Goal: Information Seeking & Learning: Learn about a topic

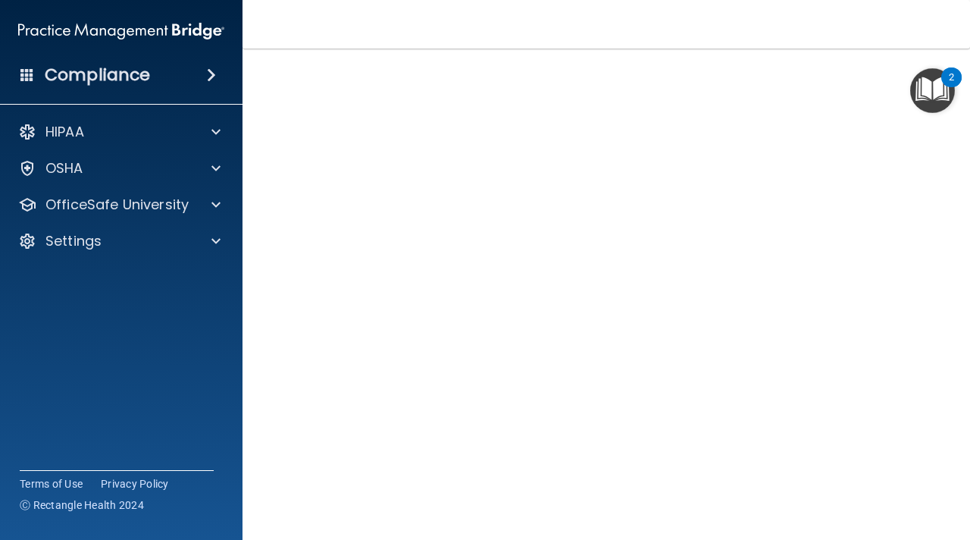
scroll to position [67, 0]
click at [912, 109] on img "Open Resource Center, 2 new notifications" at bounding box center [932, 90] width 45 height 45
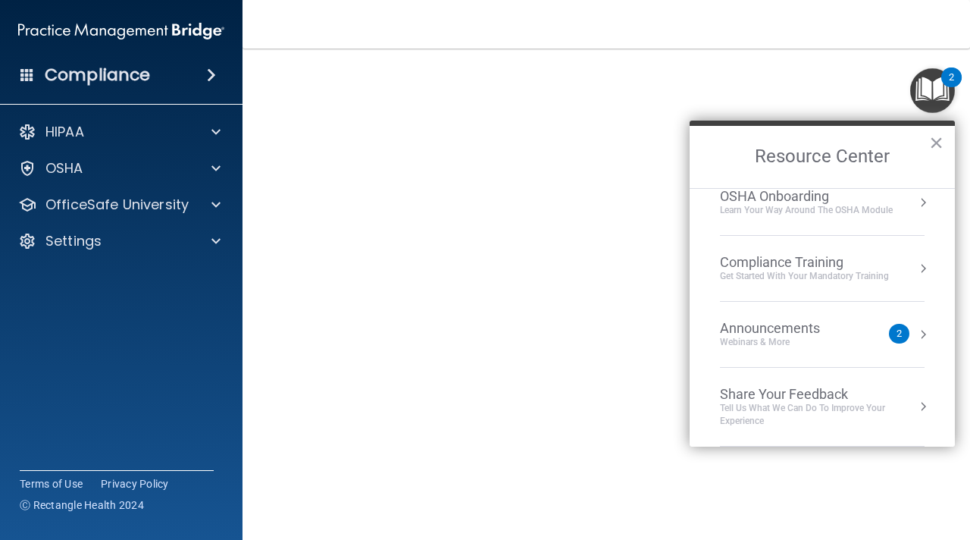
scroll to position [0, 0]
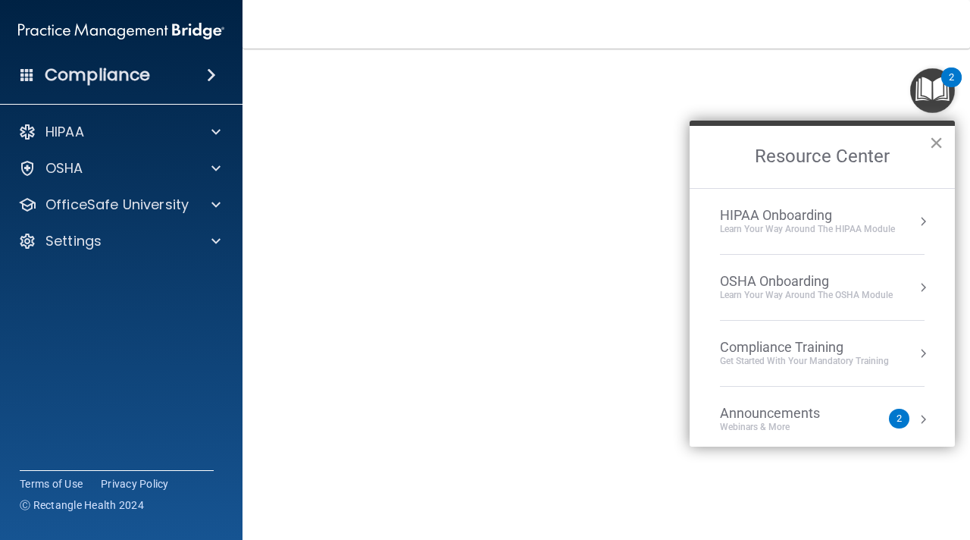
click at [930, 142] on button "×" at bounding box center [936, 142] width 14 height 24
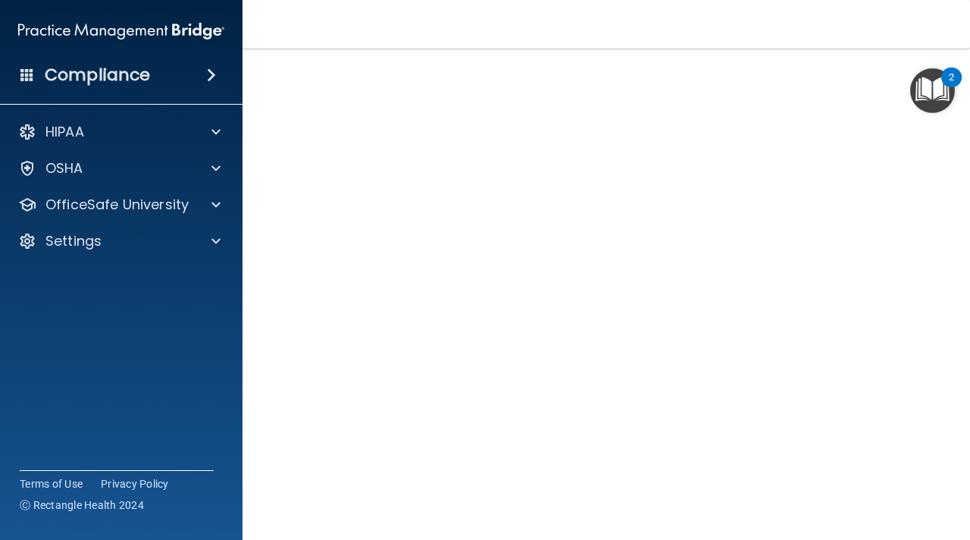
click at [910, 112] on img "Open Resource Center, 2 new notifications" at bounding box center [932, 90] width 45 height 45
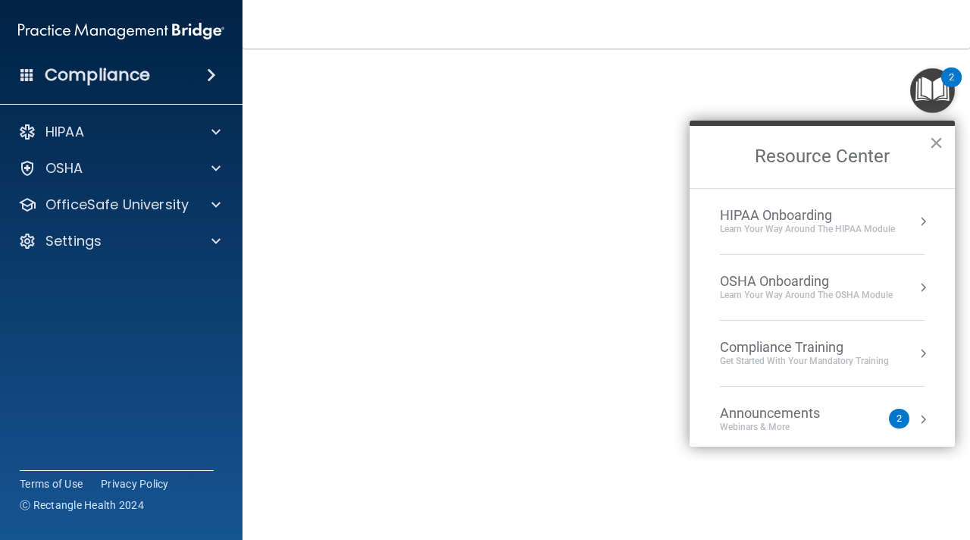
click at [943, 135] on button "×" at bounding box center [936, 142] width 14 height 24
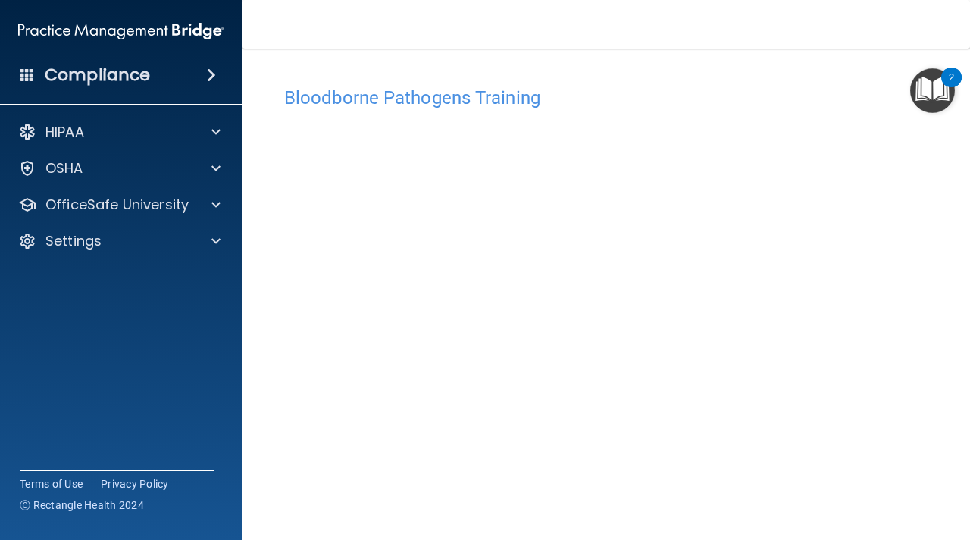
scroll to position [14, 0]
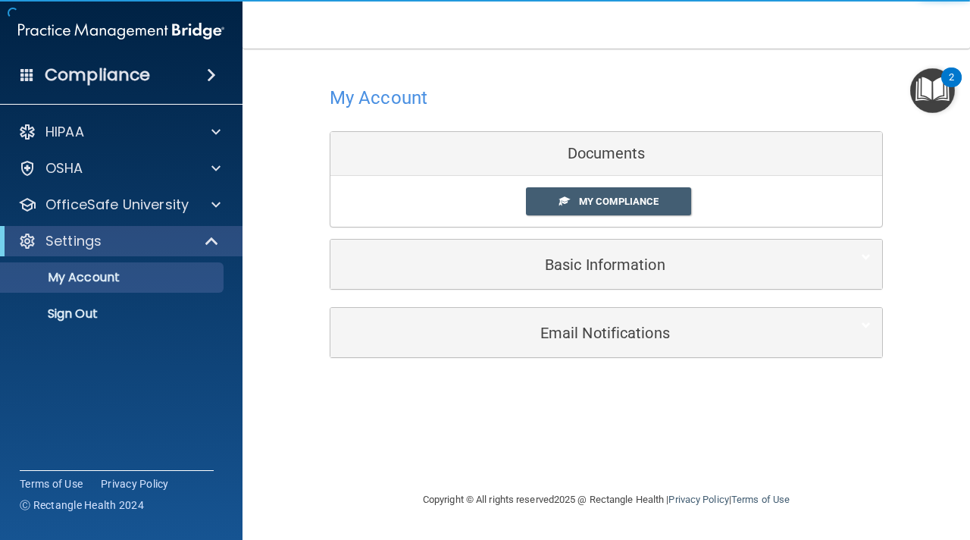
click at [568, 195] on link "My Compliance" at bounding box center [609, 201] width 166 height 28
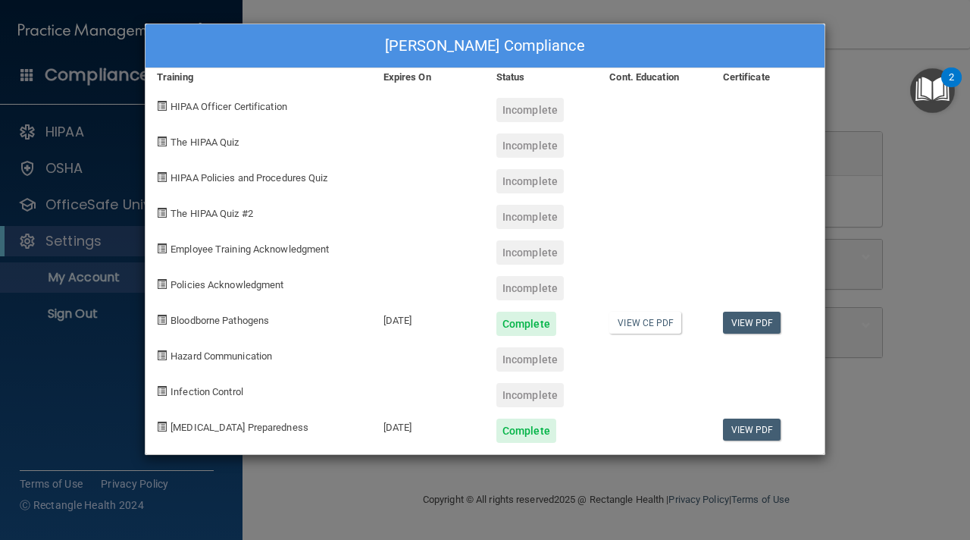
click at [885, 246] on div "Nohemi DeLeon's Compliance Training Expires On Status Cont. Education Certifica…" at bounding box center [485, 270] width 970 height 540
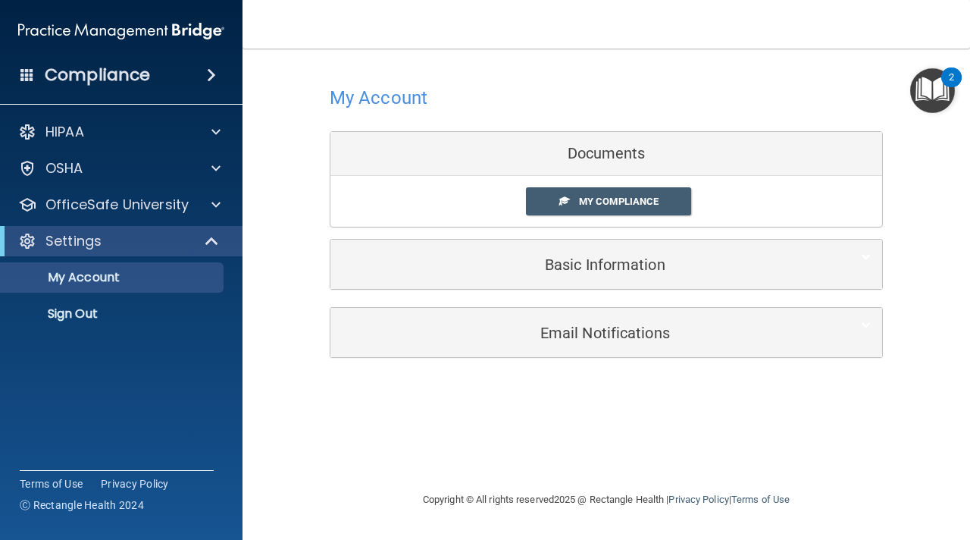
click at [168, 80] on div "Compliance" at bounding box center [121, 74] width 243 height 33
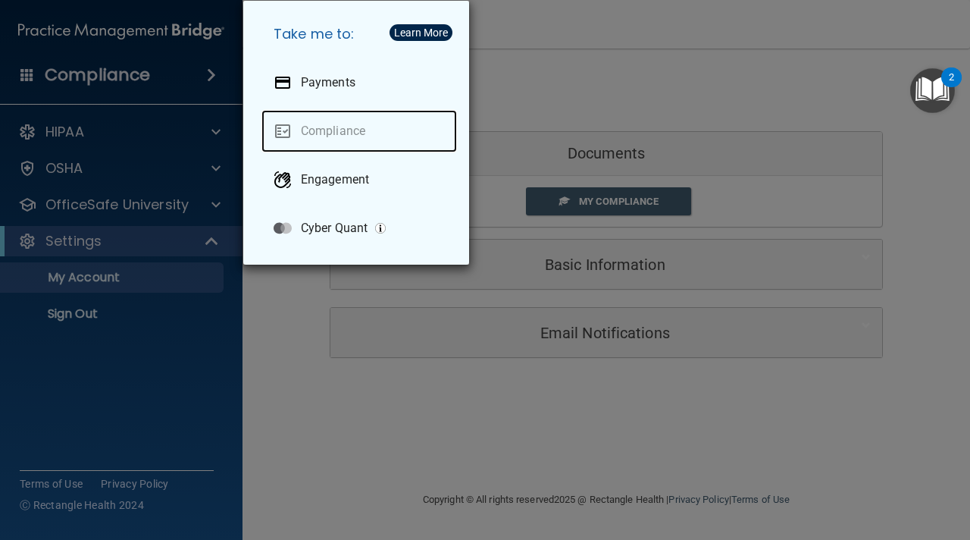
click at [302, 136] on link "Compliance" at bounding box center [359, 131] width 196 height 42
click at [346, 135] on link "Compliance" at bounding box center [359, 131] width 196 height 42
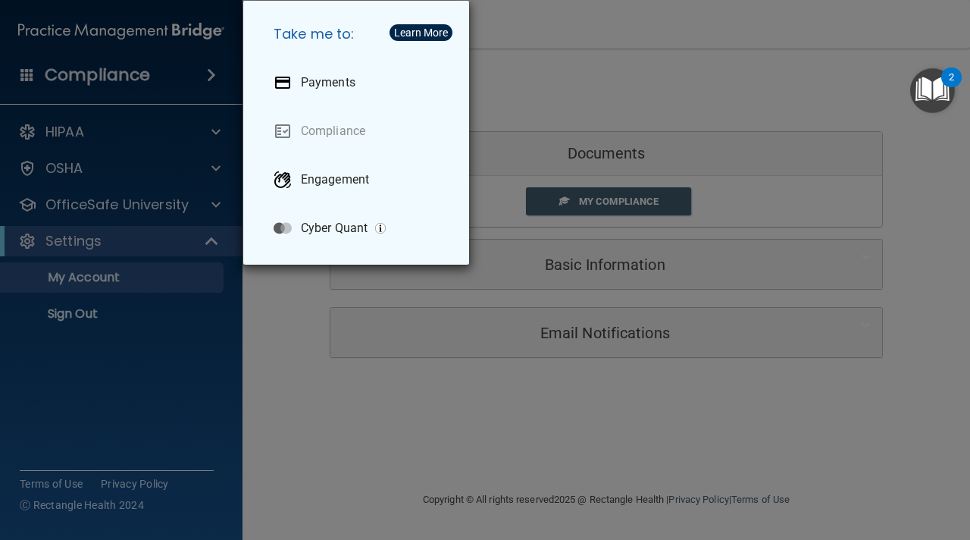
click at [288, 290] on div "Take me to: Payments Compliance Engagement Cyber Quant" at bounding box center [485, 270] width 970 height 540
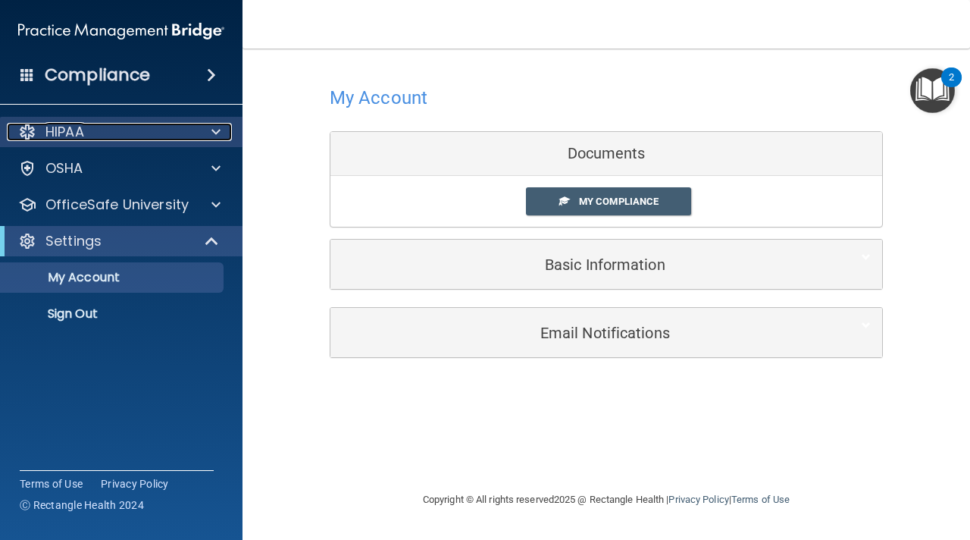
click at [203, 135] on div at bounding box center [214, 132] width 38 height 18
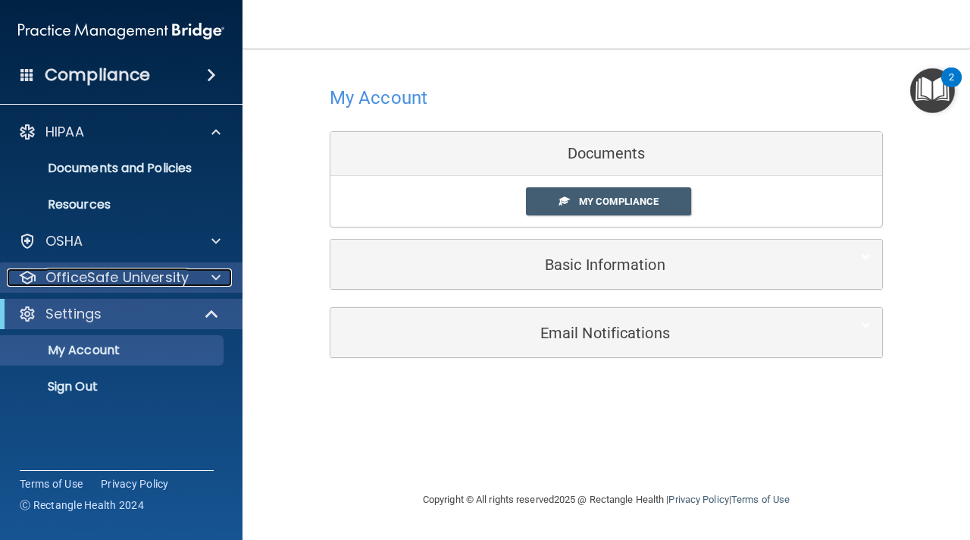
click at [202, 277] on div at bounding box center [214, 277] width 38 height 18
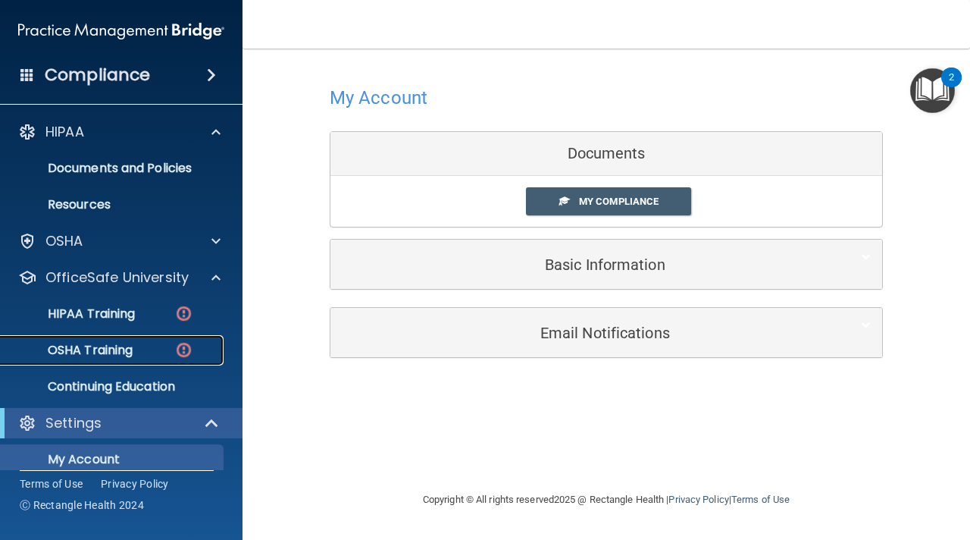
click at [124, 344] on p "OSHA Training" at bounding box center [71, 350] width 123 height 15
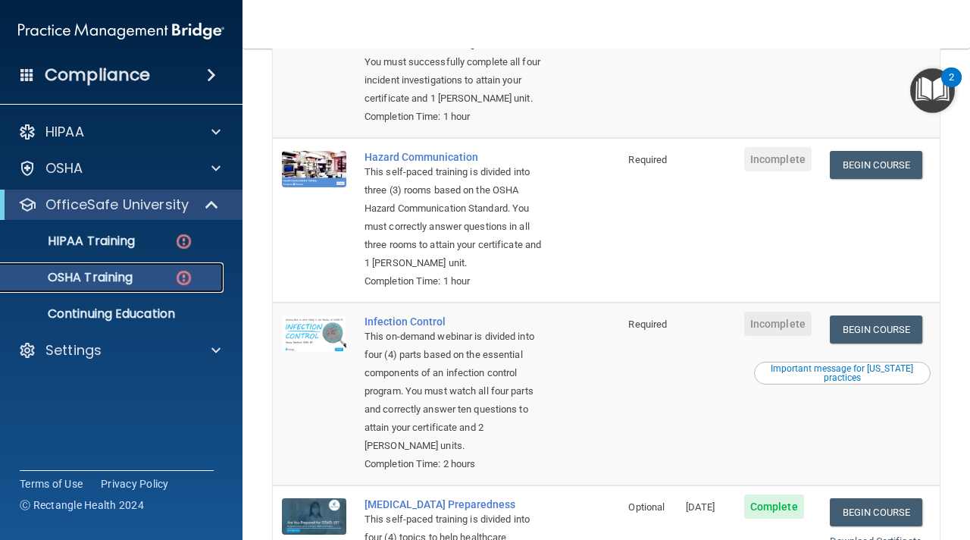
scroll to position [203, 0]
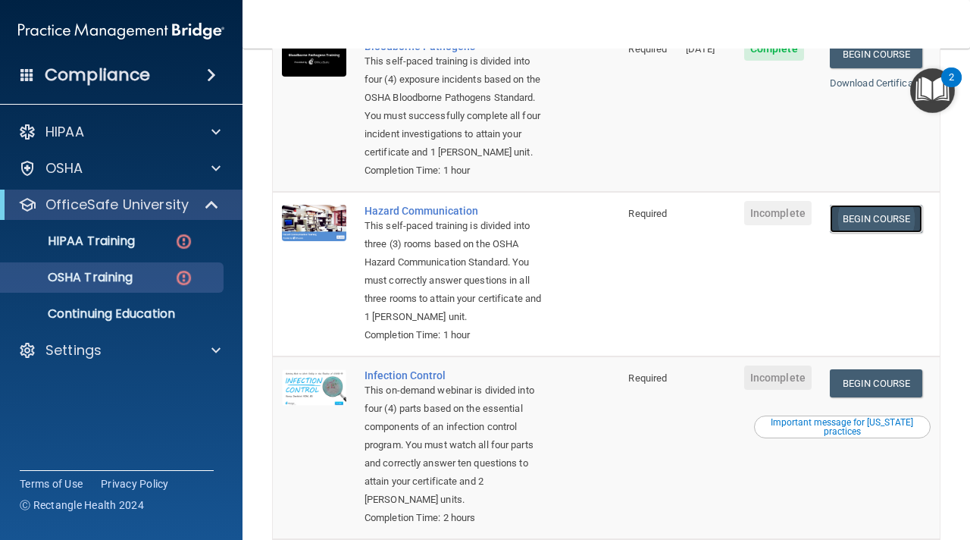
click at [859, 212] on link "Begin Course" at bounding box center [876, 219] width 92 height 28
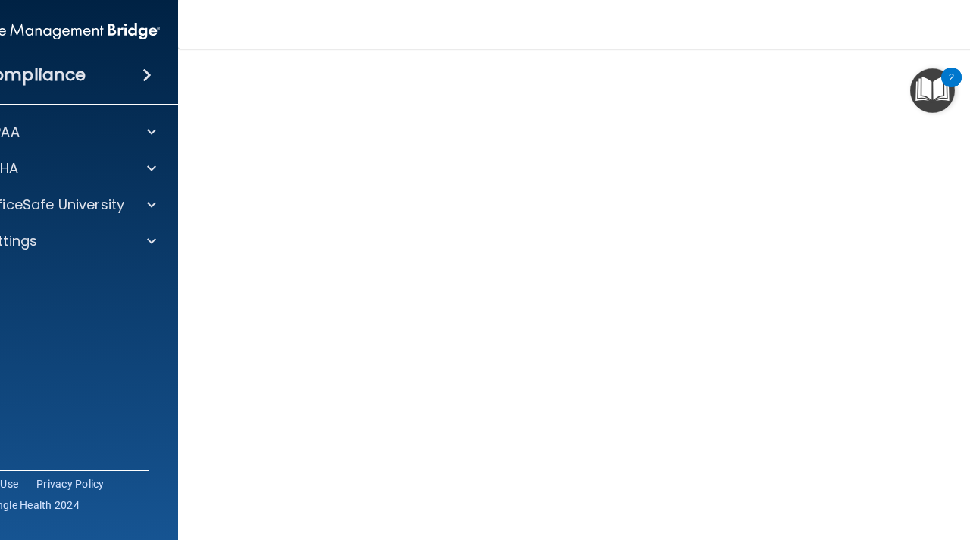
scroll to position [30, 0]
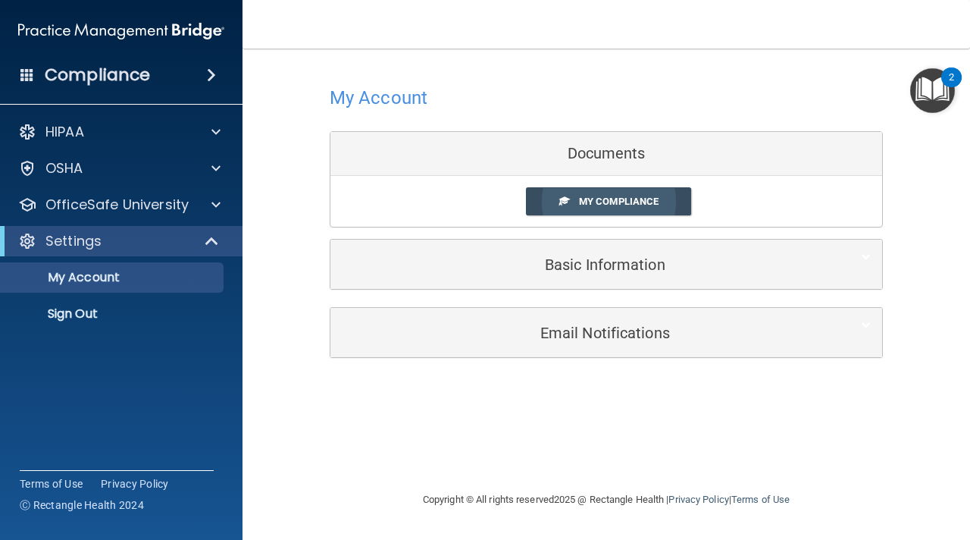
click at [599, 206] on span "My Compliance" at bounding box center [619, 201] width 80 height 11
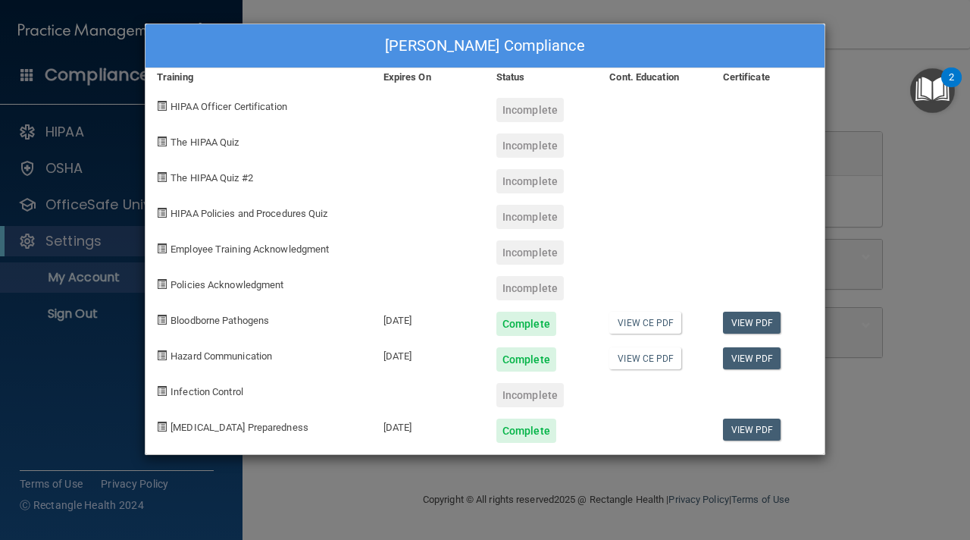
click at [872, 228] on div "Nohemi DeLeon's Compliance Training Expires On Status Cont. Education Certifica…" at bounding box center [485, 270] width 970 height 540
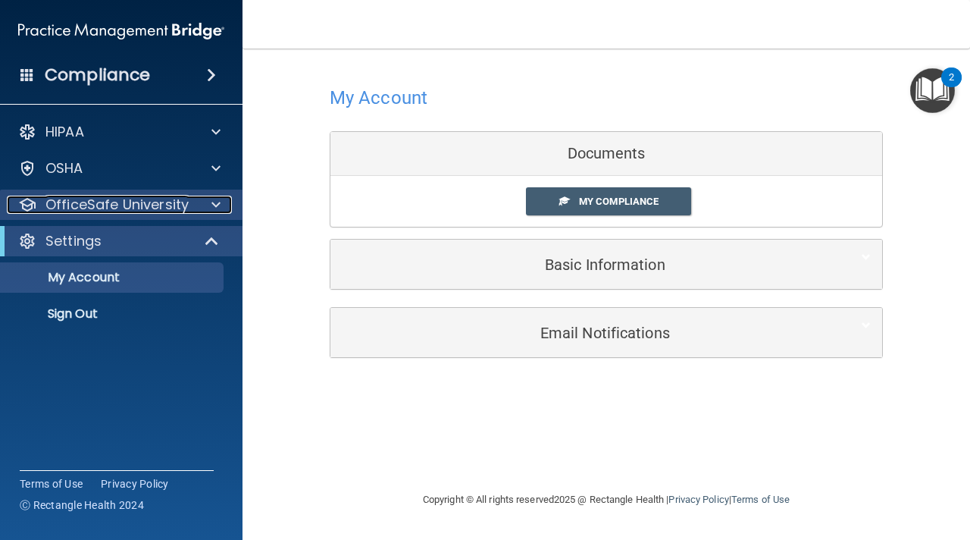
click at [171, 210] on p "OfficeSafe University" at bounding box center [116, 205] width 143 height 18
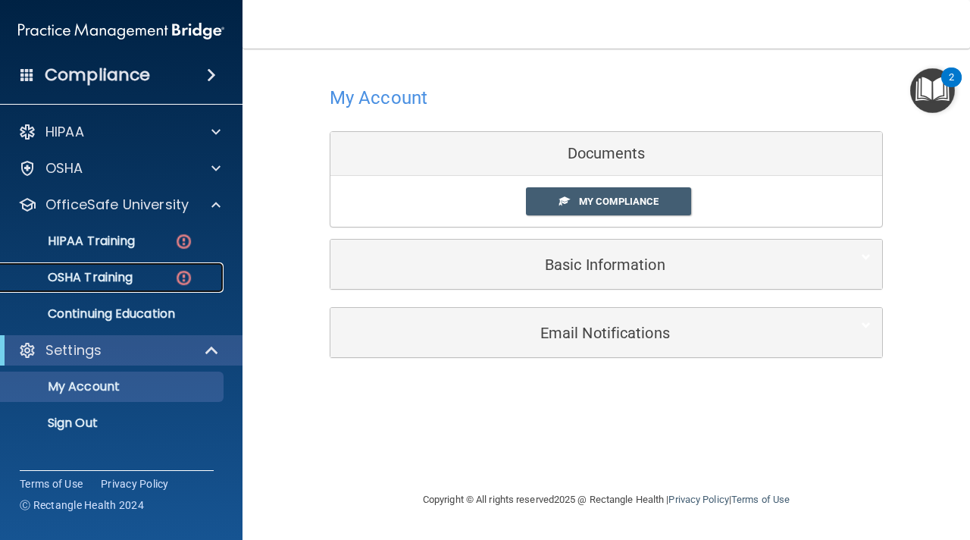
click at [127, 271] on p "OSHA Training" at bounding box center [71, 277] width 123 height 15
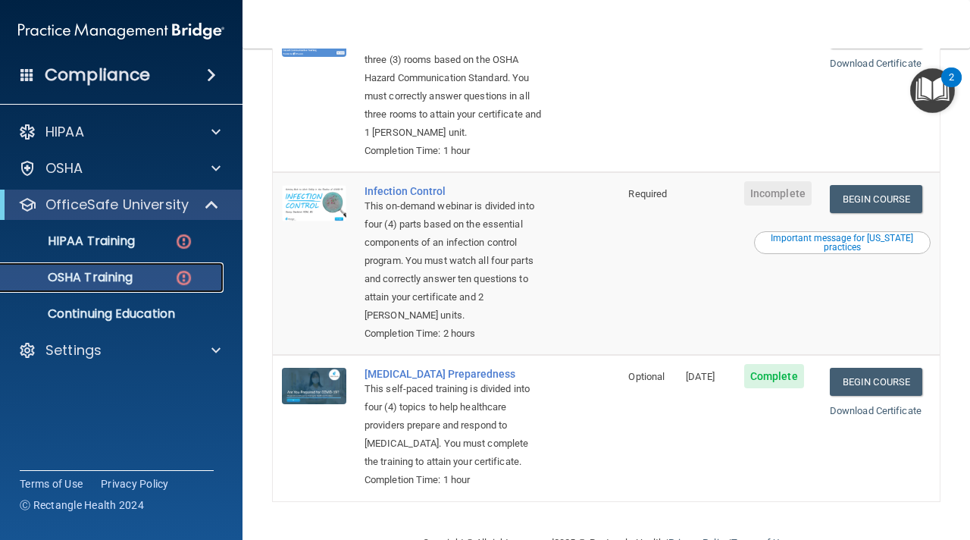
scroll to position [386, 0]
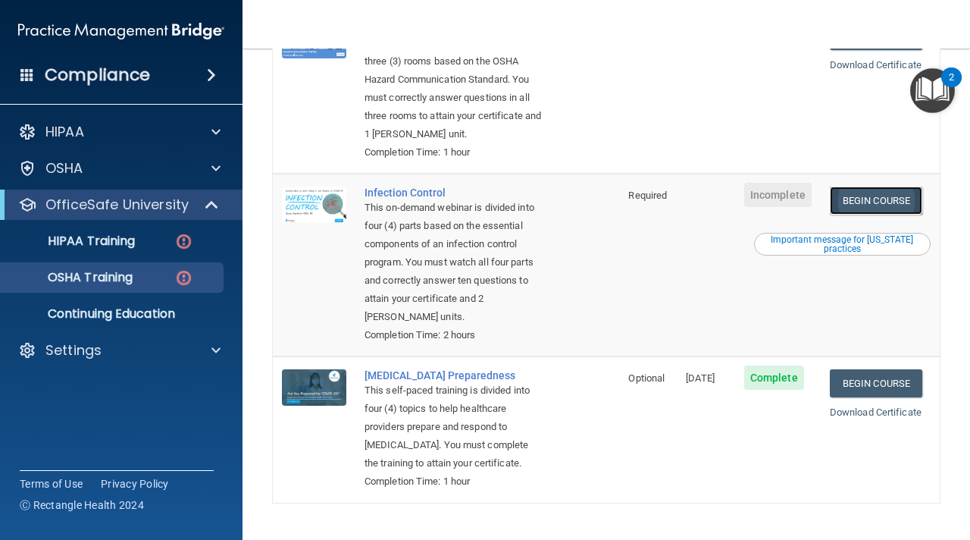
click at [845, 205] on link "Begin Course" at bounding box center [876, 200] width 92 height 28
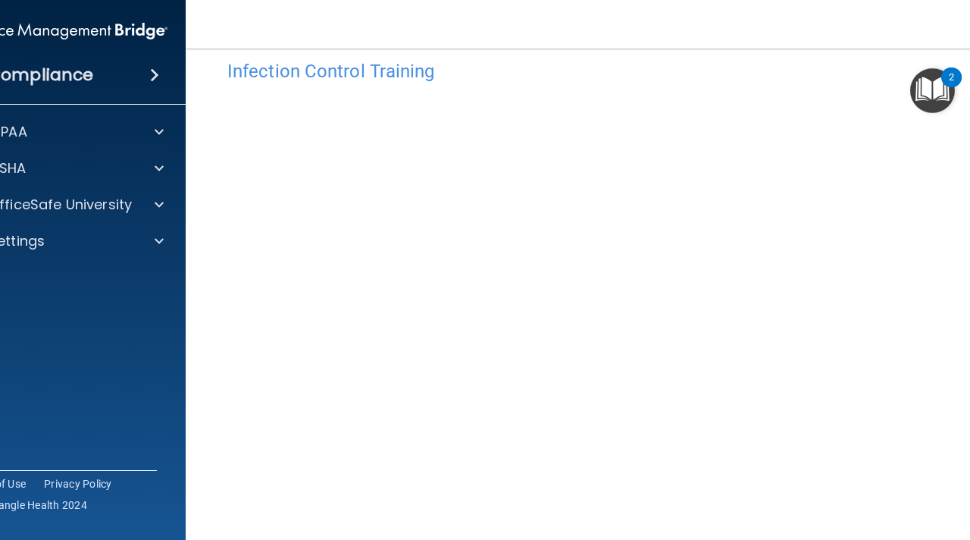
scroll to position [18, 0]
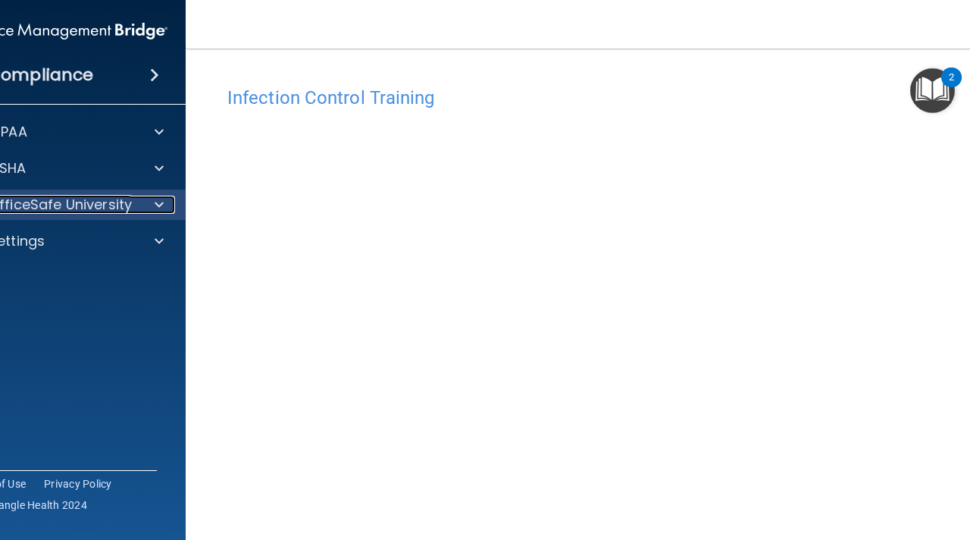
click at [135, 208] on div "OfficeSafe University" at bounding box center [44, 205] width 188 height 18
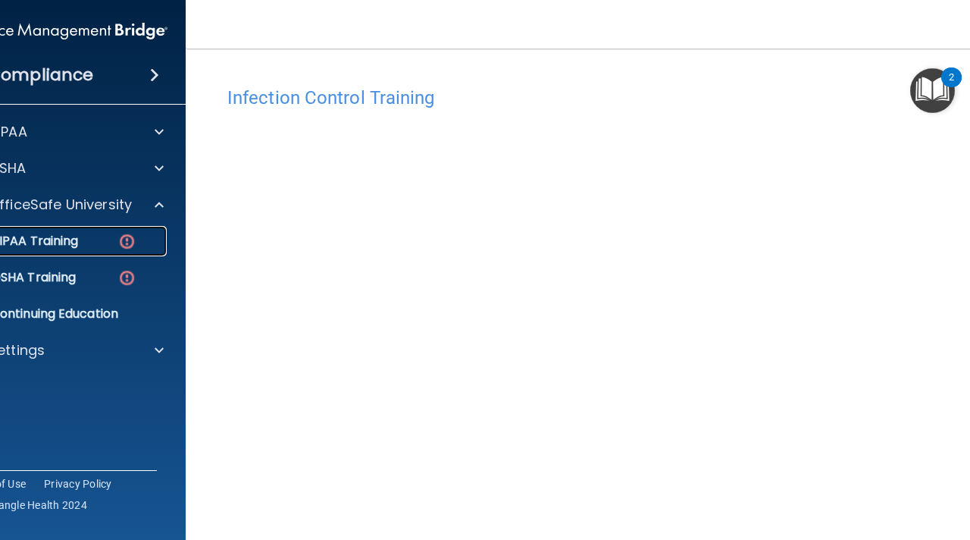
click at [73, 249] on link "HIPAA Training" at bounding box center [47, 241] width 239 height 30
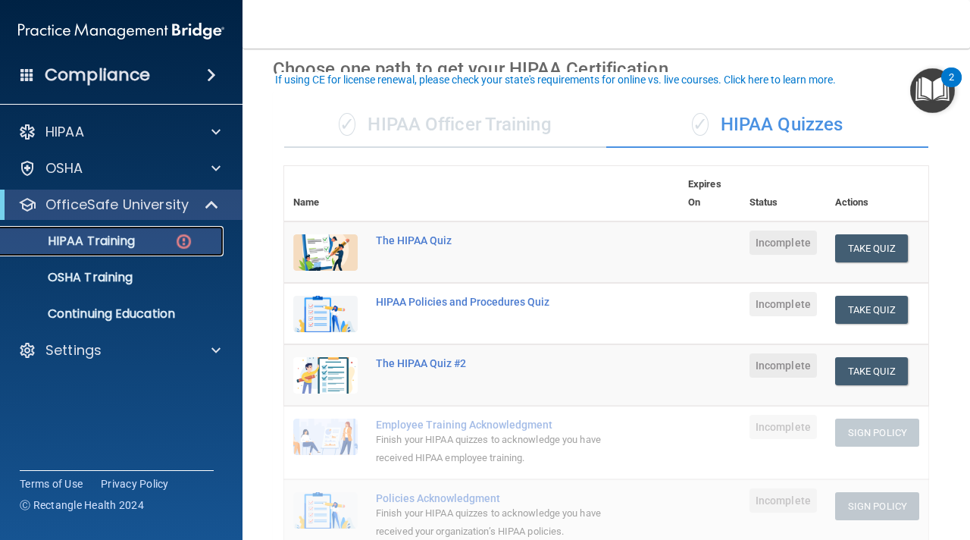
scroll to position [74, 0]
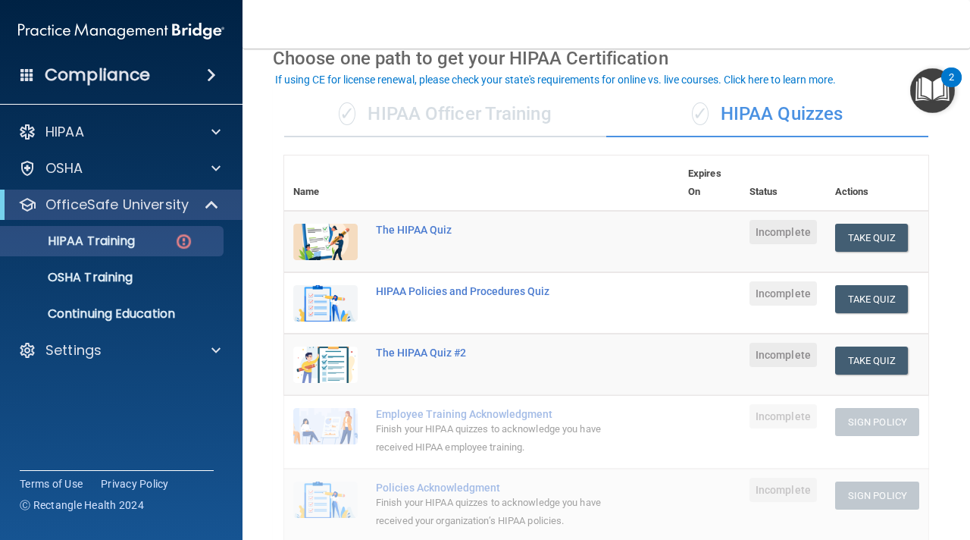
click at [459, 109] on div "✓ HIPAA Officer Training" at bounding box center [445, 114] width 322 height 45
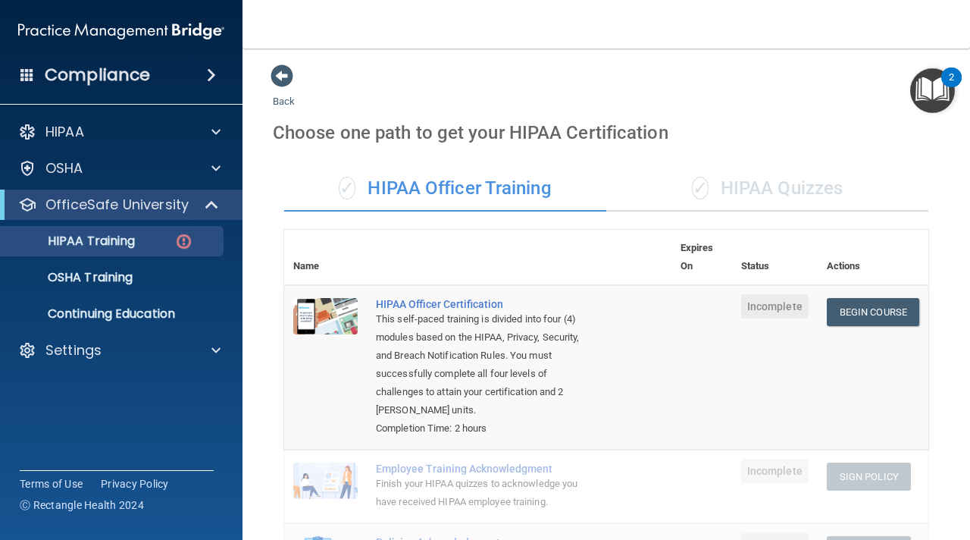
scroll to position [14, 0]
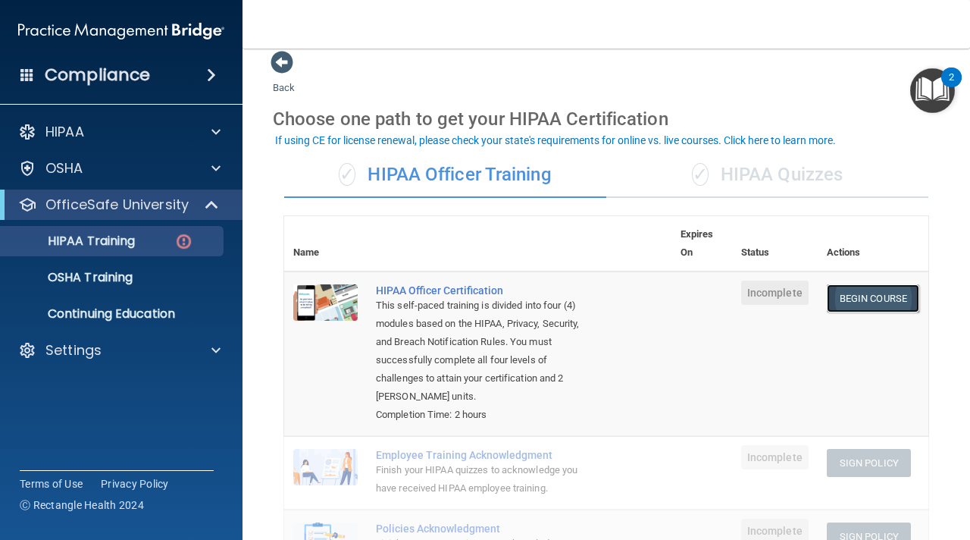
click at [850, 301] on link "Begin Course" at bounding box center [873, 298] width 92 height 28
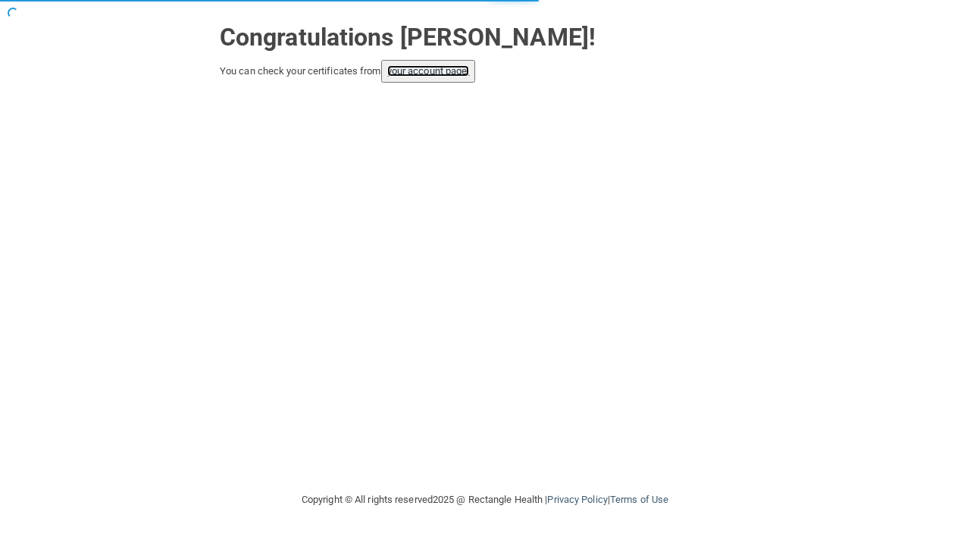
click at [402, 70] on link "your account page!" at bounding box center [428, 70] width 83 height 11
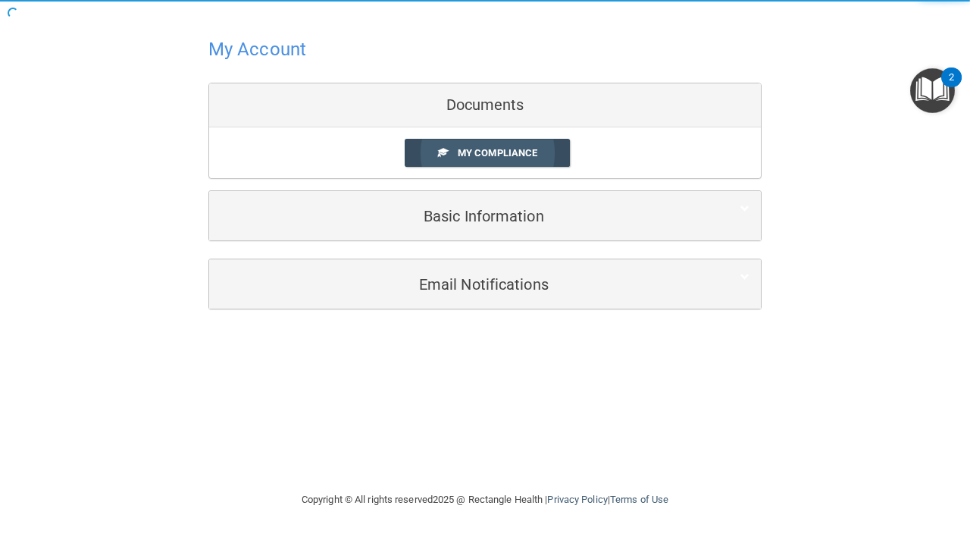
click at [446, 142] on link "My Compliance" at bounding box center [488, 153] width 166 height 28
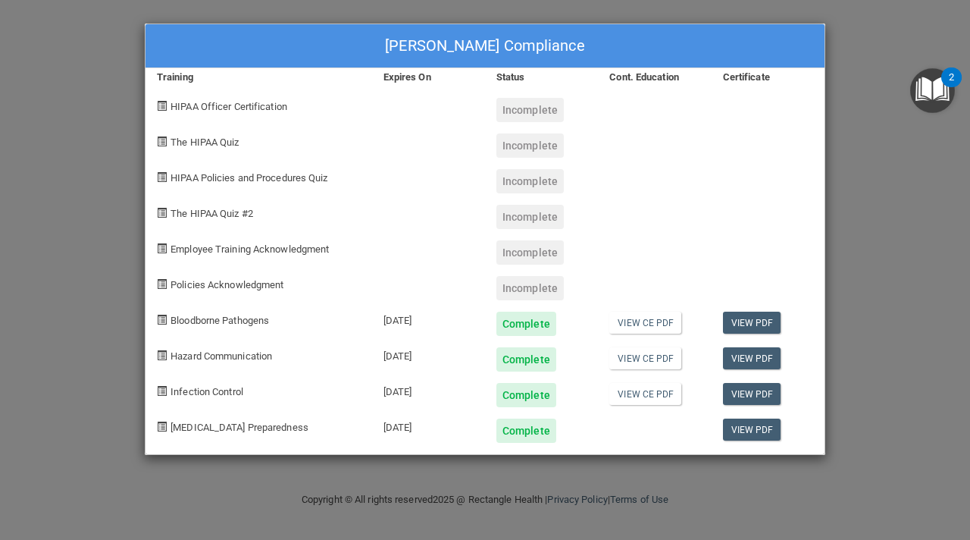
click at [265, 279] on span "Policies Acknowledgment" at bounding box center [227, 284] width 113 height 11
click at [873, 269] on div "[PERSON_NAME] Compliance Training Expires On Status Cont. Education Certificate…" at bounding box center [485, 270] width 970 height 540
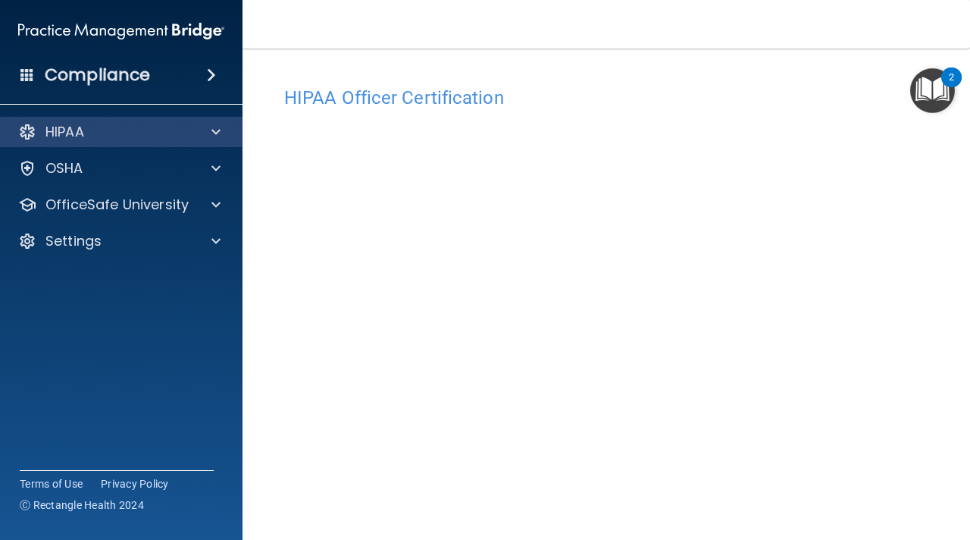
click at [213, 121] on div "HIPAA" at bounding box center [121, 132] width 243 height 30
click at [205, 133] on div at bounding box center [214, 132] width 38 height 18
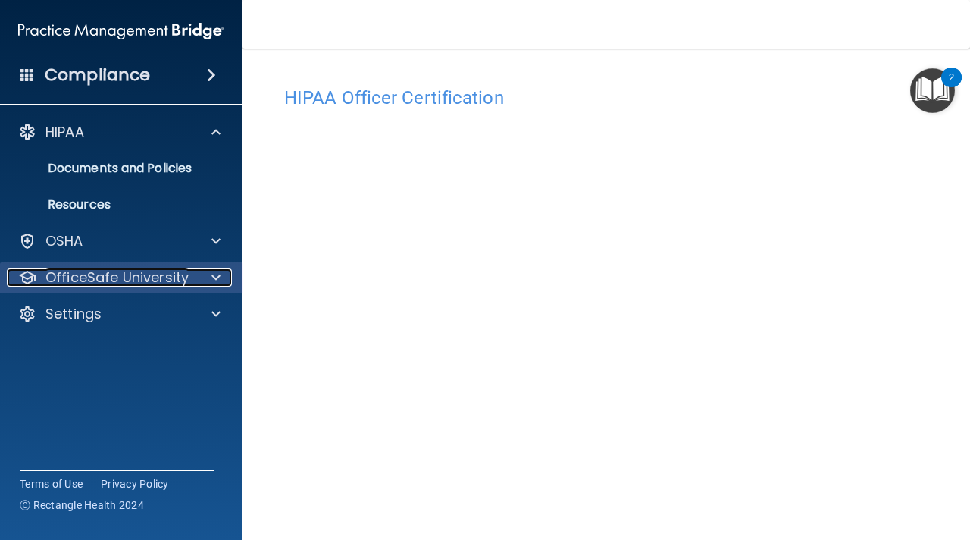
click at [177, 285] on p "OfficeSafe University" at bounding box center [116, 277] width 143 height 18
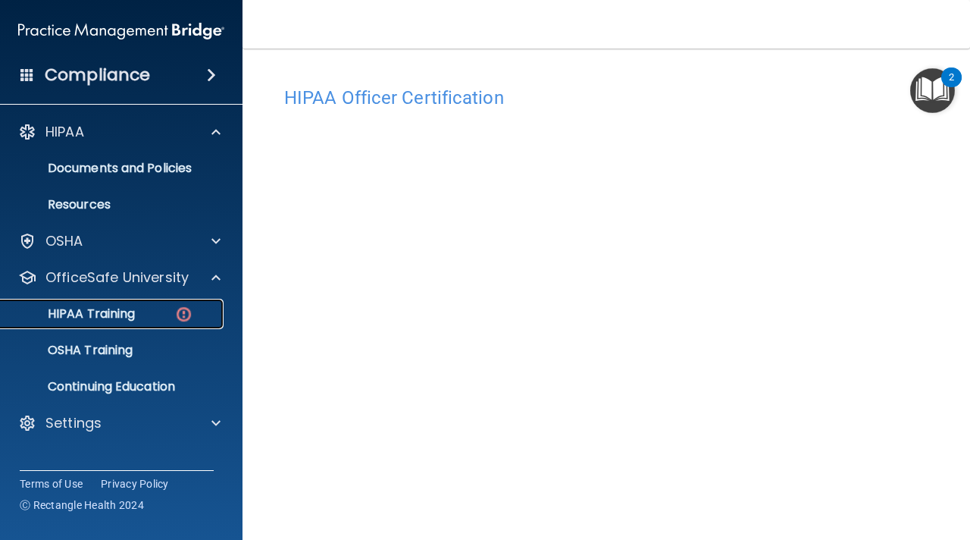
click at [146, 311] on div "HIPAA Training" at bounding box center [113, 313] width 207 height 15
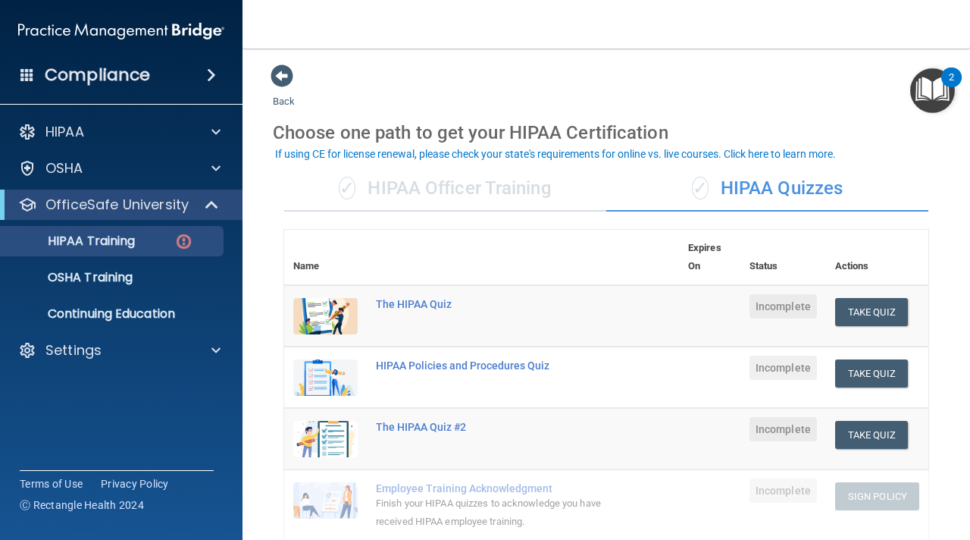
click at [484, 181] on div "✓ HIPAA Officer Training" at bounding box center [445, 188] width 322 height 45
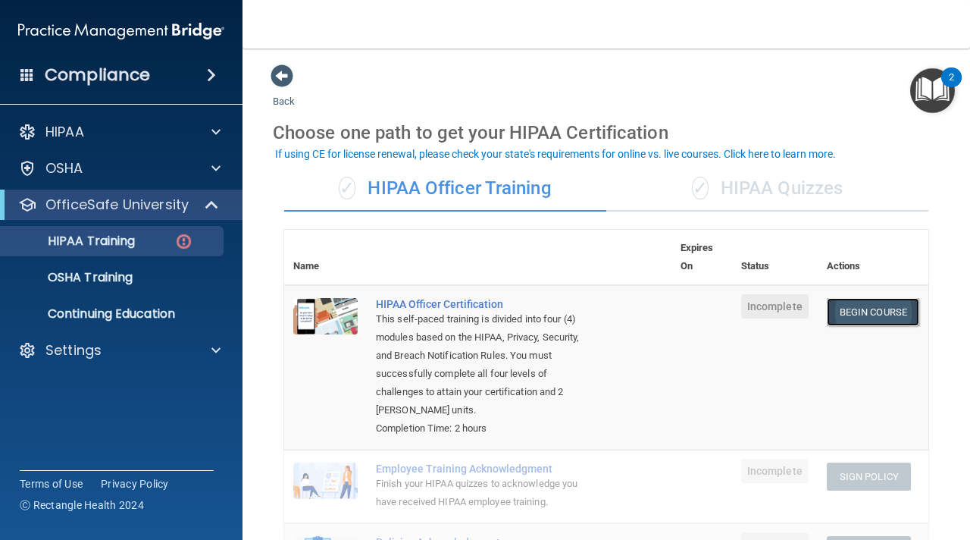
click at [880, 312] on link "Begin Course" at bounding box center [873, 312] width 92 height 28
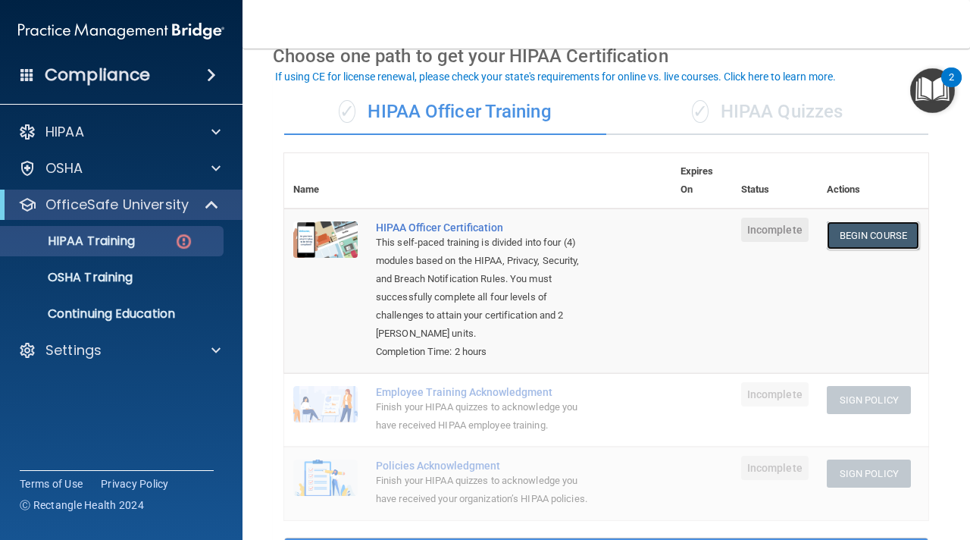
scroll to position [104, 0]
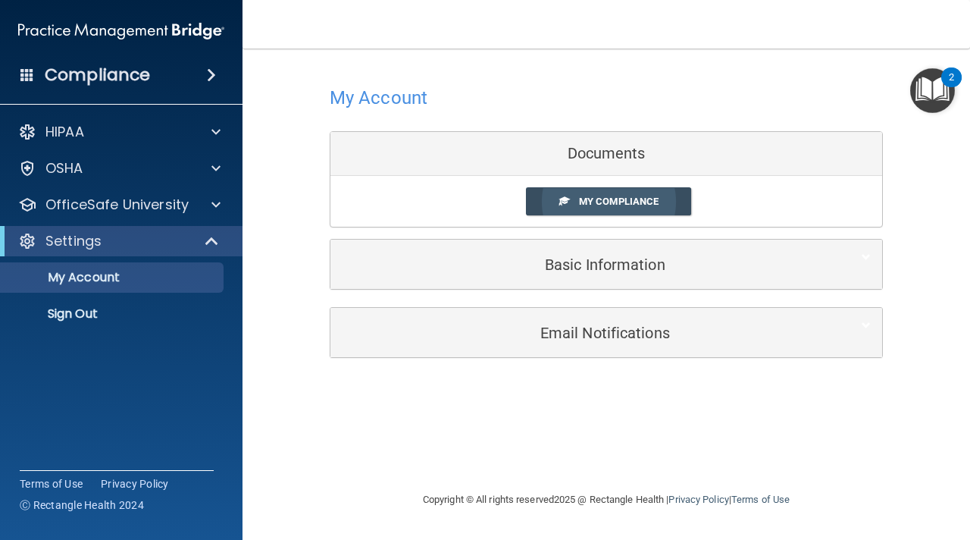
click at [540, 189] on link "My Compliance" at bounding box center [609, 201] width 166 height 28
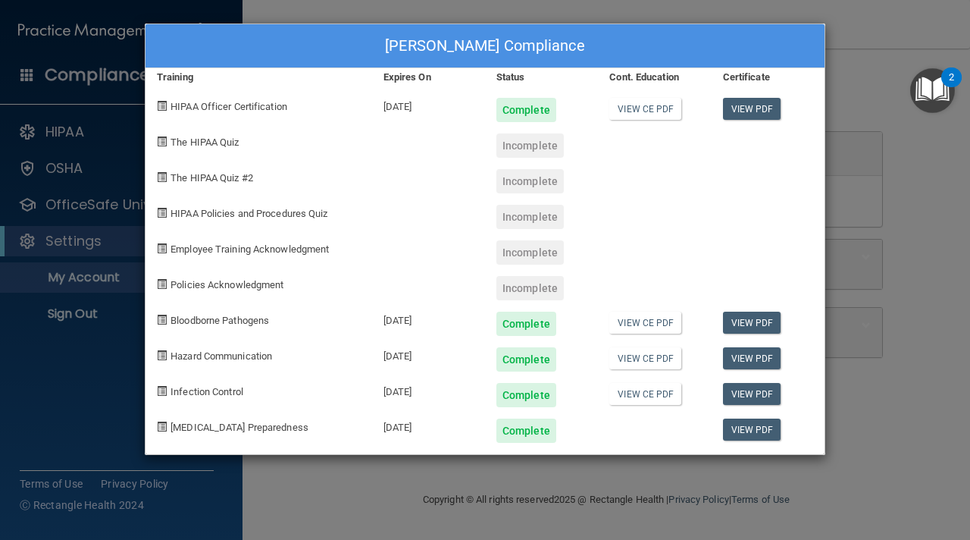
click at [871, 246] on div "Nohemi DeLeon's Compliance Training Expires On Status Cont. Education Certifica…" at bounding box center [485, 270] width 970 height 540
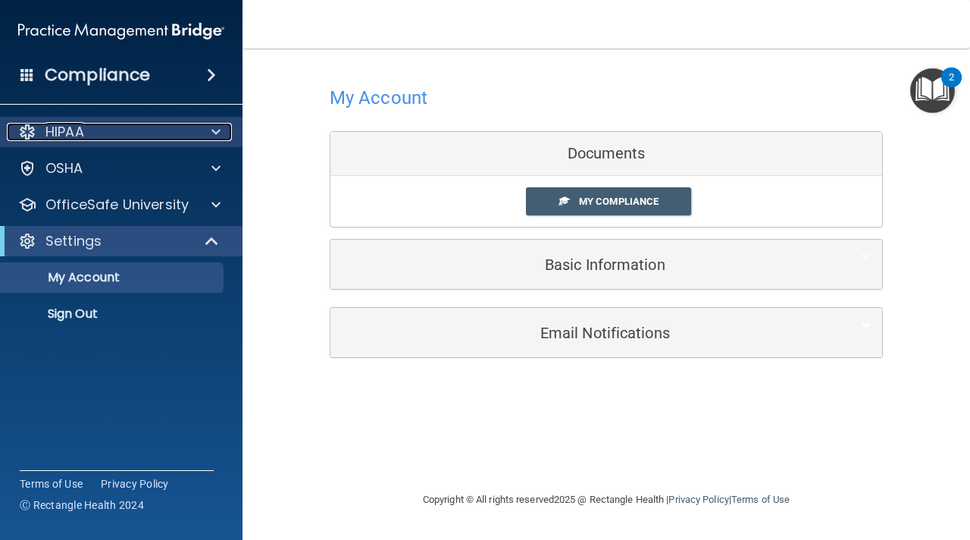
click at [199, 123] on div at bounding box center [214, 132] width 38 height 18
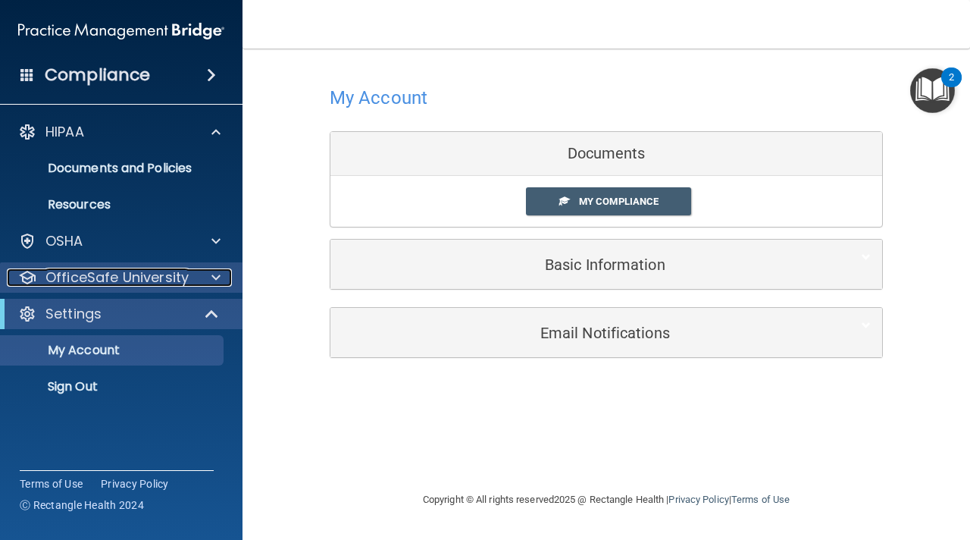
click at [171, 273] on p "OfficeSafe University" at bounding box center [116, 277] width 143 height 18
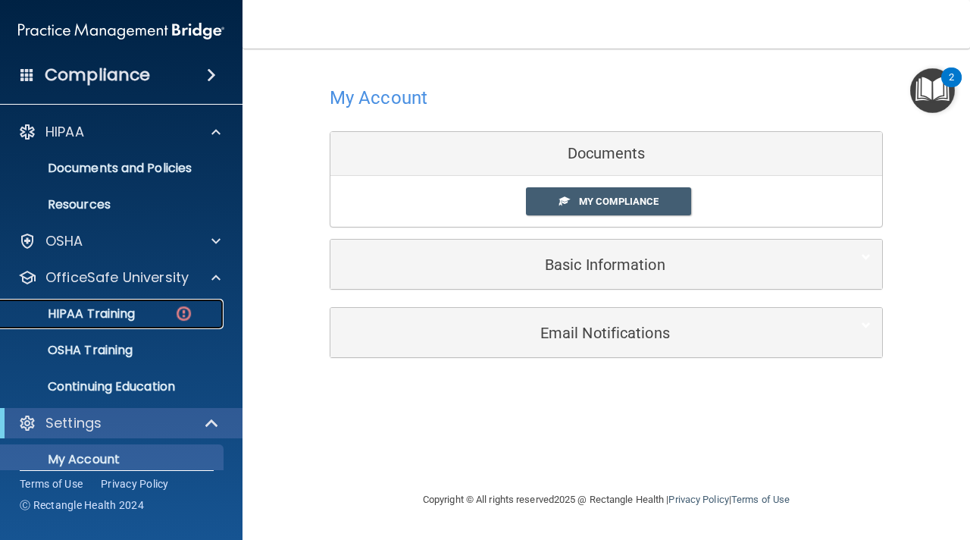
click at [153, 312] on div "HIPAA Training" at bounding box center [113, 313] width 207 height 15
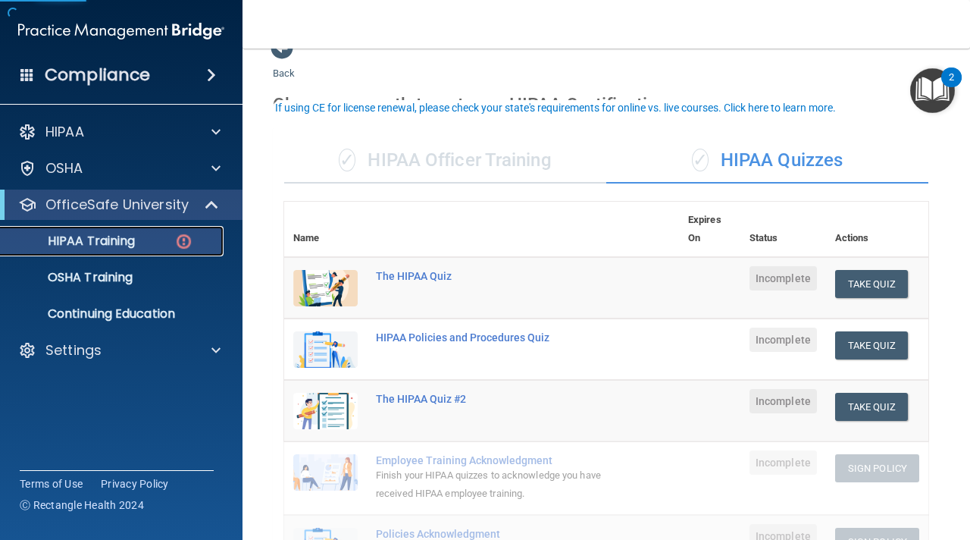
scroll to position [46, 0]
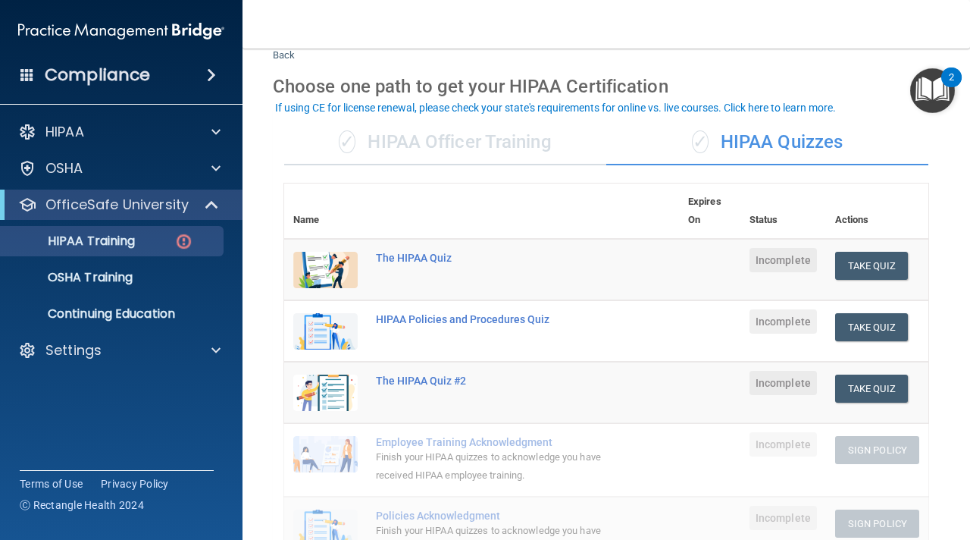
click at [477, 139] on div "✓ HIPAA Officer Training" at bounding box center [445, 142] width 322 height 45
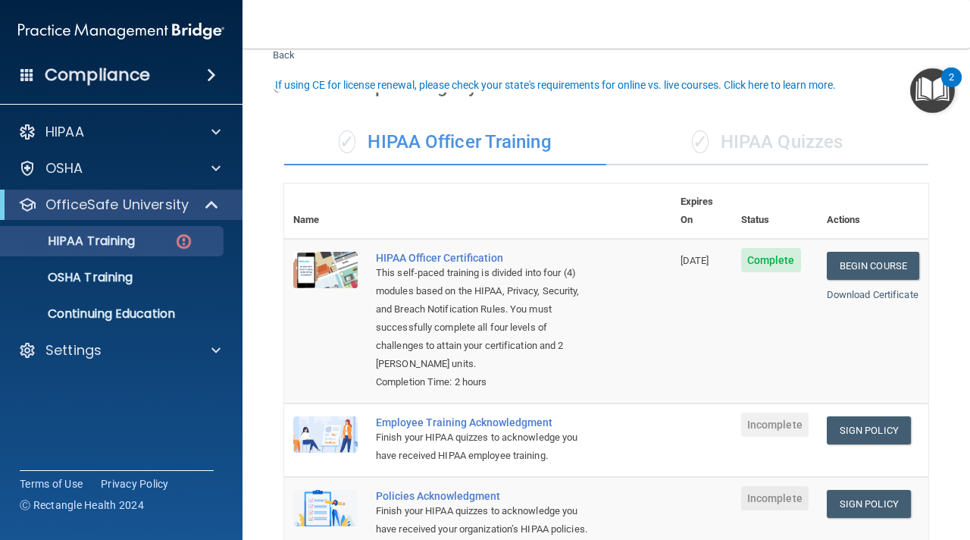
scroll to position [83, 0]
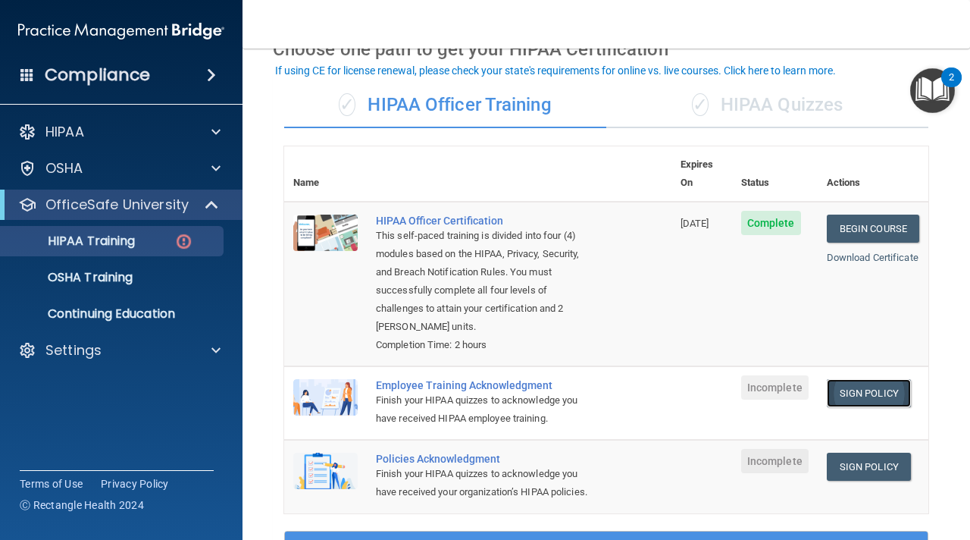
click at [850, 379] on link "Sign Policy" at bounding box center [869, 393] width 84 height 28
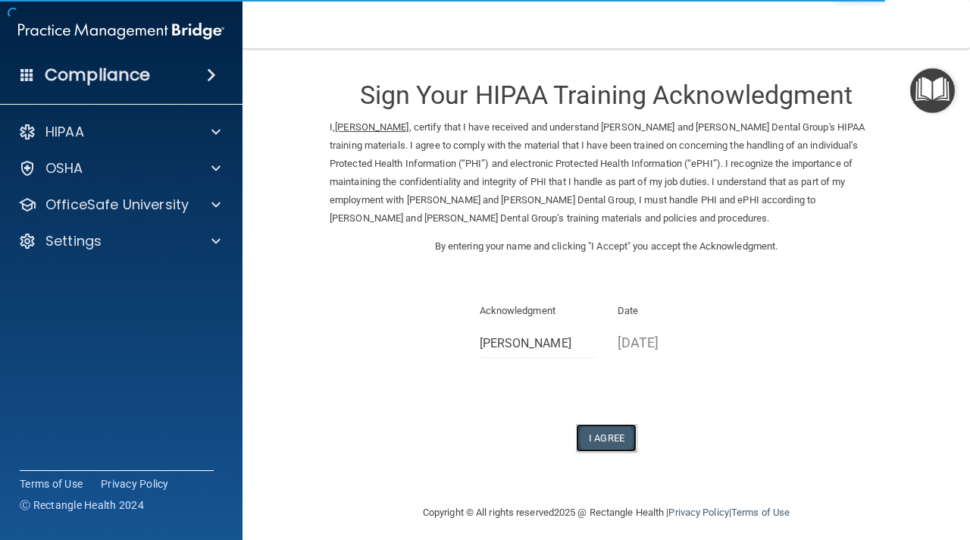
click at [600, 441] on button "I Agree" at bounding box center [606, 438] width 61 height 28
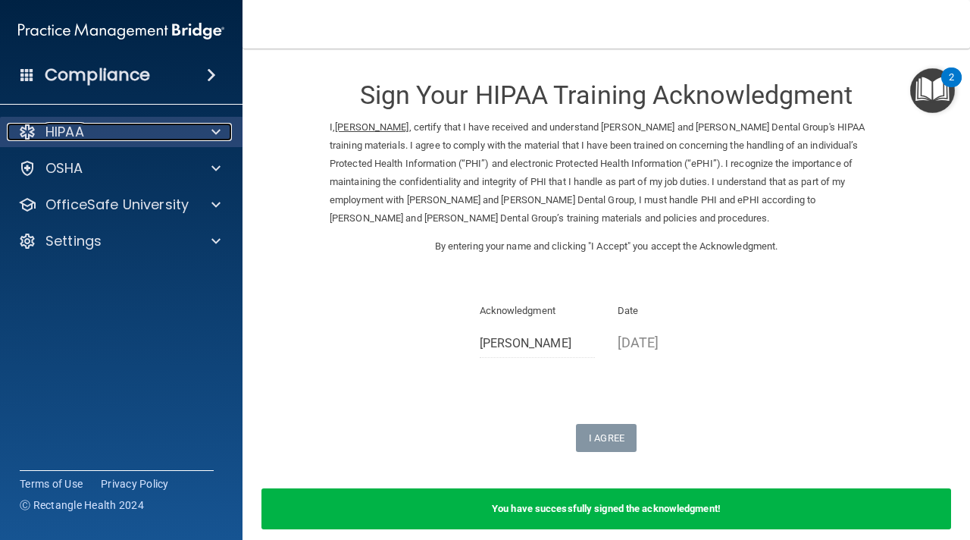
click at [116, 138] on div "HIPAA" at bounding box center [101, 132] width 188 height 18
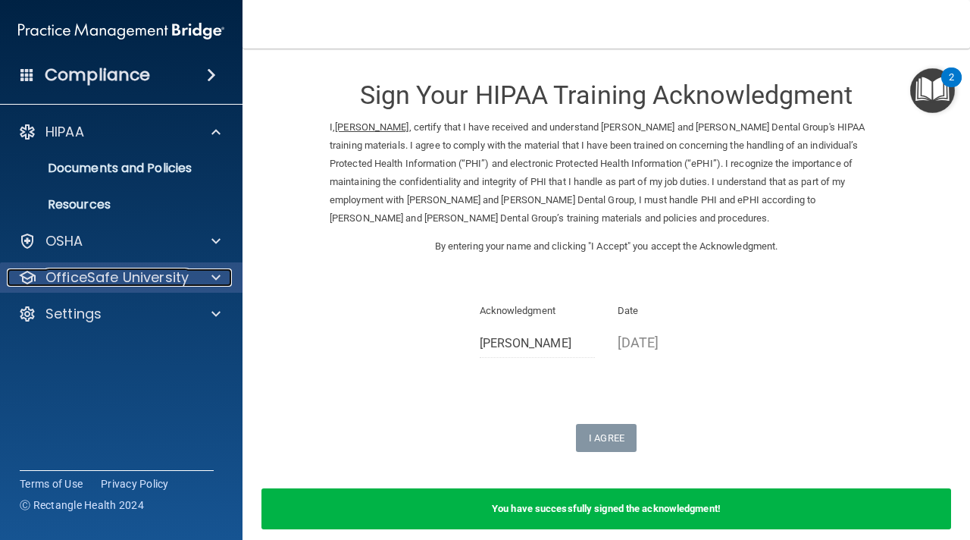
click at [135, 280] on p "OfficeSafe University" at bounding box center [116, 277] width 143 height 18
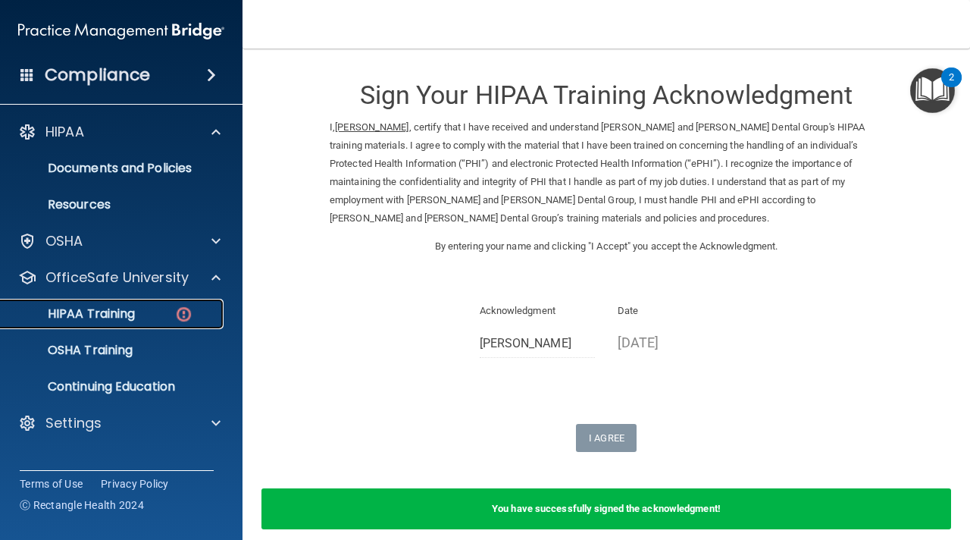
click at [128, 311] on p "HIPAA Training" at bounding box center [72, 313] width 125 height 15
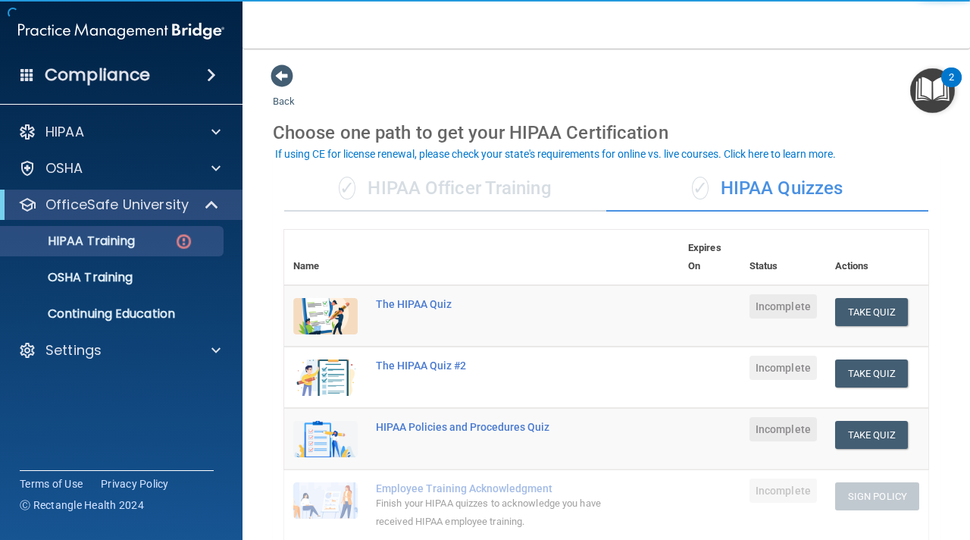
click at [495, 186] on div "✓ HIPAA Officer Training" at bounding box center [445, 188] width 322 height 45
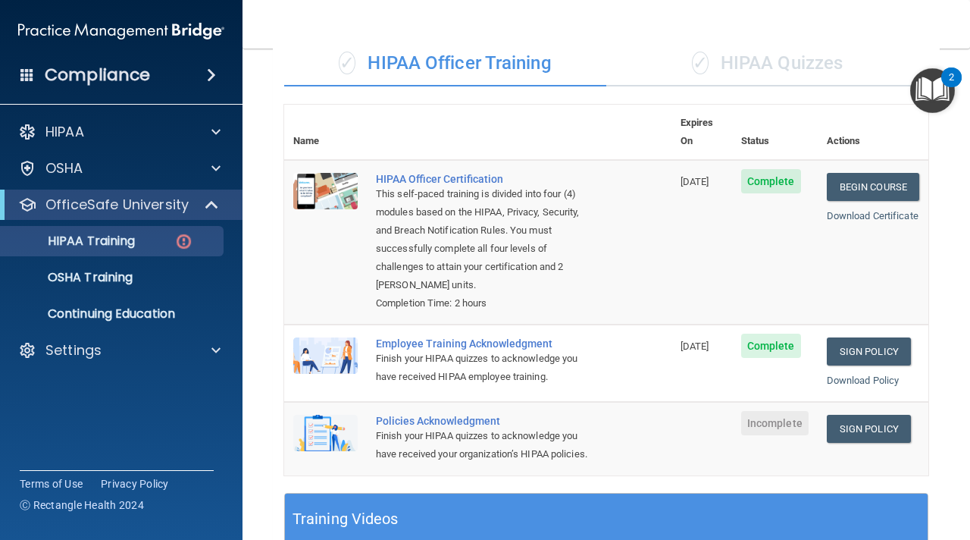
scroll to position [156, 0]
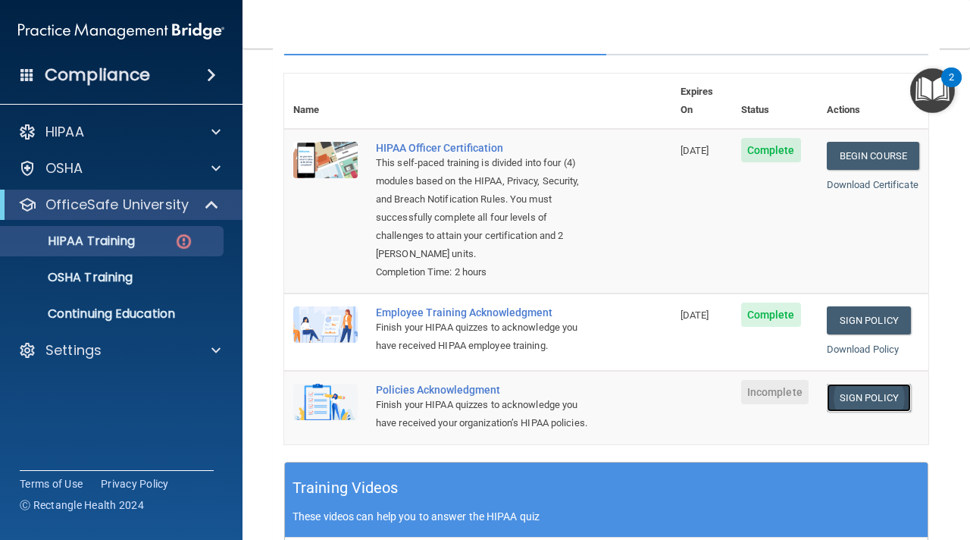
click at [861, 384] on link "Sign Policy" at bounding box center [869, 398] width 84 height 28
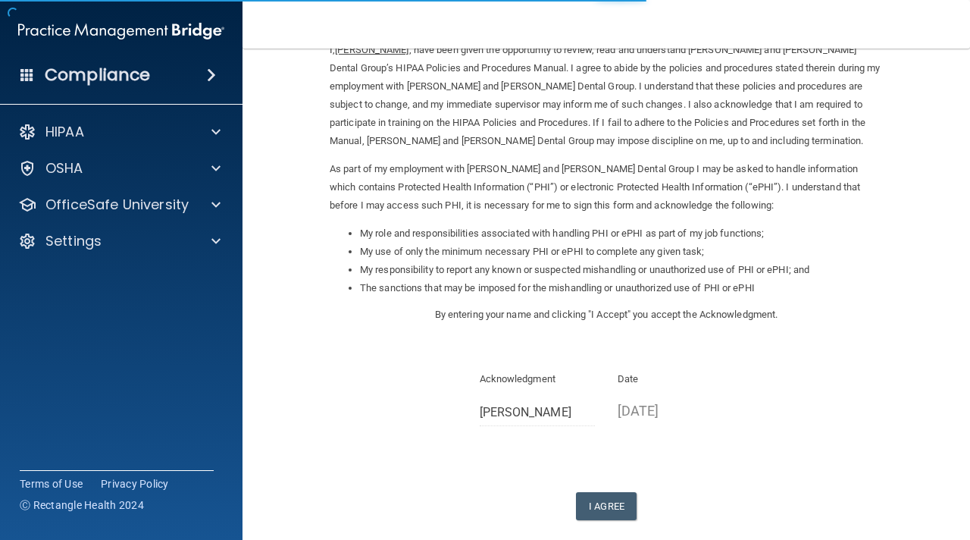
scroll to position [79, 0]
click at [604, 506] on button "I Agree" at bounding box center [606, 504] width 61 height 28
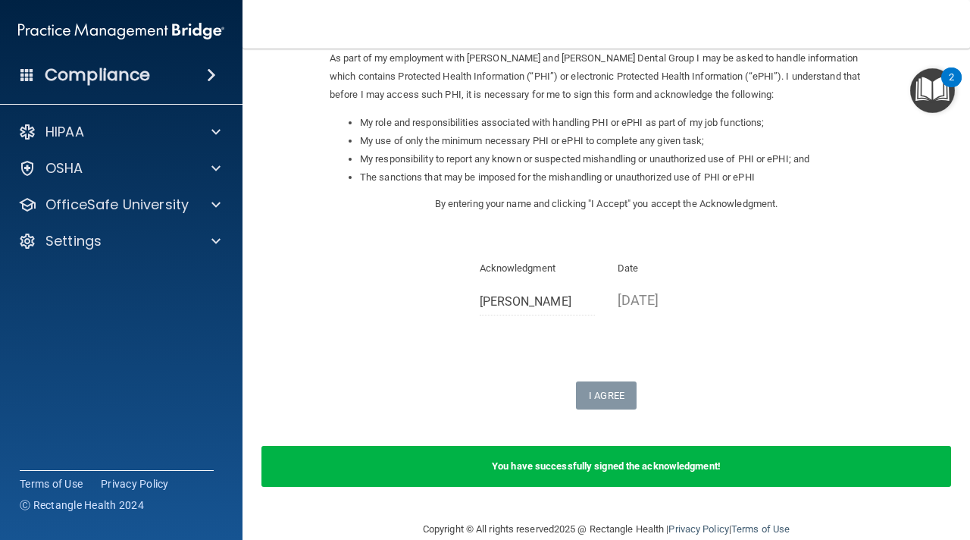
scroll to position [214, 0]
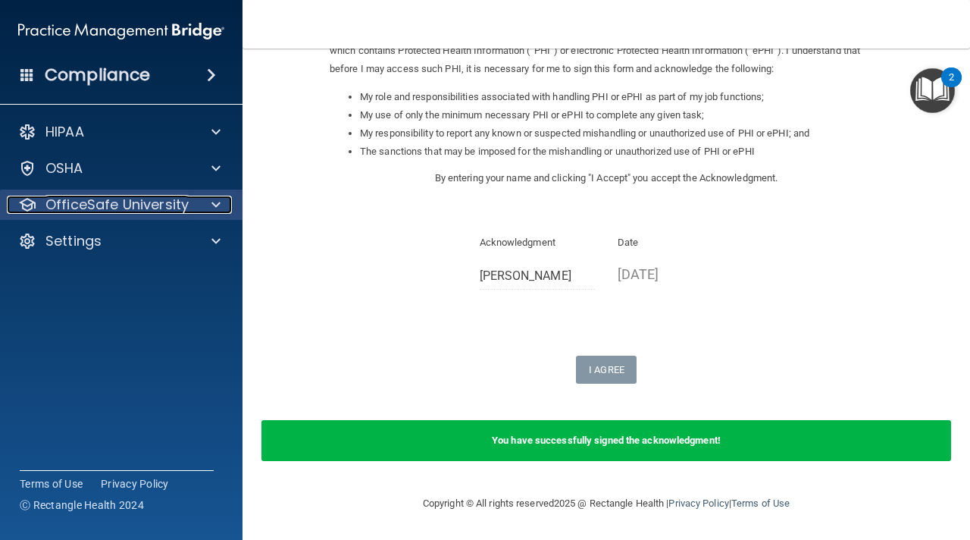
click at [171, 212] on p "OfficeSafe University" at bounding box center [116, 205] width 143 height 18
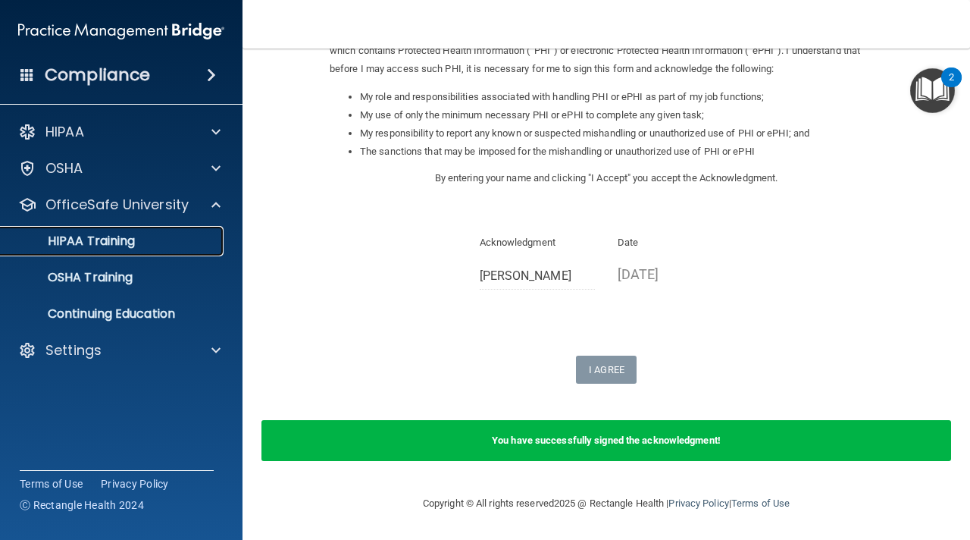
click at [140, 237] on div "HIPAA Training" at bounding box center [113, 240] width 207 height 15
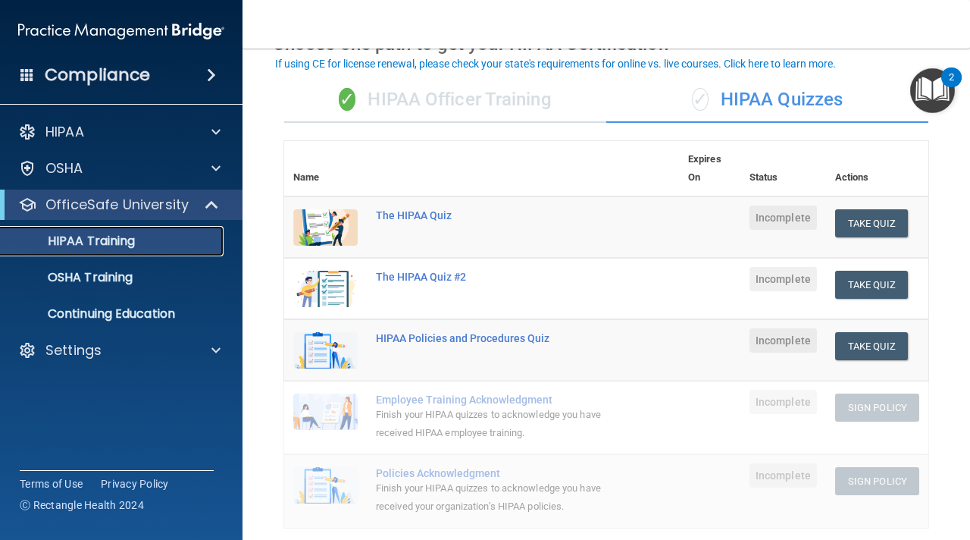
scroll to position [87, 0]
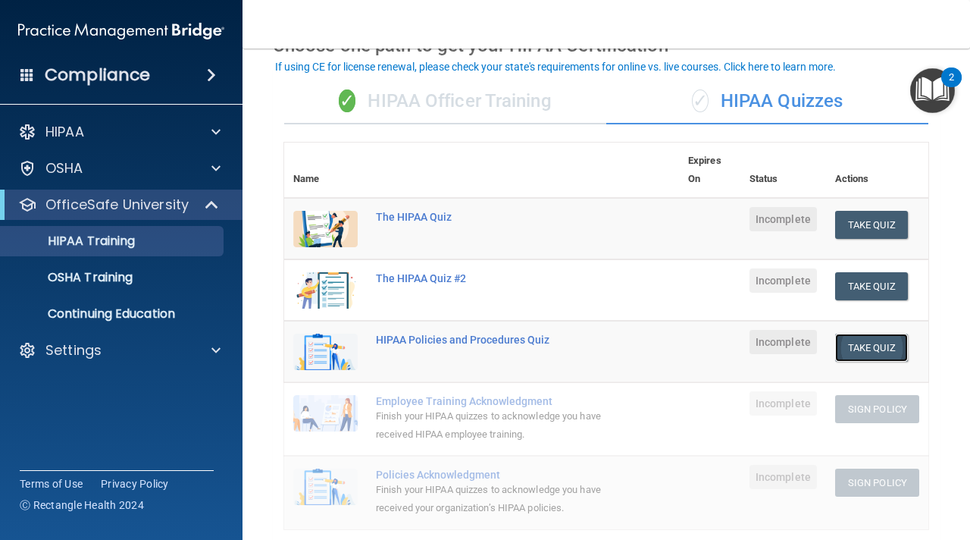
click at [877, 343] on button "Take Quiz" at bounding box center [871, 347] width 73 height 28
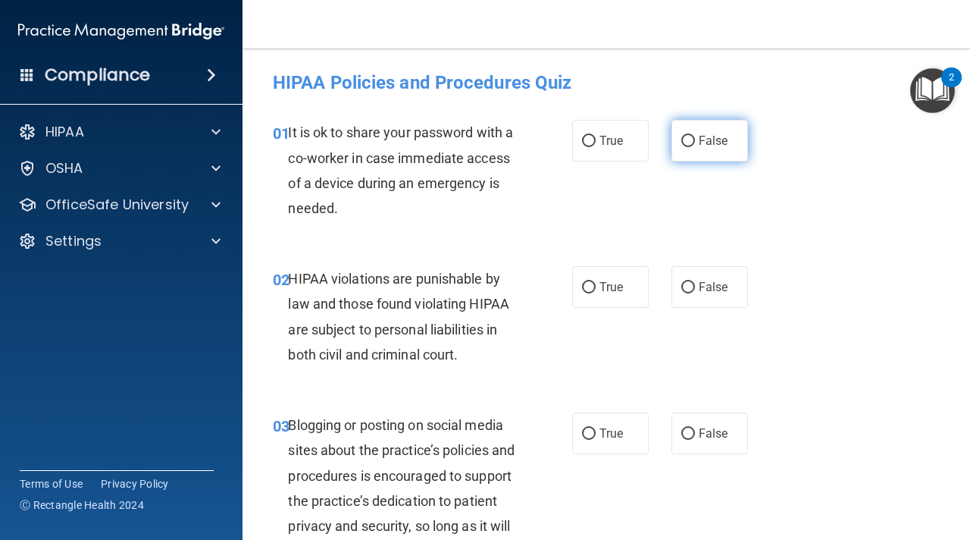
click at [681, 143] on label "False" at bounding box center [710, 141] width 77 height 42
click at [681, 143] on input "False" at bounding box center [688, 141] width 14 height 11
radio input "true"
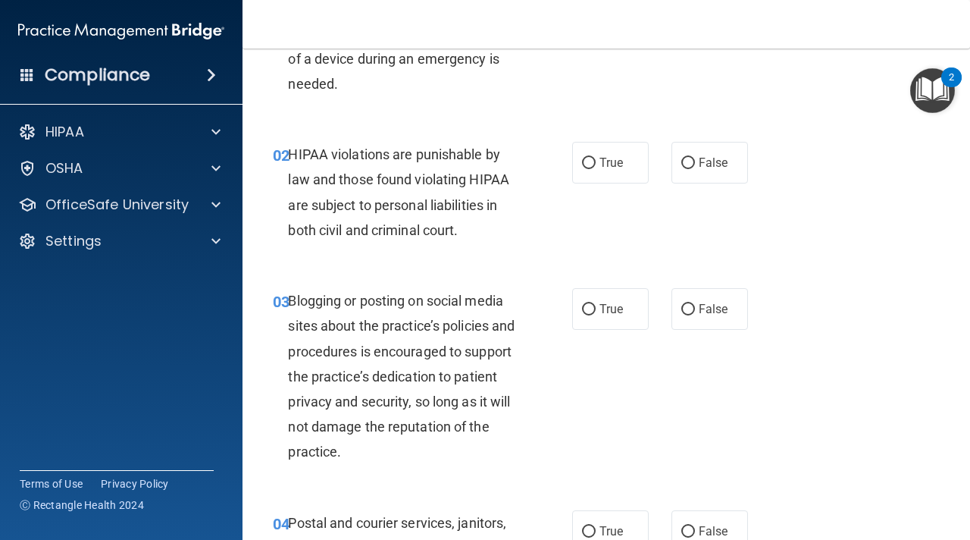
scroll to position [125, 0]
click at [591, 168] on input "True" at bounding box center [589, 162] width 14 height 11
radio input "true"
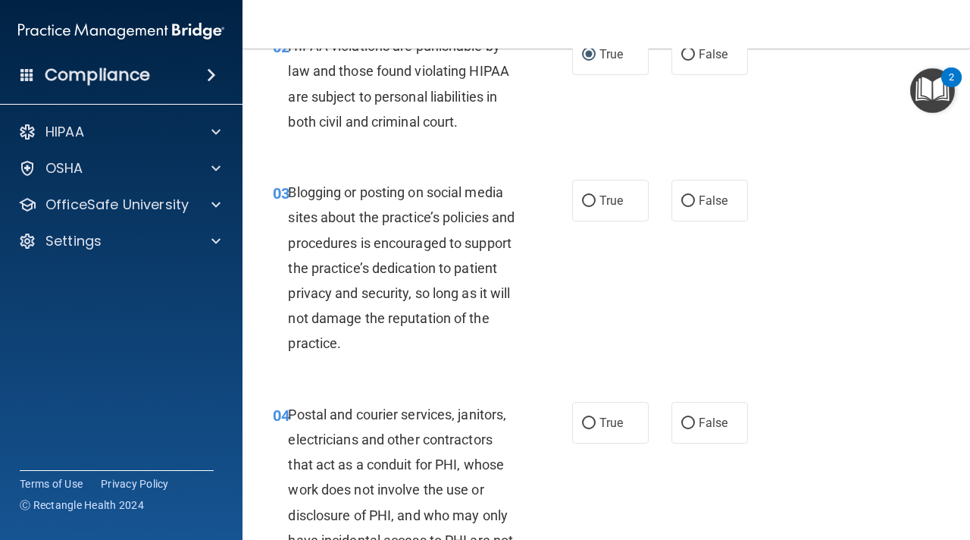
scroll to position [237, 0]
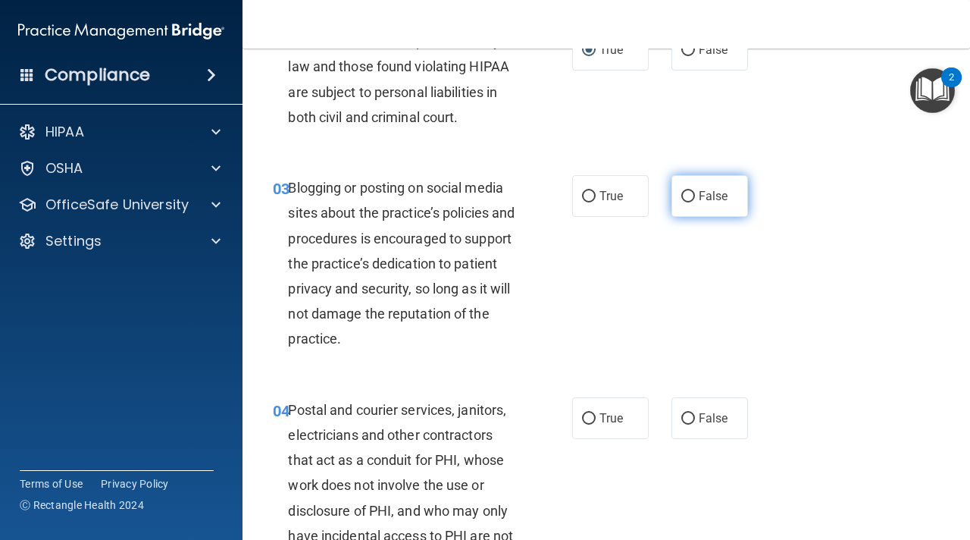
click at [686, 199] on input "False" at bounding box center [688, 196] width 14 height 11
radio input "true"
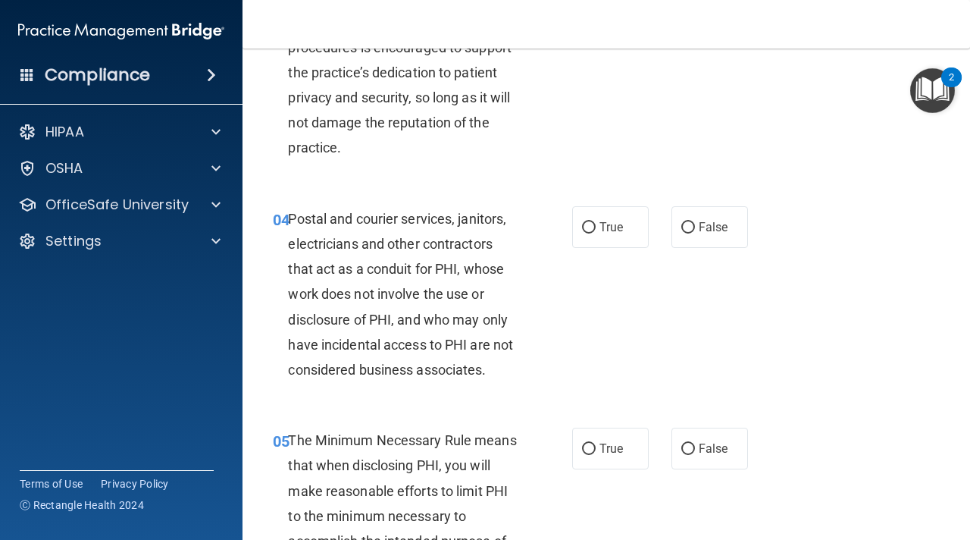
scroll to position [445, 0]
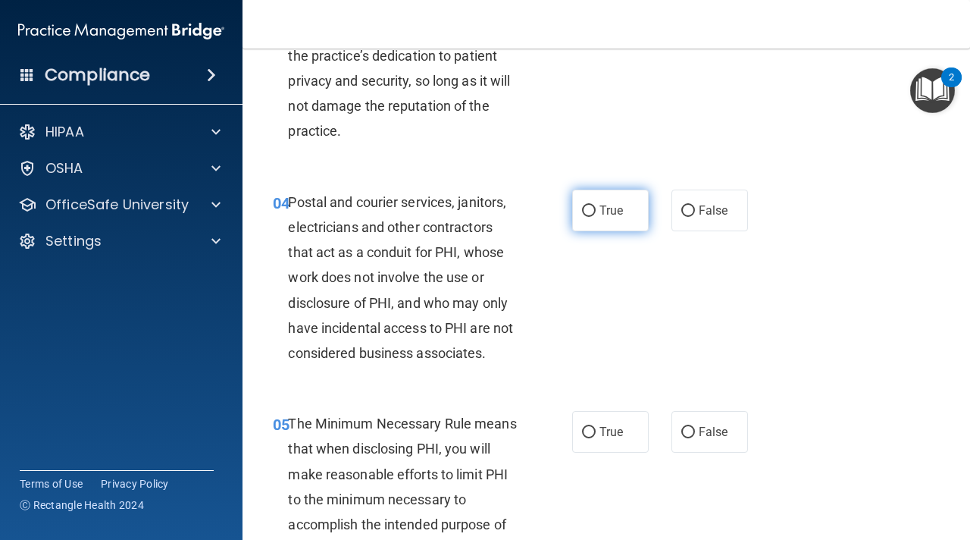
click at [622, 207] on span "True" at bounding box center [611, 210] width 23 height 14
click at [596, 207] on input "True" at bounding box center [589, 210] width 14 height 11
radio input "true"
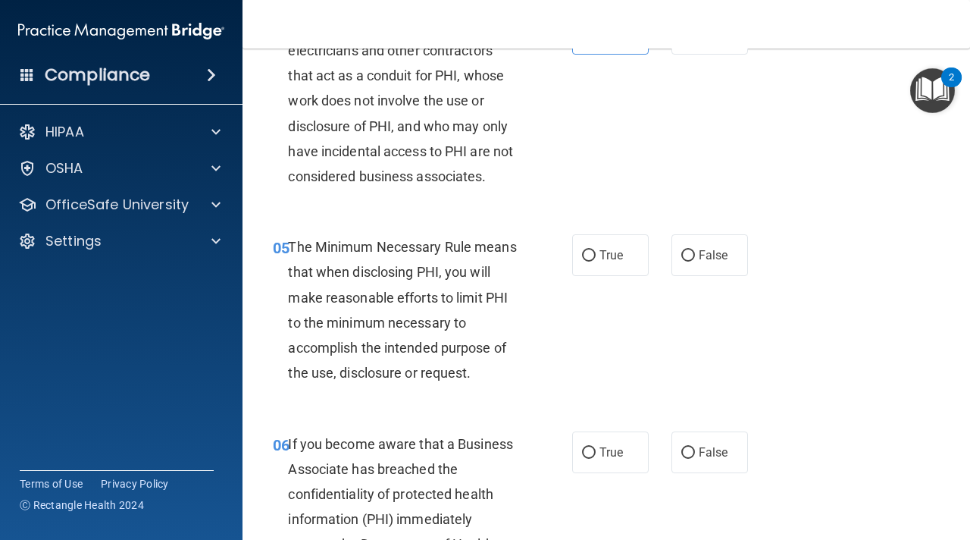
scroll to position [628, 0]
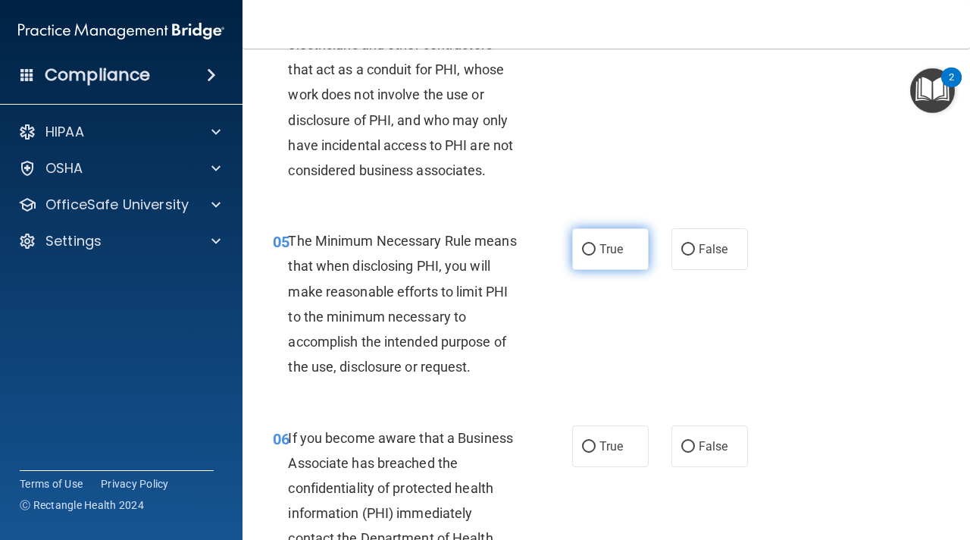
click at [609, 254] on span "True" at bounding box center [611, 249] width 23 height 14
click at [596, 254] on input "True" at bounding box center [589, 249] width 14 height 11
radio input "true"
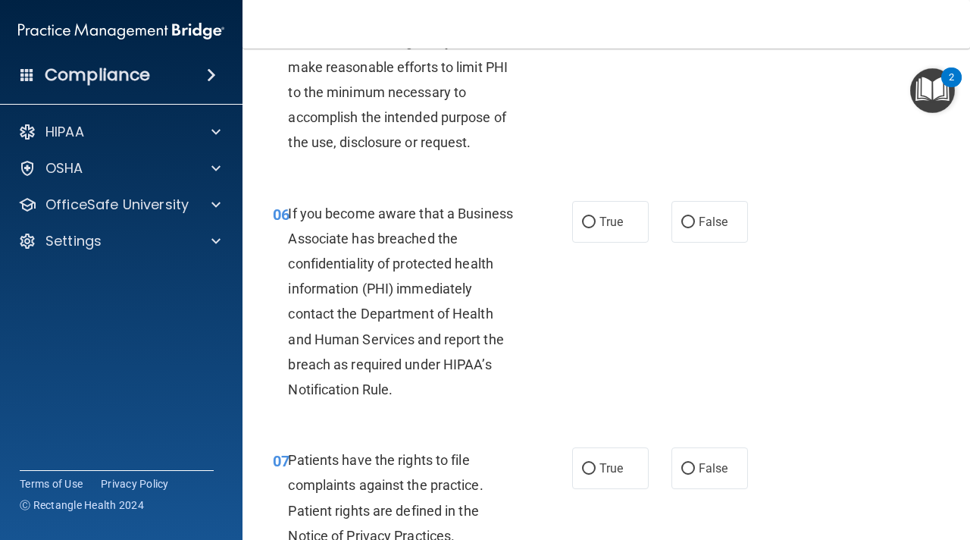
scroll to position [858, 0]
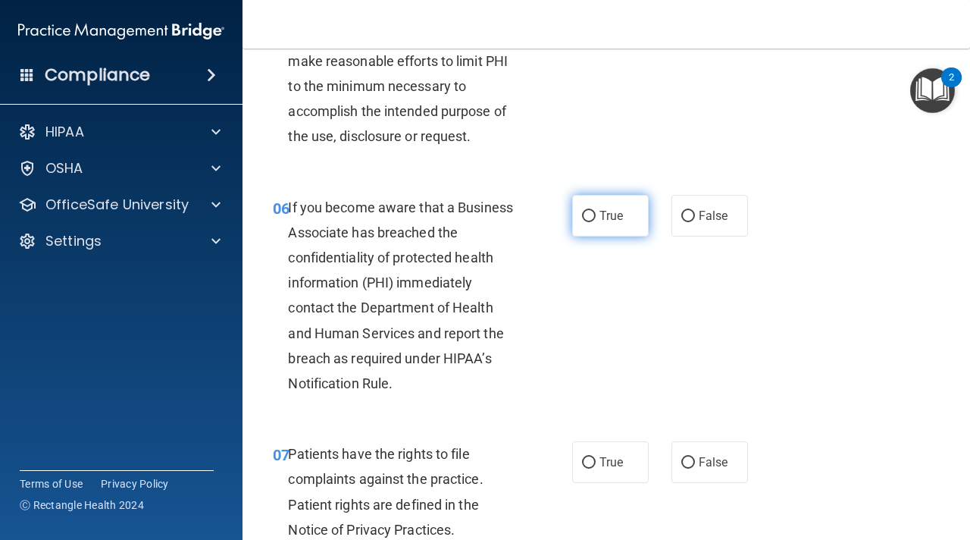
click at [615, 219] on span "True" at bounding box center [611, 215] width 23 height 14
click at [596, 219] on input "True" at bounding box center [589, 216] width 14 height 11
radio input "true"
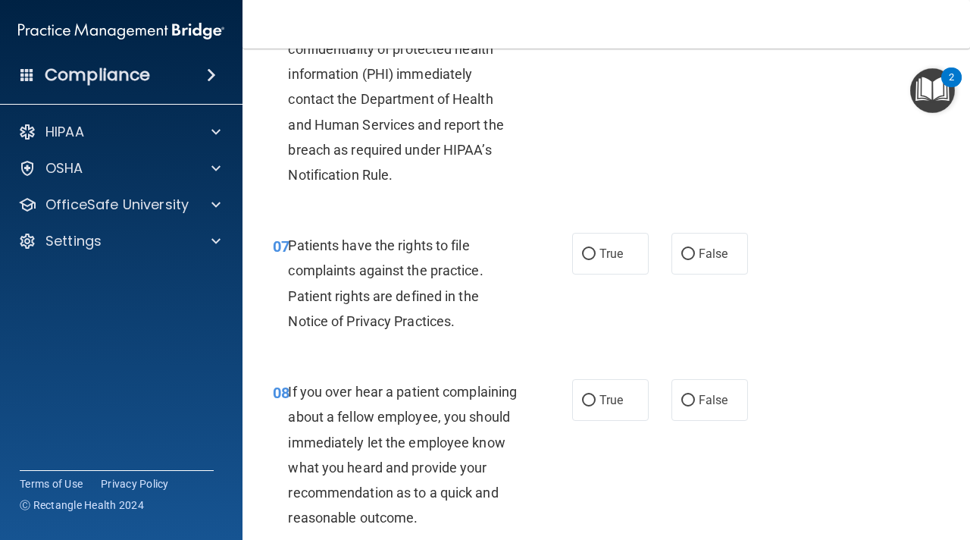
scroll to position [1069, 0]
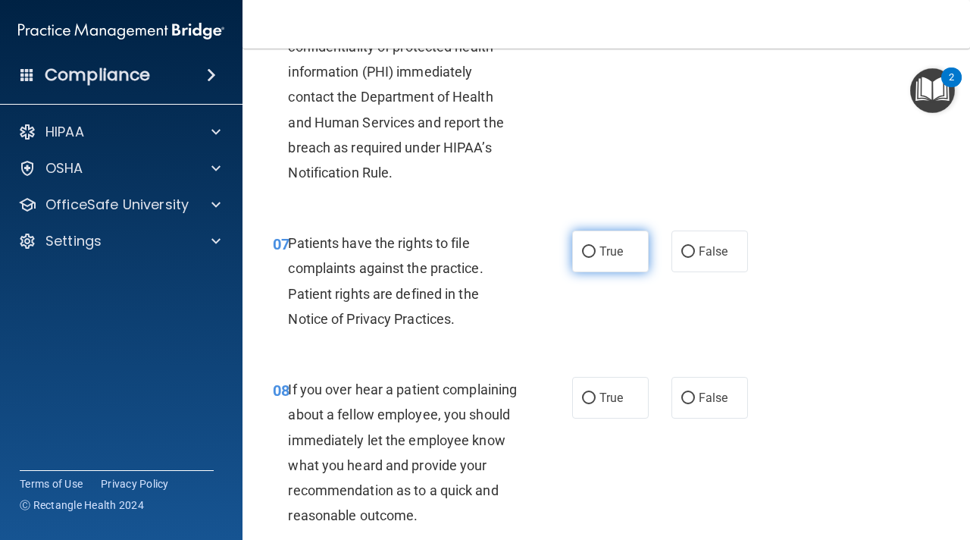
click at [616, 251] on span "True" at bounding box center [611, 251] width 23 height 14
click at [596, 251] on input "True" at bounding box center [589, 251] width 14 height 11
radio input "true"
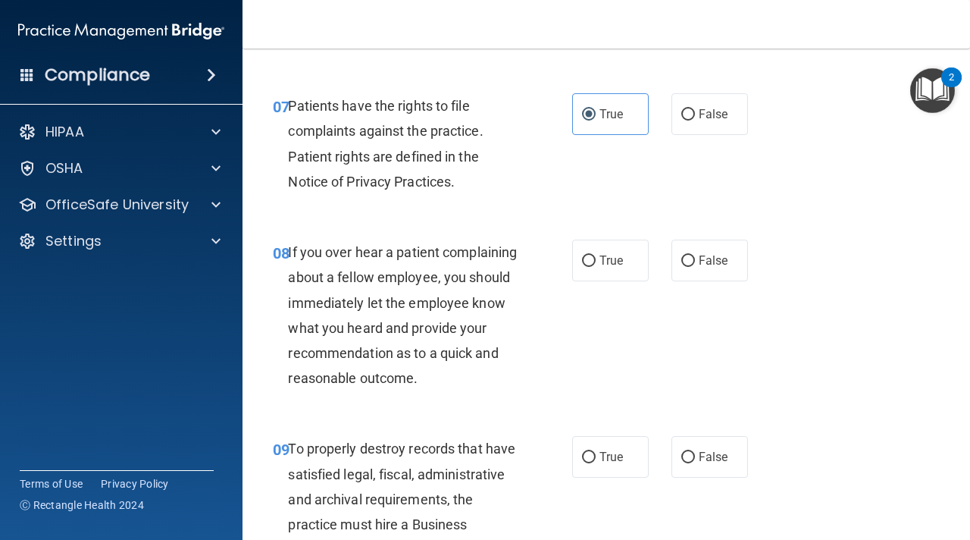
scroll to position [1217, 0]
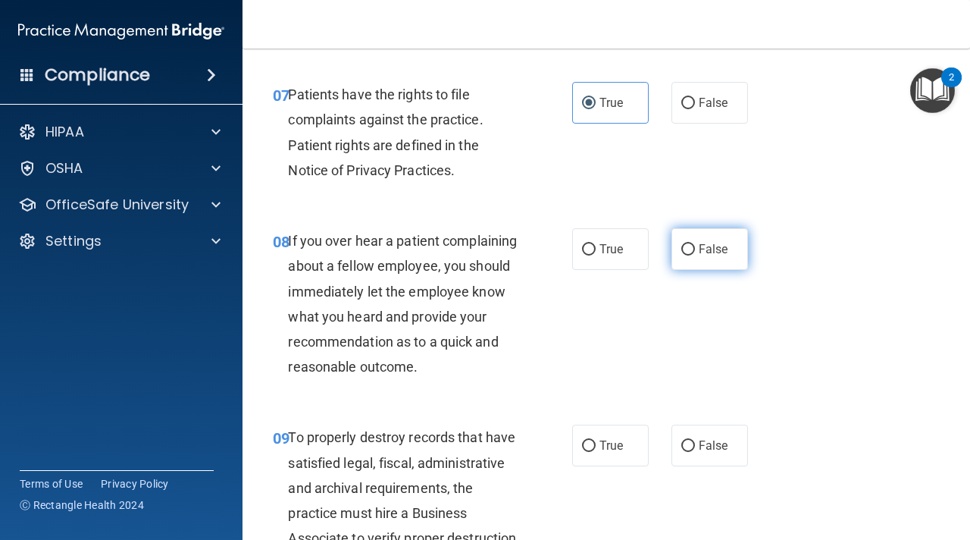
click at [704, 258] on label "False" at bounding box center [710, 249] width 77 height 42
click at [695, 255] on input "False" at bounding box center [688, 249] width 14 height 11
radio input "true"
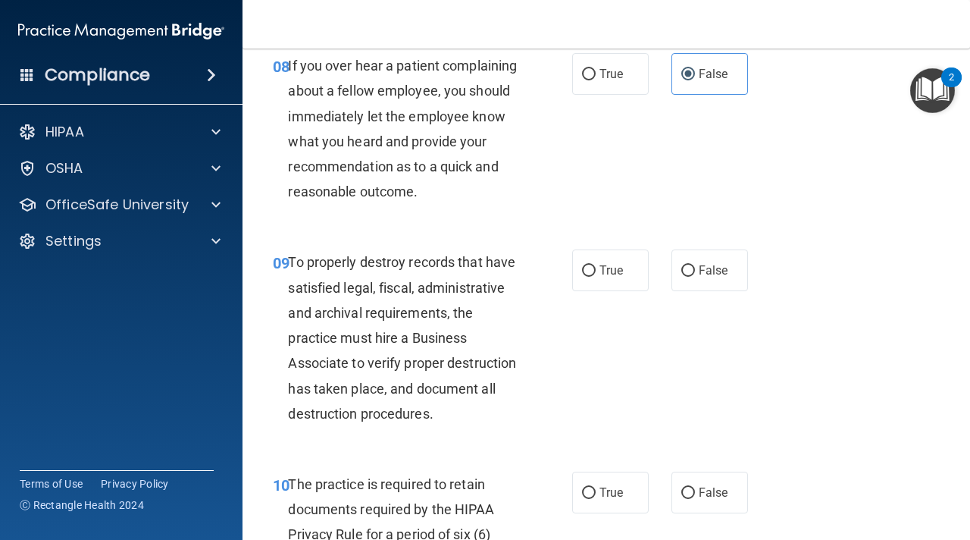
scroll to position [1472, 0]
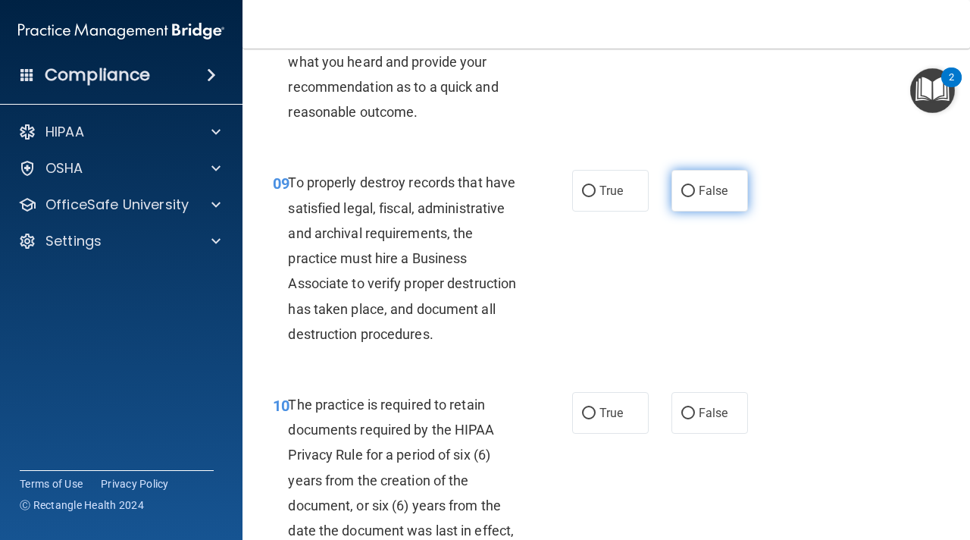
click at [693, 201] on label "False" at bounding box center [710, 191] width 77 height 42
click at [693, 197] on input "False" at bounding box center [688, 191] width 14 height 11
radio input "true"
click at [597, 196] on label "True" at bounding box center [610, 191] width 77 height 42
click at [596, 196] on input "True" at bounding box center [589, 191] width 14 height 11
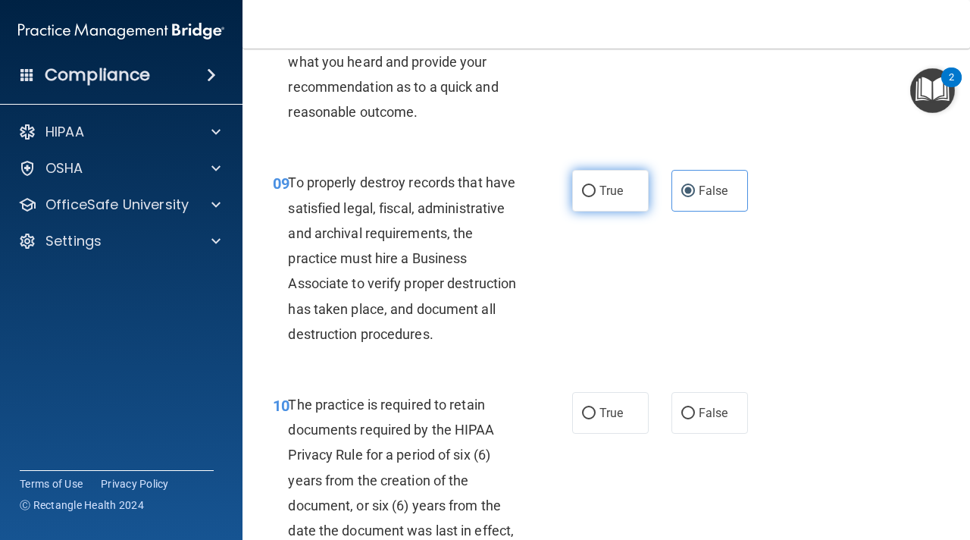
radio input "true"
radio input "false"
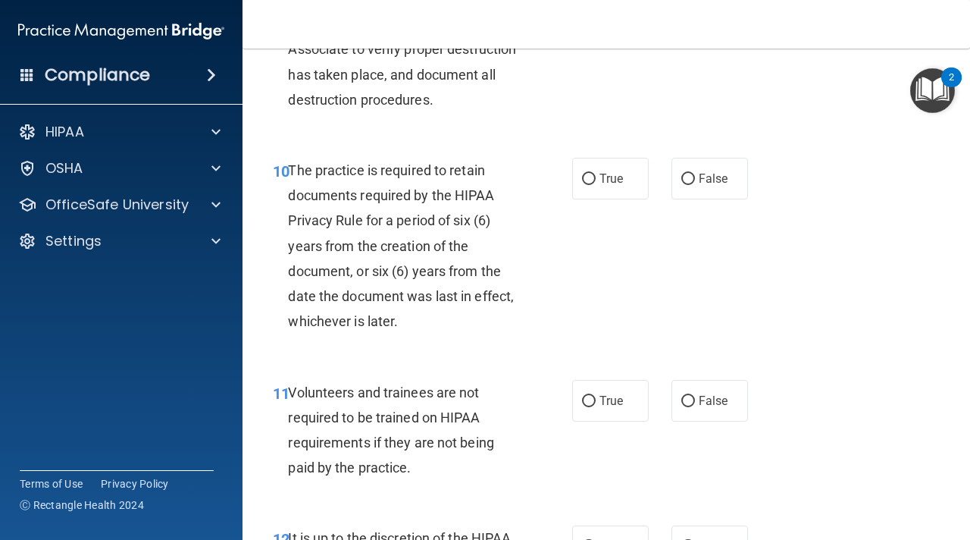
scroll to position [1708, 0]
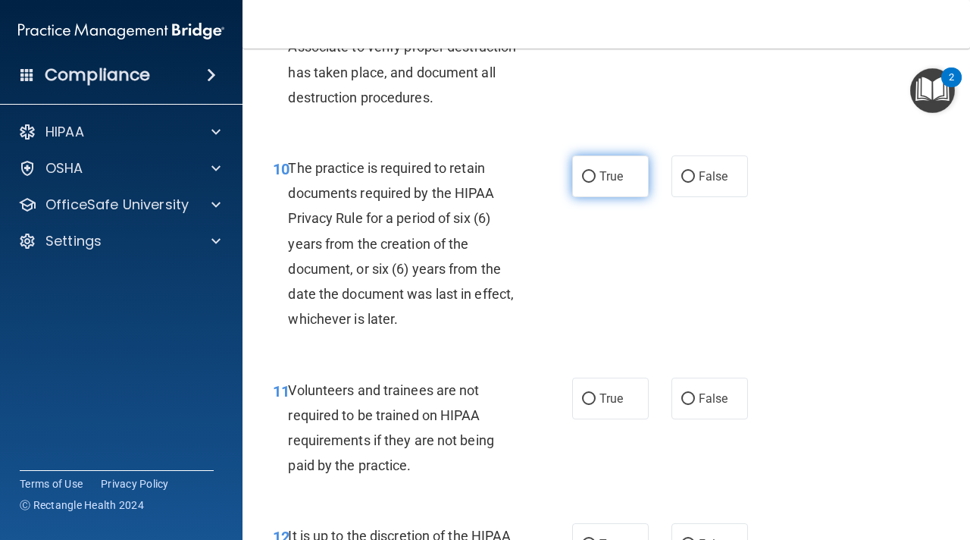
click at [590, 184] on label "True" at bounding box center [610, 176] width 77 height 42
click at [590, 183] on input "True" at bounding box center [589, 176] width 14 height 11
radio input "true"
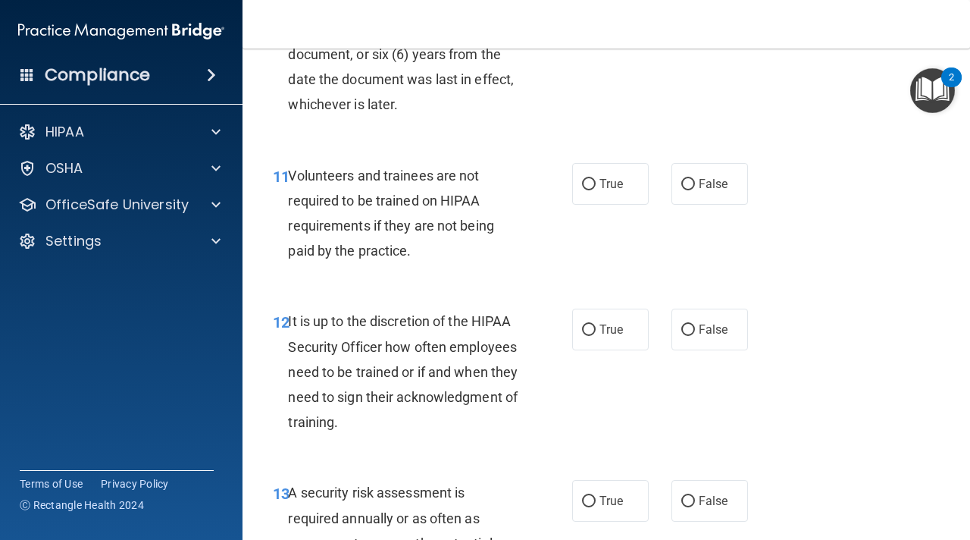
scroll to position [1924, 0]
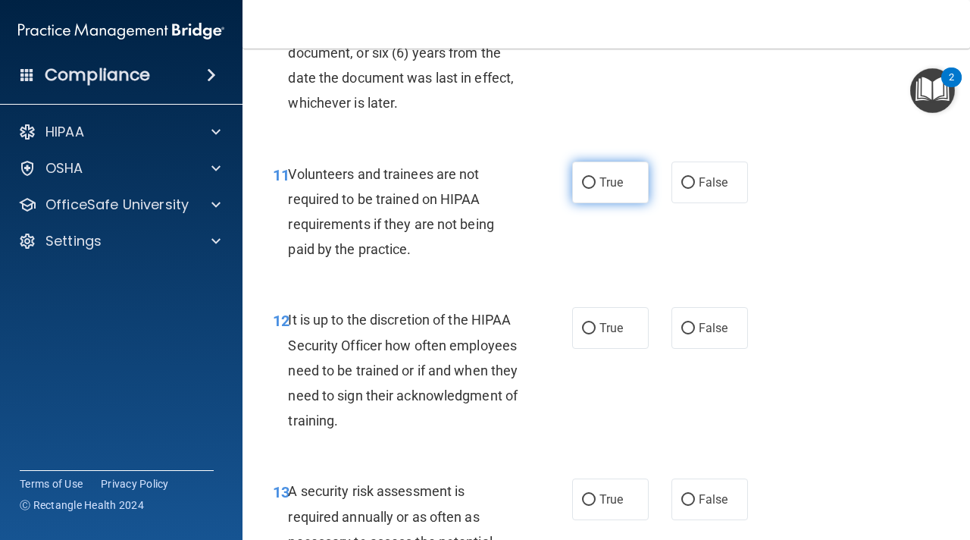
click at [627, 189] on label "True" at bounding box center [610, 182] width 77 height 42
click at [596, 189] on input "True" at bounding box center [589, 182] width 14 height 11
radio input "true"
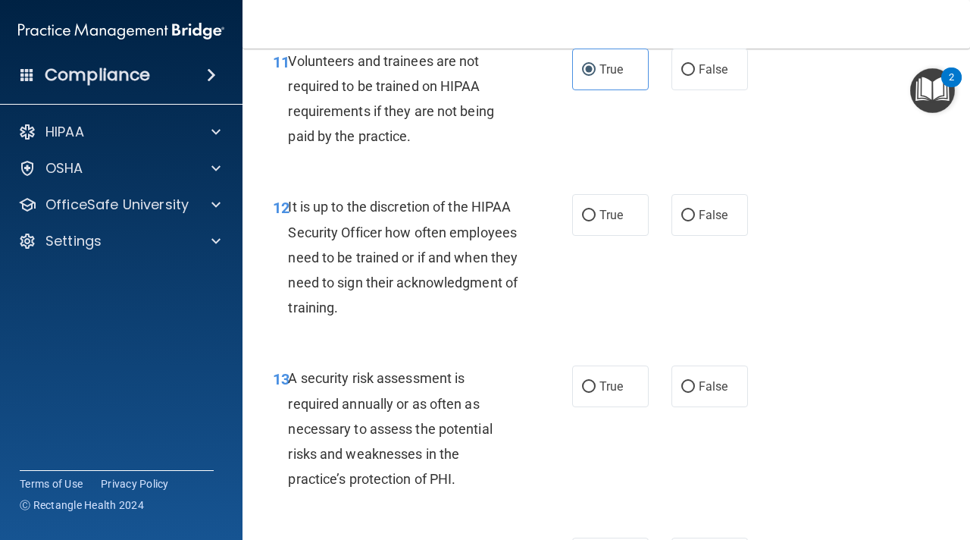
scroll to position [2046, 0]
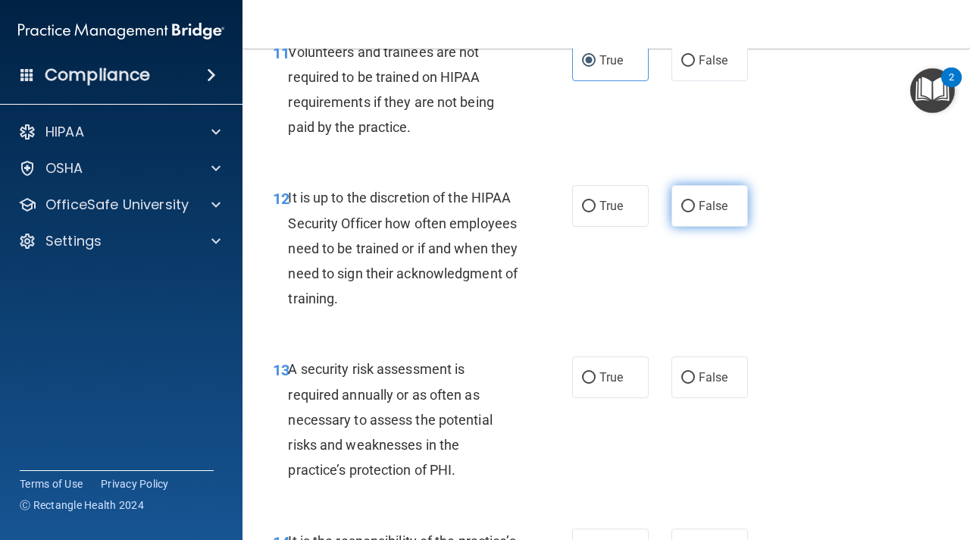
click at [675, 213] on label "False" at bounding box center [710, 206] width 77 height 42
click at [681, 212] on input "False" at bounding box center [688, 206] width 14 height 11
radio input "true"
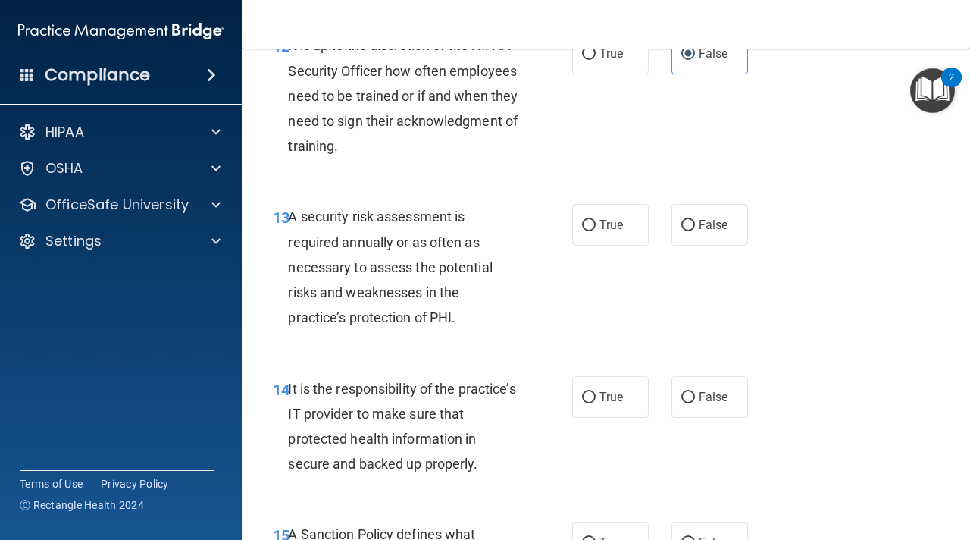
scroll to position [2222, 0]
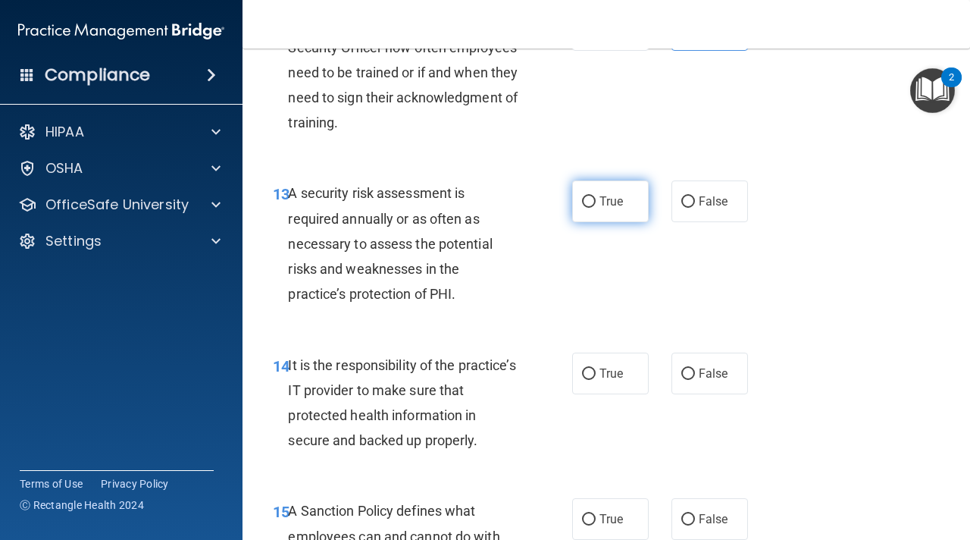
click at [617, 217] on label "True" at bounding box center [610, 201] width 77 height 42
click at [596, 208] on input "True" at bounding box center [589, 201] width 14 height 11
radio input "true"
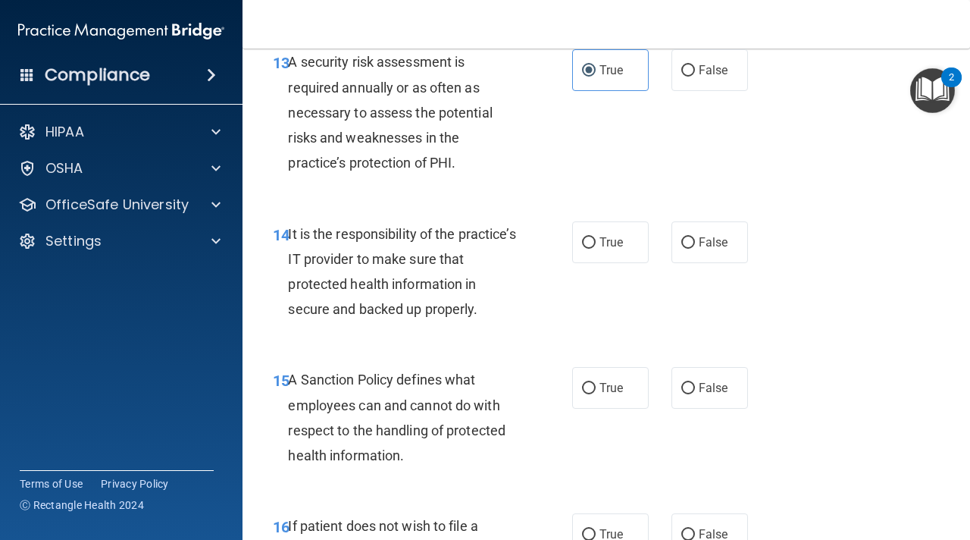
scroll to position [2363, 0]
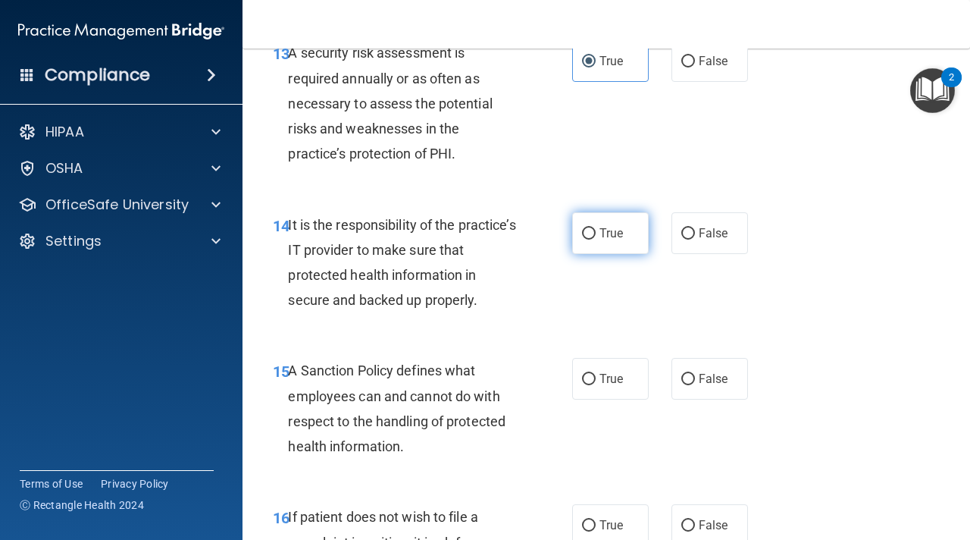
click at [609, 232] on span "True" at bounding box center [611, 233] width 23 height 14
click at [596, 232] on input "True" at bounding box center [589, 233] width 14 height 11
radio input "true"
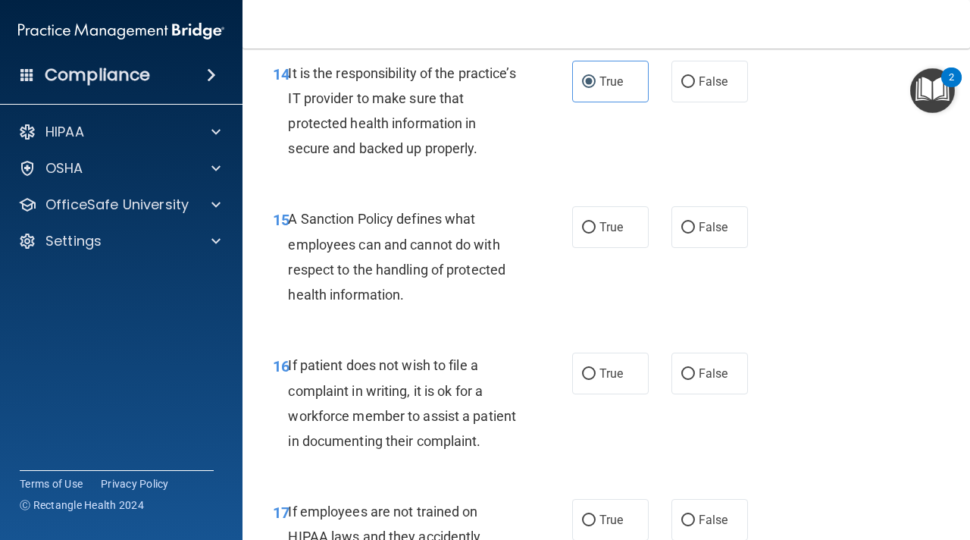
scroll to position [2516, 0]
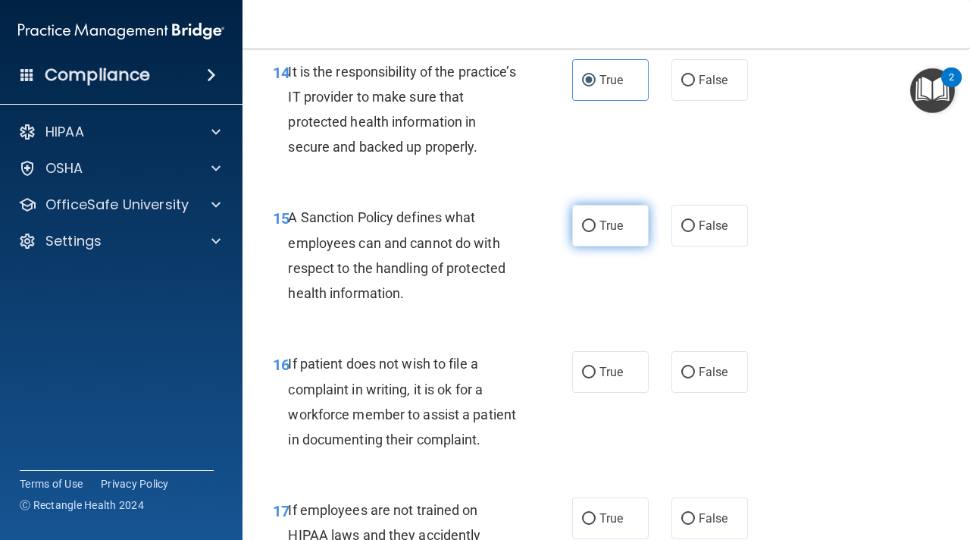
click at [612, 223] on span "True" at bounding box center [611, 225] width 23 height 14
click at [596, 223] on input "True" at bounding box center [589, 226] width 14 height 11
radio input "true"
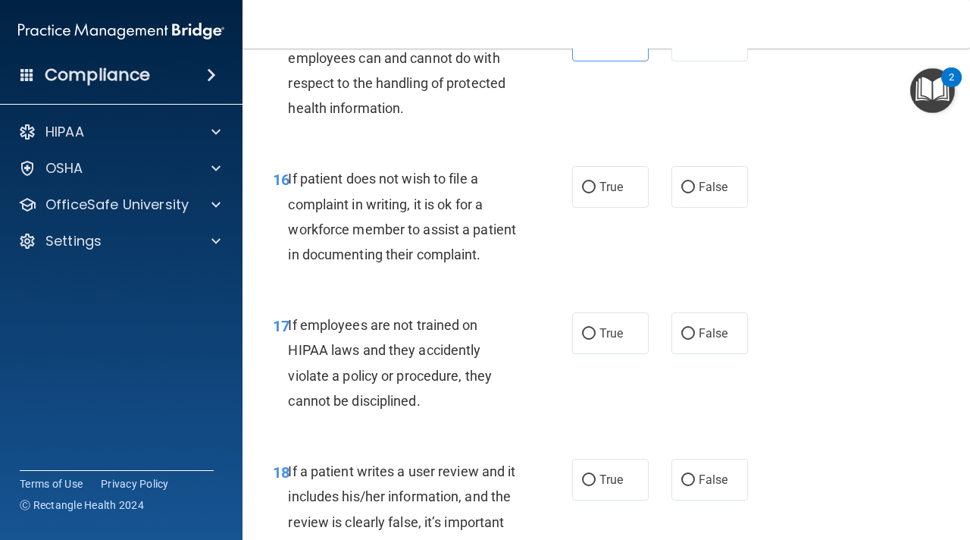
scroll to position [2712, 0]
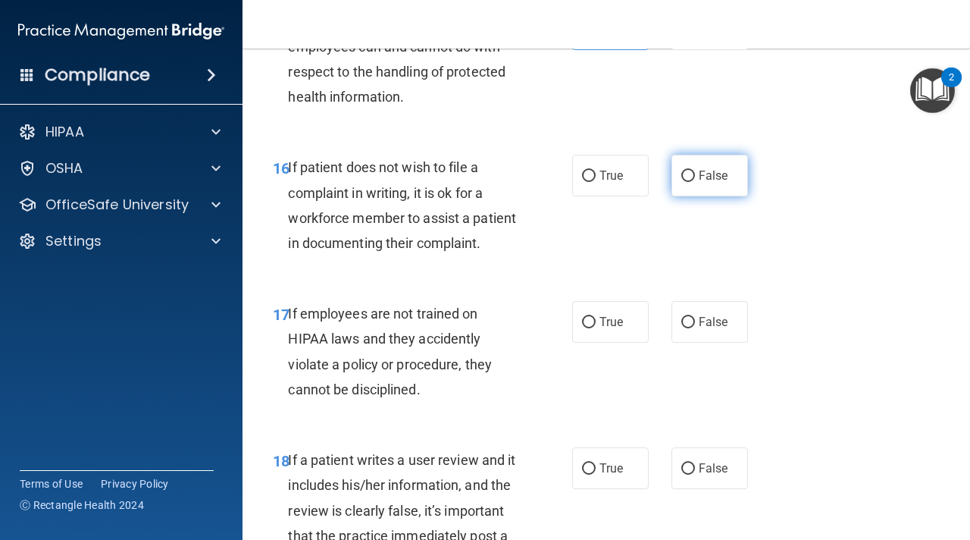
click at [678, 180] on label "False" at bounding box center [710, 176] width 77 height 42
click at [681, 180] on input "False" at bounding box center [688, 176] width 14 height 11
radio input "true"
click at [606, 189] on label "True" at bounding box center [610, 176] width 77 height 42
click at [596, 182] on input "True" at bounding box center [589, 176] width 14 height 11
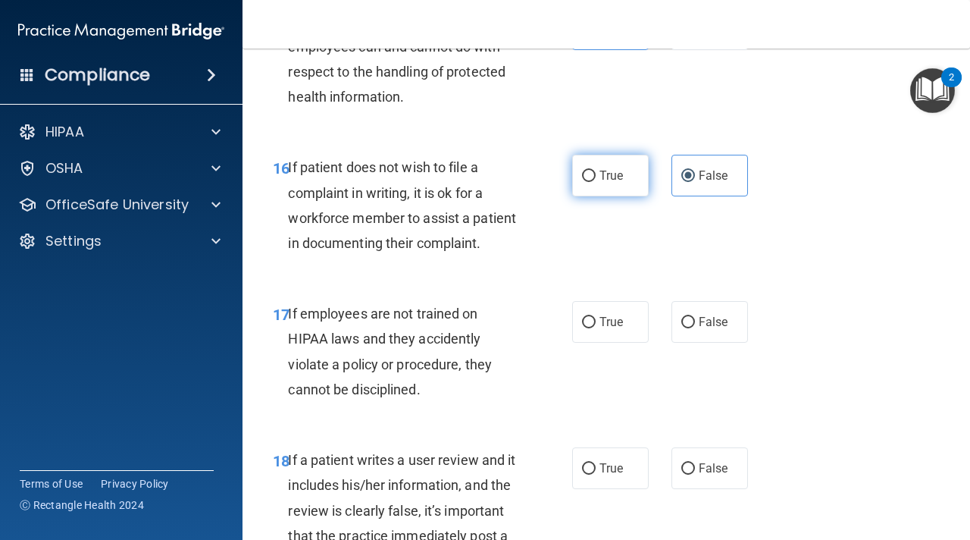
radio input "true"
radio input "false"
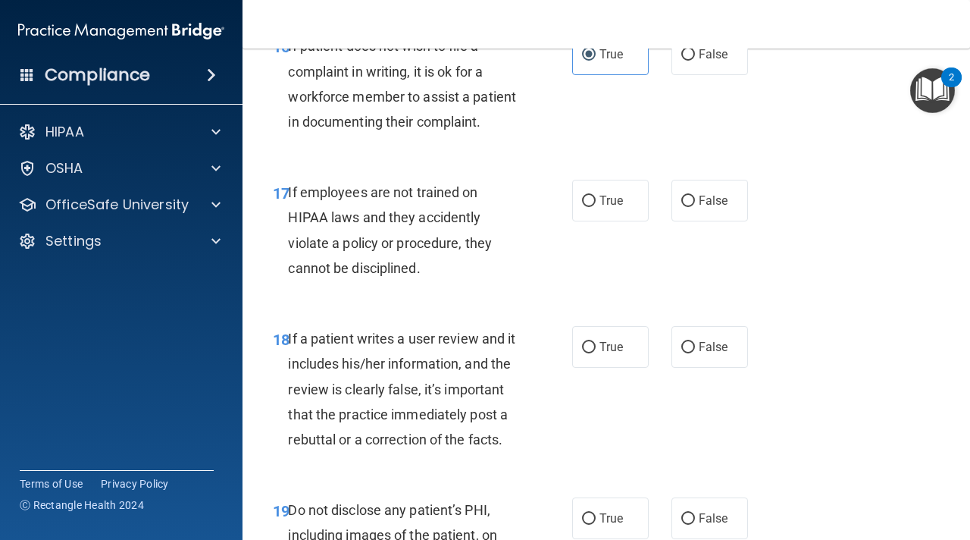
scroll to position [2843, 0]
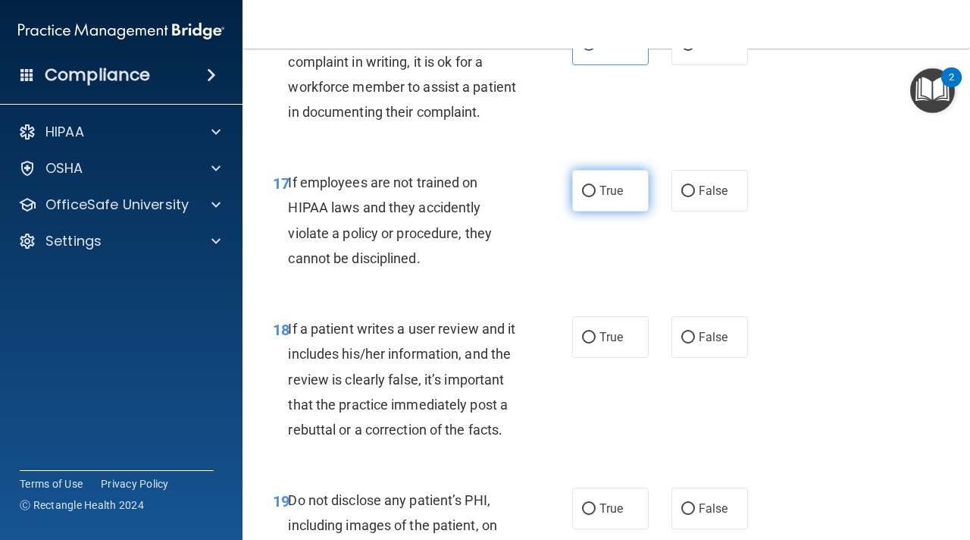
click at [599, 193] on label "True" at bounding box center [610, 191] width 77 height 42
click at [596, 193] on input "True" at bounding box center [589, 191] width 14 height 11
radio input "true"
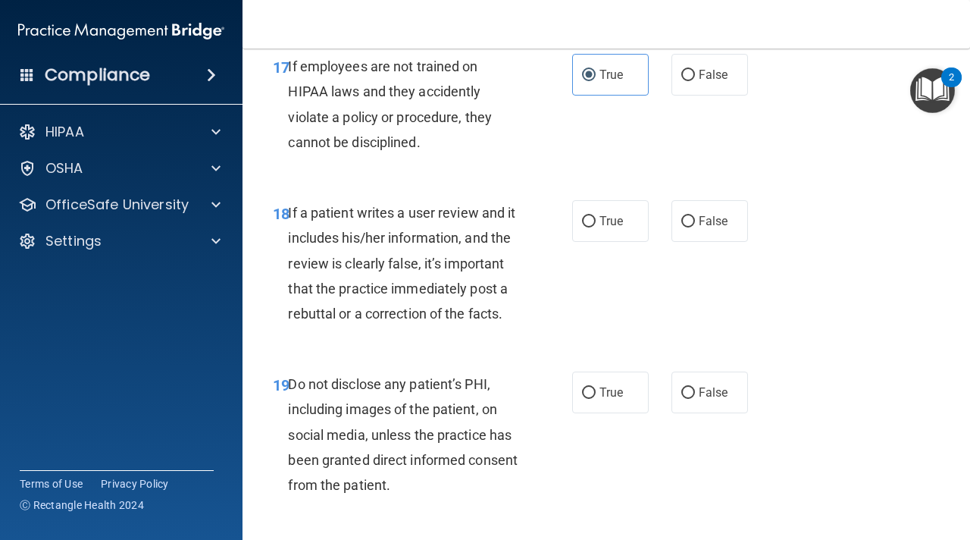
scroll to position [2967, 0]
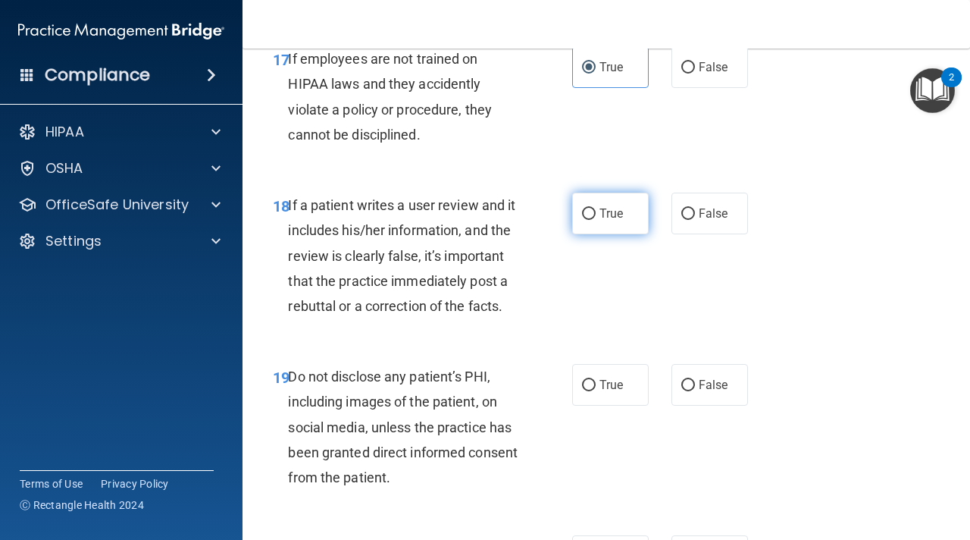
click at [631, 213] on label "True" at bounding box center [610, 214] width 77 height 42
click at [596, 213] on input "True" at bounding box center [589, 213] width 14 height 11
radio input "true"
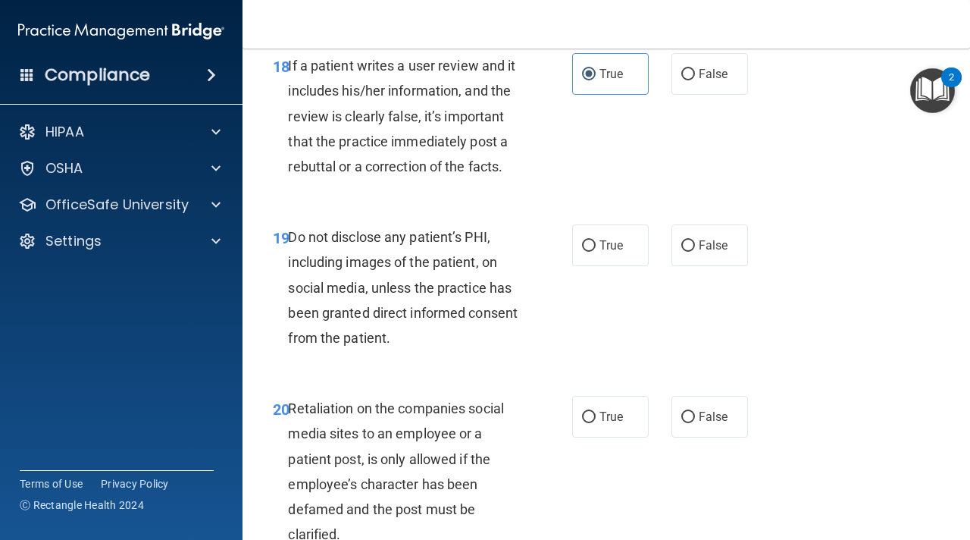
scroll to position [3110, 0]
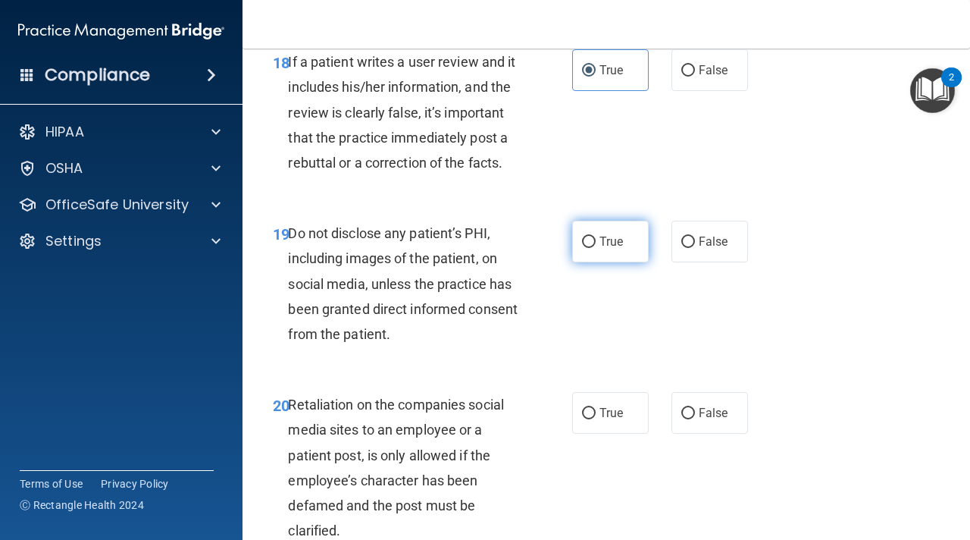
click at [614, 243] on span "True" at bounding box center [611, 241] width 23 height 14
click at [596, 243] on input "True" at bounding box center [589, 241] width 14 height 11
radio input "true"
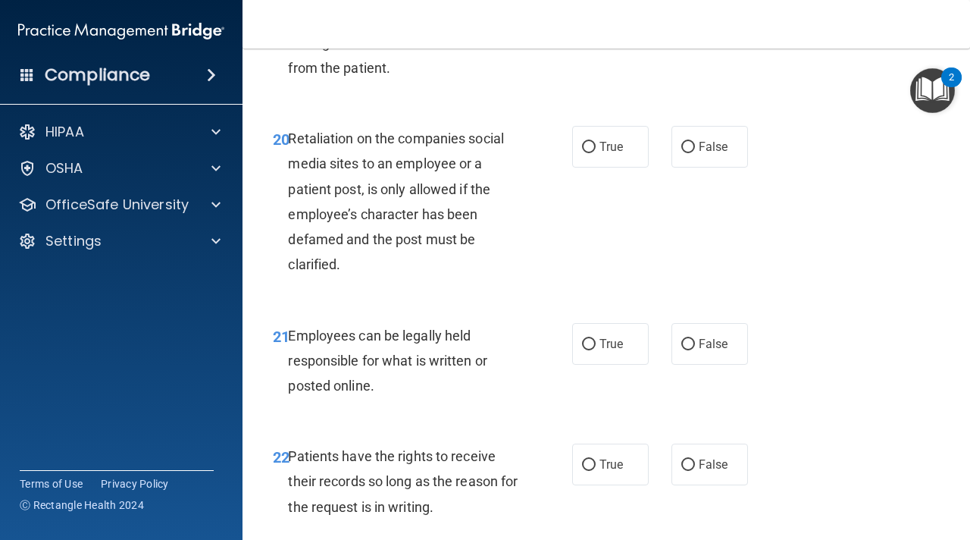
scroll to position [3387, 0]
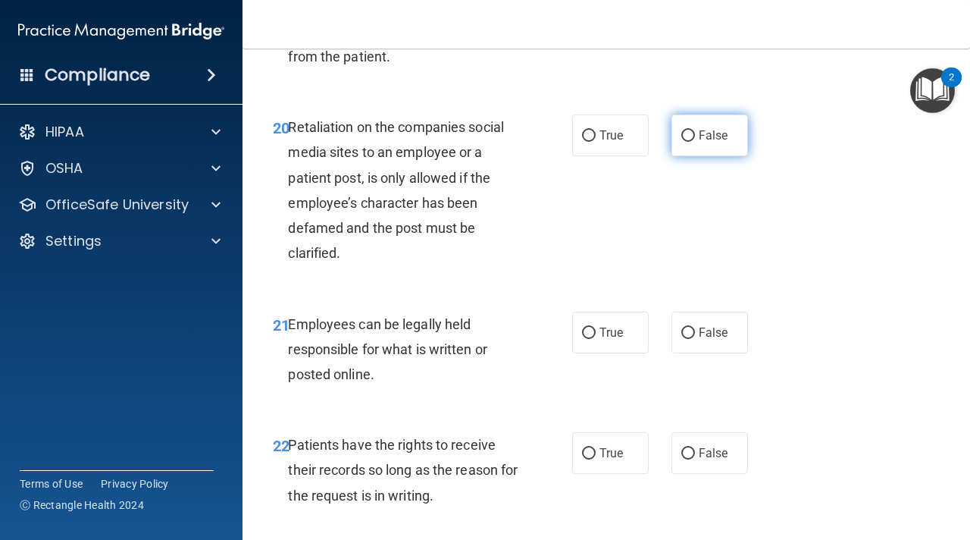
click at [735, 135] on label "False" at bounding box center [710, 135] width 77 height 42
click at [695, 135] on input "False" at bounding box center [688, 135] width 14 height 11
radio input "true"
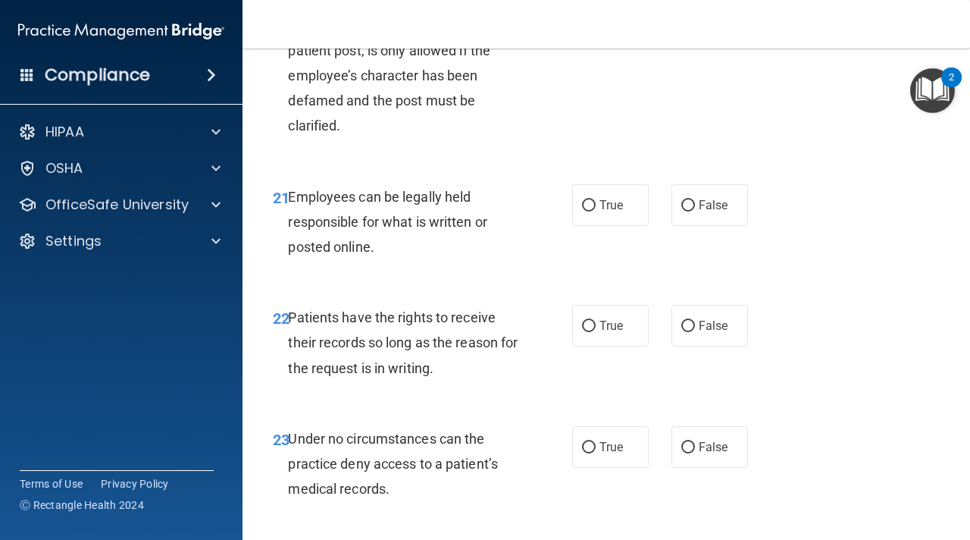
scroll to position [3531, 0]
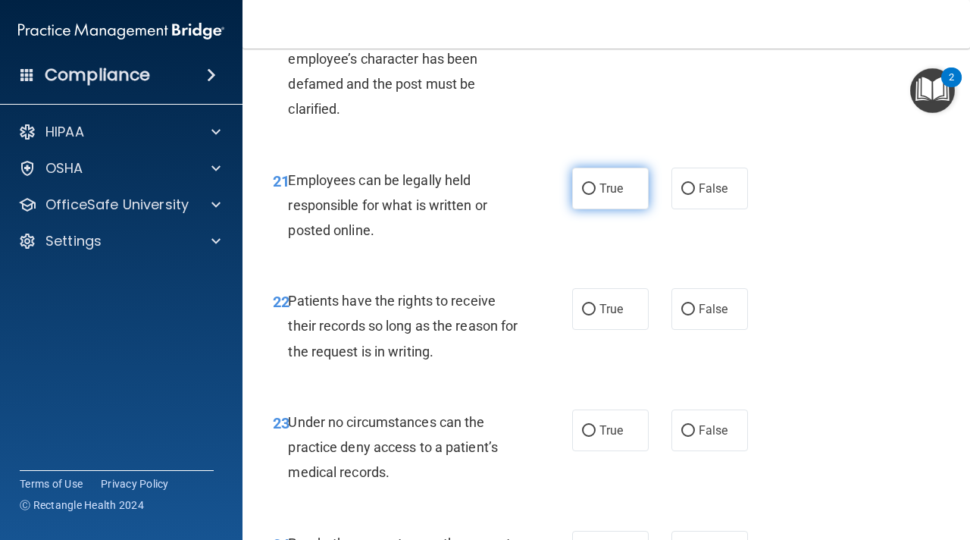
click at [603, 202] on label "True" at bounding box center [610, 189] width 77 height 42
click at [596, 195] on input "True" at bounding box center [589, 188] width 14 height 11
radio input "true"
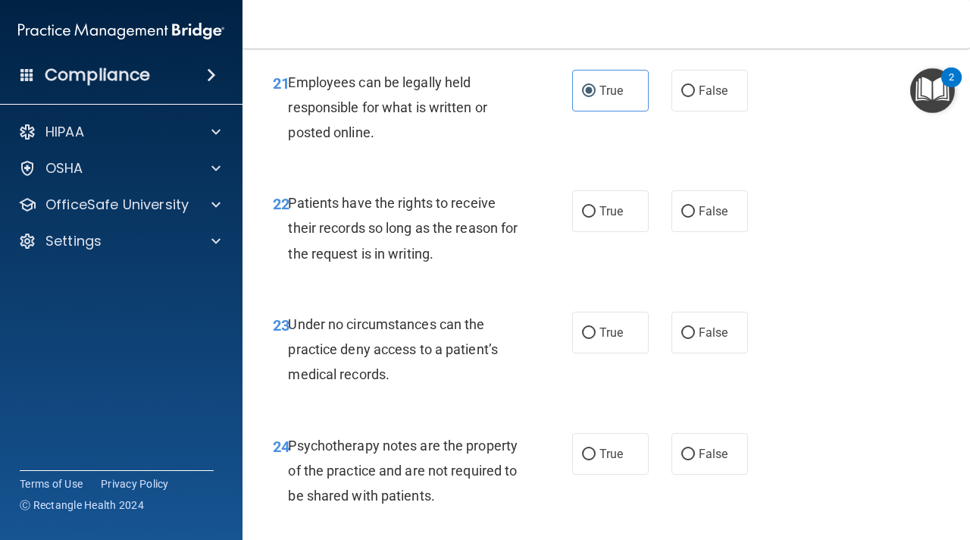
scroll to position [3631, 0]
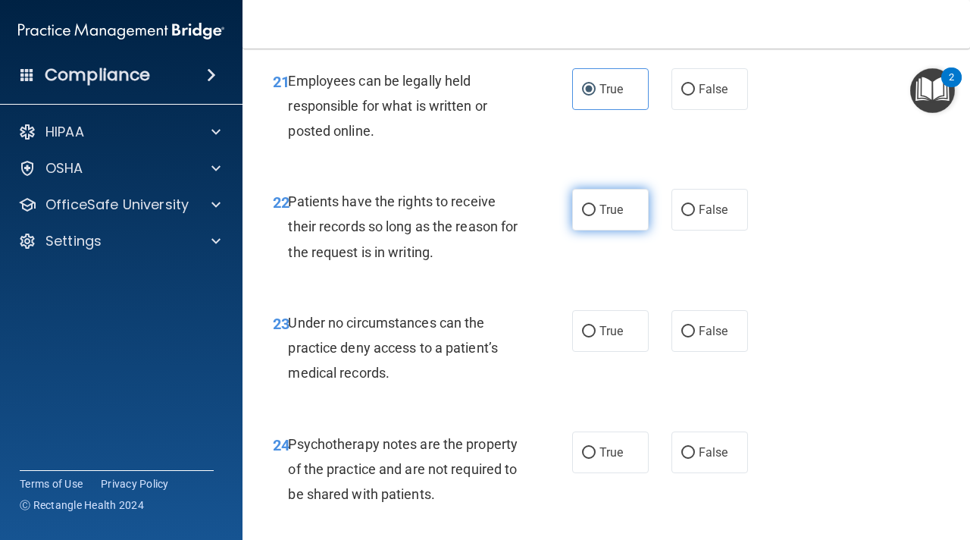
click at [600, 223] on label "True" at bounding box center [610, 210] width 77 height 42
click at [596, 216] on input "True" at bounding box center [589, 210] width 14 height 11
radio input "true"
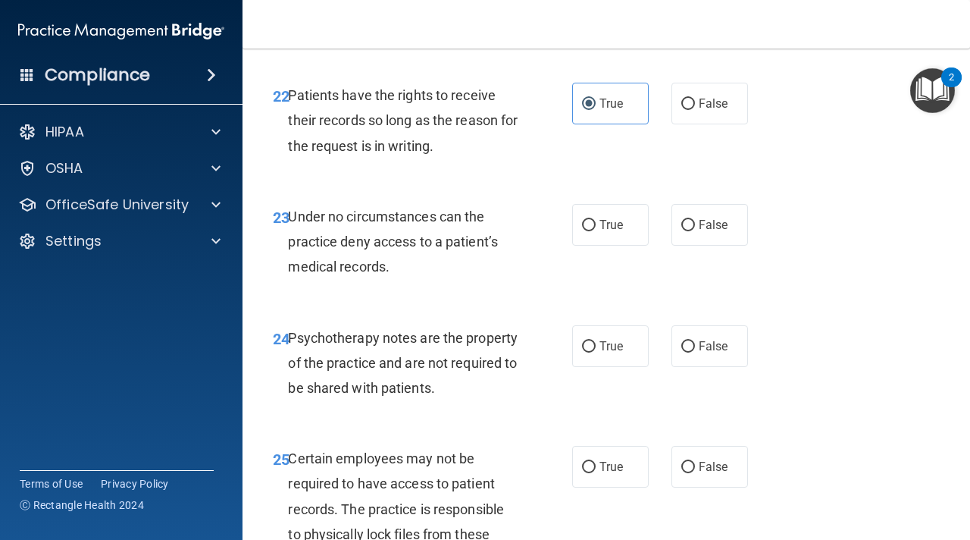
scroll to position [3740, 0]
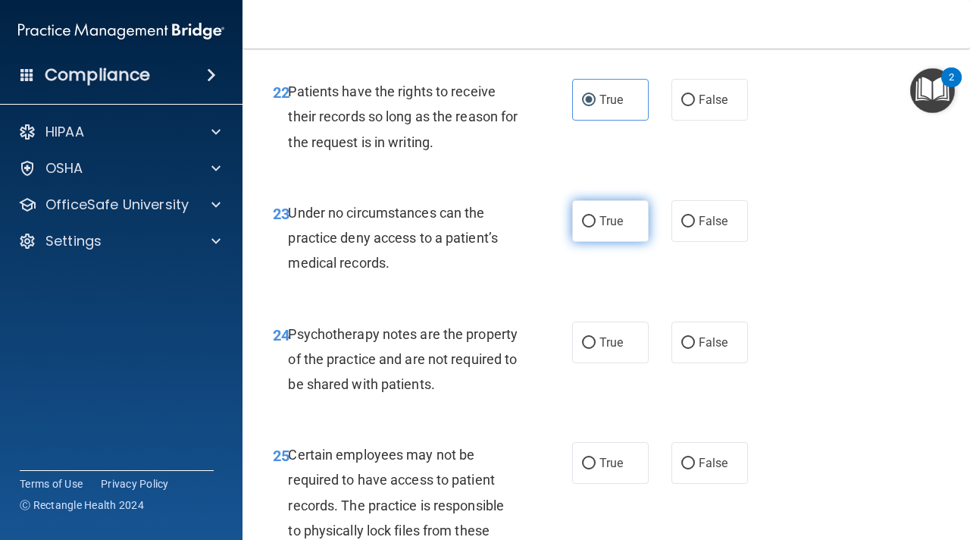
click at [597, 227] on label "True" at bounding box center [610, 221] width 77 height 42
click at [596, 227] on input "True" at bounding box center [589, 221] width 14 height 11
radio input "true"
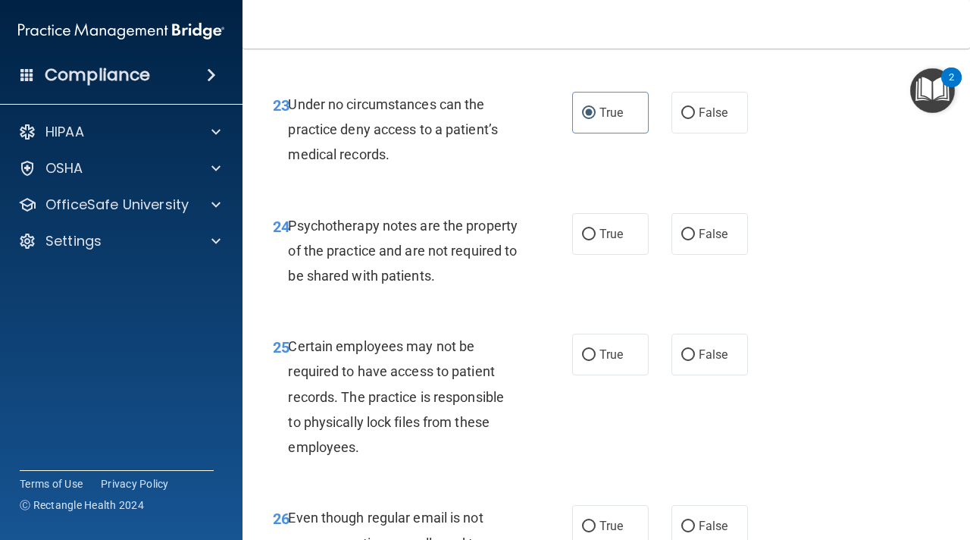
scroll to position [3852, 0]
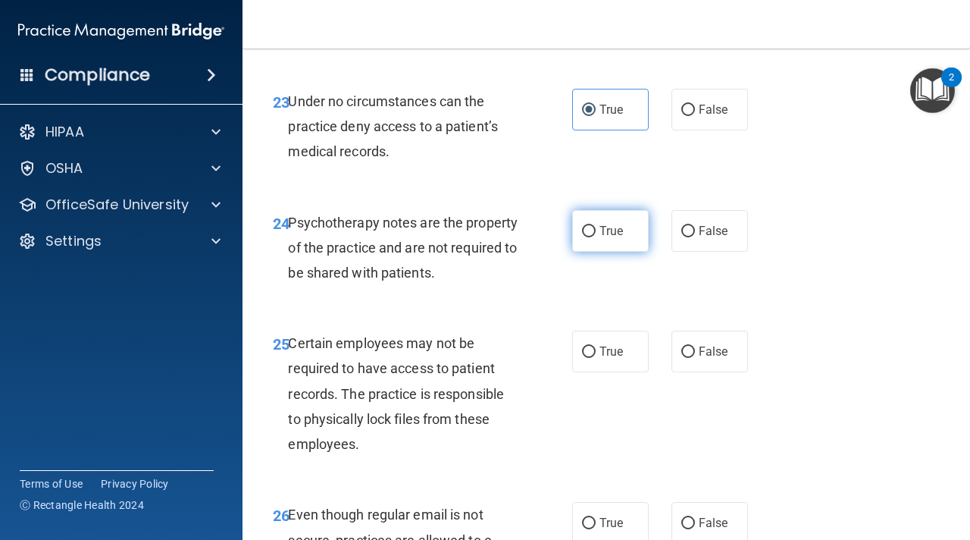
click at [628, 246] on label "True" at bounding box center [610, 231] width 77 height 42
click at [596, 237] on input "True" at bounding box center [589, 231] width 14 height 11
radio input "true"
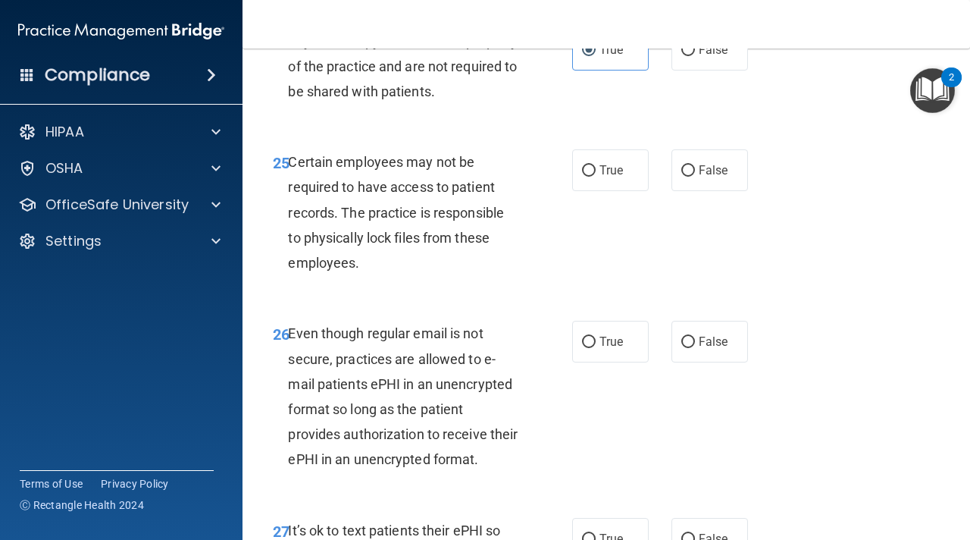
scroll to position [4035, 0]
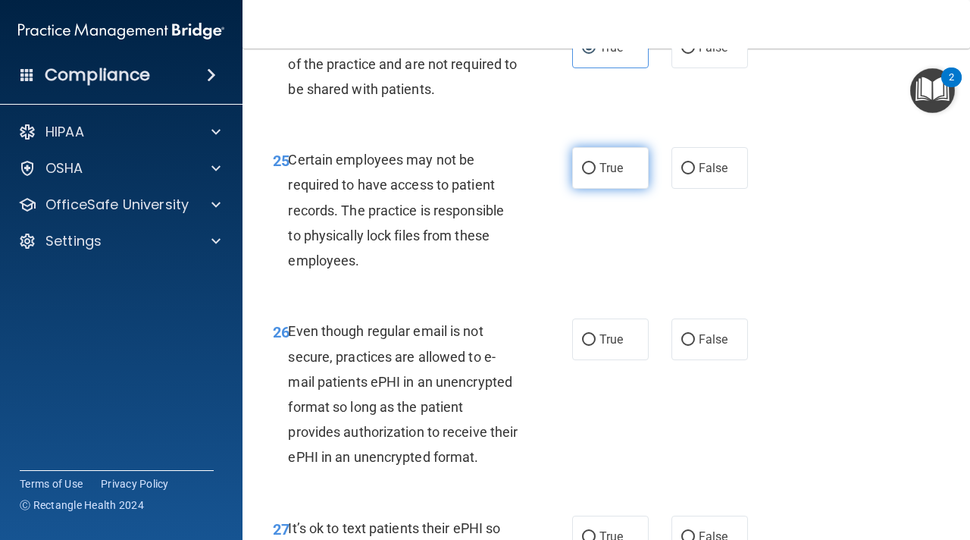
click at [618, 159] on label "True" at bounding box center [610, 168] width 77 height 42
click at [596, 163] on input "True" at bounding box center [589, 168] width 14 height 11
radio input "true"
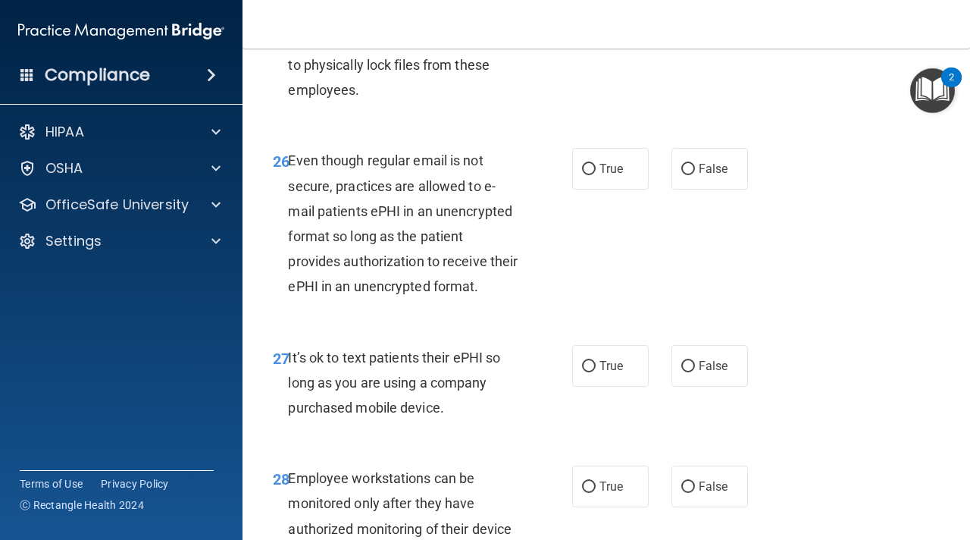
scroll to position [4206, 0]
click at [609, 172] on span "True" at bounding box center [611, 168] width 23 height 14
click at [596, 172] on input "True" at bounding box center [589, 169] width 14 height 11
radio input "true"
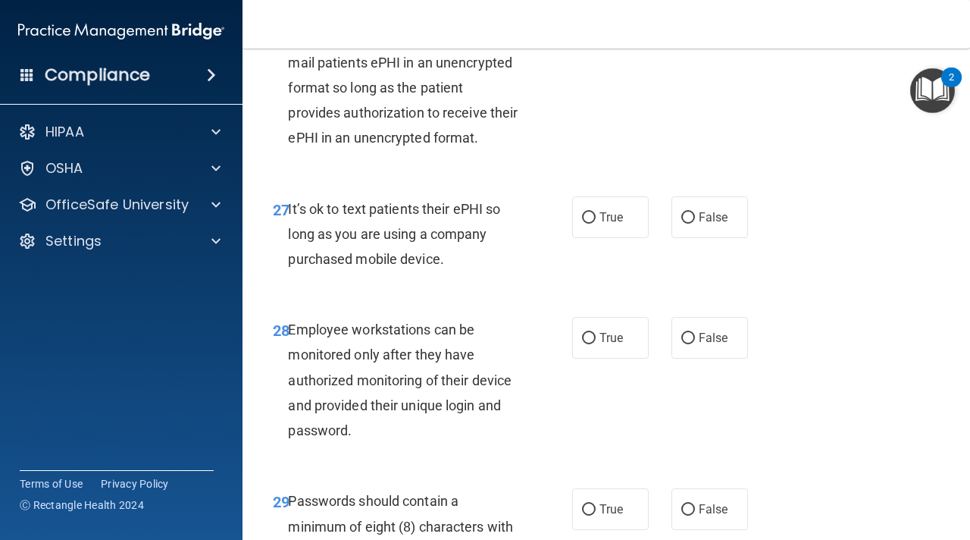
scroll to position [4376, 0]
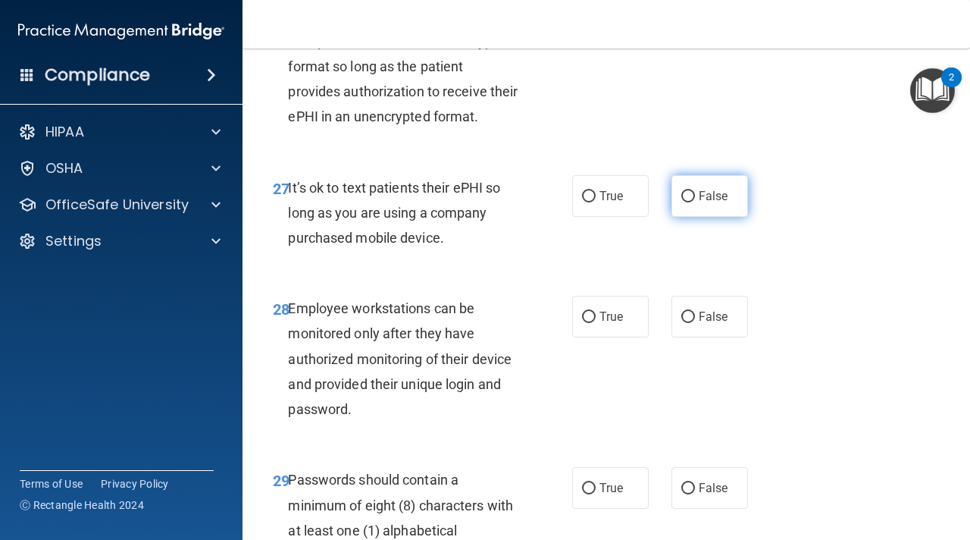
click at [694, 203] on label "False" at bounding box center [710, 196] width 77 height 42
click at [694, 202] on input "False" at bounding box center [688, 196] width 14 height 11
radio input "true"
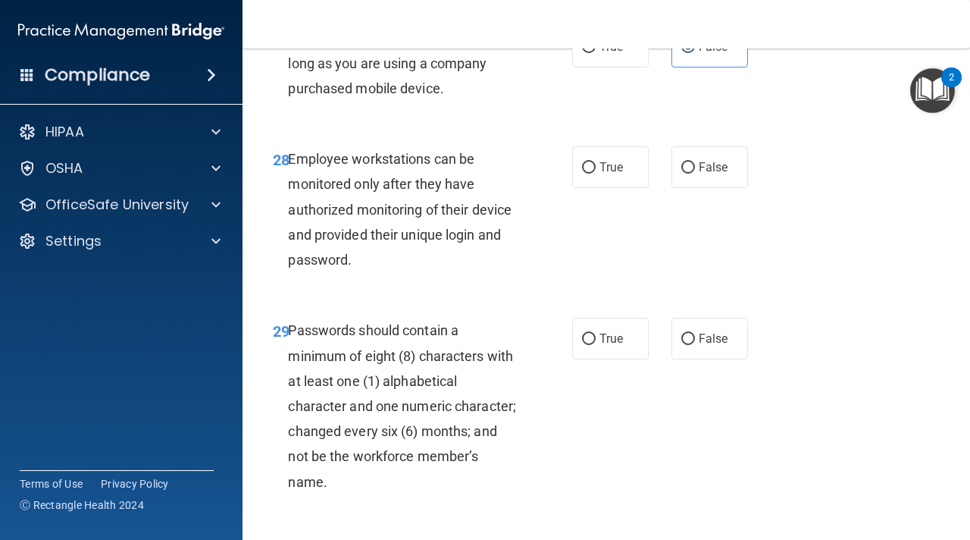
scroll to position [4524, 0]
click at [621, 185] on label "True" at bounding box center [610, 168] width 77 height 42
click at [596, 174] on input "True" at bounding box center [589, 168] width 14 height 11
radio input "true"
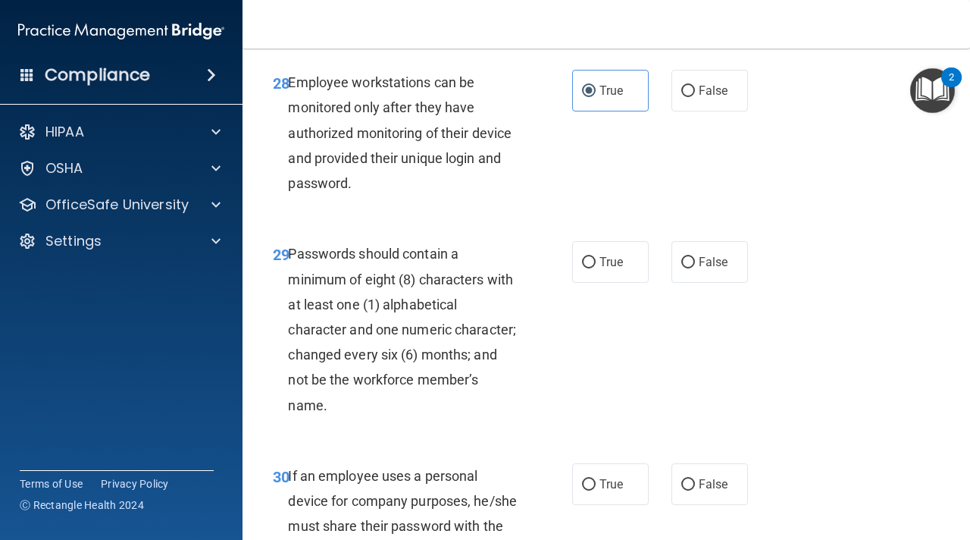
scroll to position [4629, 0]
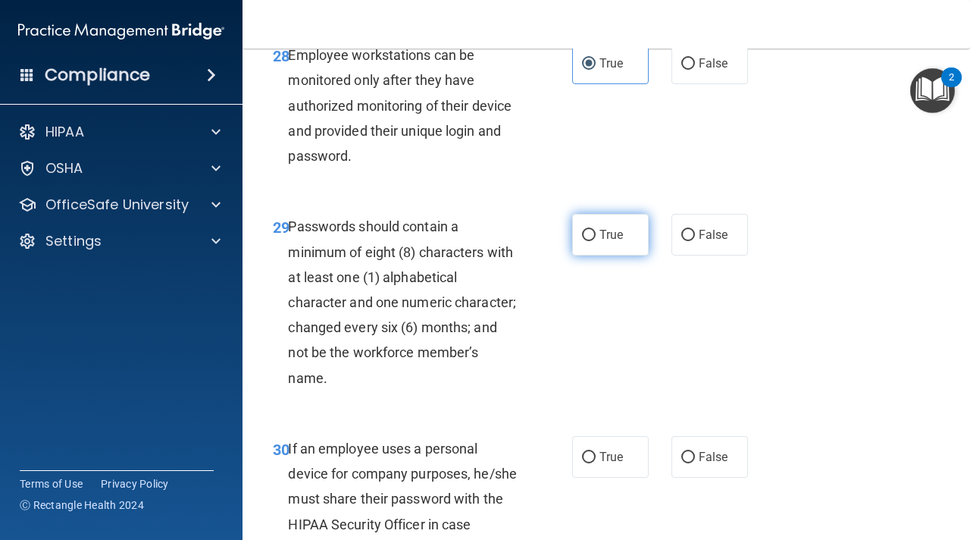
click at [603, 244] on label "True" at bounding box center [610, 235] width 77 height 42
click at [596, 241] on input "True" at bounding box center [589, 235] width 14 height 11
radio input "true"
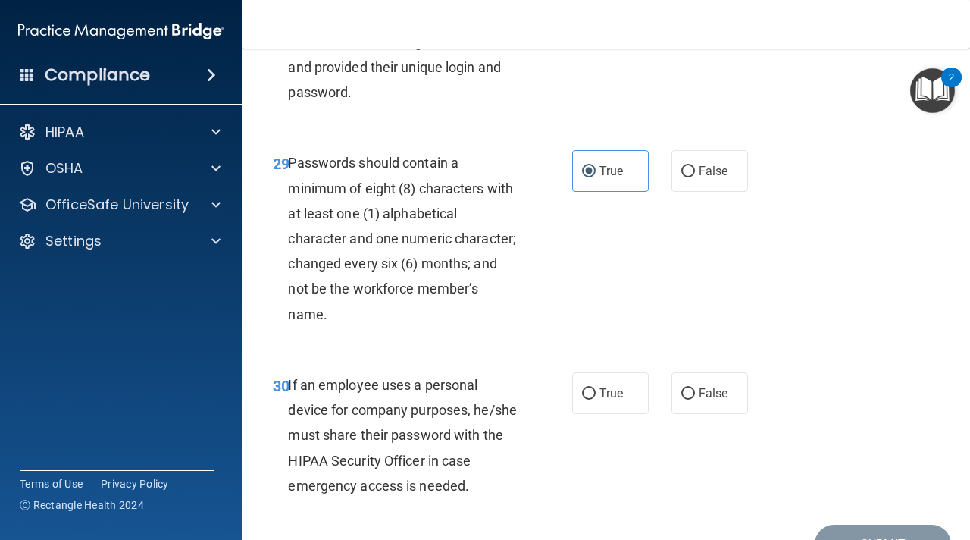
scroll to position [4777, 0]
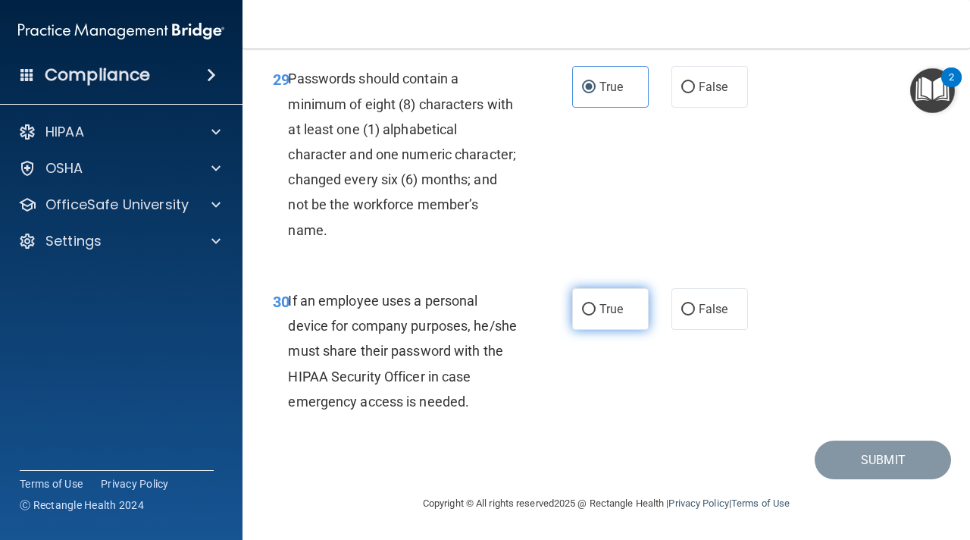
click at [626, 314] on label "True" at bounding box center [610, 309] width 77 height 42
click at [596, 314] on input "True" at bounding box center [589, 309] width 14 height 11
radio input "true"
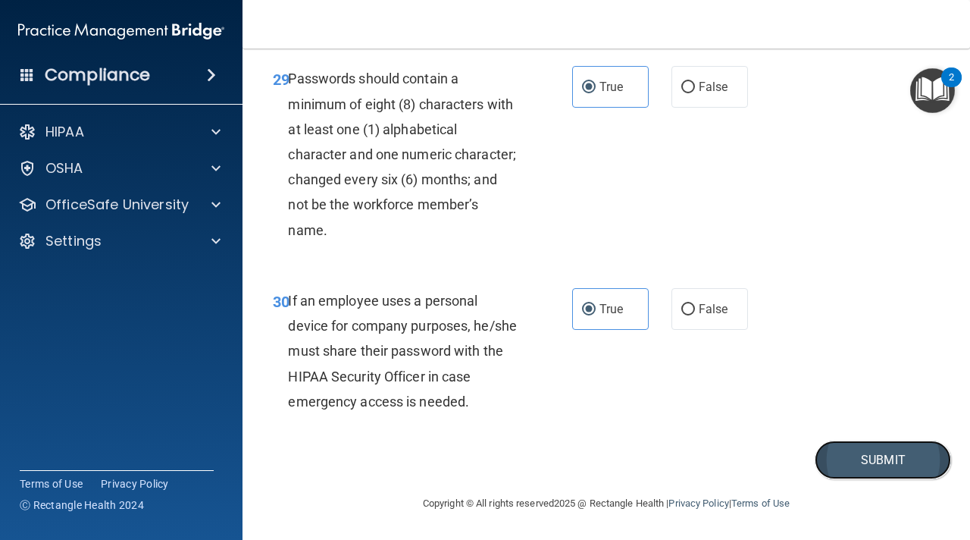
click at [893, 449] on button "Submit" at bounding box center [883, 459] width 136 height 39
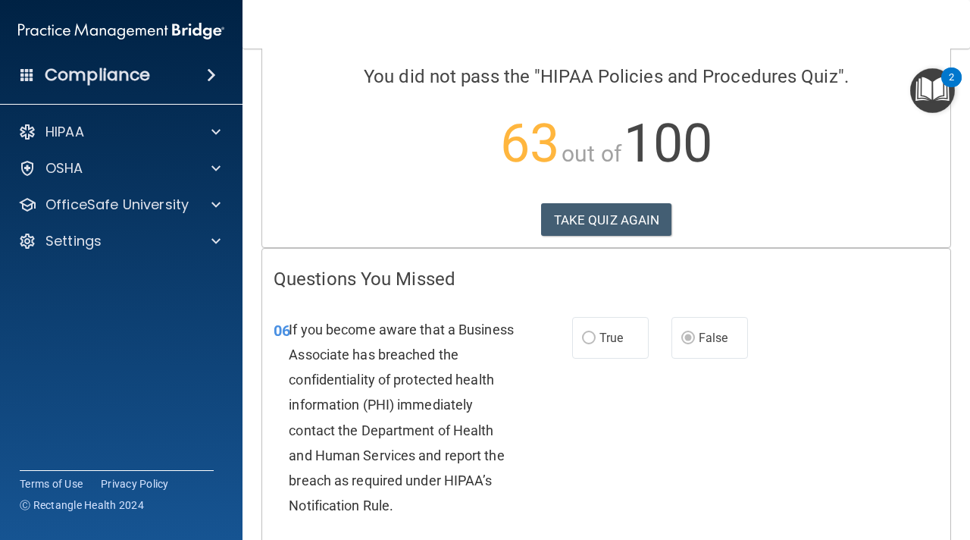
scroll to position [63, 0]
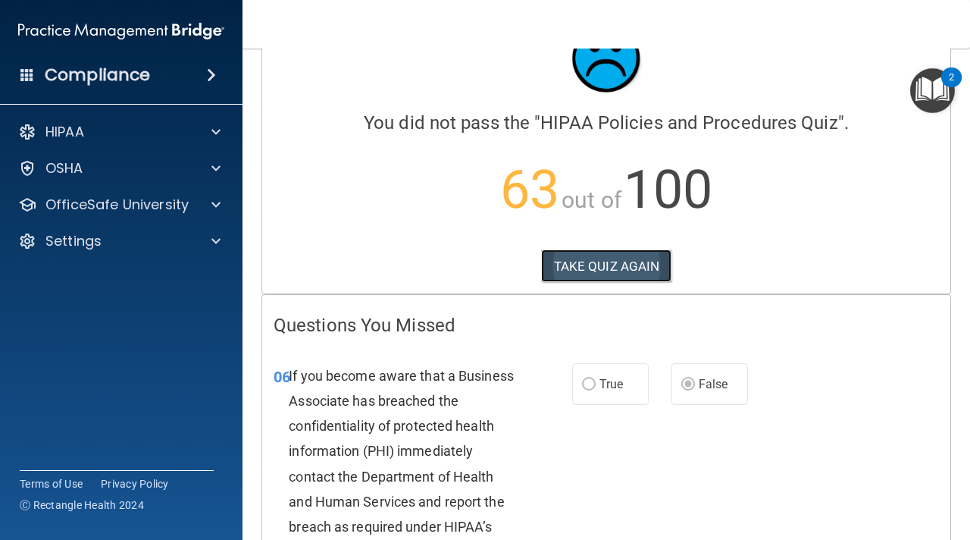
click at [640, 266] on button "TAKE QUIZ AGAIN" at bounding box center [606, 265] width 131 height 33
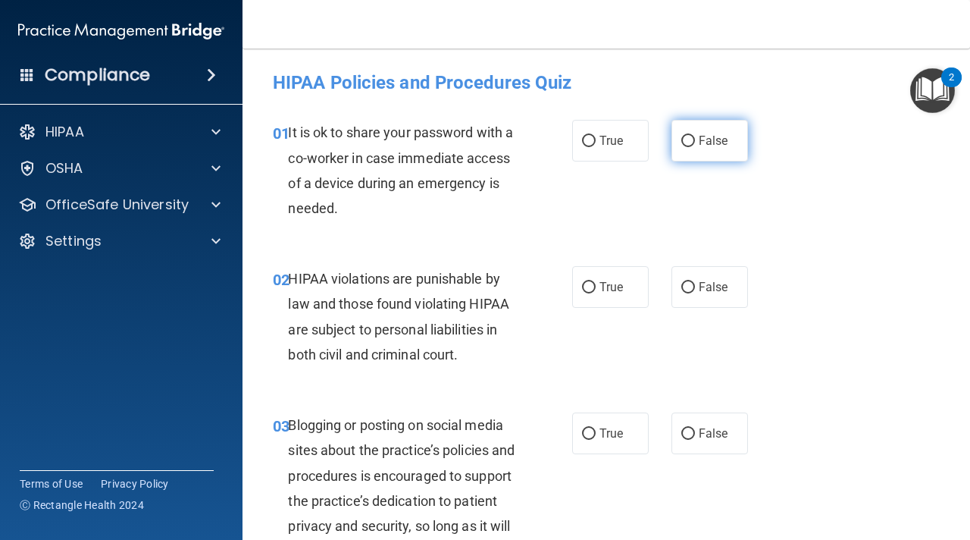
click at [692, 149] on label "False" at bounding box center [710, 141] width 77 height 42
click at [692, 147] on input "False" at bounding box center [688, 141] width 14 height 11
radio input "true"
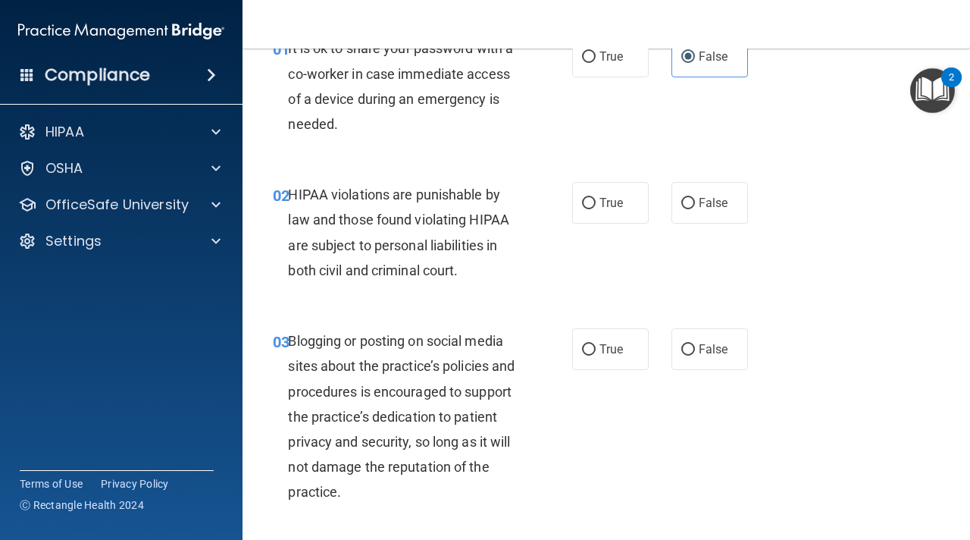
scroll to position [102, 0]
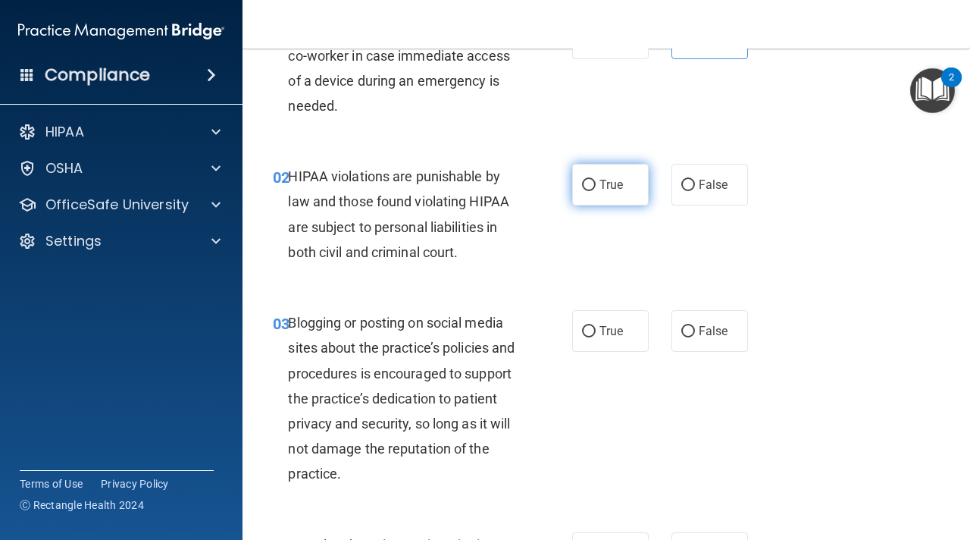
click at [587, 184] on input "True" at bounding box center [589, 185] width 14 height 11
radio input "true"
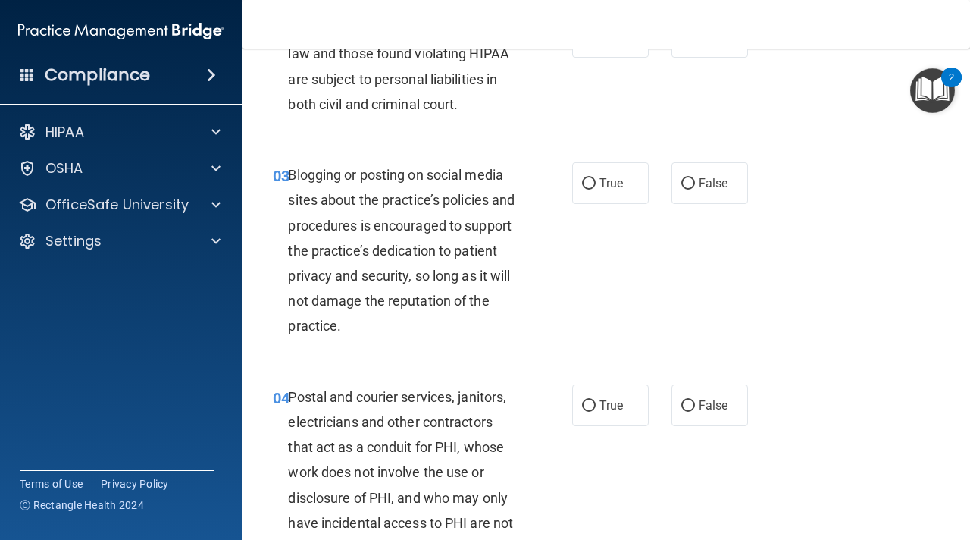
scroll to position [256, 0]
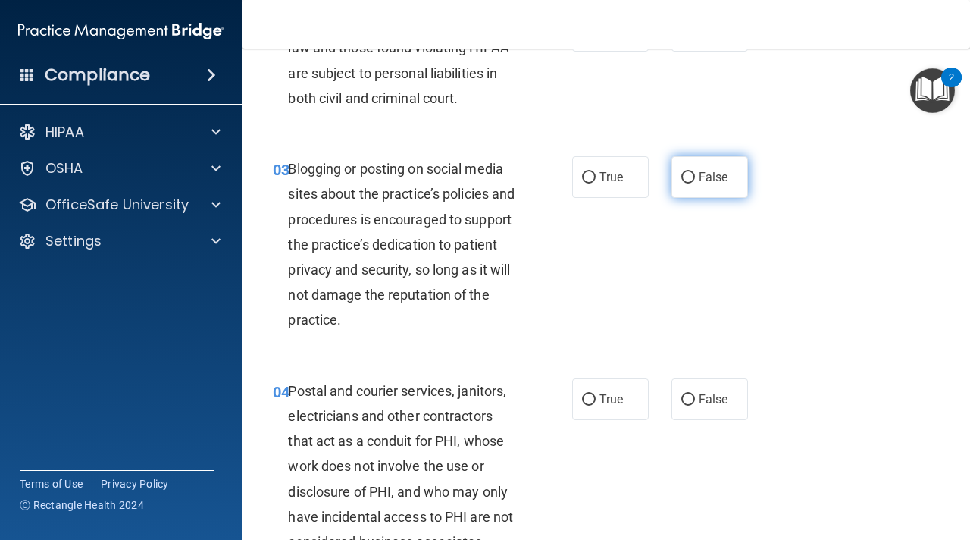
click at [697, 180] on label "False" at bounding box center [710, 177] width 77 height 42
click at [695, 180] on input "False" at bounding box center [688, 177] width 14 height 11
radio input "true"
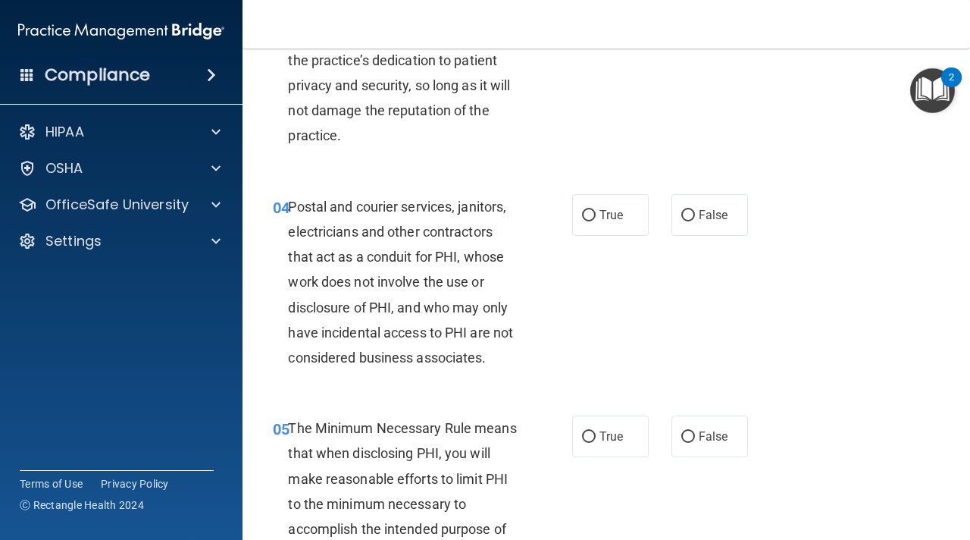
scroll to position [452, 0]
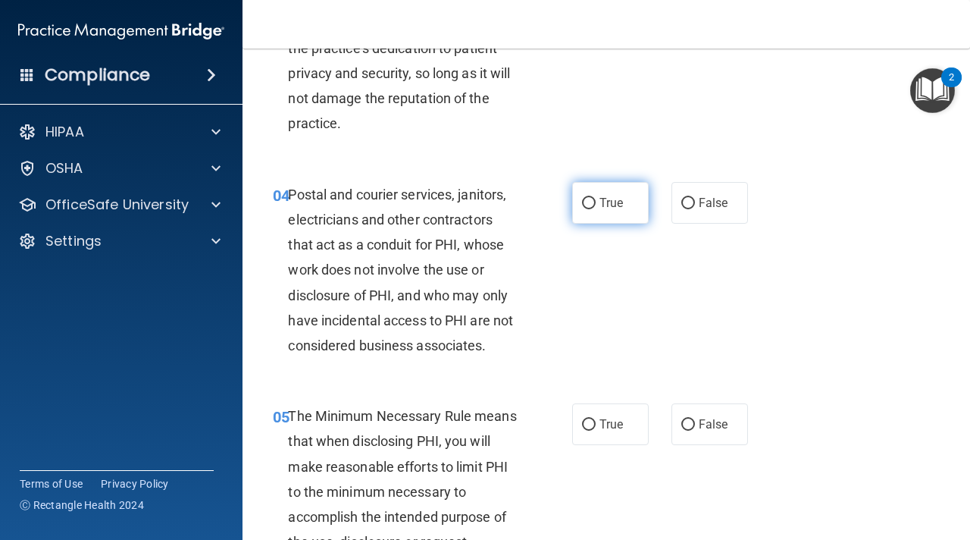
click at [595, 205] on input "True" at bounding box center [589, 203] width 14 height 11
radio input "true"
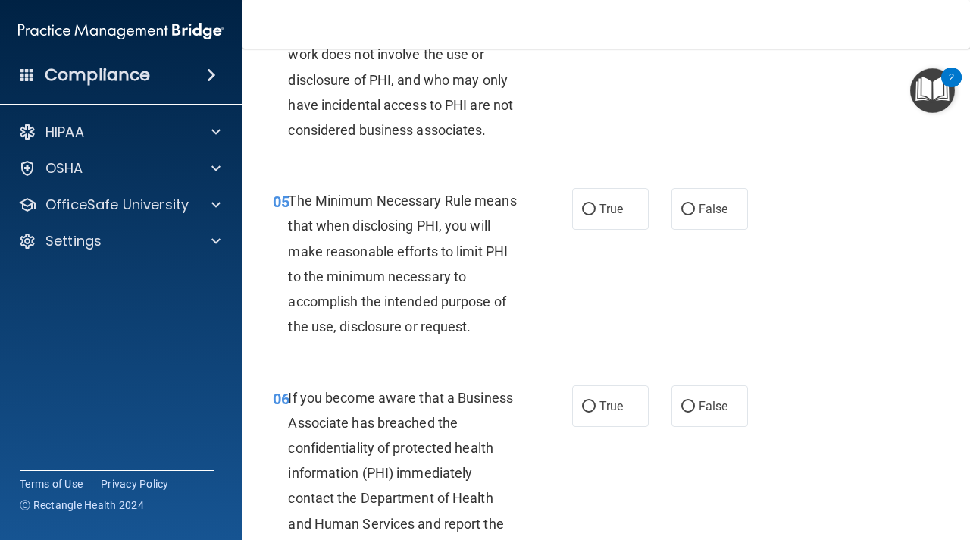
scroll to position [669, 0]
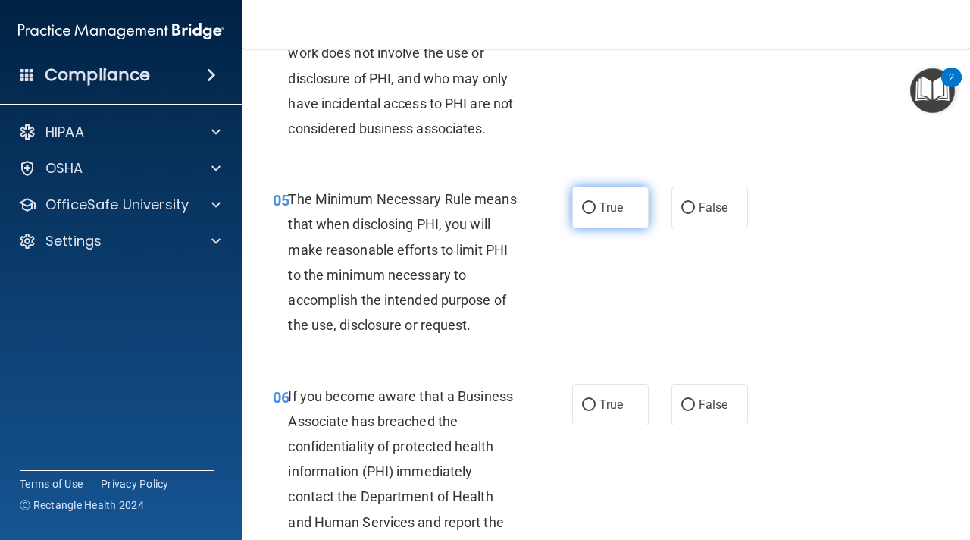
click at [621, 204] on span "True" at bounding box center [611, 207] width 23 height 14
click at [596, 204] on input "True" at bounding box center [589, 207] width 14 height 11
radio input "true"
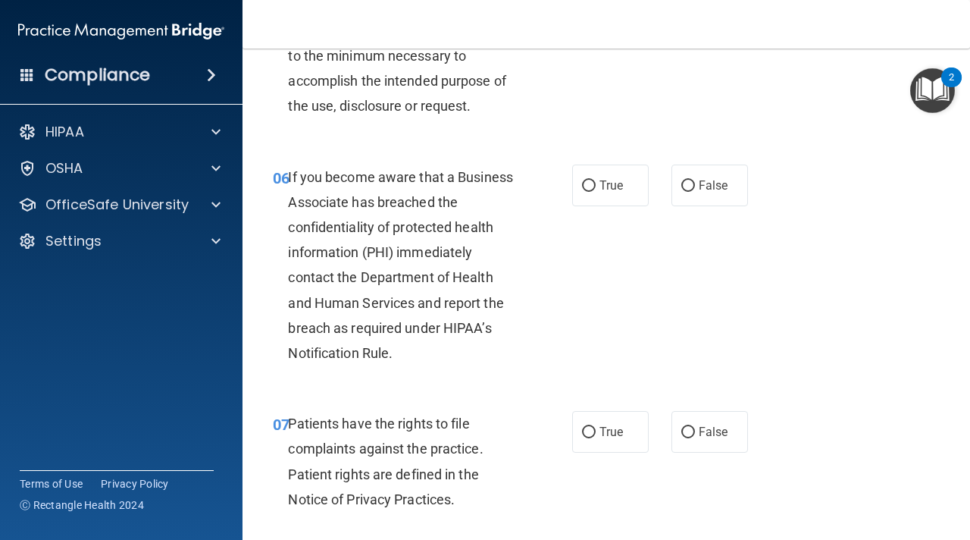
scroll to position [896, 0]
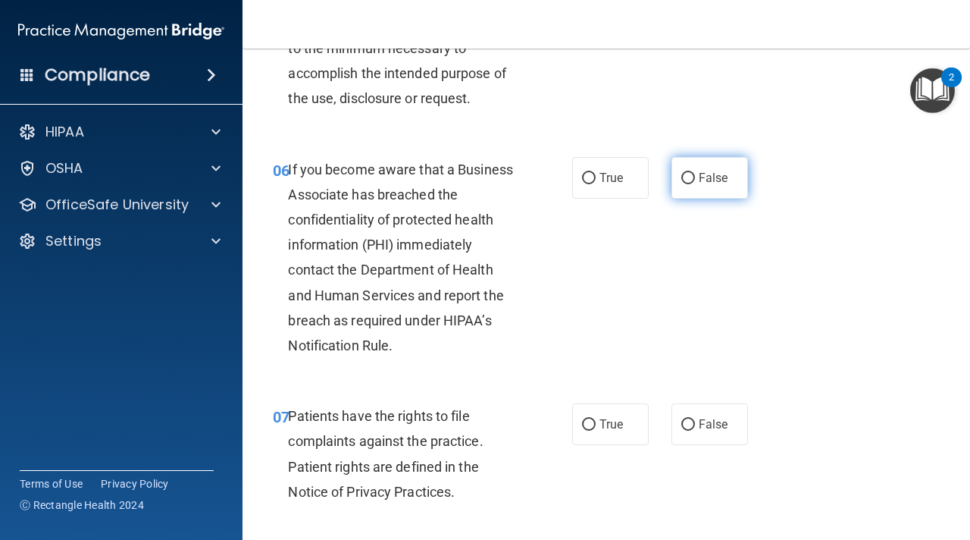
click at [693, 177] on input "False" at bounding box center [688, 178] width 14 height 11
radio input "true"
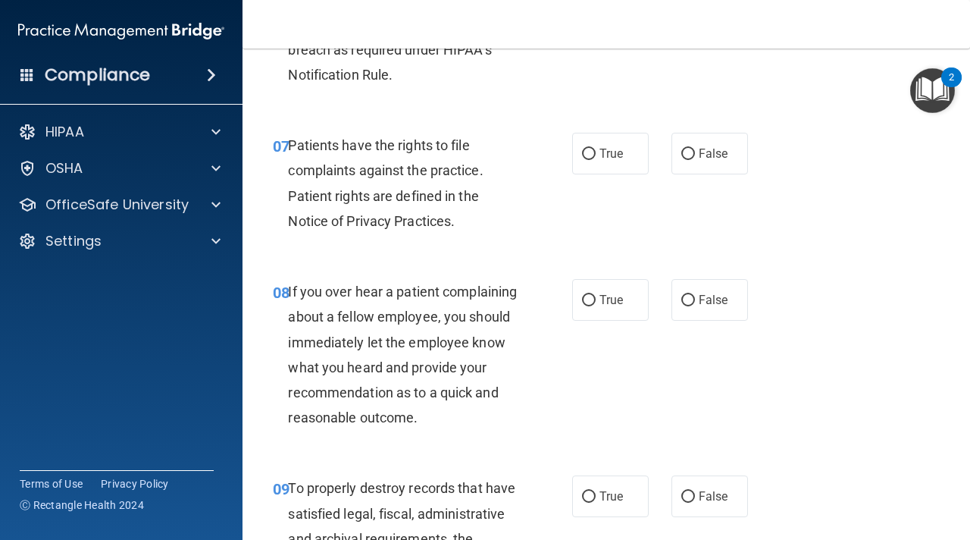
scroll to position [1177, 0]
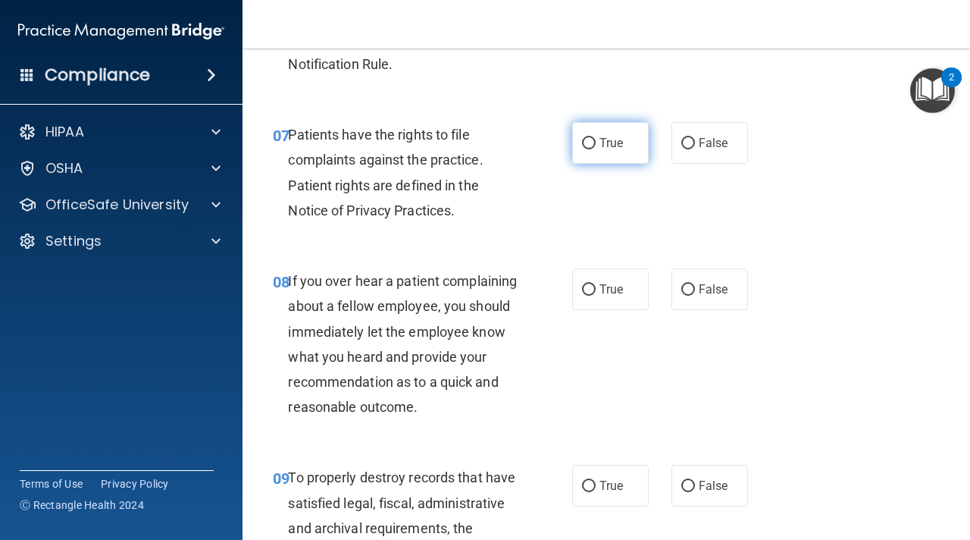
click at [621, 136] on span "True" at bounding box center [611, 143] width 23 height 14
click at [596, 138] on input "True" at bounding box center [589, 143] width 14 height 11
radio input "true"
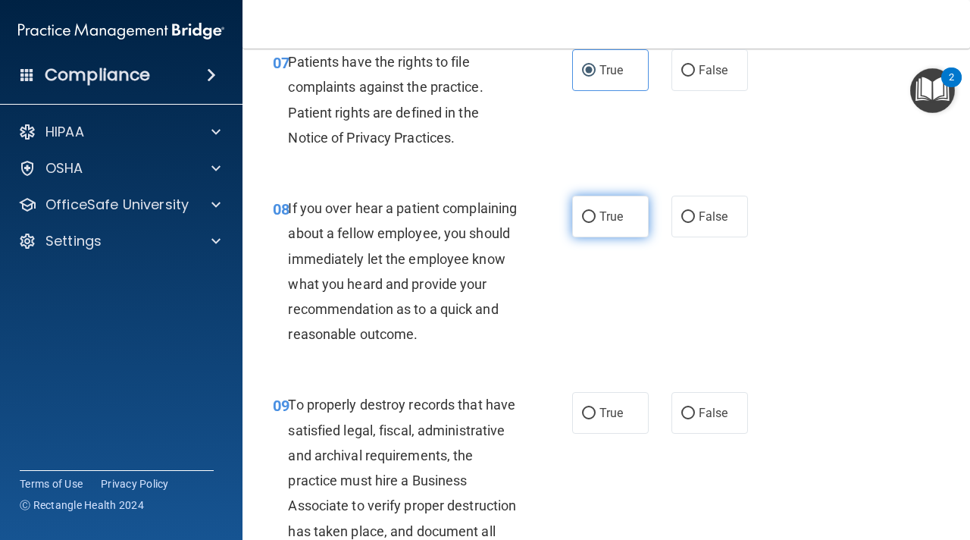
scroll to position [1257, 0]
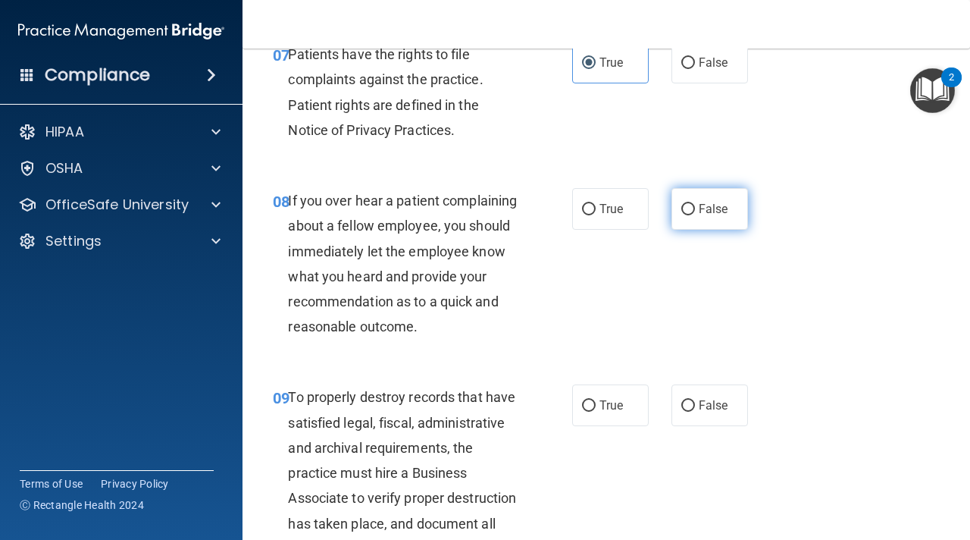
click at [687, 215] on input "False" at bounding box center [688, 209] width 14 height 11
radio input "true"
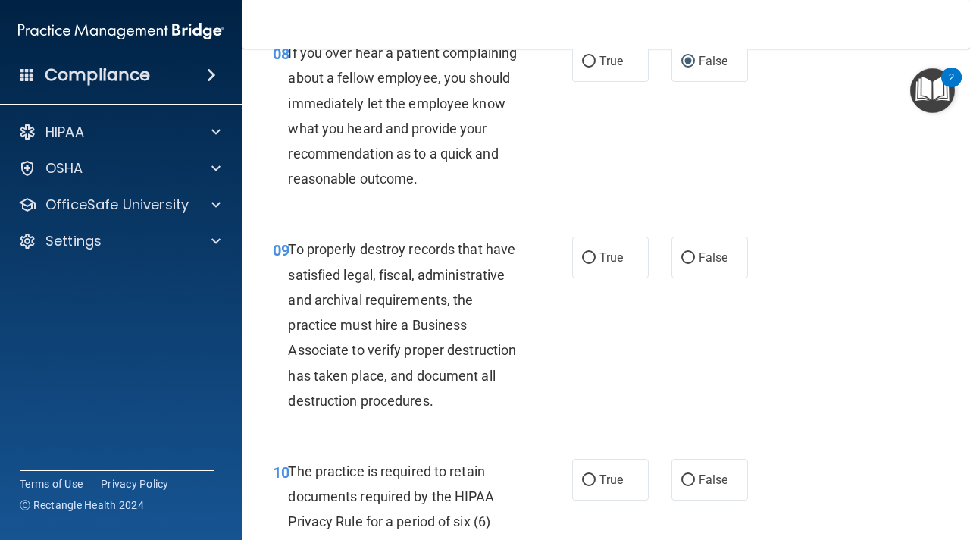
scroll to position [1408, 0]
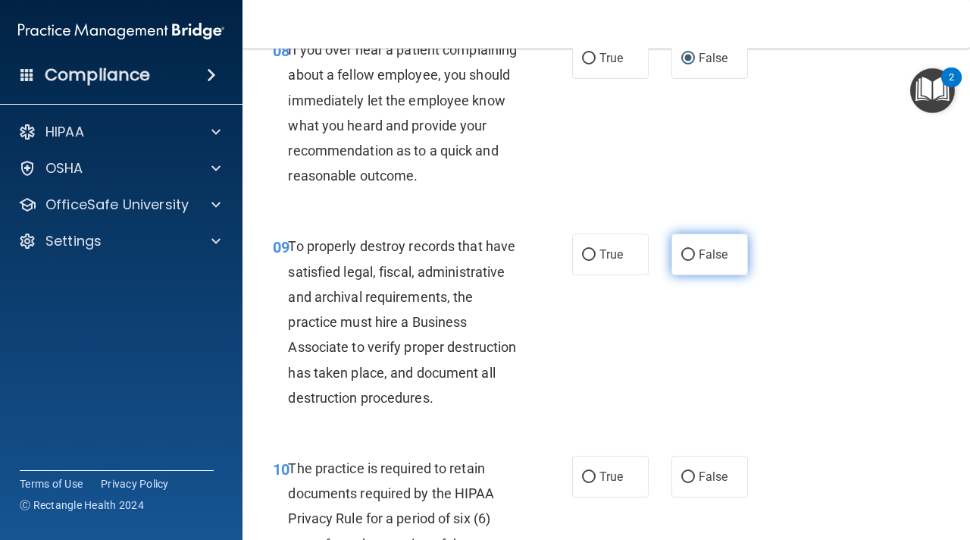
click at [711, 246] on label "False" at bounding box center [710, 254] width 77 height 42
click at [695, 249] on input "False" at bounding box center [688, 254] width 14 height 11
radio input "true"
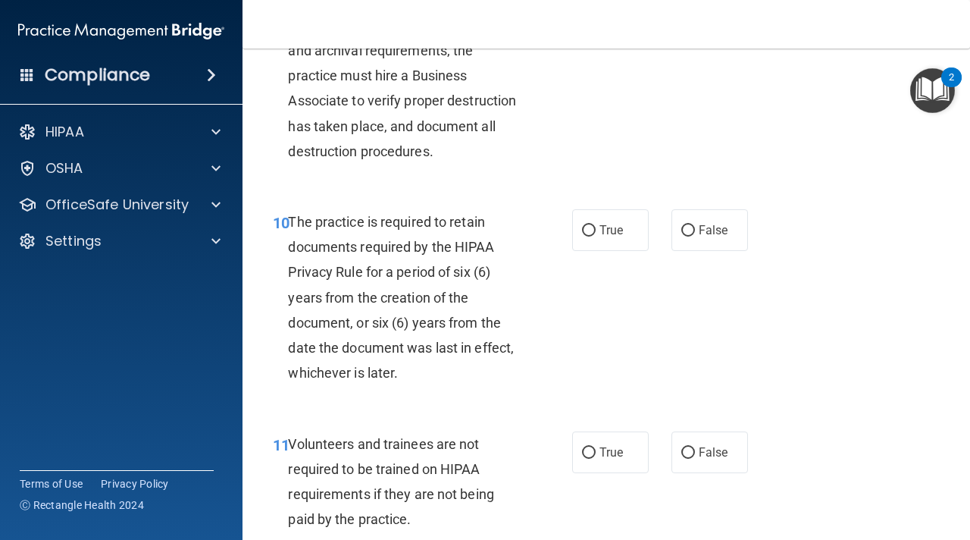
scroll to position [1662, 0]
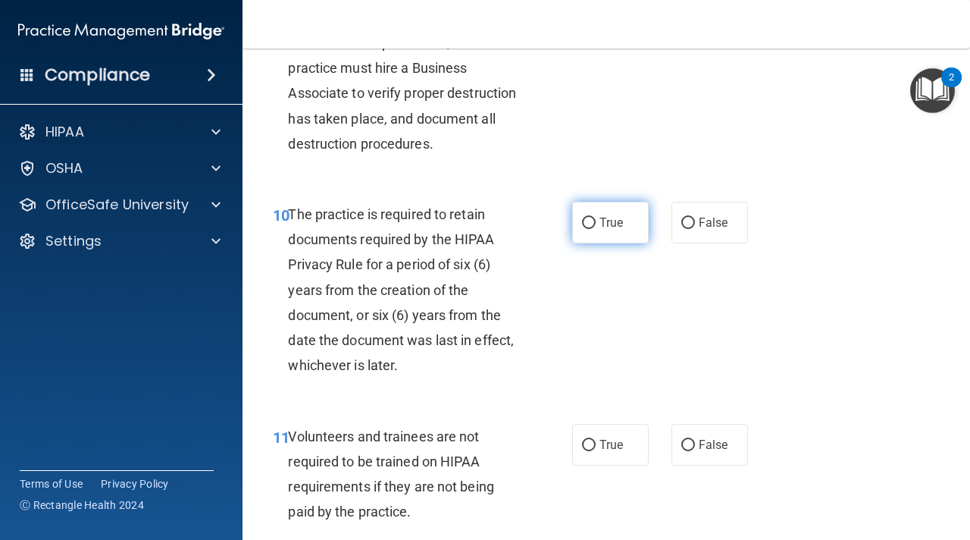
click at [603, 233] on label "True" at bounding box center [610, 223] width 77 height 42
click at [596, 229] on input "True" at bounding box center [589, 223] width 14 height 11
radio input "true"
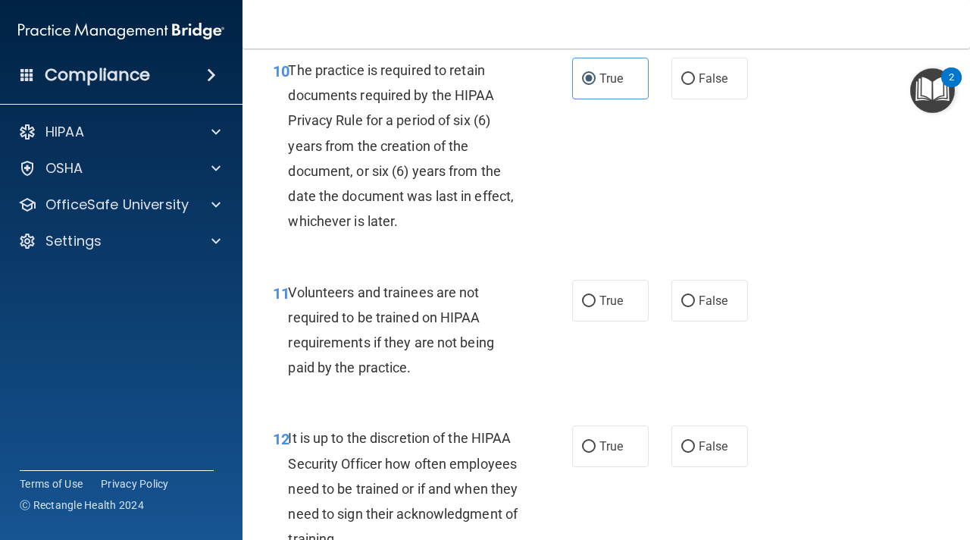
scroll to position [1810, 0]
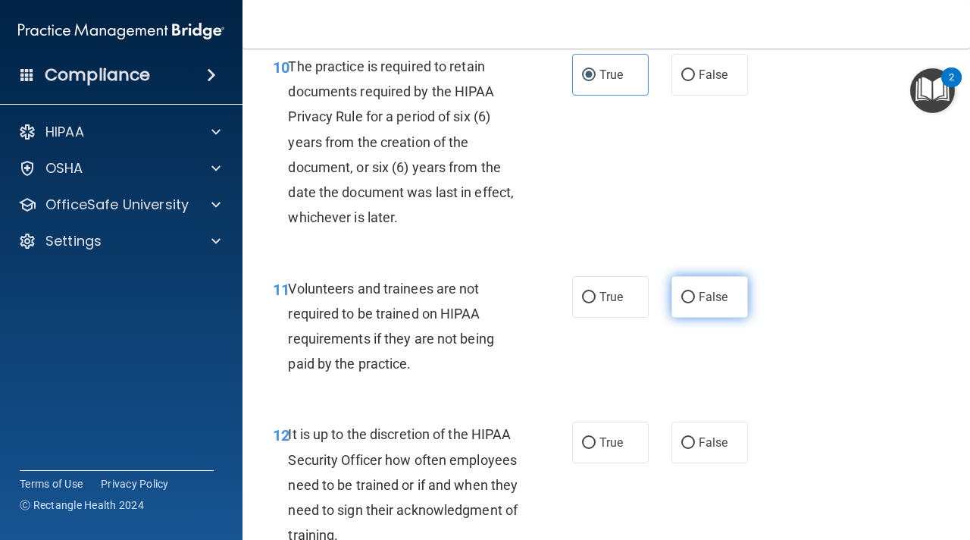
click at [695, 294] on label "False" at bounding box center [710, 297] width 77 height 42
click at [695, 294] on input "False" at bounding box center [688, 297] width 14 height 11
radio input "true"
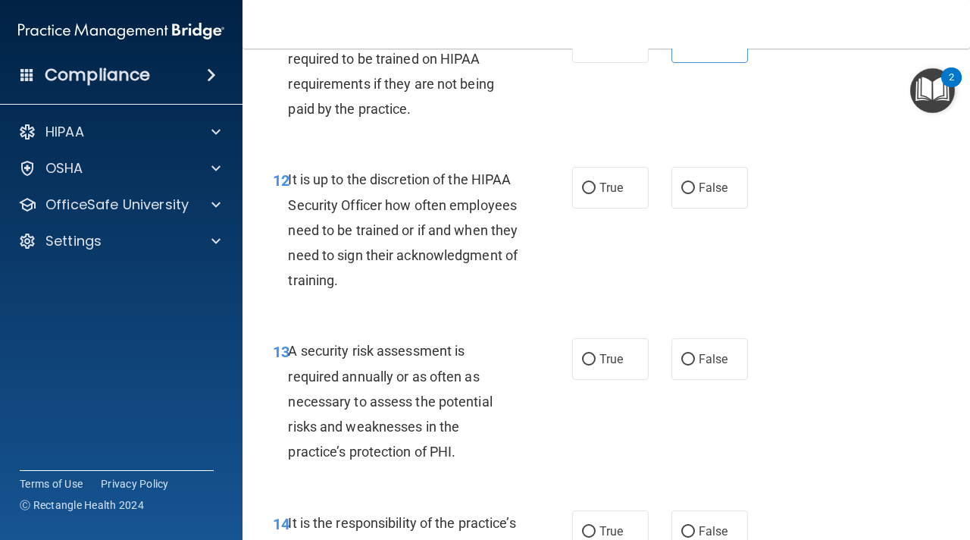
scroll to position [2067, 0]
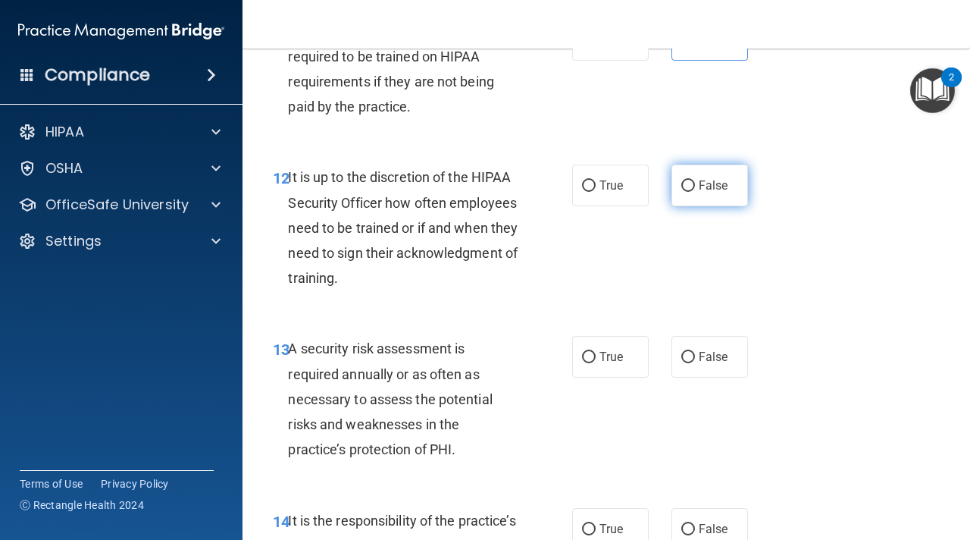
click at [687, 194] on label "False" at bounding box center [710, 185] width 77 height 42
click at [687, 192] on input "False" at bounding box center [688, 185] width 14 height 11
radio input "true"
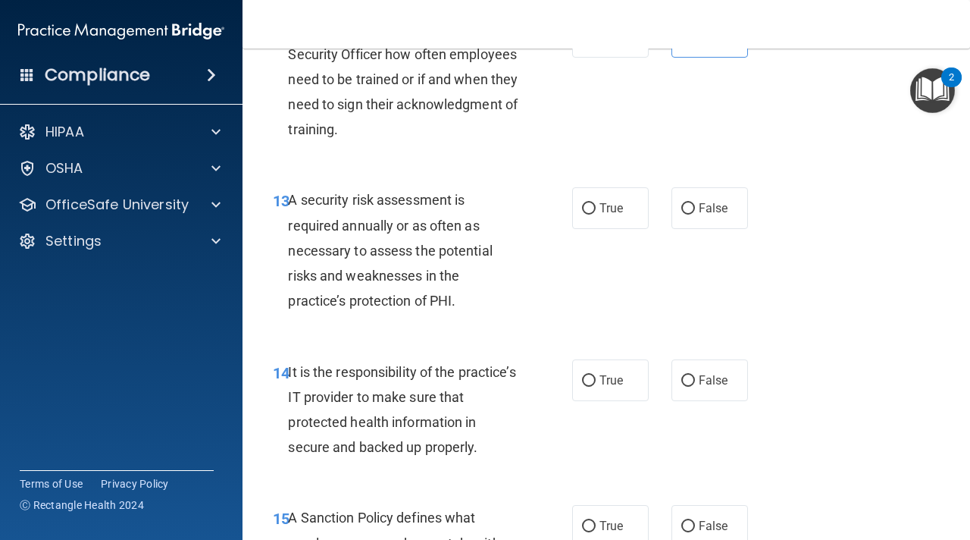
scroll to position [2216, 0]
click at [600, 218] on label "True" at bounding box center [610, 207] width 77 height 42
click at [596, 214] on input "True" at bounding box center [589, 207] width 14 height 11
radio input "true"
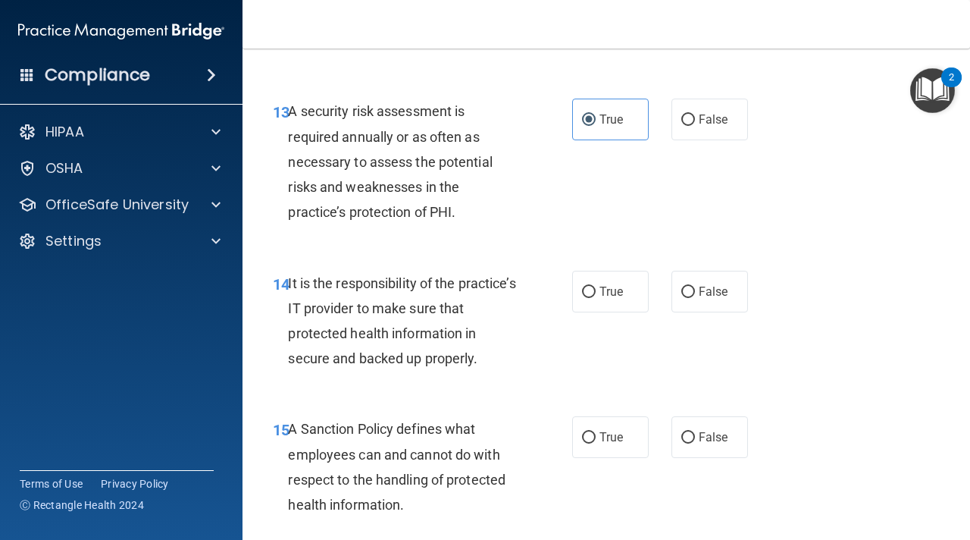
scroll to position [2334, 0]
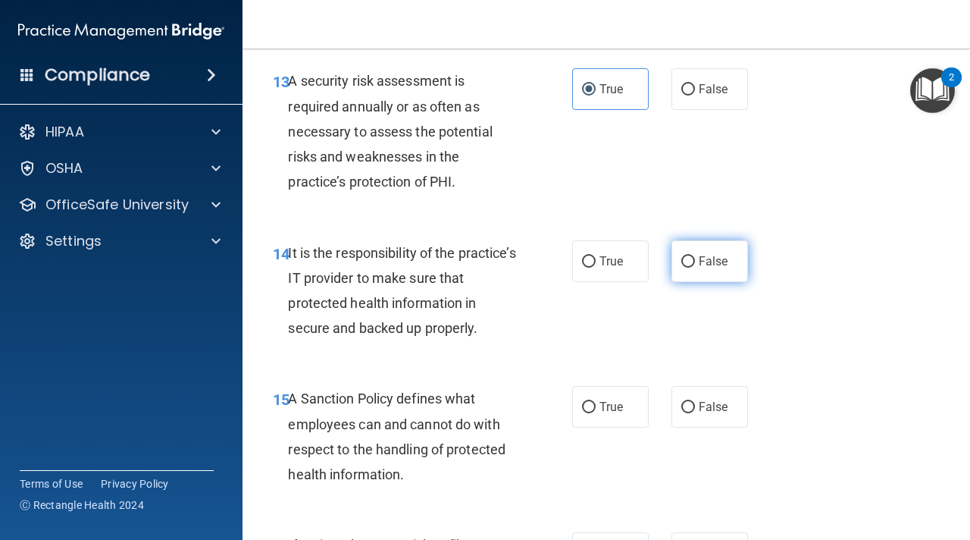
click at [687, 249] on label "False" at bounding box center [710, 261] width 77 height 42
click at [687, 256] on input "False" at bounding box center [688, 261] width 14 height 11
radio input "true"
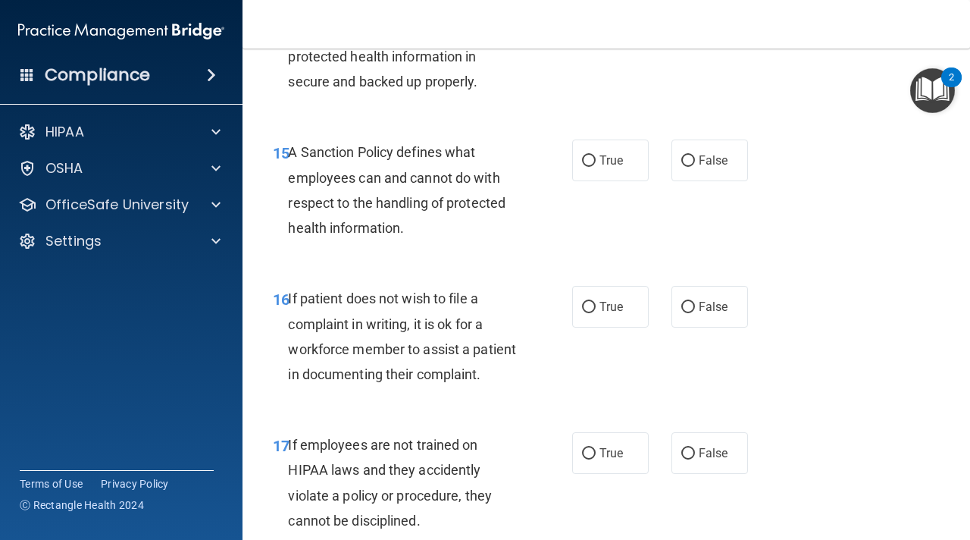
scroll to position [2582, 0]
click at [706, 150] on label "False" at bounding box center [710, 160] width 77 height 42
click at [695, 155] on input "False" at bounding box center [688, 160] width 14 height 11
radio input "true"
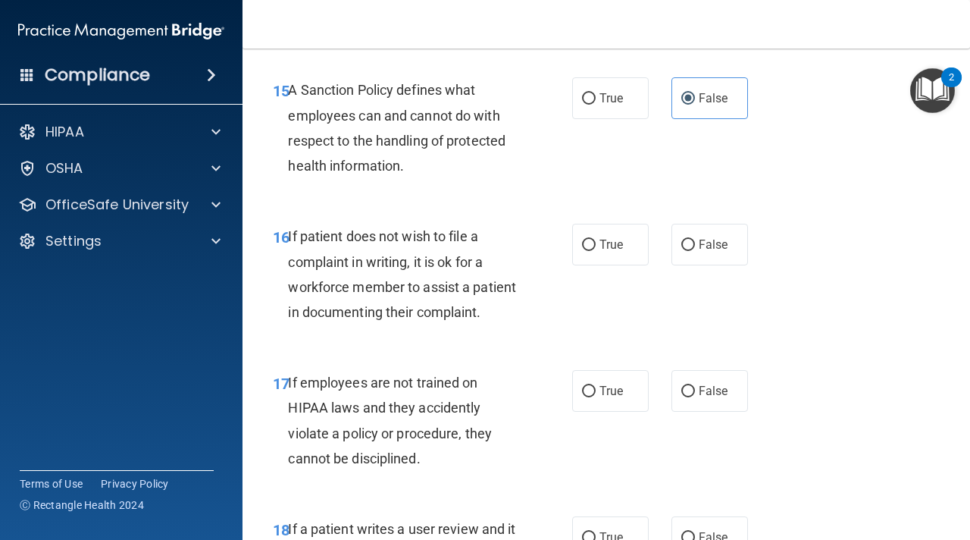
scroll to position [2652, 0]
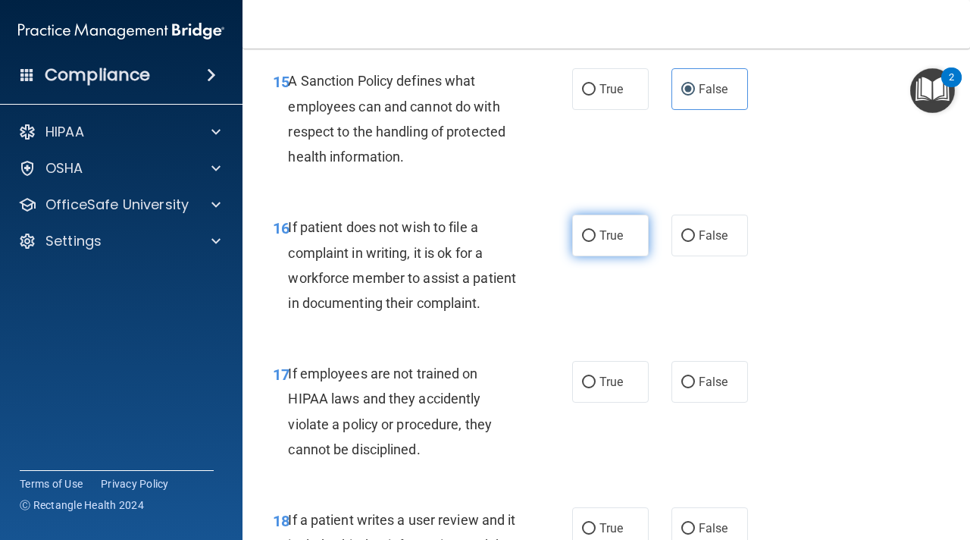
click at [602, 245] on label "True" at bounding box center [610, 235] width 77 height 42
click at [596, 242] on input "True" at bounding box center [589, 235] width 14 height 11
radio input "true"
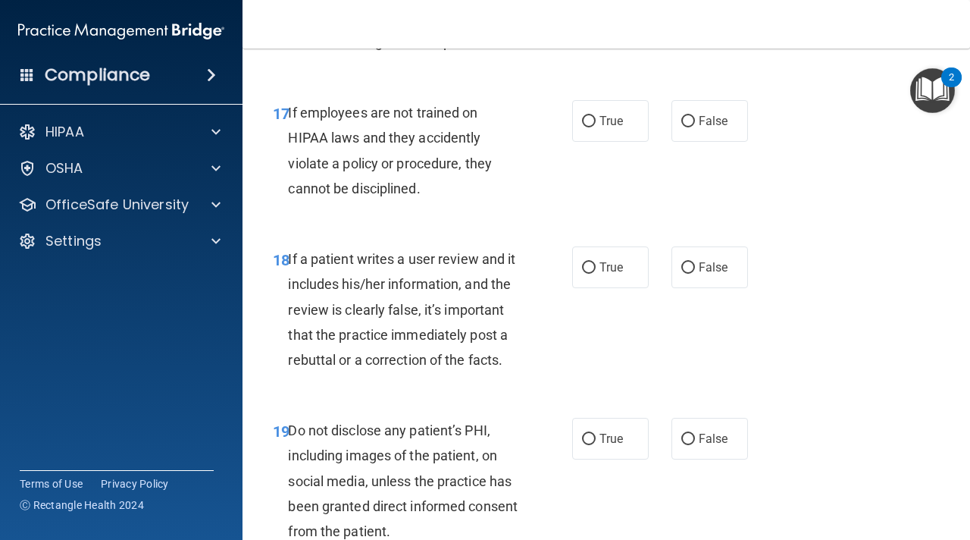
scroll to position [2915, 0]
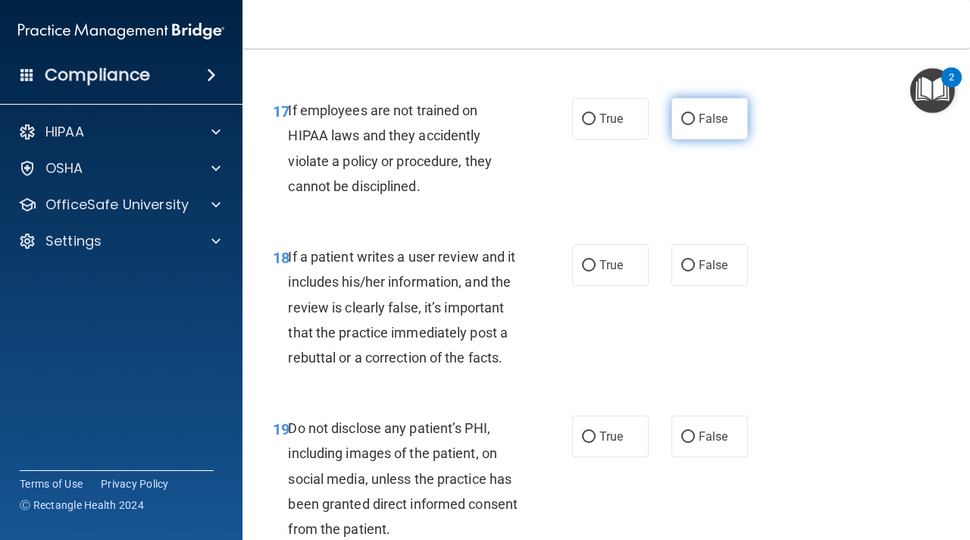
click at [697, 125] on label "False" at bounding box center [710, 119] width 77 height 42
click at [695, 125] on input "False" at bounding box center [688, 119] width 14 height 11
radio input "true"
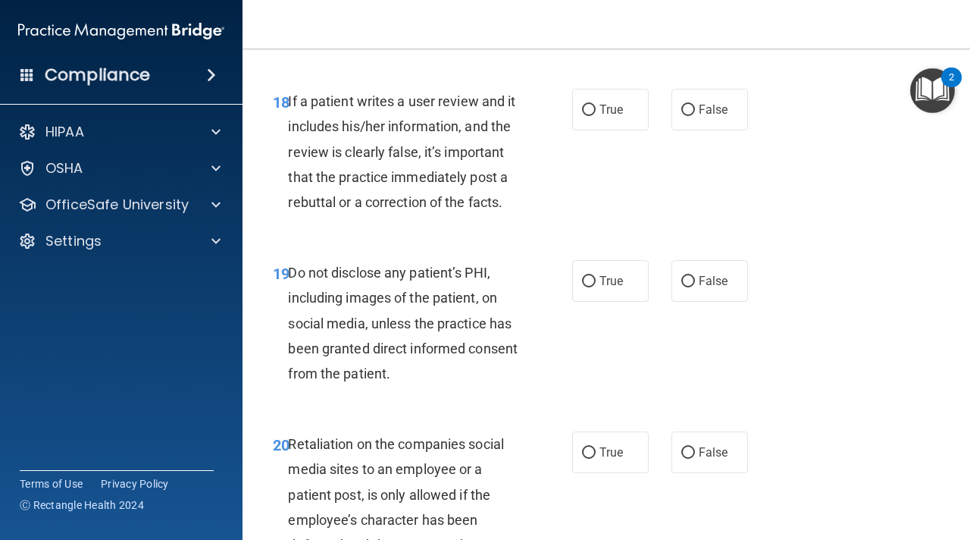
scroll to position [3071, 0]
click at [700, 117] on label "False" at bounding box center [710, 109] width 77 height 42
click at [695, 115] on input "False" at bounding box center [688, 109] width 14 height 11
radio input "true"
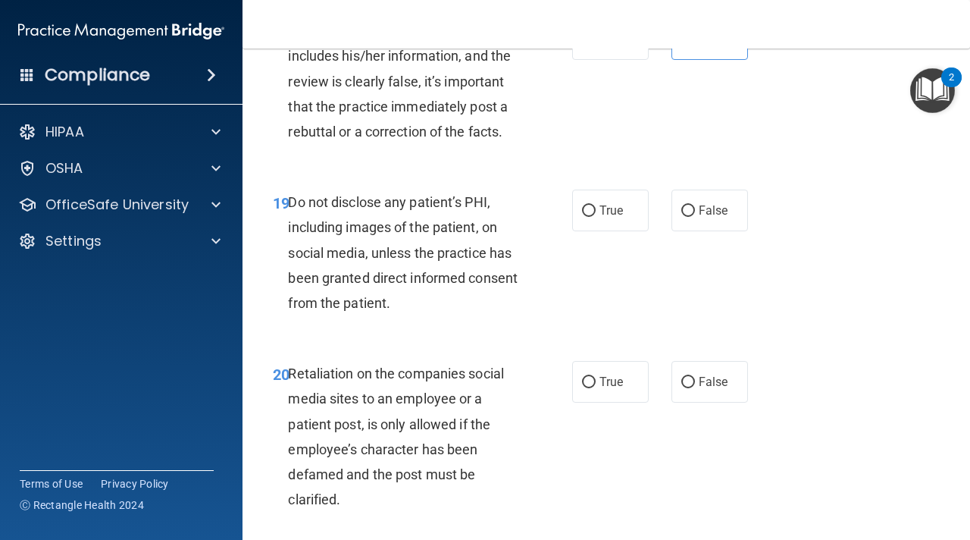
scroll to position [3152, 0]
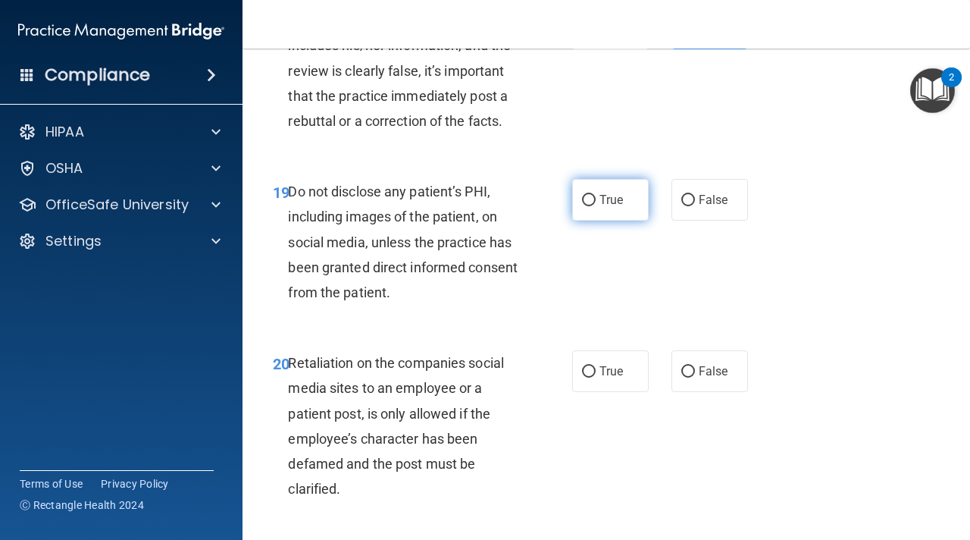
click at [587, 199] on input "True" at bounding box center [589, 200] width 14 height 11
radio input "true"
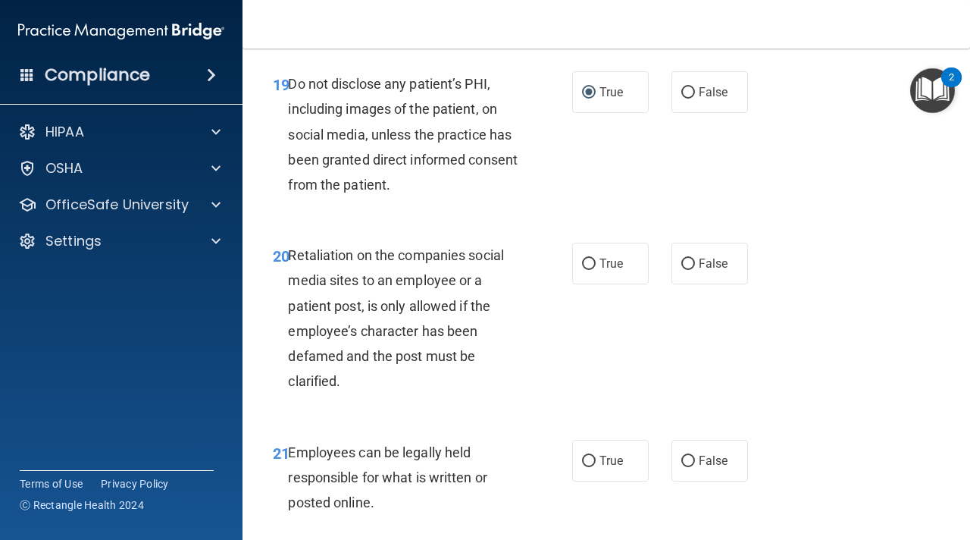
scroll to position [3271, 0]
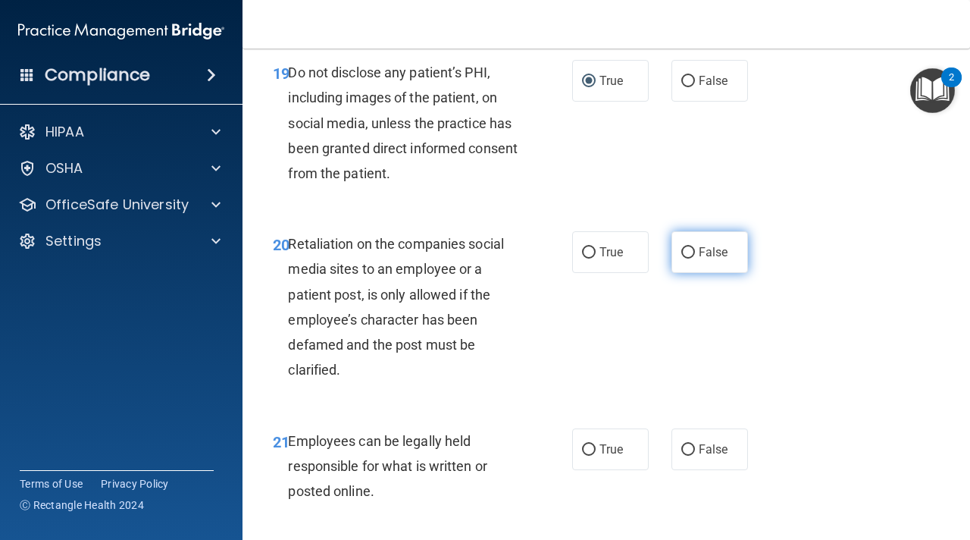
click at [724, 254] on span "False" at bounding box center [714, 252] width 30 height 14
click at [695, 254] on input "False" at bounding box center [688, 252] width 14 height 11
radio input "true"
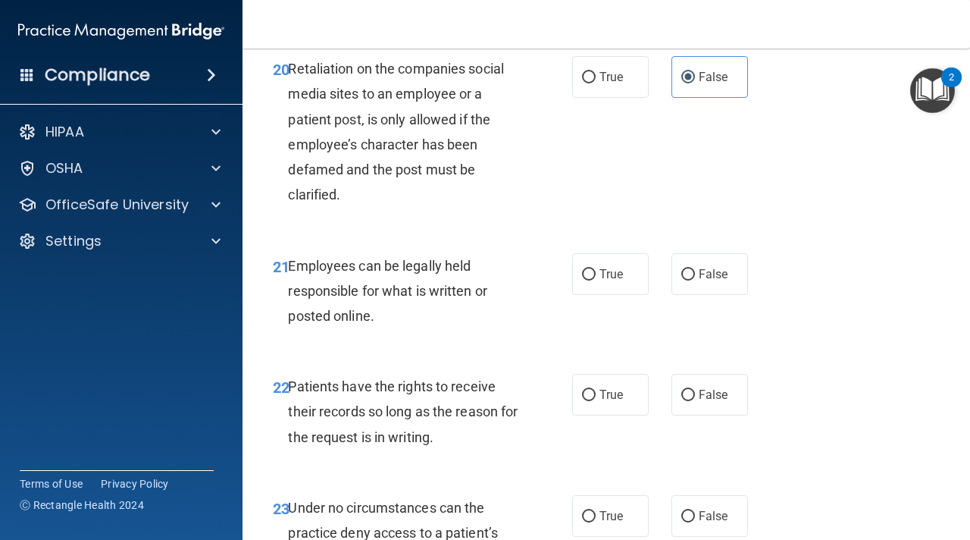
scroll to position [3451, 0]
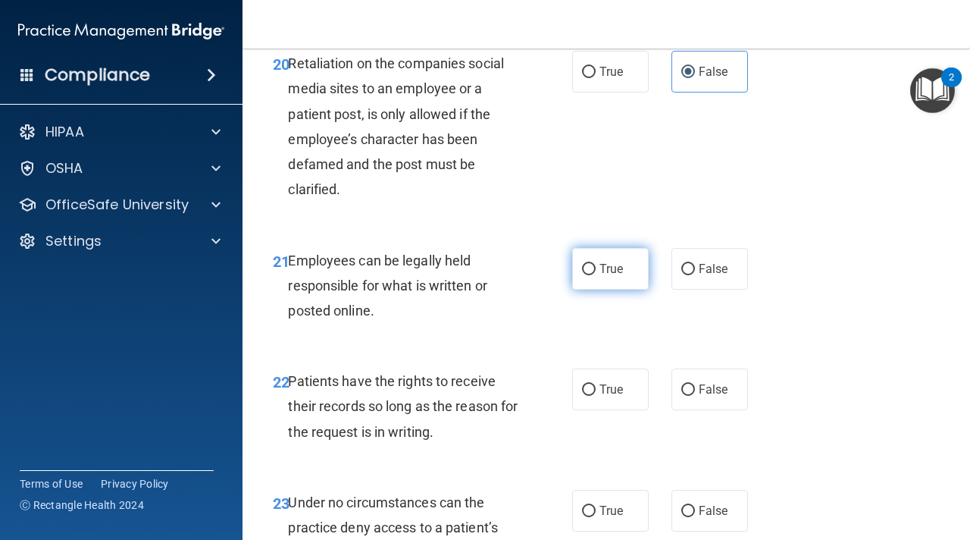
click at [609, 268] on span "True" at bounding box center [611, 268] width 23 height 14
click at [596, 268] on input "True" at bounding box center [589, 269] width 14 height 11
radio input "true"
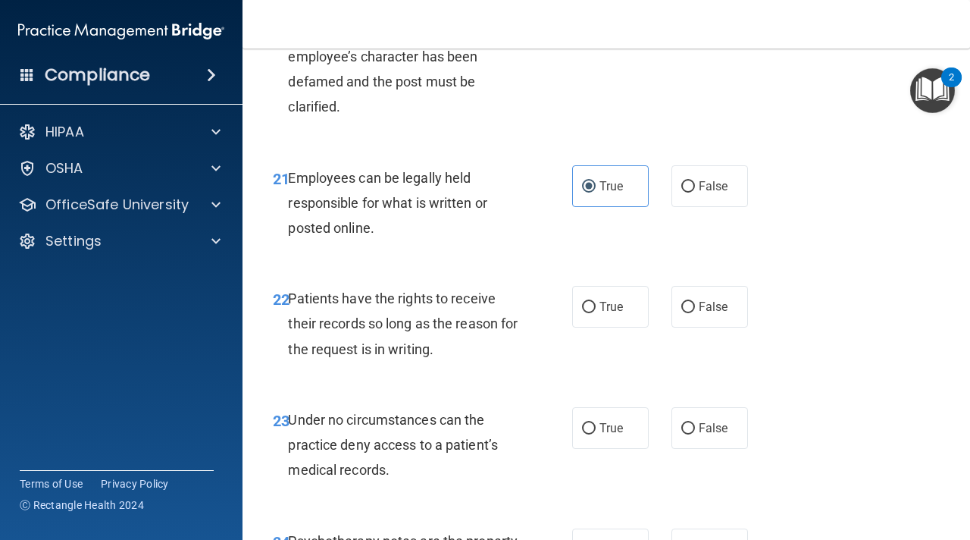
scroll to position [3551, 0]
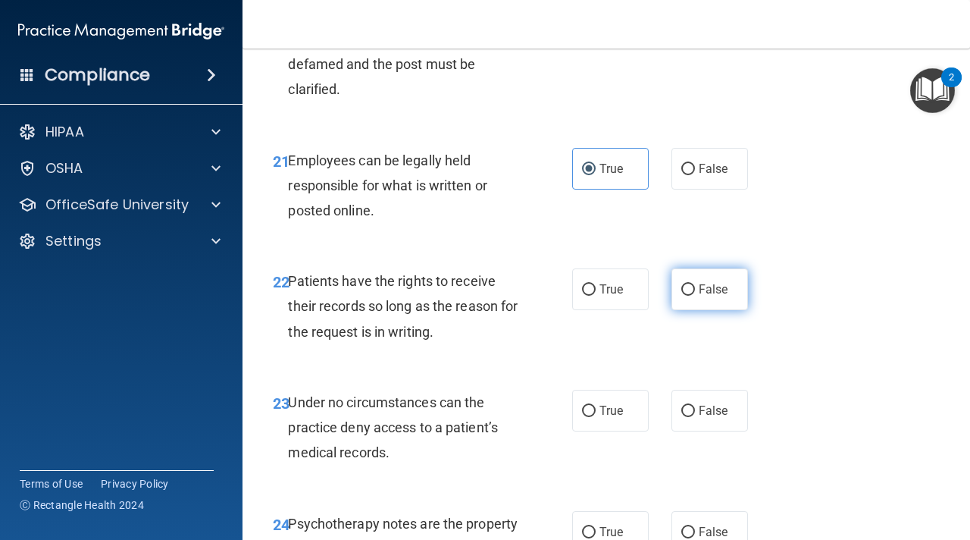
click at [690, 292] on input "False" at bounding box center [688, 289] width 14 height 11
radio input "true"
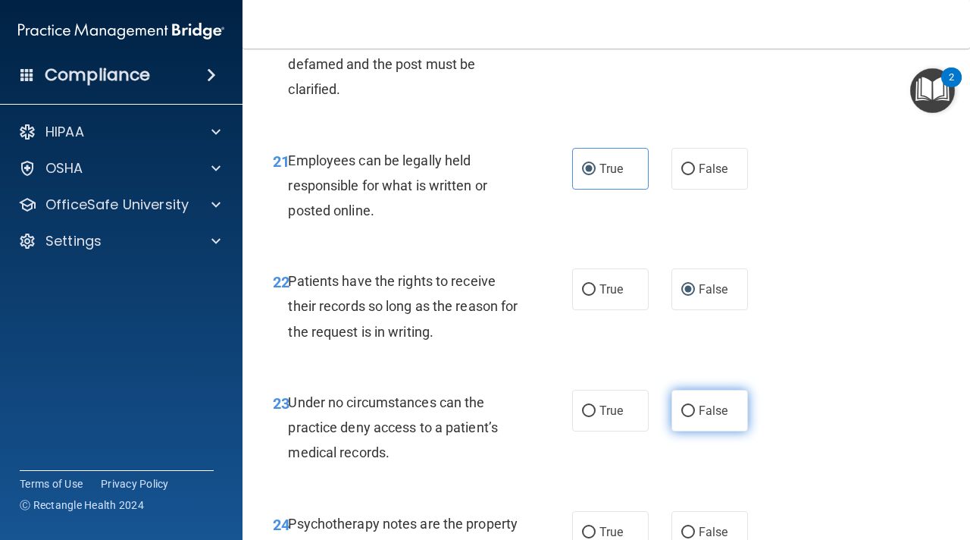
click at [706, 393] on label "False" at bounding box center [710, 411] width 77 height 42
click at [695, 406] on input "False" at bounding box center [688, 411] width 14 height 11
radio input "true"
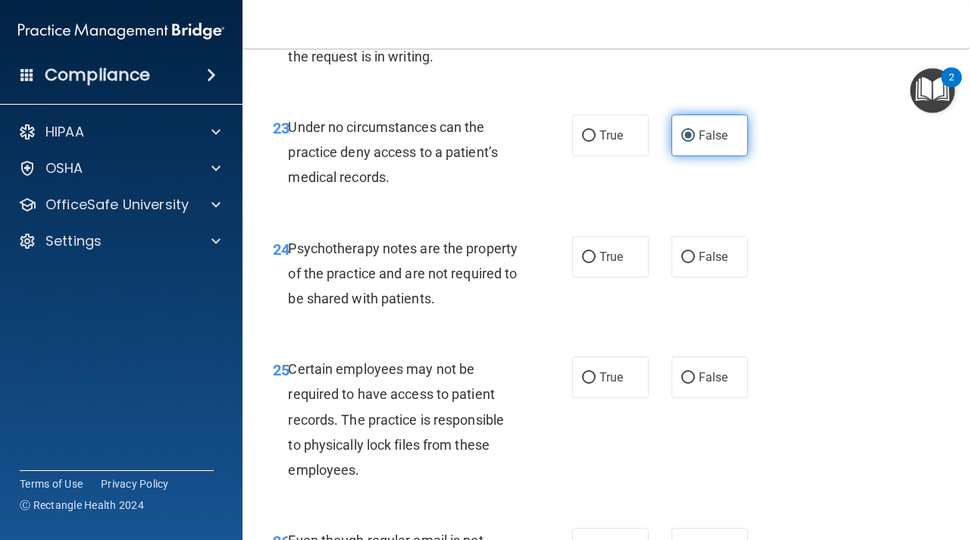
scroll to position [3830, 0]
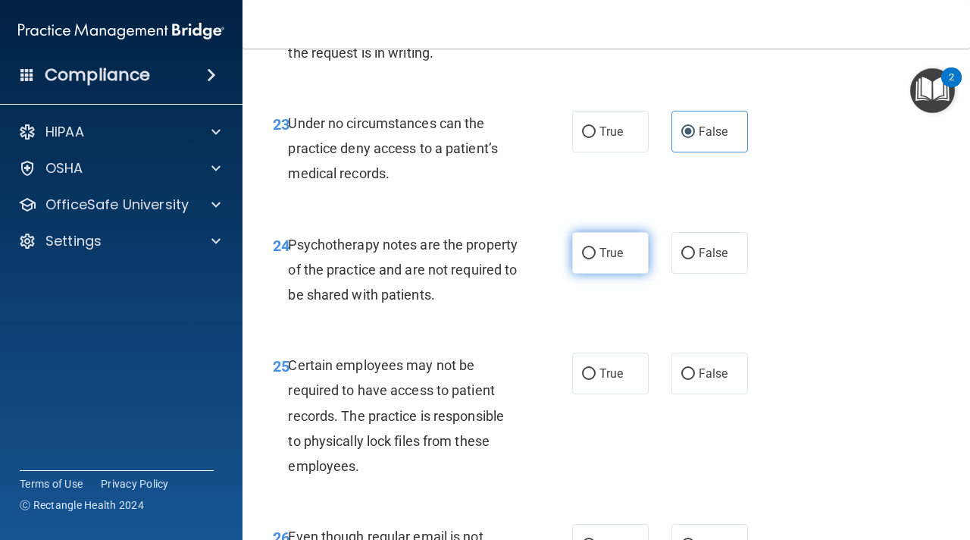
click at [596, 255] on label "True" at bounding box center [610, 253] width 77 height 42
click at [596, 255] on input "True" at bounding box center [589, 253] width 14 height 11
radio input "true"
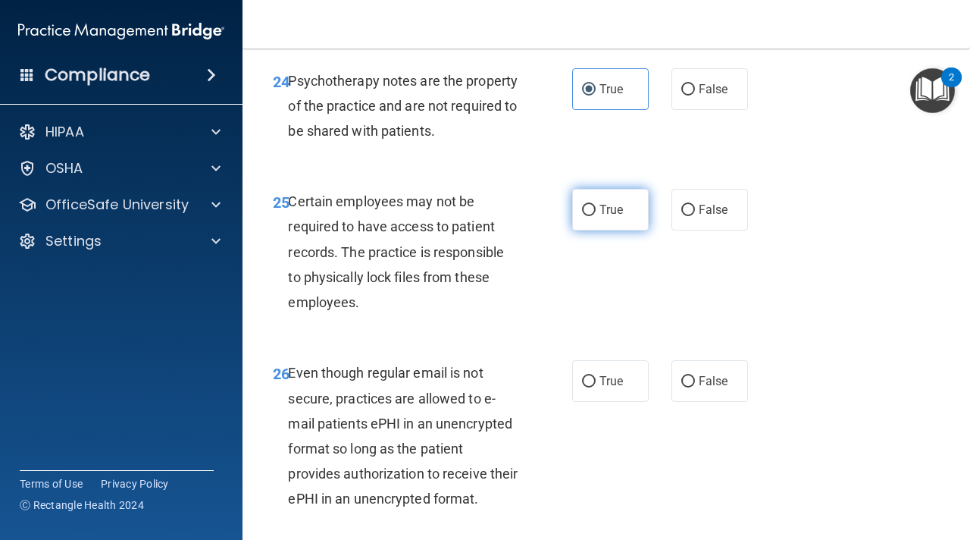
scroll to position [4011, 0]
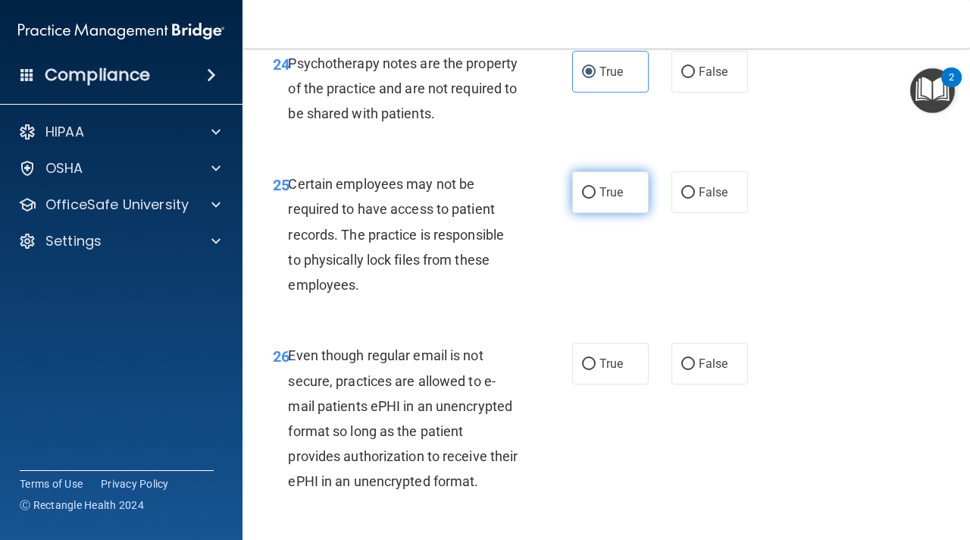
click at [611, 208] on label "True" at bounding box center [610, 192] width 77 height 42
click at [596, 199] on input "True" at bounding box center [589, 192] width 14 height 11
radio input "true"
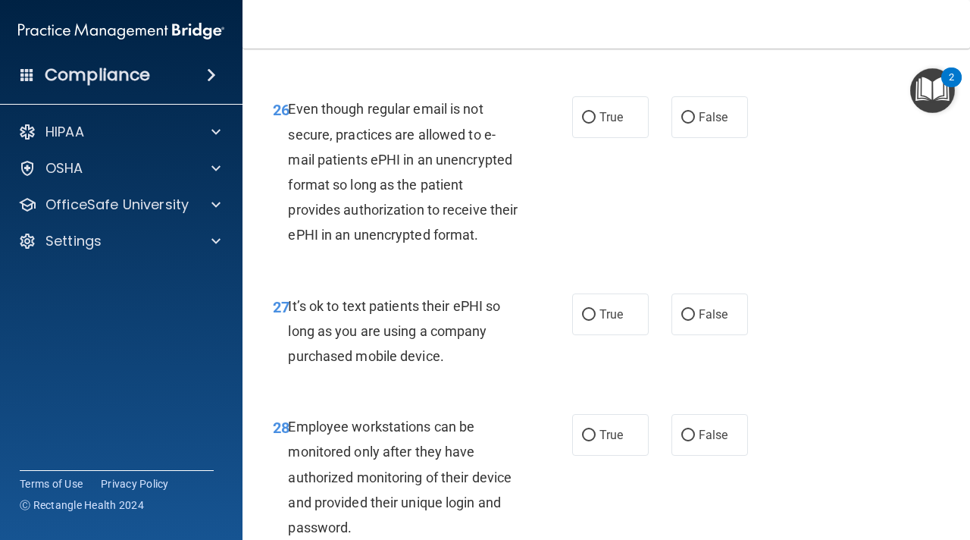
scroll to position [4263, 0]
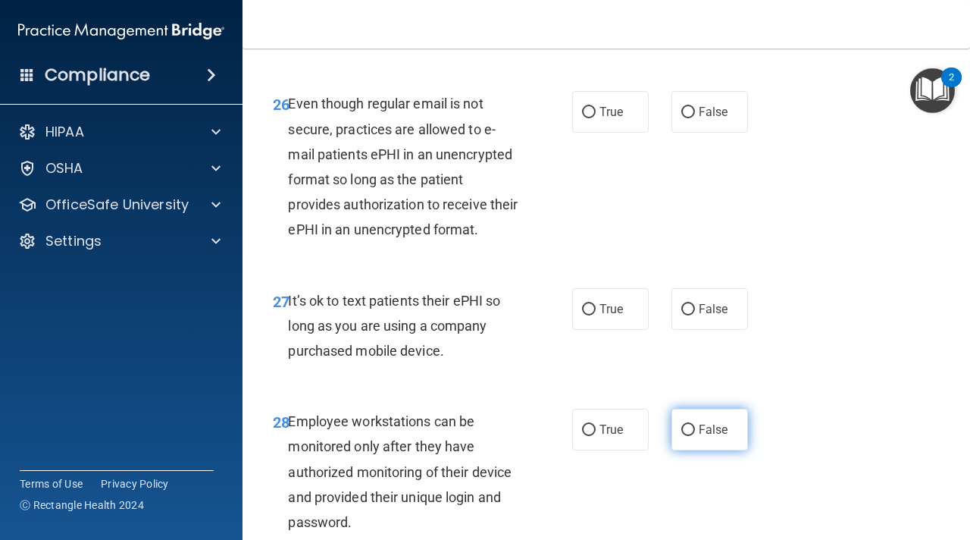
click at [699, 432] on span "False" at bounding box center [714, 429] width 30 height 14
click at [695, 432] on input "False" at bounding box center [688, 429] width 14 height 11
radio input "true"
click at [689, 313] on input "False" at bounding box center [688, 309] width 14 height 11
radio input "true"
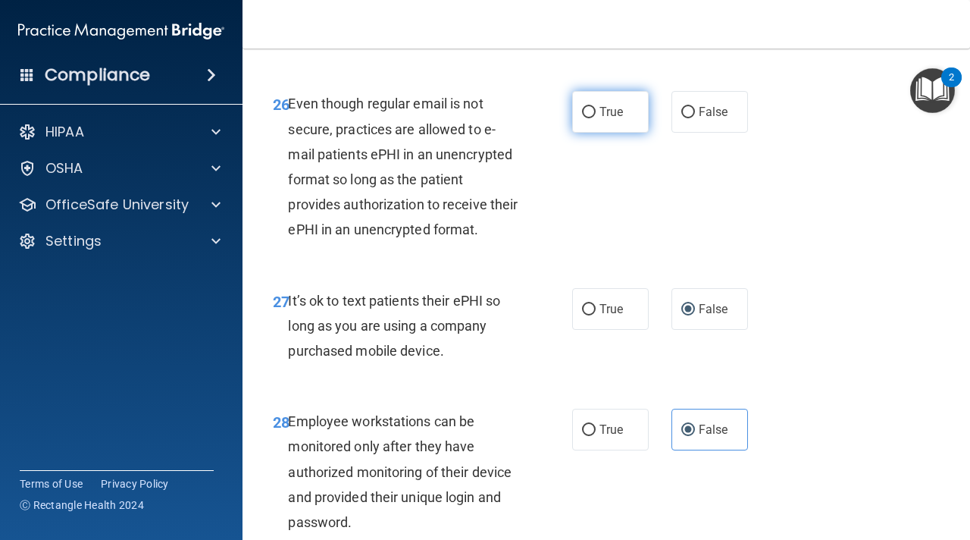
click at [603, 113] on span "True" at bounding box center [611, 112] width 23 height 14
click at [596, 113] on input "True" at bounding box center [589, 112] width 14 height 11
radio input "true"
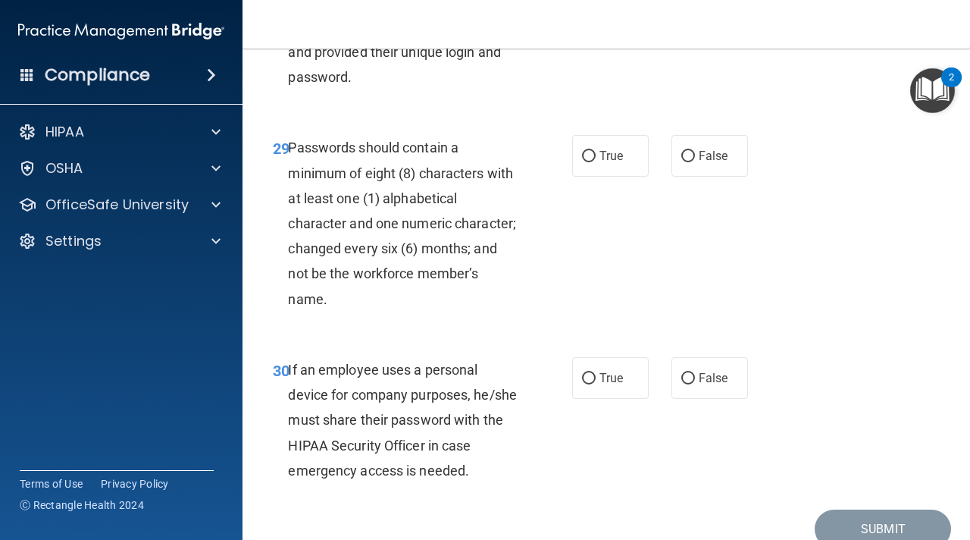
scroll to position [4708, 0]
click at [684, 367] on label "False" at bounding box center [710, 377] width 77 height 42
click at [684, 372] on input "False" at bounding box center [688, 377] width 14 height 11
radio input "true"
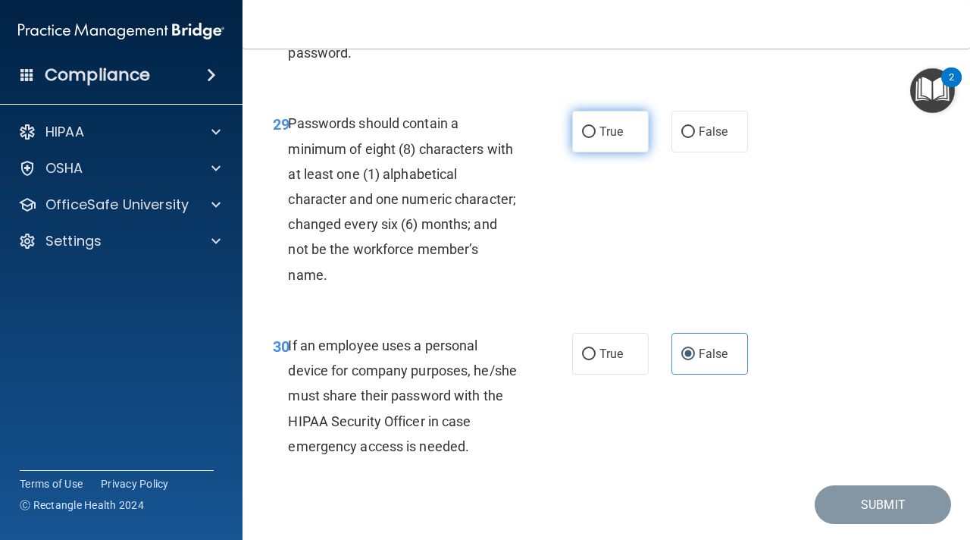
scroll to position [4751, 0]
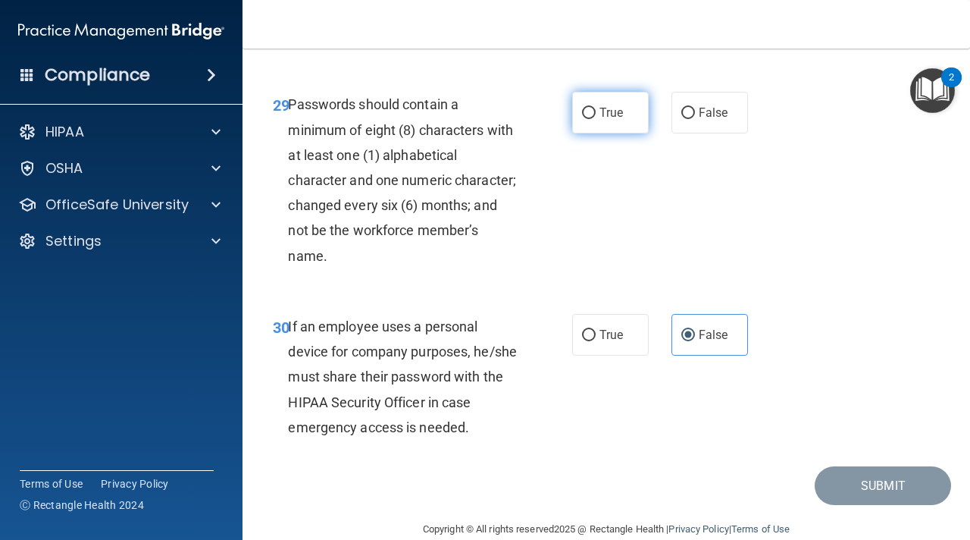
click at [604, 133] on label "True" at bounding box center [610, 113] width 77 height 42
click at [596, 119] on input "True" at bounding box center [589, 113] width 14 height 11
radio input "true"
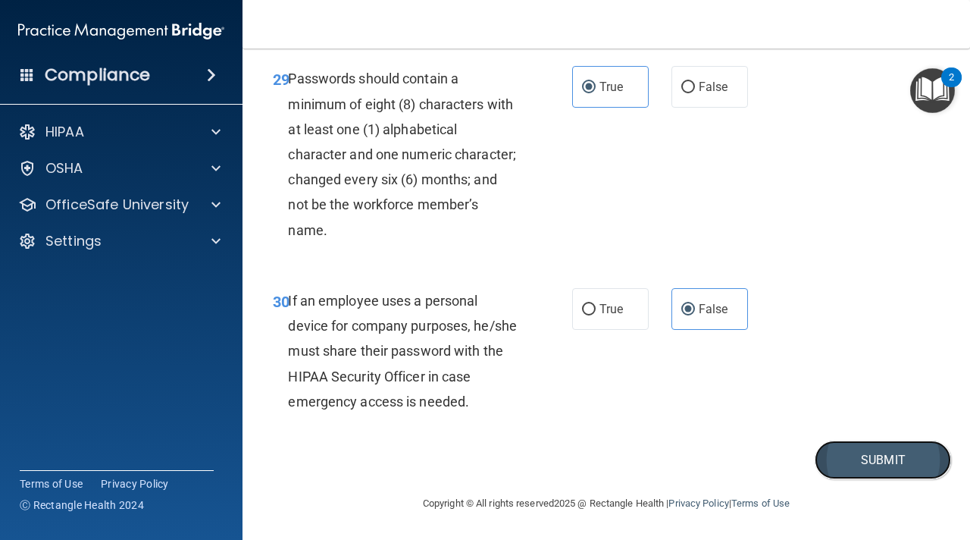
click at [856, 456] on button "Submit" at bounding box center [883, 459] width 136 height 39
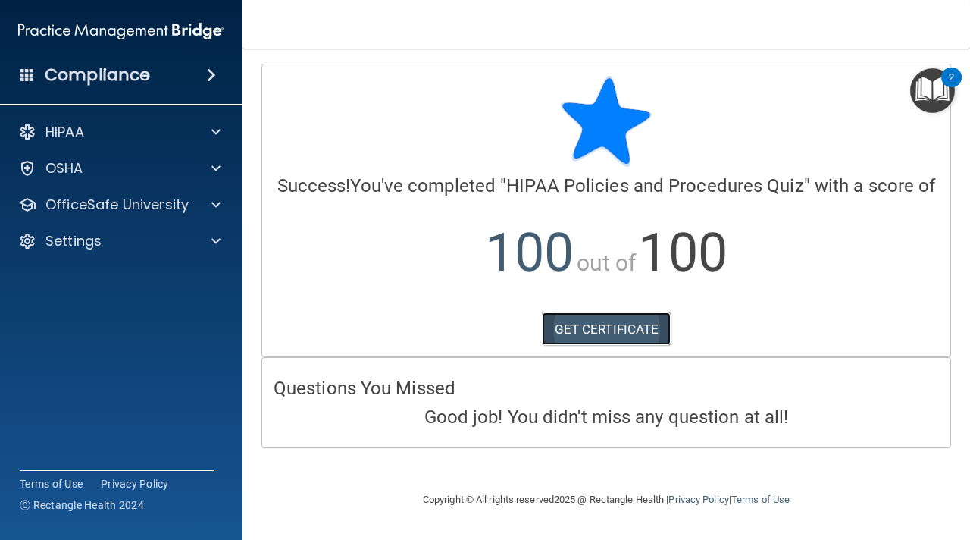
click at [631, 330] on link "GET CERTIFICATE" at bounding box center [607, 328] width 130 height 33
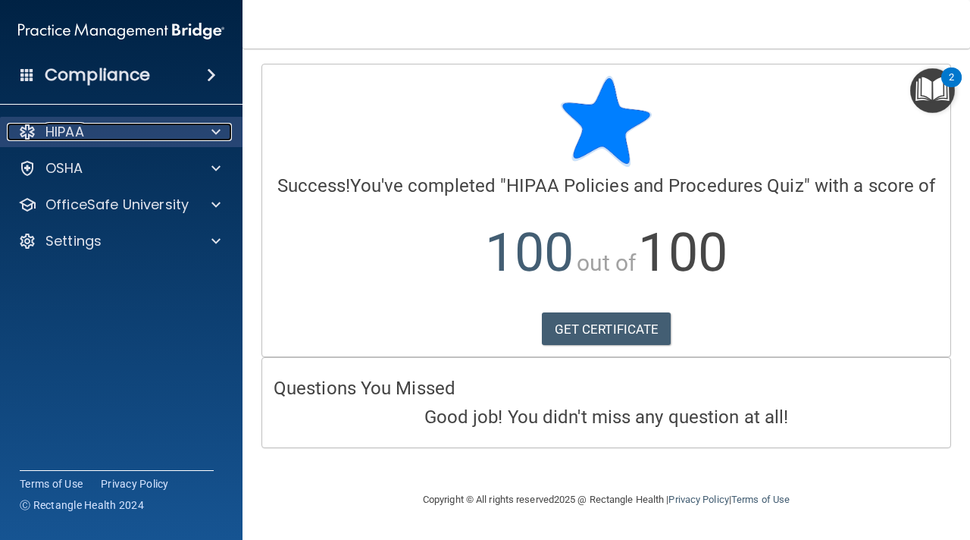
click at [148, 126] on div "HIPAA" at bounding box center [101, 132] width 188 height 18
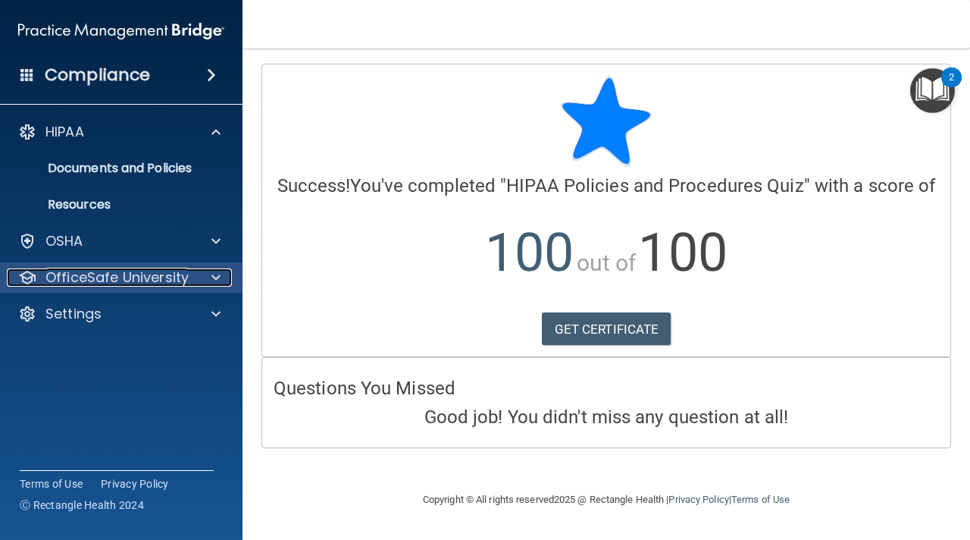
click at [143, 283] on p "OfficeSafe University" at bounding box center [116, 277] width 143 height 18
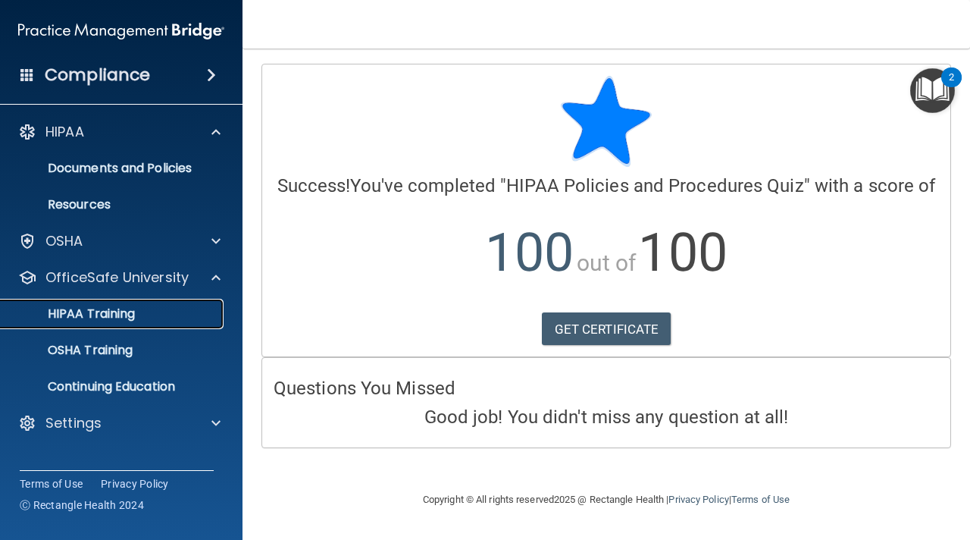
click at [127, 315] on p "HIPAA Training" at bounding box center [72, 313] width 125 height 15
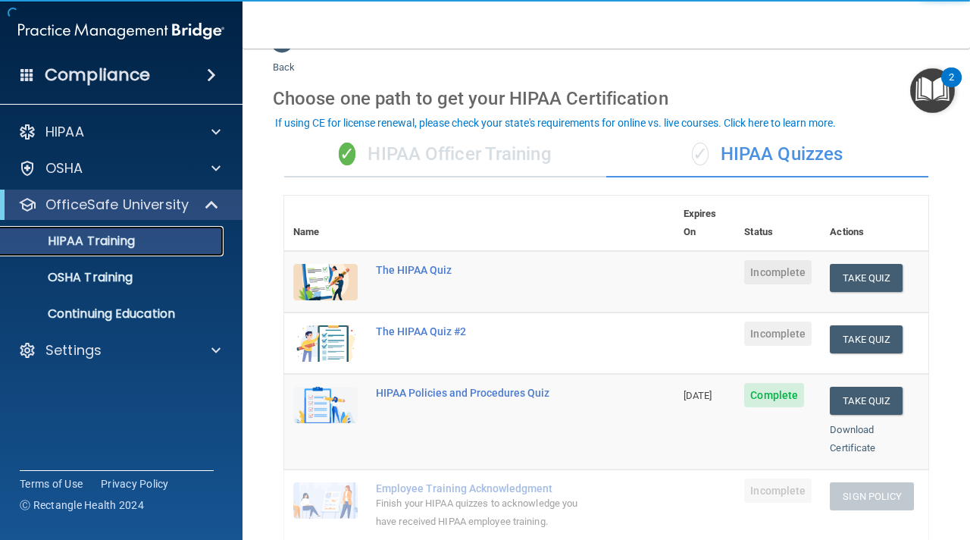
scroll to position [36, 0]
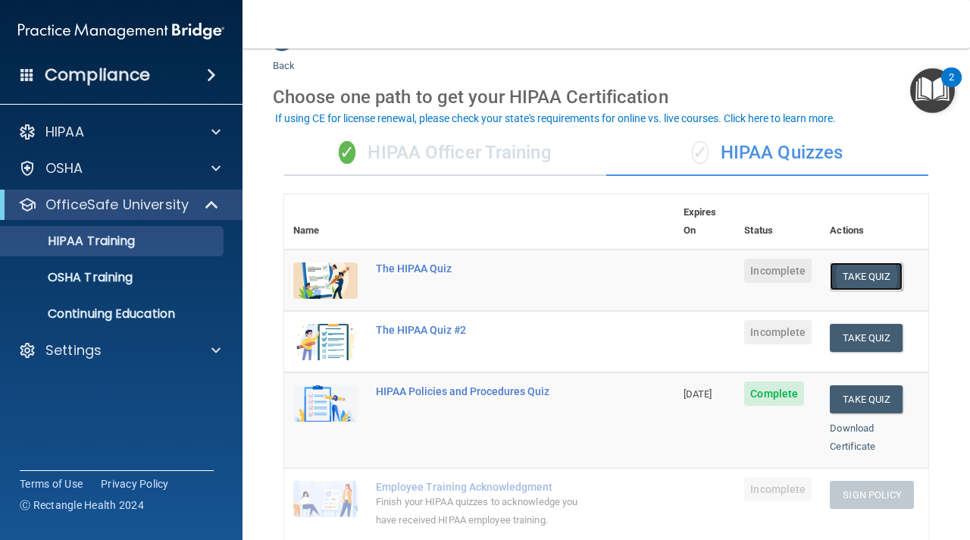
click at [861, 262] on button "Take Quiz" at bounding box center [866, 276] width 73 height 28
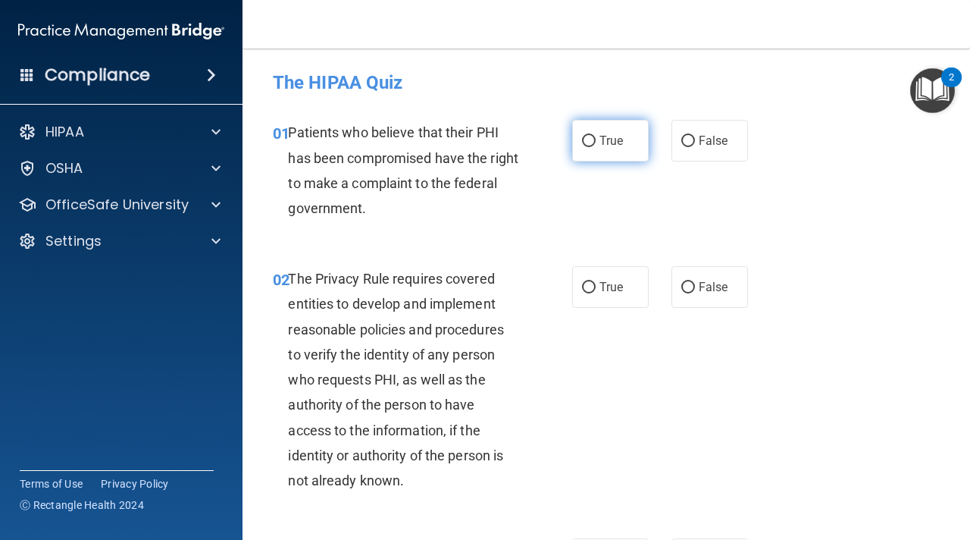
click at [613, 148] on span "True" at bounding box center [611, 140] width 23 height 14
click at [596, 147] on input "True" at bounding box center [589, 141] width 14 height 11
radio input "true"
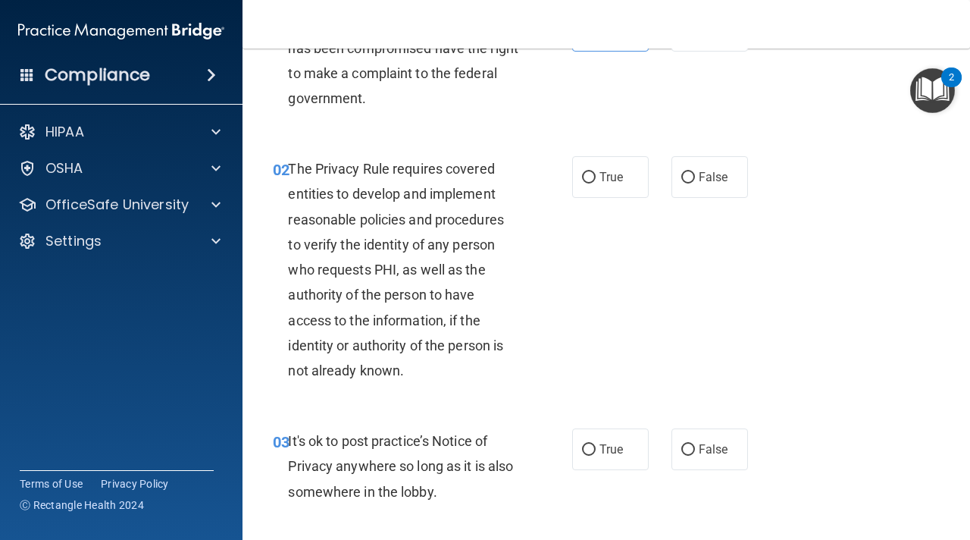
scroll to position [122, 0]
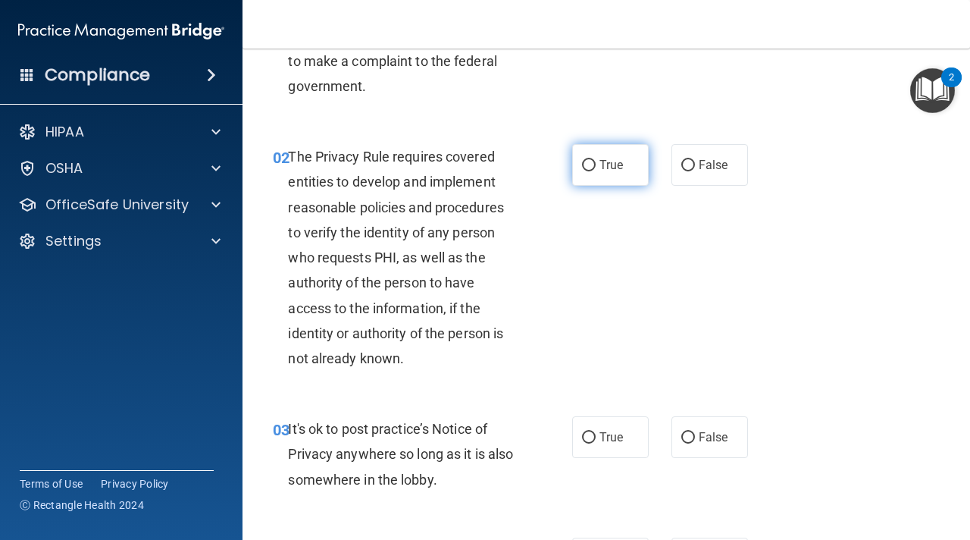
click at [612, 163] on span "True" at bounding box center [611, 165] width 23 height 14
click at [596, 163] on input "True" at bounding box center [589, 165] width 14 height 11
radio input "true"
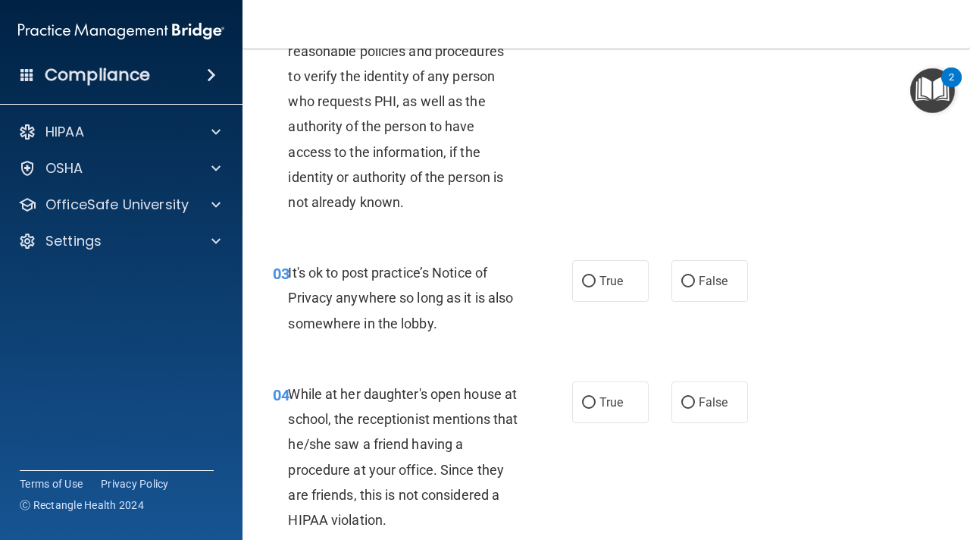
scroll to position [281, 0]
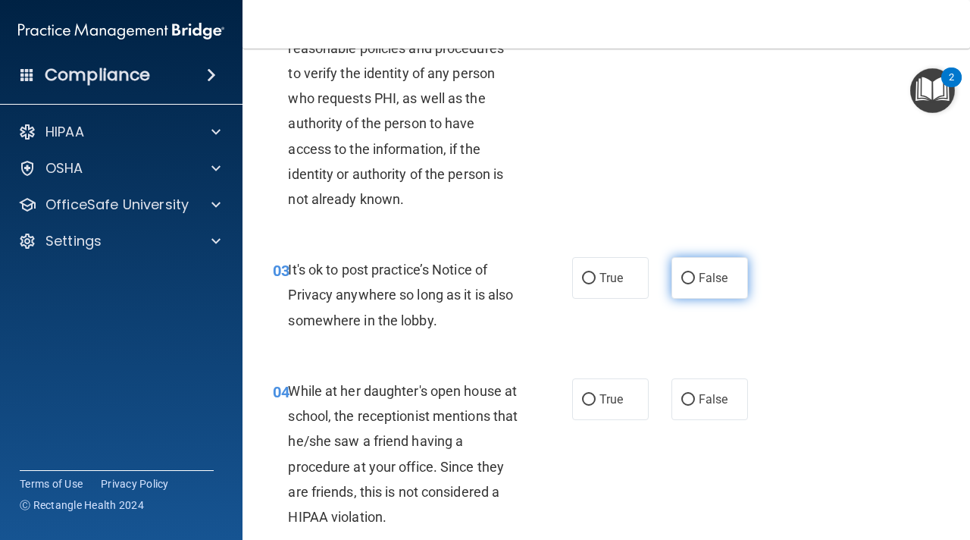
click at [689, 288] on label "False" at bounding box center [710, 278] width 77 height 42
click at [689, 284] on input "False" at bounding box center [688, 278] width 14 height 11
radio input "true"
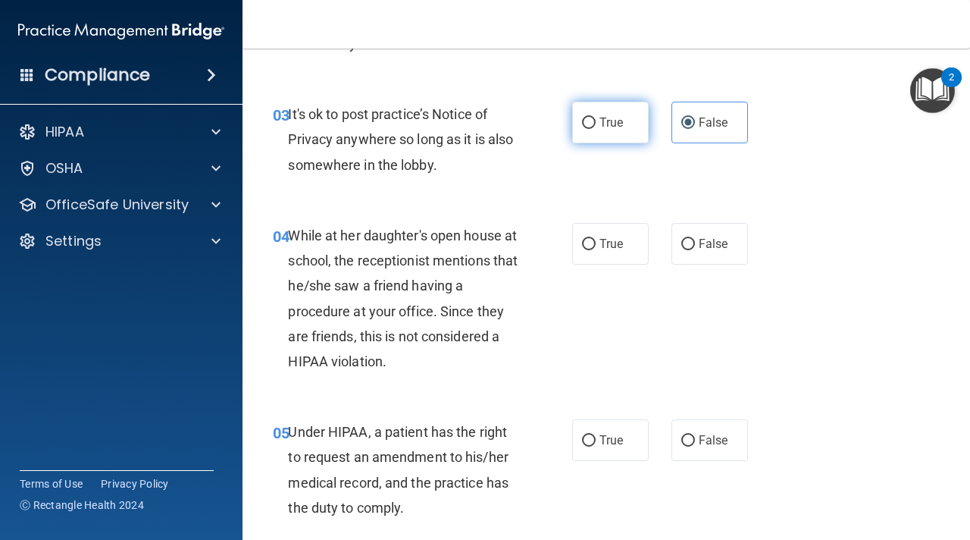
scroll to position [445, 0]
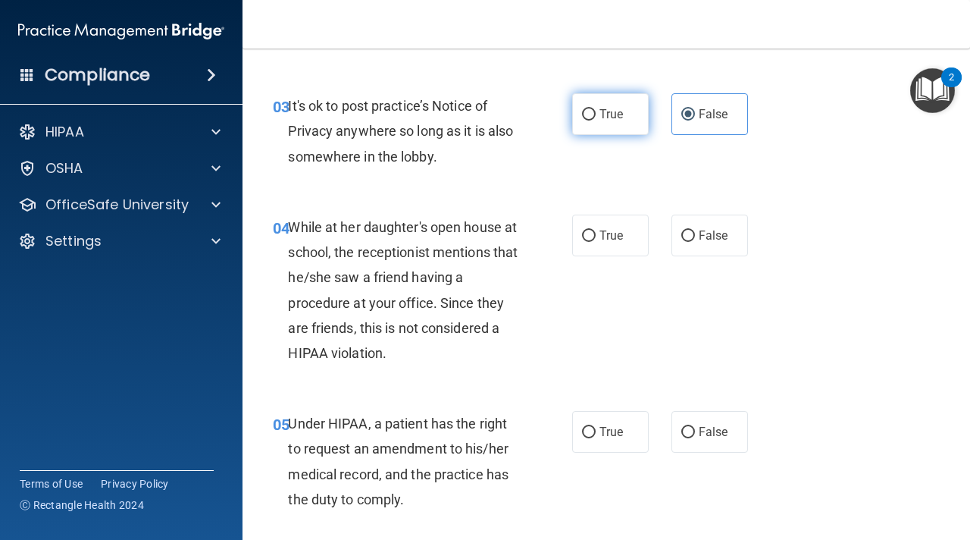
click at [614, 122] on label "True" at bounding box center [610, 114] width 77 height 42
click at [596, 121] on input "True" at bounding box center [589, 114] width 14 height 11
radio input "true"
radio input "false"
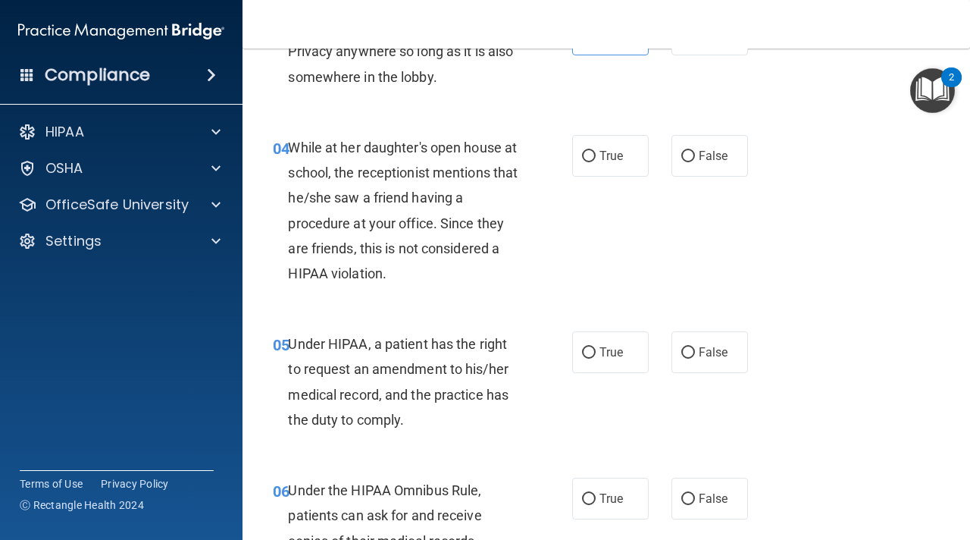
scroll to position [527, 0]
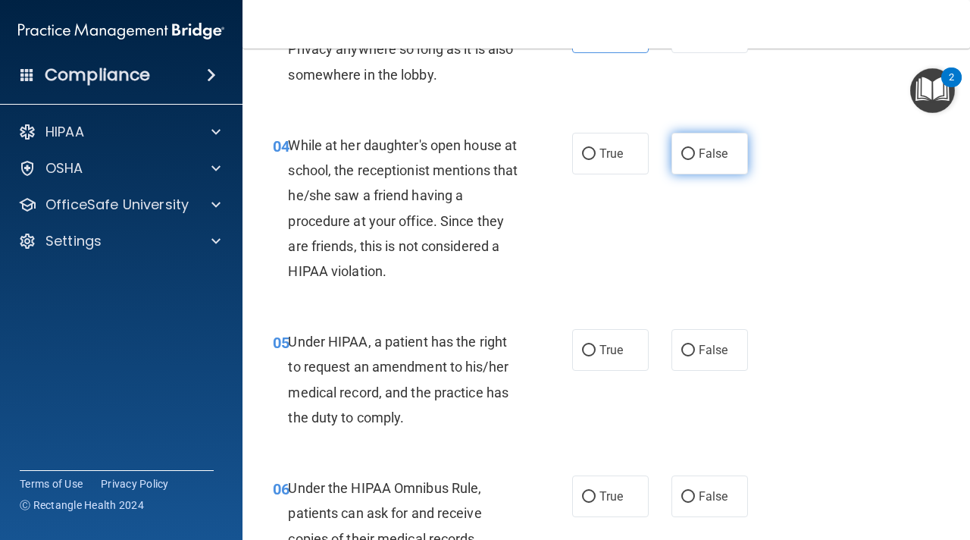
click at [688, 152] on input "False" at bounding box center [688, 154] width 14 height 11
radio input "true"
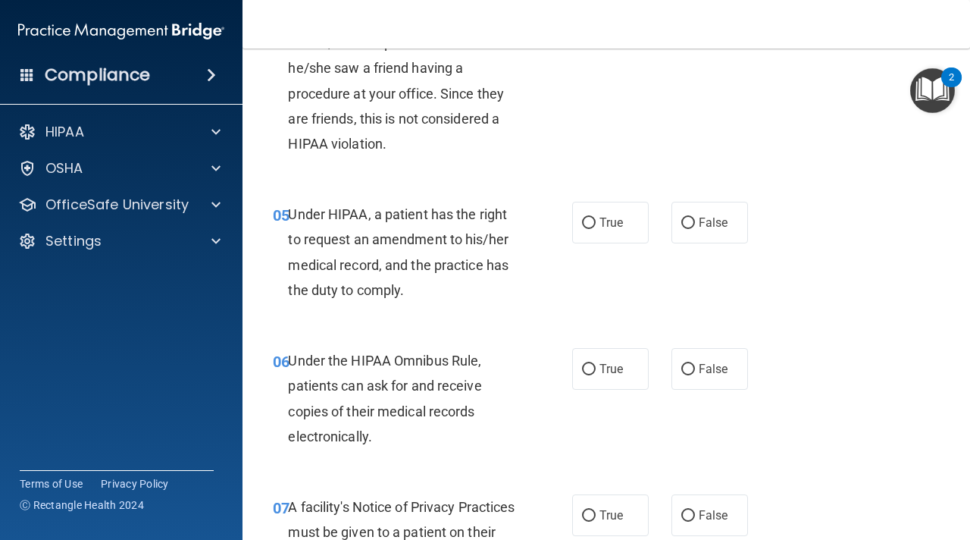
scroll to position [672, 0]
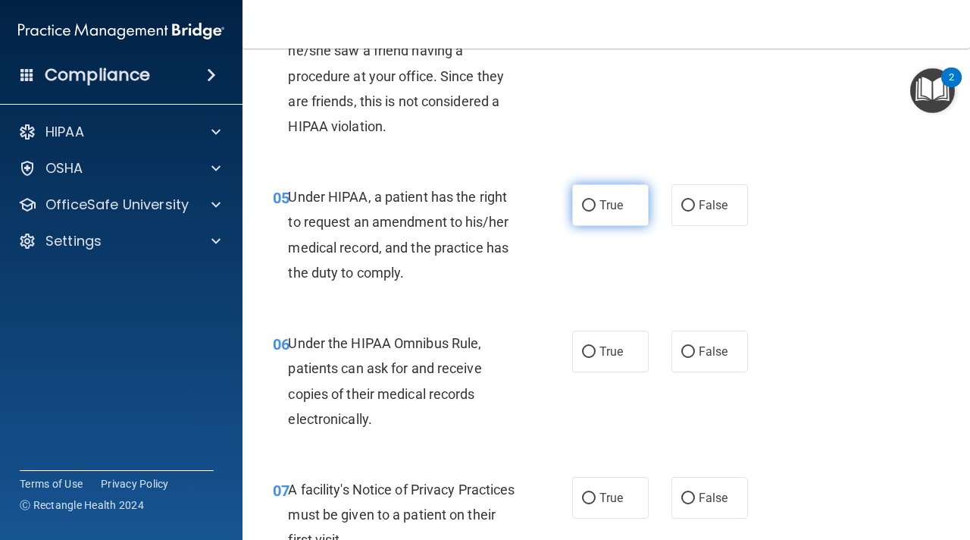
click at [628, 203] on label "True" at bounding box center [610, 205] width 77 height 42
click at [596, 203] on input "True" at bounding box center [589, 205] width 14 height 11
radio input "true"
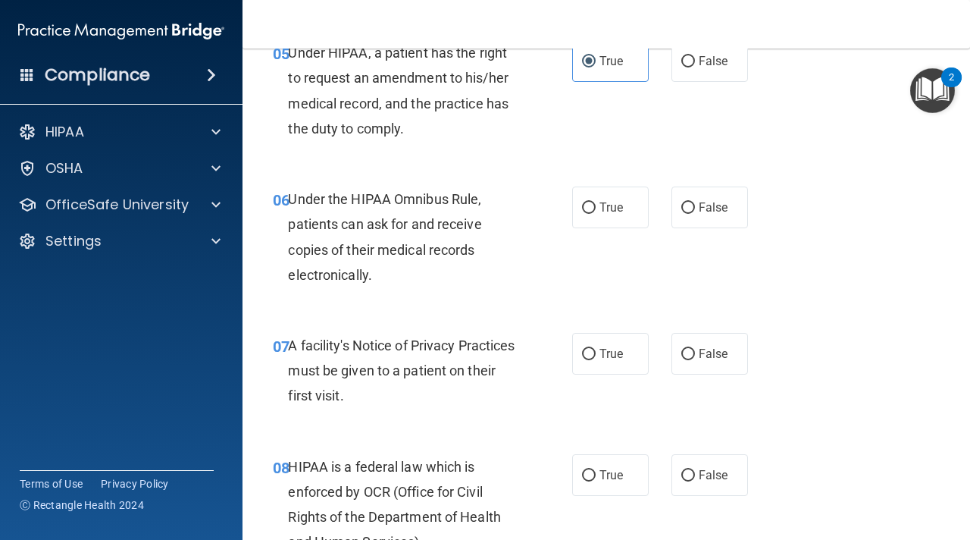
scroll to position [816, 0]
click at [622, 216] on label "True" at bounding box center [610, 207] width 77 height 42
click at [596, 213] on input "True" at bounding box center [589, 207] width 14 height 11
radio input "true"
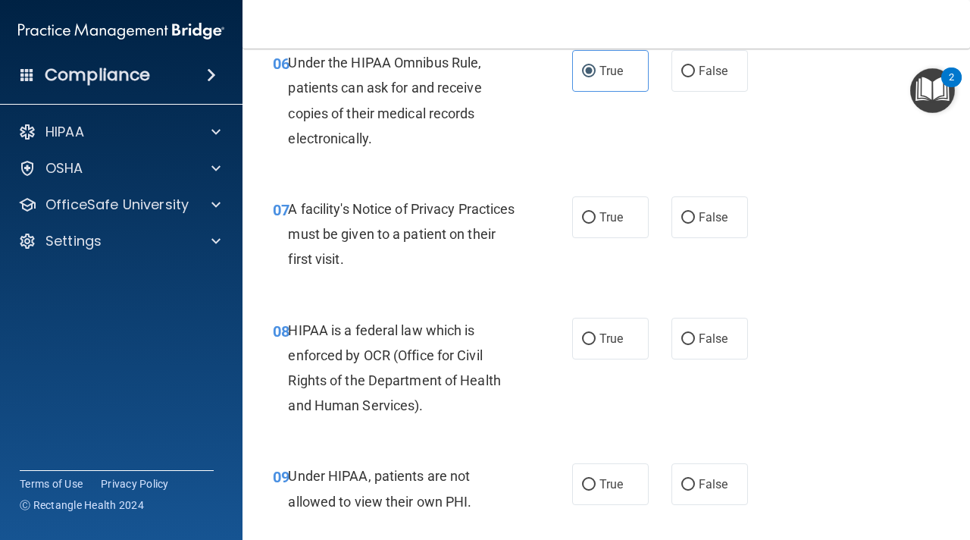
scroll to position [994, 0]
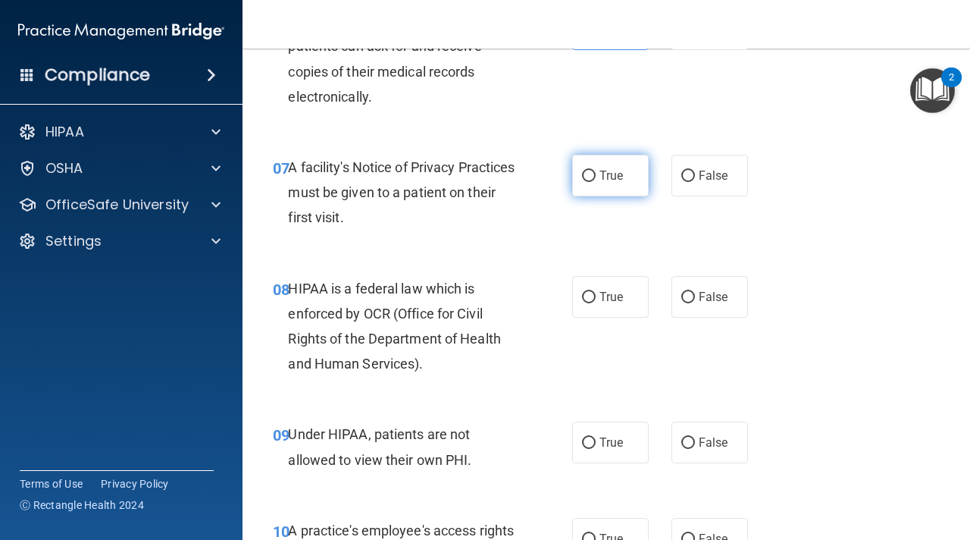
click at [585, 180] on input "True" at bounding box center [589, 176] width 14 height 11
radio input "true"
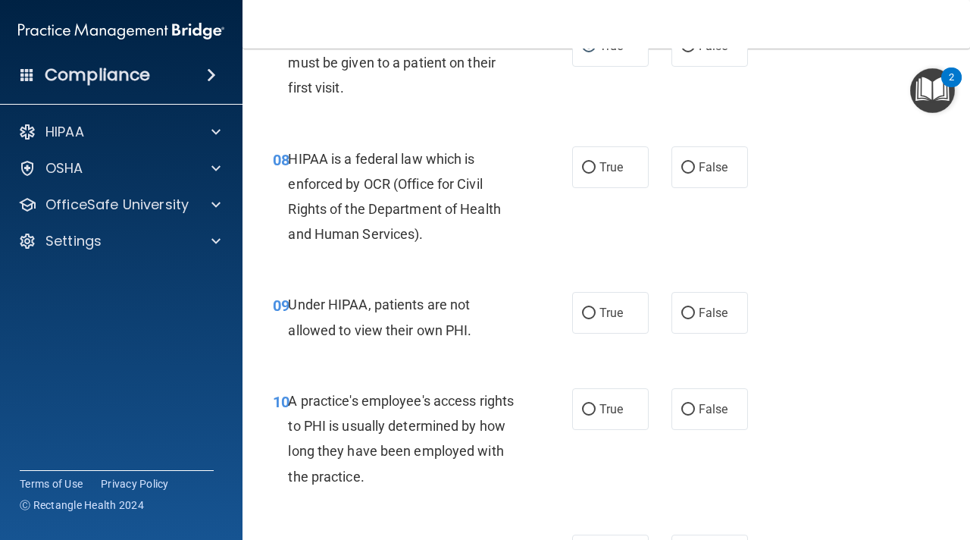
scroll to position [1149, 0]
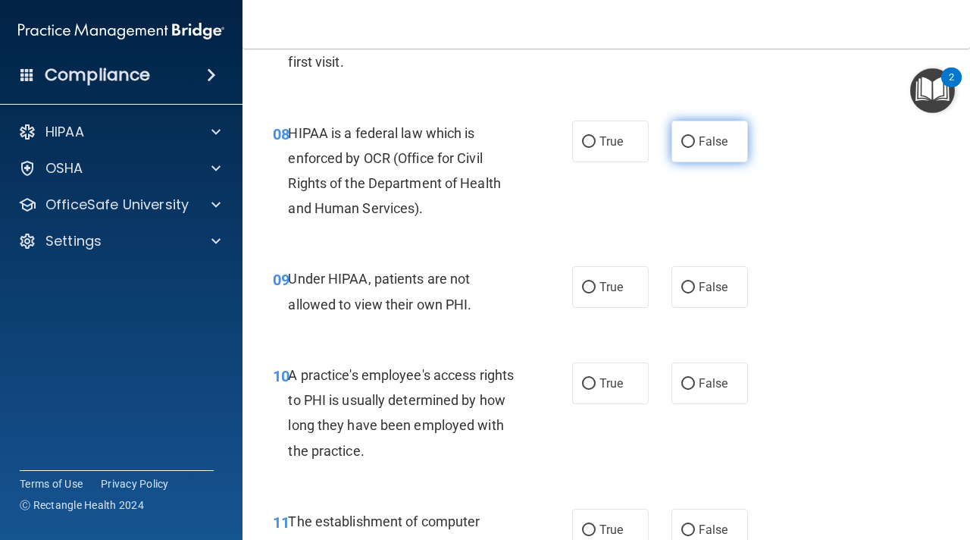
click at [703, 139] on span "False" at bounding box center [714, 141] width 30 height 14
click at [695, 139] on input "False" at bounding box center [688, 141] width 14 height 11
radio input "true"
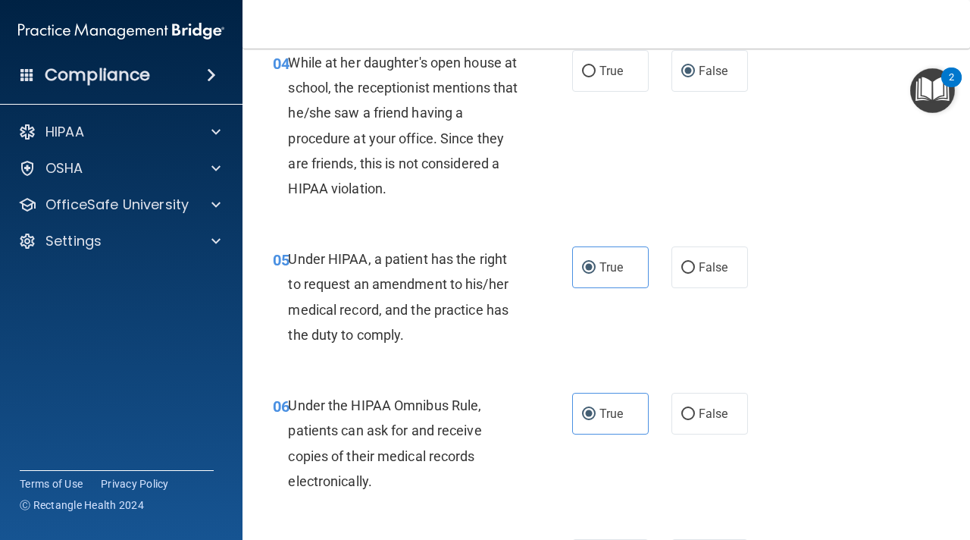
scroll to position [609, 0]
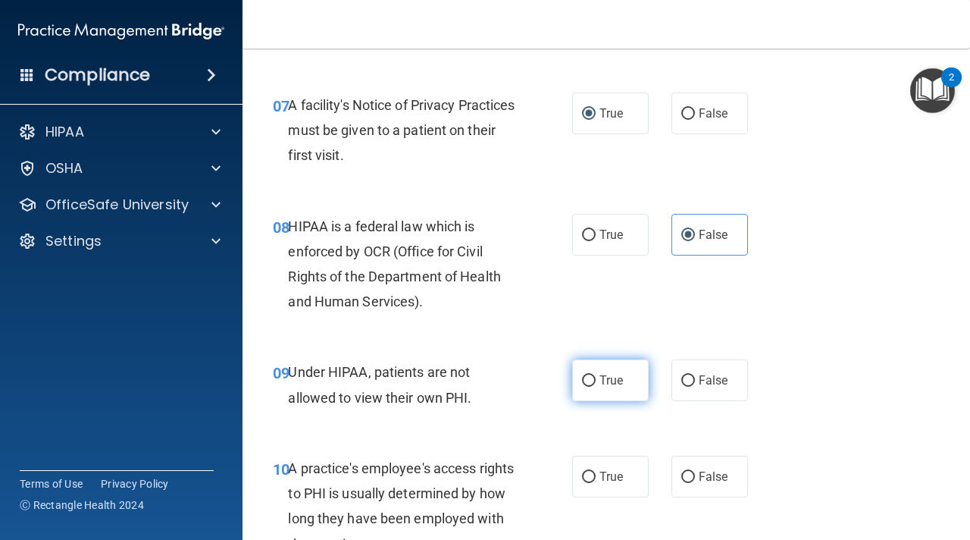
click at [609, 380] on span "True" at bounding box center [611, 380] width 23 height 14
click at [596, 380] on input "True" at bounding box center [589, 380] width 14 height 11
radio input "true"
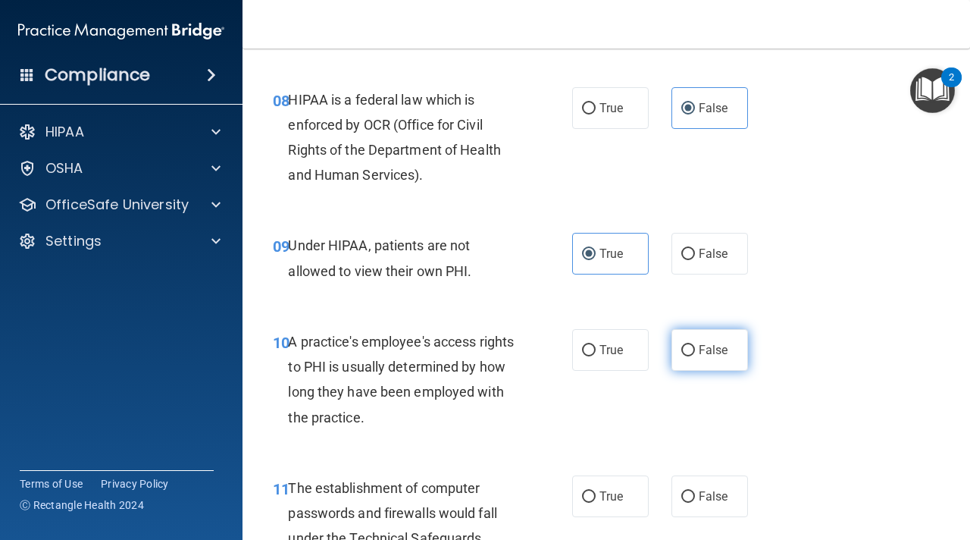
click at [681, 362] on label "False" at bounding box center [710, 350] width 77 height 42
click at [681, 356] on input "False" at bounding box center [688, 350] width 14 height 11
radio input "true"
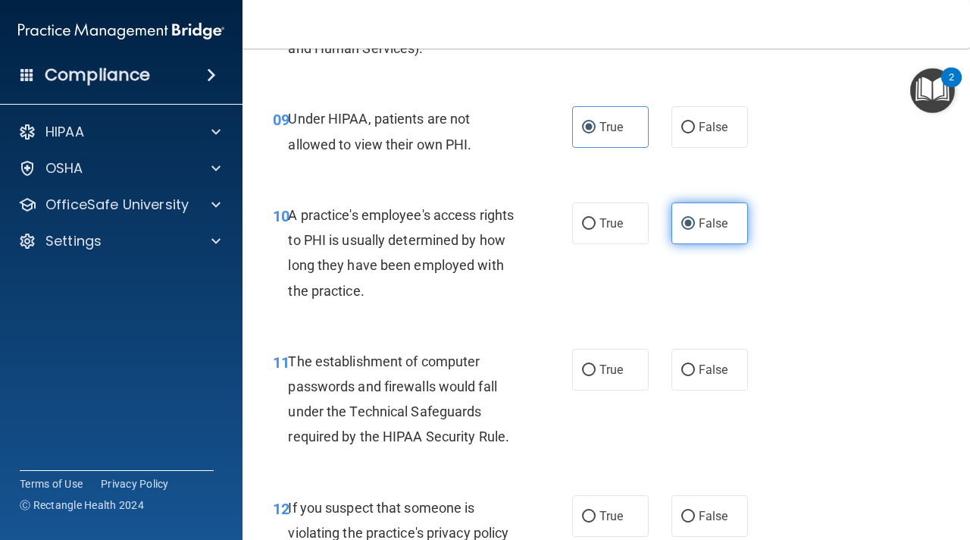
scroll to position [1329, 0]
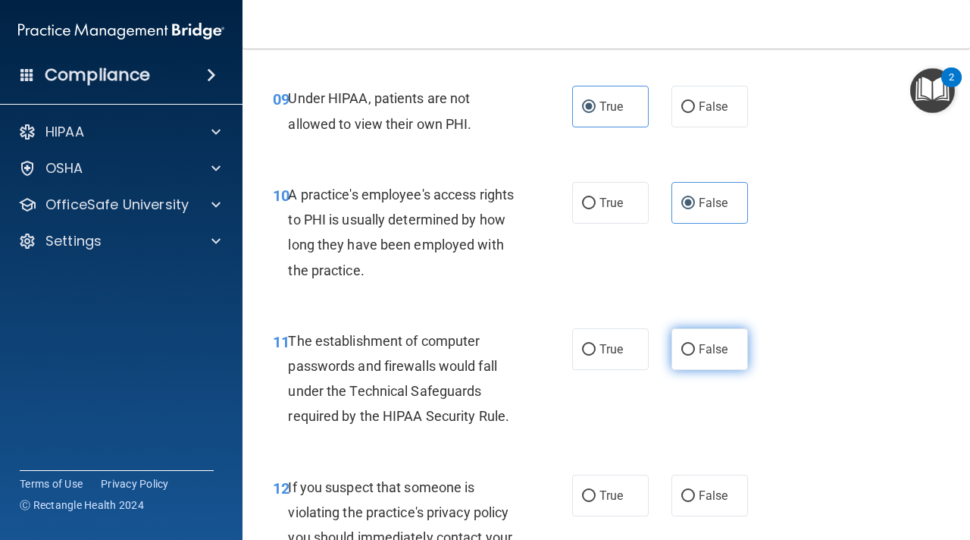
click at [677, 348] on label "False" at bounding box center [710, 349] width 77 height 42
click at [681, 348] on input "False" at bounding box center [688, 349] width 14 height 11
radio input "true"
click at [711, 493] on span "False" at bounding box center [714, 495] width 30 height 14
click at [695, 493] on input "False" at bounding box center [688, 495] width 14 height 11
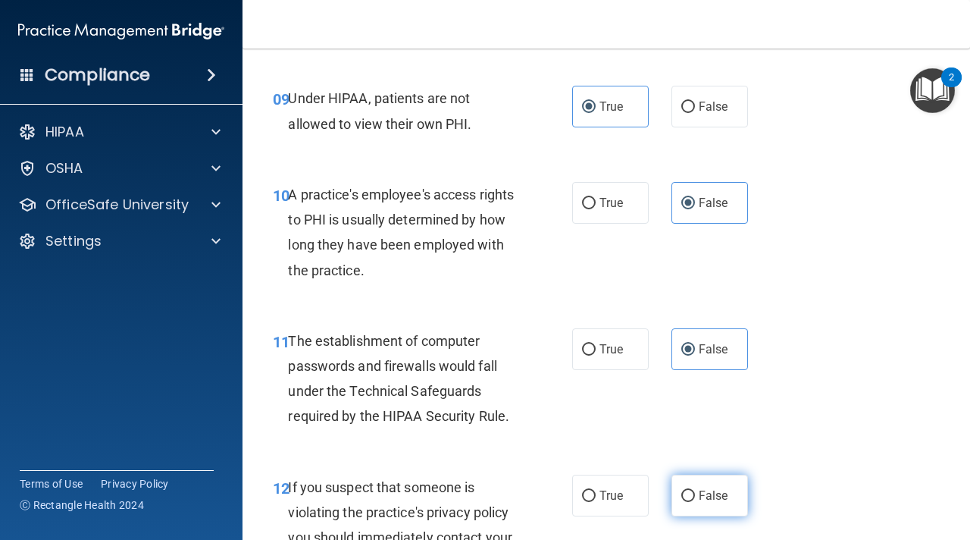
radio input "true"
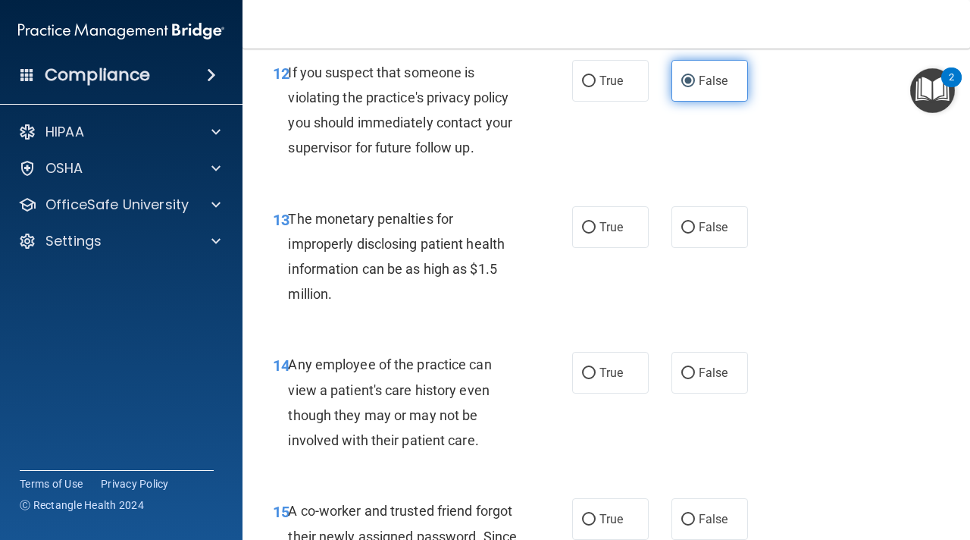
scroll to position [1825, 0]
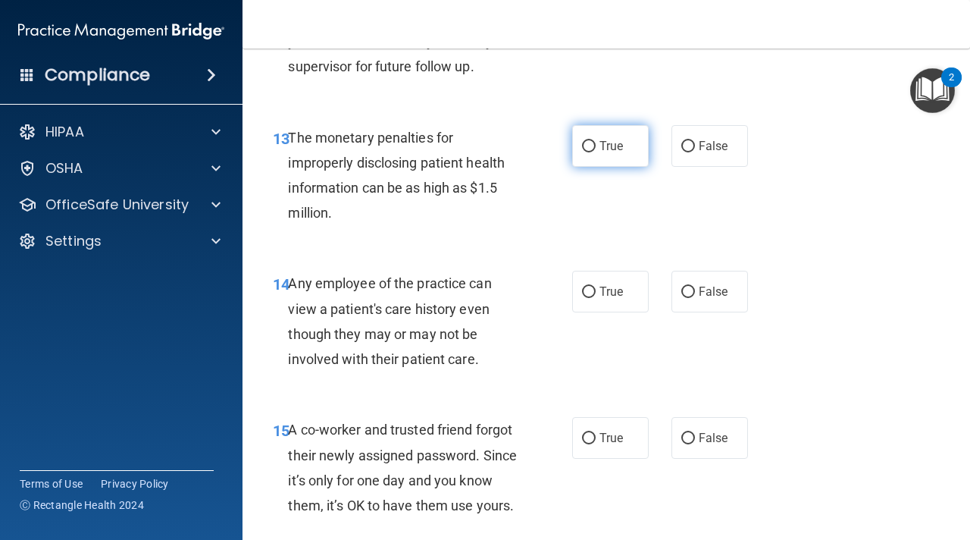
click at [613, 146] on span "True" at bounding box center [611, 146] width 23 height 14
click at [596, 146] on input "True" at bounding box center [589, 146] width 14 height 11
radio input "true"
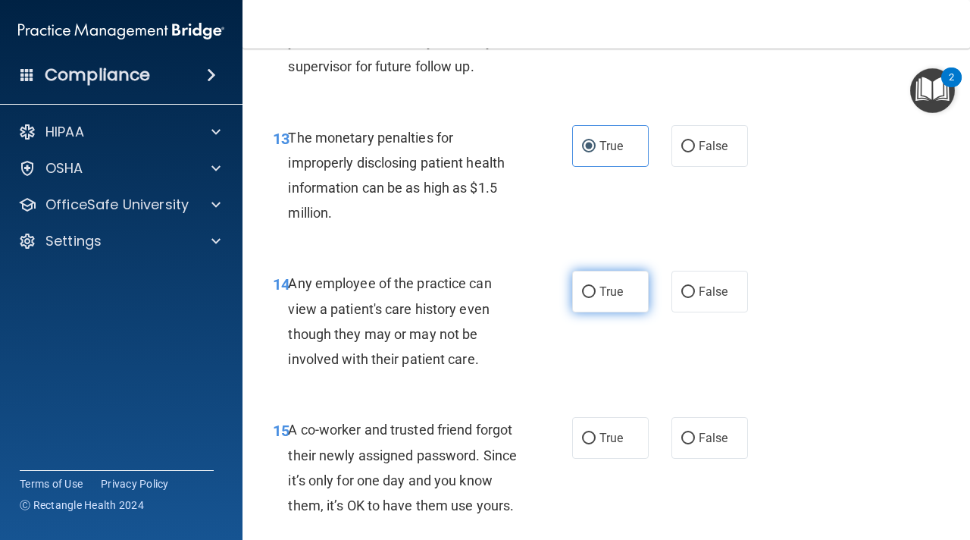
click at [613, 294] on span "True" at bounding box center [611, 291] width 23 height 14
click at [596, 294] on input "True" at bounding box center [589, 292] width 14 height 11
radio input "true"
click at [612, 426] on label "True" at bounding box center [610, 438] width 77 height 42
click at [596, 433] on input "True" at bounding box center [589, 438] width 14 height 11
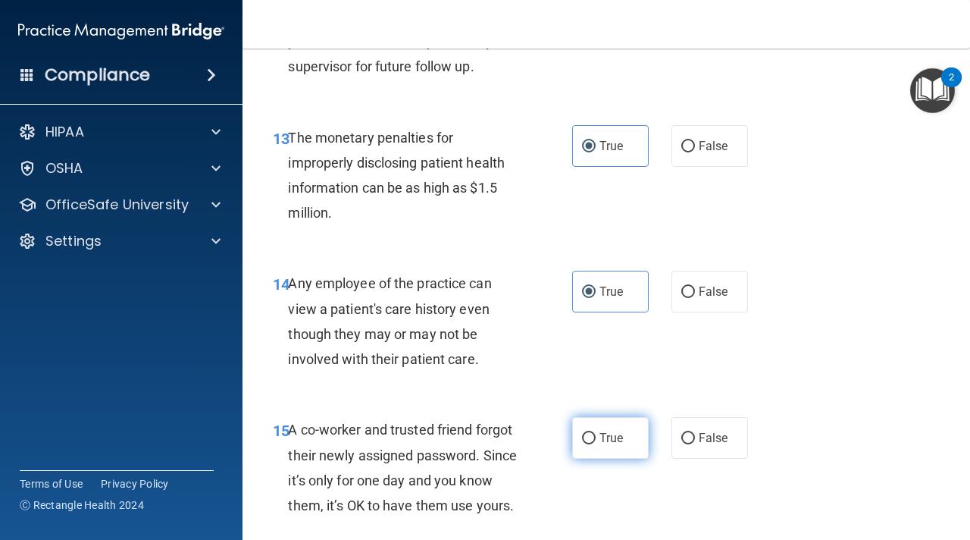
radio input "true"
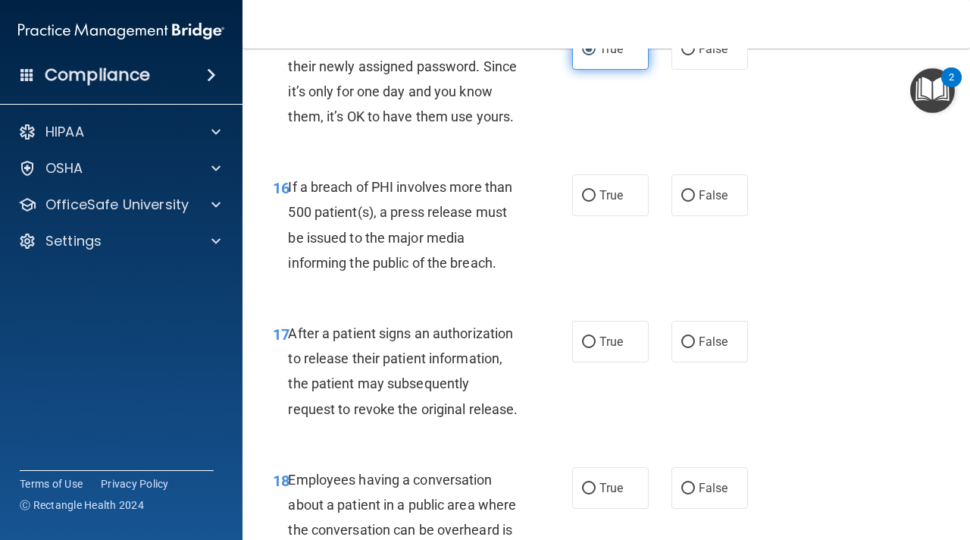
scroll to position [2244, 0]
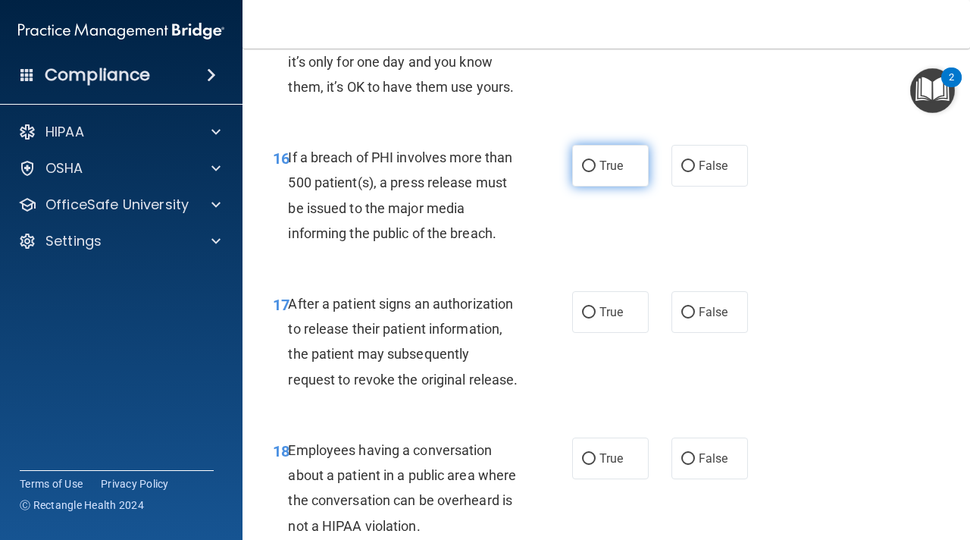
click at [617, 157] on label "True" at bounding box center [610, 166] width 77 height 42
click at [596, 161] on input "True" at bounding box center [589, 166] width 14 height 11
radio input "true"
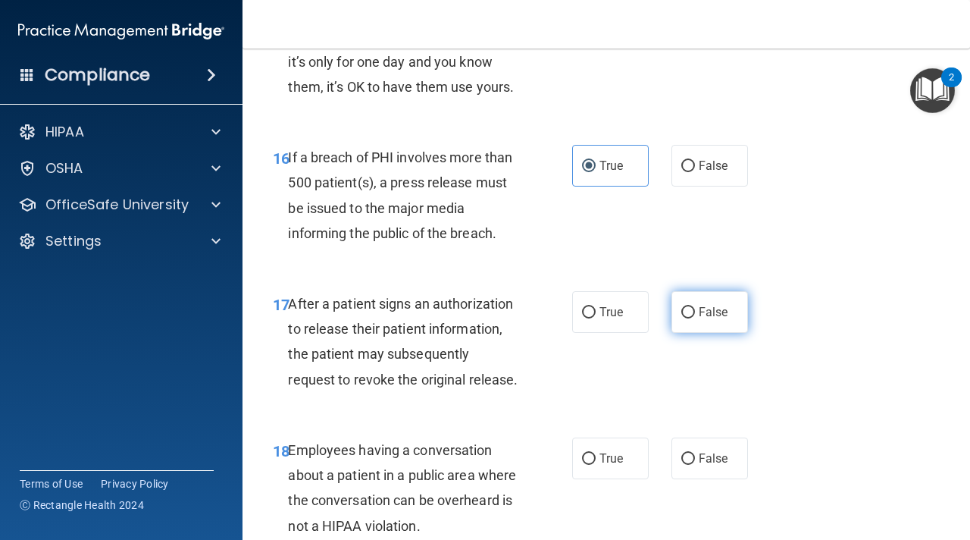
click at [709, 308] on span "False" at bounding box center [714, 312] width 30 height 14
click at [695, 308] on input "False" at bounding box center [688, 312] width 14 height 11
radio input "true"
click at [604, 467] on label "True" at bounding box center [610, 458] width 77 height 42
click at [596, 465] on input "True" at bounding box center [589, 458] width 14 height 11
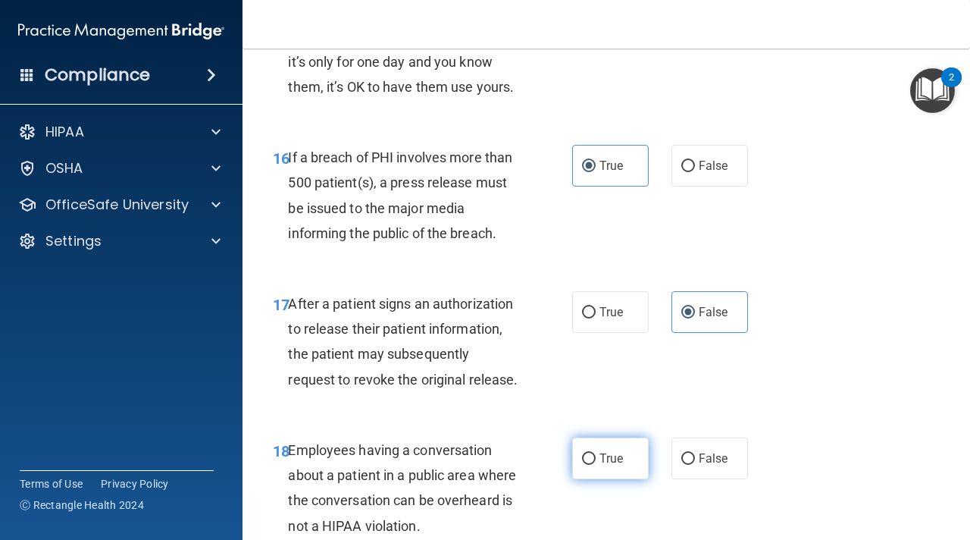
radio input "true"
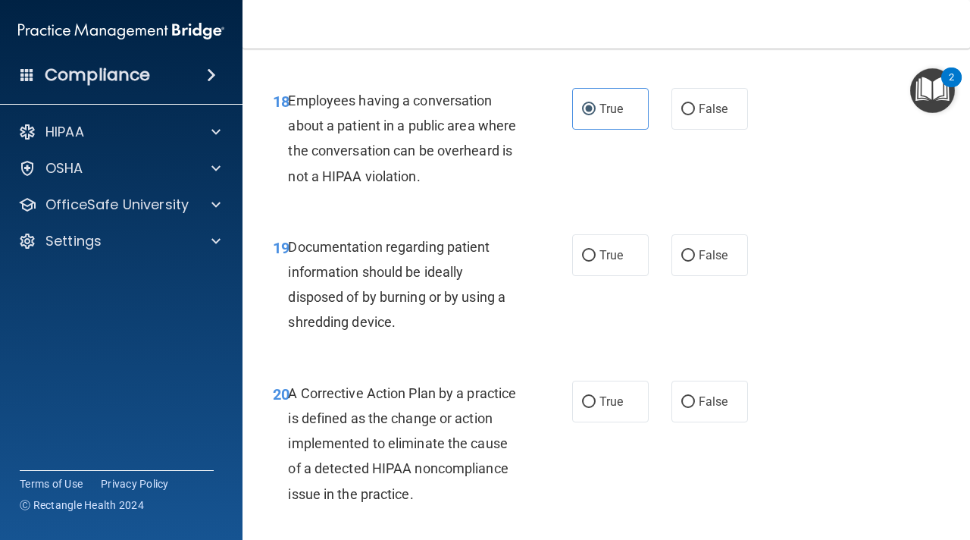
scroll to position [2614, 0]
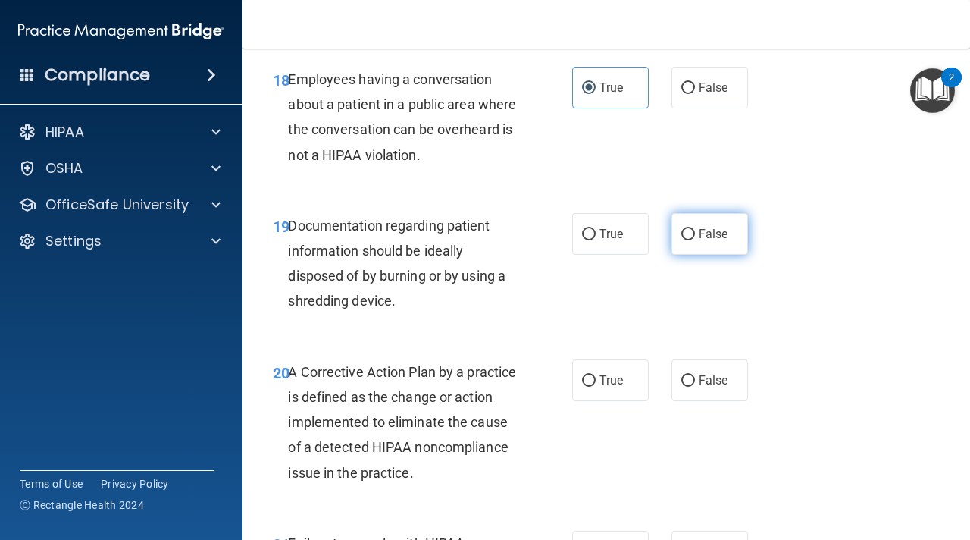
click at [687, 235] on input "False" at bounding box center [688, 234] width 14 height 11
radio input "true"
click at [695, 384] on label "False" at bounding box center [710, 380] width 77 height 42
click at [695, 384] on input "False" at bounding box center [688, 380] width 14 height 11
radio input "true"
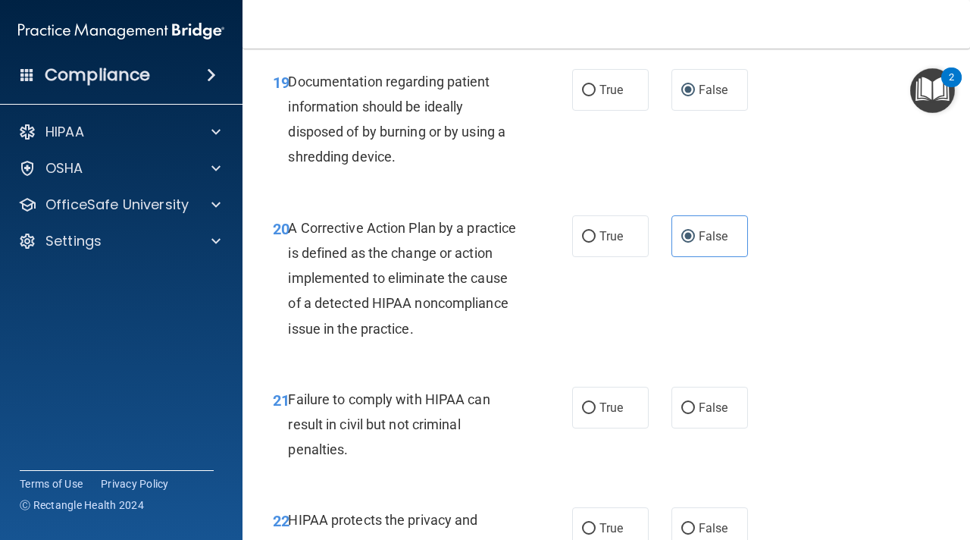
scroll to position [2807, 0]
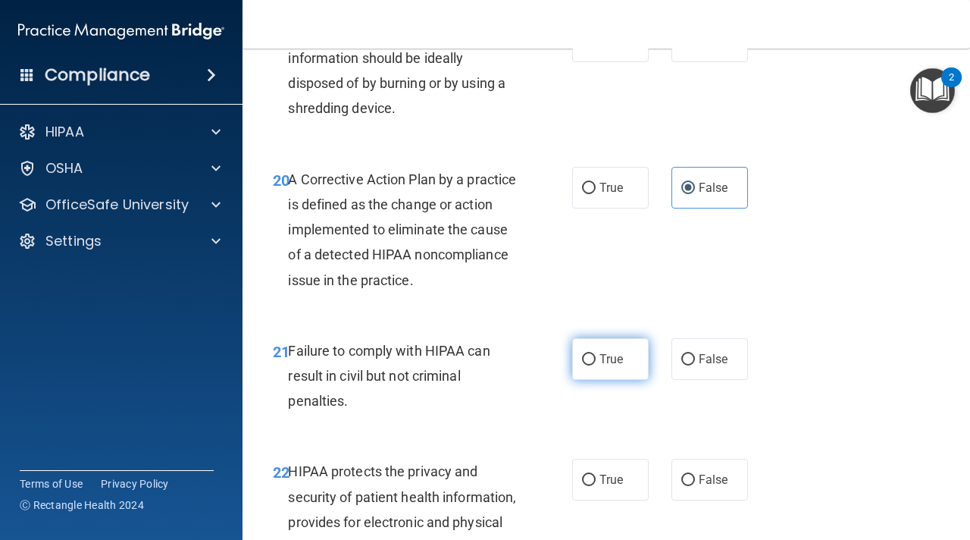
click at [605, 362] on span "True" at bounding box center [611, 359] width 23 height 14
click at [596, 362] on input "True" at bounding box center [589, 359] width 14 height 11
radio input "true"
click at [605, 474] on span "True" at bounding box center [611, 479] width 23 height 14
click at [596, 474] on input "True" at bounding box center [589, 479] width 14 height 11
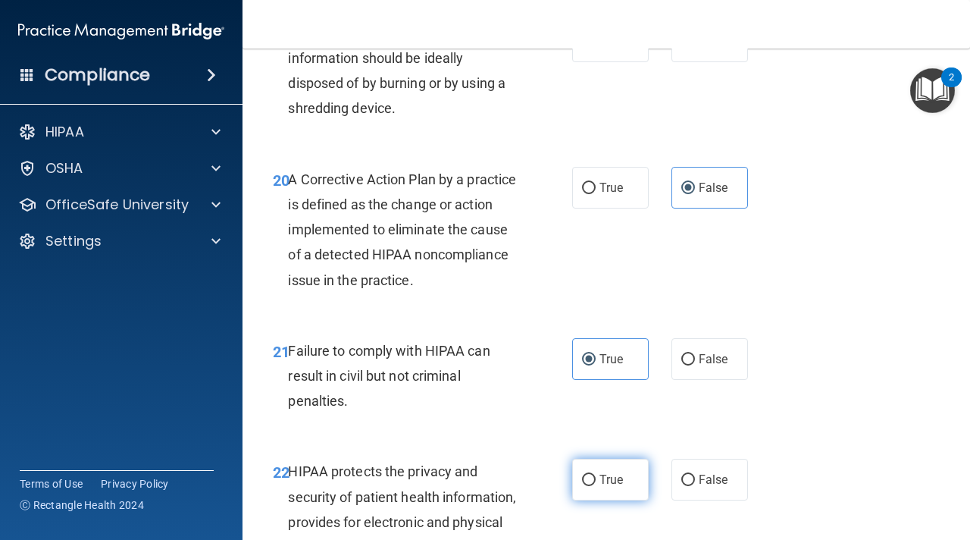
radio input "true"
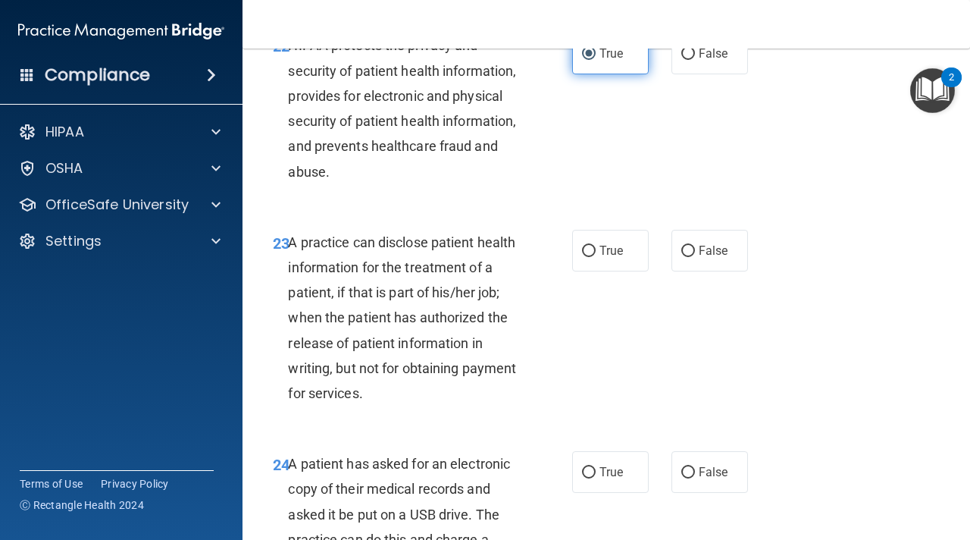
scroll to position [3243, 0]
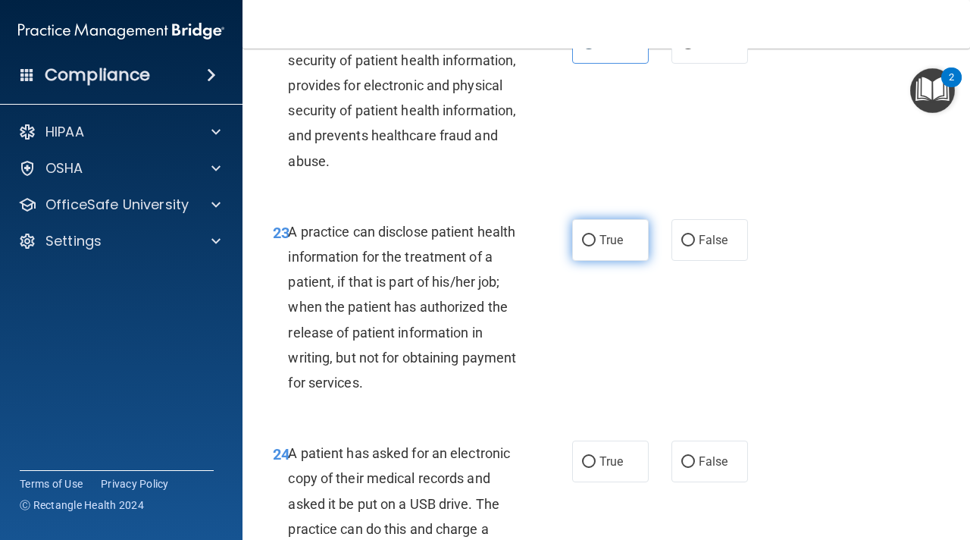
click at [610, 249] on label "True" at bounding box center [610, 240] width 77 height 42
click at [596, 246] on input "True" at bounding box center [589, 240] width 14 height 11
radio input "true"
click at [610, 461] on span "True" at bounding box center [611, 461] width 23 height 14
click at [596, 461] on input "True" at bounding box center [589, 461] width 14 height 11
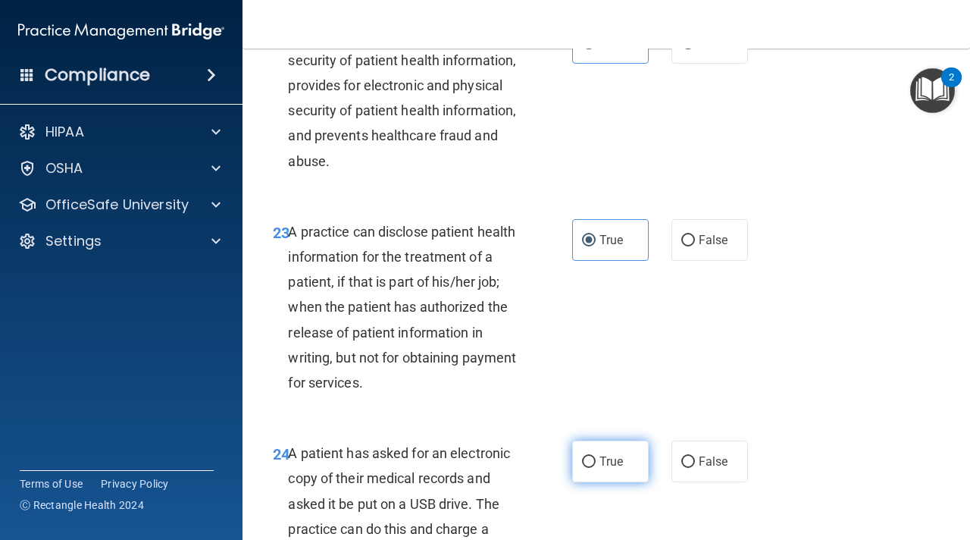
radio input "true"
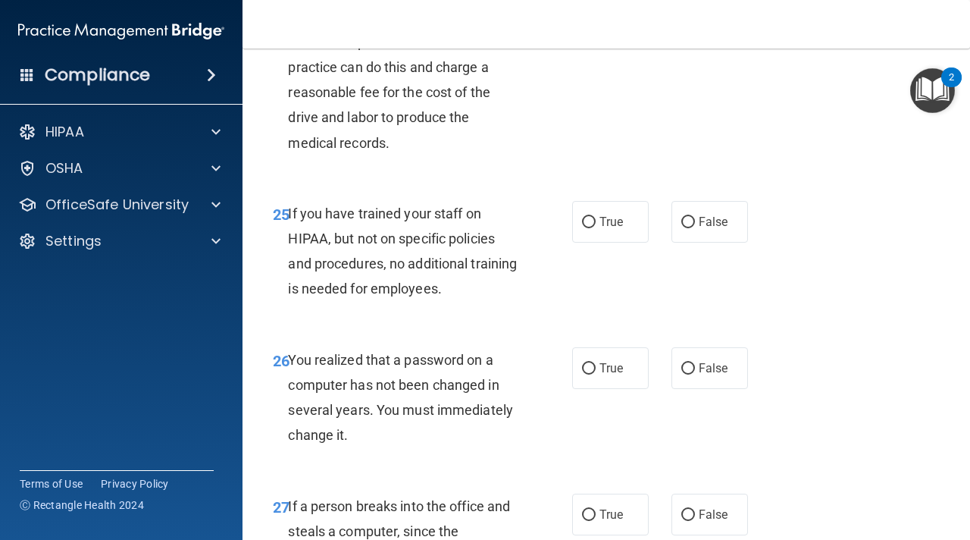
scroll to position [3768, 0]
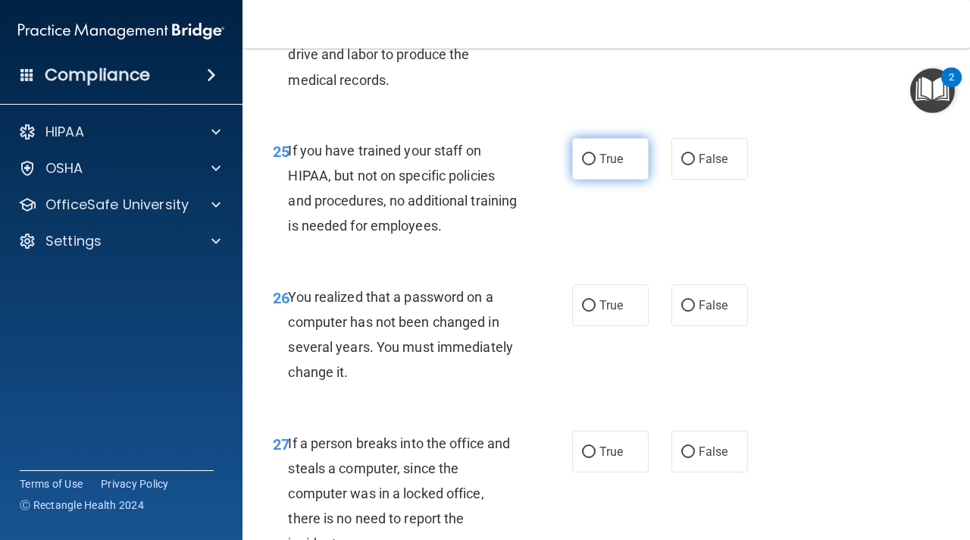
click at [615, 162] on span "True" at bounding box center [611, 159] width 23 height 14
click at [596, 162] on input "True" at bounding box center [589, 159] width 14 height 11
radio input "true"
click at [611, 313] on label "True" at bounding box center [610, 305] width 77 height 42
click at [596, 312] on input "True" at bounding box center [589, 305] width 14 height 11
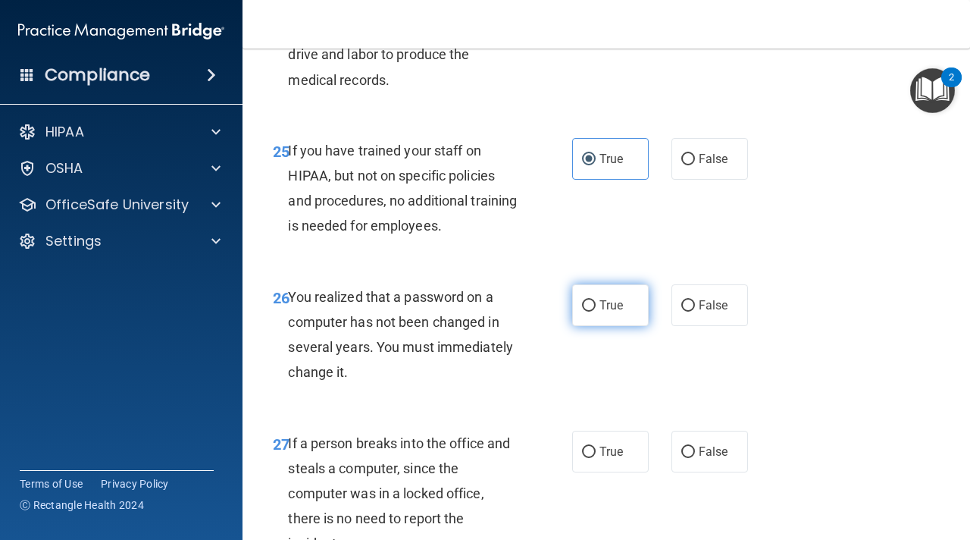
radio input "true"
click at [612, 452] on span "True" at bounding box center [611, 451] width 23 height 14
click at [596, 452] on input "True" at bounding box center [589, 451] width 14 height 11
radio input "true"
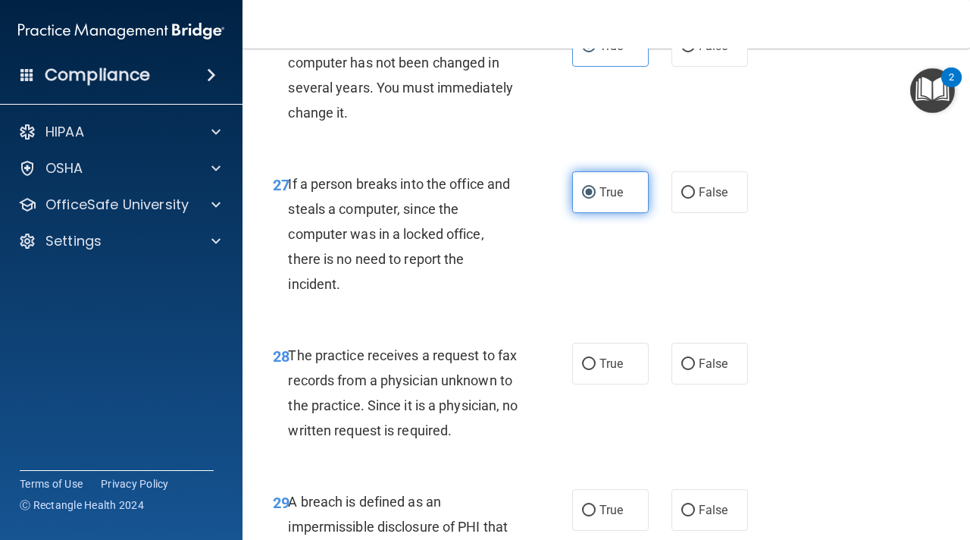
scroll to position [4044, 0]
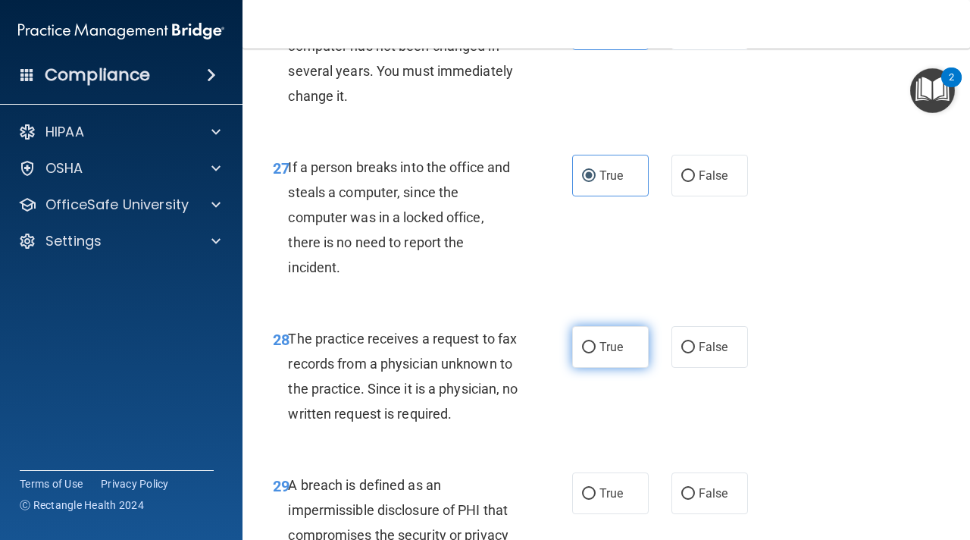
click at [619, 364] on label "True" at bounding box center [610, 347] width 77 height 42
click at [596, 353] on input "True" at bounding box center [589, 347] width 14 height 11
radio input "true"
click at [608, 505] on label "True" at bounding box center [610, 493] width 77 height 42
click at [596, 499] on input "True" at bounding box center [589, 493] width 14 height 11
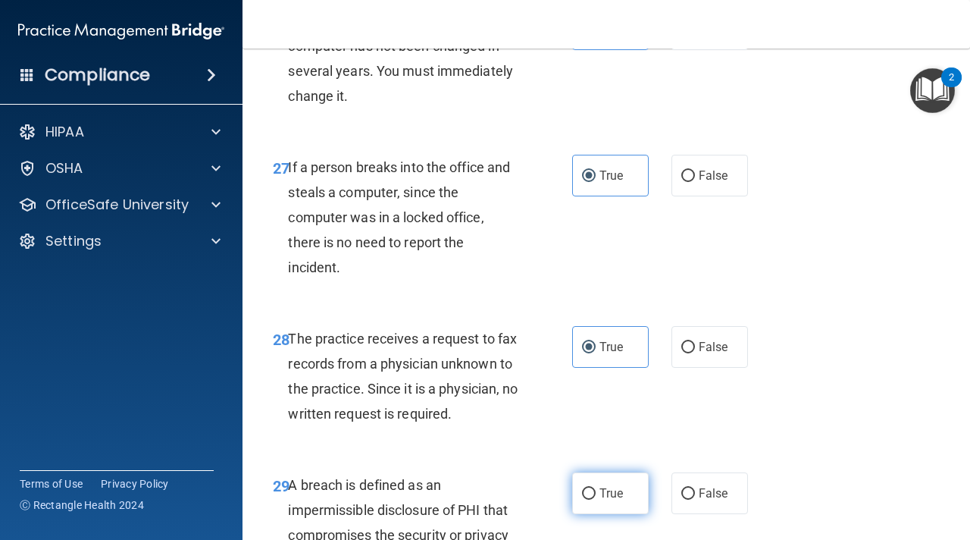
radio input "true"
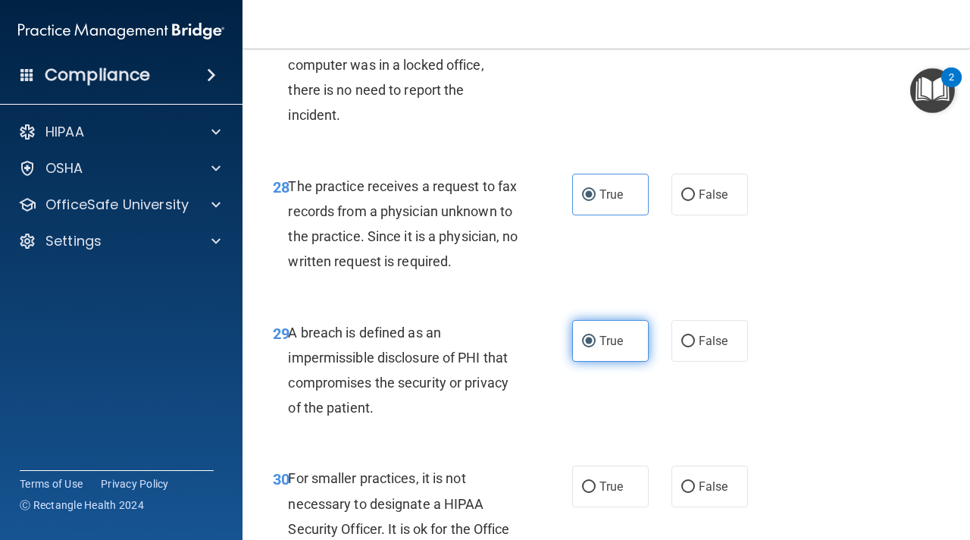
scroll to position [4374, 0]
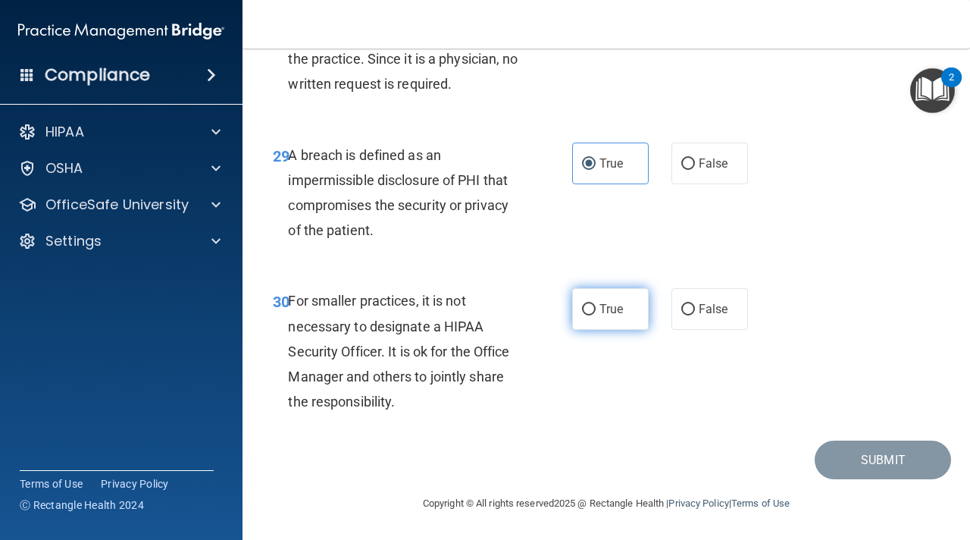
click at [610, 313] on span "True" at bounding box center [611, 309] width 23 height 14
click at [596, 313] on input "True" at bounding box center [589, 309] width 14 height 11
radio input "true"
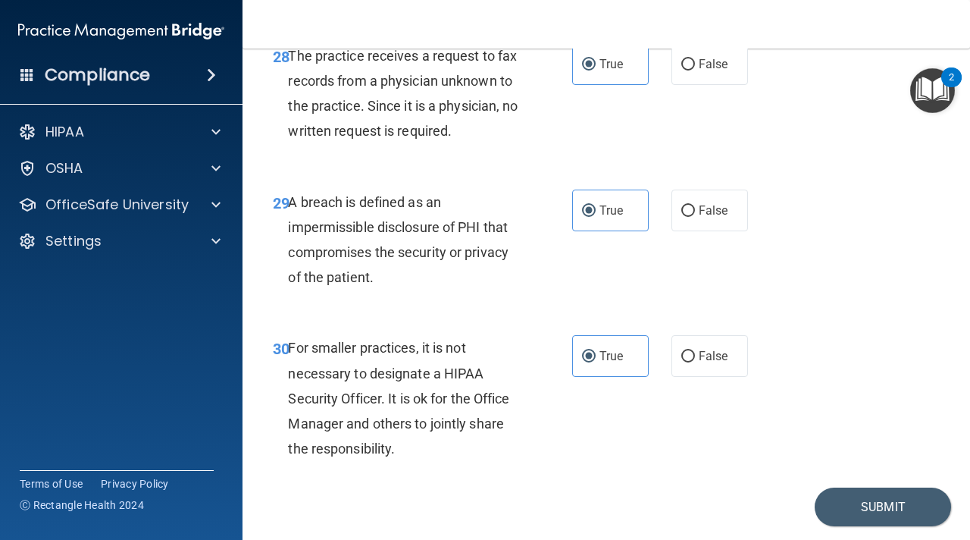
scroll to position [4329, 0]
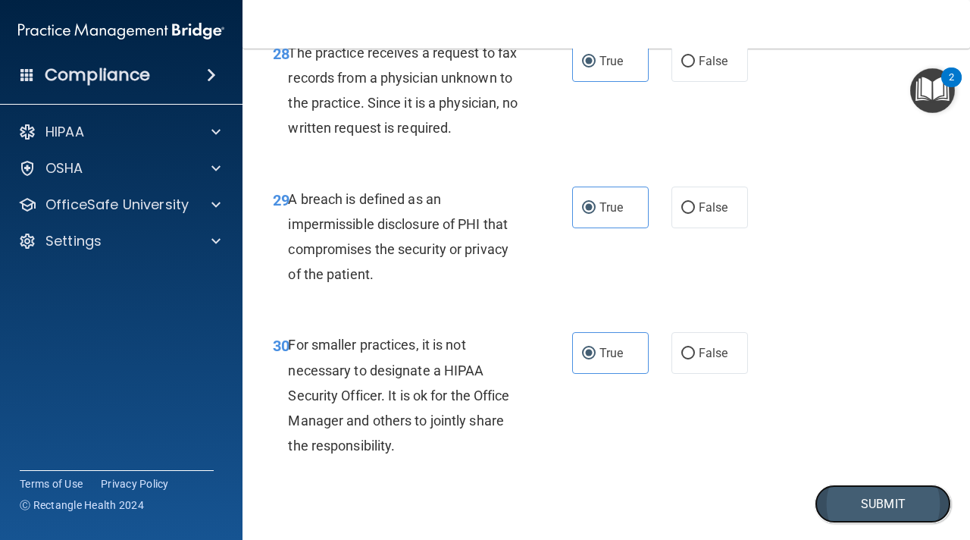
click at [846, 488] on button "Submit" at bounding box center [883, 503] width 136 height 39
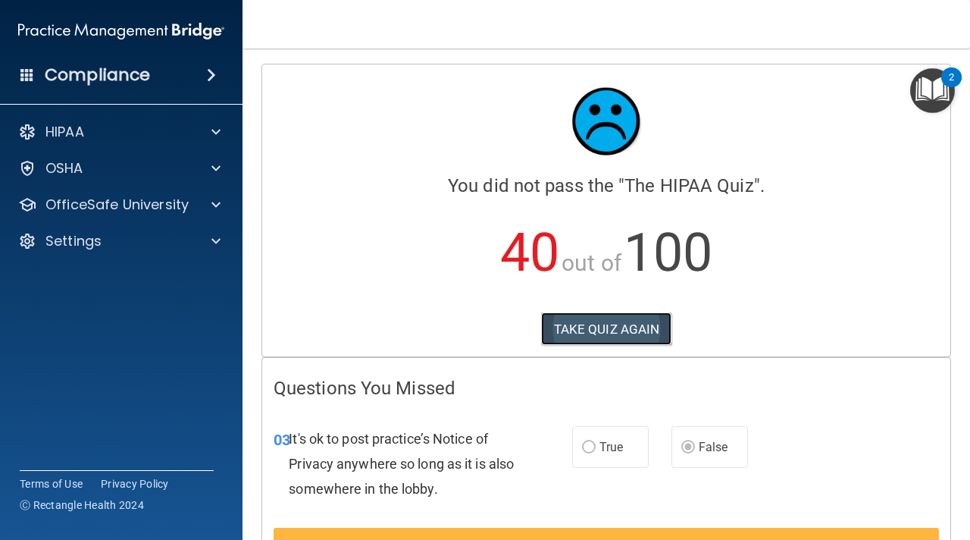
click at [634, 330] on button "TAKE QUIZ AGAIN" at bounding box center [606, 328] width 131 height 33
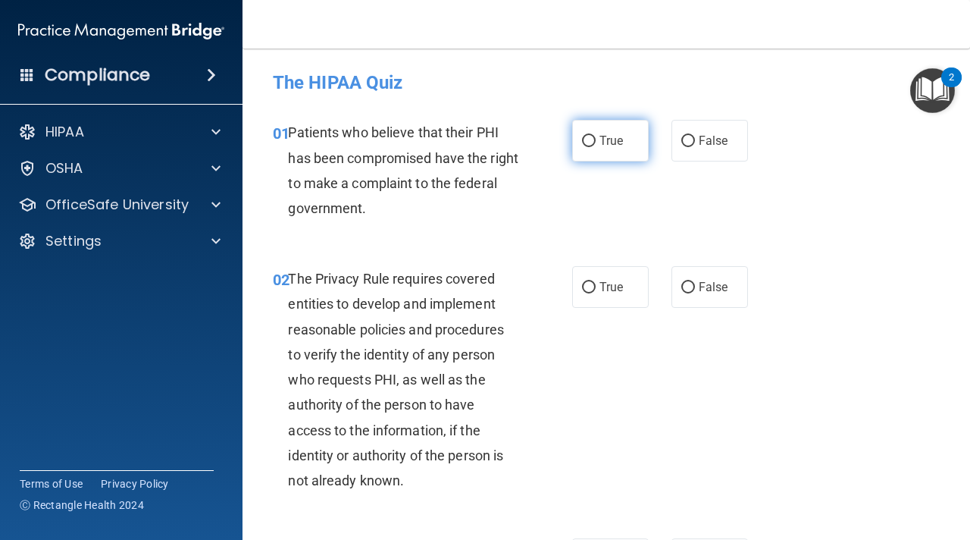
click at [619, 139] on span "True" at bounding box center [611, 140] width 23 height 14
click at [596, 139] on input "True" at bounding box center [589, 141] width 14 height 11
radio input "true"
click at [617, 287] on span "True" at bounding box center [611, 287] width 23 height 14
click at [596, 287] on input "True" at bounding box center [589, 287] width 14 height 11
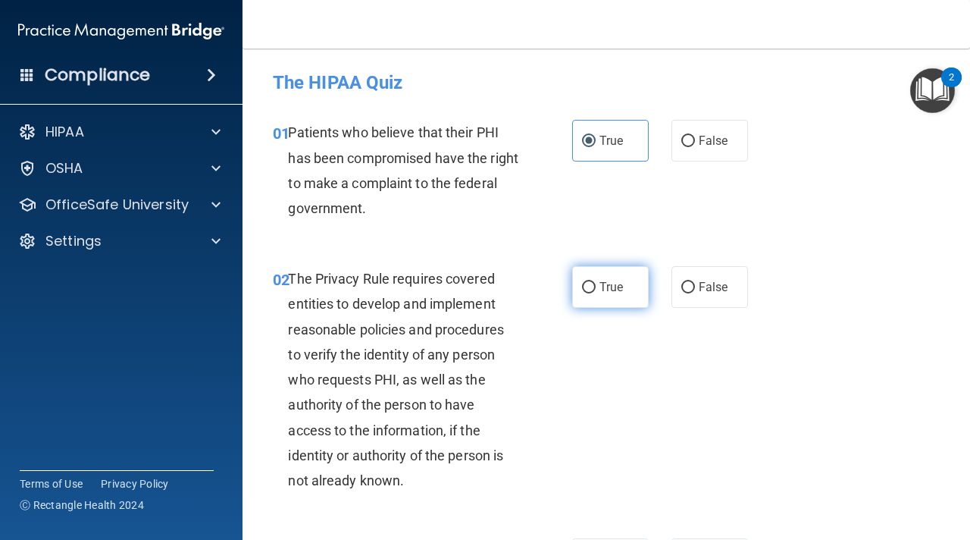
radio input "true"
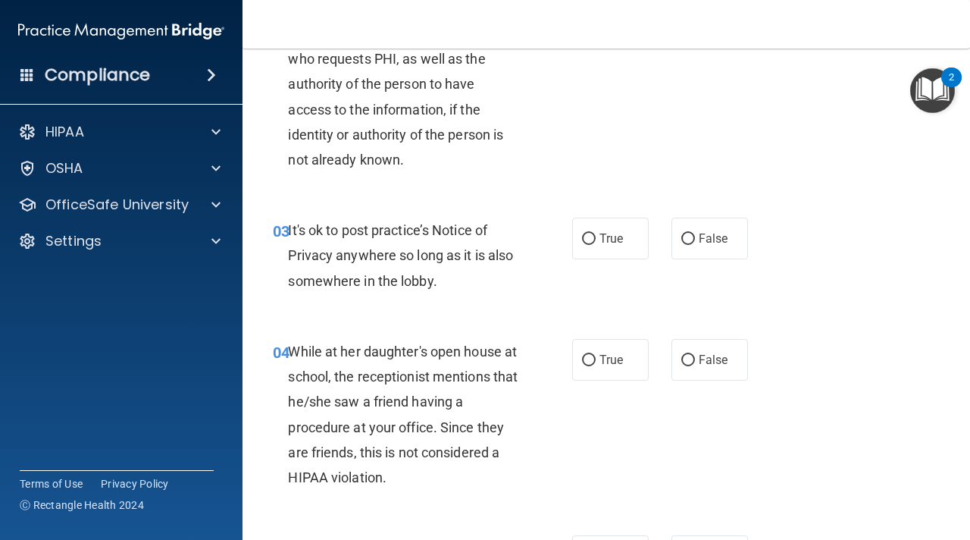
scroll to position [329, 0]
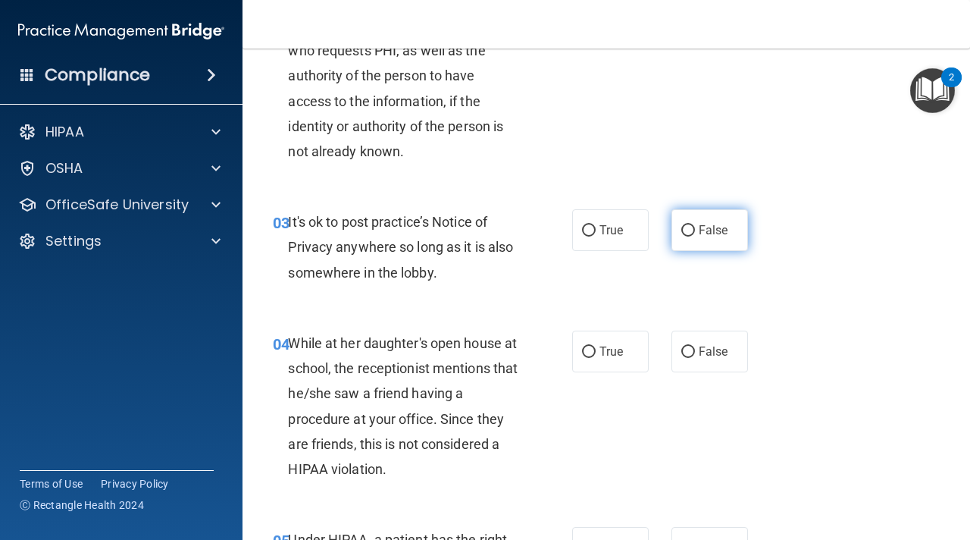
click at [690, 237] on label "False" at bounding box center [710, 230] width 77 height 42
click at [690, 236] on input "False" at bounding box center [688, 230] width 14 height 11
radio input "true"
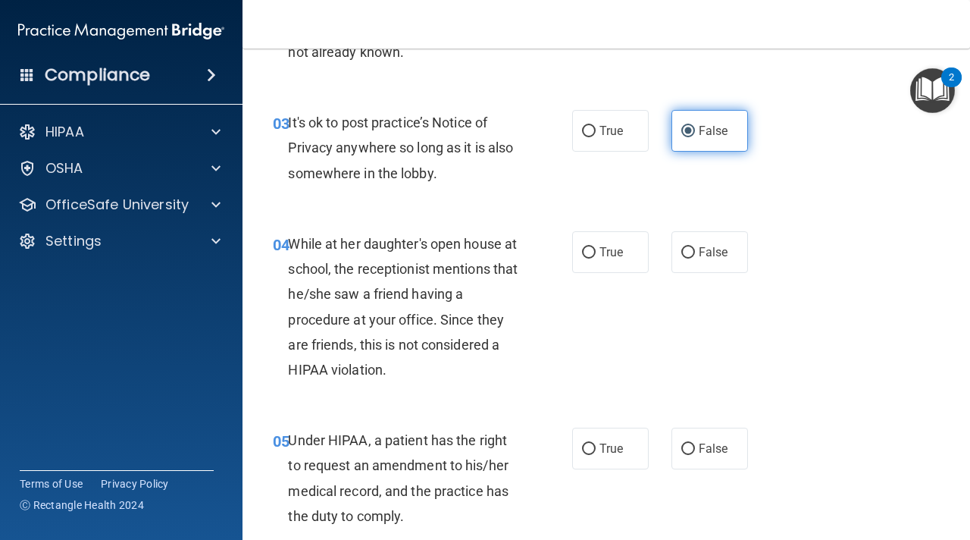
scroll to position [436, 0]
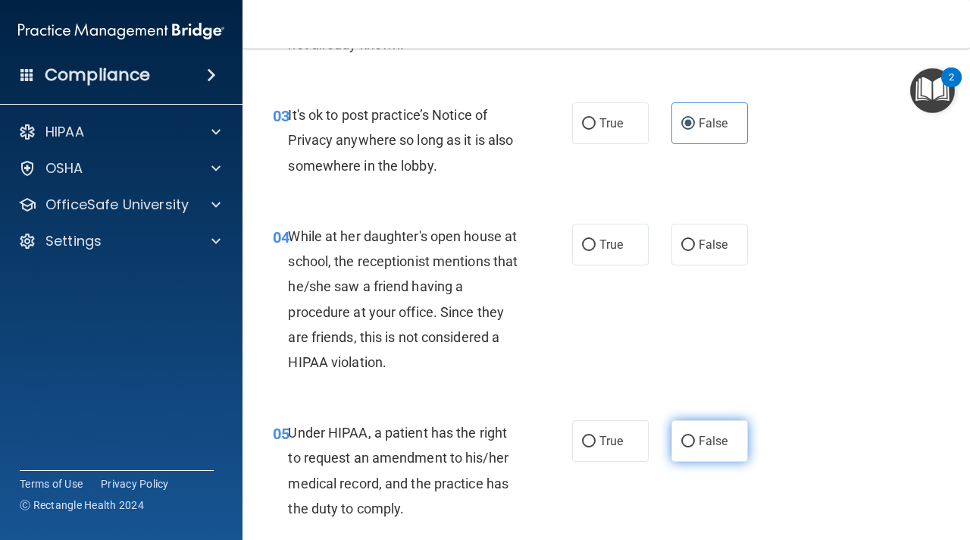
click at [694, 435] on label "False" at bounding box center [710, 441] width 77 height 42
click at [694, 436] on input "False" at bounding box center [688, 441] width 14 height 11
radio input "true"
click at [706, 240] on span "False" at bounding box center [714, 244] width 30 height 14
click at [695, 240] on input "False" at bounding box center [688, 245] width 14 height 11
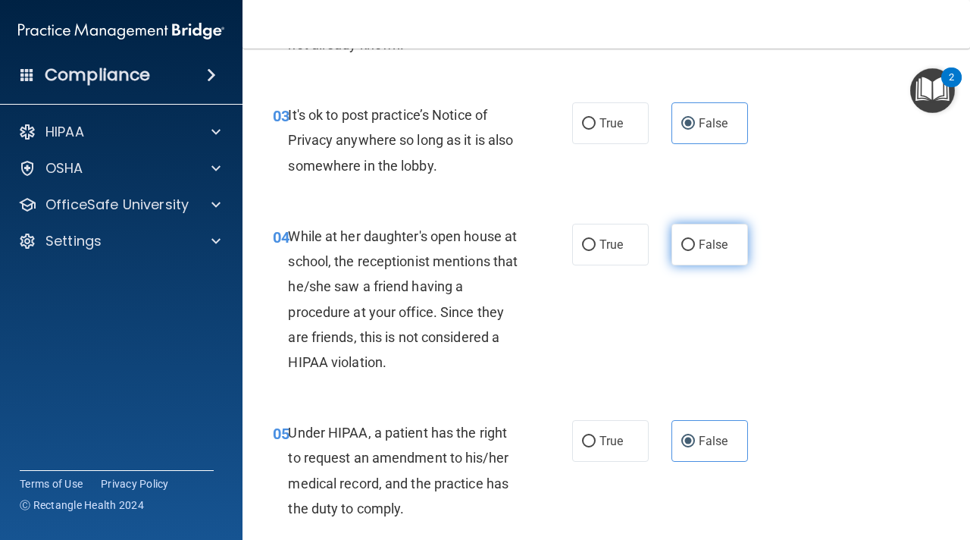
radio input "true"
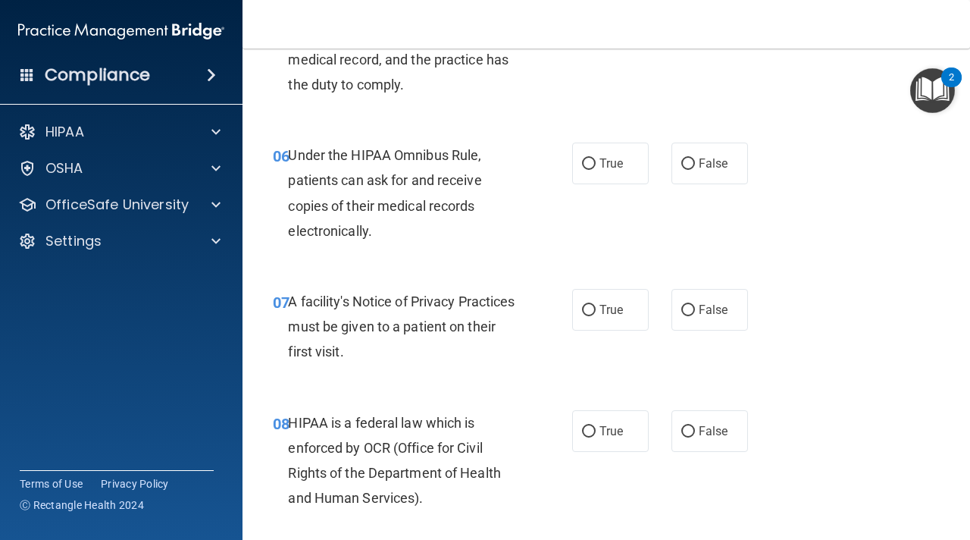
scroll to position [864, 0]
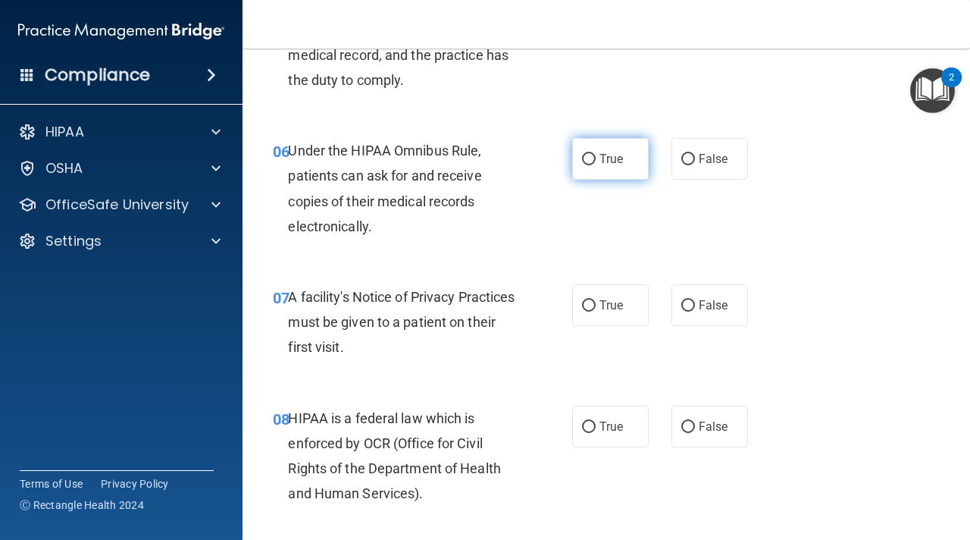
click at [615, 160] on span "True" at bounding box center [611, 159] width 23 height 14
click at [596, 160] on input "True" at bounding box center [589, 159] width 14 height 11
radio input "true"
click at [608, 310] on span "True" at bounding box center [611, 305] width 23 height 14
click at [596, 310] on input "True" at bounding box center [589, 305] width 14 height 11
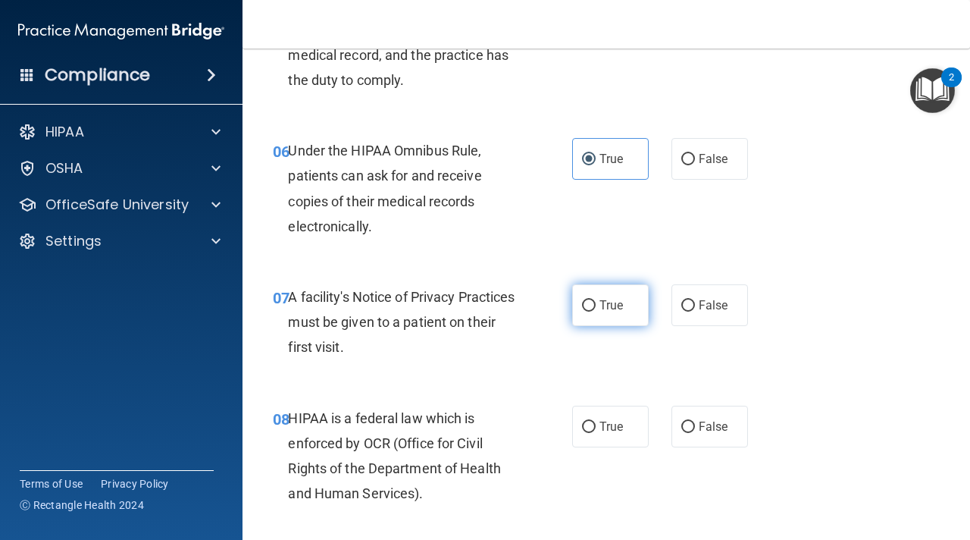
radio input "true"
click at [603, 416] on label "True" at bounding box center [610, 427] width 77 height 42
click at [596, 421] on input "True" at bounding box center [589, 426] width 14 height 11
radio input "true"
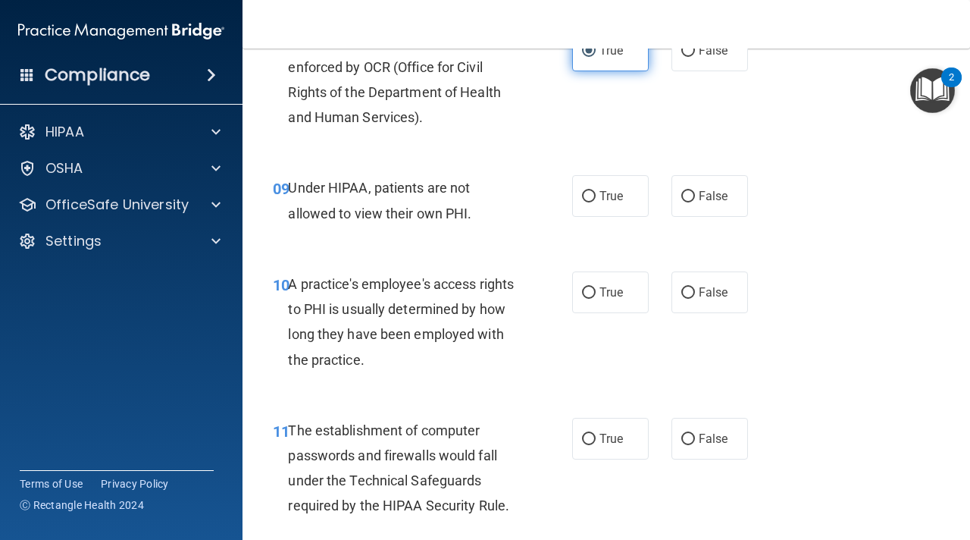
scroll to position [1245, 0]
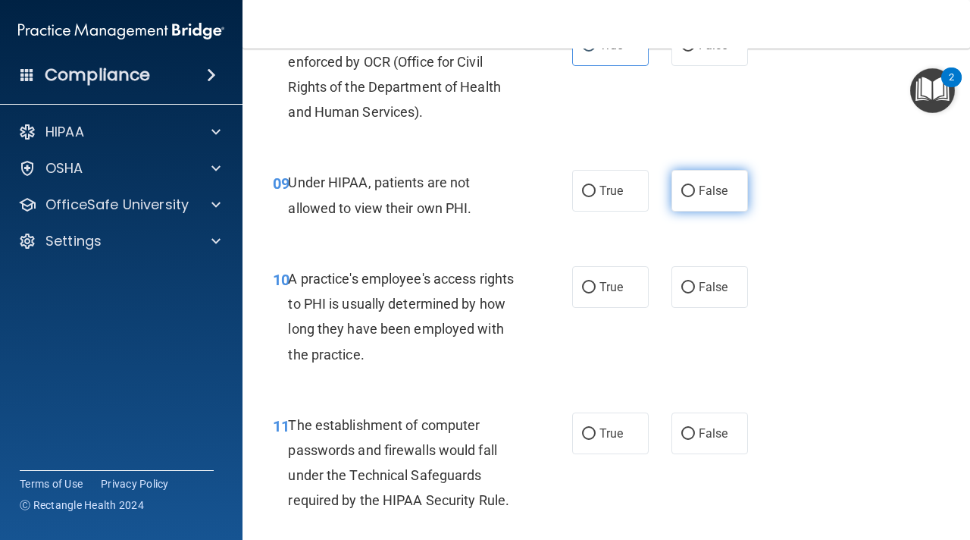
click at [694, 186] on input "False" at bounding box center [688, 191] width 14 height 11
radio input "true"
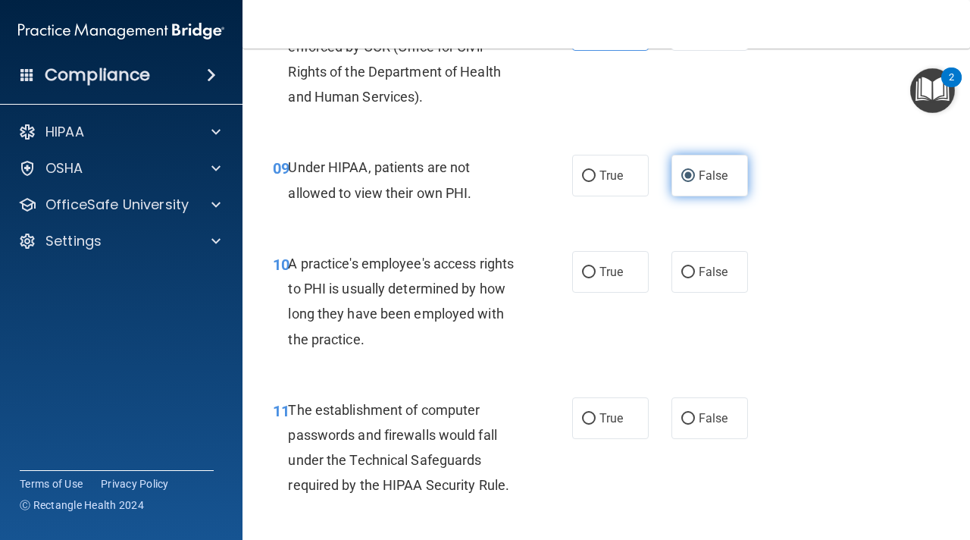
scroll to position [1280, 0]
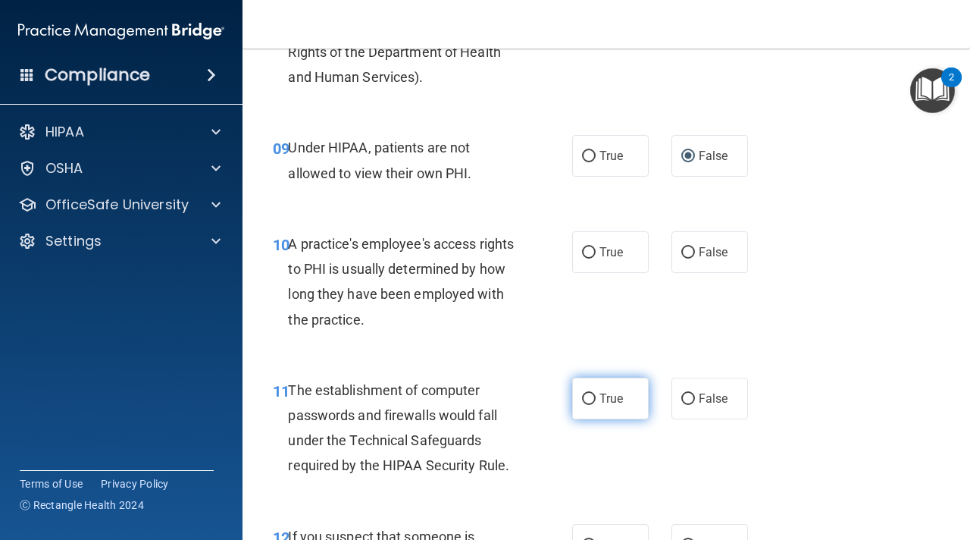
click at [603, 386] on label "True" at bounding box center [610, 398] width 77 height 42
click at [596, 393] on input "True" at bounding box center [589, 398] width 14 height 11
radio input "true"
click at [729, 250] on label "False" at bounding box center [710, 252] width 77 height 42
click at [695, 250] on input "False" at bounding box center [688, 252] width 14 height 11
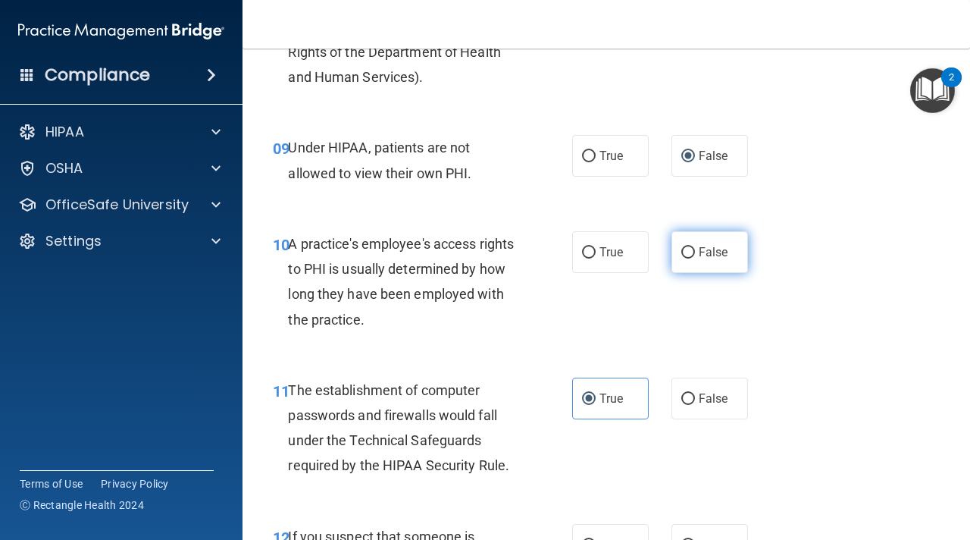
radio input "true"
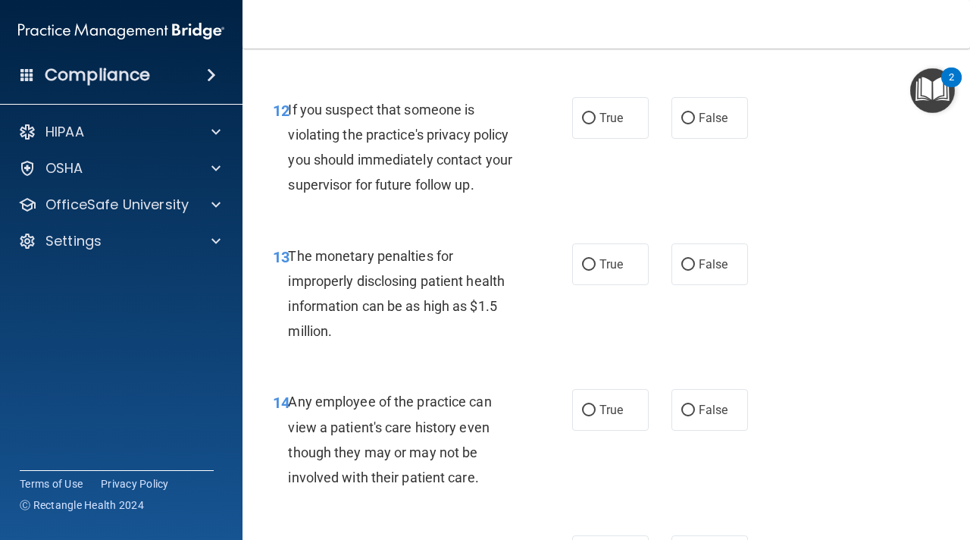
scroll to position [1704, 0]
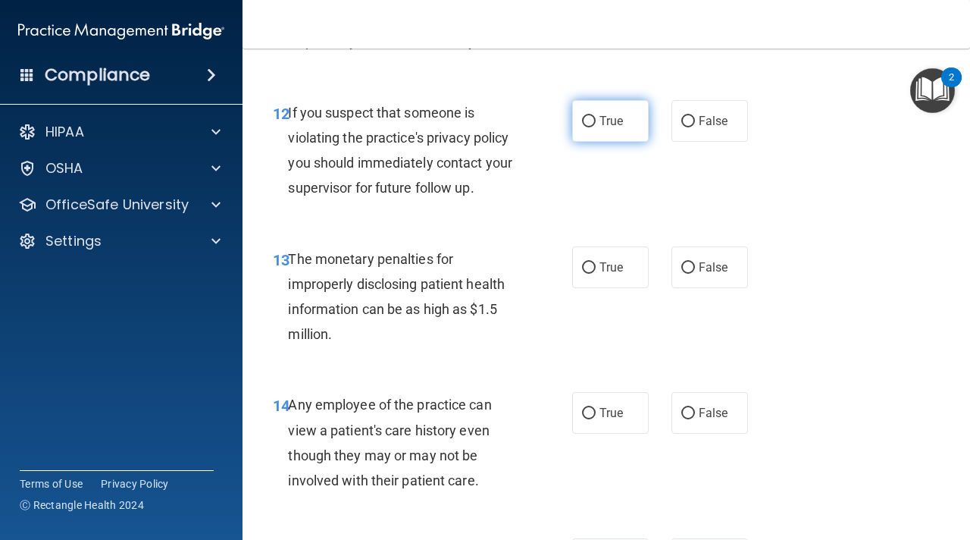
click at [623, 130] on label "True" at bounding box center [610, 121] width 77 height 42
click at [596, 127] on input "True" at bounding box center [589, 121] width 14 height 11
radio input "true"
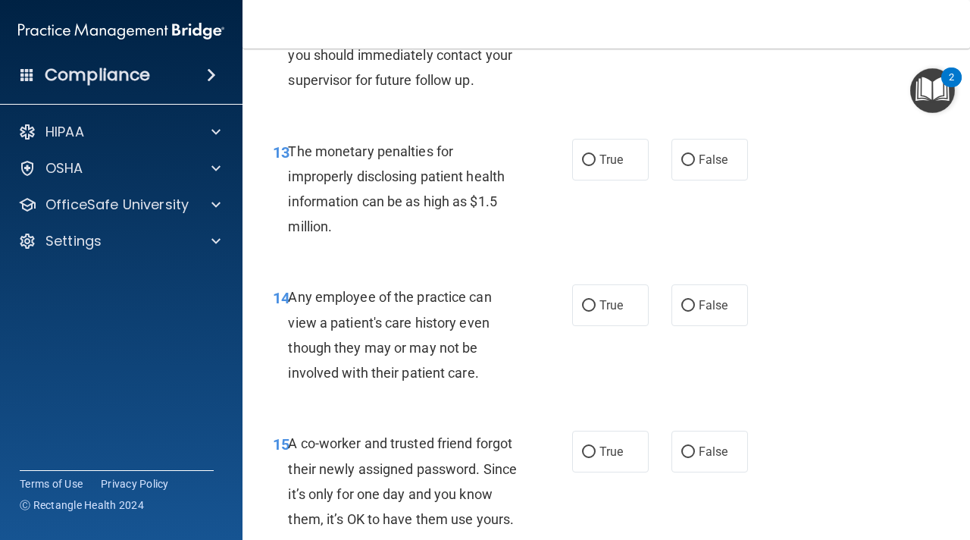
scroll to position [1828, 0]
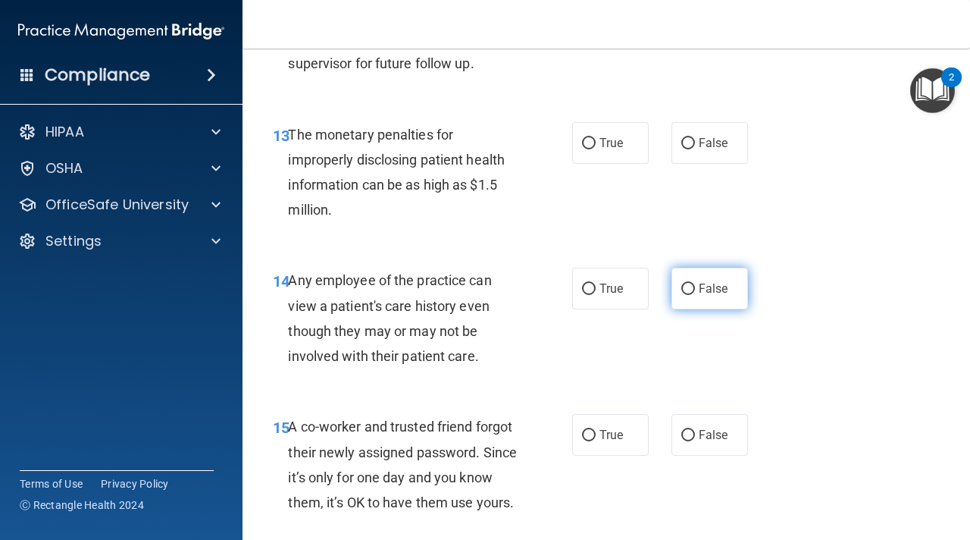
click at [700, 305] on label "False" at bounding box center [710, 289] width 77 height 42
click at [695, 295] on input "False" at bounding box center [688, 288] width 14 height 11
radio input "true"
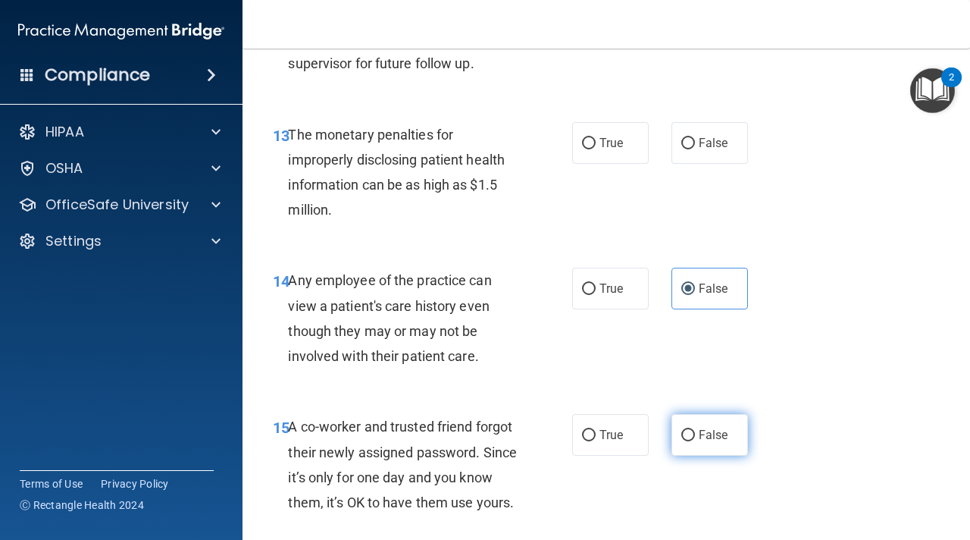
click at [707, 429] on span "False" at bounding box center [714, 434] width 30 height 14
click at [695, 430] on input "False" at bounding box center [688, 435] width 14 height 11
radio input "true"
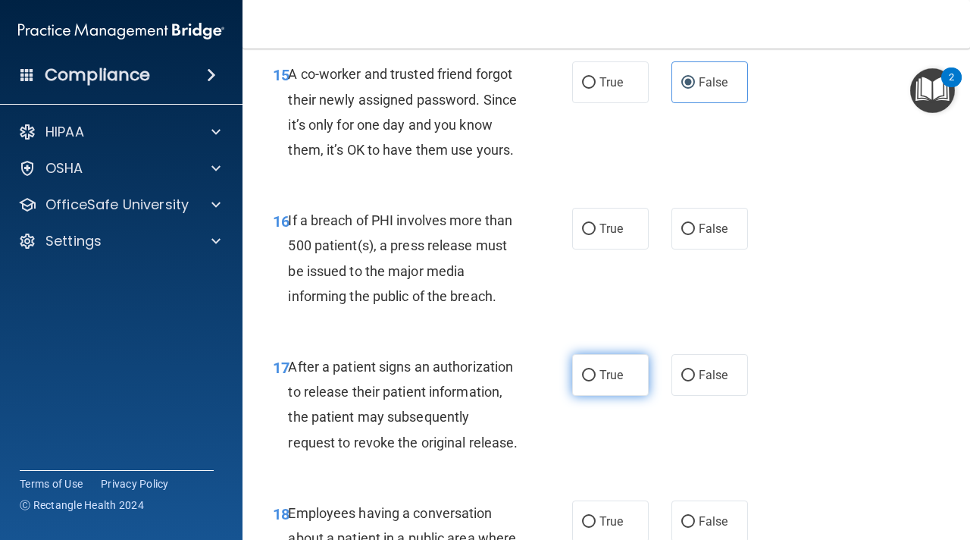
scroll to position [2211, 0]
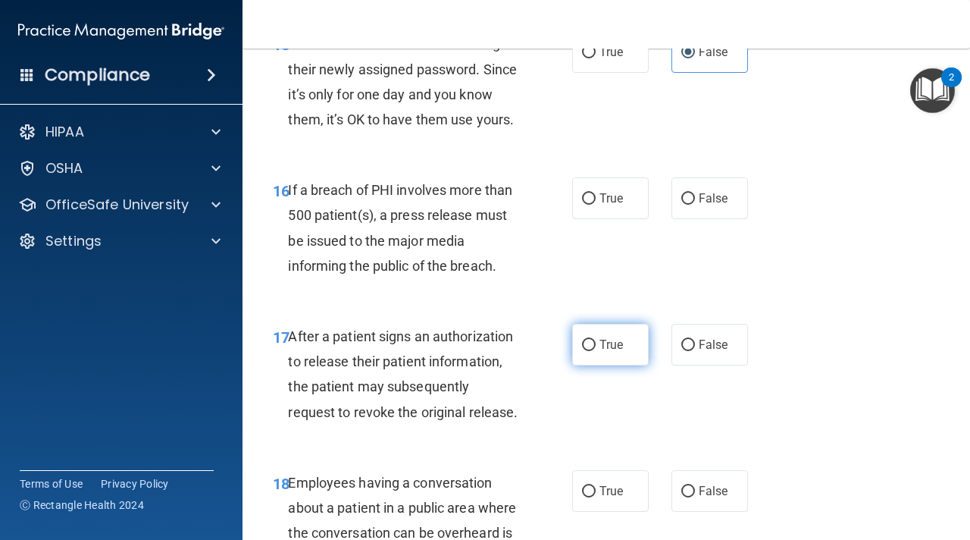
click at [600, 346] on span "True" at bounding box center [611, 344] width 23 height 14
click at [596, 346] on input "True" at bounding box center [589, 345] width 14 height 11
radio input "true"
click at [706, 488] on span "False" at bounding box center [714, 491] width 30 height 14
click at [695, 488] on input "False" at bounding box center [688, 491] width 14 height 11
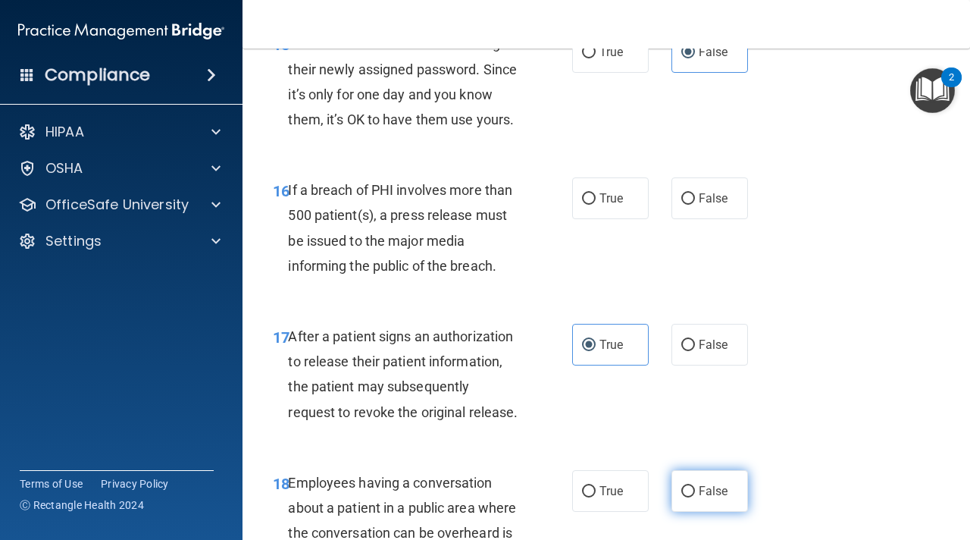
radio input "true"
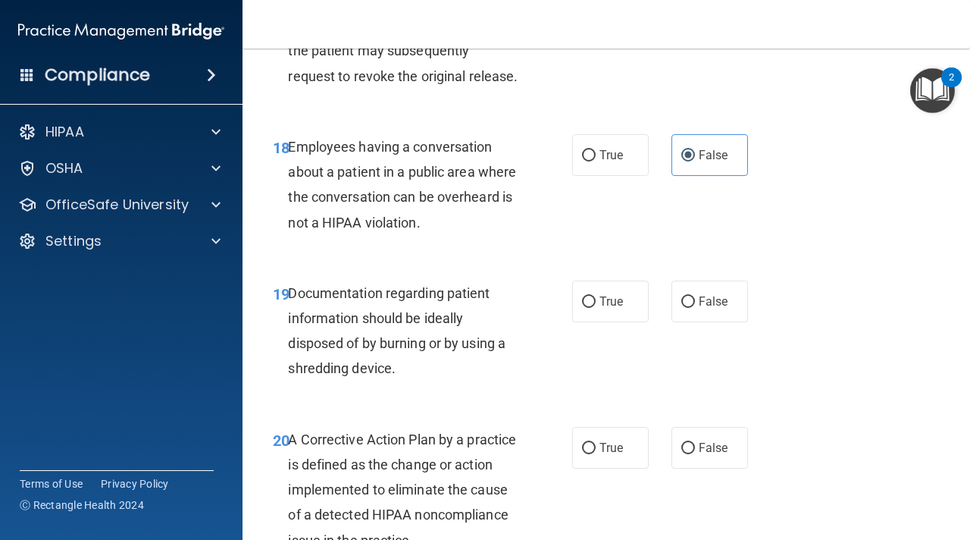
scroll to position [2601, 0]
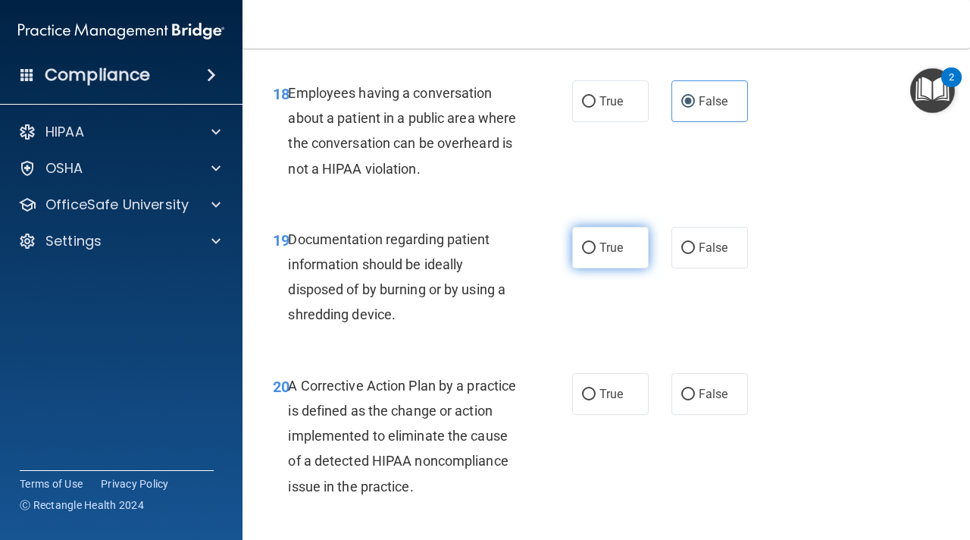
click at [618, 242] on span "True" at bounding box center [611, 247] width 23 height 14
click at [596, 243] on input "True" at bounding box center [589, 248] width 14 height 11
radio input "true"
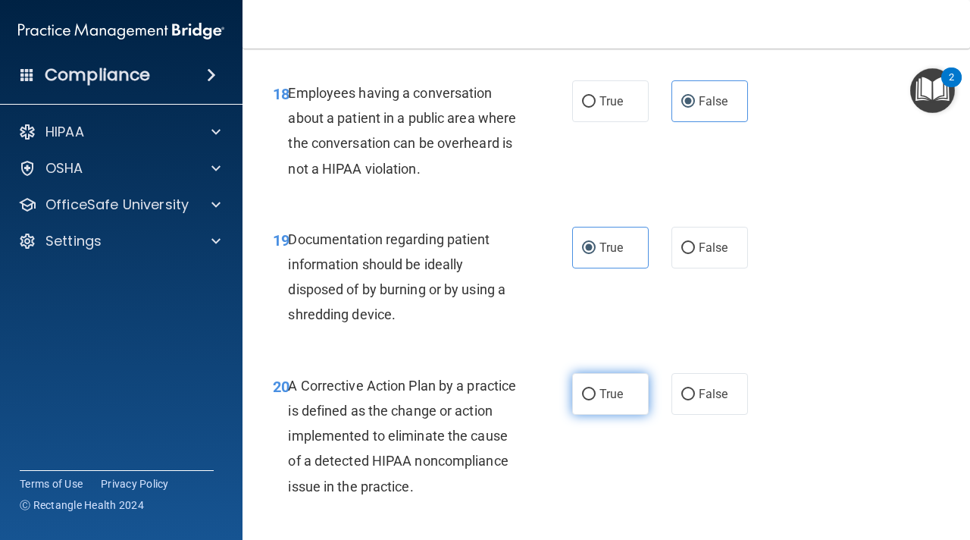
click at [612, 400] on span "True" at bounding box center [611, 394] width 23 height 14
click at [596, 400] on input "True" at bounding box center [589, 394] width 14 height 11
radio input "true"
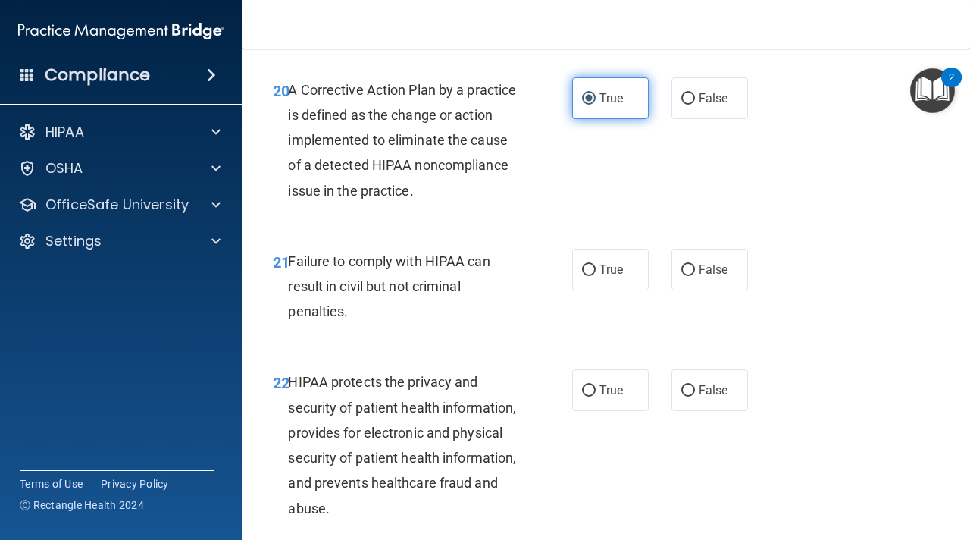
scroll to position [3017, 0]
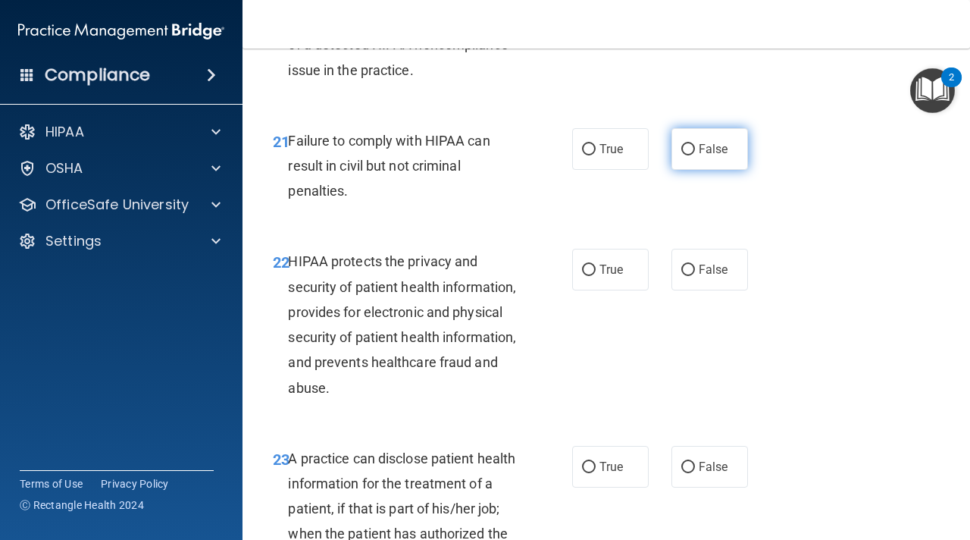
click at [704, 159] on label "False" at bounding box center [710, 149] width 77 height 42
click at [695, 155] on input "False" at bounding box center [688, 149] width 14 height 11
radio input "true"
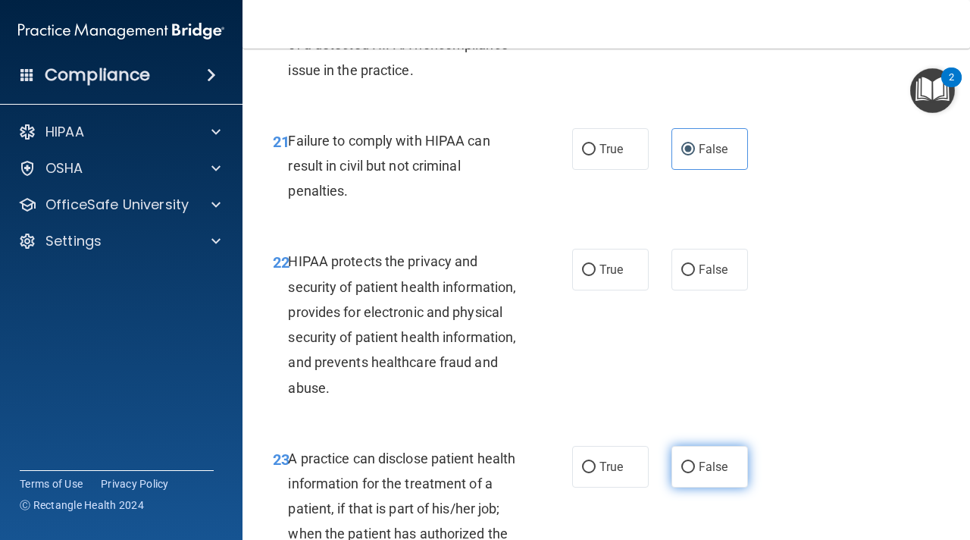
click at [690, 464] on input "False" at bounding box center [688, 467] width 14 height 11
radio input "true"
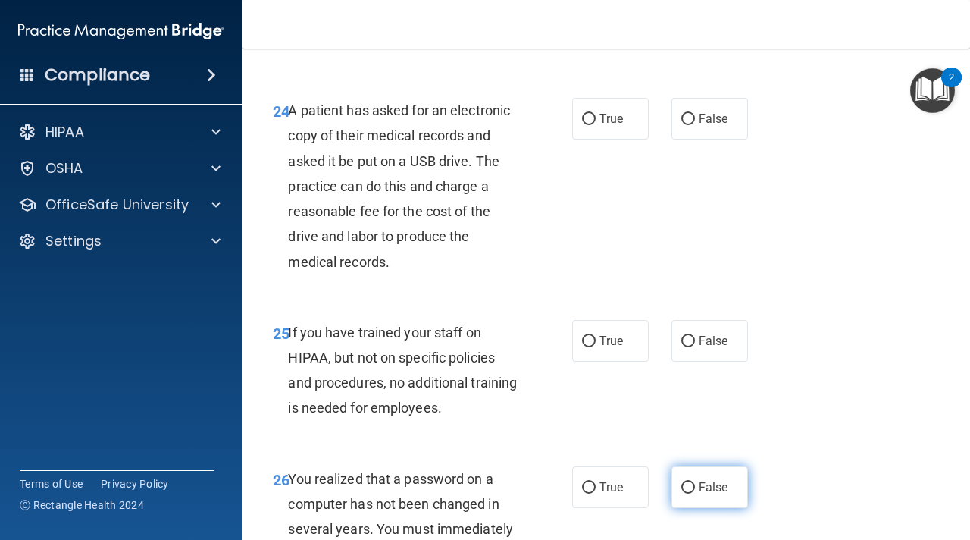
scroll to position [3604, 0]
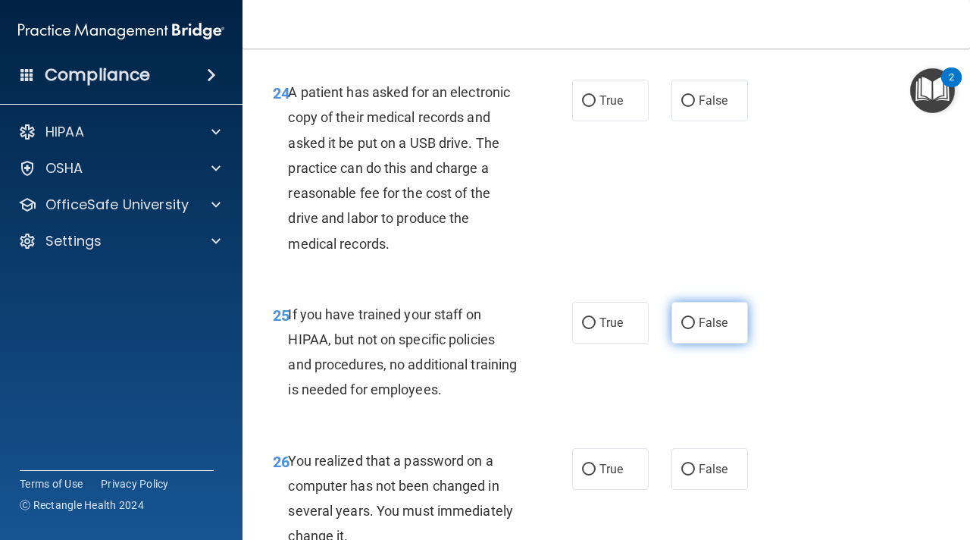
click at [719, 327] on span "False" at bounding box center [714, 322] width 30 height 14
click at [695, 327] on input "False" at bounding box center [688, 323] width 14 height 11
radio input "true"
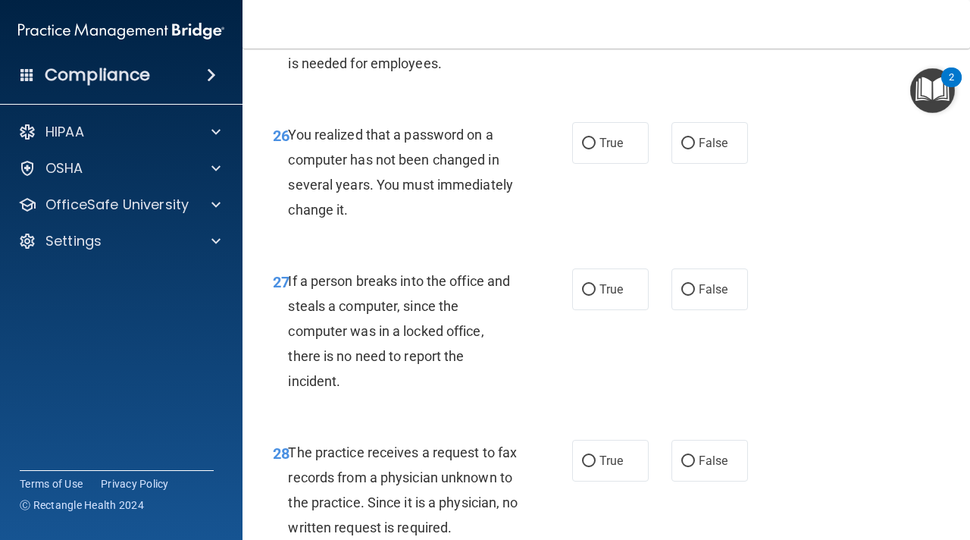
scroll to position [3956, 0]
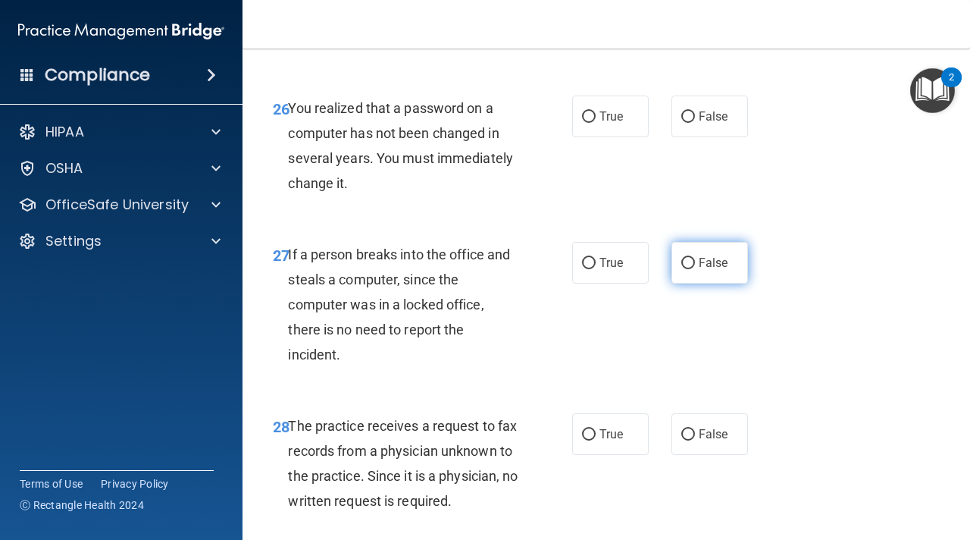
click at [709, 268] on span "False" at bounding box center [714, 262] width 30 height 14
click at [695, 268] on input "False" at bounding box center [688, 263] width 14 height 11
radio input "true"
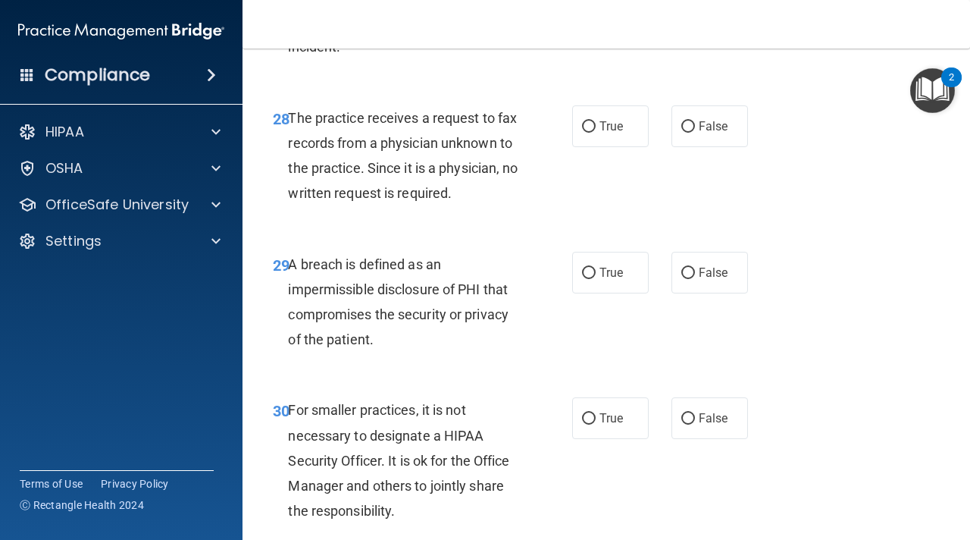
scroll to position [4313, 0]
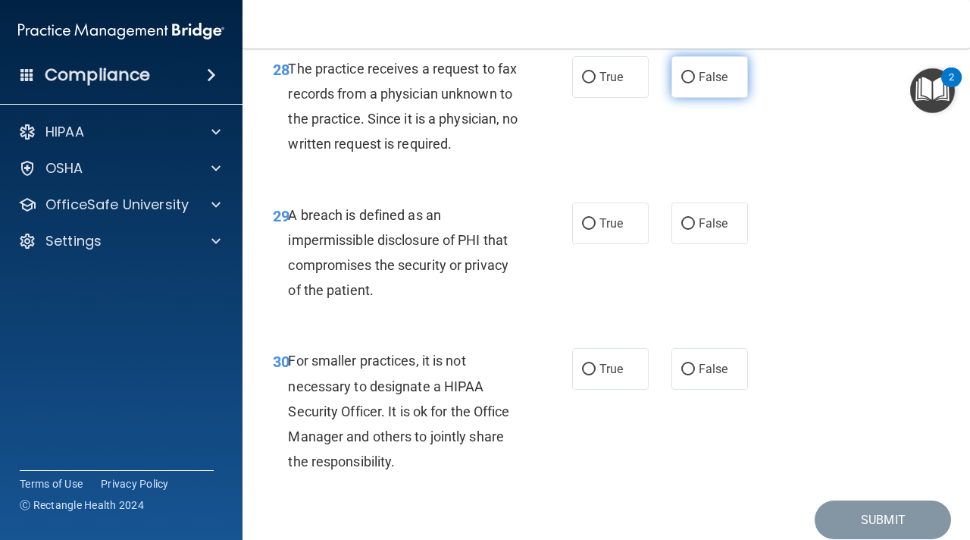
click at [720, 77] on span "False" at bounding box center [714, 77] width 30 height 14
click at [695, 77] on input "False" at bounding box center [688, 77] width 14 height 11
radio input "true"
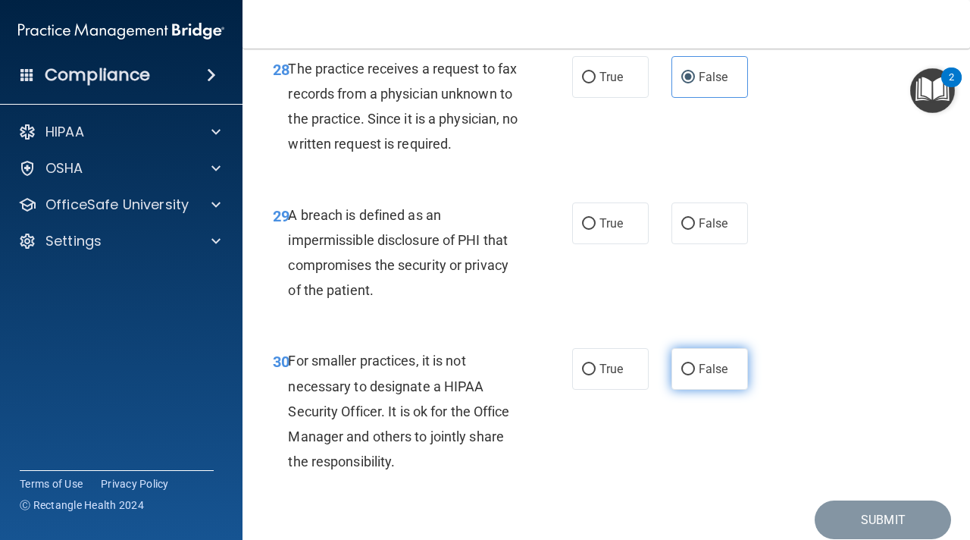
click at [706, 371] on span "False" at bounding box center [714, 369] width 30 height 14
click at [695, 371] on input "False" at bounding box center [688, 369] width 14 height 11
radio input "true"
click at [604, 209] on label "True" at bounding box center [610, 223] width 77 height 42
click at [596, 218] on input "True" at bounding box center [589, 223] width 14 height 11
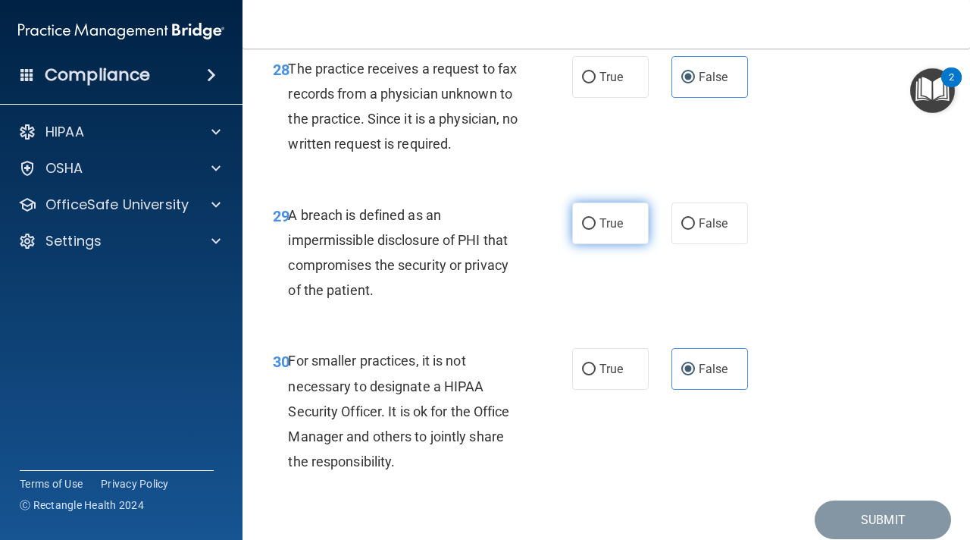
radio input "true"
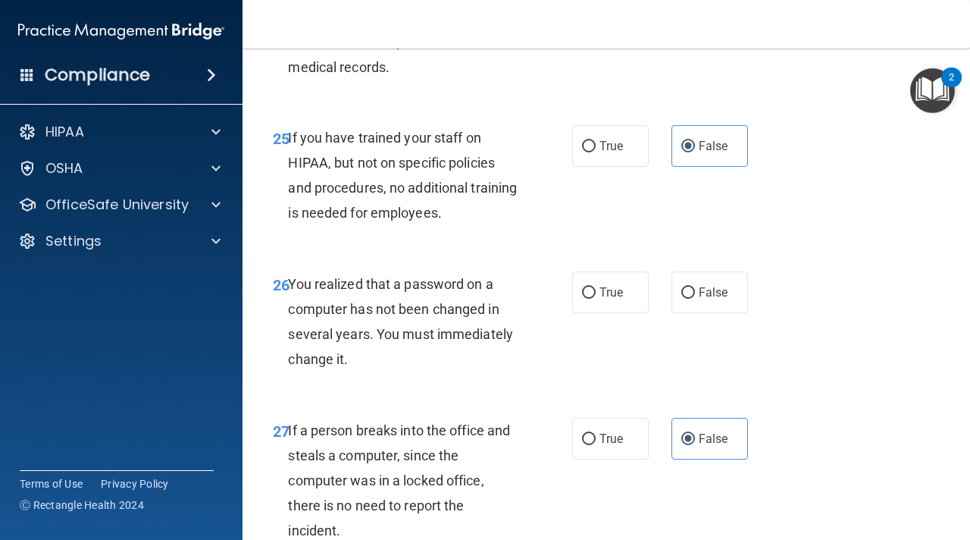
scroll to position [3774, 0]
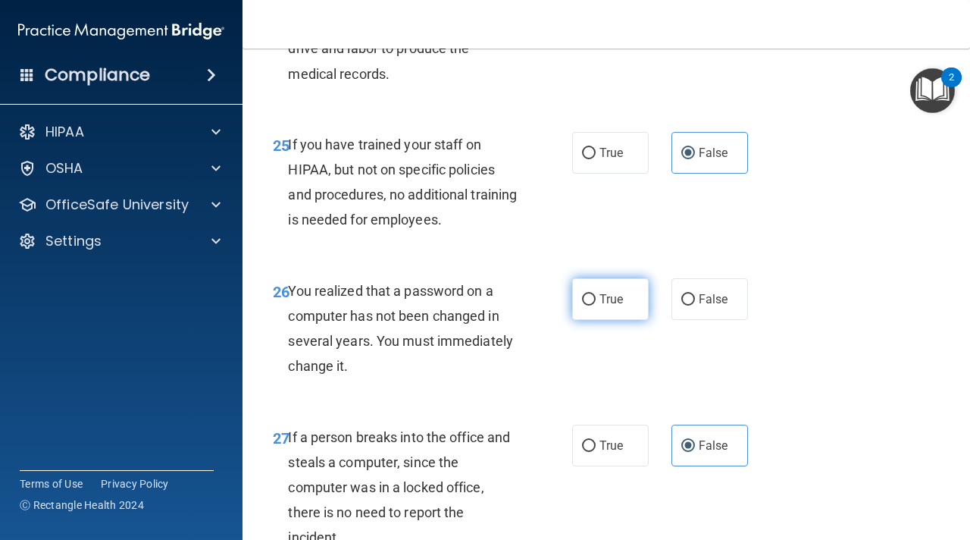
click at [595, 308] on label "True" at bounding box center [610, 299] width 77 height 42
click at [595, 305] on input "True" at bounding box center [589, 299] width 14 height 11
radio input "true"
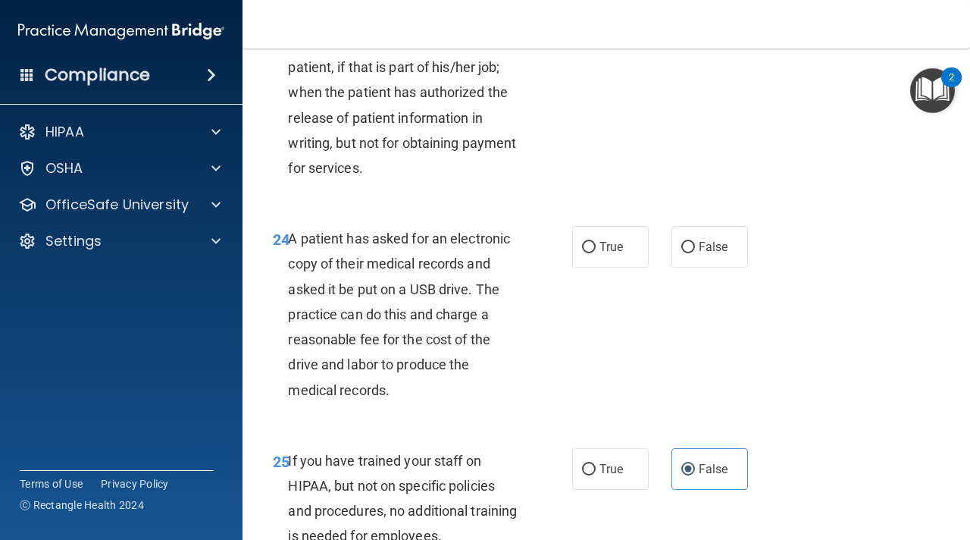
scroll to position [3450, 0]
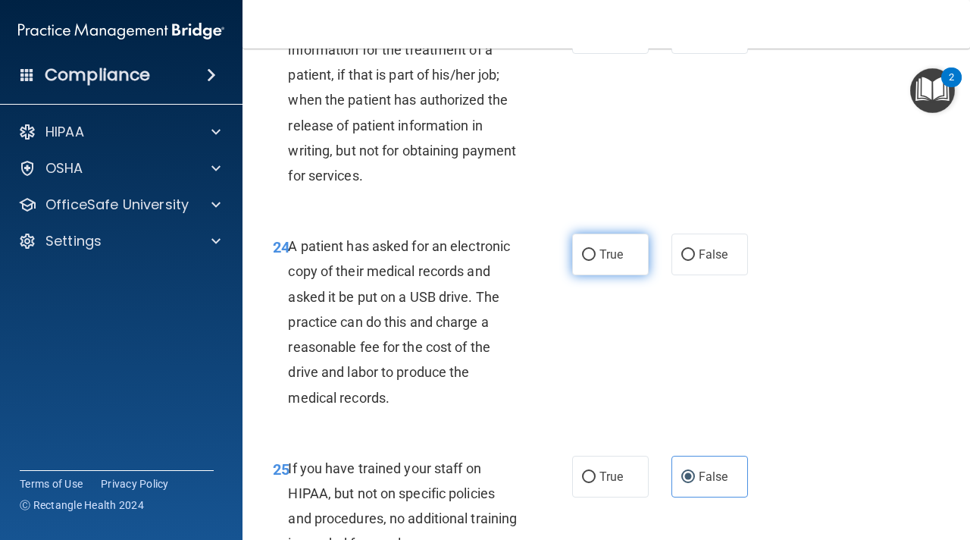
click at [605, 260] on span "True" at bounding box center [611, 254] width 23 height 14
click at [596, 260] on input "True" at bounding box center [589, 254] width 14 height 11
radio input "true"
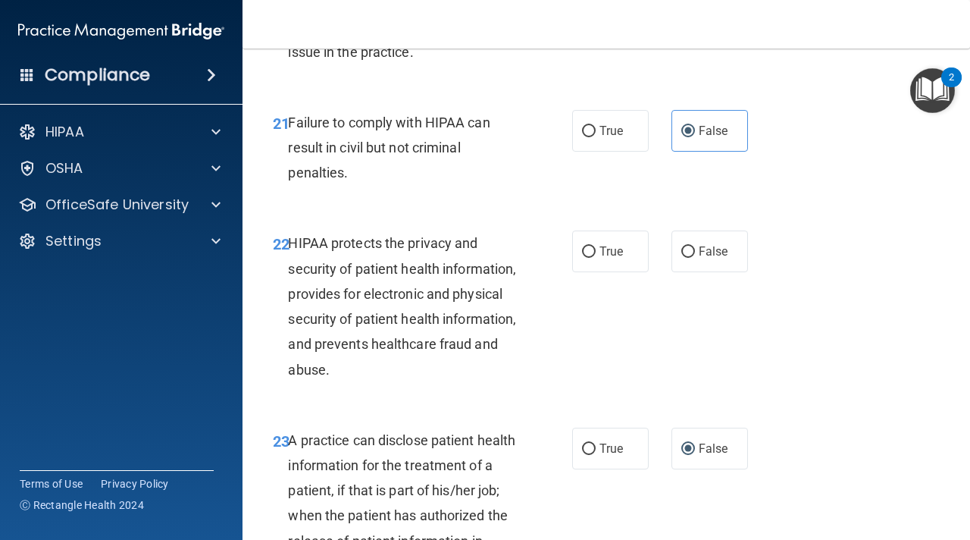
scroll to position [3030, 0]
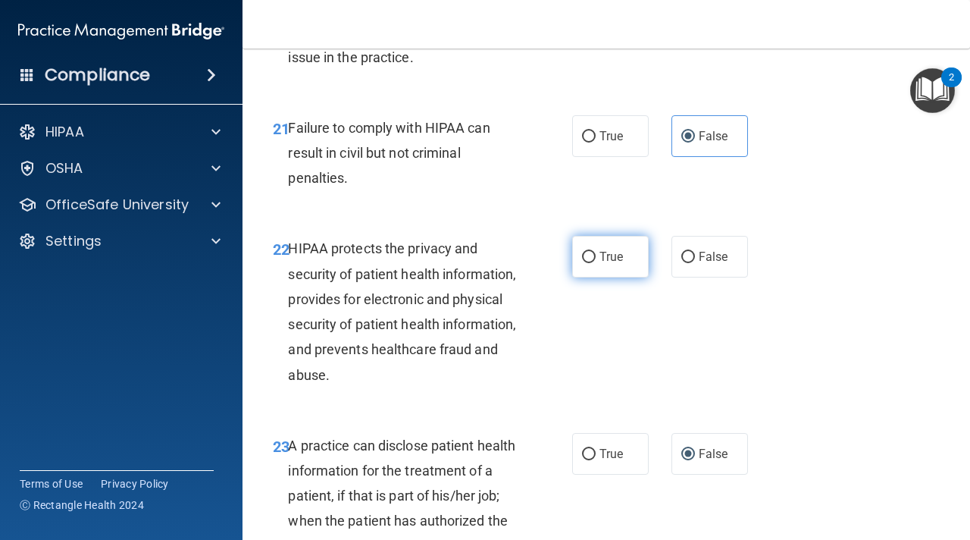
click at [615, 258] on span "True" at bounding box center [611, 256] width 23 height 14
click at [596, 258] on input "True" at bounding box center [589, 257] width 14 height 11
radio input "true"
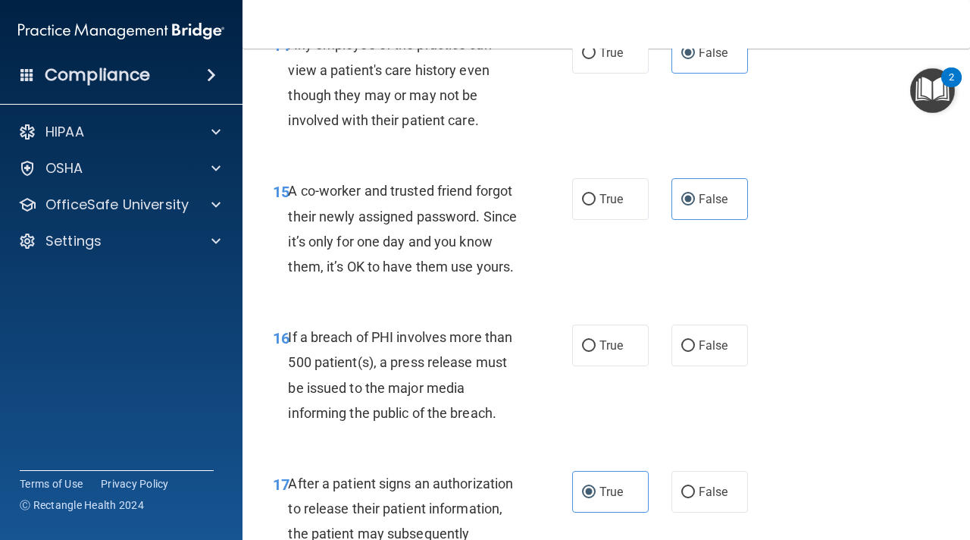
scroll to position [2047, 0]
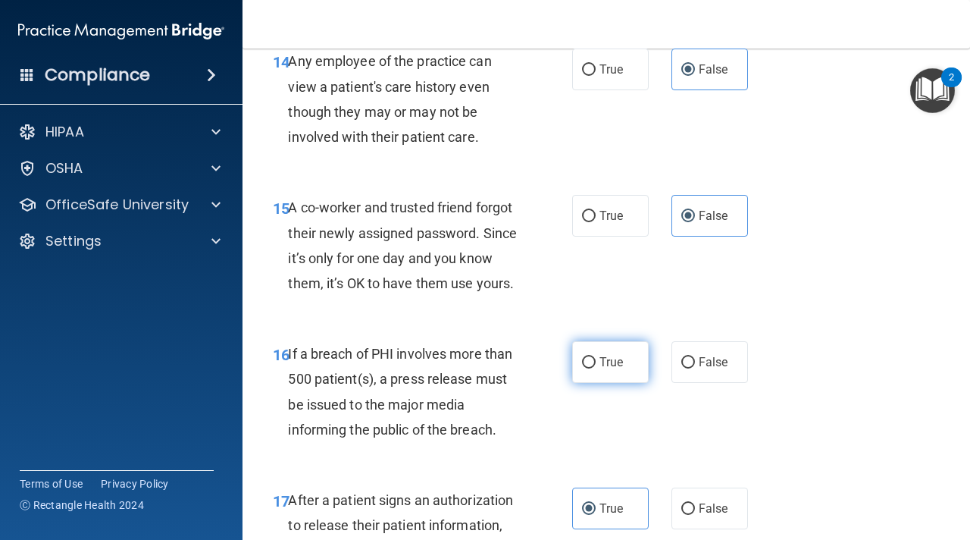
click at [600, 359] on span "True" at bounding box center [611, 362] width 23 height 14
click at [596, 359] on input "True" at bounding box center [589, 362] width 14 height 11
radio input "true"
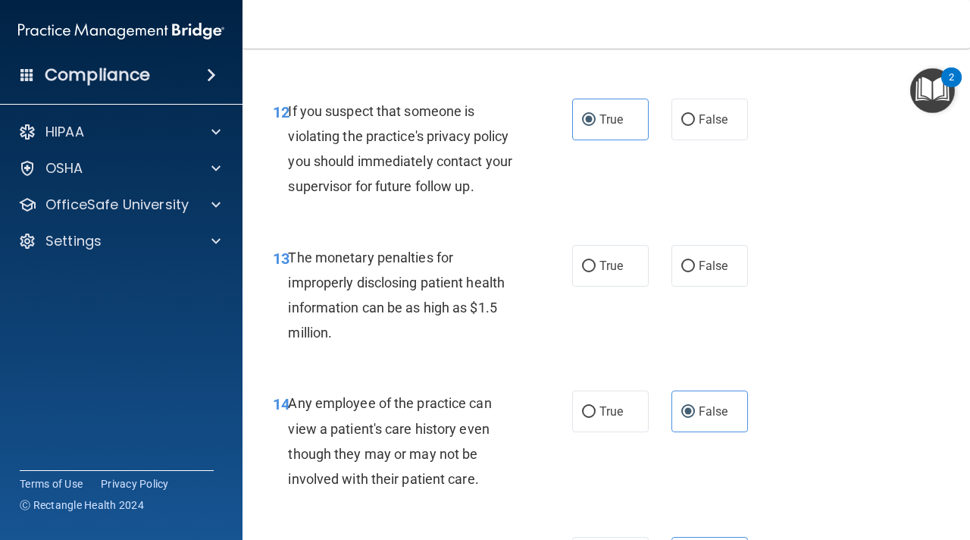
scroll to position [1701, 0]
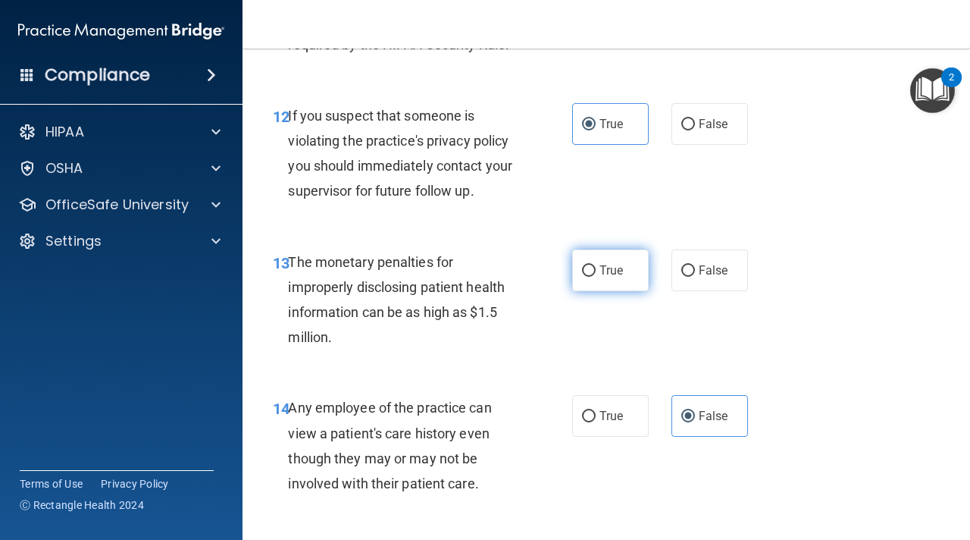
click at [613, 260] on label "True" at bounding box center [610, 270] width 77 height 42
click at [596, 265] on input "True" at bounding box center [589, 270] width 14 height 11
radio input "true"
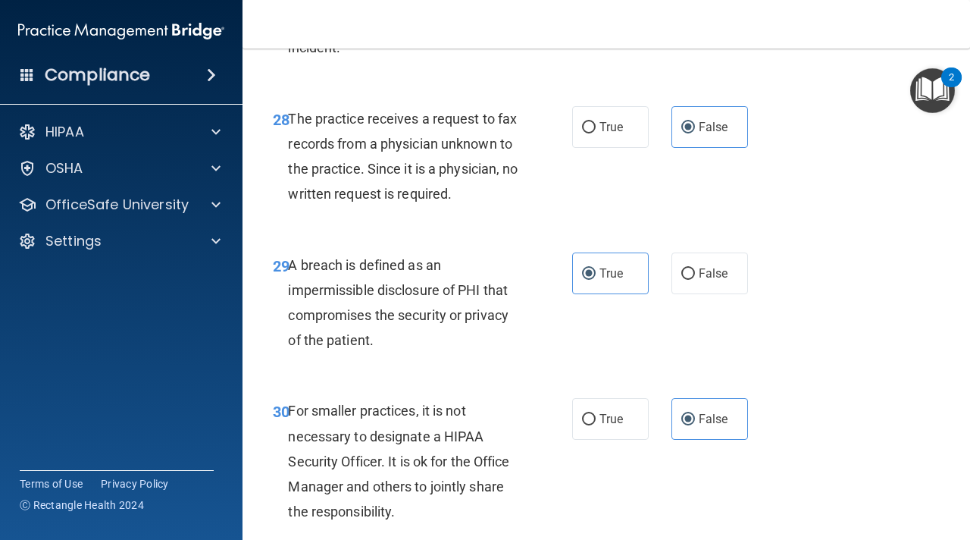
scroll to position [4374, 0]
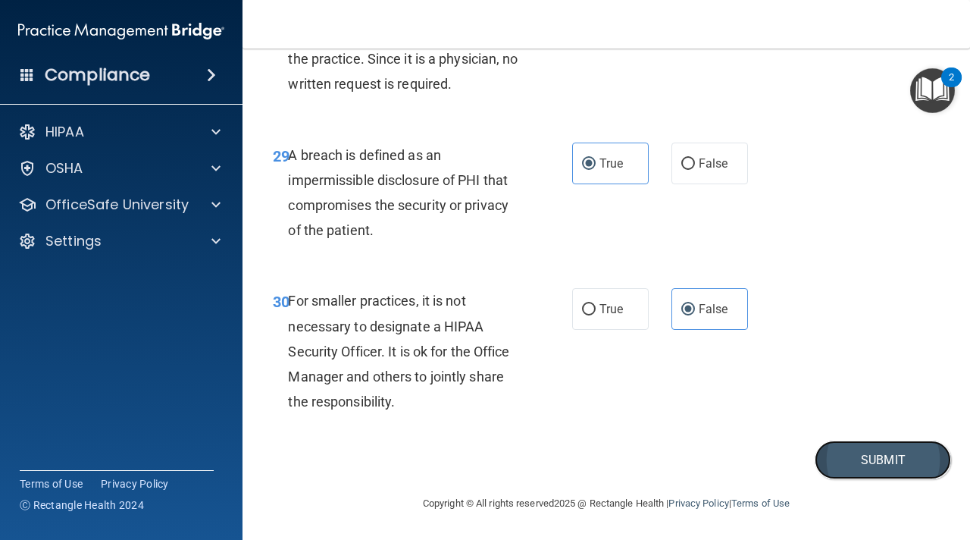
click at [841, 470] on button "Submit" at bounding box center [883, 459] width 136 height 39
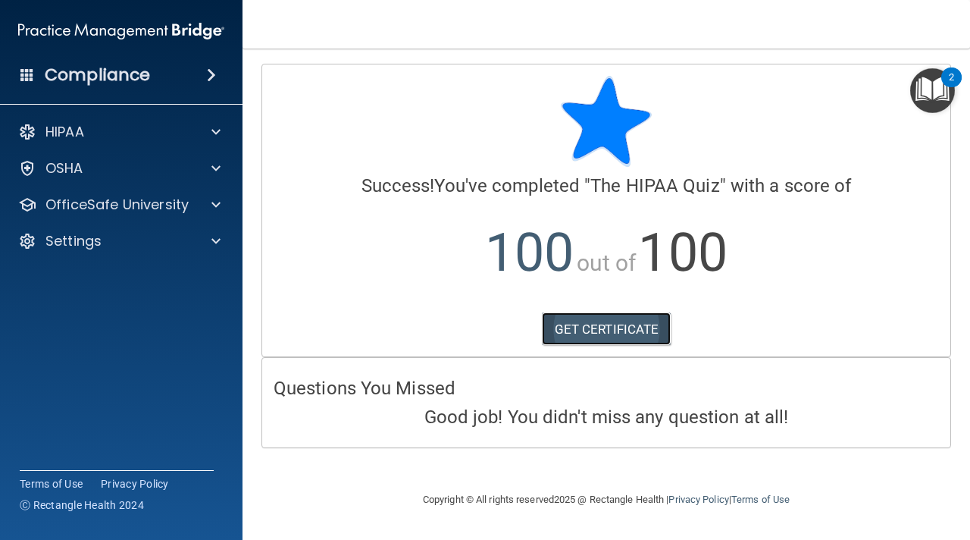
click at [603, 332] on link "GET CERTIFICATE" at bounding box center [607, 328] width 130 height 33
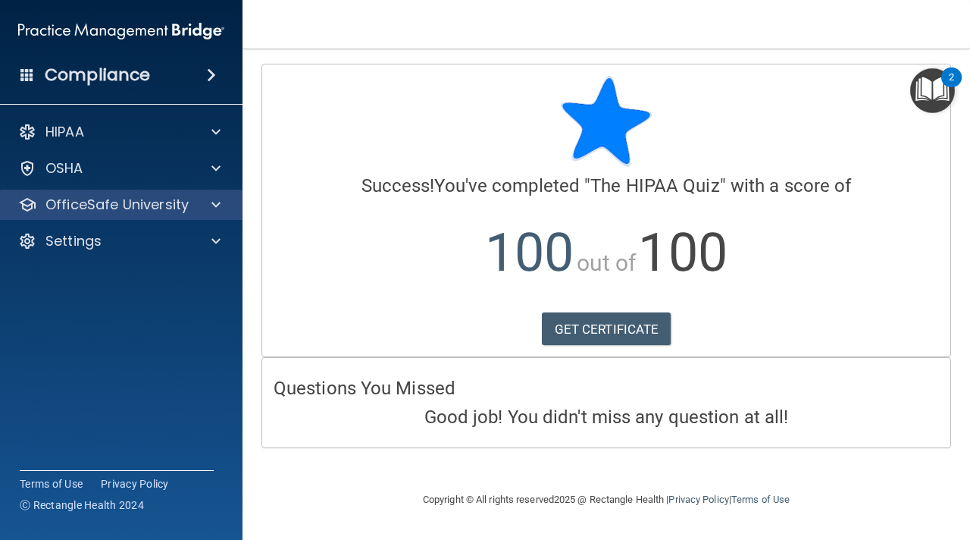
click at [180, 193] on div "OfficeSafe University" at bounding box center [121, 204] width 243 height 30
click at [216, 208] on span at bounding box center [215, 205] width 9 height 18
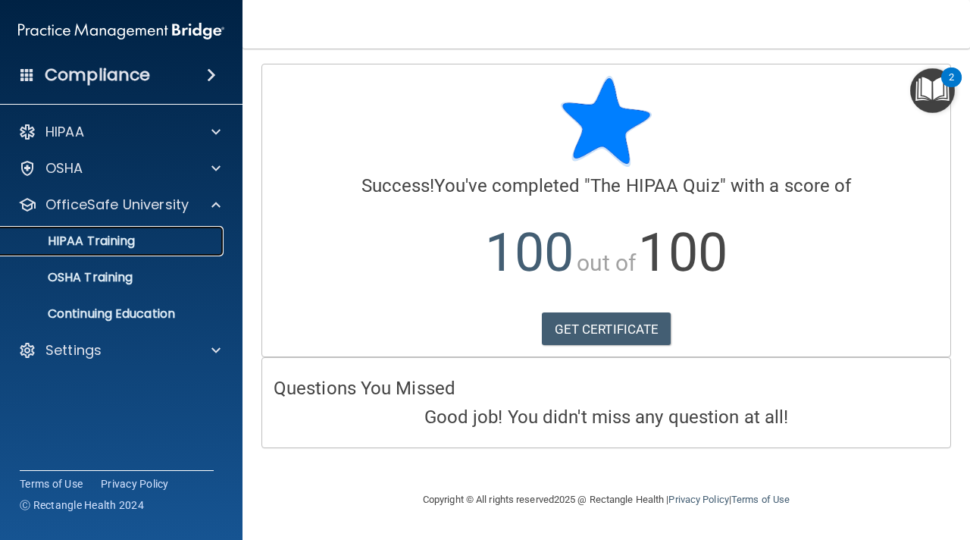
click at [152, 249] on link "HIPAA Training" at bounding box center [104, 241] width 239 height 30
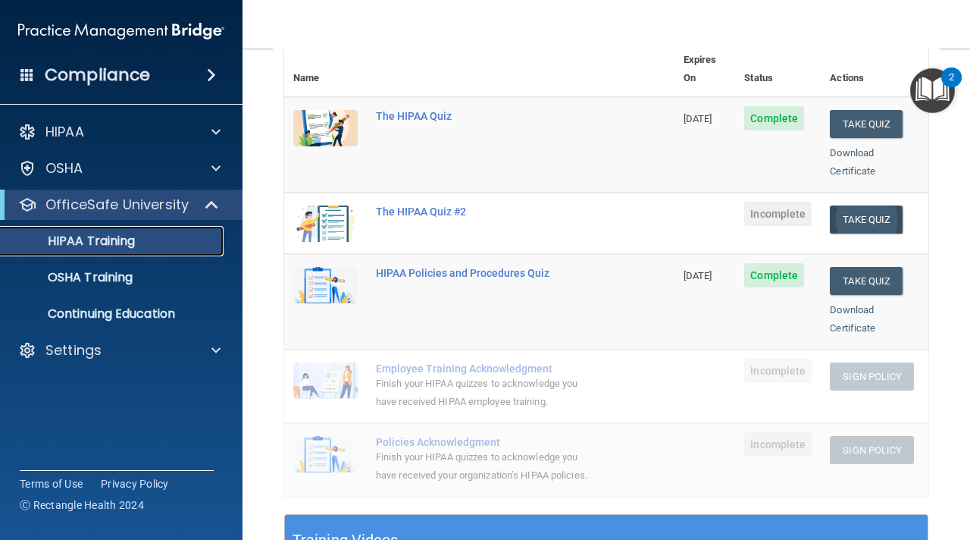
scroll to position [193, 0]
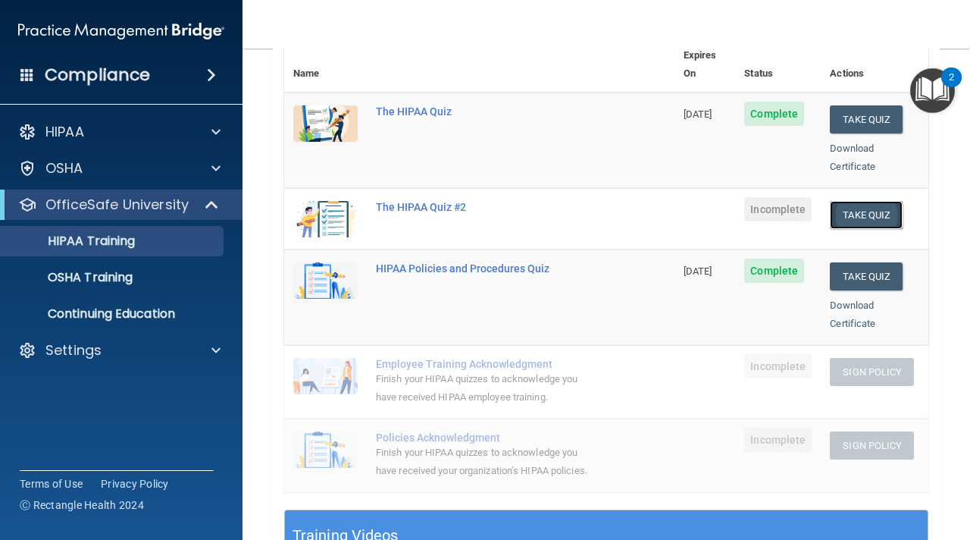
click at [859, 201] on button "Take Quiz" at bounding box center [866, 215] width 73 height 28
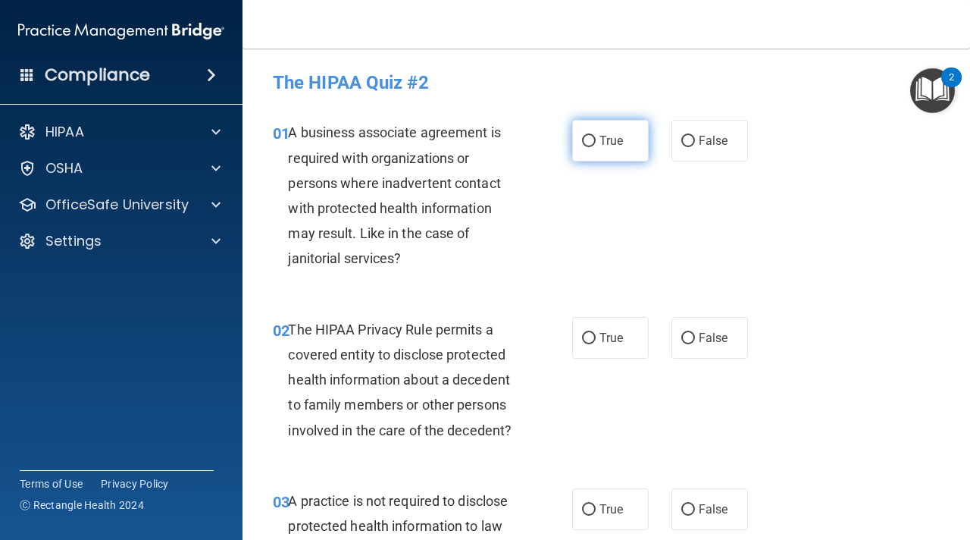
click at [614, 133] on span "True" at bounding box center [611, 140] width 23 height 14
click at [596, 136] on input "True" at bounding box center [589, 141] width 14 height 11
radio input "true"
click at [608, 352] on label "True" at bounding box center [610, 338] width 77 height 42
click at [596, 344] on input "True" at bounding box center [589, 338] width 14 height 11
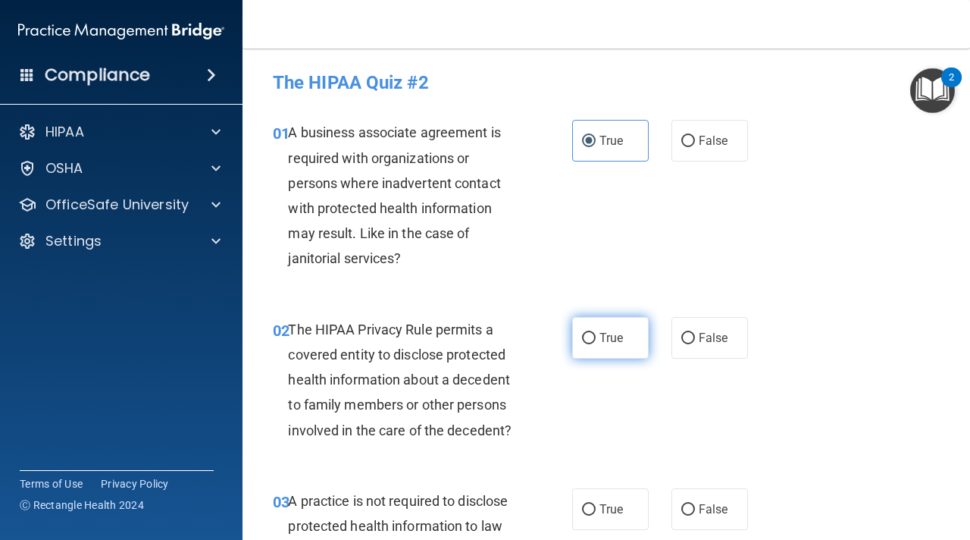
radio input "true"
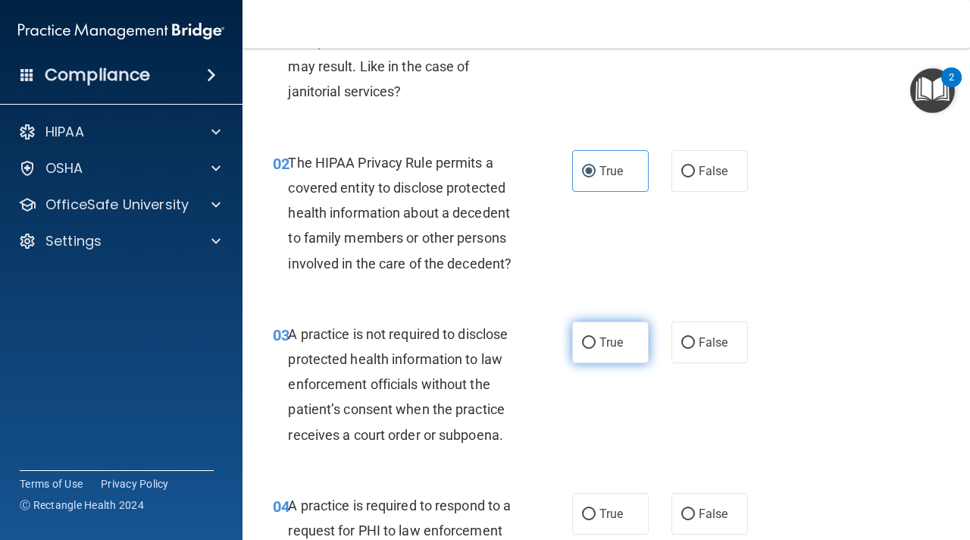
scroll to position [176, 0]
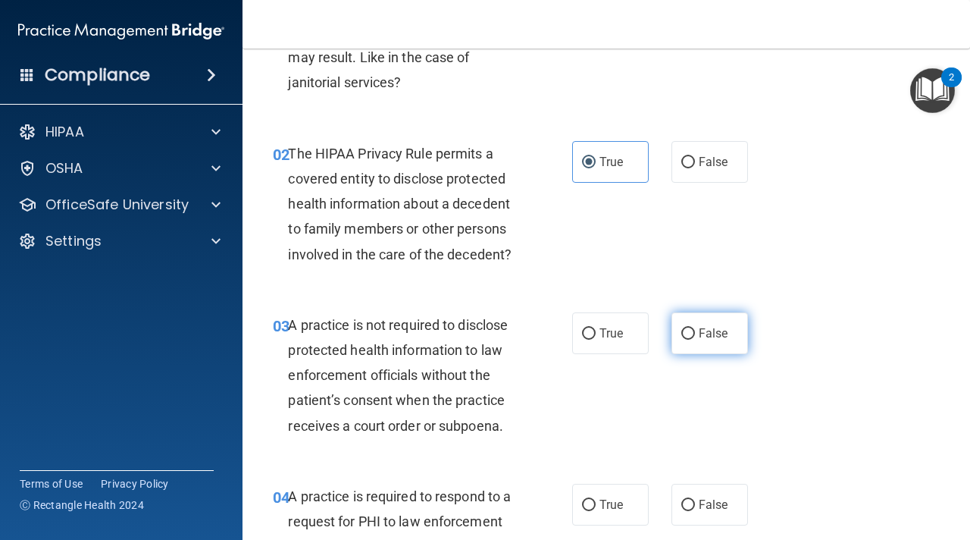
click at [692, 339] on input "False" at bounding box center [688, 333] width 14 height 11
radio input "true"
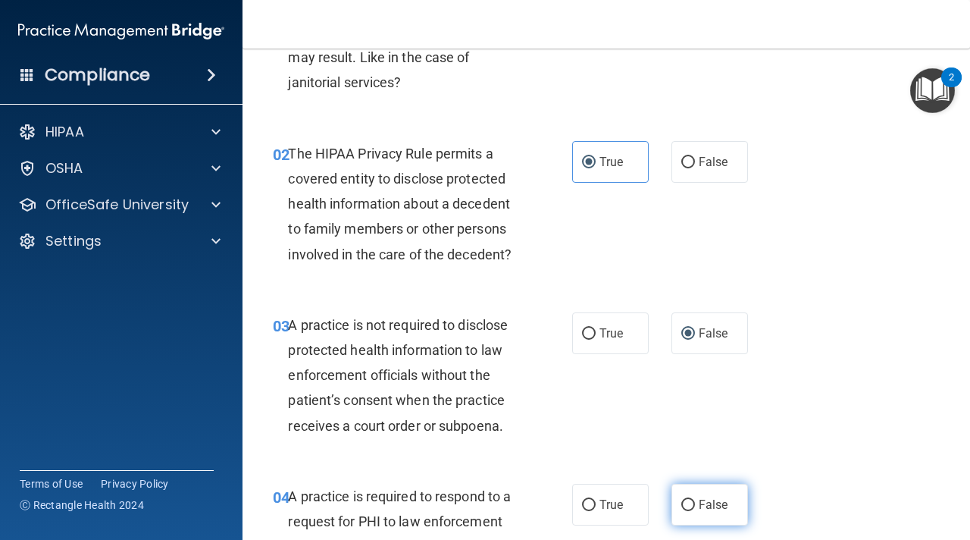
click at [697, 492] on label "False" at bounding box center [710, 505] width 77 height 42
click at [695, 499] on input "False" at bounding box center [688, 504] width 14 height 11
radio input "true"
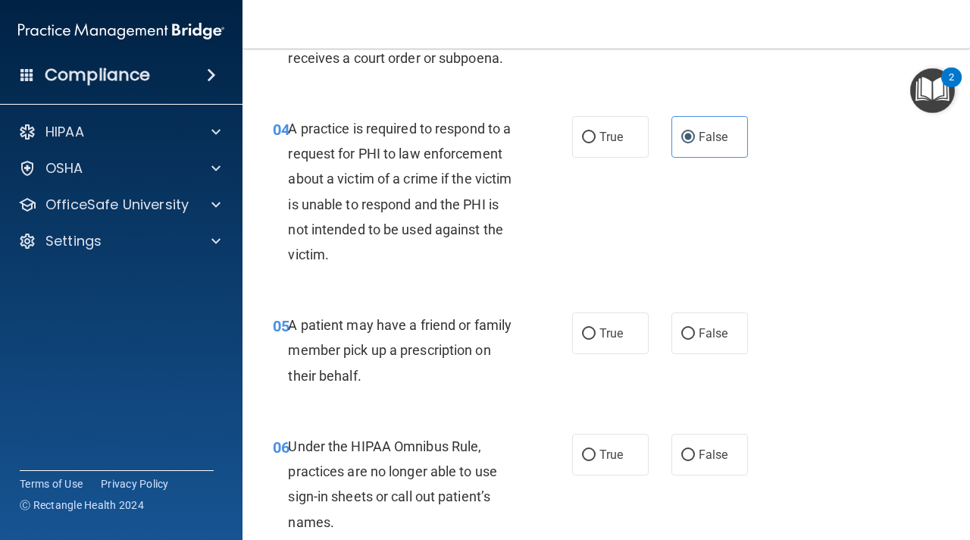
scroll to position [597, 0]
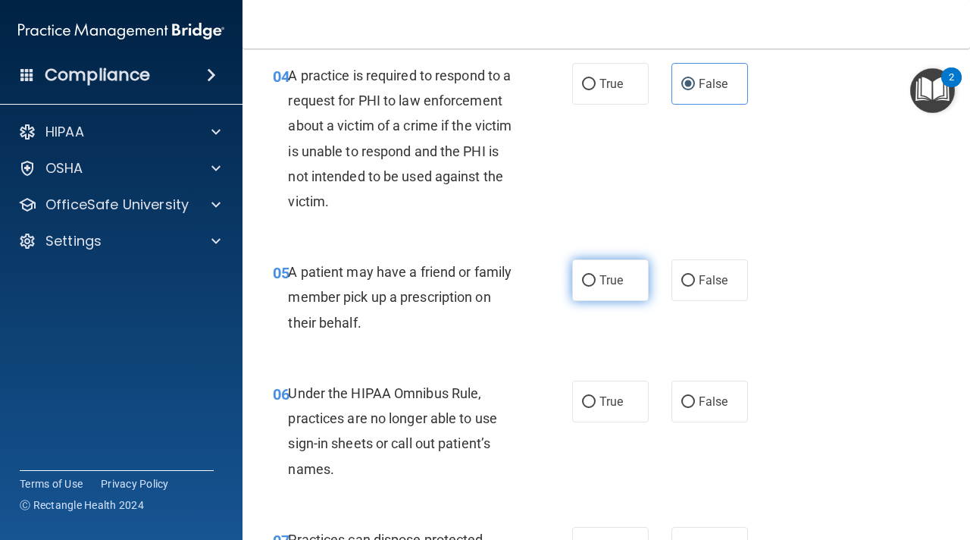
click at [624, 298] on label "True" at bounding box center [610, 280] width 77 height 42
click at [596, 287] on input "True" at bounding box center [589, 280] width 14 height 11
radio input "true"
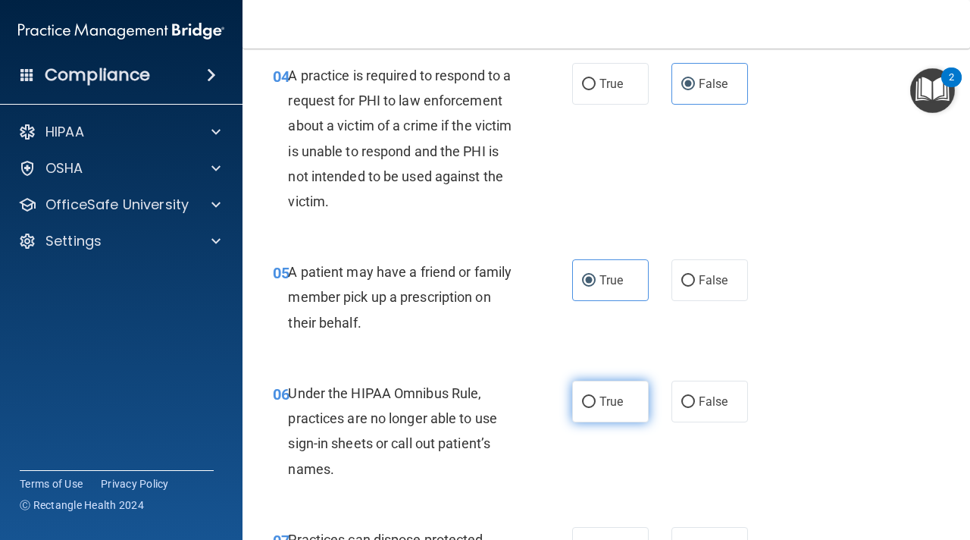
click at [624, 399] on label "True" at bounding box center [610, 401] width 77 height 42
click at [596, 399] on input "True" at bounding box center [589, 401] width 14 height 11
radio input "true"
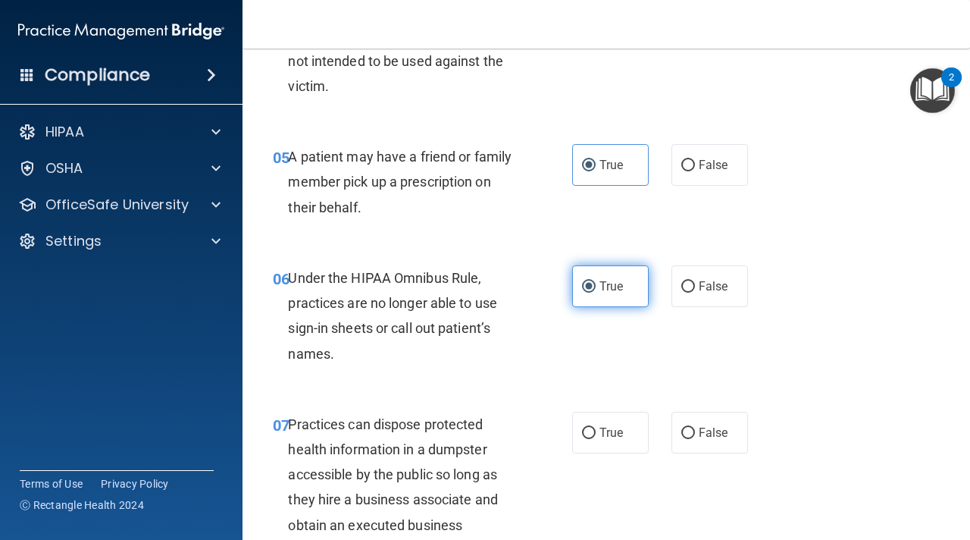
scroll to position [910, 0]
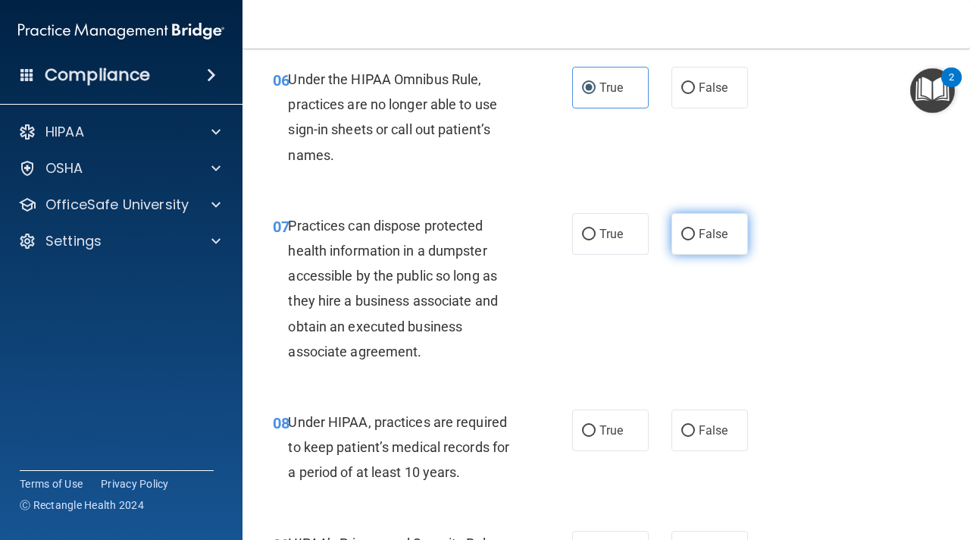
click at [705, 232] on span "False" at bounding box center [714, 234] width 30 height 14
click at [695, 232] on input "False" at bounding box center [688, 234] width 14 height 11
radio input "true"
click at [702, 441] on label "False" at bounding box center [710, 430] width 77 height 42
click at [695, 437] on input "False" at bounding box center [688, 430] width 14 height 11
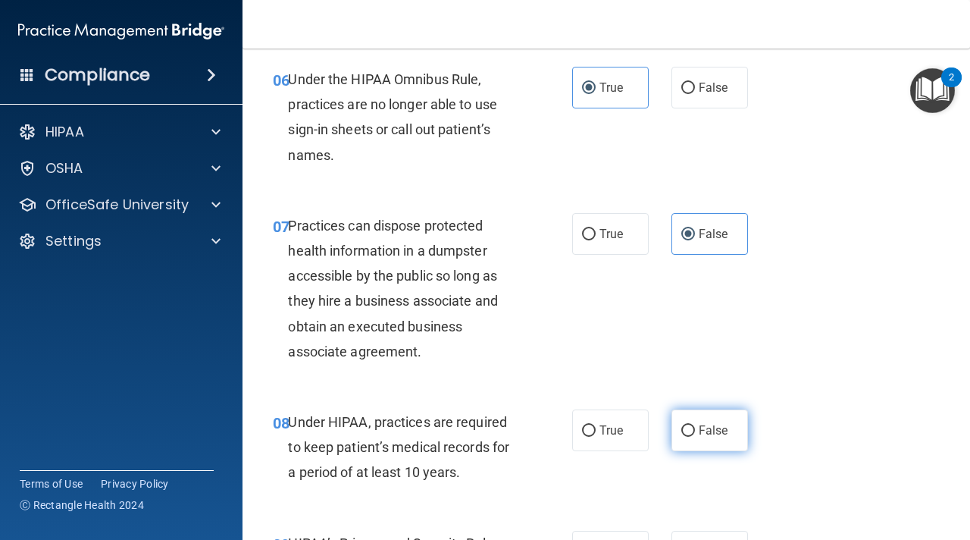
radio input "true"
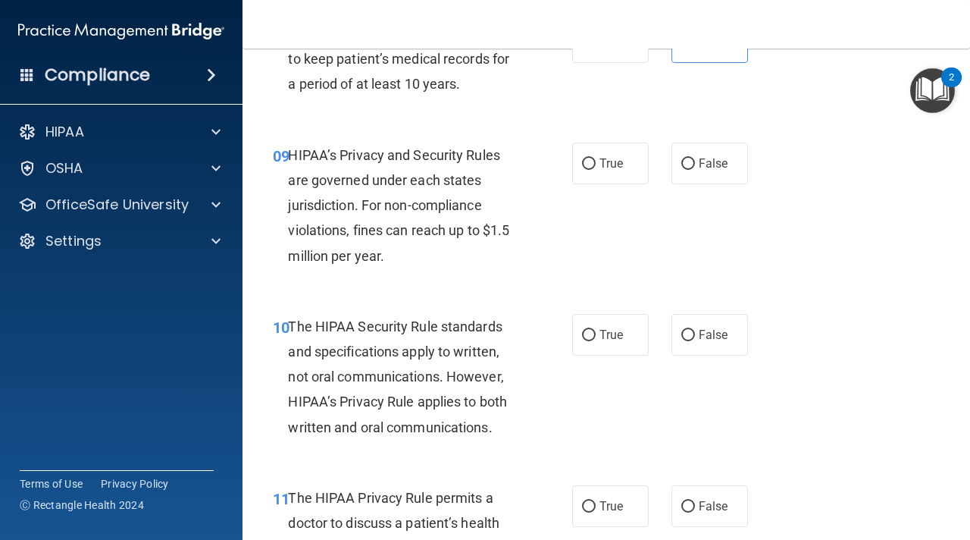
scroll to position [1308, 0]
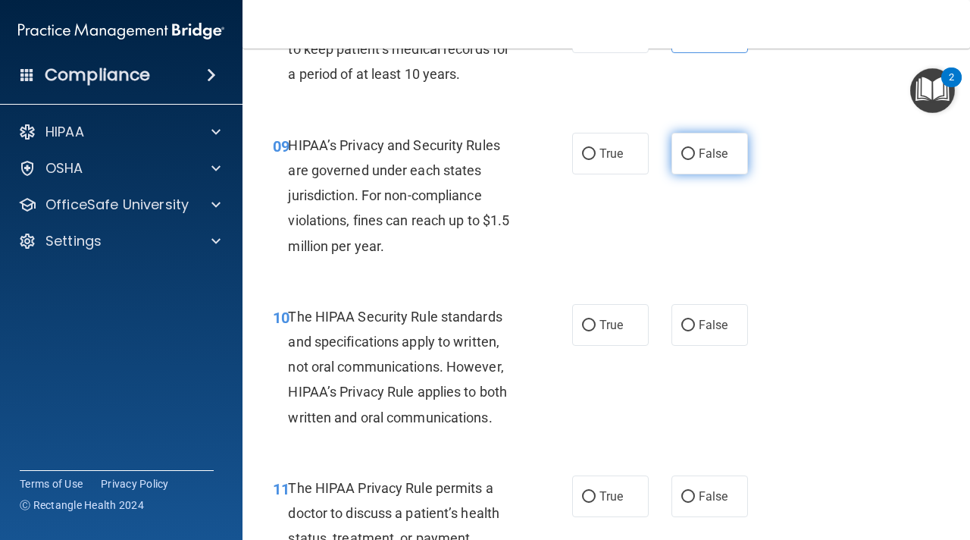
click at [701, 143] on label "False" at bounding box center [710, 154] width 77 height 42
click at [695, 149] on input "False" at bounding box center [688, 154] width 14 height 11
radio input "true"
click at [700, 335] on label "False" at bounding box center [710, 325] width 77 height 42
click at [695, 331] on input "False" at bounding box center [688, 325] width 14 height 11
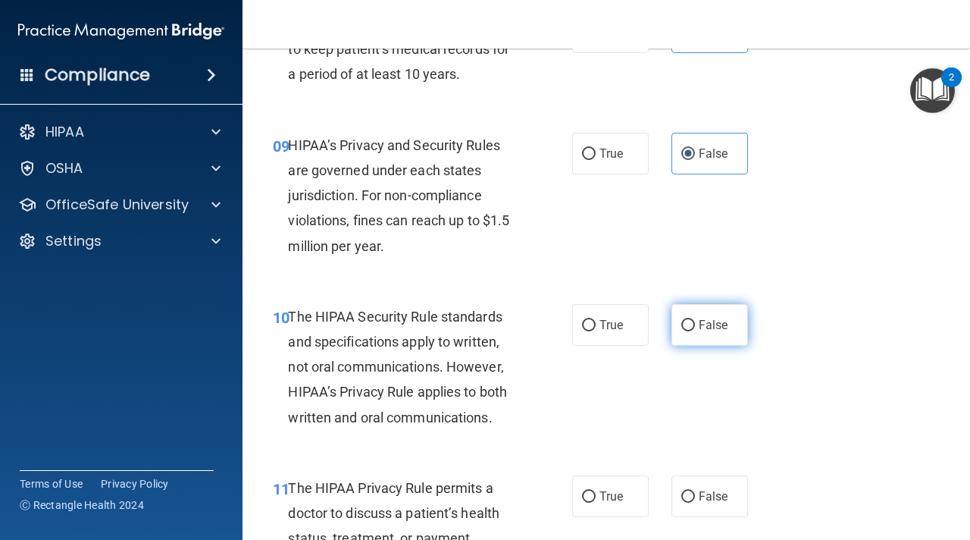
radio input "true"
click at [703, 492] on span "False" at bounding box center [714, 496] width 30 height 14
click at [695, 492] on input "False" at bounding box center [688, 496] width 14 height 11
radio input "true"
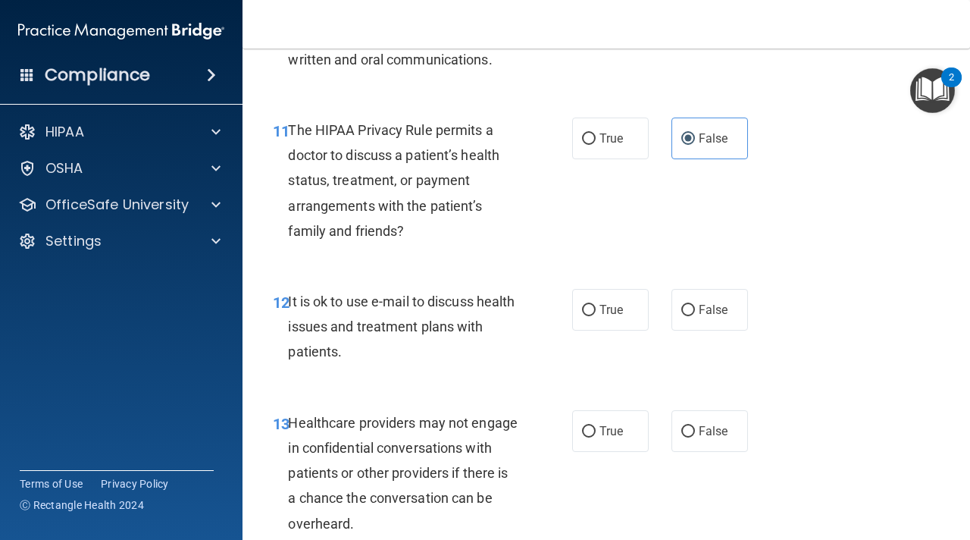
scroll to position [1677, 0]
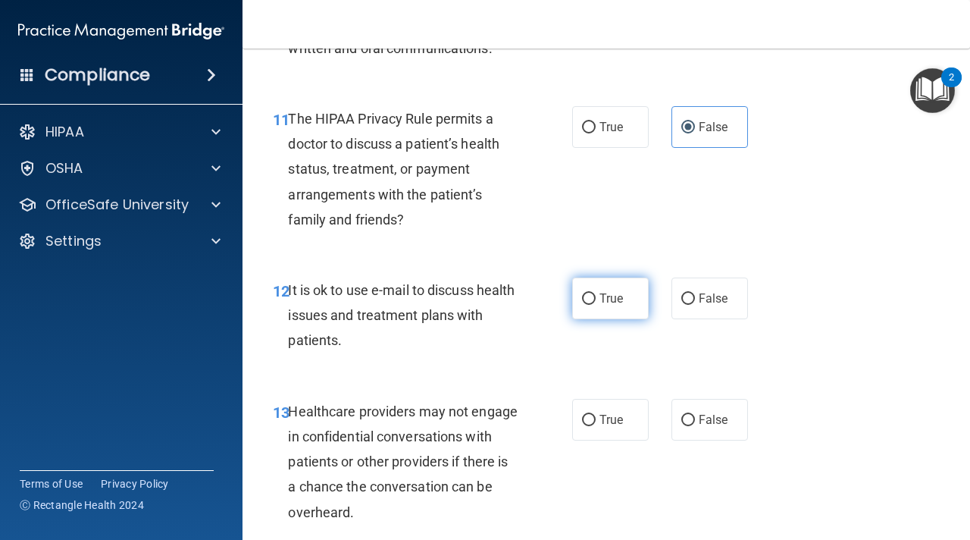
click at [617, 299] on span "True" at bounding box center [611, 298] width 23 height 14
click at [596, 299] on input "True" at bounding box center [589, 298] width 14 height 11
radio input "true"
click at [618, 409] on label "True" at bounding box center [610, 420] width 77 height 42
click at [596, 415] on input "True" at bounding box center [589, 420] width 14 height 11
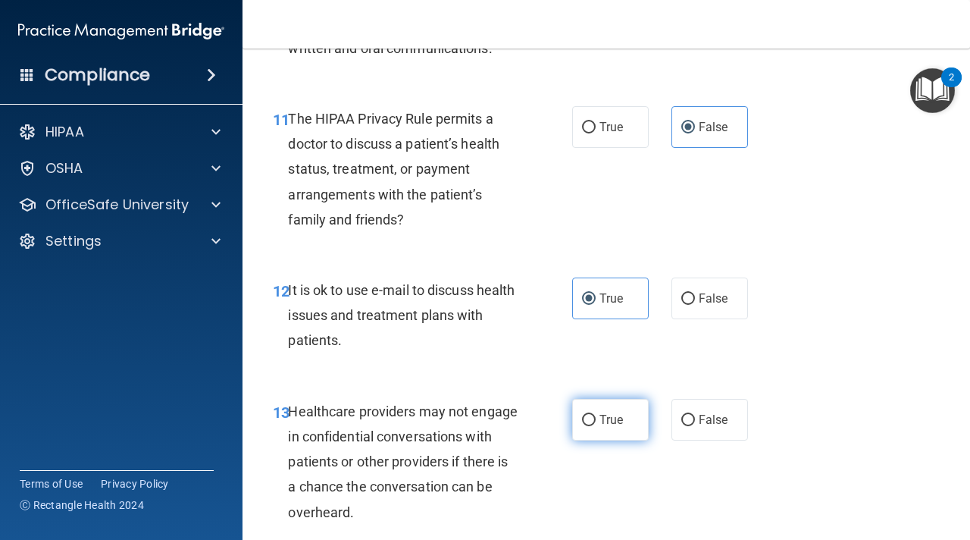
radio input "true"
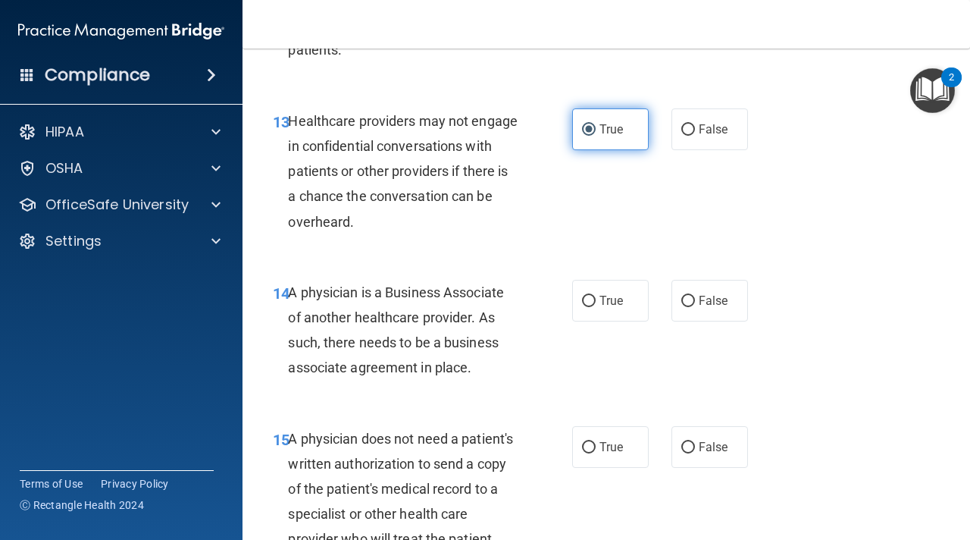
scroll to position [2011, 0]
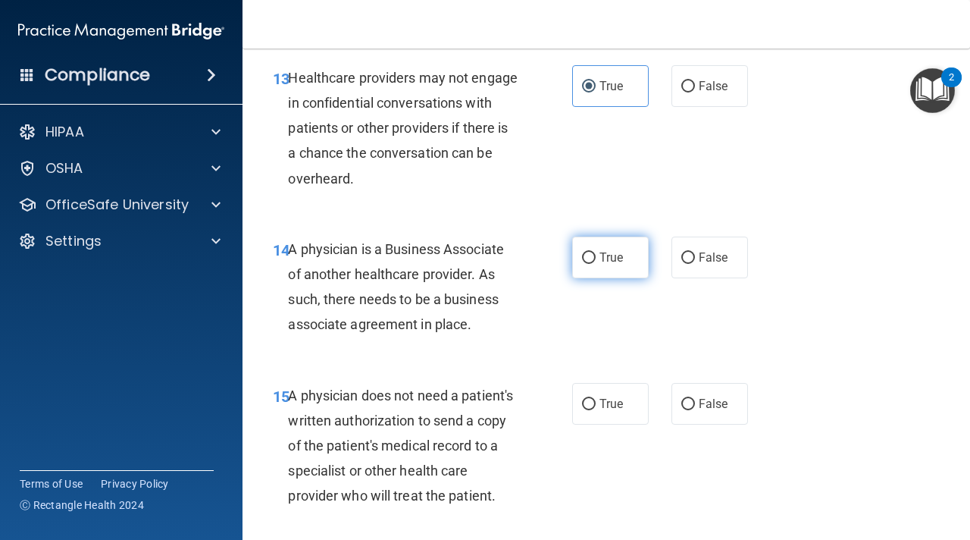
click at [632, 258] on label "True" at bounding box center [610, 257] width 77 height 42
click at [596, 258] on input "True" at bounding box center [589, 257] width 14 height 11
radio input "true"
click at [620, 407] on span "True" at bounding box center [611, 403] width 23 height 14
click at [596, 407] on input "True" at bounding box center [589, 404] width 14 height 11
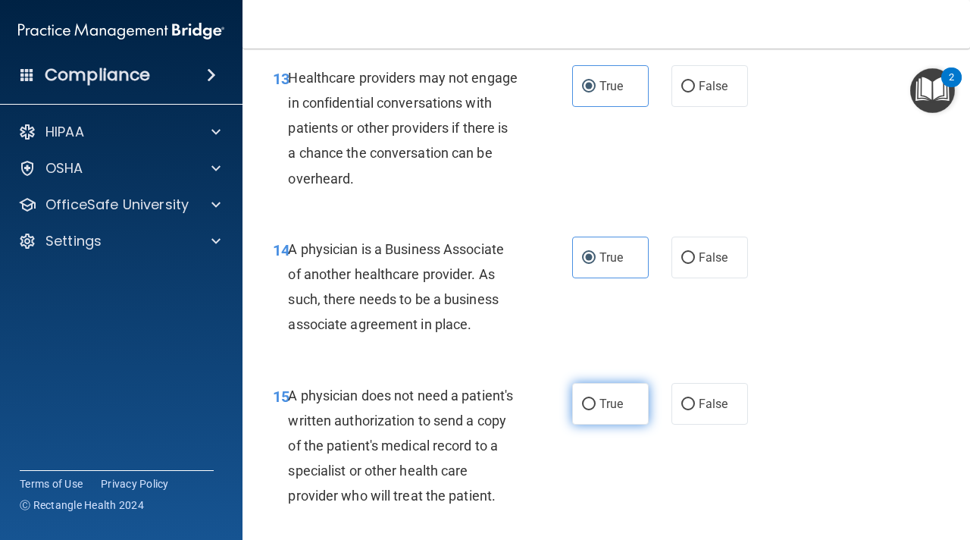
radio input "true"
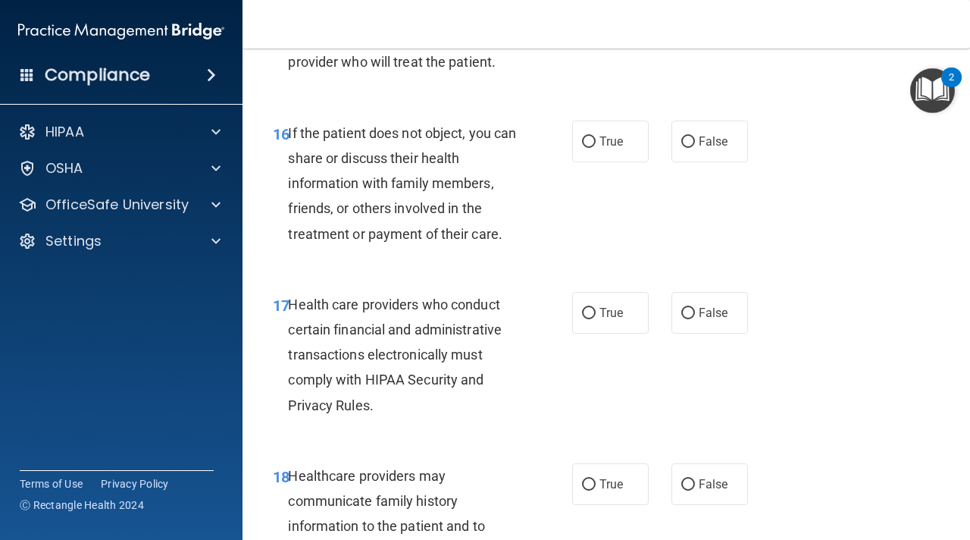
scroll to position [2465, 0]
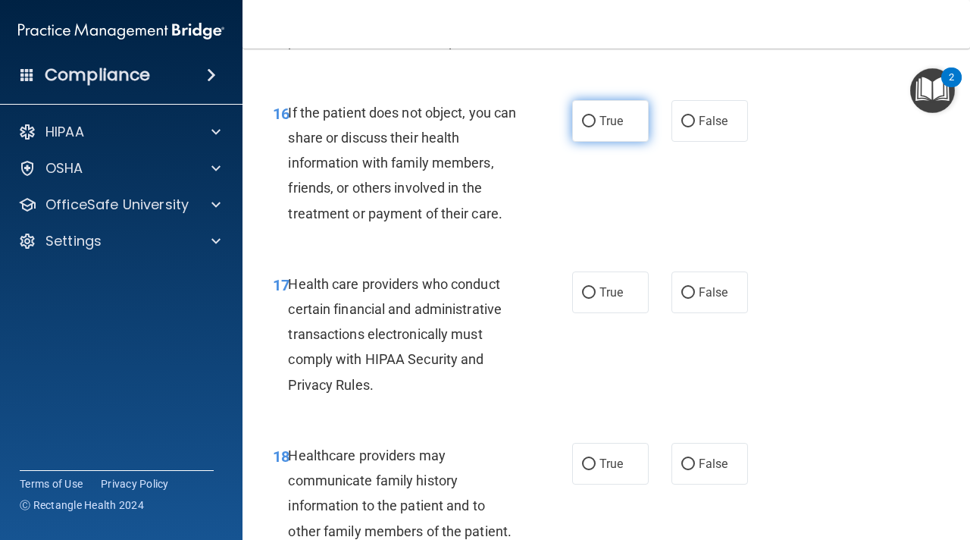
click at [614, 127] on span "True" at bounding box center [611, 121] width 23 height 14
click at [596, 127] on input "True" at bounding box center [589, 121] width 14 height 11
radio input "true"
click at [613, 299] on span "True" at bounding box center [611, 292] width 23 height 14
click at [596, 299] on input "True" at bounding box center [589, 292] width 14 height 11
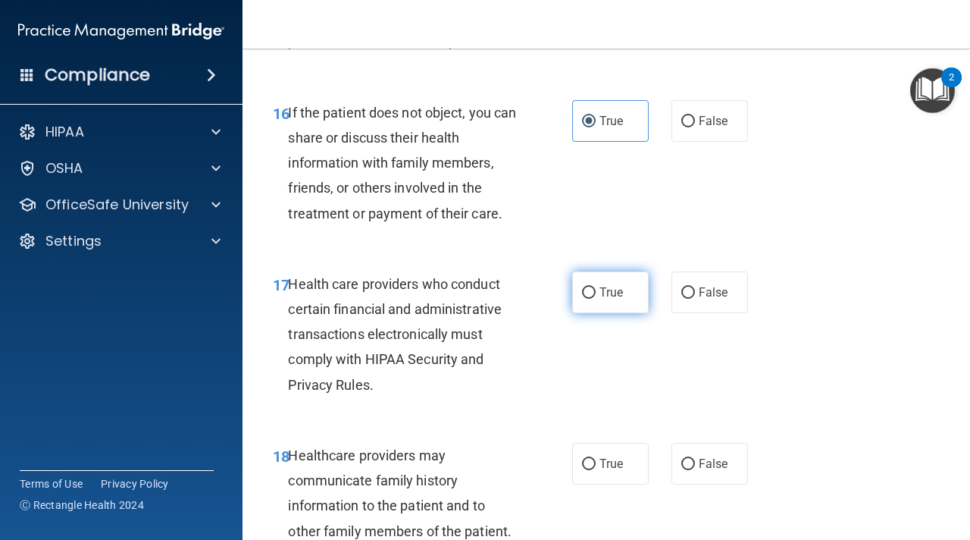
radio input "true"
click at [609, 456] on span "True" at bounding box center [611, 463] width 23 height 14
click at [596, 459] on input "True" at bounding box center [589, 464] width 14 height 11
radio input "true"
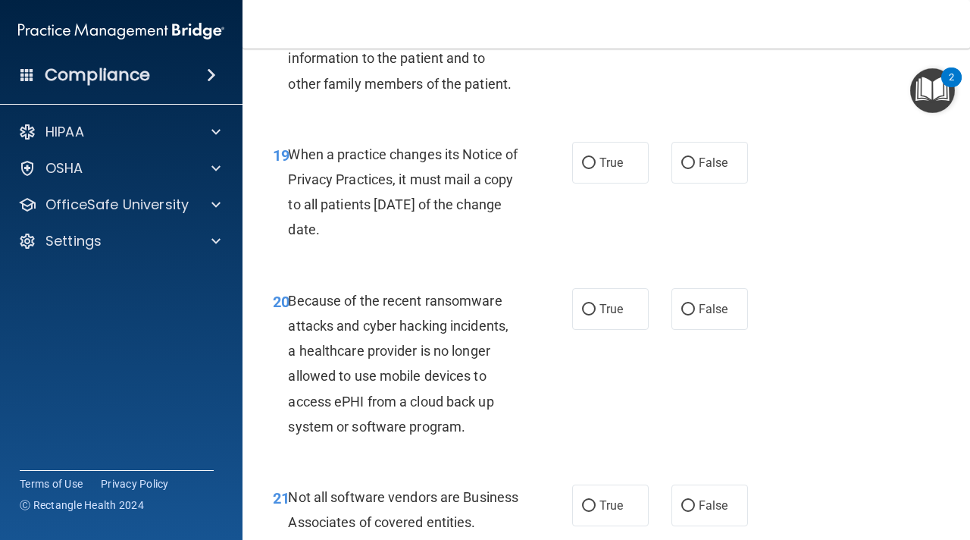
scroll to position [2920, 0]
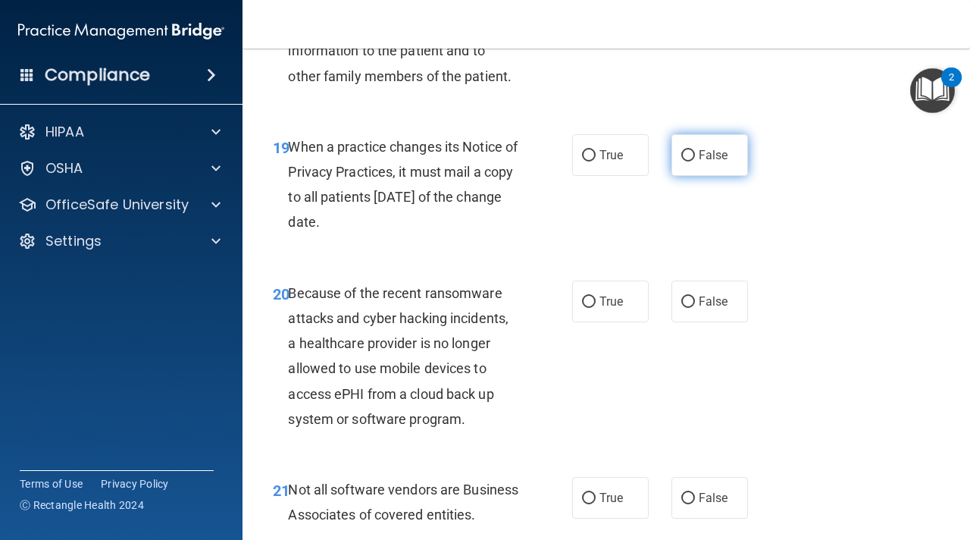
click at [703, 149] on span "False" at bounding box center [714, 155] width 30 height 14
click at [695, 150] on input "False" at bounding box center [688, 155] width 14 height 11
radio input "true"
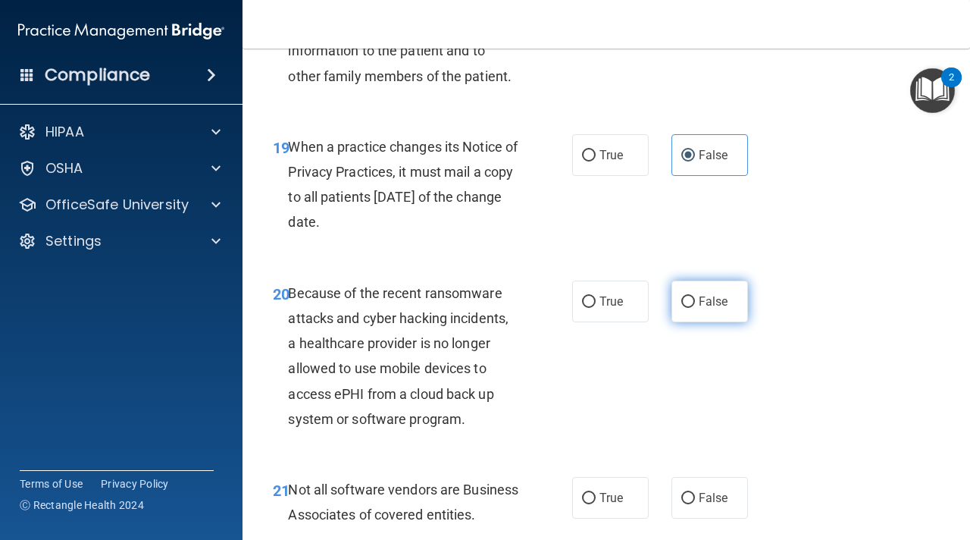
click at [709, 303] on span "False" at bounding box center [714, 301] width 30 height 14
click at [695, 303] on input "False" at bounding box center [688, 301] width 14 height 11
radio input "true"
click at [608, 478] on label "True" at bounding box center [610, 498] width 77 height 42
click at [596, 493] on input "True" at bounding box center [589, 498] width 14 height 11
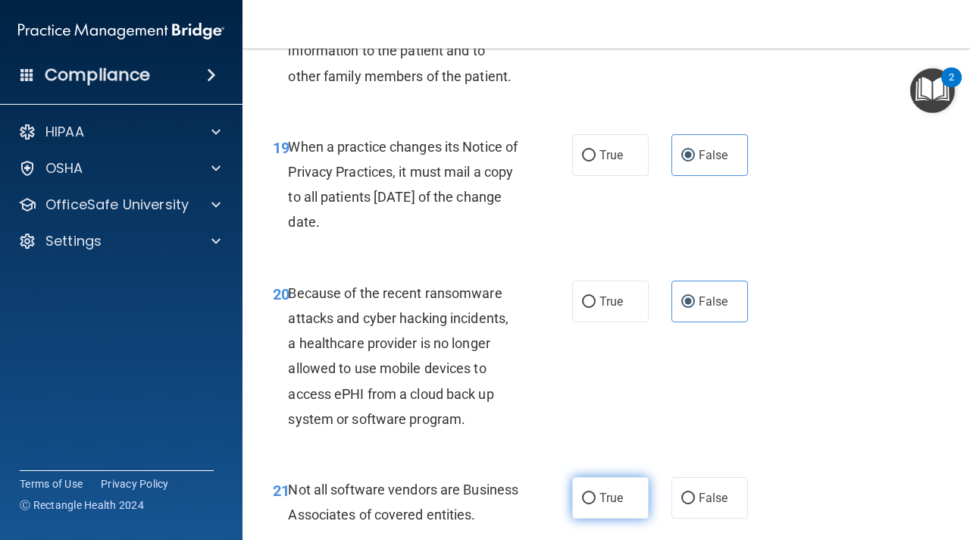
radio input "true"
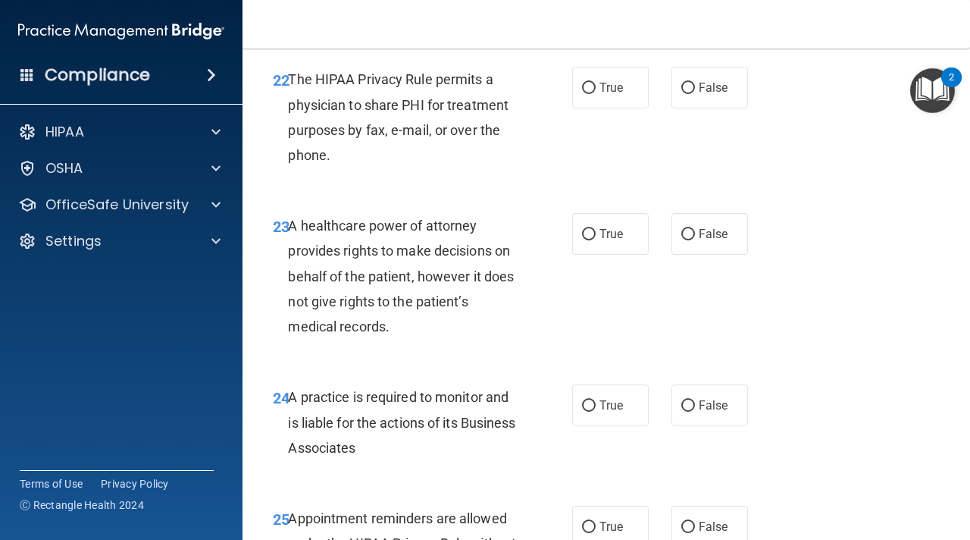
scroll to position [3450, 0]
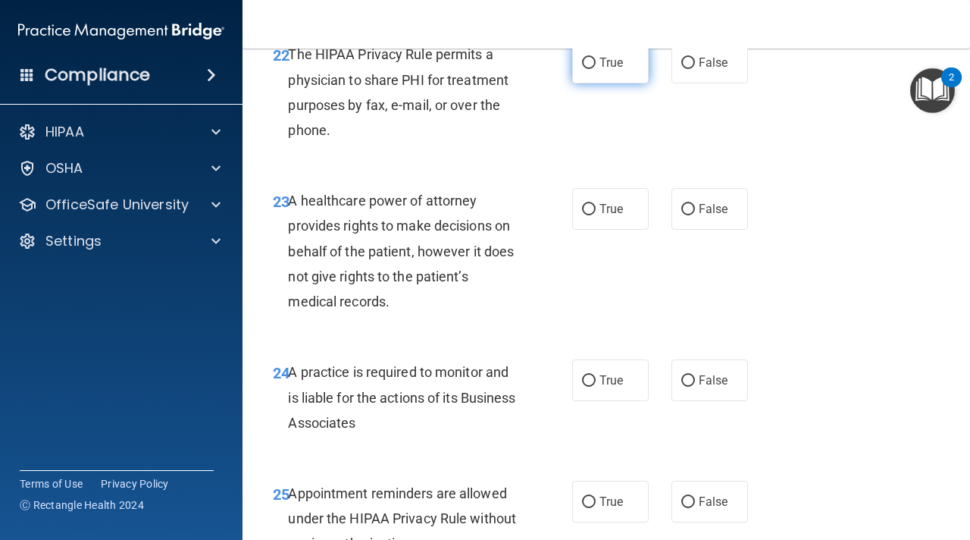
click at [617, 70] on span "True" at bounding box center [611, 62] width 23 height 14
click at [596, 69] on input "True" at bounding box center [589, 63] width 14 height 11
radio input "true"
click at [617, 224] on label "True" at bounding box center [610, 209] width 77 height 42
click at [596, 215] on input "True" at bounding box center [589, 209] width 14 height 11
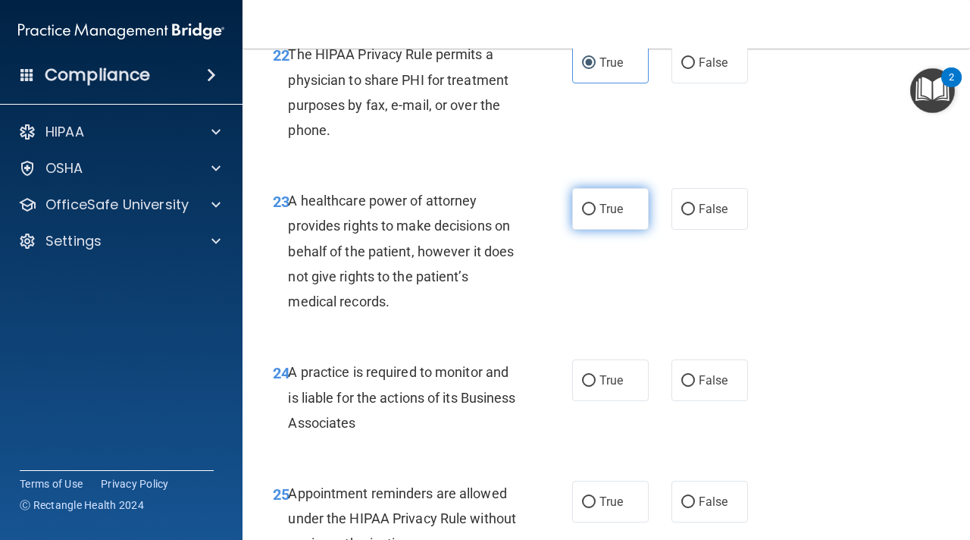
radio input "true"
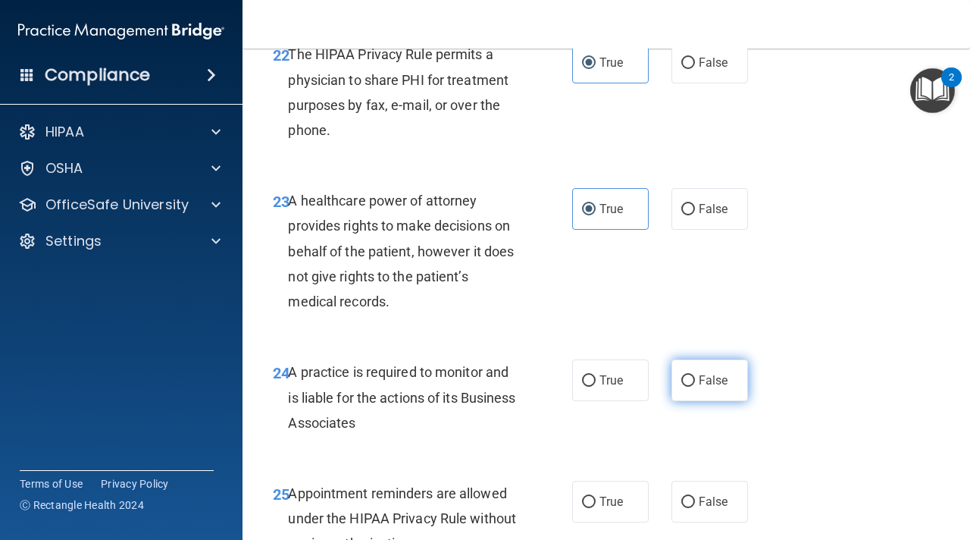
click at [703, 387] on span "False" at bounding box center [714, 380] width 30 height 14
click at [695, 387] on input "False" at bounding box center [688, 380] width 14 height 11
radio input "true"
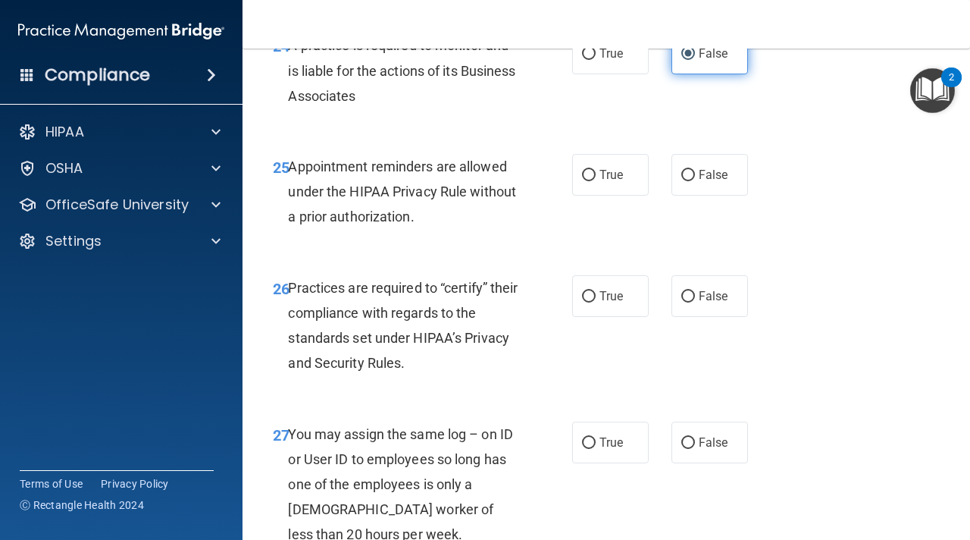
scroll to position [3782, 0]
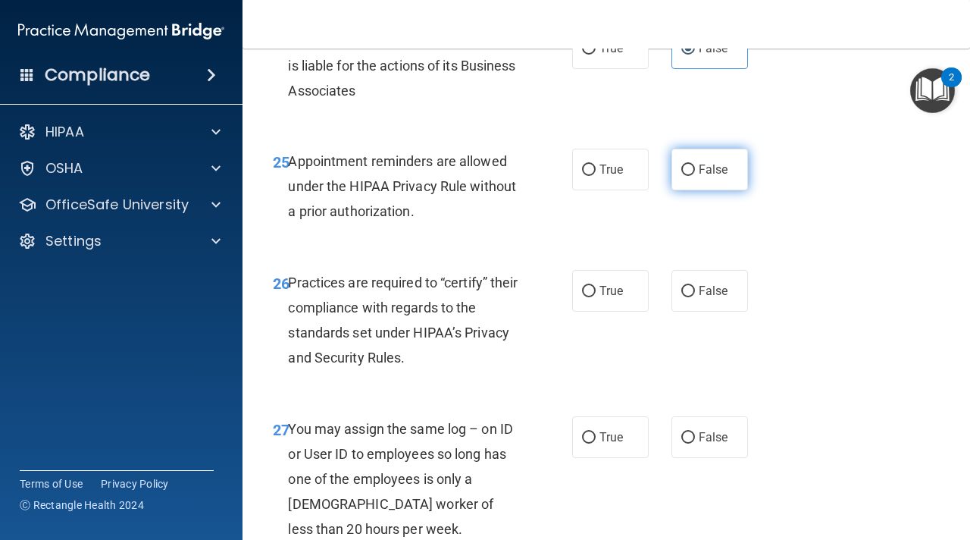
click at [678, 190] on label "False" at bounding box center [710, 170] width 77 height 42
click at [681, 176] on input "False" at bounding box center [688, 169] width 14 height 11
radio input "true"
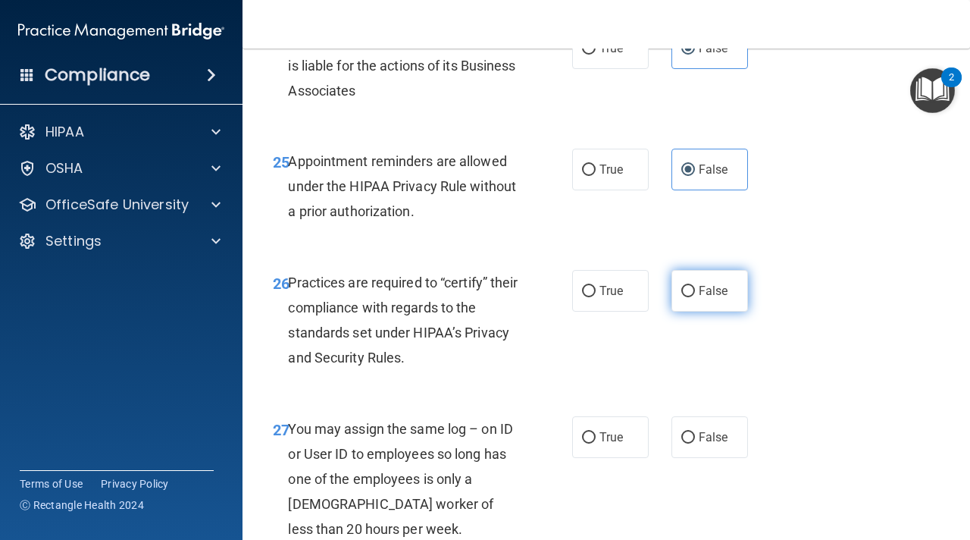
click at [686, 297] on input "False" at bounding box center [688, 291] width 14 height 11
radio input "true"
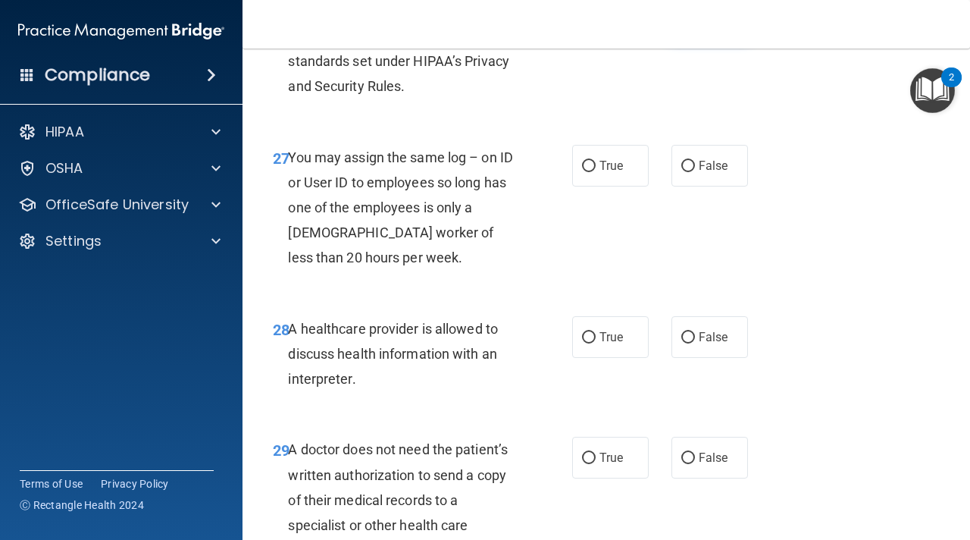
scroll to position [4065, 0]
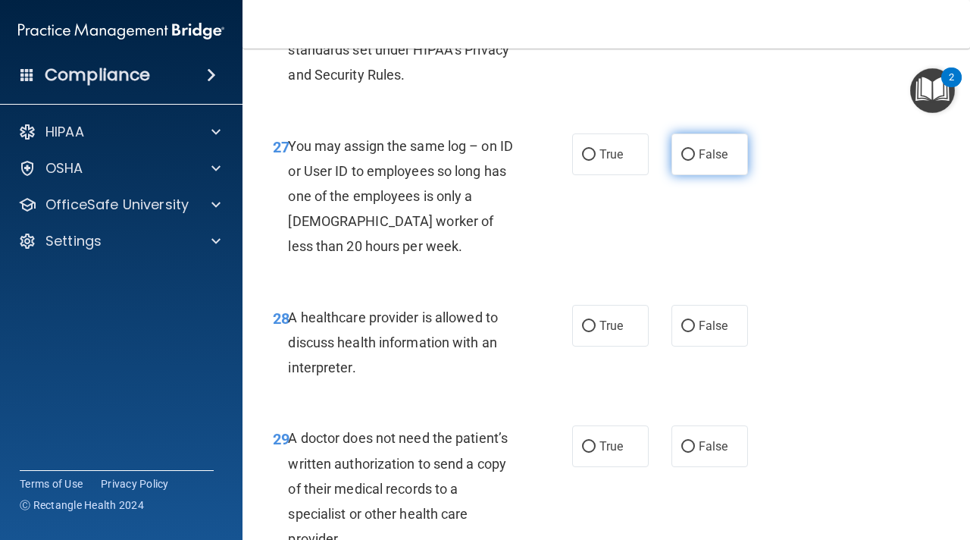
click at [689, 161] on input "False" at bounding box center [688, 154] width 14 height 11
radio input "true"
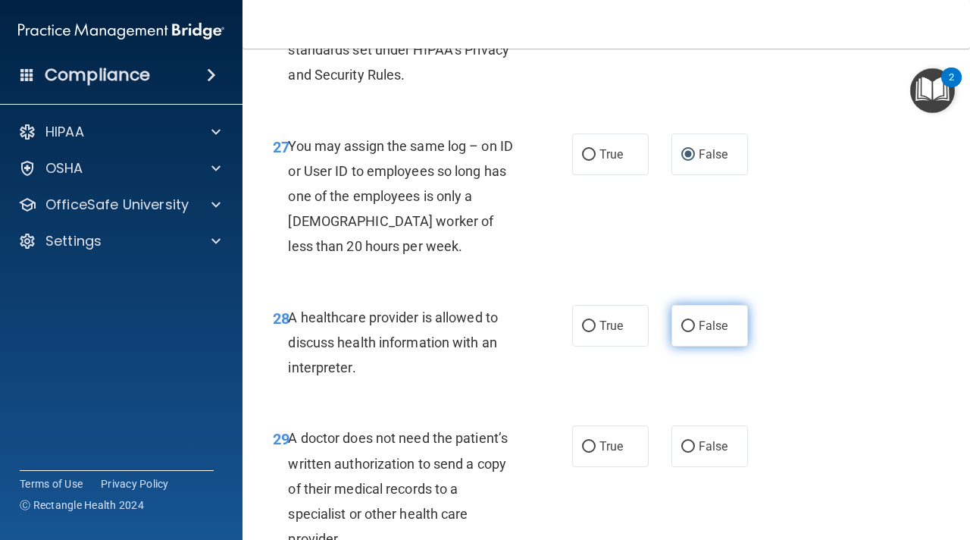
click at [716, 333] on span "False" at bounding box center [714, 325] width 30 height 14
click at [695, 332] on input "False" at bounding box center [688, 326] width 14 height 11
radio input "true"
click at [712, 453] on span "False" at bounding box center [714, 446] width 30 height 14
click at [695, 452] on input "False" at bounding box center [688, 446] width 14 height 11
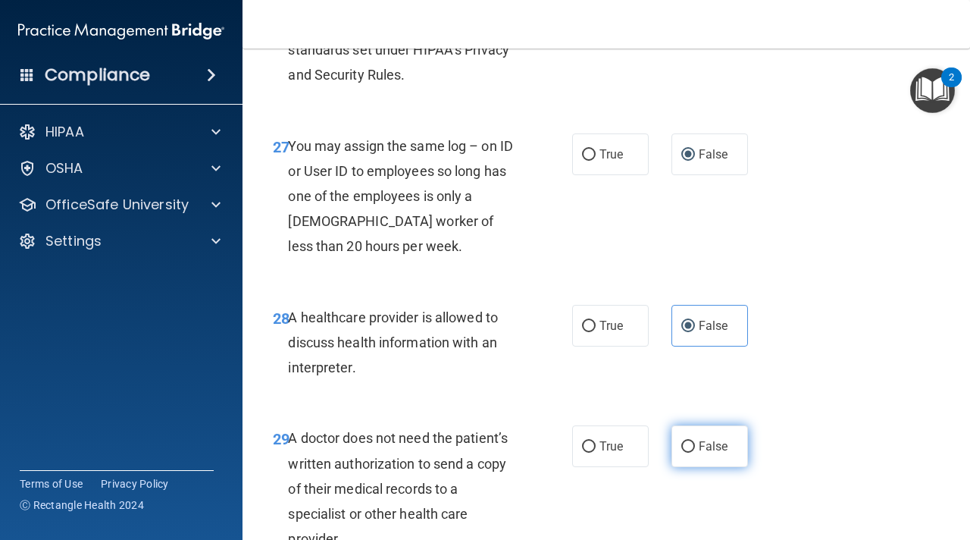
radio input "true"
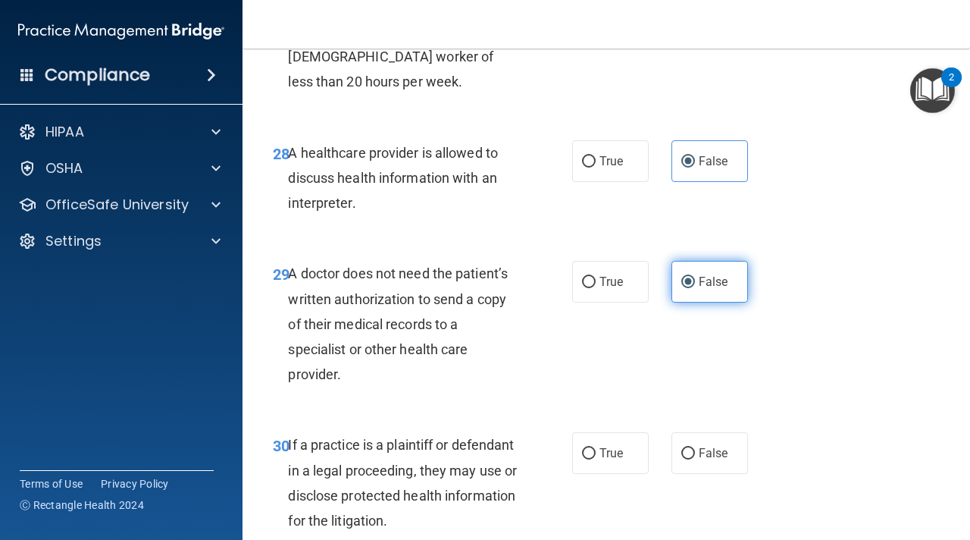
scroll to position [4374, 0]
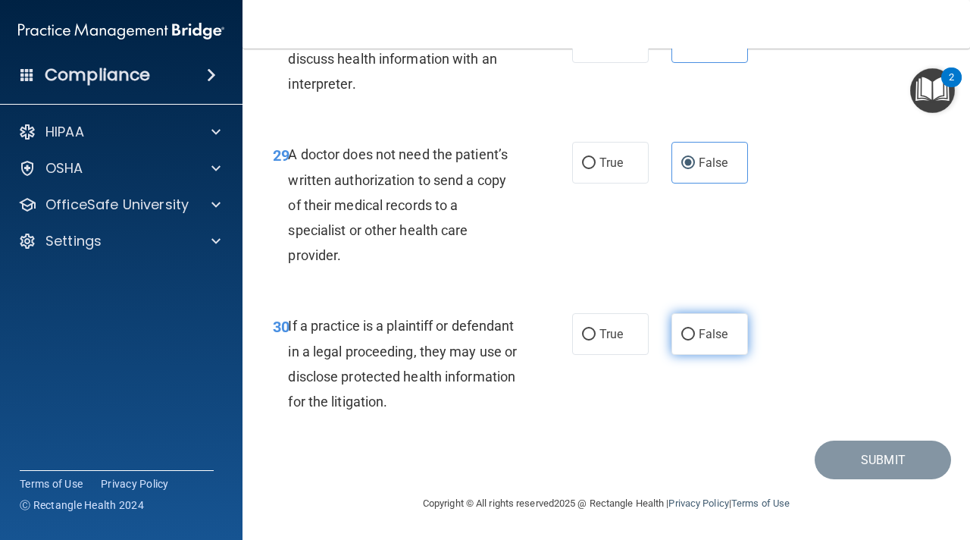
click at [704, 324] on label "False" at bounding box center [710, 334] width 77 height 42
click at [695, 329] on input "False" at bounding box center [688, 334] width 14 height 11
radio input "true"
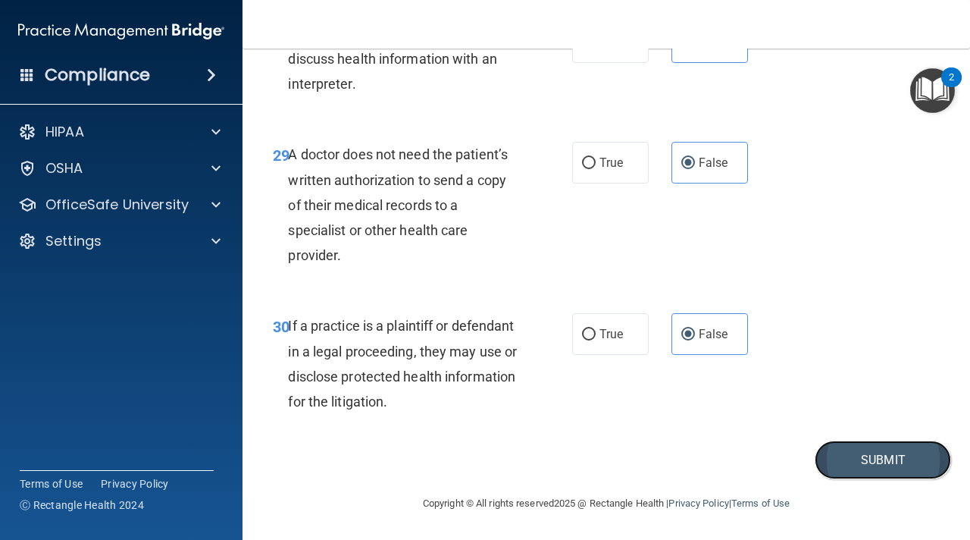
click at [859, 463] on button "Submit" at bounding box center [883, 459] width 136 height 39
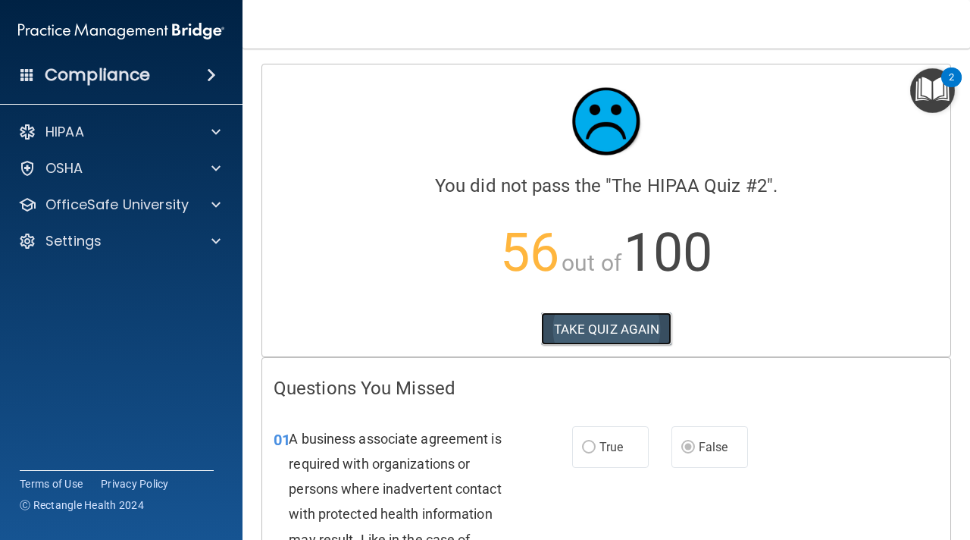
click at [650, 322] on button "TAKE QUIZ AGAIN" at bounding box center [606, 328] width 131 height 33
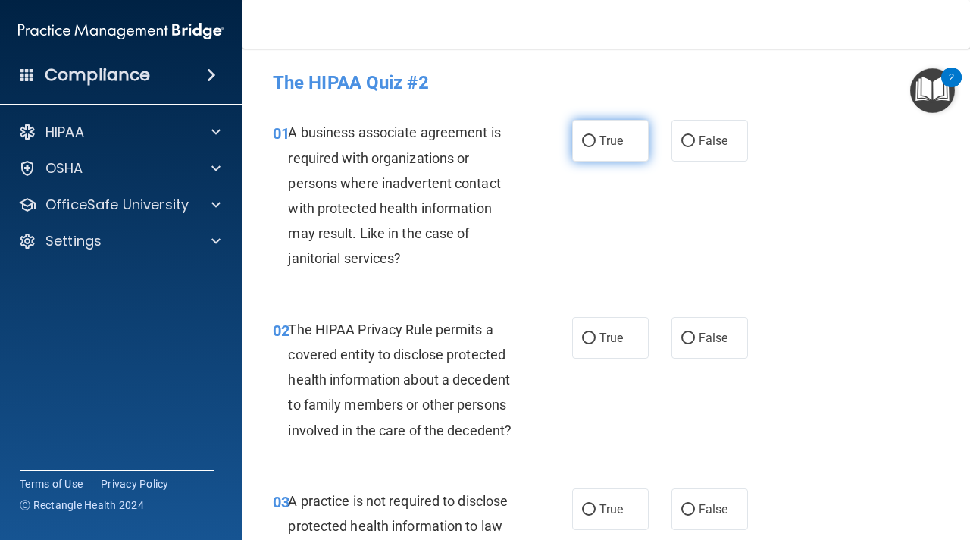
click at [615, 151] on label "True" at bounding box center [610, 141] width 77 height 42
click at [596, 147] on input "True" at bounding box center [589, 141] width 14 height 11
radio input "true"
click at [615, 343] on span "True" at bounding box center [611, 337] width 23 height 14
click at [596, 343] on input "True" at bounding box center [589, 338] width 14 height 11
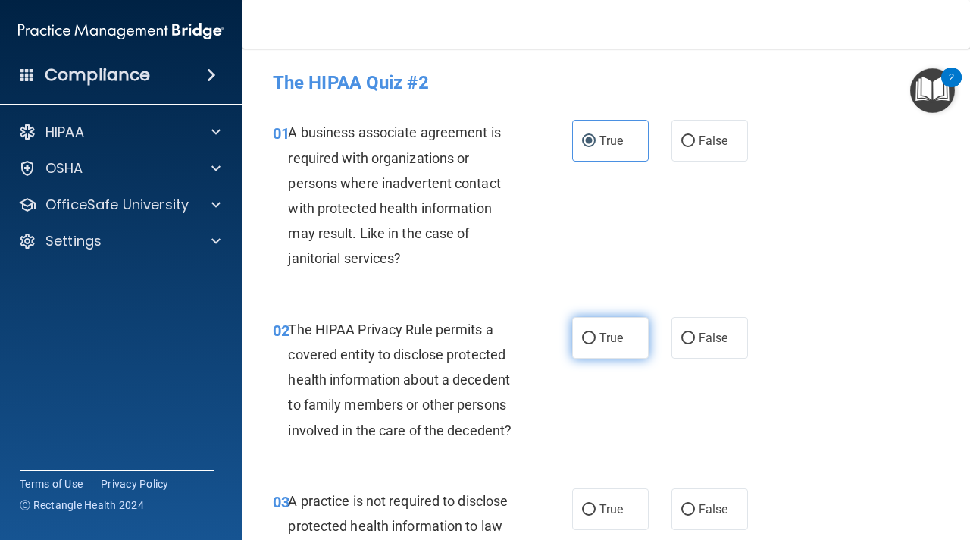
radio input "true"
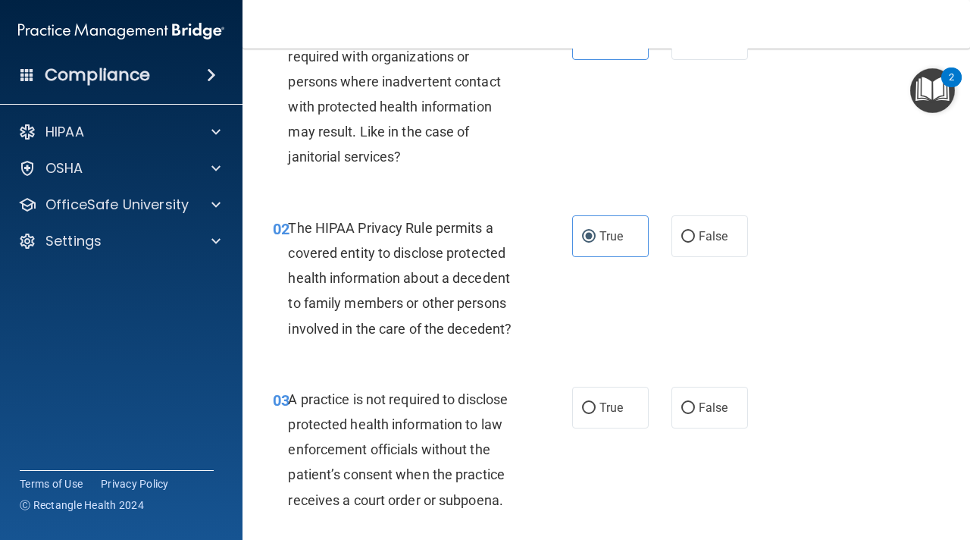
scroll to position [113, 0]
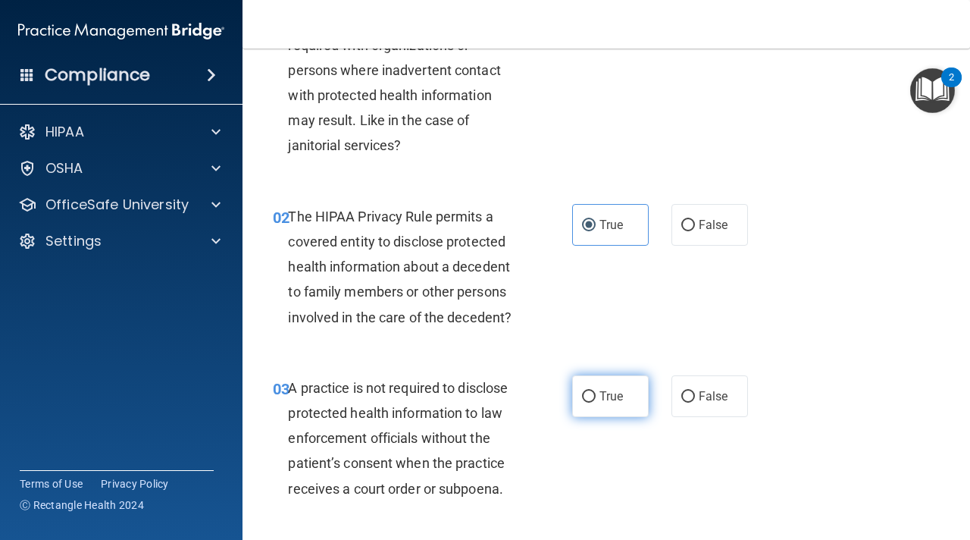
click at [622, 375] on label "True" at bounding box center [610, 396] width 77 height 42
click at [596, 391] on input "True" at bounding box center [589, 396] width 14 height 11
radio input "true"
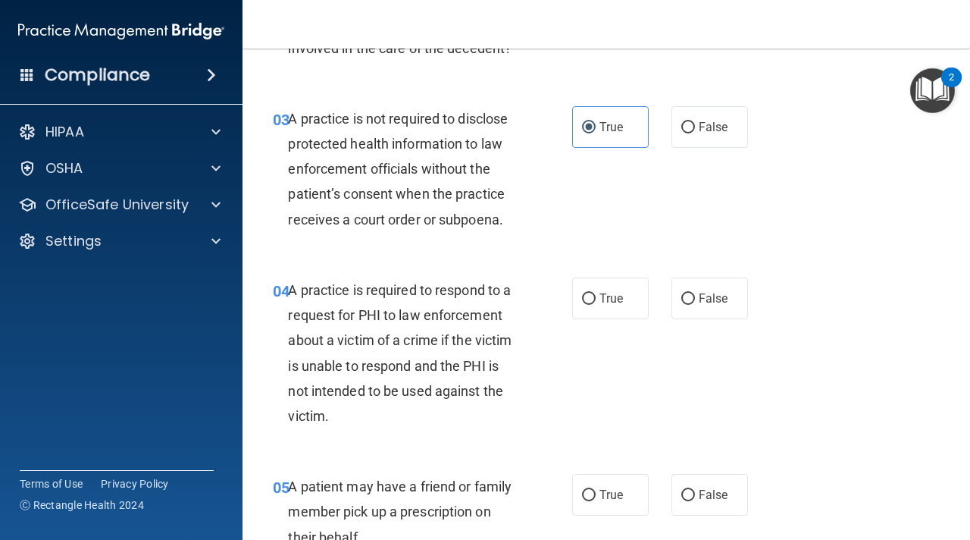
scroll to position [537, 0]
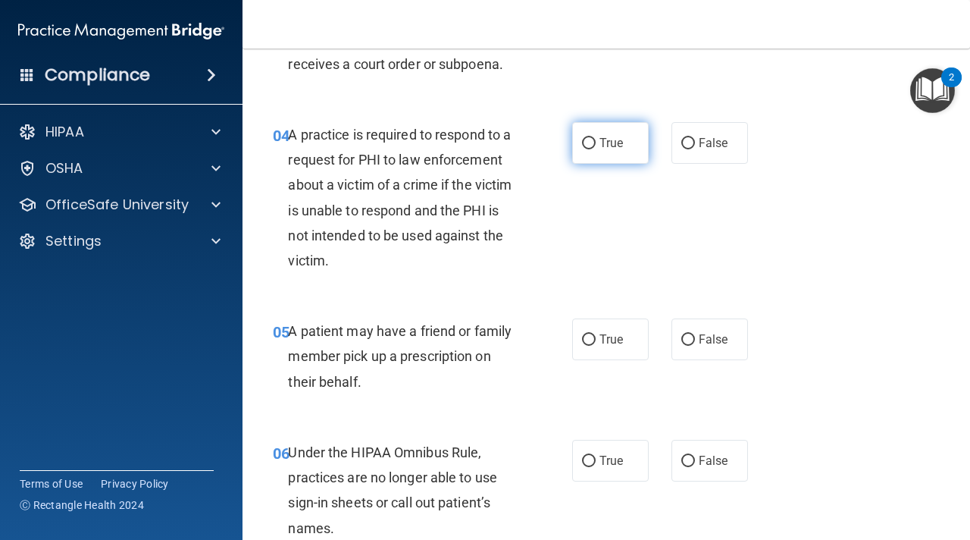
click at [607, 139] on span "True" at bounding box center [611, 143] width 23 height 14
click at [596, 139] on input "True" at bounding box center [589, 143] width 14 height 11
radio input "true"
click at [597, 341] on label "True" at bounding box center [610, 339] width 77 height 42
click at [596, 341] on input "True" at bounding box center [589, 339] width 14 height 11
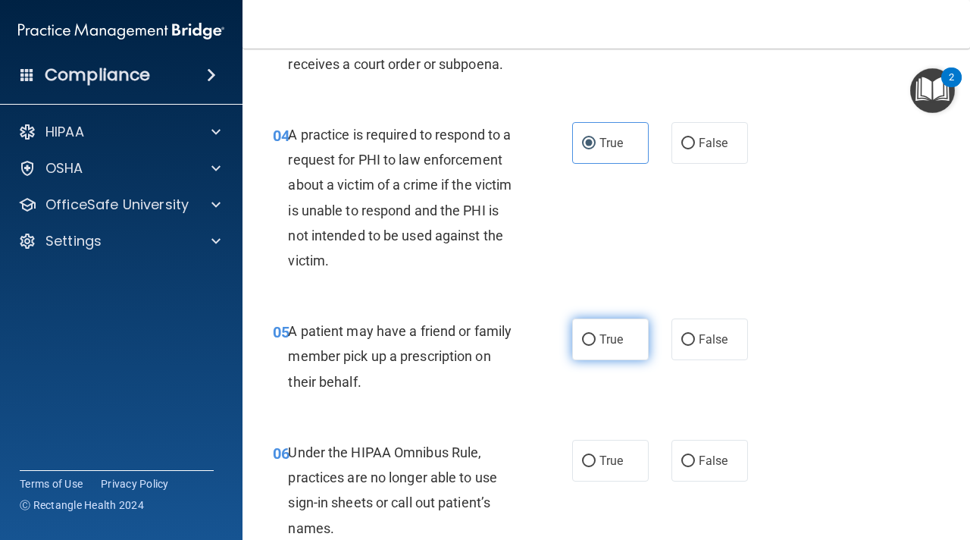
radio input "true"
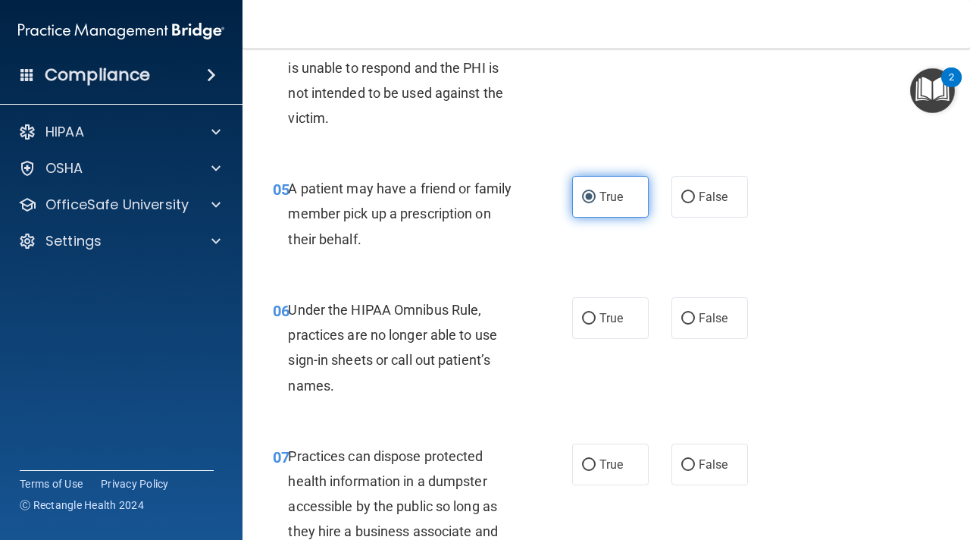
scroll to position [803, 0]
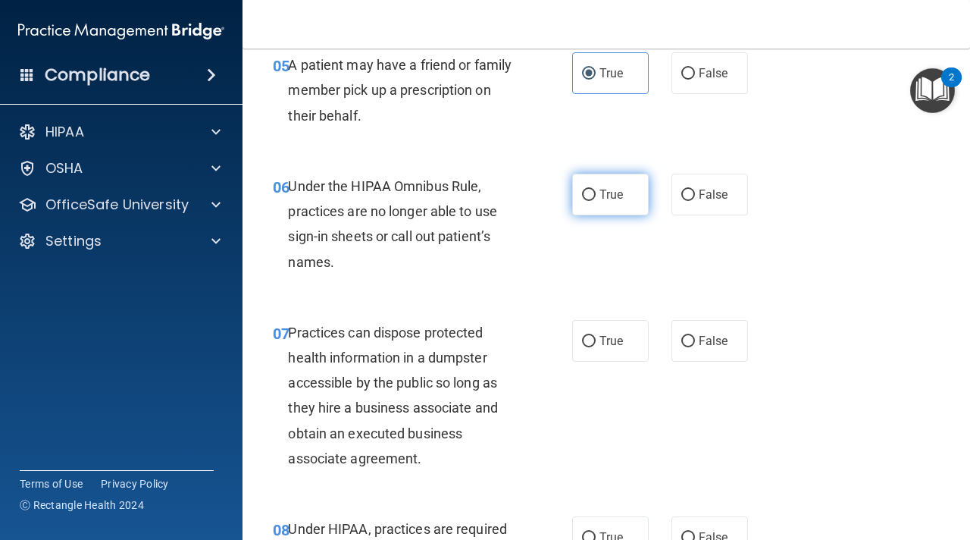
click at [626, 192] on label "True" at bounding box center [610, 195] width 77 height 42
click at [596, 192] on input "True" at bounding box center [589, 194] width 14 height 11
radio input "true"
click at [626, 355] on label "True" at bounding box center [610, 341] width 77 height 42
click at [596, 347] on input "True" at bounding box center [589, 341] width 14 height 11
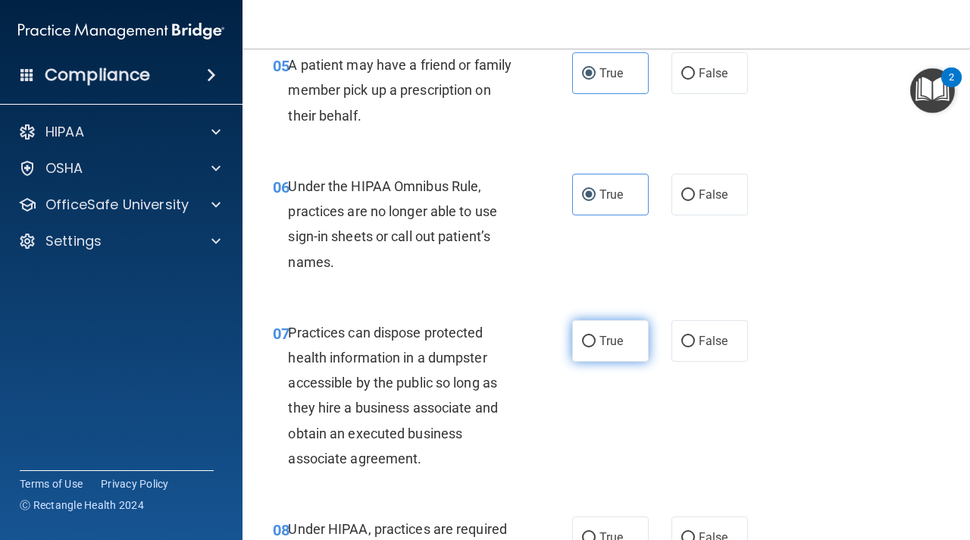
radio input "true"
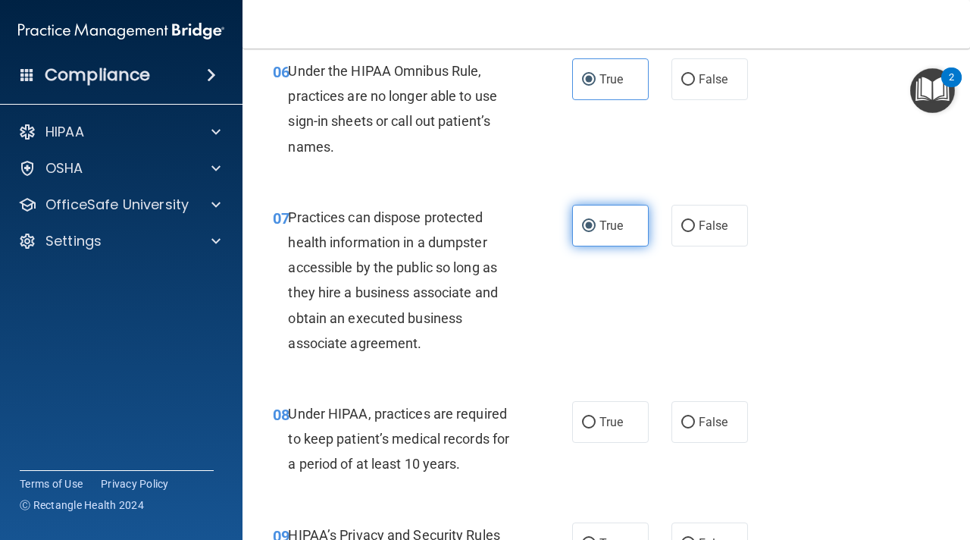
scroll to position [1090, 0]
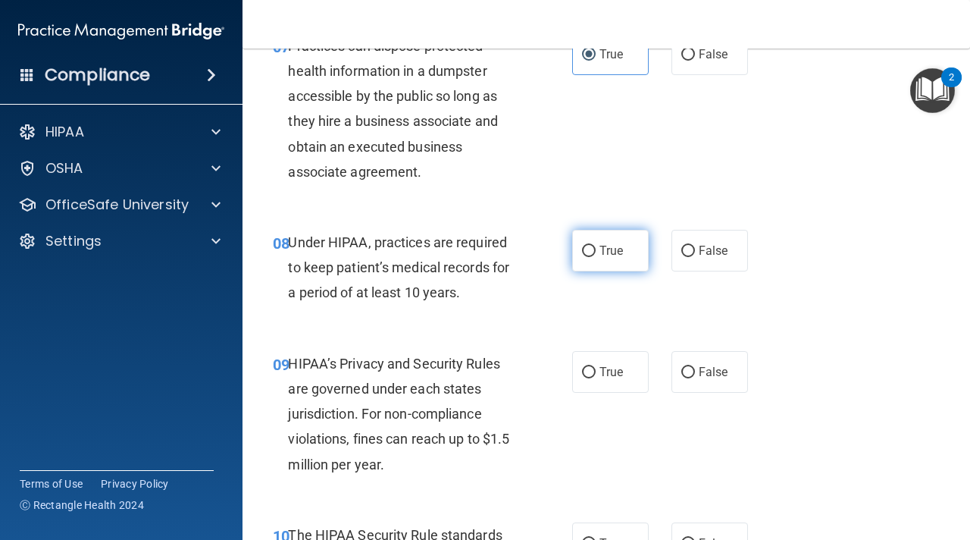
click at [618, 266] on label "True" at bounding box center [610, 251] width 77 height 42
click at [596, 257] on input "True" at bounding box center [589, 251] width 14 height 11
radio input "true"
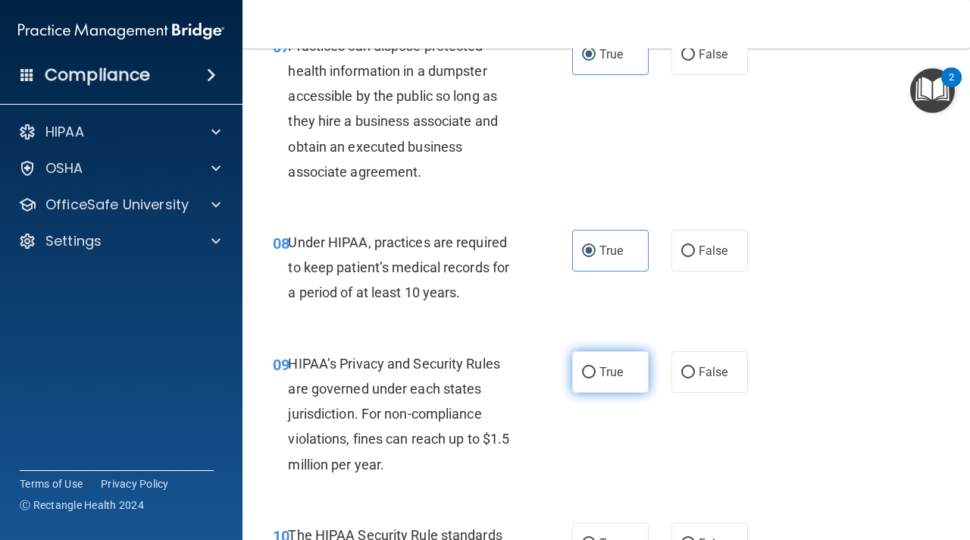
click at [602, 384] on label "True" at bounding box center [610, 372] width 77 height 42
click at [596, 378] on input "True" at bounding box center [589, 372] width 14 height 11
radio input "true"
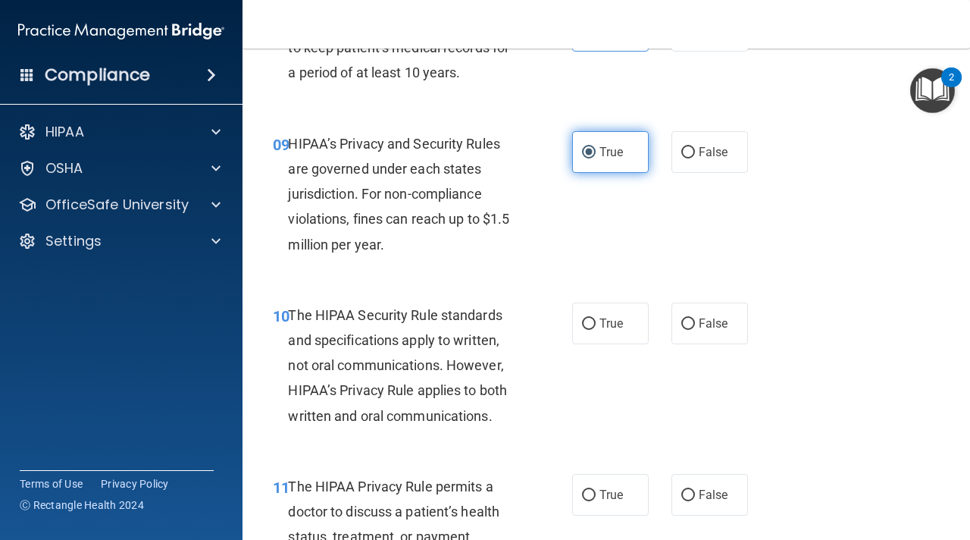
scroll to position [1505, 0]
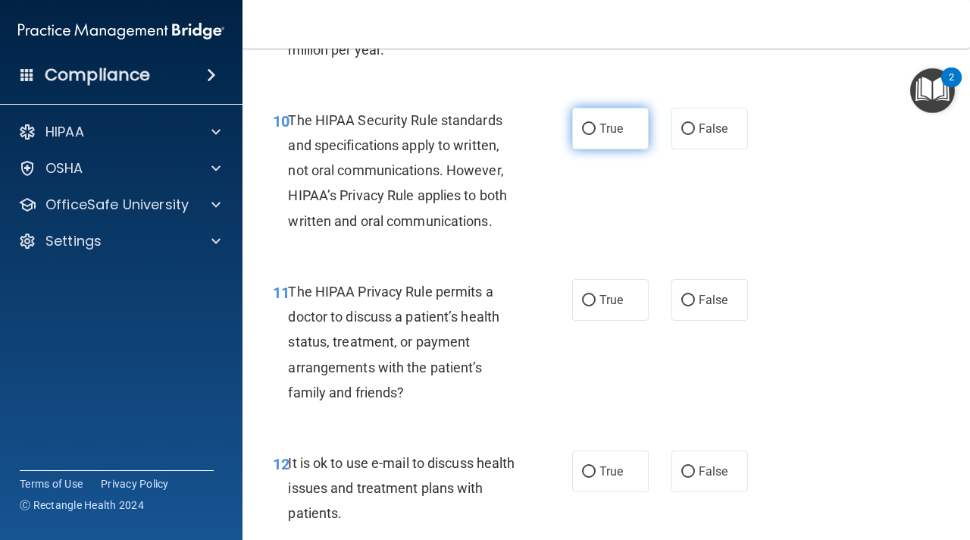
click at [625, 124] on label "True" at bounding box center [610, 129] width 77 height 42
click at [596, 124] on input "True" at bounding box center [589, 129] width 14 height 11
radio input "true"
click at [620, 287] on label "True" at bounding box center [610, 300] width 77 height 42
click at [596, 295] on input "True" at bounding box center [589, 300] width 14 height 11
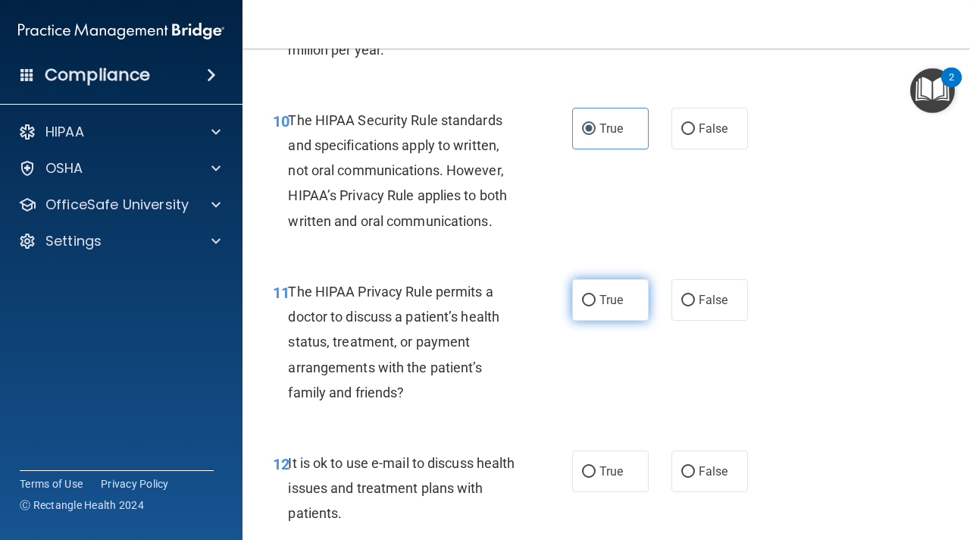
radio input "true"
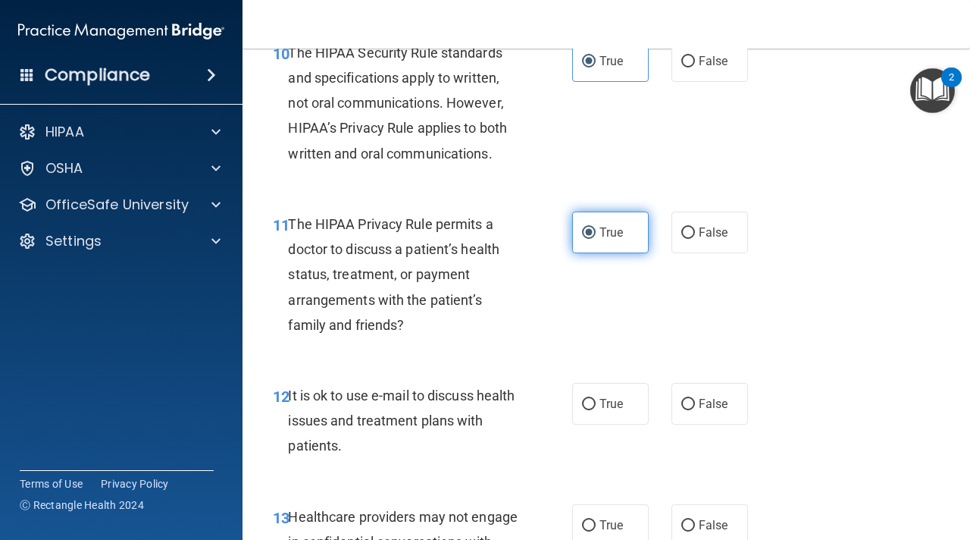
scroll to position [1809, 0]
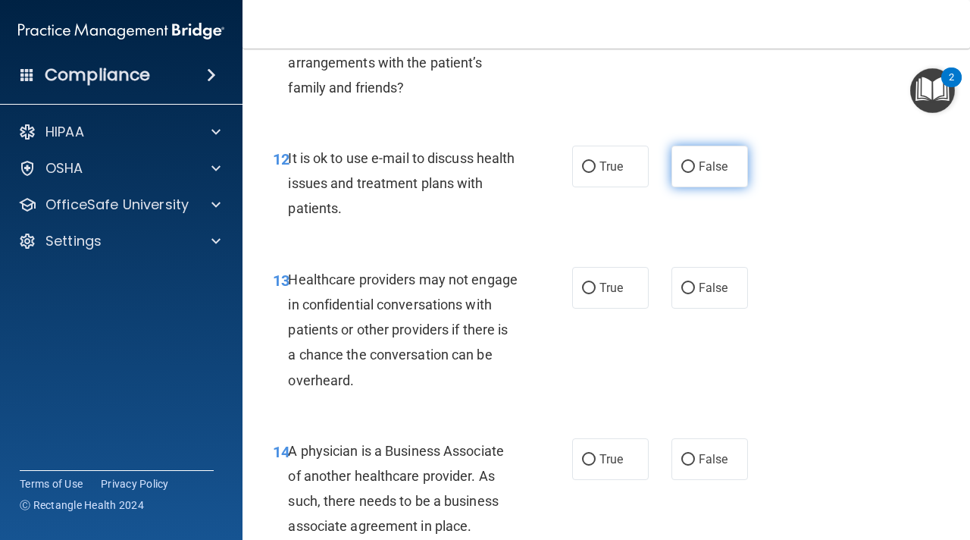
click at [688, 166] on input "False" at bounding box center [688, 166] width 14 height 11
radio input "true"
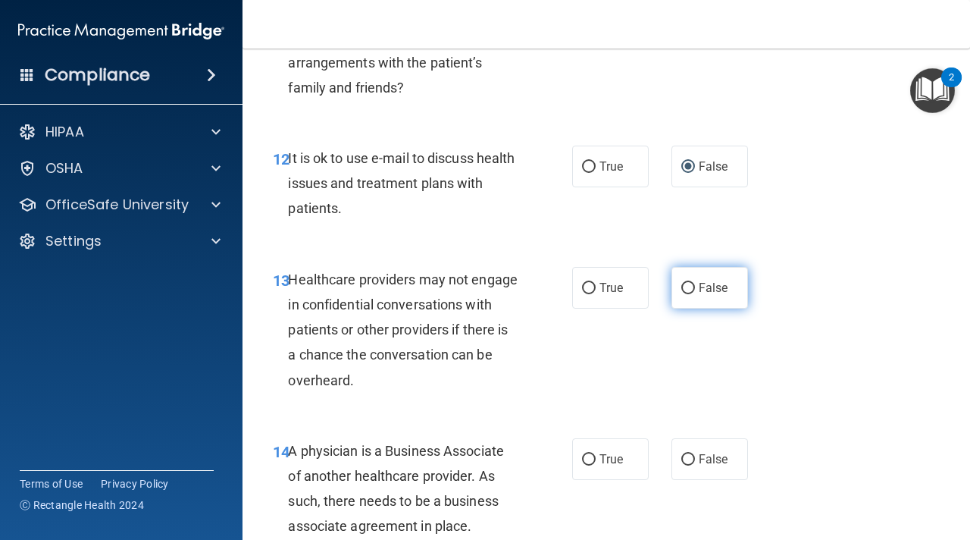
click at [702, 305] on label "False" at bounding box center [710, 288] width 77 height 42
click at [695, 294] on input "False" at bounding box center [688, 288] width 14 height 11
radio input "true"
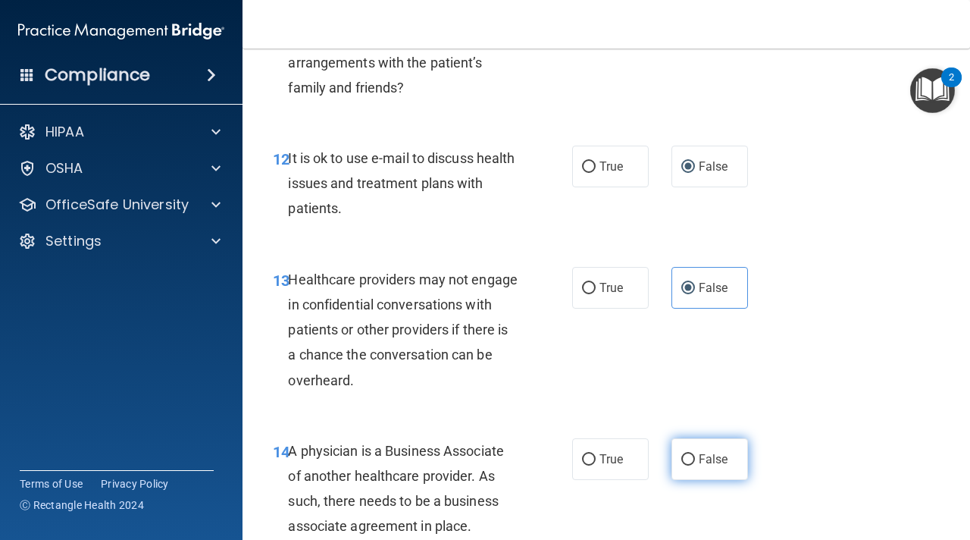
click at [703, 448] on label "False" at bounding box center [710, 459] width 77 height 42
click at [695, 454] on input "False" at bounding box center [688, 459] width 14 height 11
radio input "true"
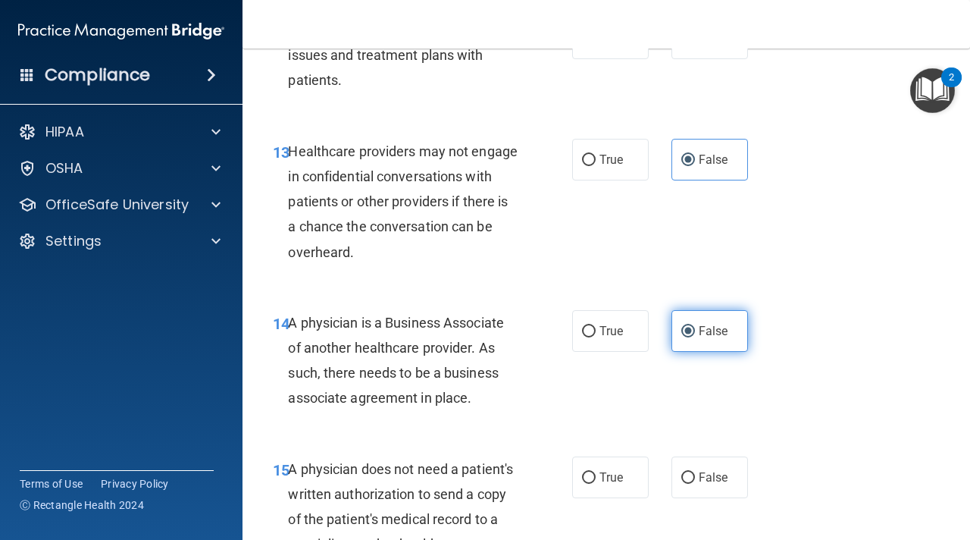
scroll to position [2239, 0]
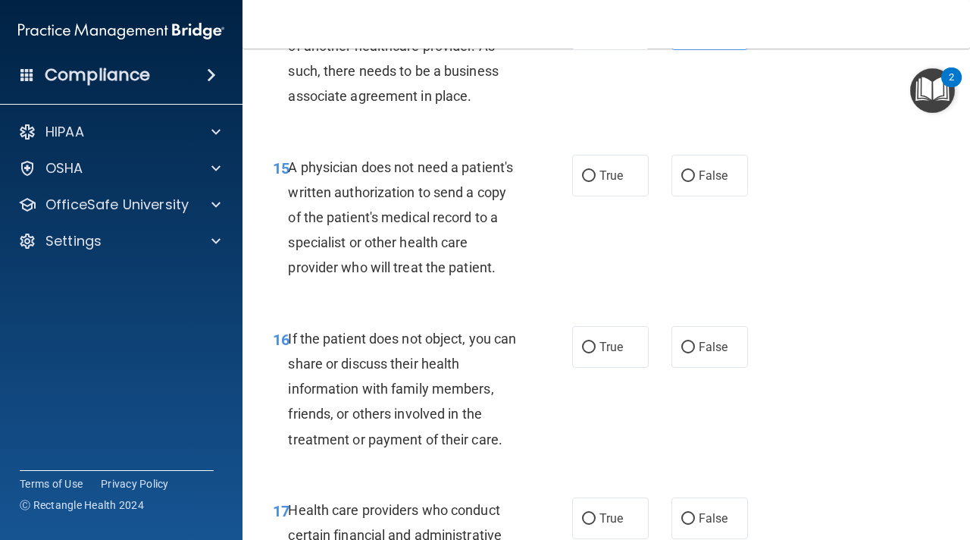
click at [708, 191] on label "False" at bounding box center [710, 176] width 77 height 42
click at [695, 182] on input "False" at bounding box center [688, 176] width 14 height 11
radio input "true"
click at [704, 349] on span "False" at bounding box center [714, 347] width 30 height 14
click at [695, 349] on input "False" at bounding box center [688, 347] width 14 height 11
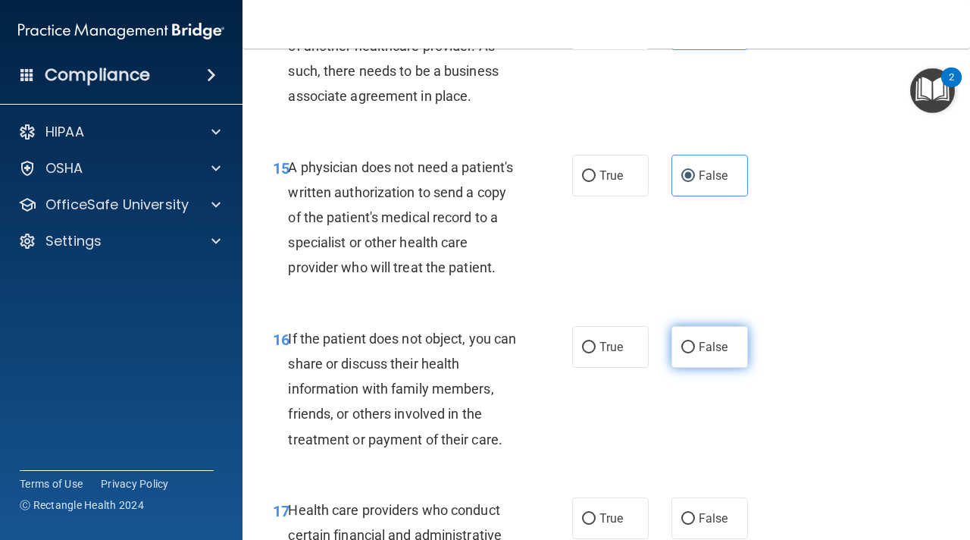
radio input "true"
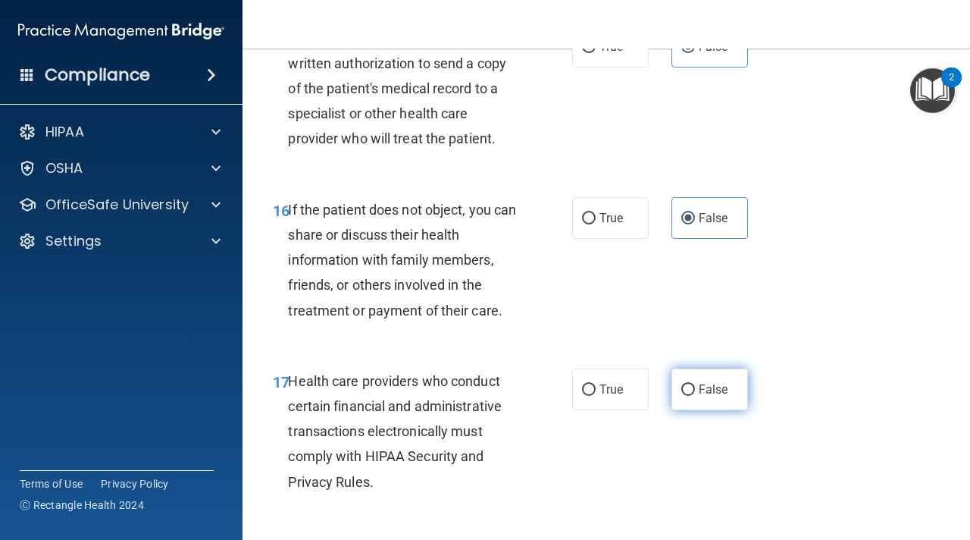
click at [710, 401] on label "False" at bounding box center [710, 389] width 77 height 42
click at [695, 396] on input "False" at bounding box center [688, 389] width 14 height 11
radio input "true"
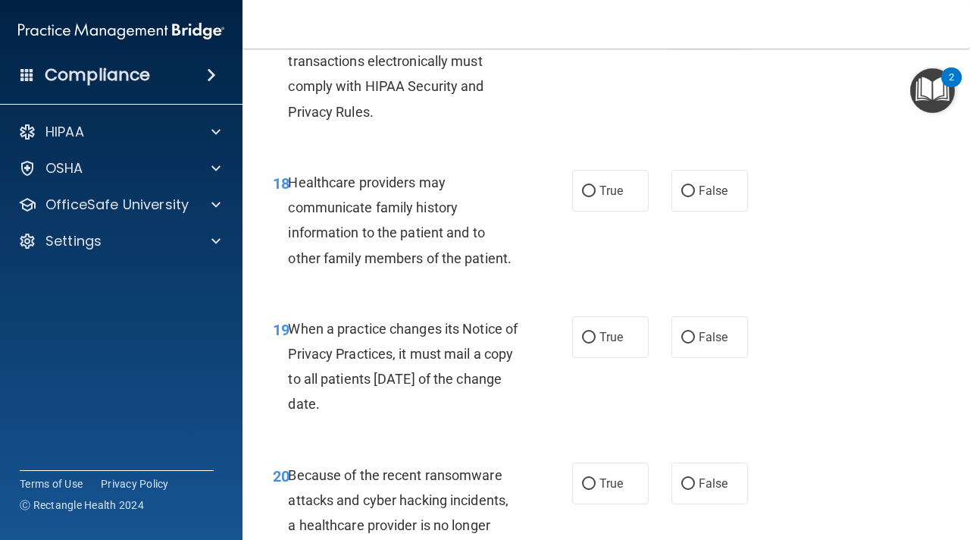
scroll to position [2760, 0]
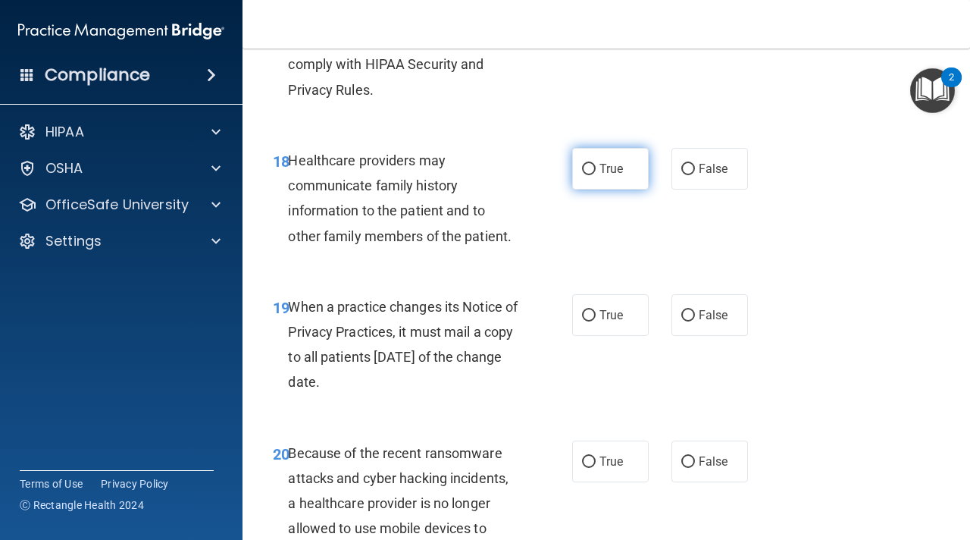
click at [594, 149] on label "True" at bounding box center [610, 169] width 77 height 42
click at [594, 164] on input "True" at bounding box center [589, 169] width 14 height 11
radio input "true"
click at [606, 327] on label "True" at bounding box center [610, 315] width 77 height 42
click at [596, 321] on input "True" at bounding box center [589, 315] width 14 height 11
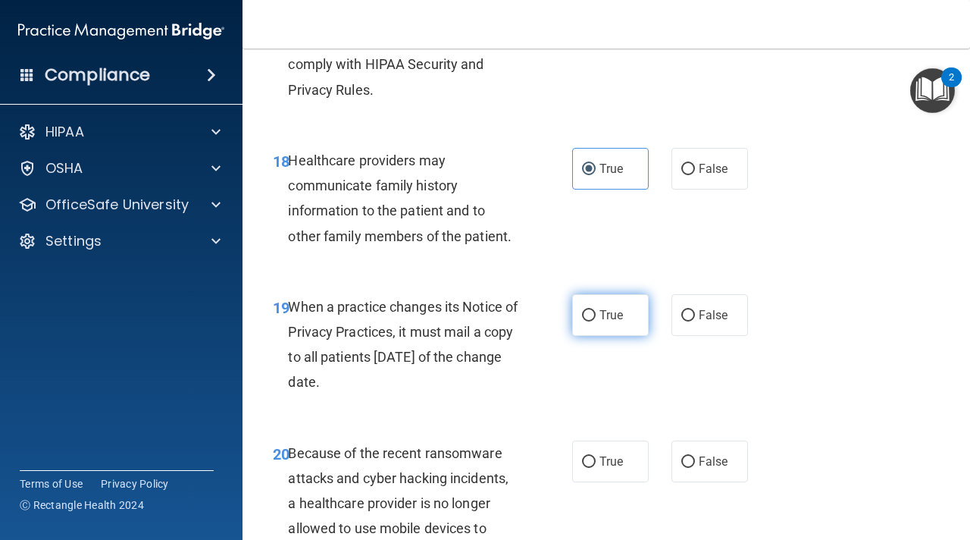
radio input "true"
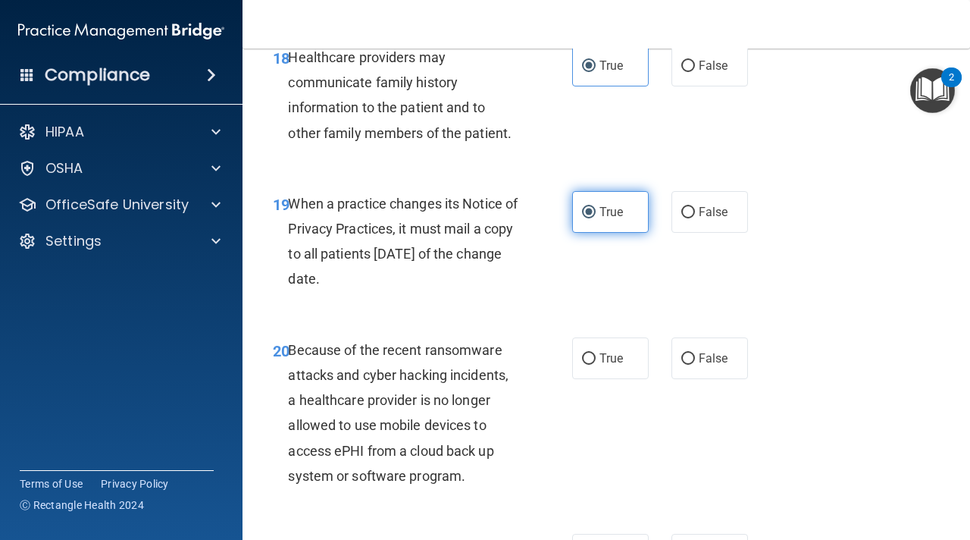
scroll to position [2924, 0]
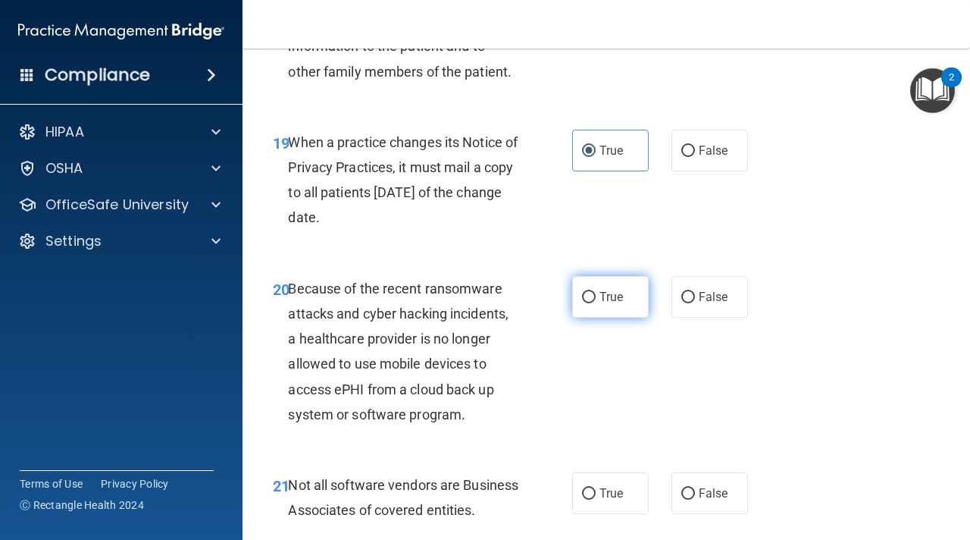
click at [606, 307] on label "True" at bounding box center [610, 297] width 77 height 42
click at [596, 303] on input "True" at bounding box center [589, 297] width 14 height 11
radio input "true"
click at [608, 480] on label "True" at bounding box center [610, 493] width 77 height 42
click at [596, 488] on input "True" at bounding box center [589, 493] width 14 height 11
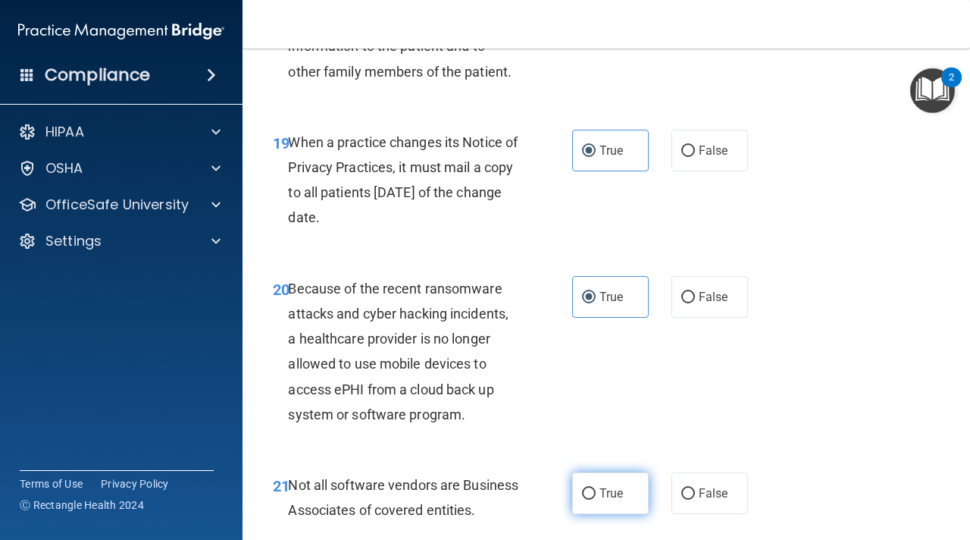
radio input "true"
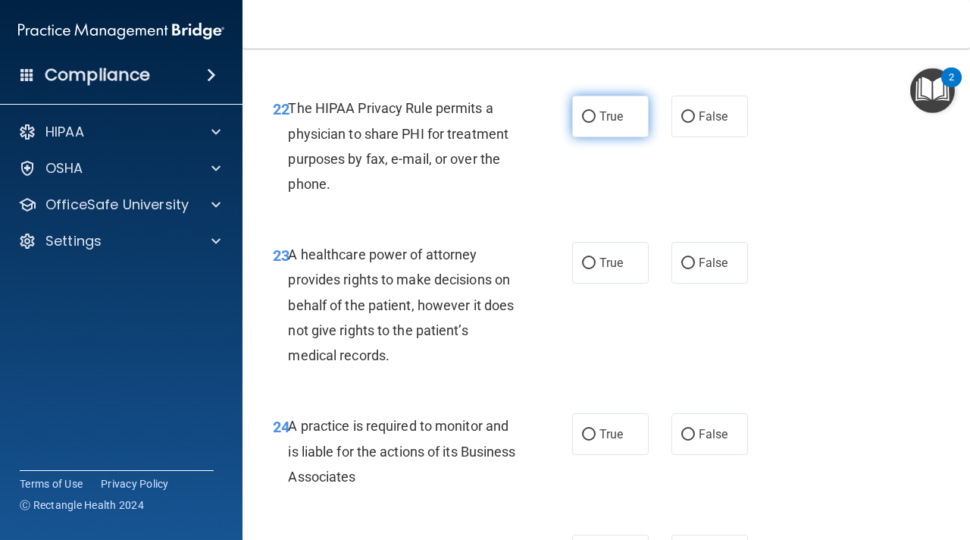
scroll to position [3401, 0]
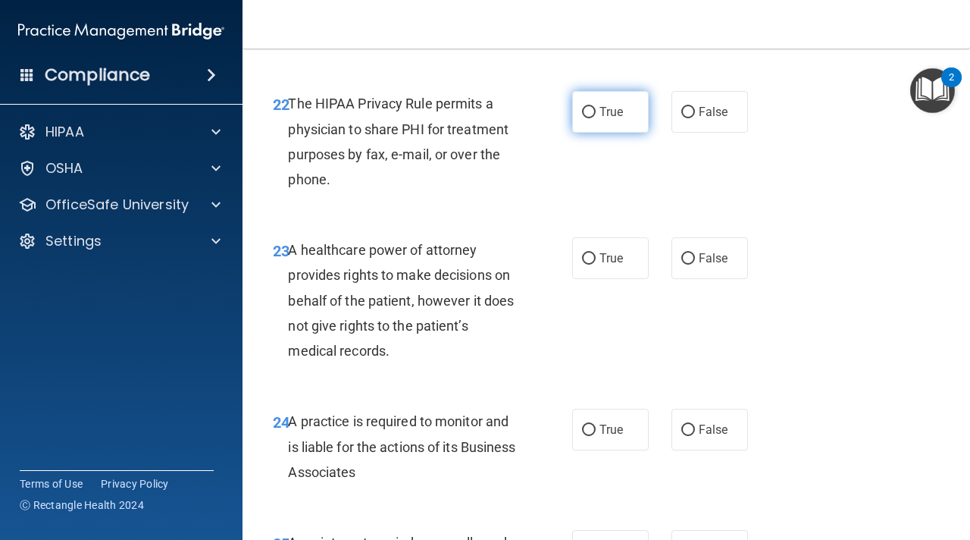
click at [618, 119] on span "True" at bounding box center [611, 112] width 23 height 14
click at [596, 118] on input "True" at bounding box center [589, 112] width 14 height 11
radio input "true"
click at [618, 279] on label "True" at bounding box center [610, 258] width 77 height 42
click at [596, 265] on input "True" at bounding box center [589, 258] width 14 height 11
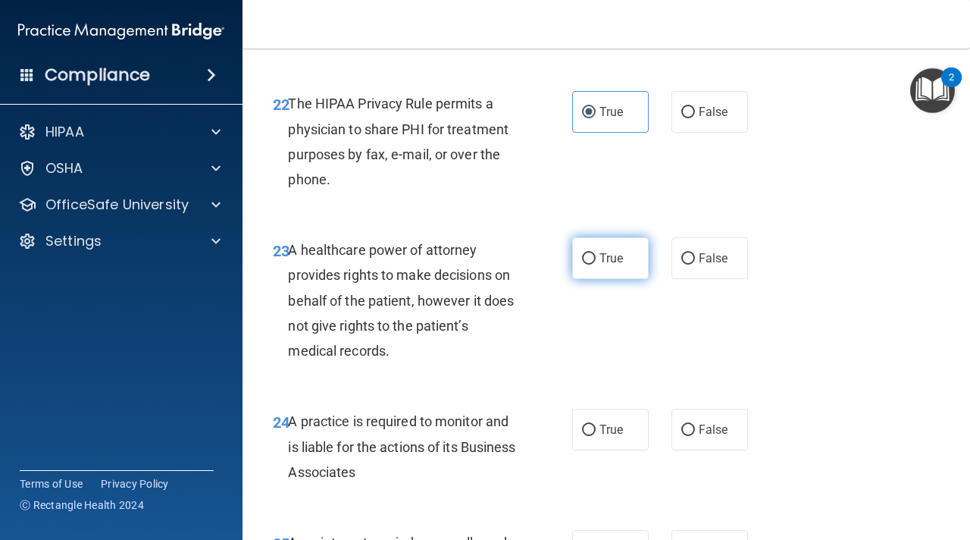
radio input "true"
click at [628, 450] on label "True" at bounding box center [610, 430] width 77 height 42
click at [596, 436] on input "True" at bounding box center [589, 429] width 14 height 11
radio input "true"
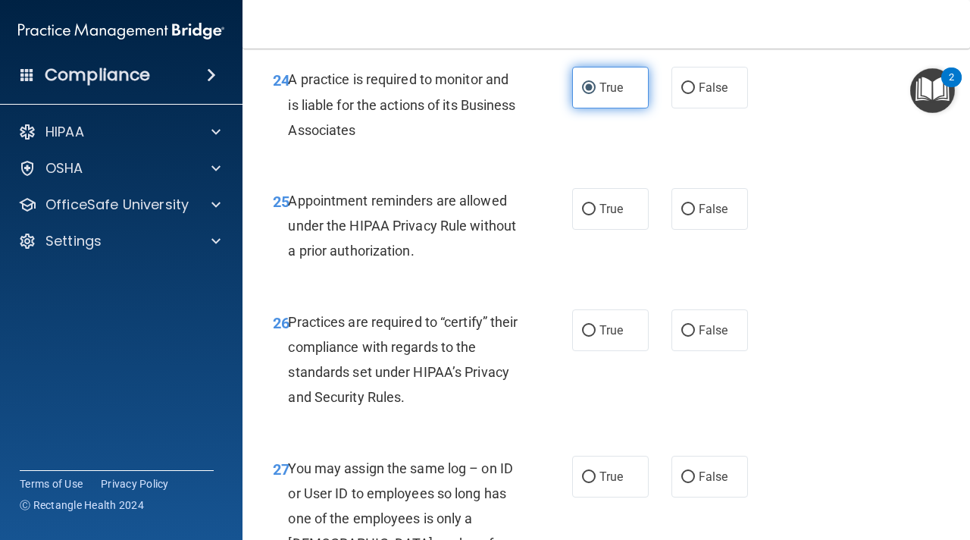
scroll to position [3772, 0]
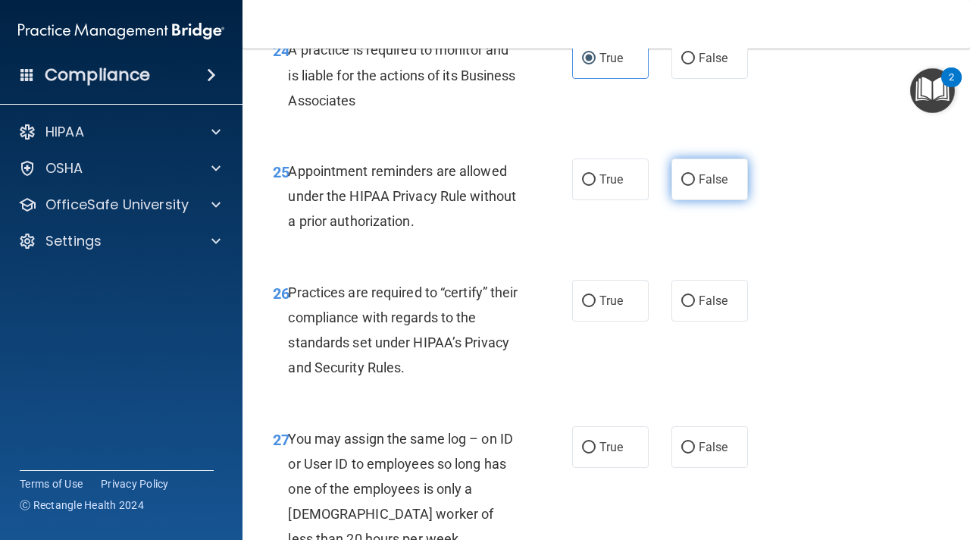
click at [720, 200] on label "False" at bounding box center [710, 179] width 77 height 42
click at [695, 186] on input "False" at bounding box center [688, 179] width 14 height 11
radio input "true"
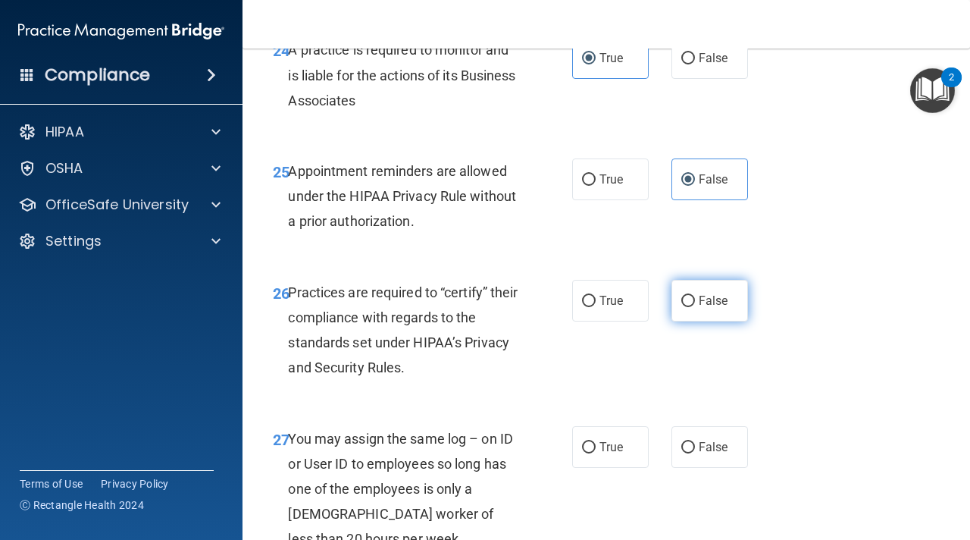
click at [712, 308] on span "False" at bounding box center [714, 300] width 30 height 14
click at [695, 307] on input "False" at bounding box center [688, 301] width 14 height 11
radio input "true"
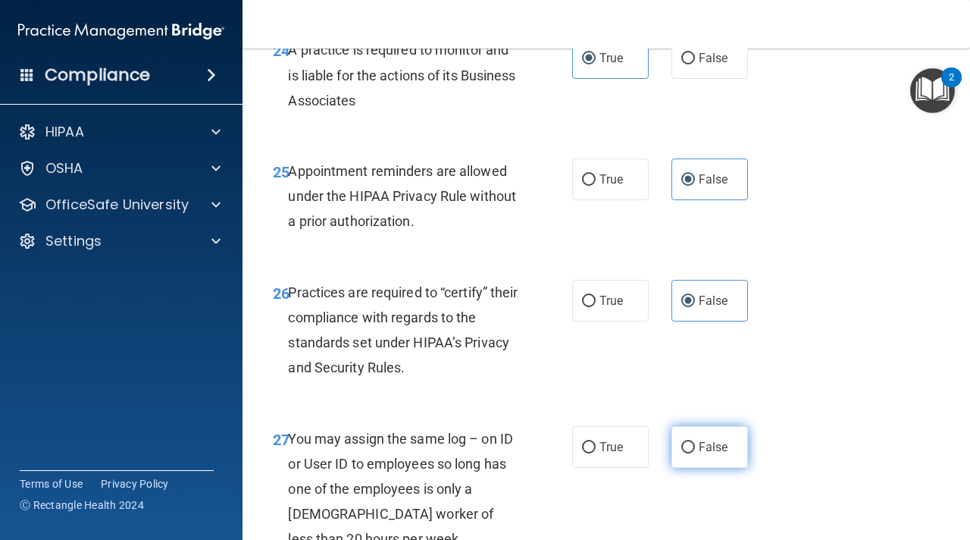
click at [697, 468] on label "False" at bounding box center [710, 447] width 77 height 42
click at [695, 453] on input "False" at bounding box center [688, 447] width 14 height 11
radio input "true"
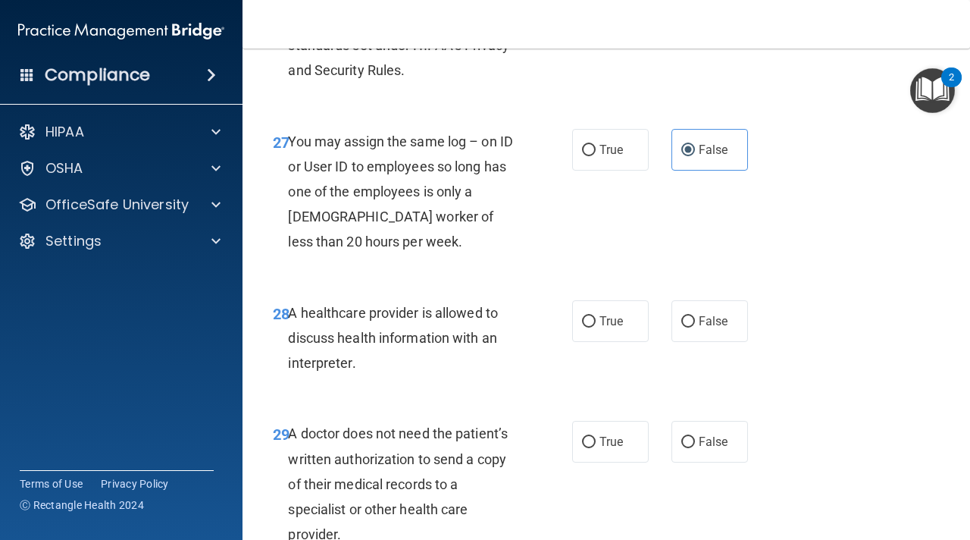
scroll to position [4077, 0]
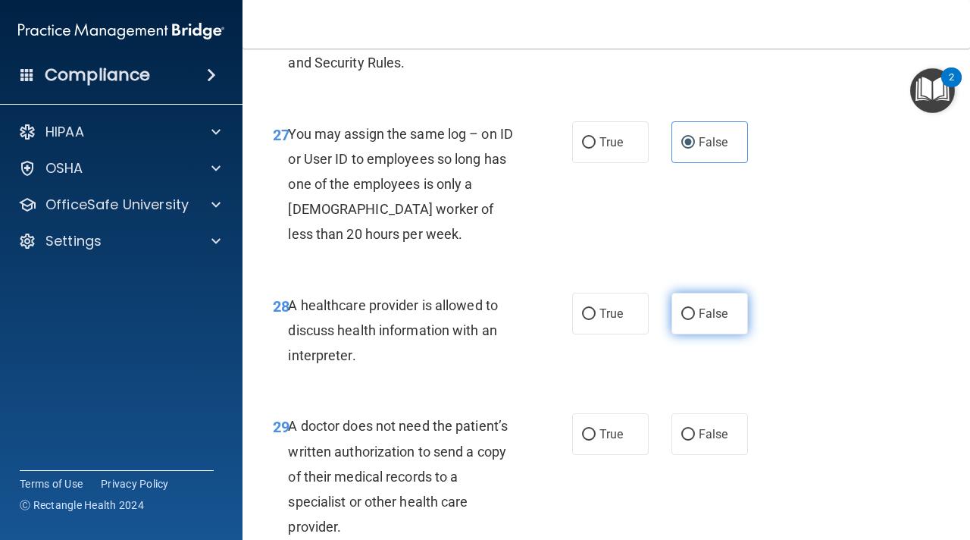
click at [703, 321] on span "False" at bounding box center [714, 313] width 30 height 14
click at [695, 320] on input "False" at bounding box center [688, 313] width 14 height 11
radio input "true"
click at [703, 441] on span "False" at bounding box center [714, 434] width 30 height 14
click at [695, 440] on input "False" at bounding box center [688, 434] width 14 height 11
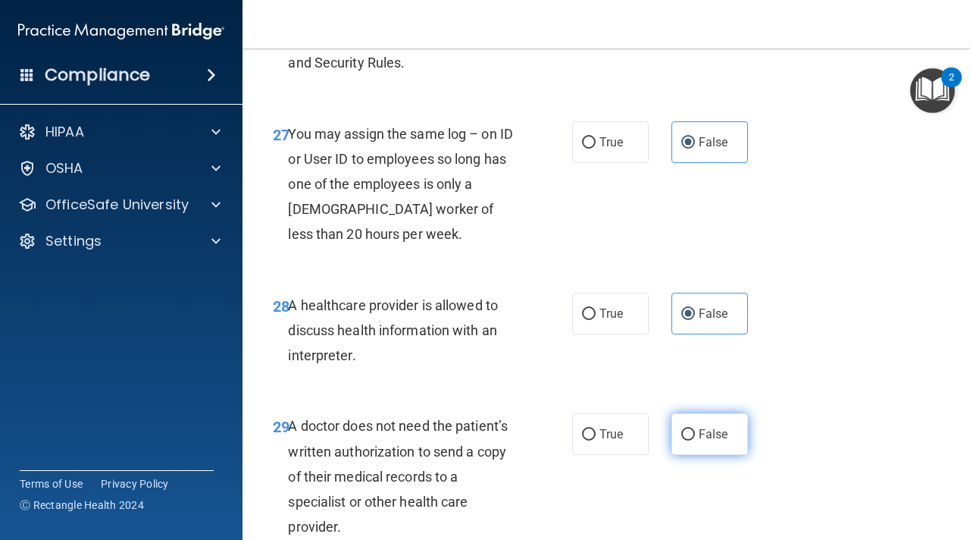
radio input "true"
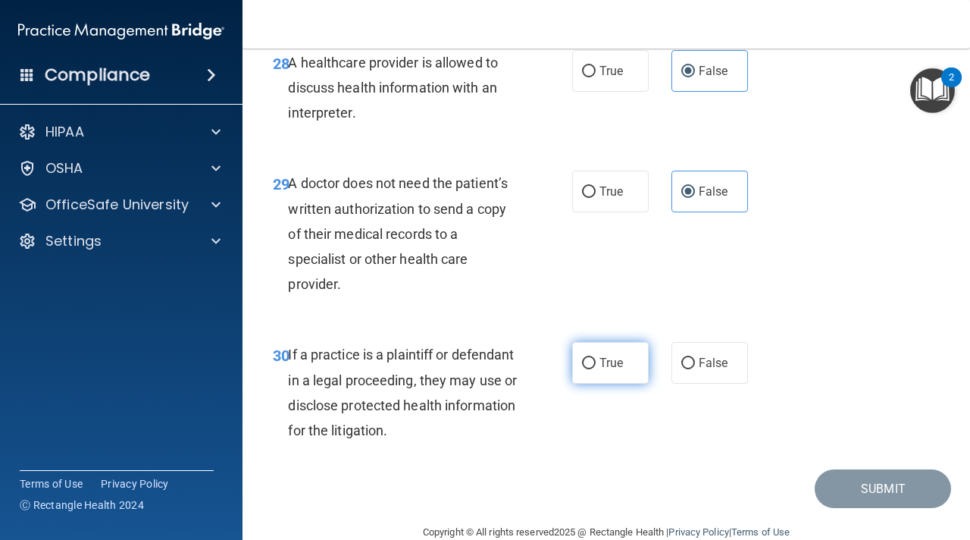
click at [620, 384] on label "True" at bounding box center [610, 363] width 77 height 42
click at [596, 369] on input "True" at bounding box center [589, 363] width 14 height 11
radio input "true"
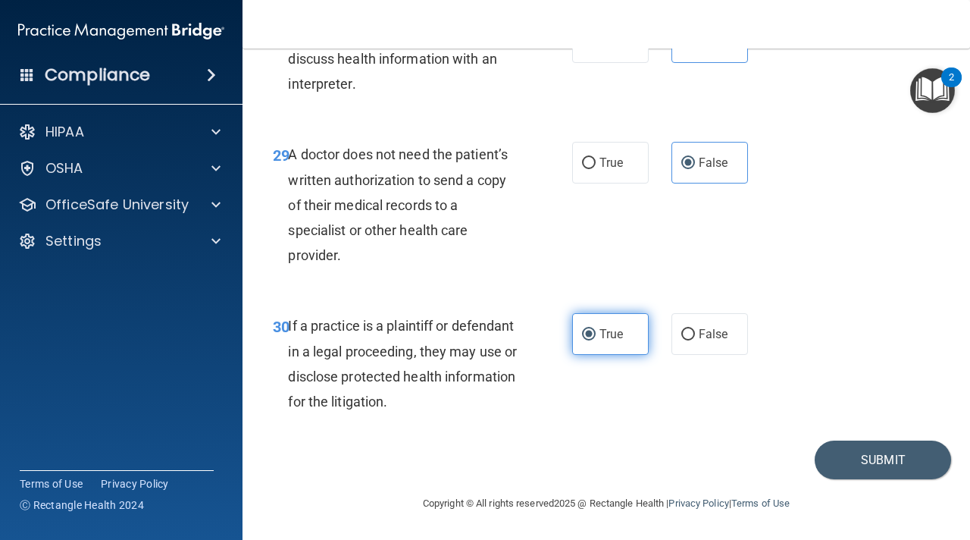
scroll to position [4357, 0]
click at [859, 479] on button "Submit" at bounding box center [883, 459] width 136 height 39
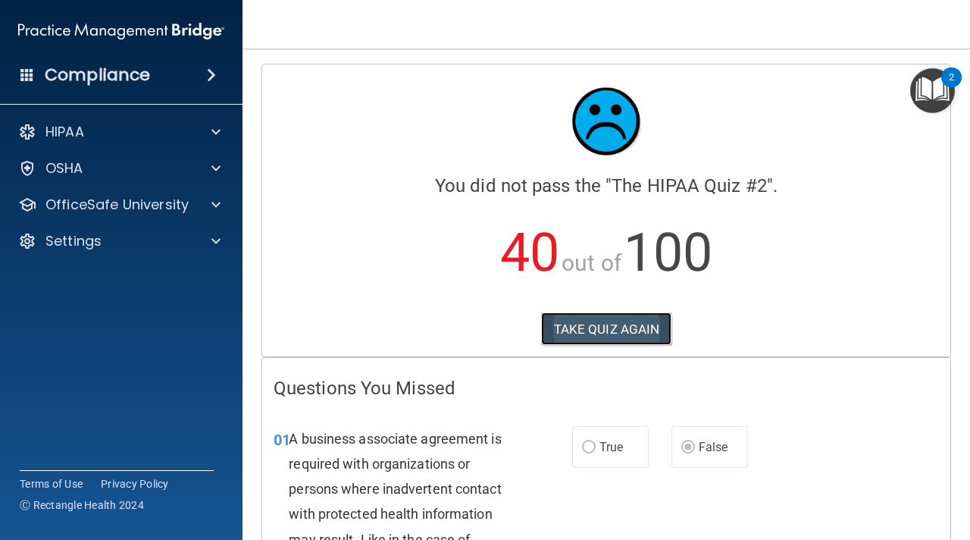
click at [603, 333] on button "TAKE QUIZ AGAIN" at bounding box center [606, 328] width 131 height 33
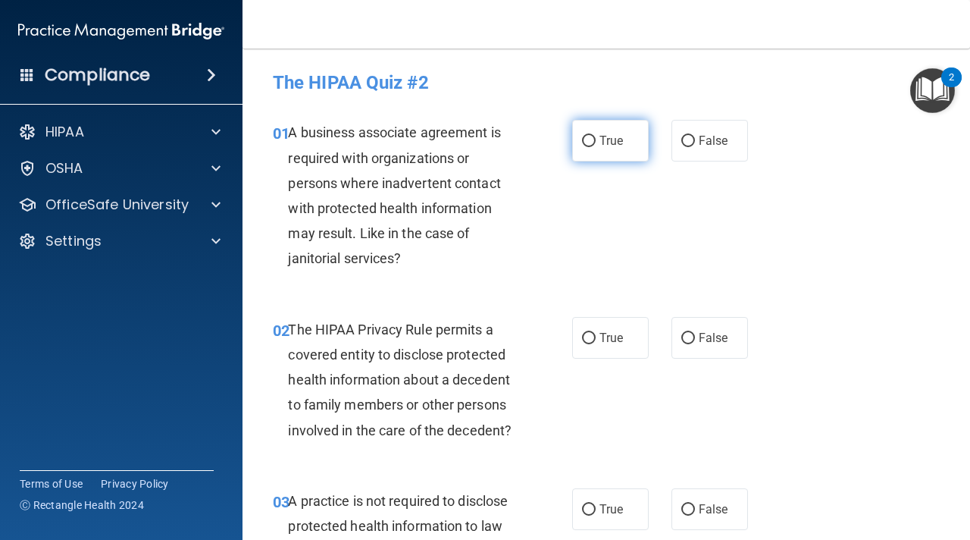
click at [624, 138] on label "True" at bounding box center [610, 141] width 77 height 42
click at [596, 138] on input "True" at bounding box center [589, 141] width 14 height 11
radio input "true"
click at [597, 359] on div "02 The HIPAA Privacy Rule permits a covered entity to disclose protected health…" at bounding box center [606, 383] width 690 height 171
click at [600, 333] on span "True" at bounding box center [611, 337] width 23 height 14
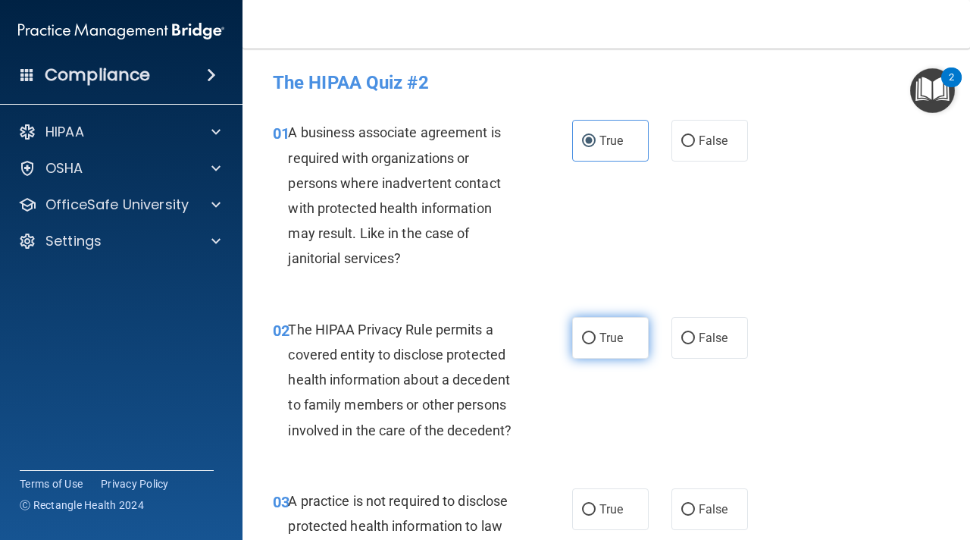
click at [596, 333] on input "True" at bounding box center [589, 338] width 14 height 11
radio input "true"
click at [603, 503] on span "True" at bounding box center [611, 509] width 23 height 14
click at [596, 504] on input "True" at bounding box center [589, 509] width 14 height 11
radio input "true"
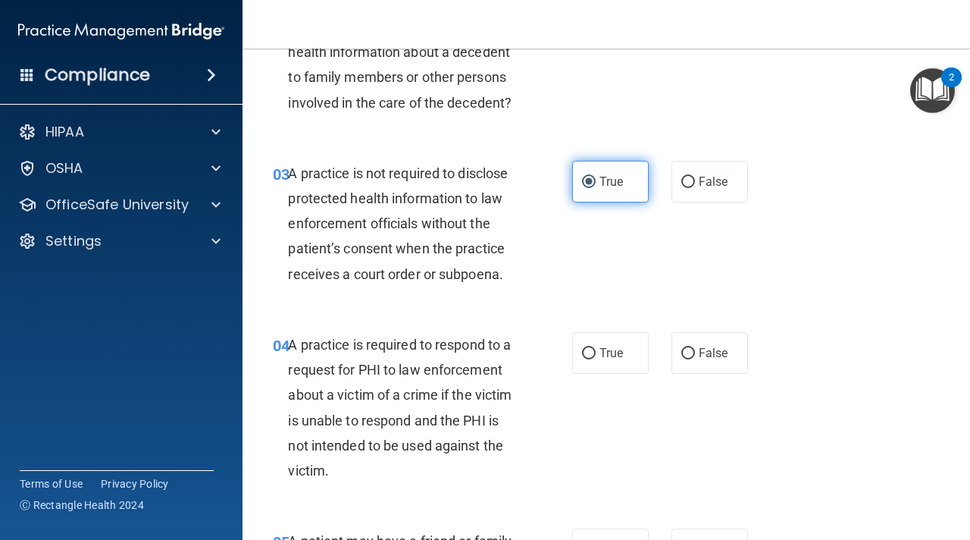
scroll to position [420, 0]
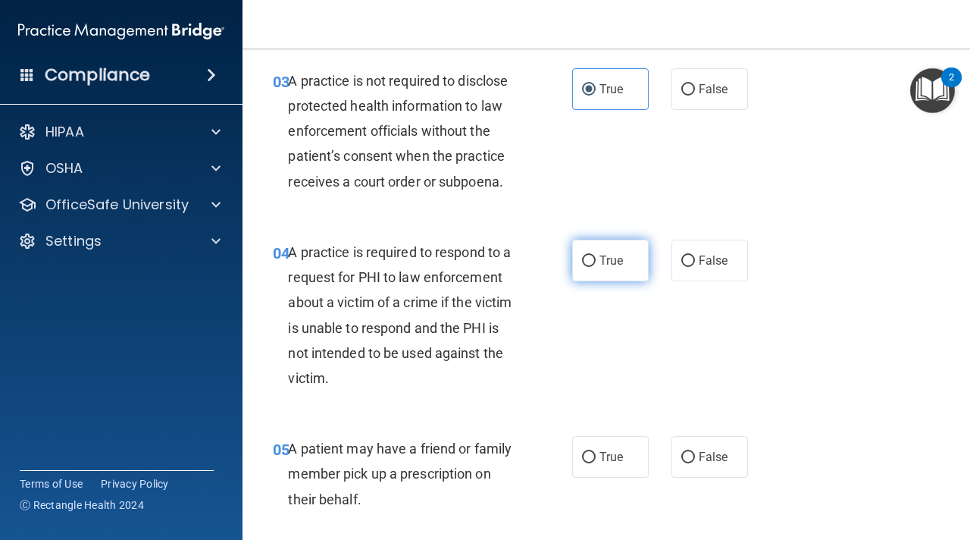
click at [620, 266] on span "True" at bounding box center [611, 260] width 23 height 14
click at [596, 266] on input "True" at bounding box center [589, 260] width 14 height 11
radio input "true"
click at [605, 465] on label "True" at bounding box center [610, 457] width 77 height 42
click at [596, 463] on input "True" at bounding box center [589, 457] width 14 height 11
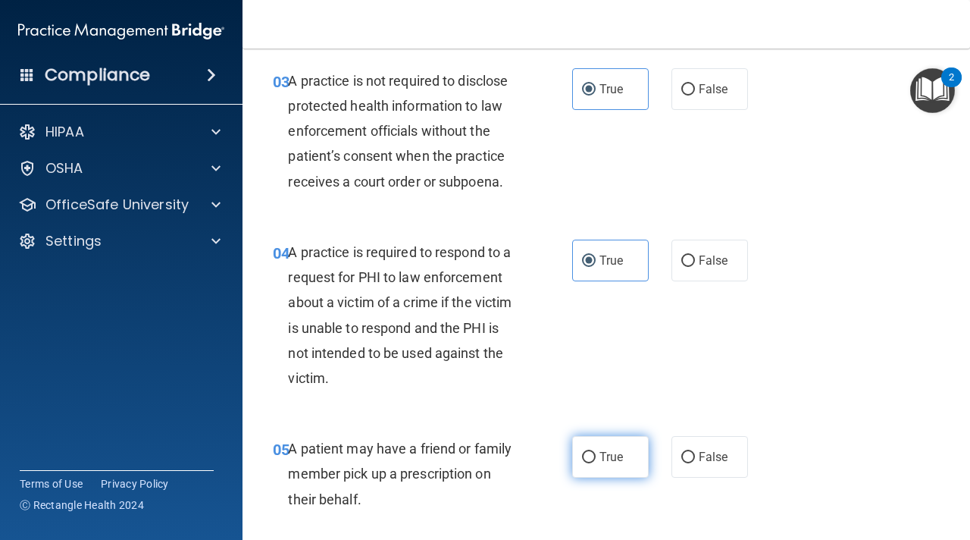
radio input "true"
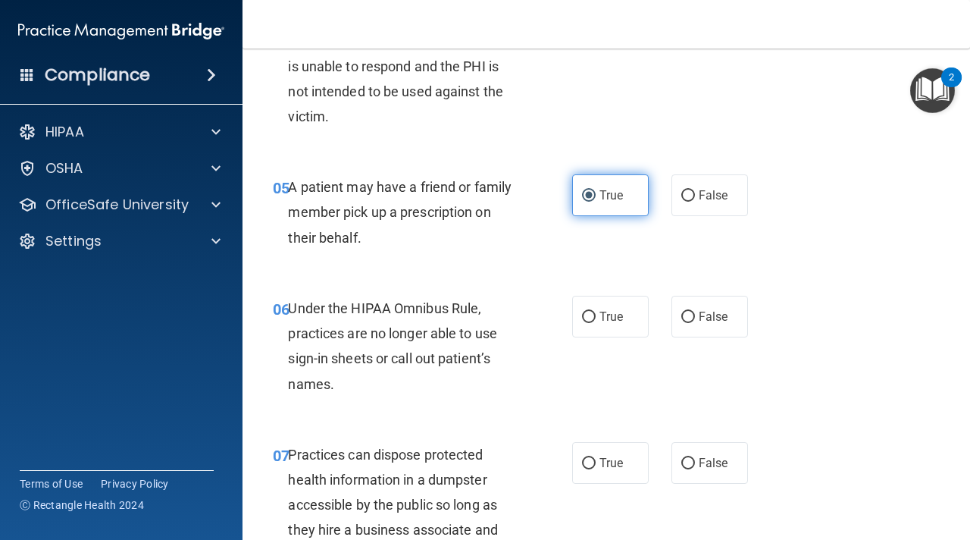
scroll to position [740, 0]
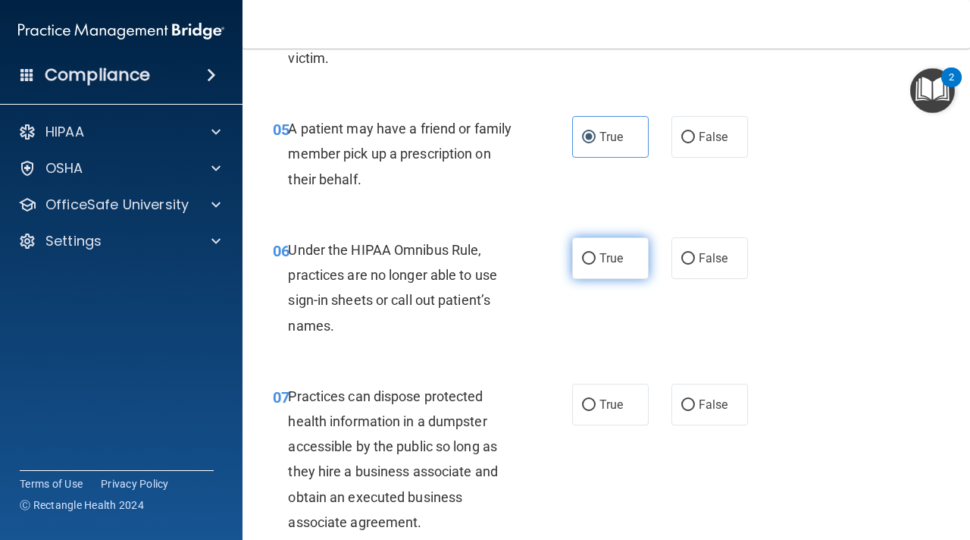
click at [614, 249] on label "True" at bounding box center [610, 258] width 77 height 42
click at [596, 253] on input "True" at bounding box center [589, 258] width 14 height 11
radio input "true"
click at [614, 399] on span "True" at bounding box center [611, 404] width 23 height 14
click at [596, 399] on input "True" at bounding box center [589, 404] width 14 height 11
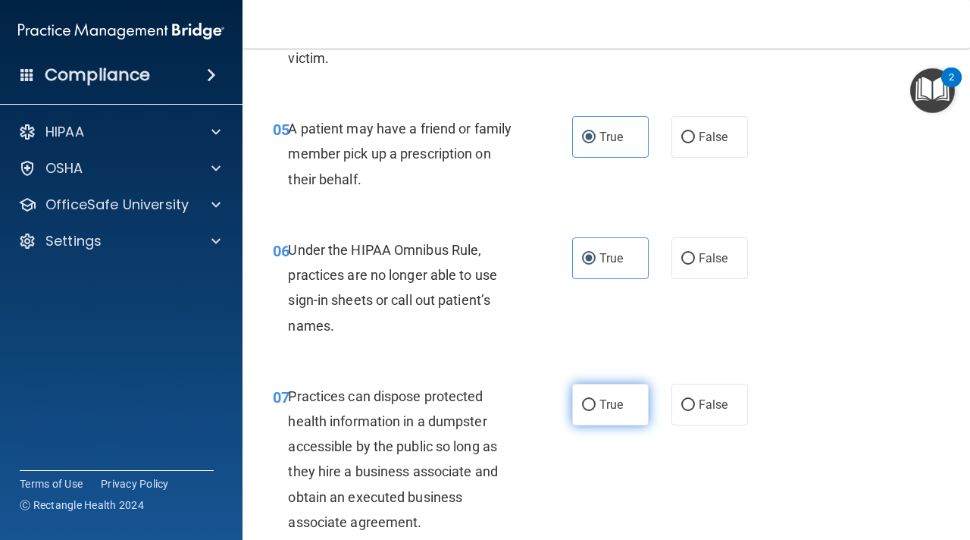
radio input "true"
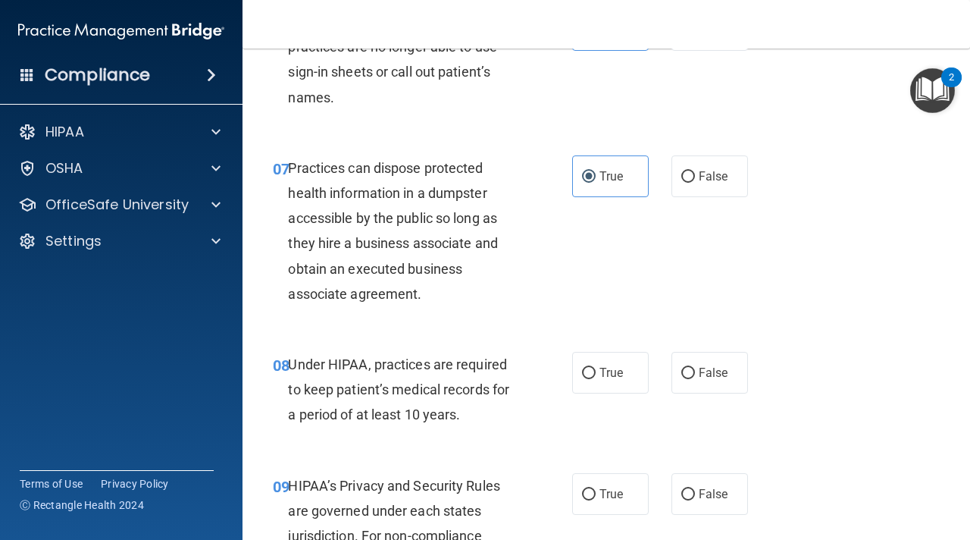
scroll to position [1000, 0]
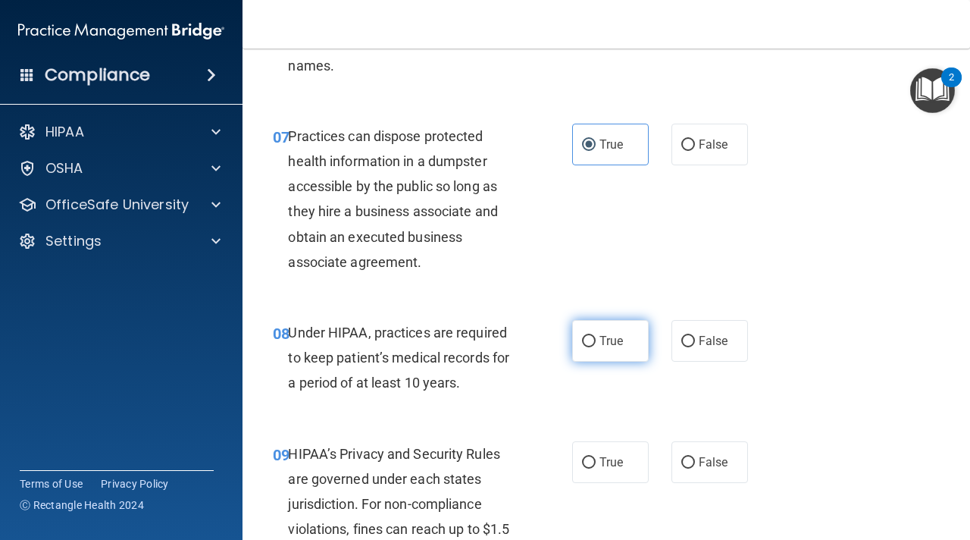
click at [608, 341] on span "True" at bounding box center [611, 340] width 23 height 14
click at [596, 341] on input "True" at bounding box center [589, 341] width 14 height 11
radio input "true"
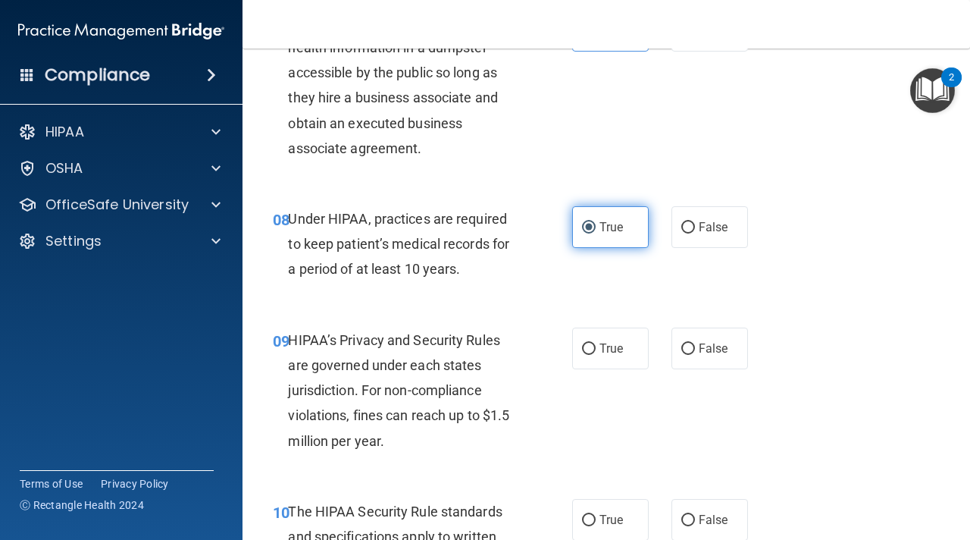
scroll to position [1139, 0]
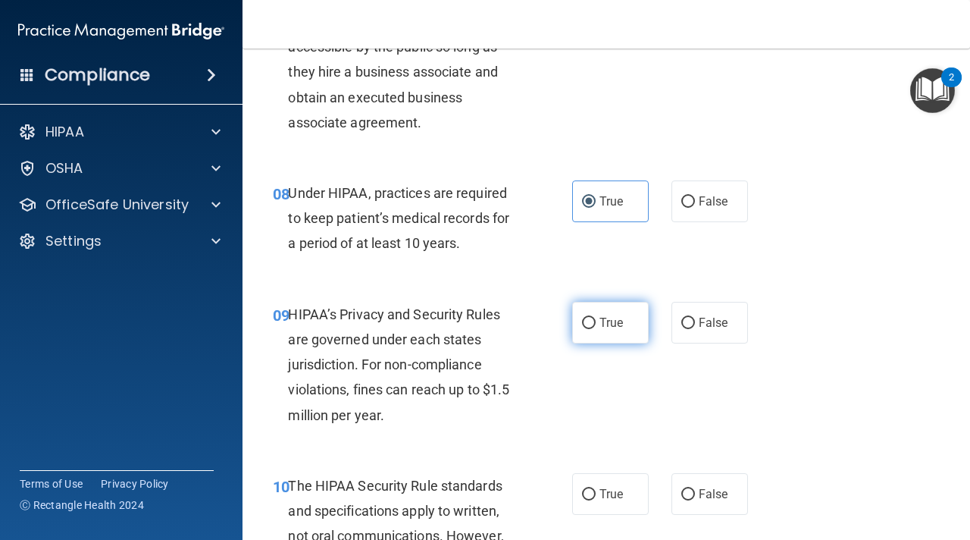
click at [601, 317] on span "True" at bounding box center [611, 322] width 23 height 14
click at [596, 318] on input "True" at bounding box center [589, 323] width 14 height 11
radio input "true"
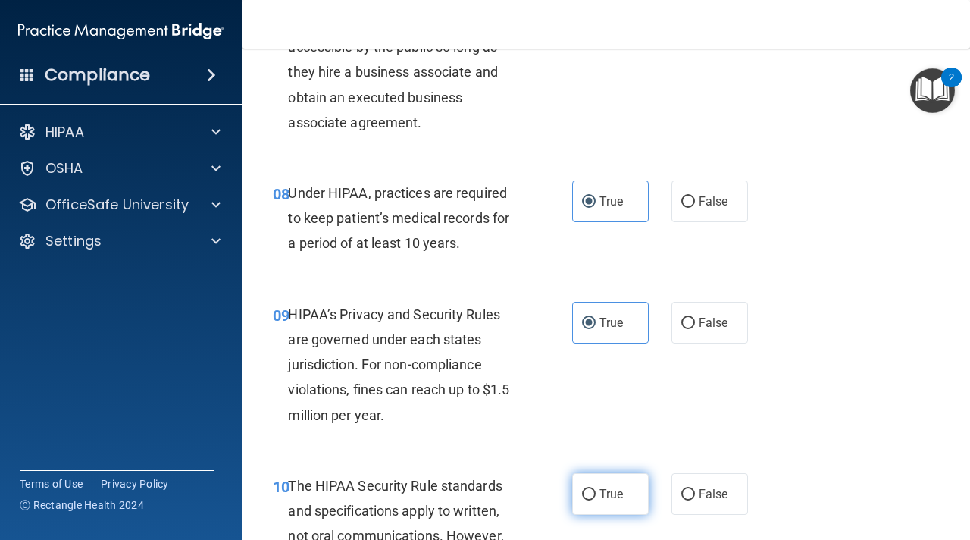
click at [600, 494] on span "True" at bounding box center [611, 494] width 23 height 14
click at [596, 494] on input "True" at bounding box center [589, 494] width 14 height 11
radio input "true"
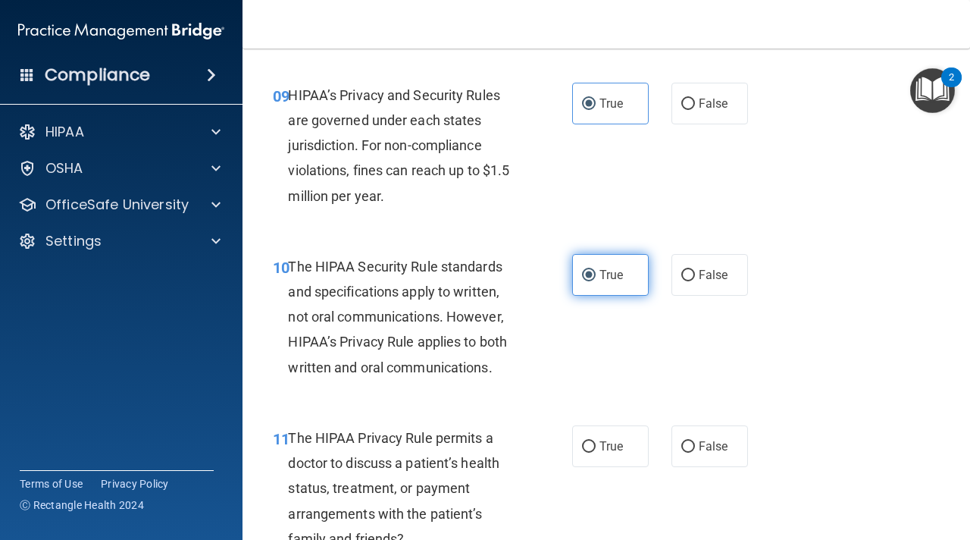
scroll to position [1520, 0]
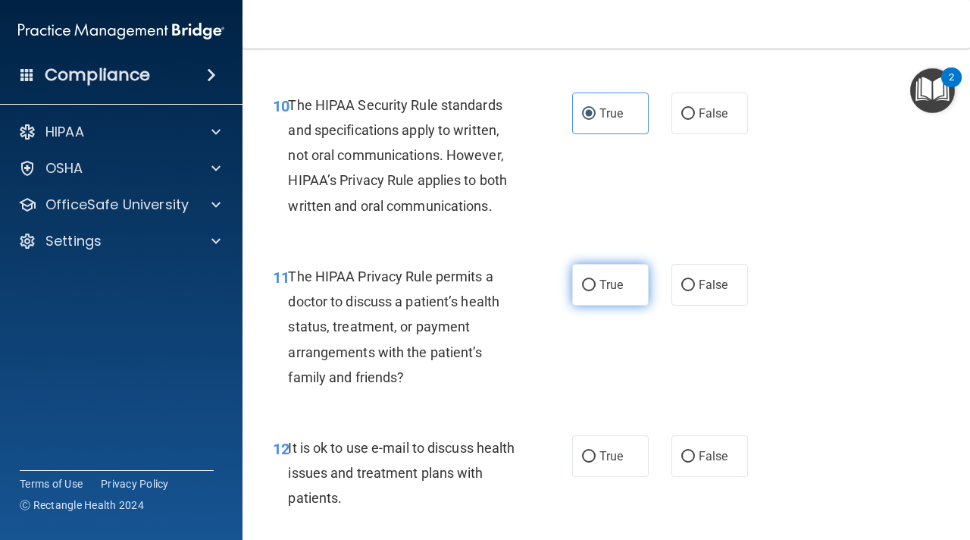
click at [617, 290] on span "True" at bounding box center [611, 284] width 23 height 14
click at [596, 290] on input "True" at bounding box center [589, 285] width 14 height 11
radio input "true"
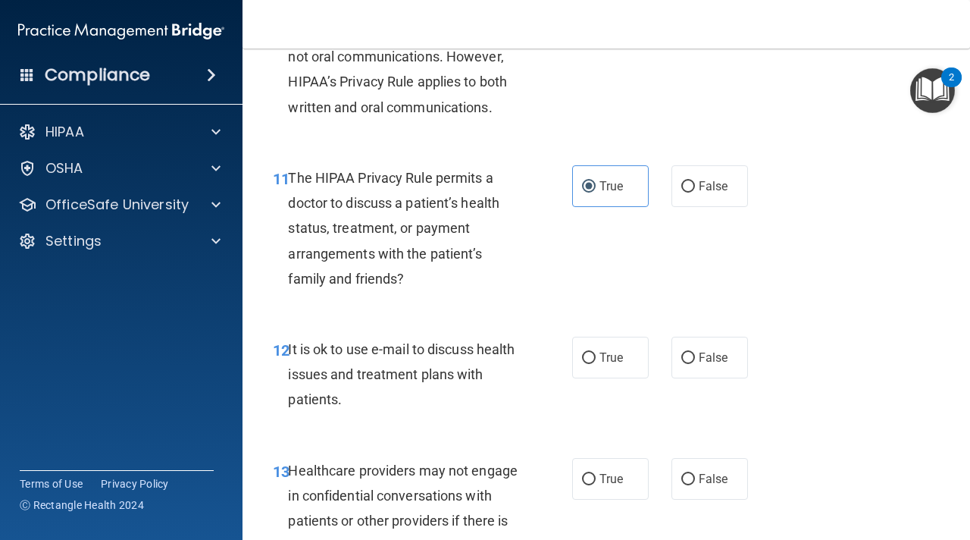
scroll to position [1643, 0]
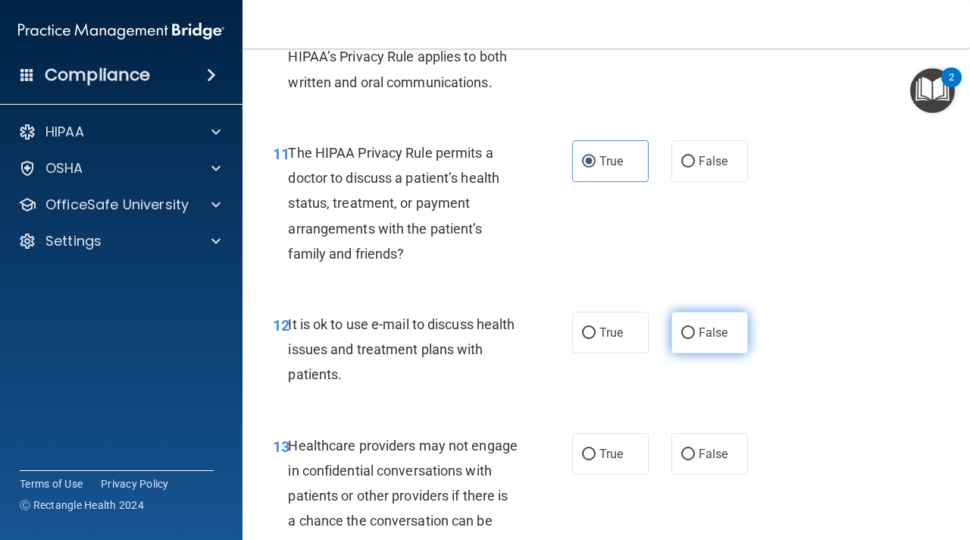
click at [712, 352] on label "False" at bounding box center [710, 333] width 77 height 42
click at [695, 339] on input "False" at bounding box center [688, 332] width 14 height 11
radio input "true"
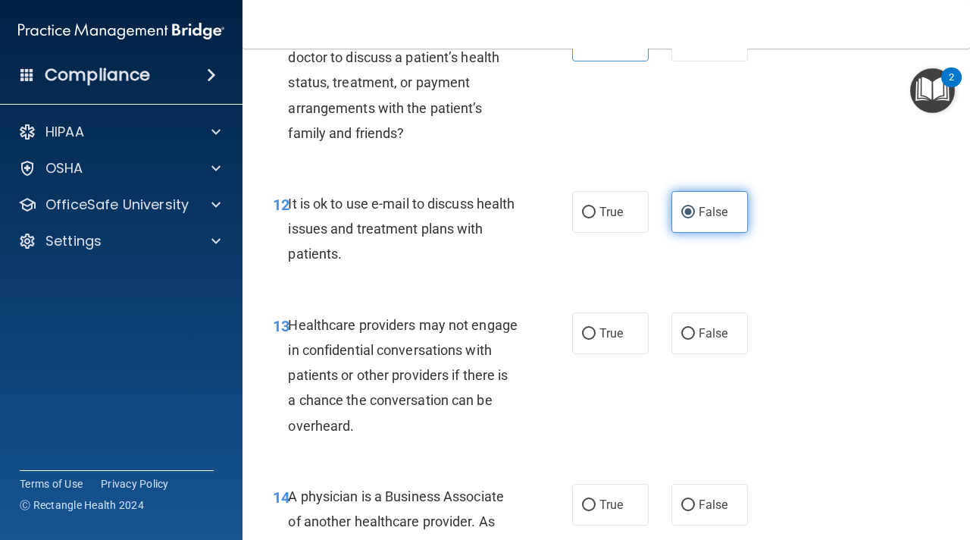
scroll to position [1765, 0]
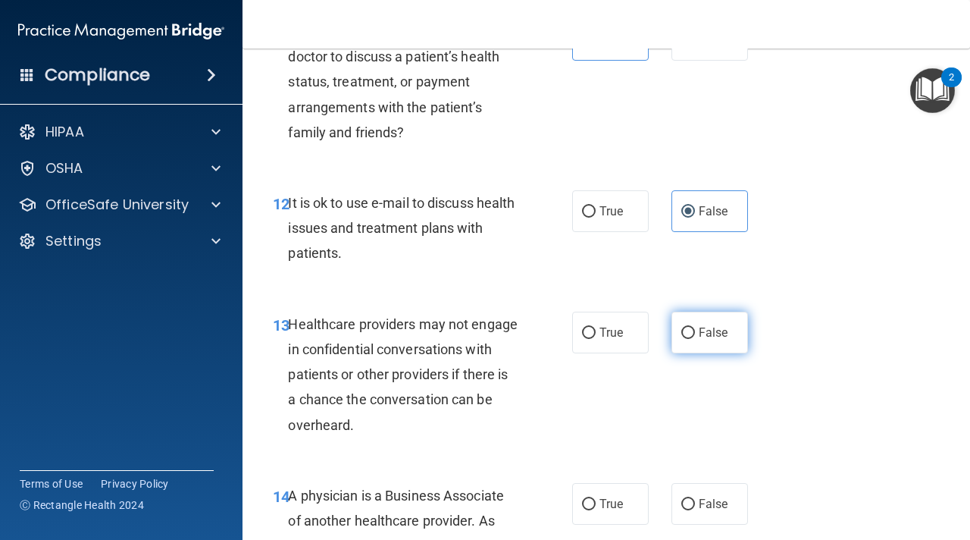
click at [712, 320] on label "False" at bounding box center [710, 333] width 77 height 42
click at [695, 327] on input "False" at bounding box center [688, 332] width 14 height 11
radio input "true"
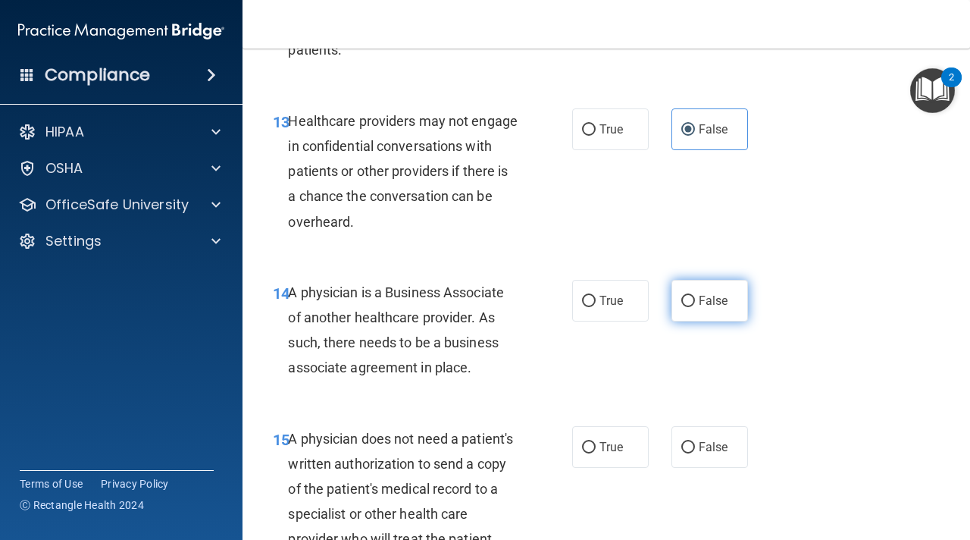
scroll to position [1968, 0]
click at [707, 297] on span "False" at bounding box center [714, 300] width 30 height 14
click at [695, 297] on input "False" at bounding box center [688, 300] width 14 height 11
radio input "true"
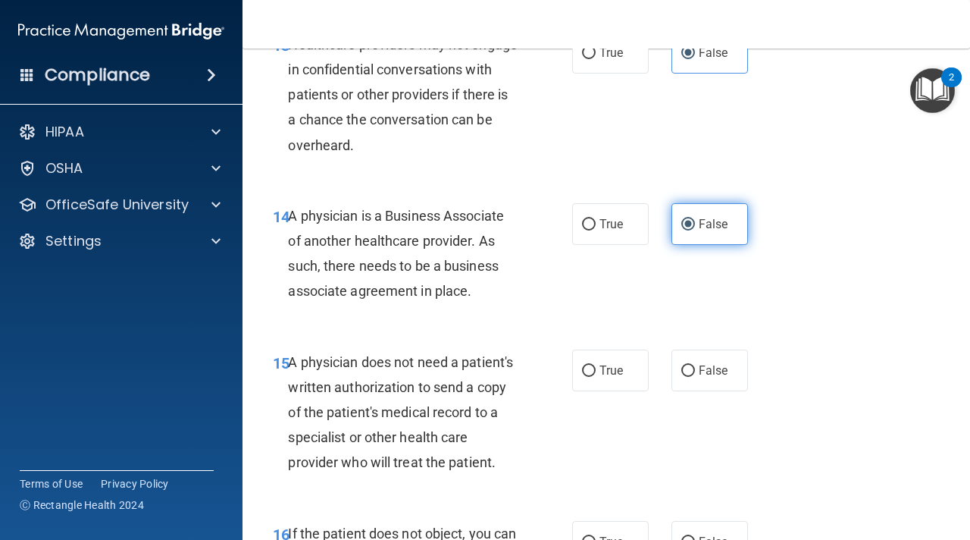
scroll to position [2066, 0]
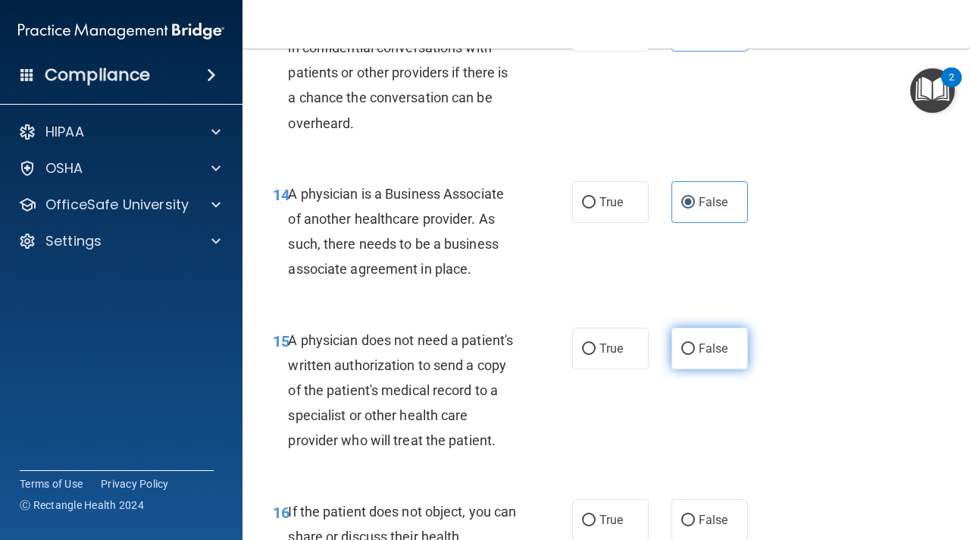
click at [701, 352] on span "False" at bounding box center [714, 348] width 30 height 14
click at [695, 352] on input "False" at bounding box center [688, 348] width 14 height 11
click at [701, 518] on span "False" at bounding box center [714, 519] width 30 height 14
click at [695, 518] on input "False" at bounding box center [688, 520] width 14 height 11
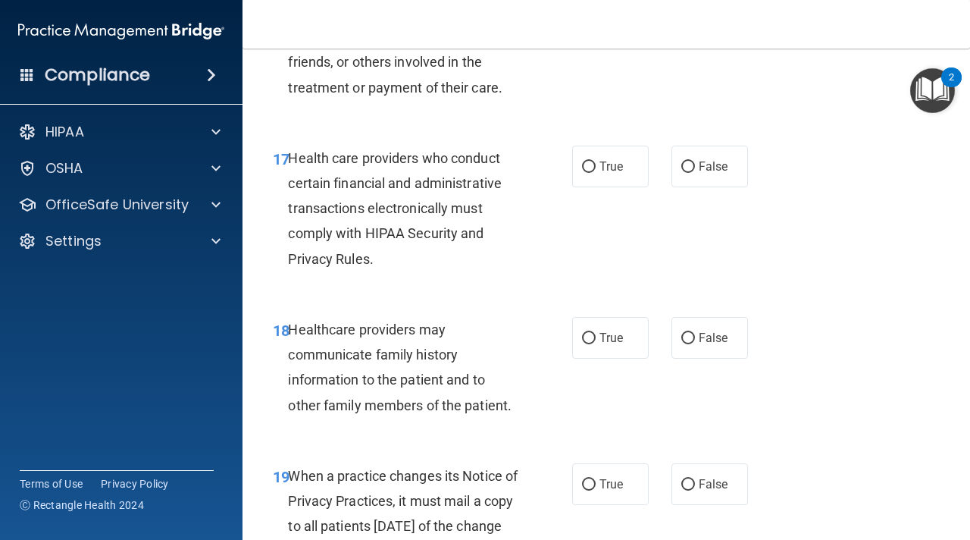
scroll to position [2600, 0]
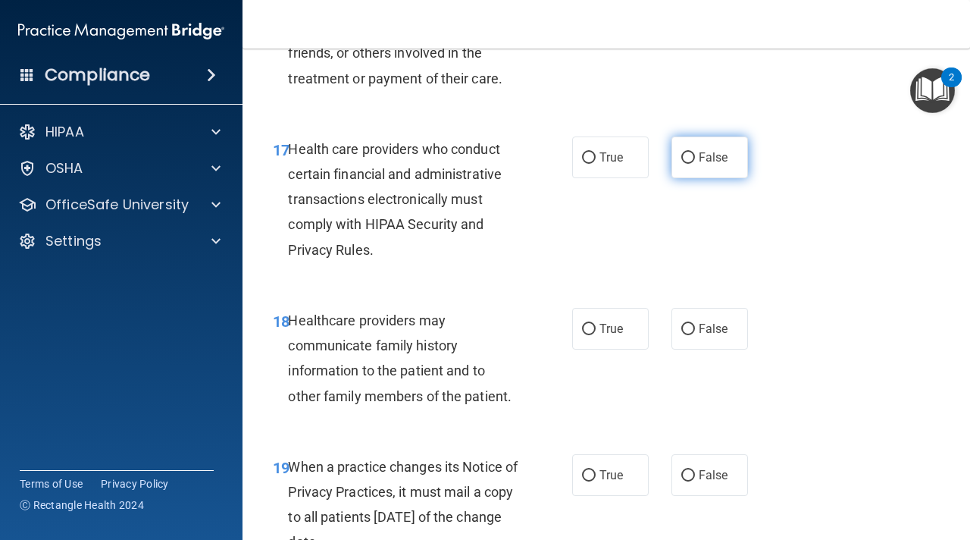
click at [708, 172] on label "False" at bounding box center [710, 157] width 77 height 42
click at [695, 164] on input "False" at bounding box center [688, 157] width 14 height 11
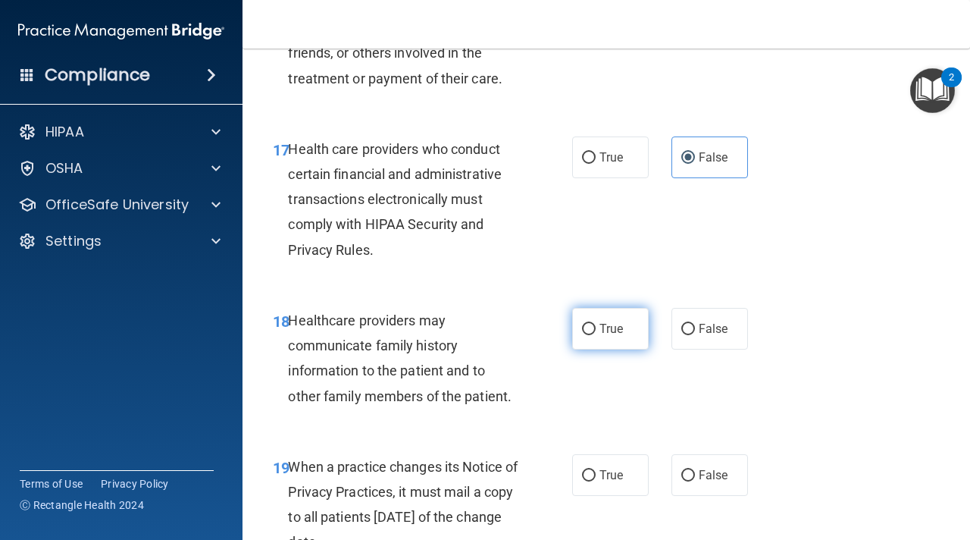
click at [618, 330] on span "True" at bounding box center [611, 328] width 23 height 14
click at [596, 330] on input "True" at bounding box center [589, 329] width 14 height 11
click at [617, 456] on label "True" at bounding box center [610, 475] width 77 height 42
click at [596, 470] on input "True" at bounding box center [589, 475] width 14 height 11
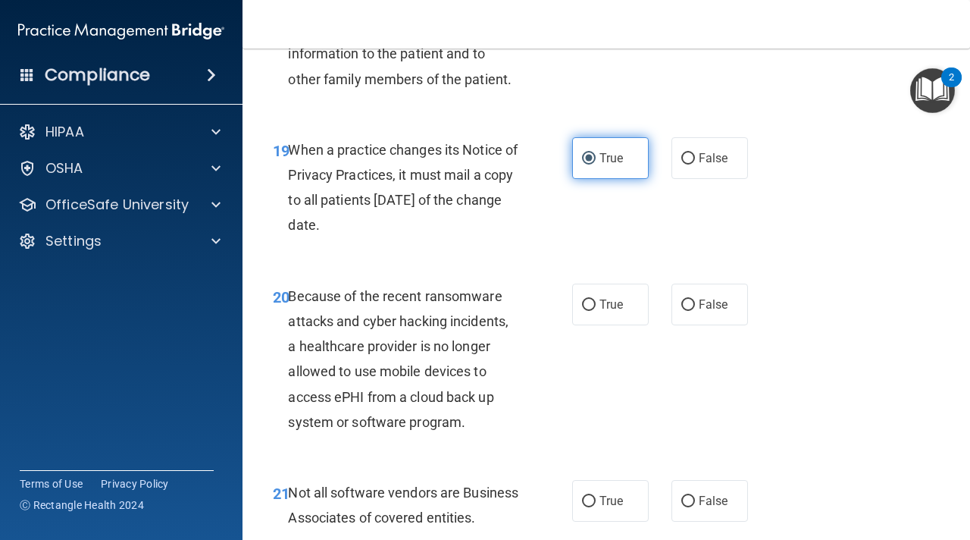
scroll to position [3043, 0]
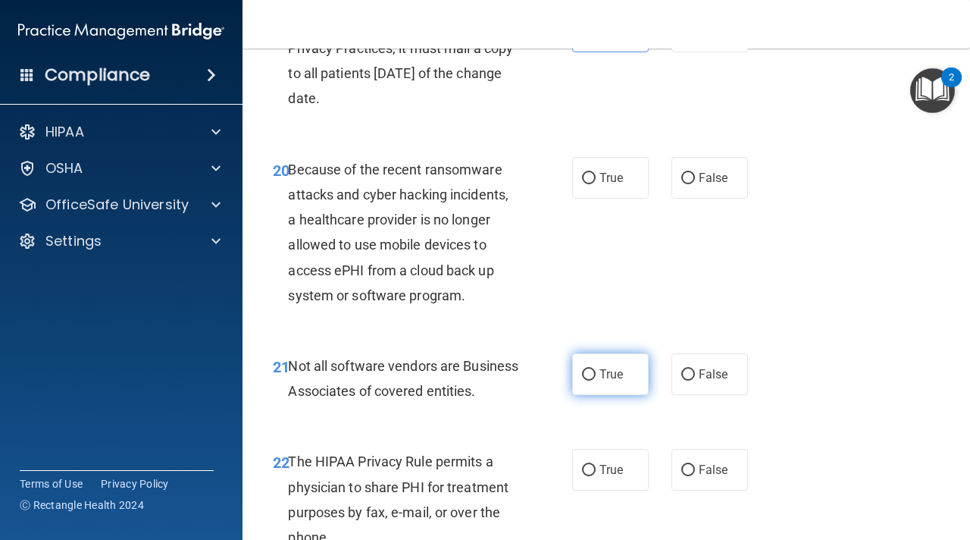
click at [621, 370] on span "True" at bounding box center [611, 374] width 23 height 14
click at [596, 370] on input "True" at bounding box center [589, 374] width 14 height 11
click at [620, 165] on label "True" at bounding box center [610, 178] width 77 height 42
click at [596, 173] on input "True" at bounding box center [589, 178] width 14 height 11
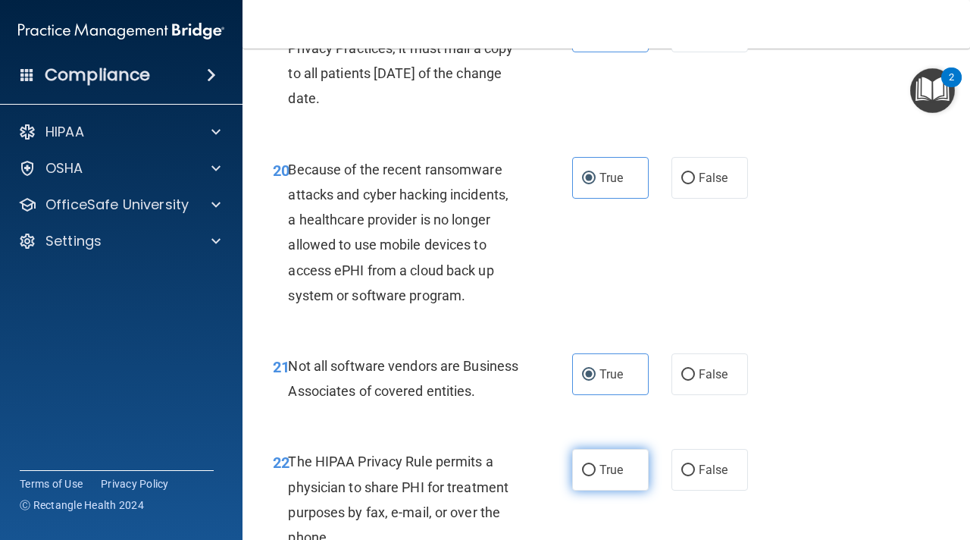
click at [617, 477] on span "True" at bounding box center [611, 469] width 23 height 14
click at [596, 476] on input "True" at bounding box center [589, 470] width 14 height 11
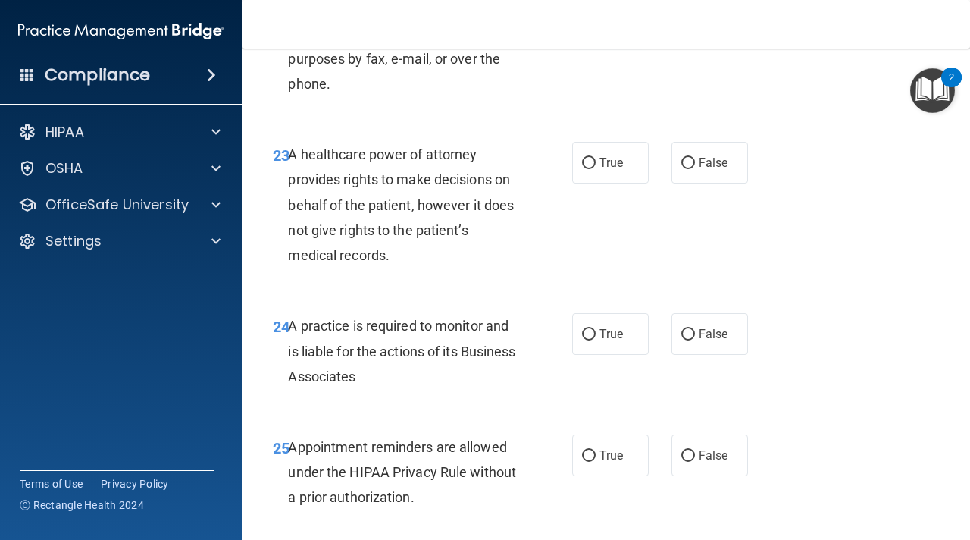
scroll to position [3503, 0]
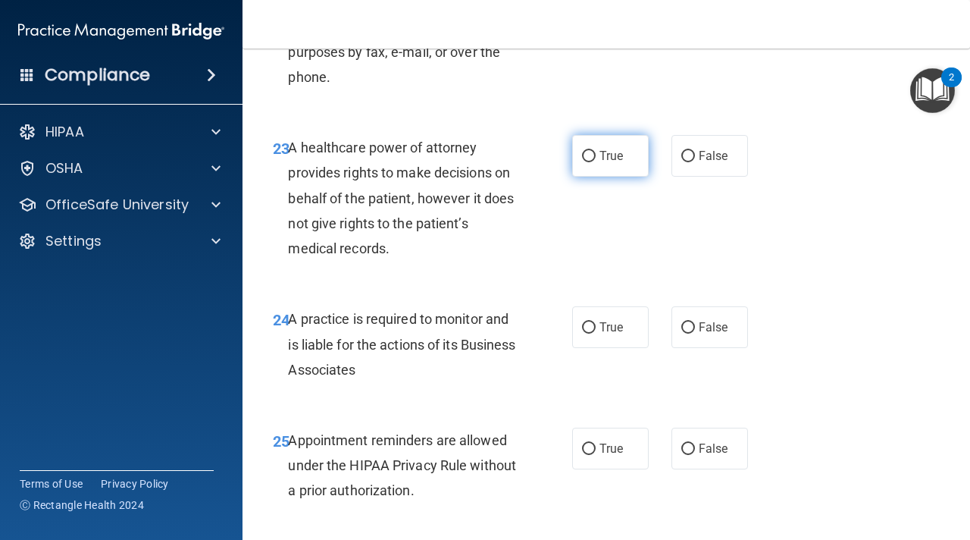
click at [618, 177] on label "True" at bounding box center [610, 156] width 77 height 42
click at [596, 162] on input "True" at bounding box center [589, 156] width 14 height 11
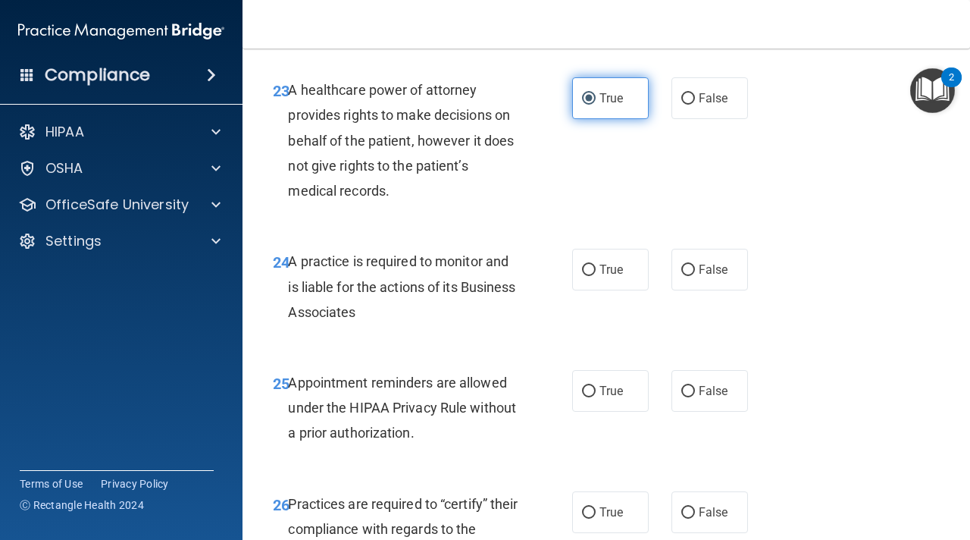
scroll to position [3562, 0]
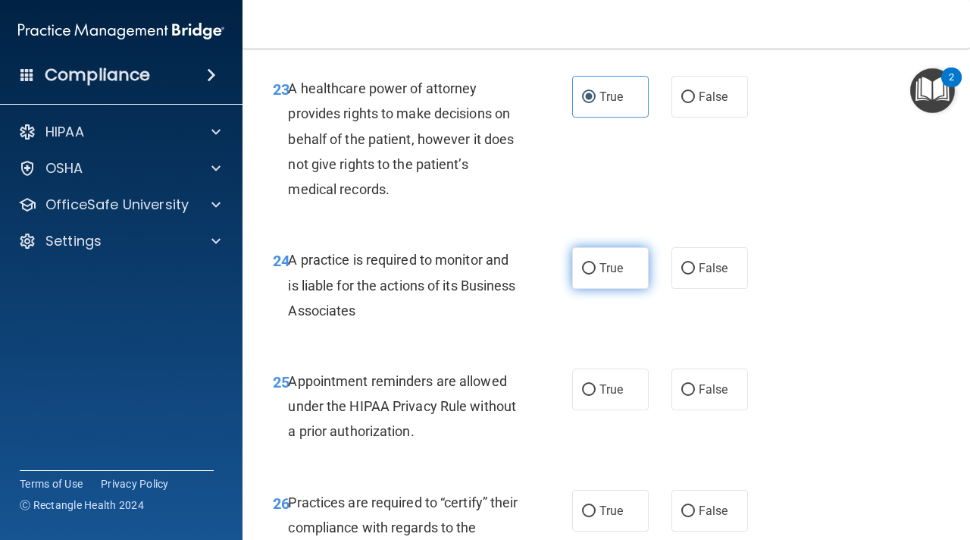
click at [599, 285] on label "True" at bounding box center [610, 268] width 77 height 42
click at [596, 274] on input "True" at bounding box center [589, 268] width 14 height 11
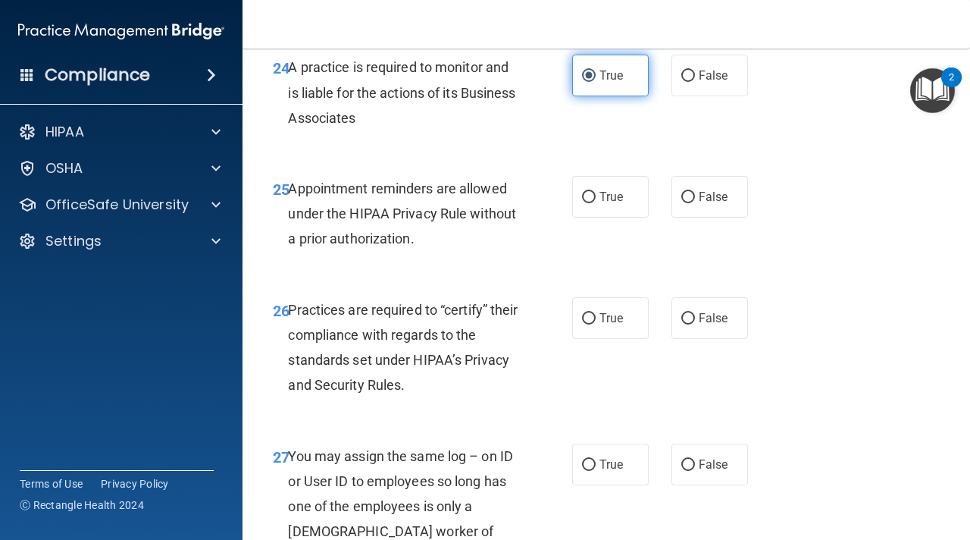
scroll to position [3759, 0]
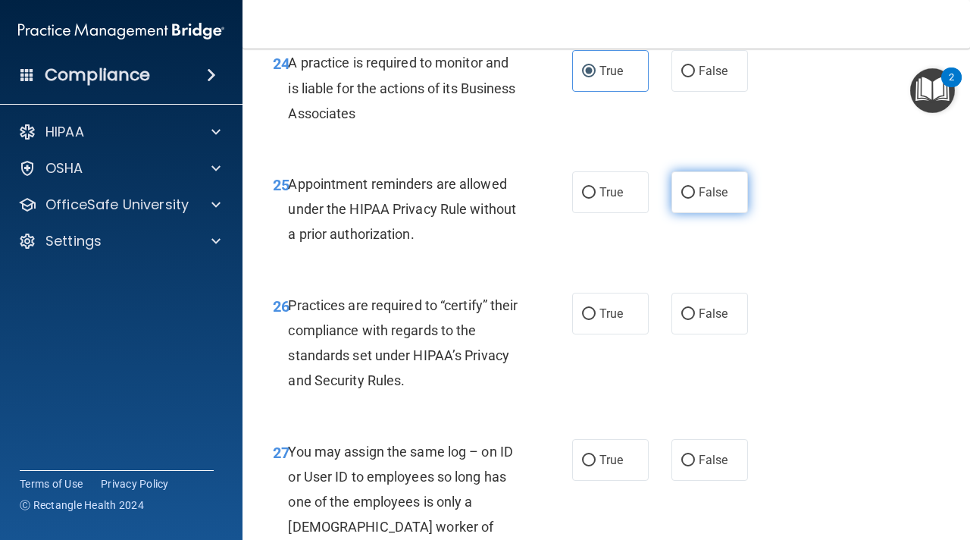
click at [684, 213] on label "False" at bounding box center [710, 192] width 77 height 42
click at [684, 199] on input "False" at bounding box center [688, 192] width 14 height 11
click at [697, 334] on label "False" at bounding box center [710, 314] width 77 height 42
click at [695, 320] on input "False" at bounding box center [688, 313] width 14 height 11
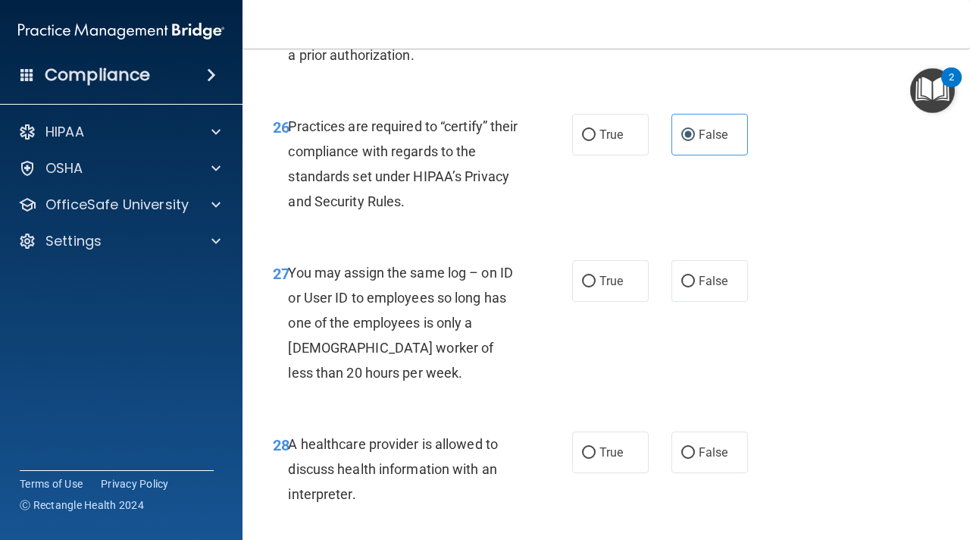
scroll to position [3951, 0]
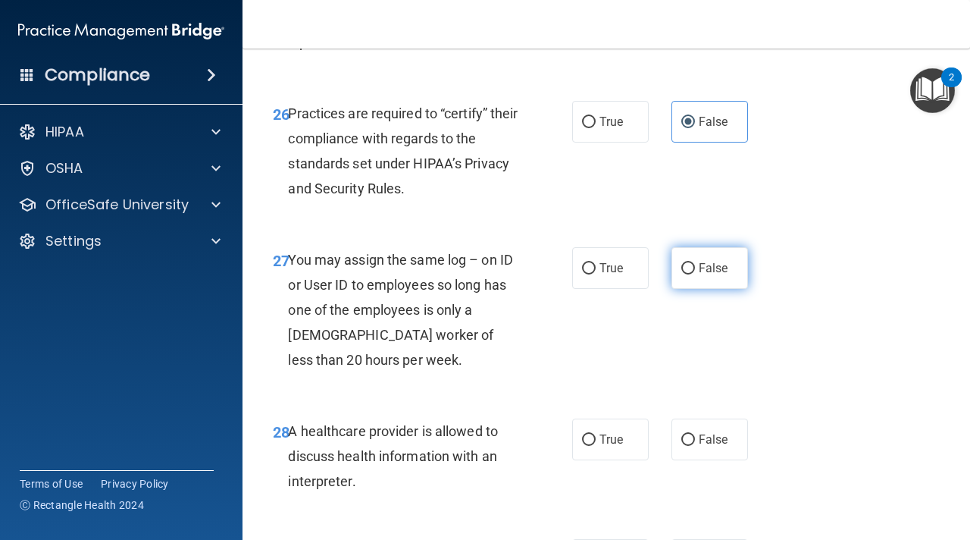
click at [727, 289] on label "False" at bounding box center [710, 268] width 77 height 42
click at [695, 274] on input "False" at bounding box center [688, 268] width 14 height 11
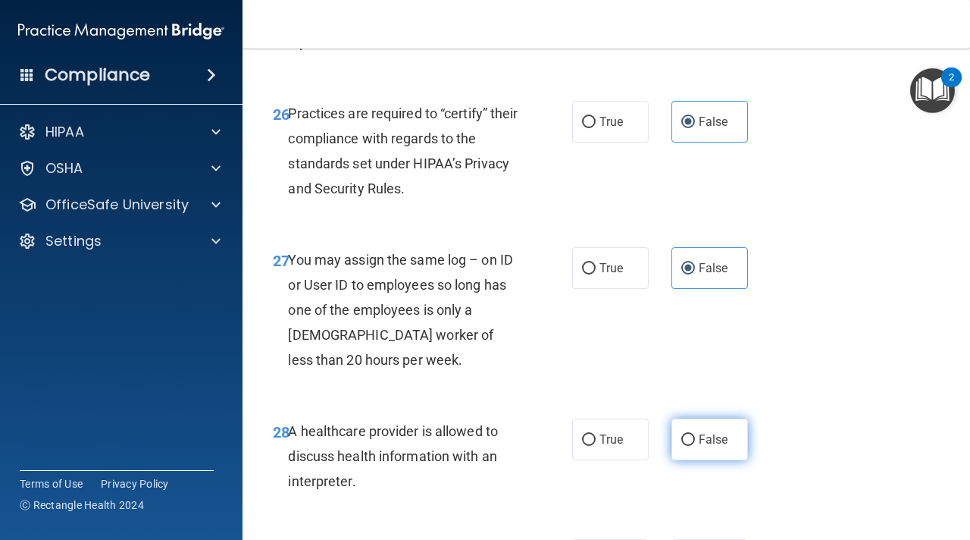
click at [716, 446] on span "False" at bounding box center [714, 439] width 30 height 14
click at [695, 446] on input "False" at bounding box center [688, 439] width 14 height 11
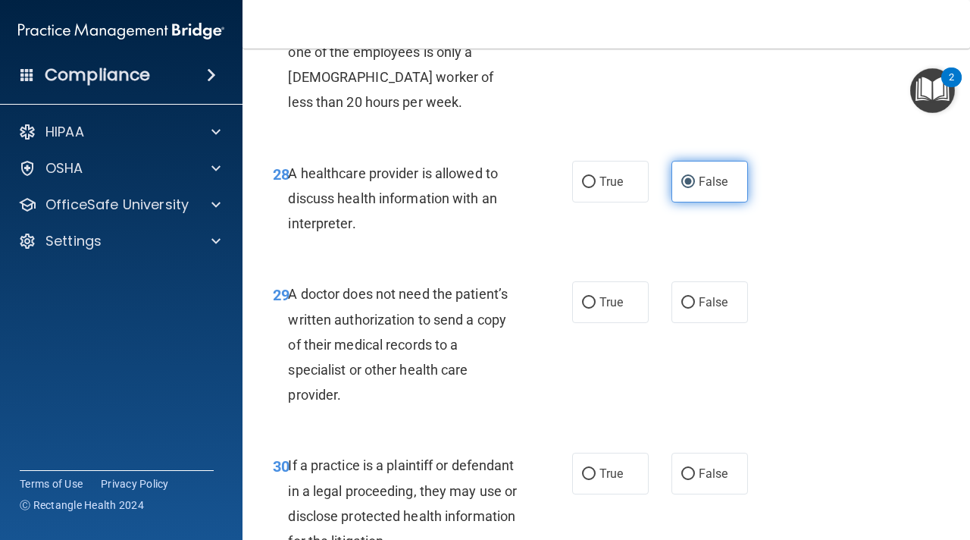
scroll to position [4329, 0]
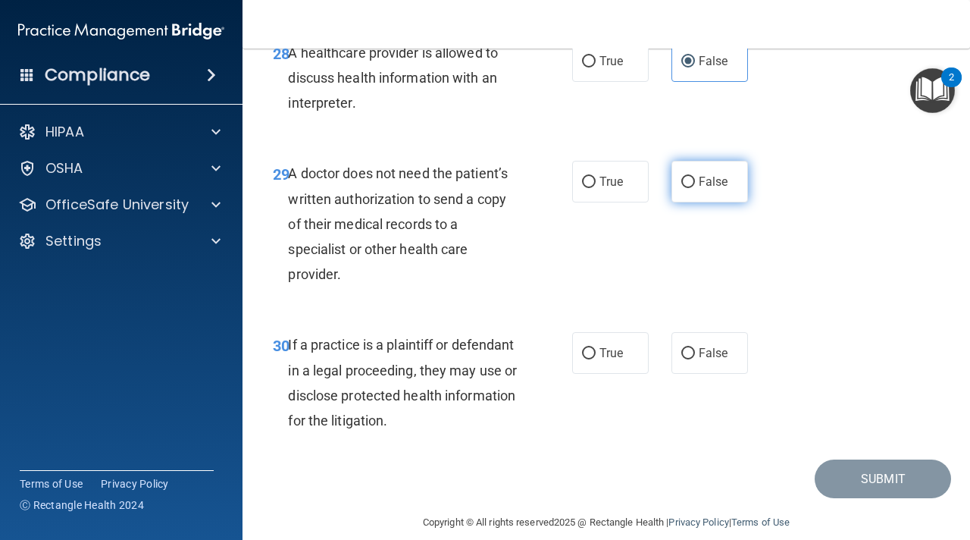
click at [724, 189] on span "False" at bounding box center [714, 181] width 30 height 14
click at [695, 188] on input "False" at bounding box center [688, 182] width 14 height 11
click at [609, 374] on label "True" at bounding box center [610, 353] width 77 height 42
click at [596, 359] on input "True" at bounding box center [589, 353] width 14 height 11
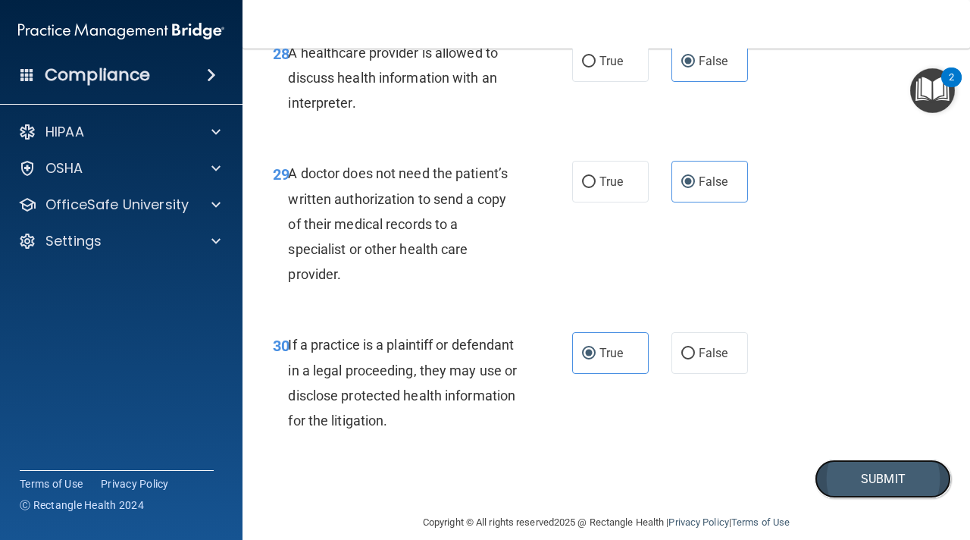
click at [837, 498] on button "Submit" at bounding box center [883, 478] width 136 height 39
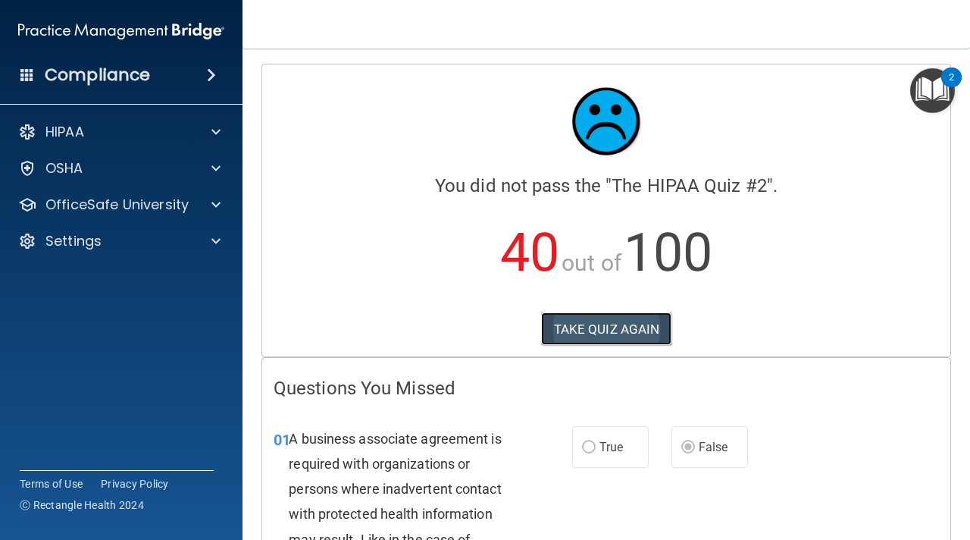
click at [595, 323] on button "TAKE QUIZ AGAIN" at bounding box center [606, 328] width 131 height 33
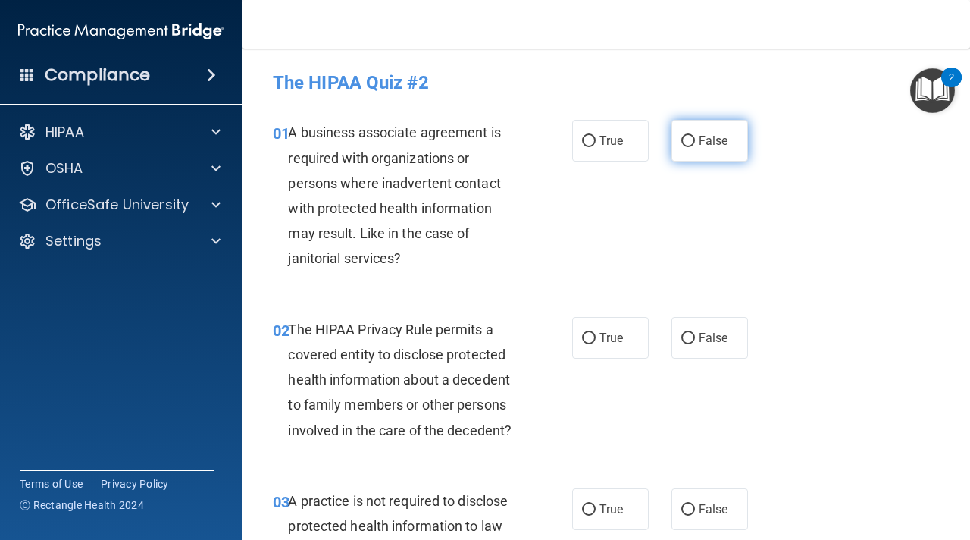
click at [714, 131] on label "False" at bounding box center [710, 141] width 77 height 42
click at [695, 136] on input "False" at bounding box center [688, 141] width 14 height 11
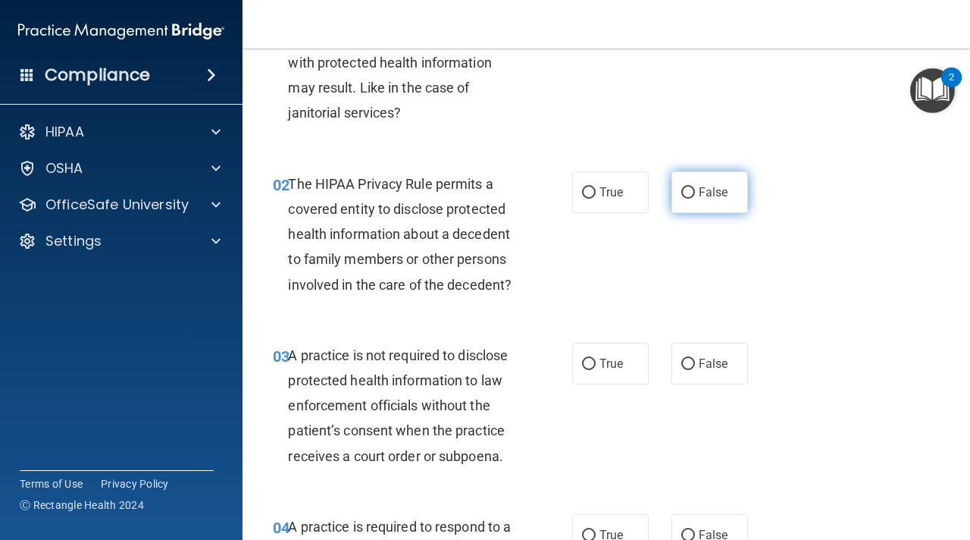
scroll to position [218, 0]
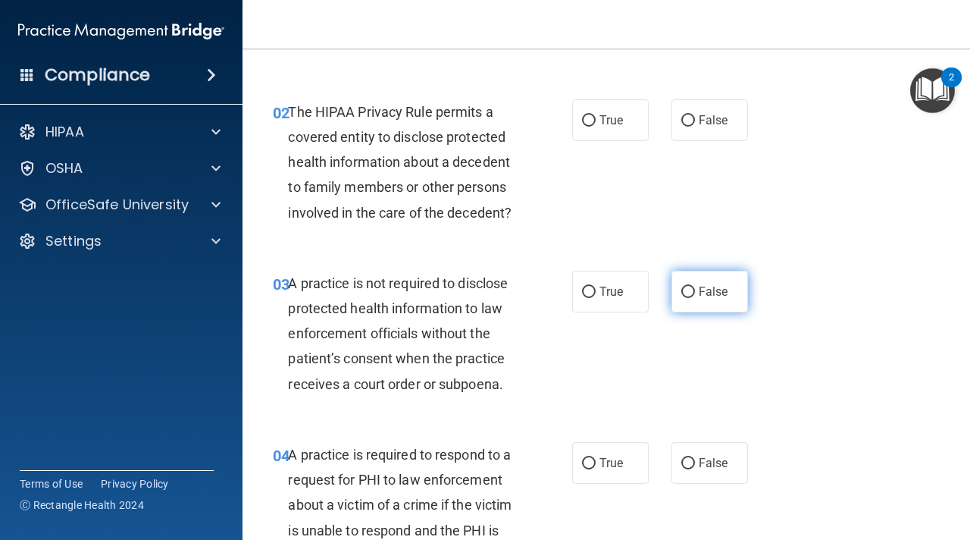
click at [712, 299] on label "False" at bounding box center [710, 292] width 77 height 42
click at [695, 298] on input "False" at bounding box center [688, 292] width 14 height 11
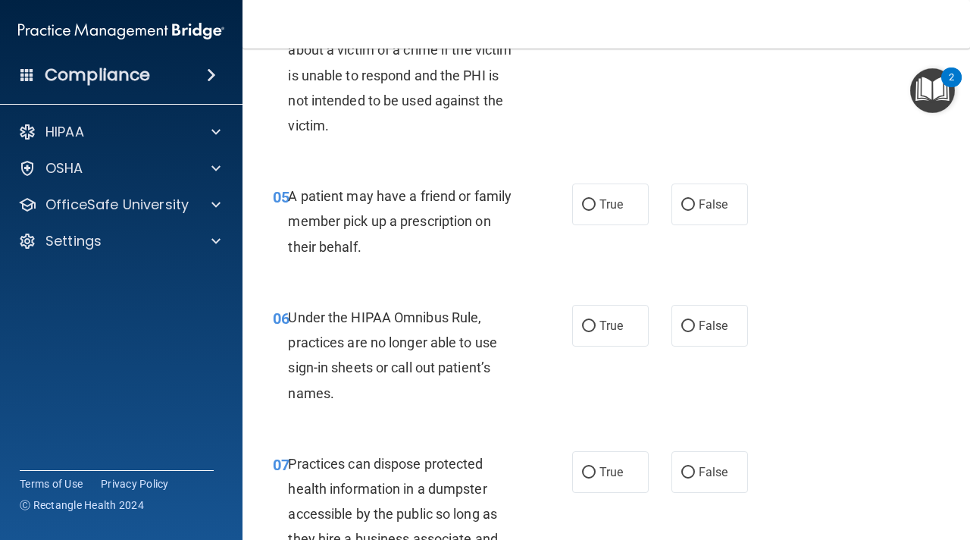
scroll to position [681, 0]
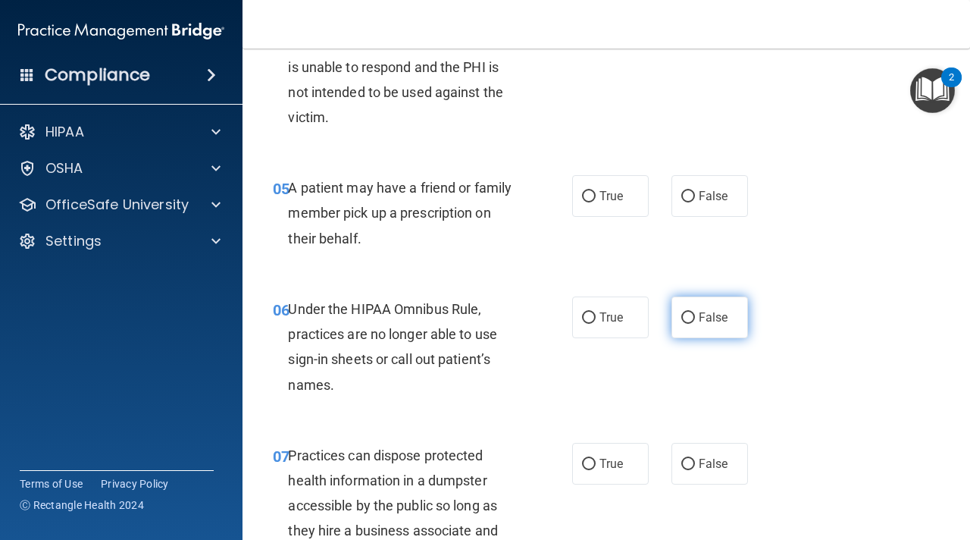
click at [714, 330] on label "False" at bounding box center [710, 317] width 77 height 42
click at [695, 324] on input "False" at bounding box center [688, 317] width 14 height 11
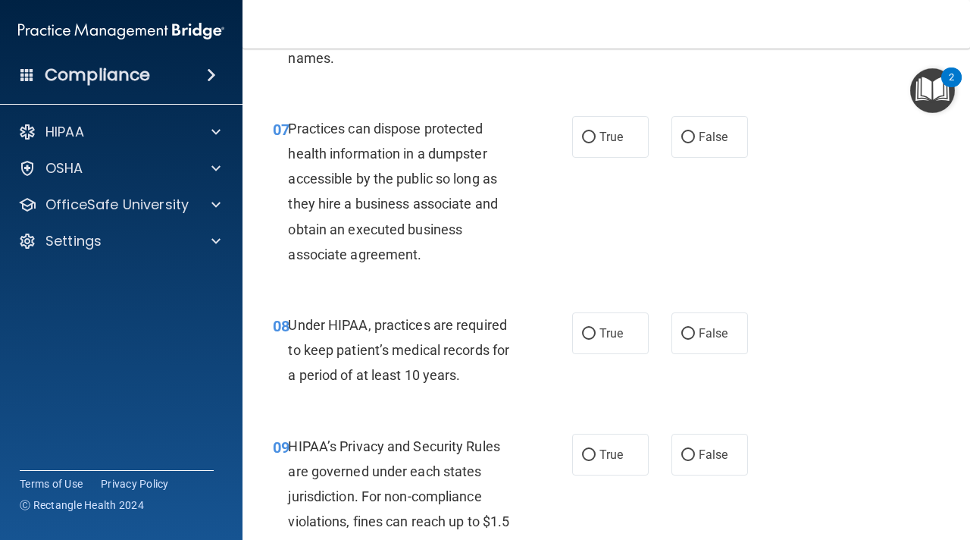
scroll to position [1022, 0]
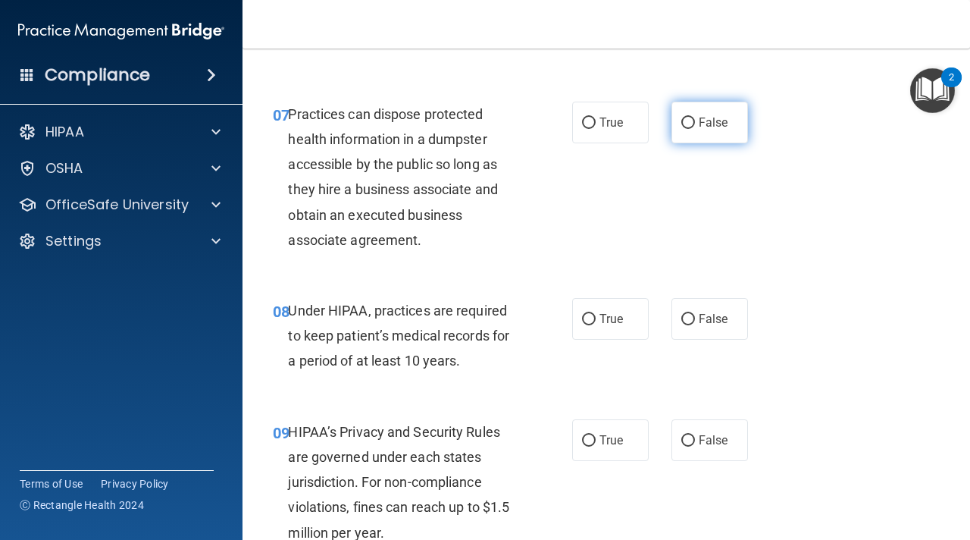
click at [743, 121] on label "False" at bounding box center [710, 123] width 77 height 42
click at [695, 121] on input "False" at bounding box center [688, 122] width 14 height 11
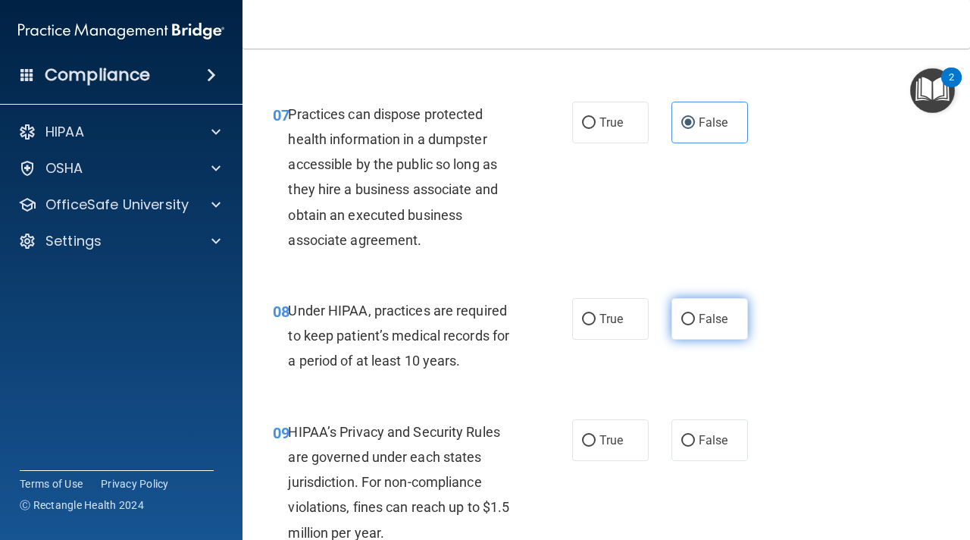
click at [707, 307] on label "False" at bounding box center [710, 319] width 77 height 42
click at [695, 314] on input "False" at bounding box center [688, 319] width 14 height 11
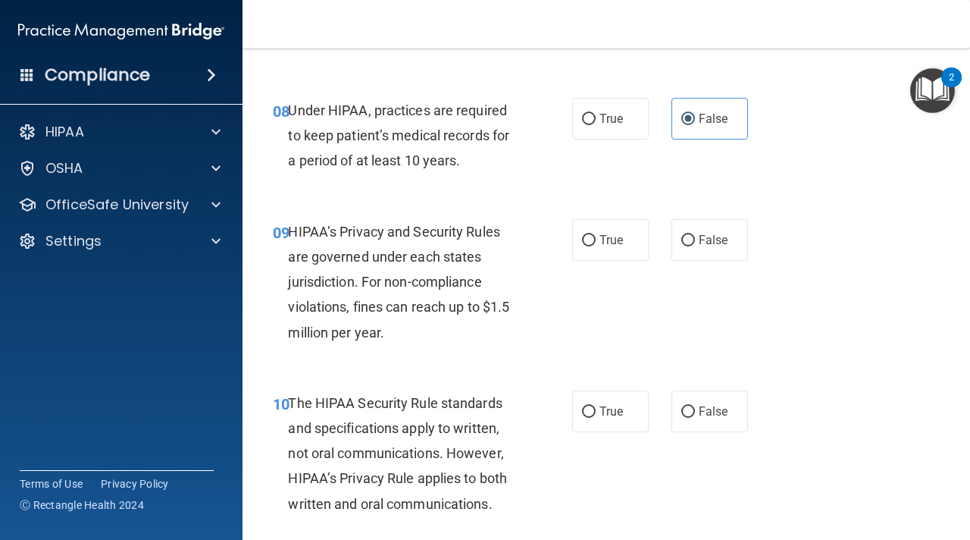
scroll to position [1232, 0]
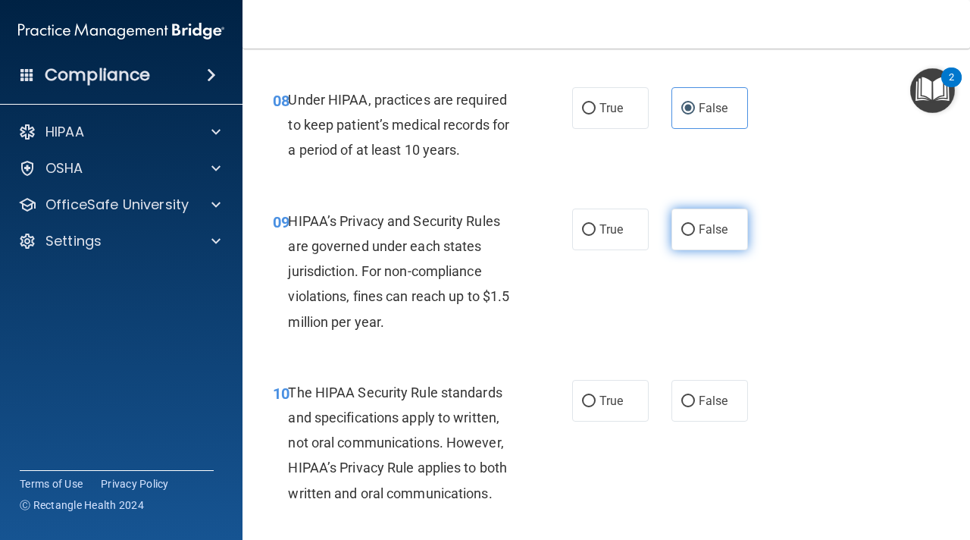
click at [699, 223] on span "False" at bounding box center [714, 229] width 30 height 14
click at [695, 224] on input "False" at bounding box center [688, 229] width 14 height 11
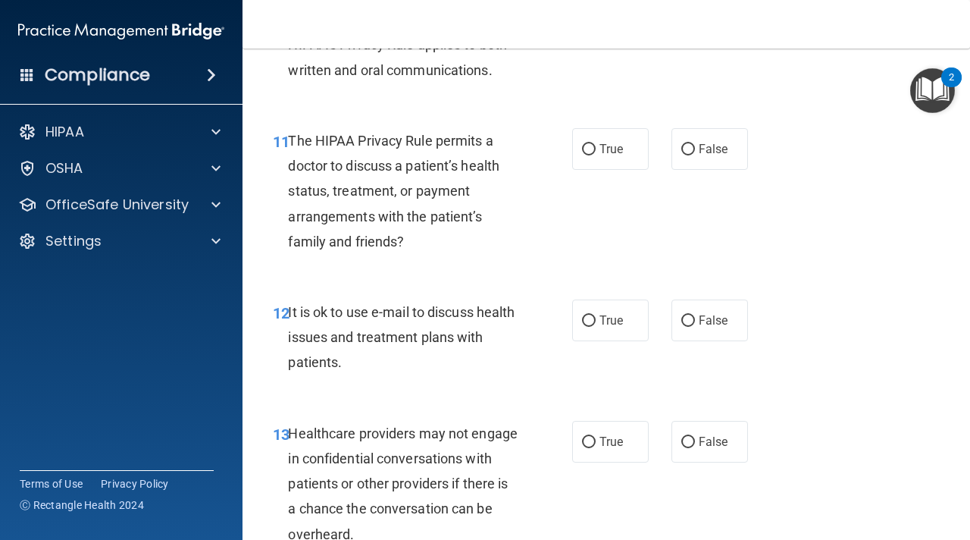
scroll to position [1669, 0]
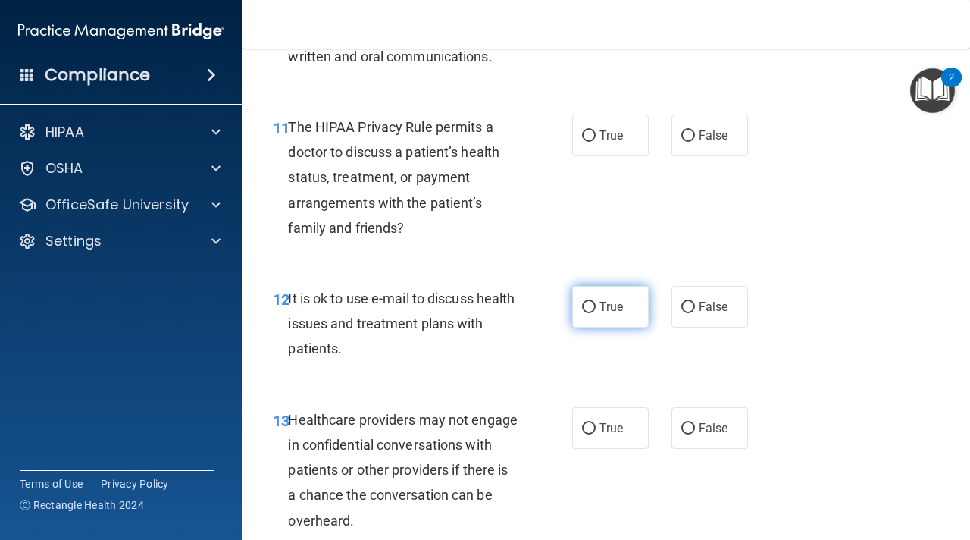
click at [628, 307] on label "True" at bounding box center [610, 307] width 77 height 42
click at [596, 307] on input "True" at bounding box center [589, 307] width 14 height 11
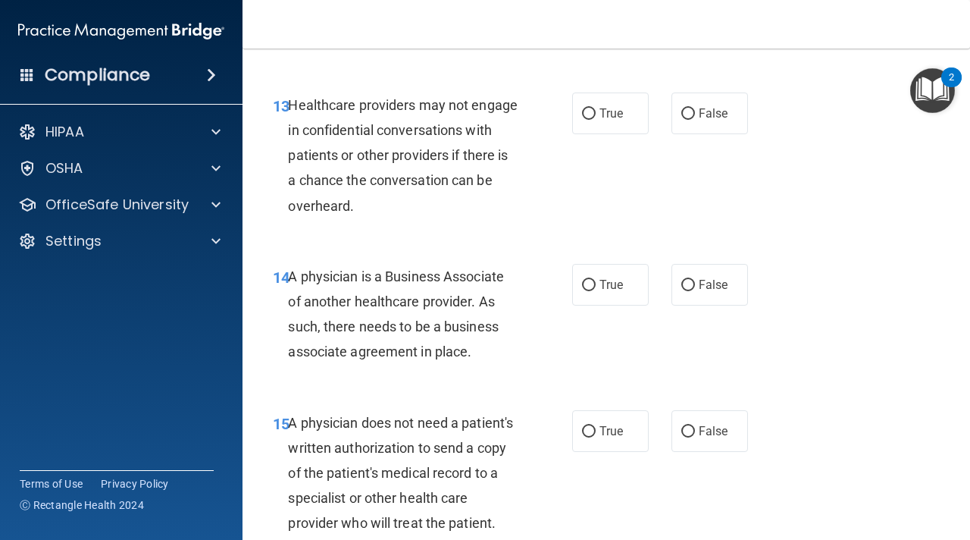
scroll to position [2006, 0]
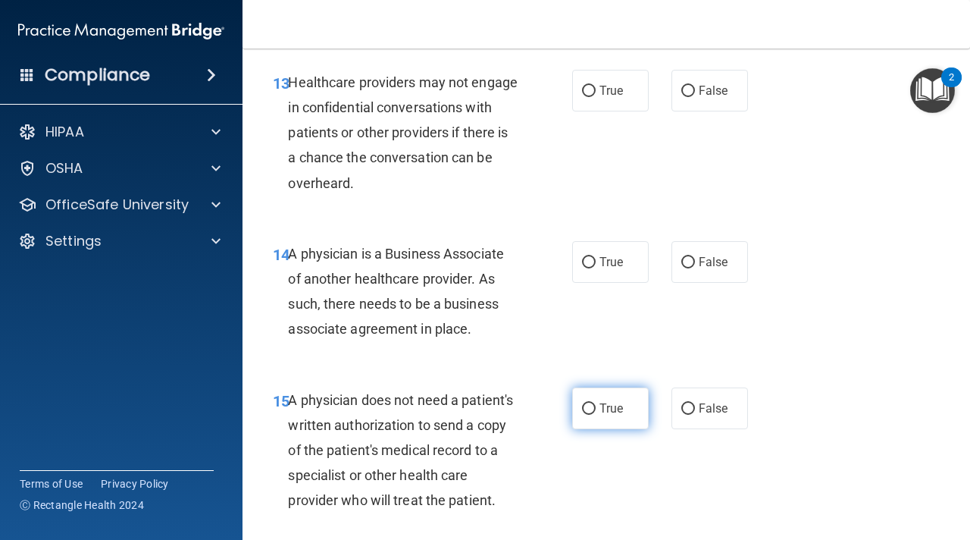
click at [602, 409] on span "True" at bounding box center [611, 408] width 23 height 14
click at [596, 409] on input "True" at bounding box center [589, 408] width 14 height 11
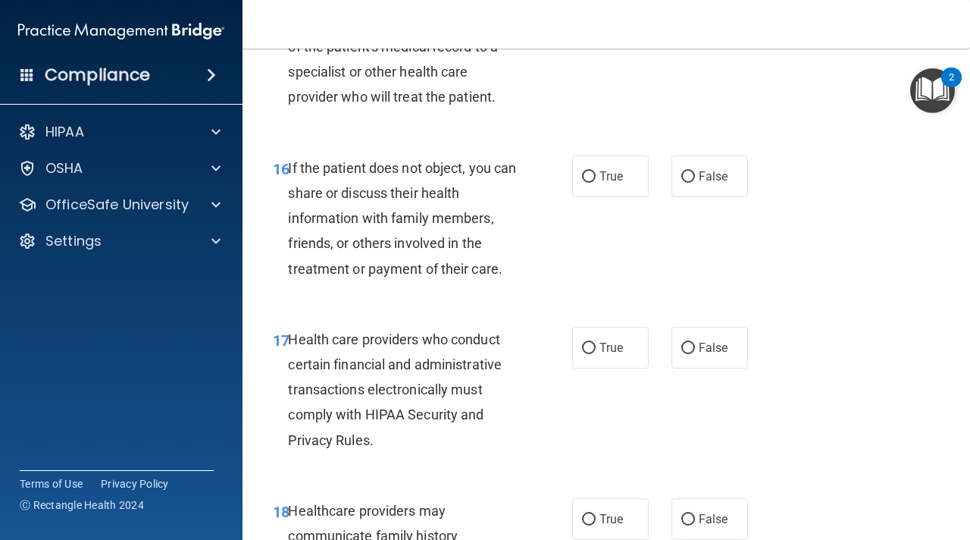
scroll to position [2443, 0]
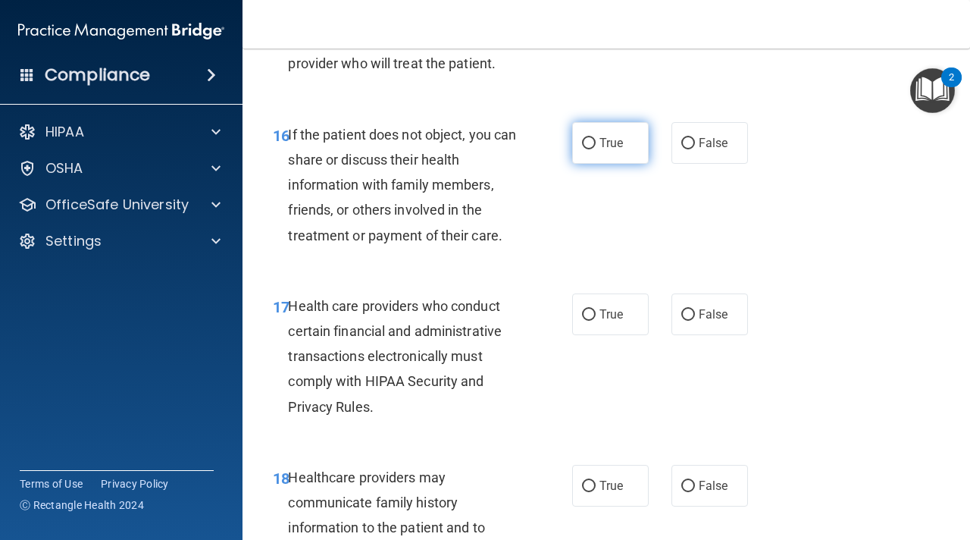
click at [615, 138] on span "True" at bounding box center [611, 143] width 23 height 14
click at [596, 138] on input "True" at bounding box center [589, 143] width 14 height 11
click at [600, 308] on span "True" at bounding box center [611, 314] width 23 height 14
click at [596, 309] on input "True" at bounding box center [589, 314] width 14 height 11
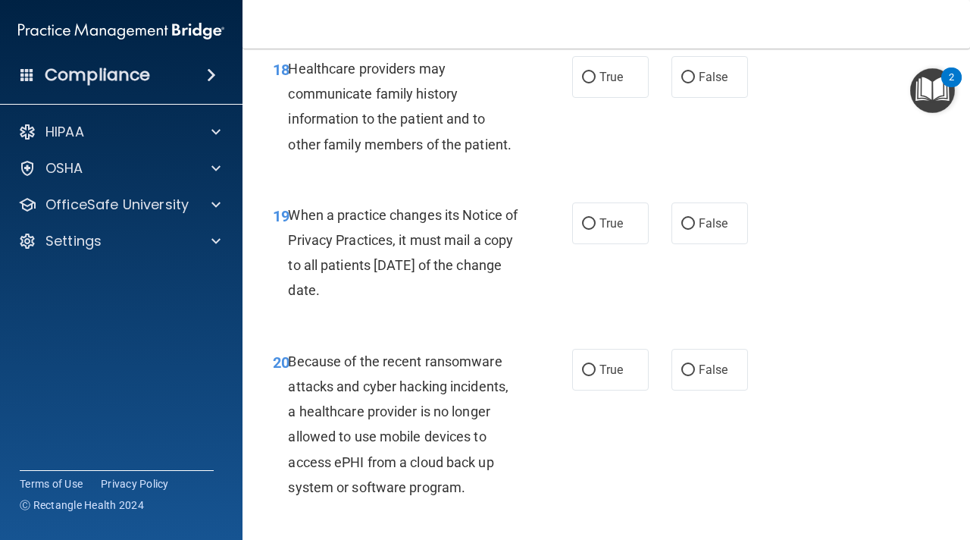
scroll to position [2857, 0]
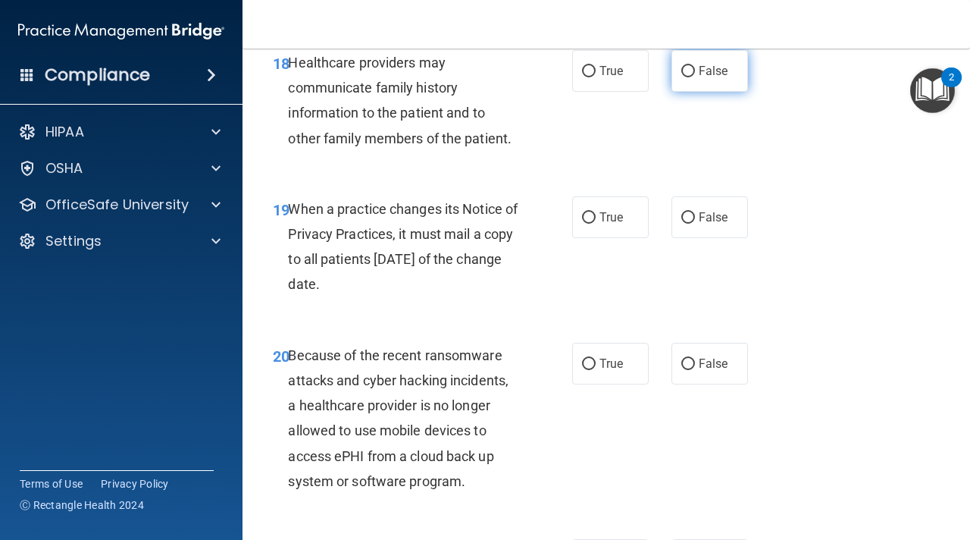
click at [711, 84] on label "False" at bounding box center [710, 71] width 77 height 42
click at [695, 77] on input "False" at bounding box center [688, 71] width 14 height 11
click at [727, 208] on label "False" at bounding box center [710, 217] width 77 height 42
click at [695, 212] on input "False" at bounding box center [688, 217] width 14 height 11
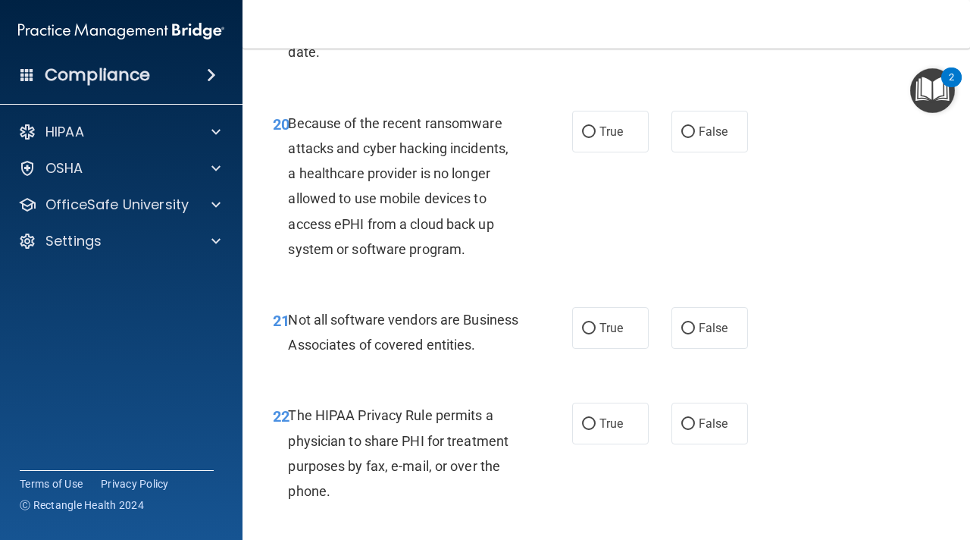
scroll to position [3085, 0]
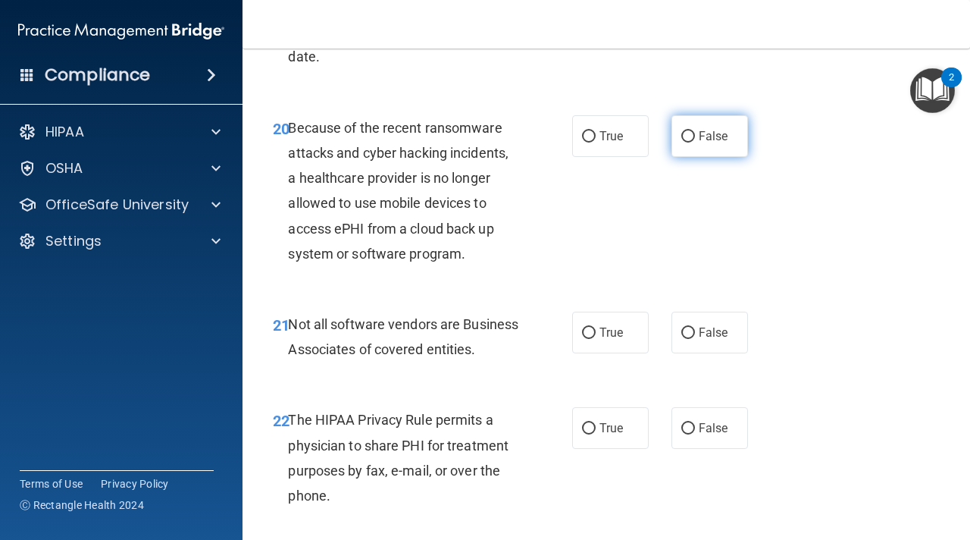
click at [732, 125] on label "False" at bounding box center [710, 136] width 77 height 42
click at [695, 131] on input "False" at bounding box center [688, 136] width 14 height 11
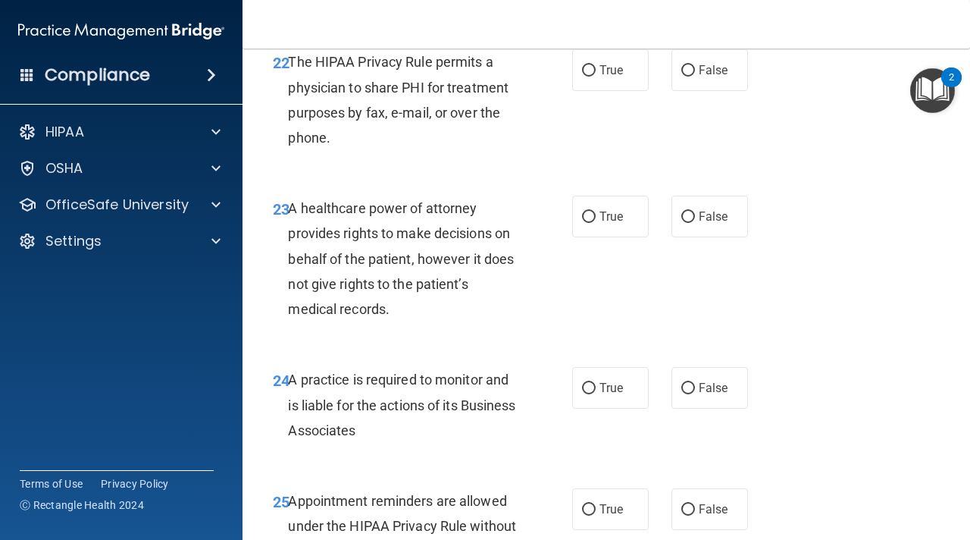
scroll to position [3465, 0]
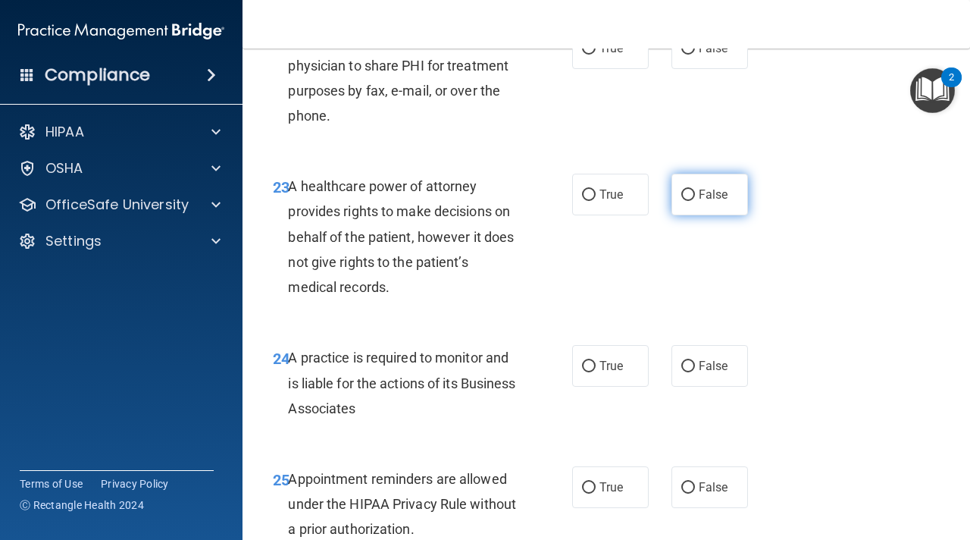
click at [708, 215] on label "False" at bounding box center [710, 195] width 77 height 42
click at [695, 201] on input "False" at bounding box center [688, 194] width 14 height 11
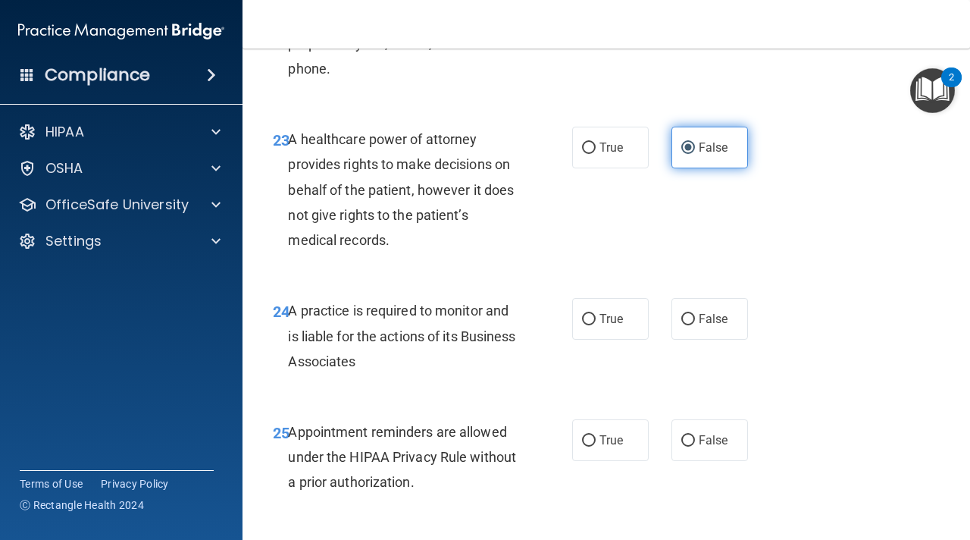
scroll to position [3528, 0]
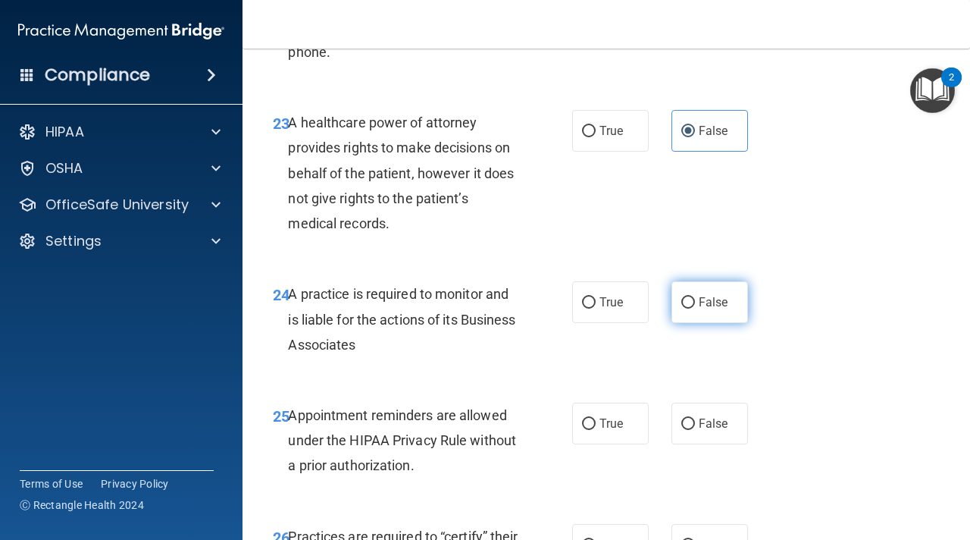
click at [702, 323] on label "False" at bounding box center [710, 302] width 77 height 42
click at [695, 308] on input "False" at bounding box center [688, 302] width 14 height 11
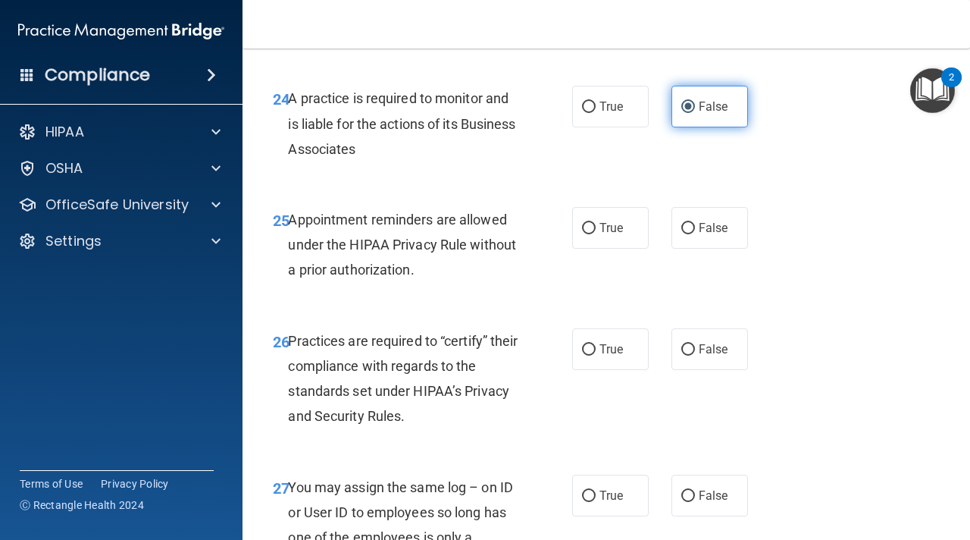
scroll to position [3728, 0]
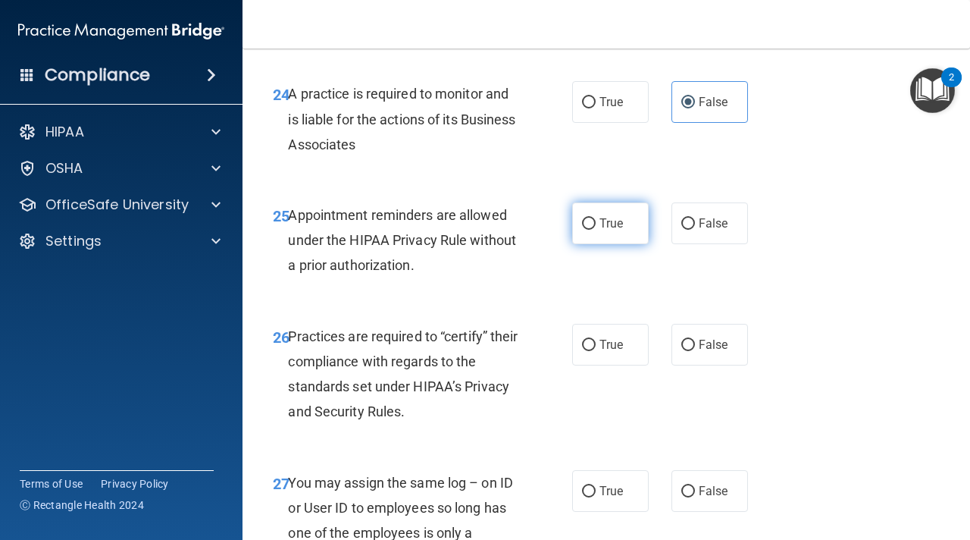
click at [637, 244] on label "True" at bounding box center [610, 223] width 77 height 42
click at [596, 230] on input "True" at bounding box center [589, 223] width 14 height 11
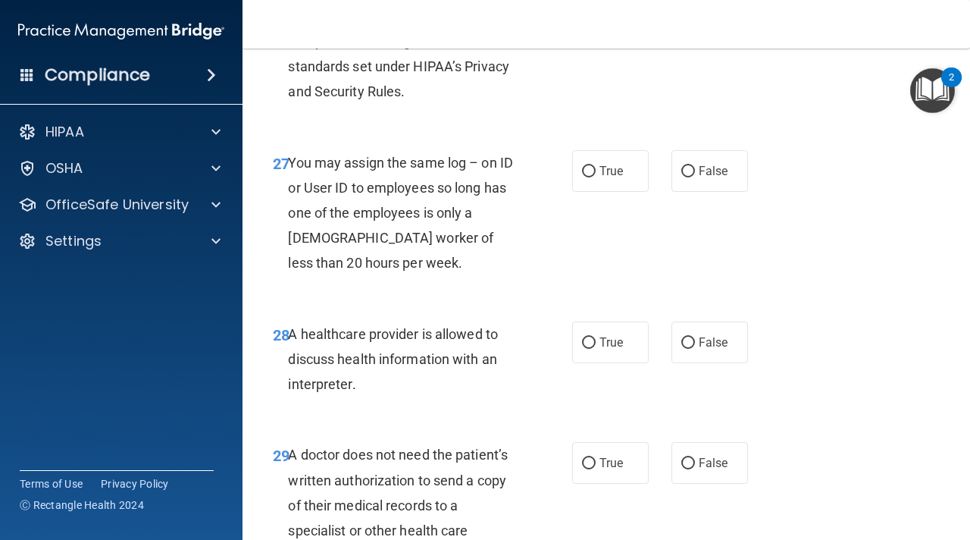
scroll to position [4057, 0]
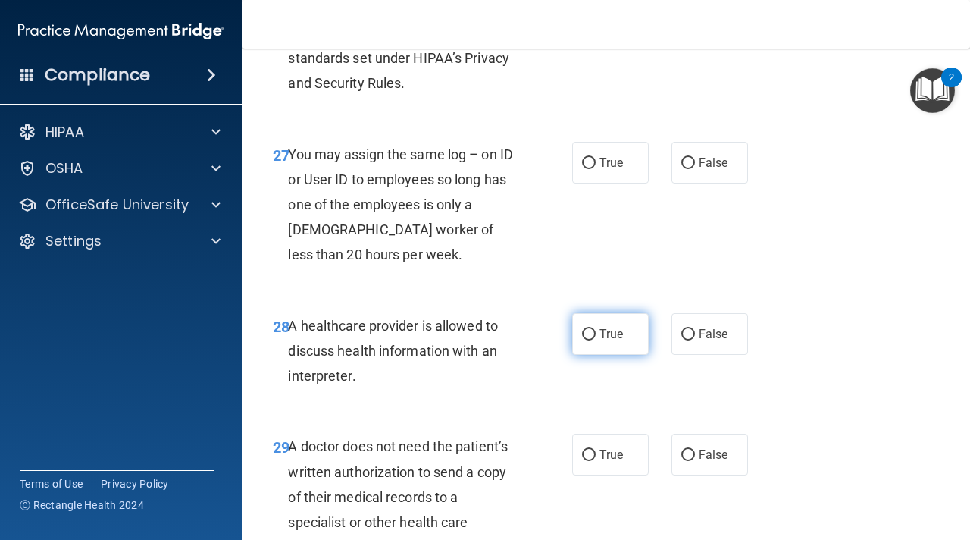
click at [603, 341] on span "True" at bounding box center [611, 334] width 23 height 14
click at [596, 340] on input "True" at bounding box center [589, 334] width 14 height 11
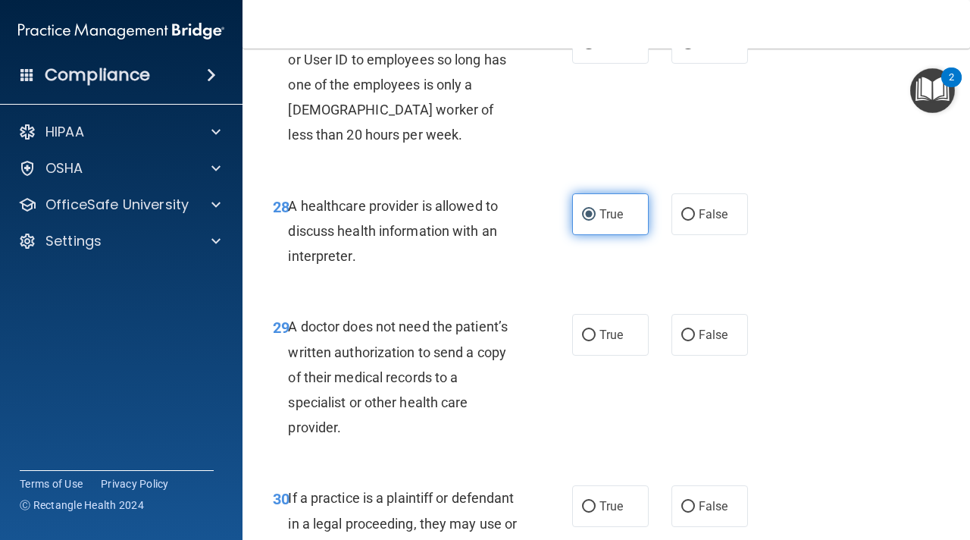
scroll to position [4285, 0]
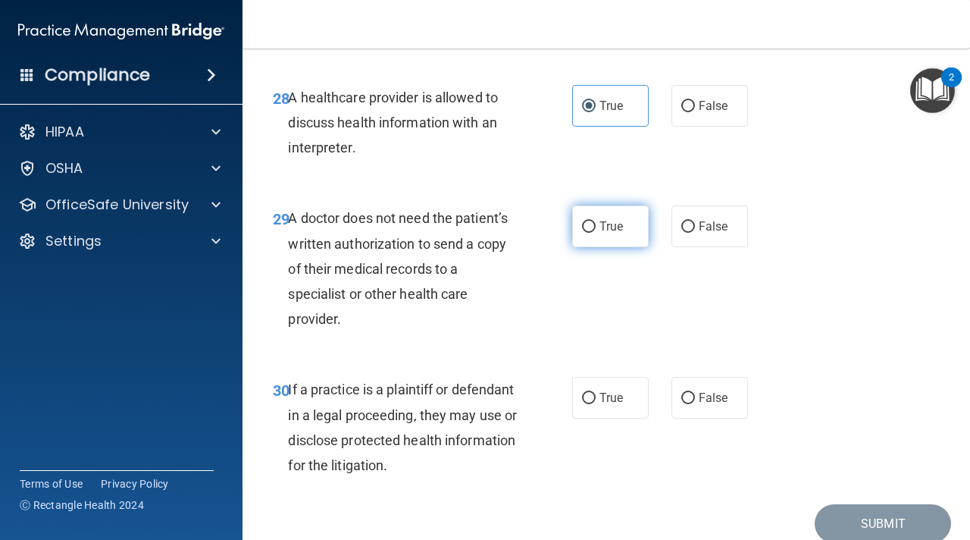
click at [602, 247] on label "True" at bounding box center [610, 226] width 77 height 42
click at [596, 233] on input "True" at bounding box center [589, 226] width 14 height 11
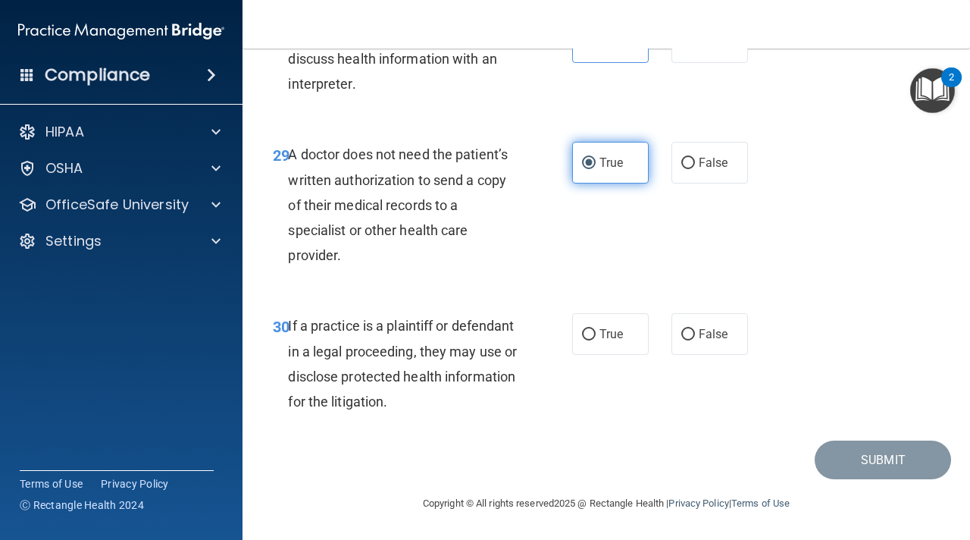
scroll to position [4374, 0]
click at [595, 330] on input "True" at bounding box center [589, 334] width 14 height 11
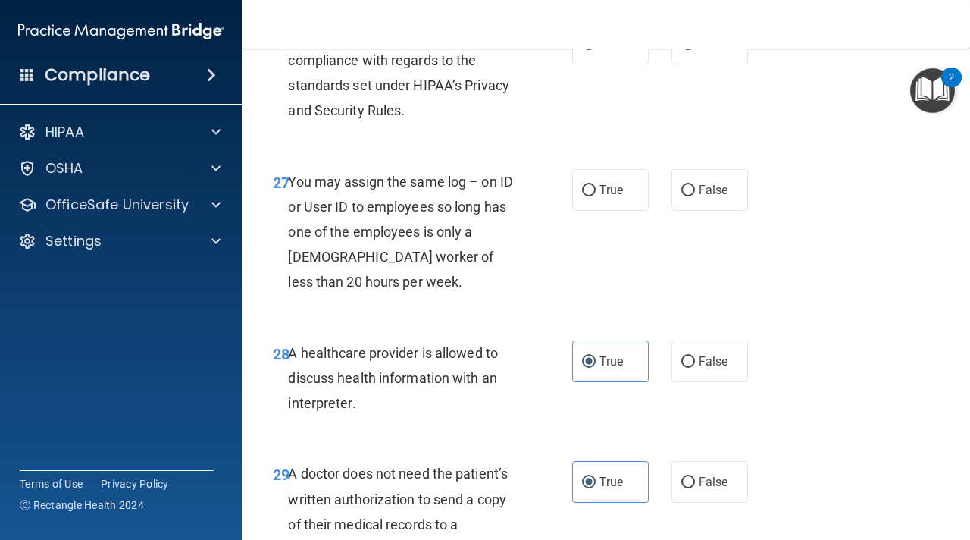
scroll to position [4011, 0]
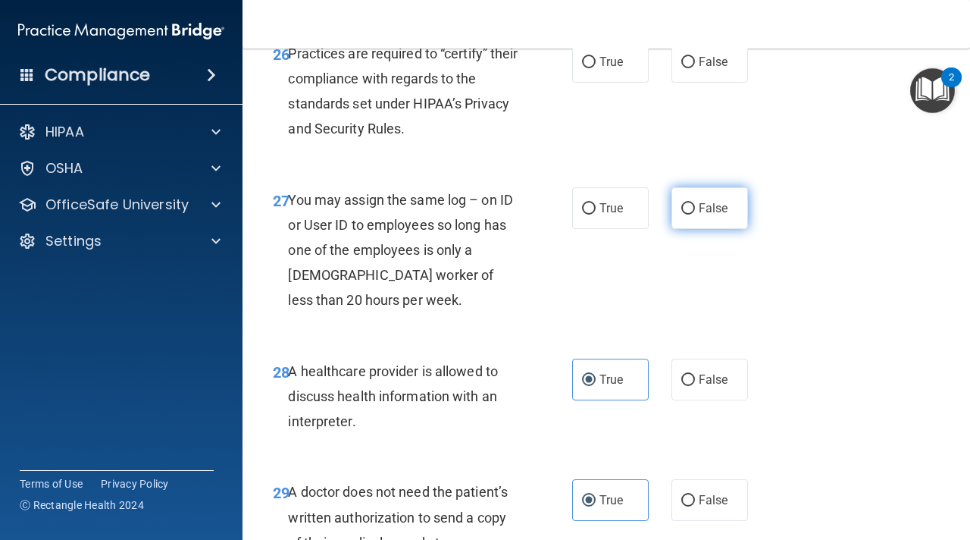
click at [710, 215] on span "False" at bounding box center [714, 208] width 30 height 14
click at [695, 214] on input "False" at bounding box center [688, 208] width 14 height 11
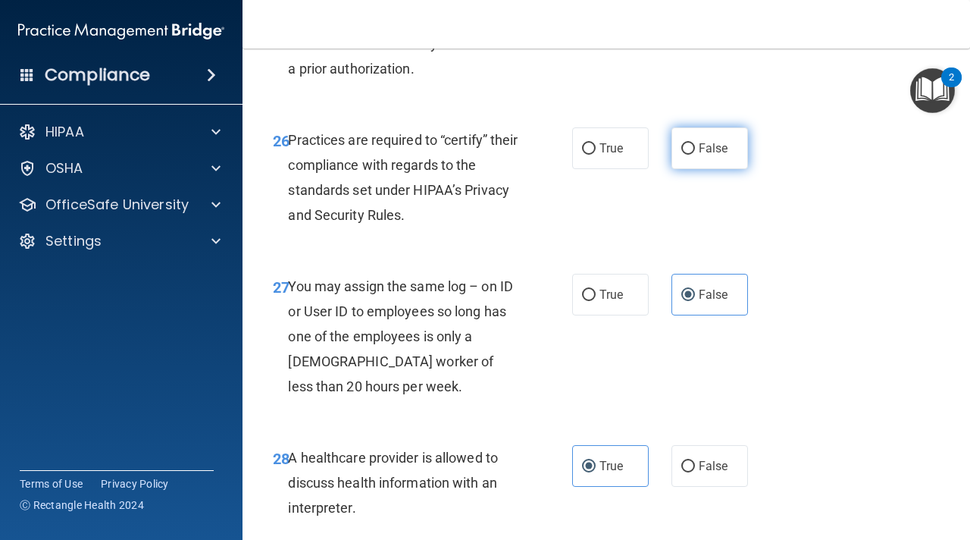
click at [709, 155] on span "False" at bounding box center [714, 148] width 30 height 14
click at [695, 155] on input "False" at bounding box center [688, 148] width 14 height 11
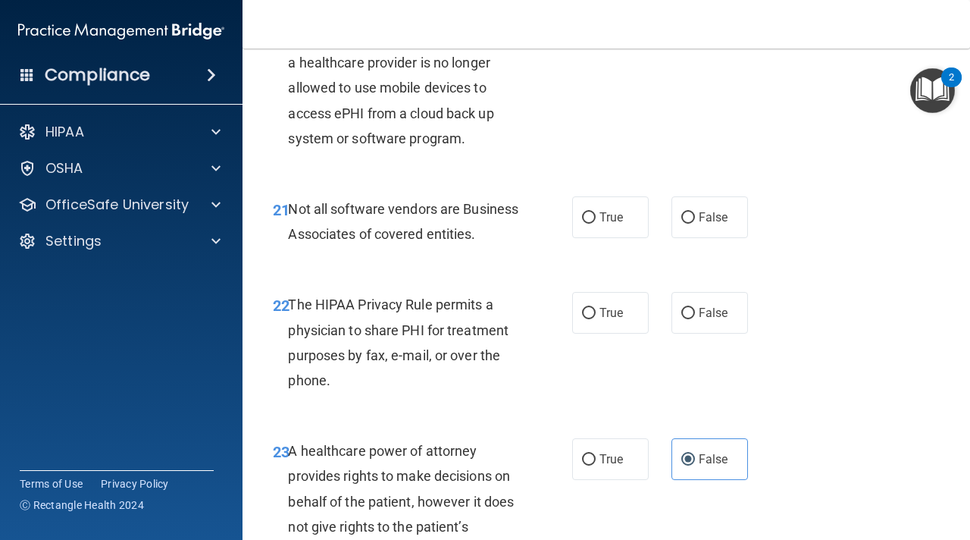
scroll to position [3198, 0]
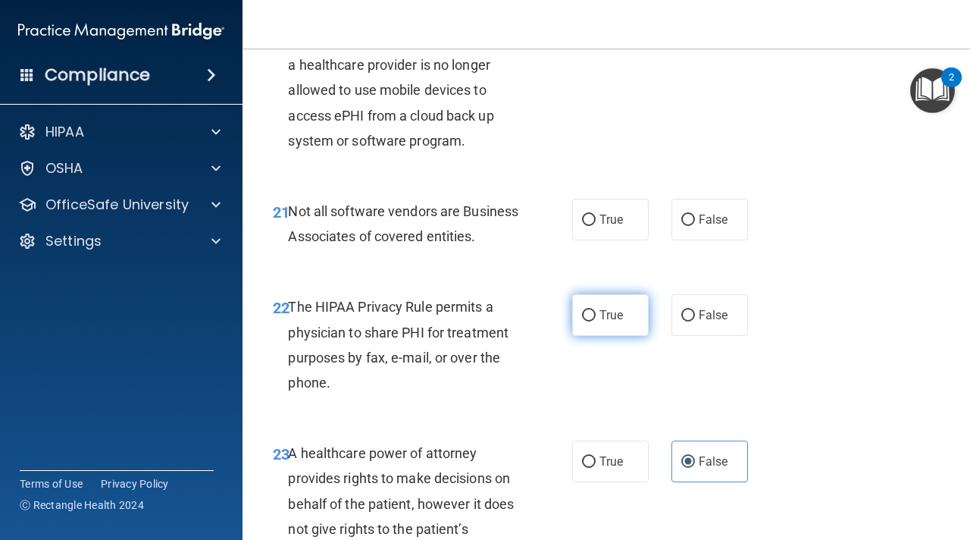
click at [615, 322] on span "True" at bounding box center [611, 315] width 23 height 14
click at [596, 321] on input "True" at bounding box center [589, 315] width 14 height 11
click at [615, 230] on label "True" at bounding box center [610, 220] width 77 height 42
click at [596, 226] on input "True" at bounding box center [589, 219] width 14 height 11
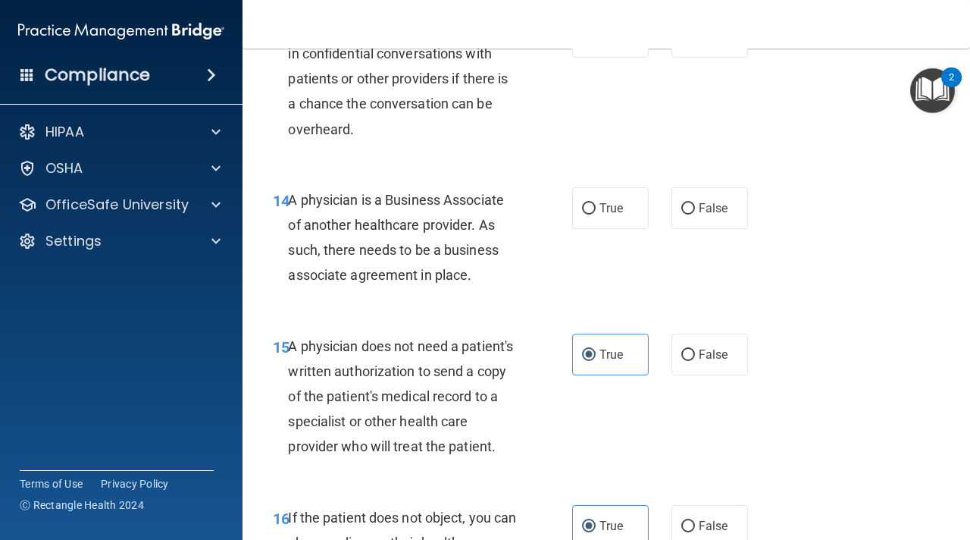
scroll to position [2016, 0]
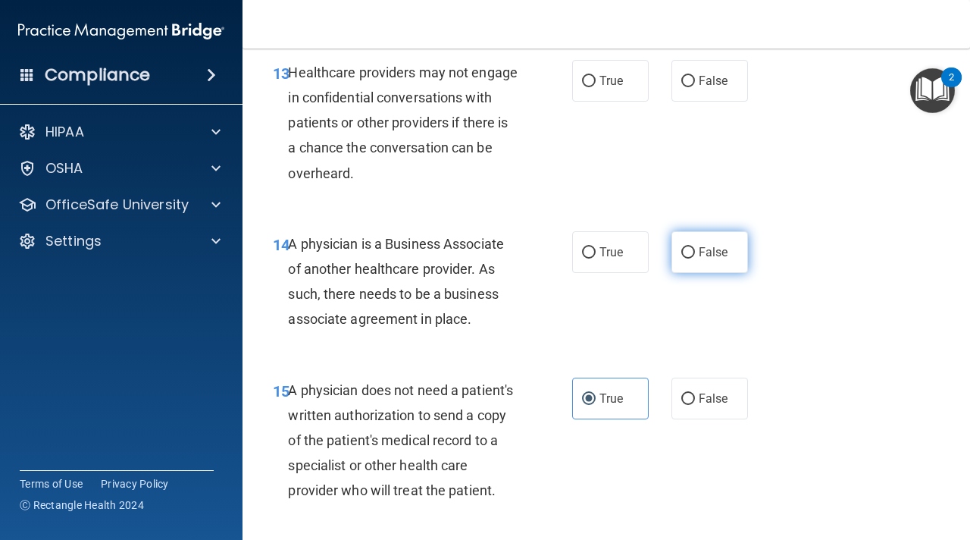
click at [698, 247] on label "False" at bounding box center [710, 252] width 77 height 42
click at [695, 247] on input "False" at bounding box center [688, 252] width 14 height 11
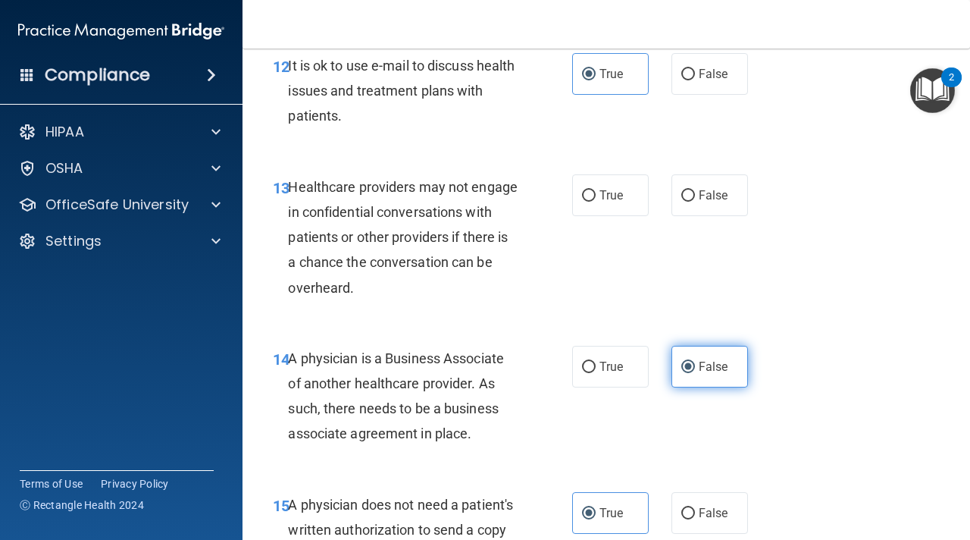
scroll to position [1901, 0]
click at [727, 194] on span "False" at bounding box center [714, 196] width 30 height 14
click at [695, 194] on input "False" at bounding box center [688, 196] width 14 height 11
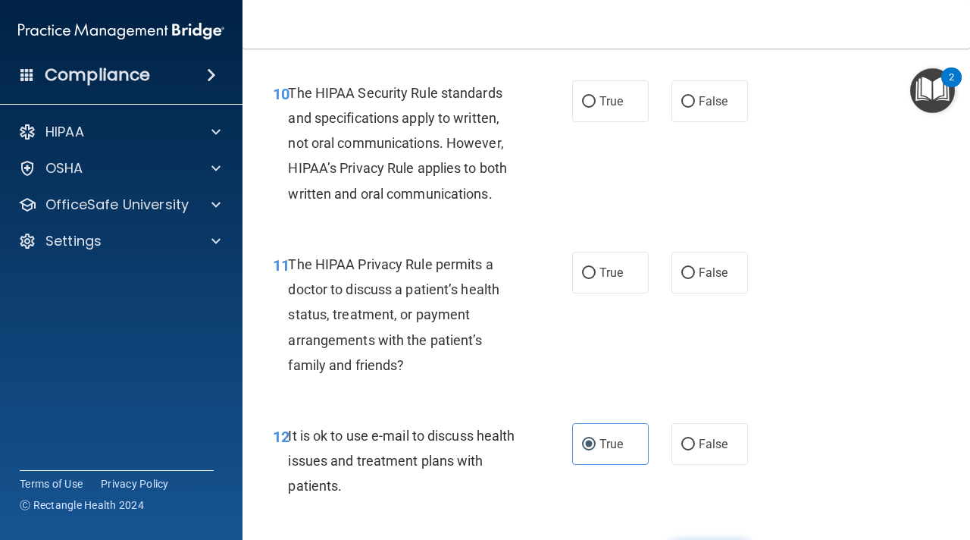
scroll to position [1526, 0]
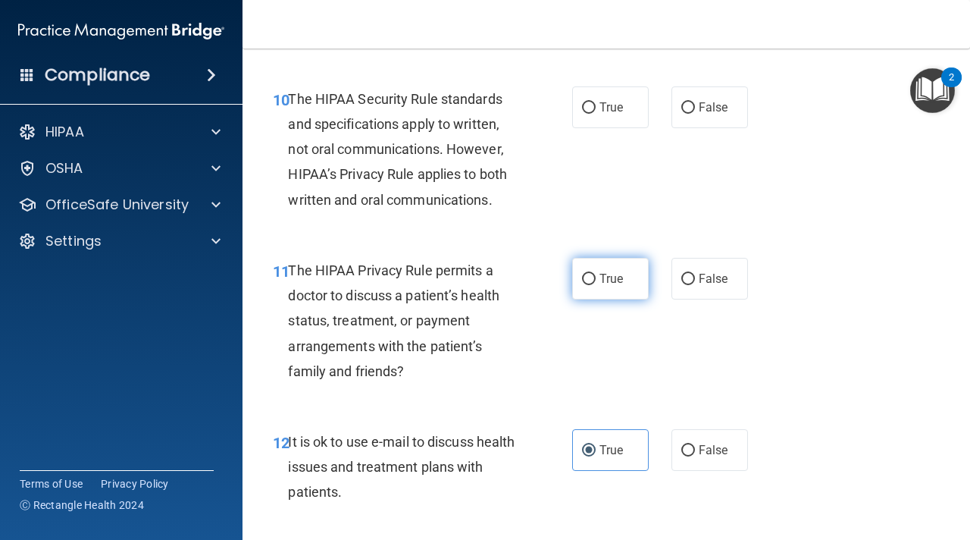
click at [614, 279] on span "True" at bounding box center [611, 278] width 23 height 14
click at [596, 279] on input "True" at bounding box center [589, 279] width 14 height 11
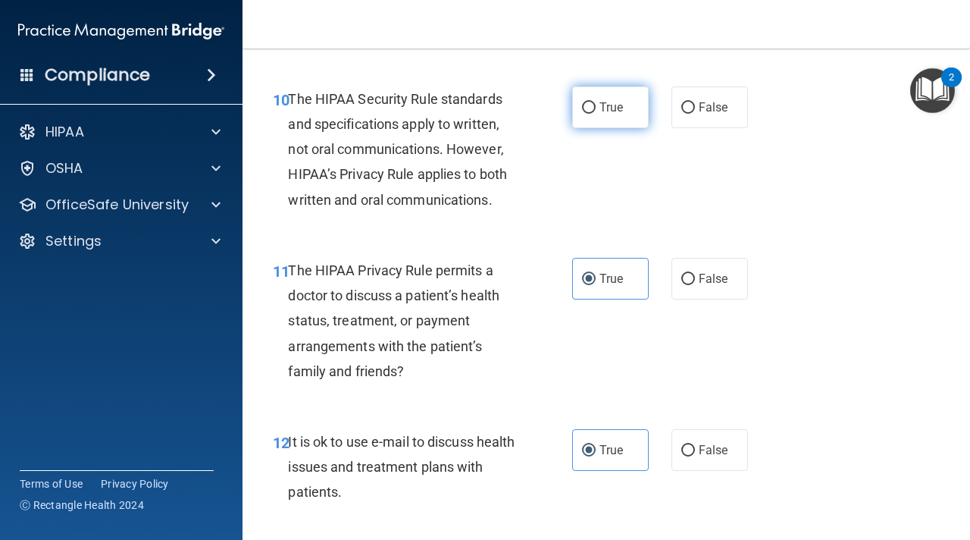
click at [601, 97] on label "True" at bounding box center [610, 107] width 77 height 42
click at [596, 102] on input "True" at bounding box center [589, 107] width 14 height 11
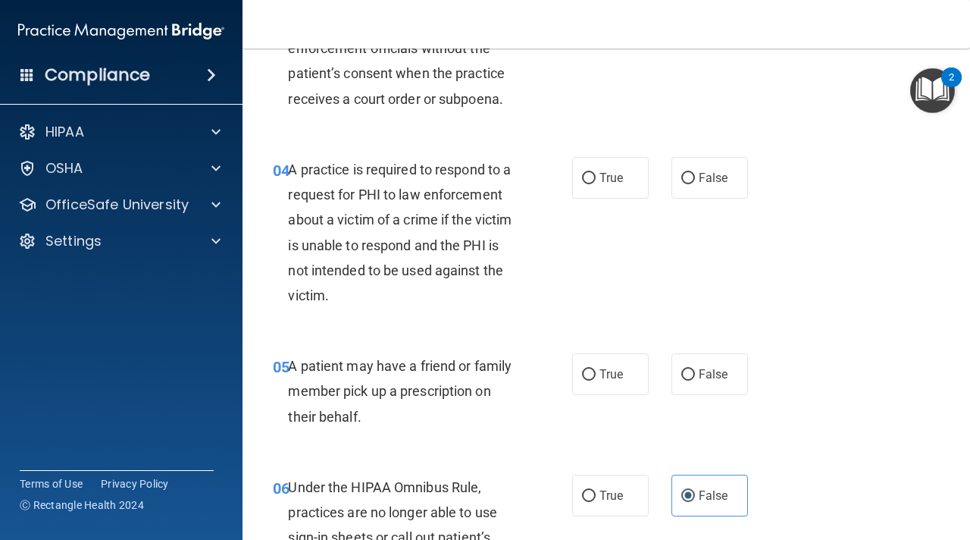
scroll to position [499, 0]
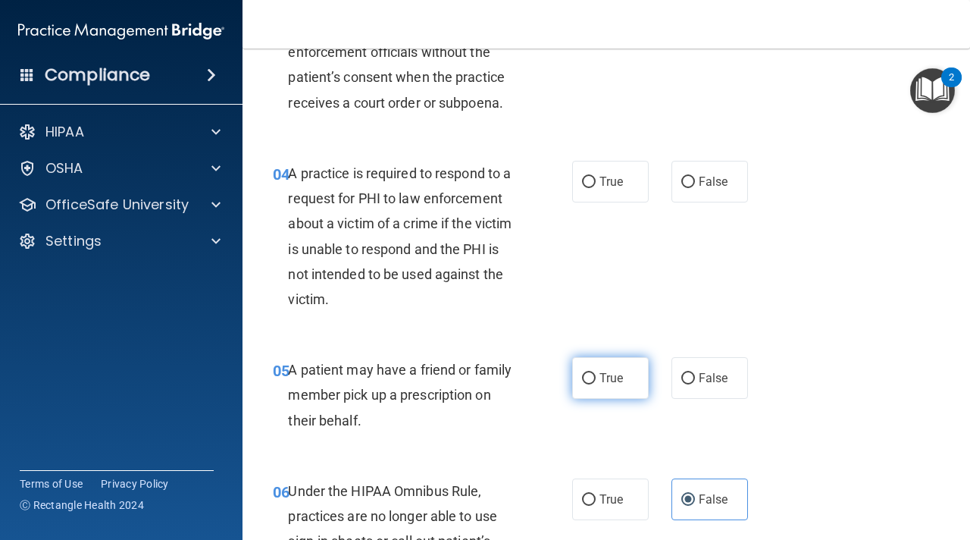
click at [604, 377] on span "True" at bounding box center [611, 378] width 23 height 14
click at [596, 377] on input "True" at bounding box center [589, 378] width 14 height 11
click at [615, 180] on span "True" at bounding box center [611, 181] width 23 height 14
click at [596, 180] on input "True" at bounding box center [589, 182] width 14 height 11
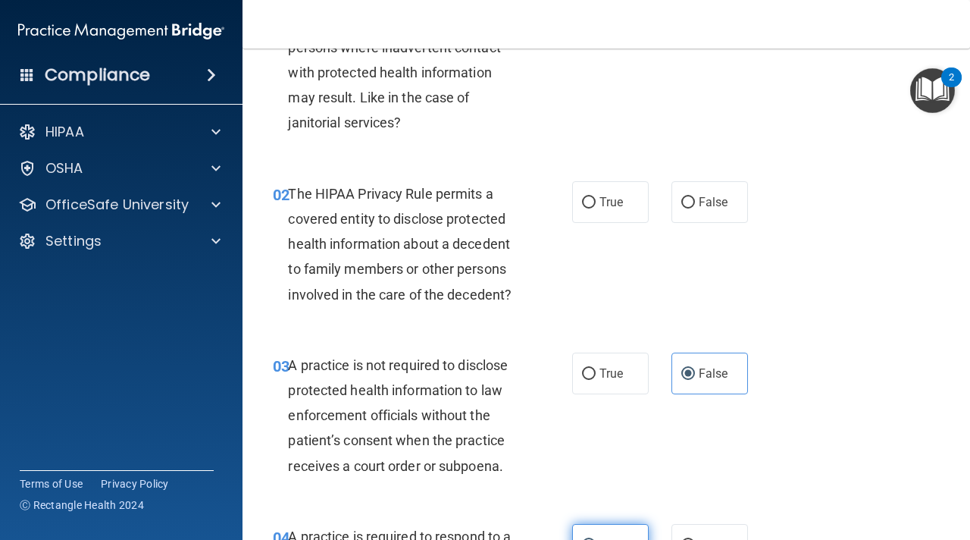
scroll to position [135, 0]
click at [600, 211] on label "True" at bounding box center [610, 203] width 77 height 42
click at [596, 209] on input "True" at bounding box center [589, 203] width 14 height 11
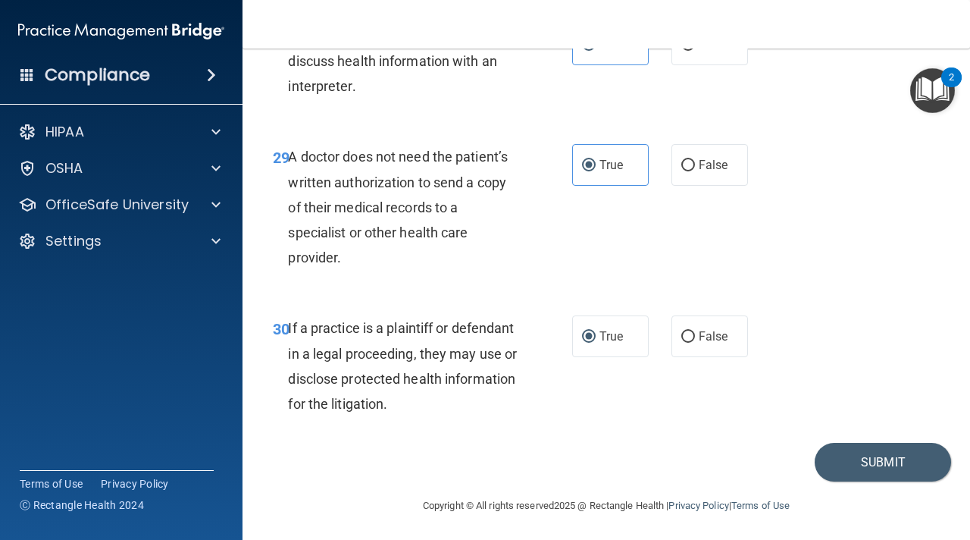
scroll to position [4374, 0]
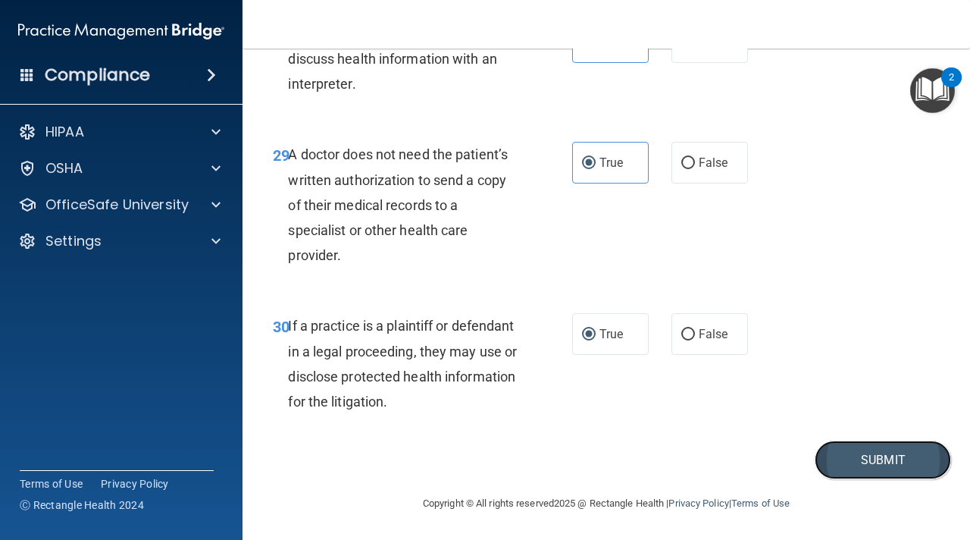
click at [827, 448] on button "Submit" at bounding box center [883, 459] width 136 height 39
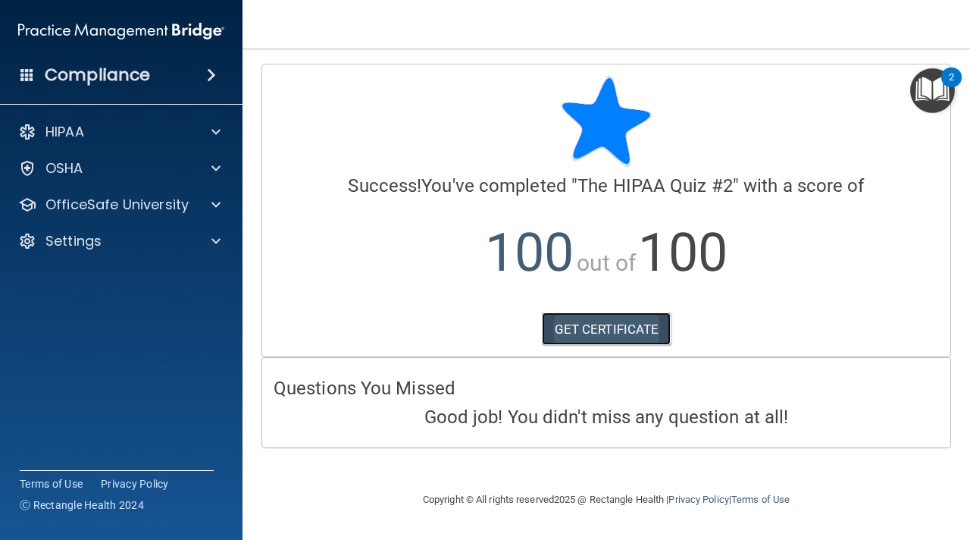
click at [634, 321] on link "GET CERTIFICATE" at bounding box center [607, 328] width 130 height 33
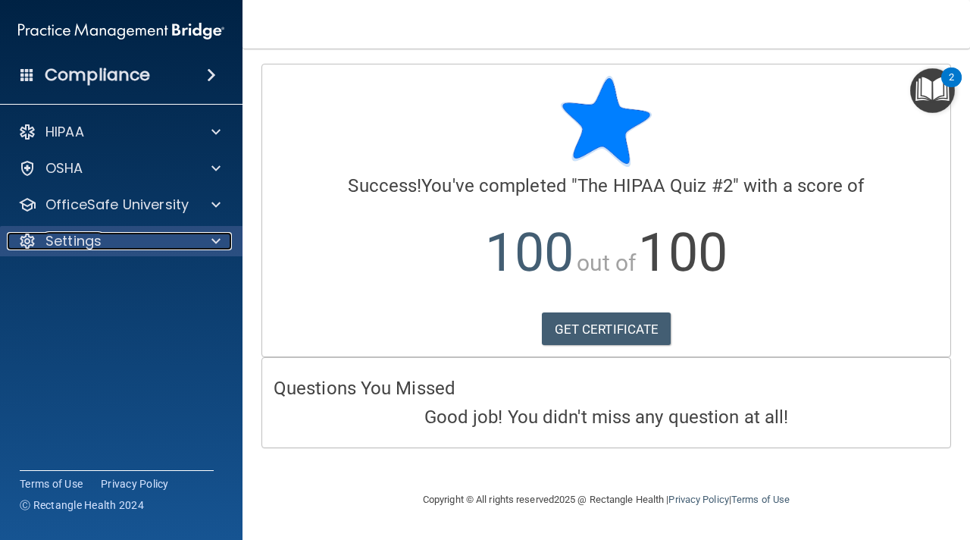
click at [178, 243] on div "Settings" at bounding box center [101, 241] width 188 height 18
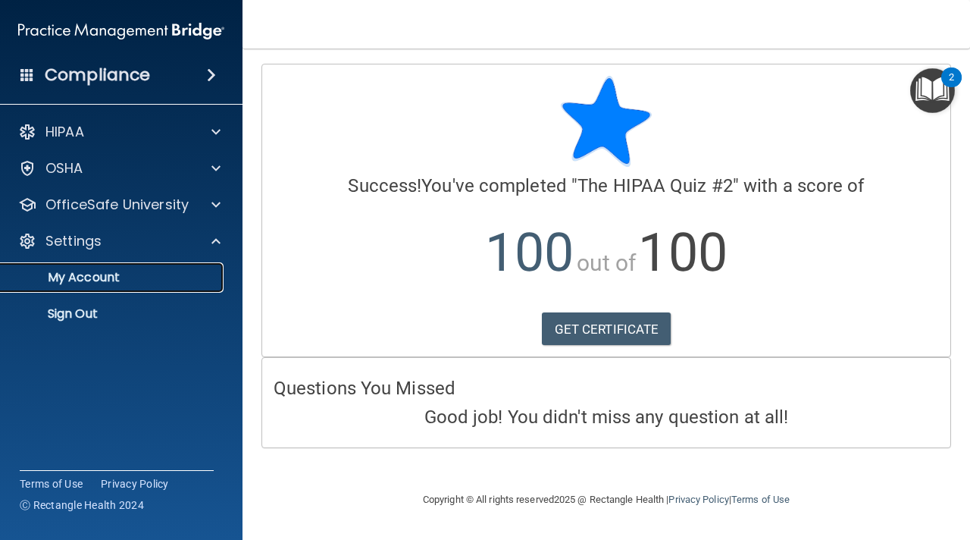
click at [141, 277] on p "My Account" at bounding box center [113, 277] width 207 height 15
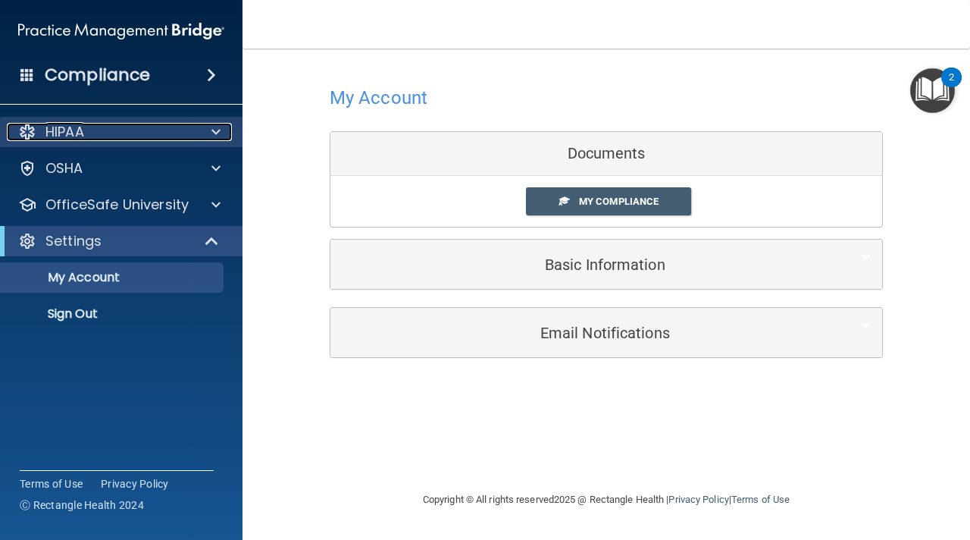
click at [215, 128] on span at bounding box center [215, 132] width 9 height 18
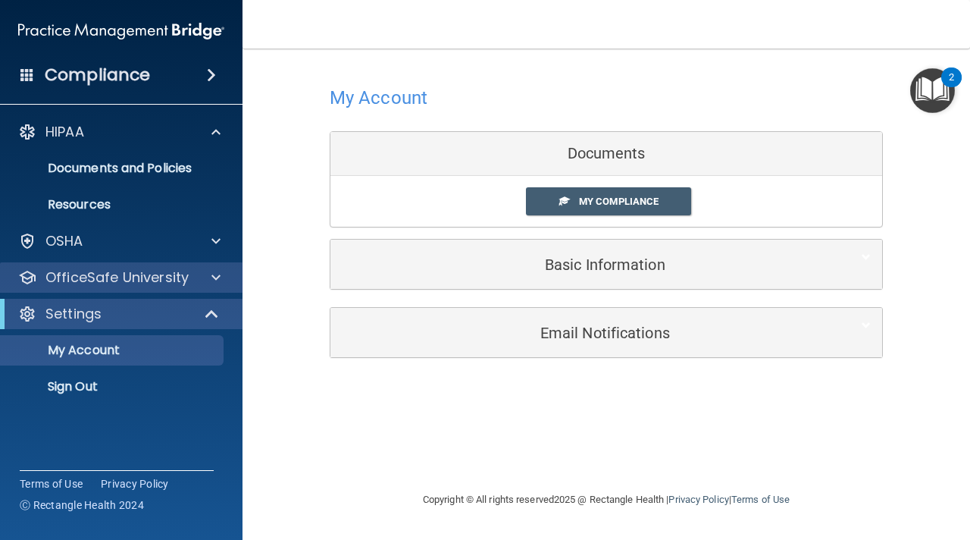
click at [173, 287] on div "OfficeSafe University" at bounding box center [121, 277] width 243 height 30
click at [218, 275] on span at bounding box center [215, 277] width 9 height 18
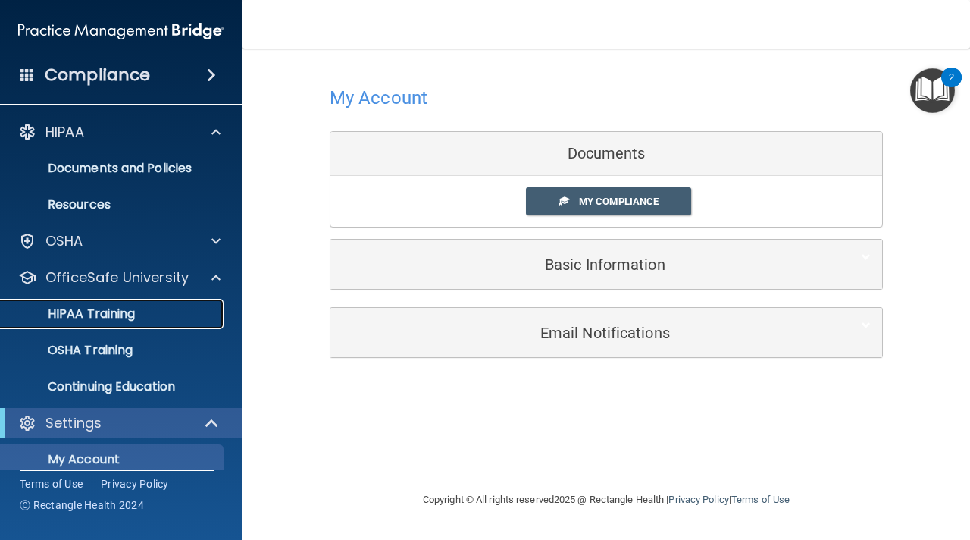
click at [102, 313] on p "HIPAA Training" at bounding box center [72, 313] width 125 height 15
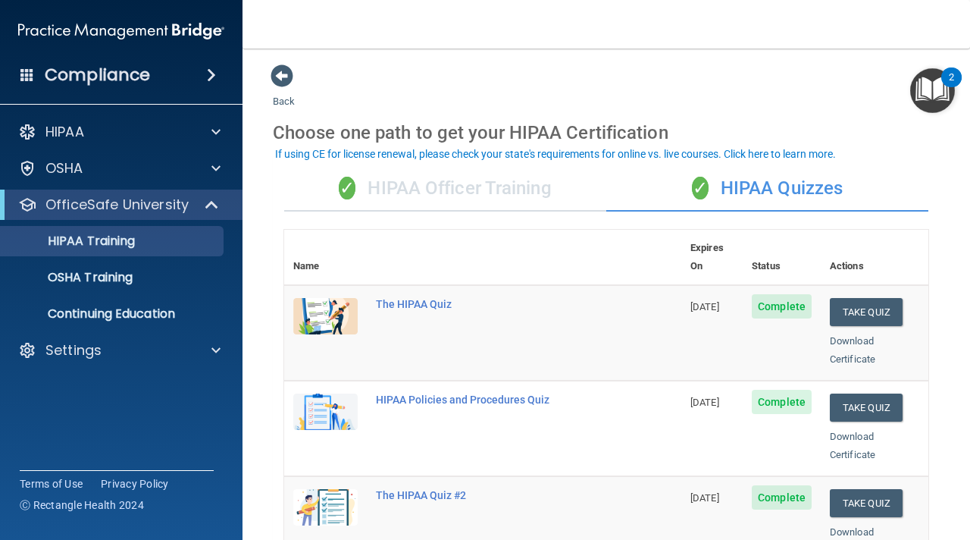
click at [521, 188] on div "✓ HIPAA Officer Training" at bounding box center [445, 188] width 322 height 45
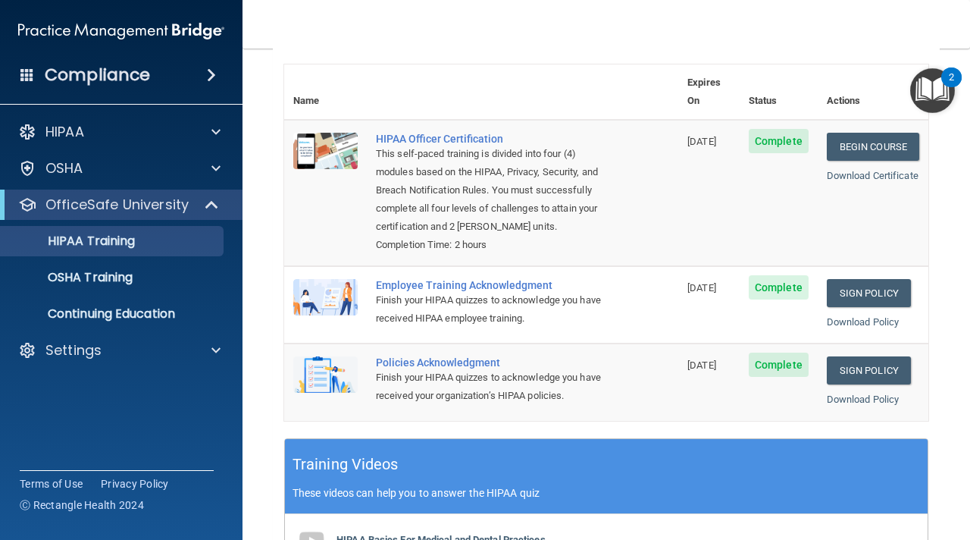
scroll to position [45, 0]
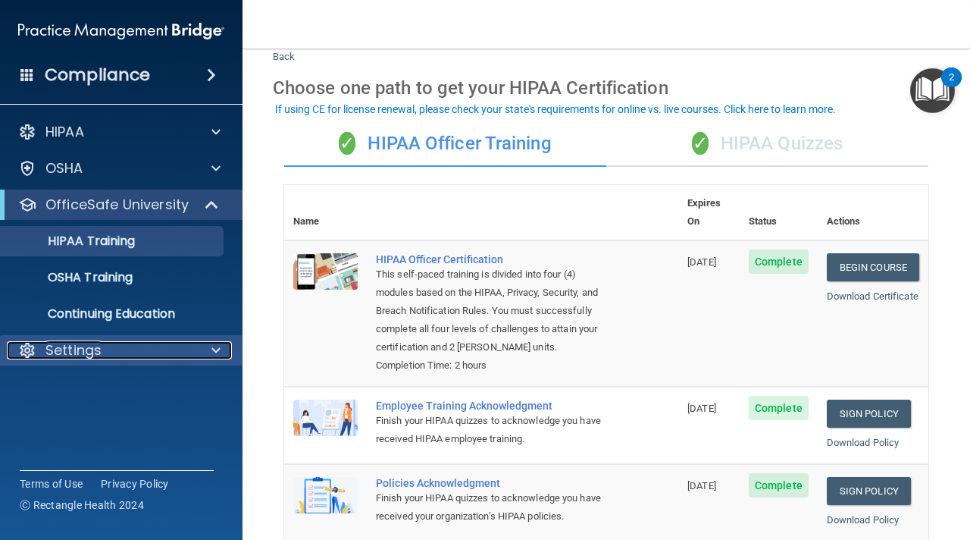
click at [127, 355] on div "Settings" at bounding box center [101, 350] width 188 height 18
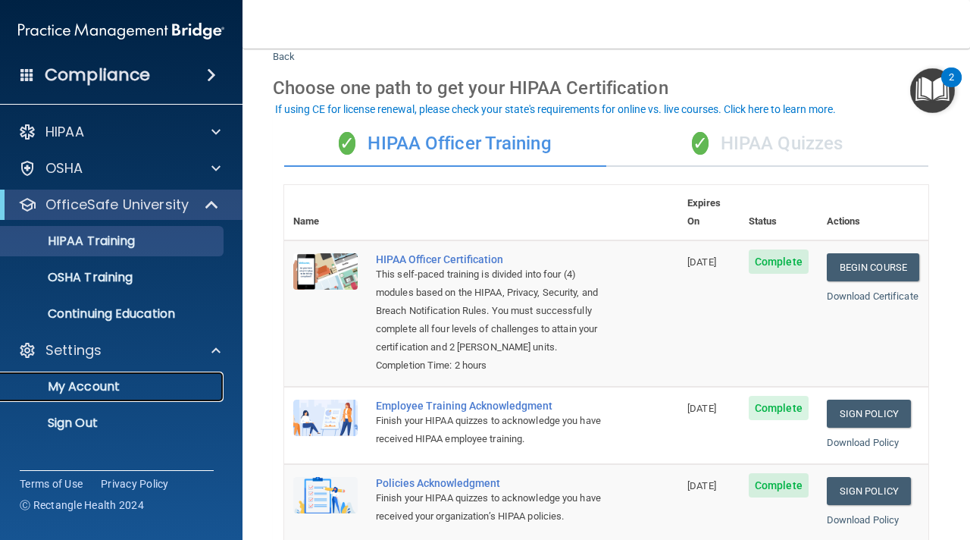
click at [152, 380] on p "My Account" at bounding box center [113, 386] width 207 height 15
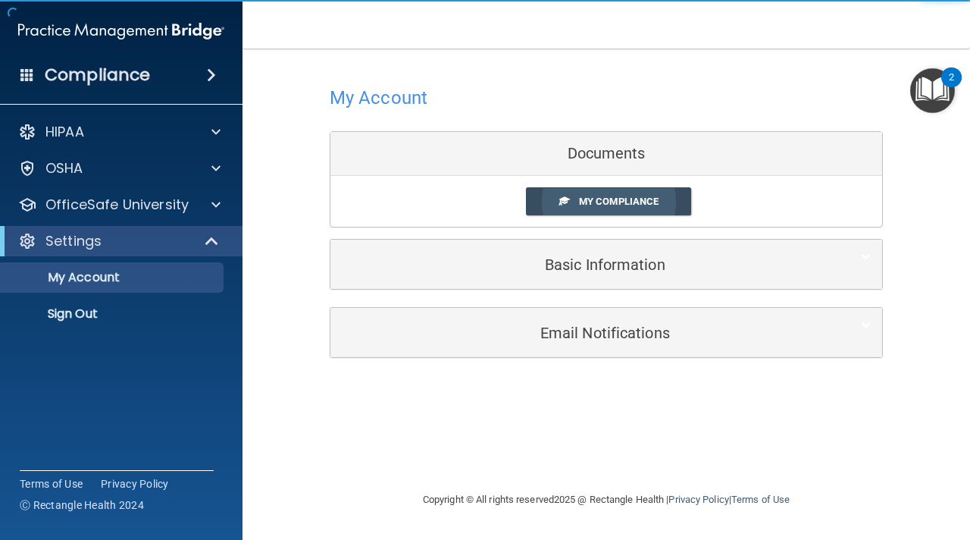
click at [605, 203] on span "My Compliance" at bounding box center [619, 201] width 80 height 11
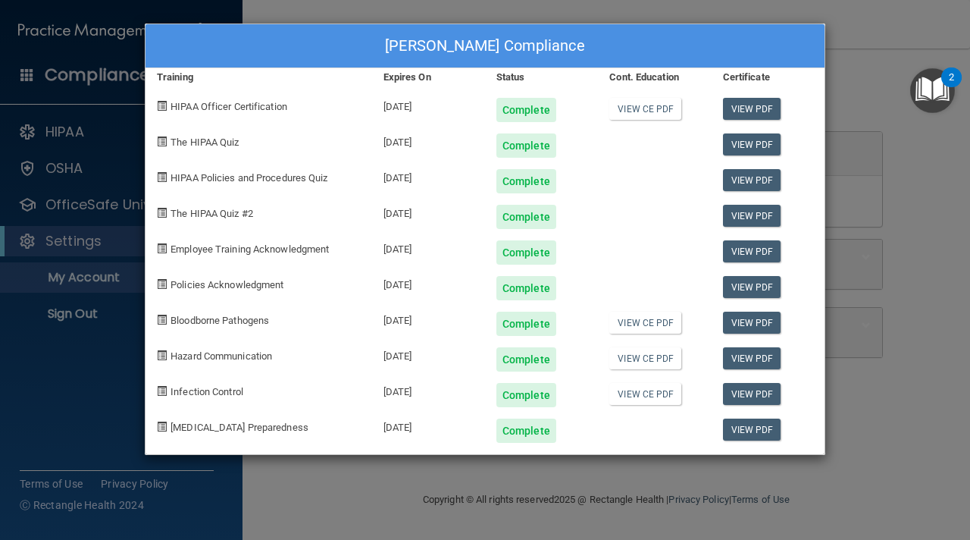
click at [826, 105] on div "[PERSON_NAME] Compliance Training Expires On Status Cont. Education Certificate…" at bounding box center [485, 270] width 970 height 540
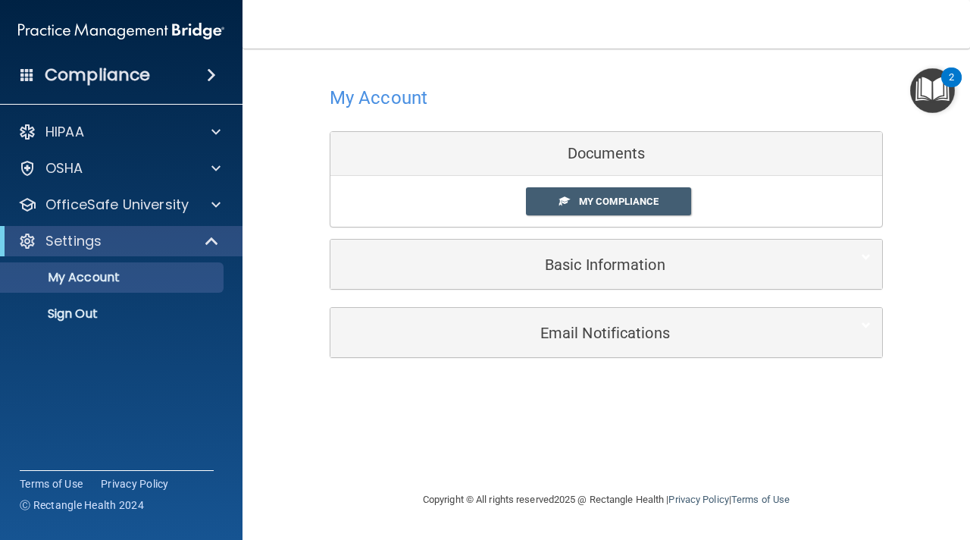
click at [932, 92] on img "Open Resource Center, 2 new notifications" at bounding box center [932, 90] width 45 height 45
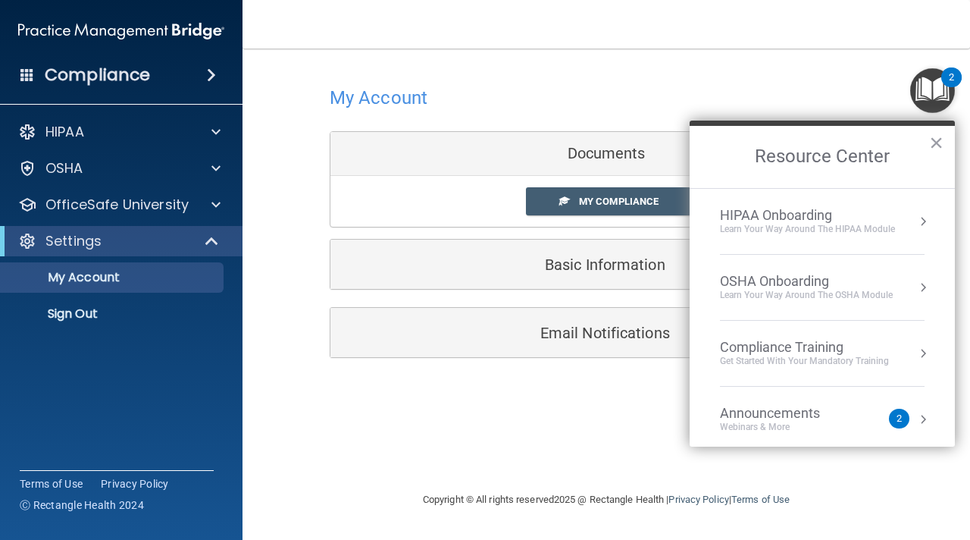
click at [811, 211] on div "HIPAA Onboarding" at bounding box center [807, 215] width 175 height 17
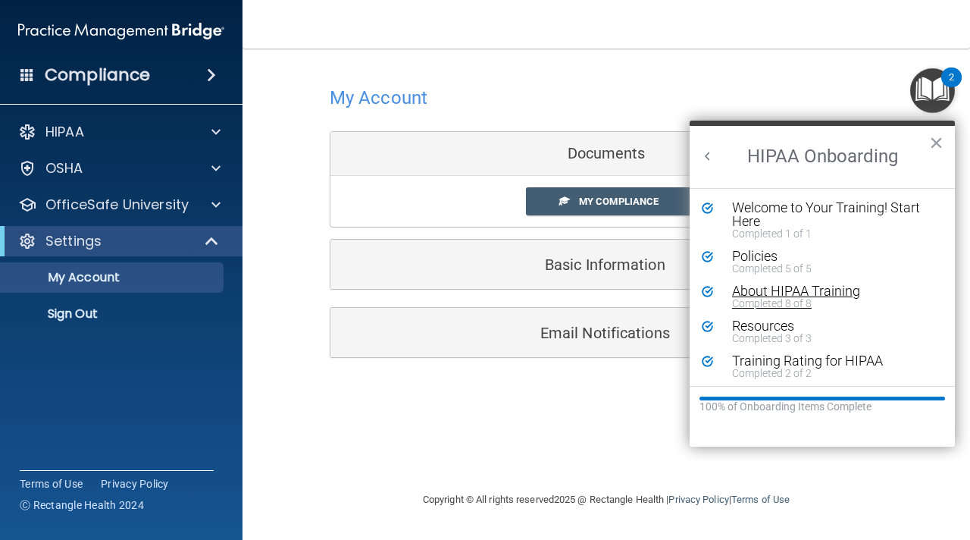
scroll to position [3, 0]
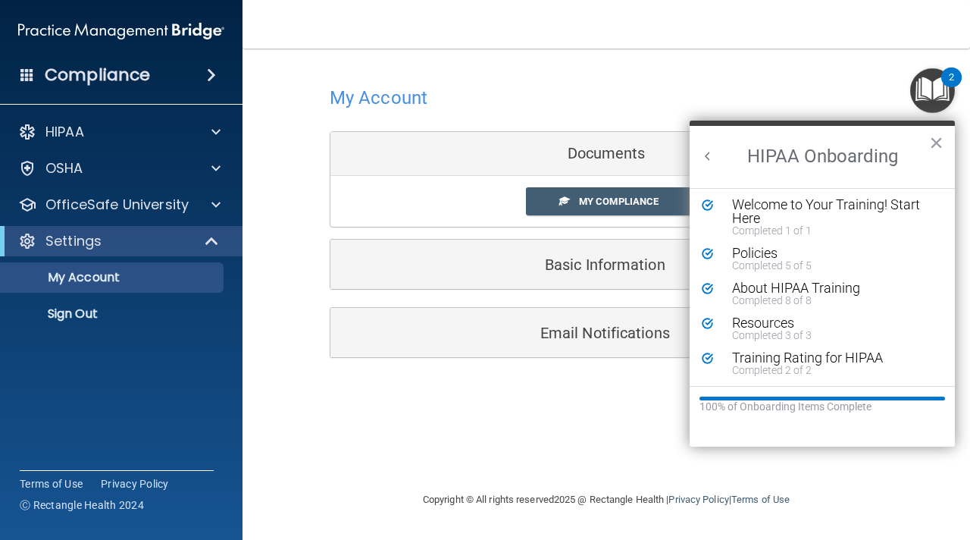
click at [708, 155] on button "Back to Resource Center Home" at bounding box center [707, 156] width 15 height 15
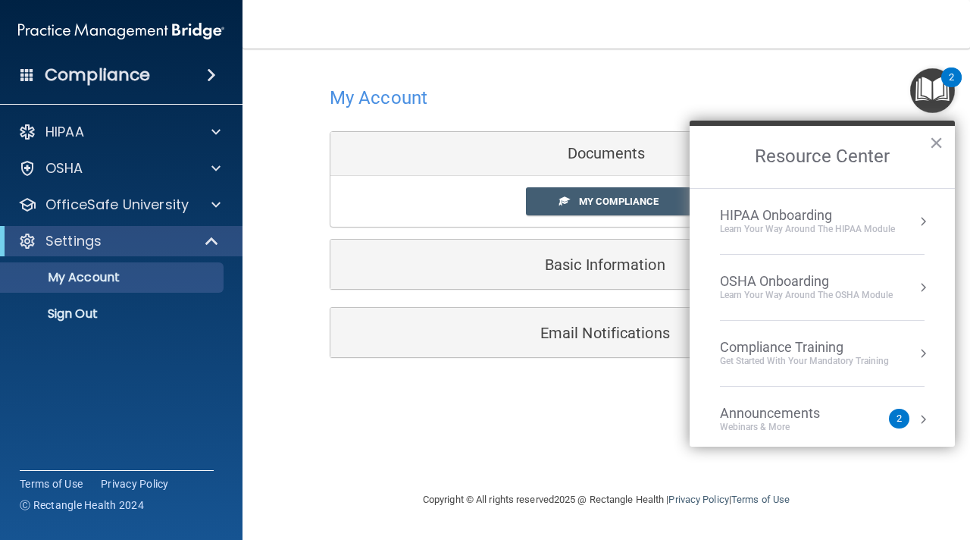
scroll to position [0, 0]
click at [814, 281] on div "OSHA Onboarding" at bounding box center [806, 281] width 173 height 17
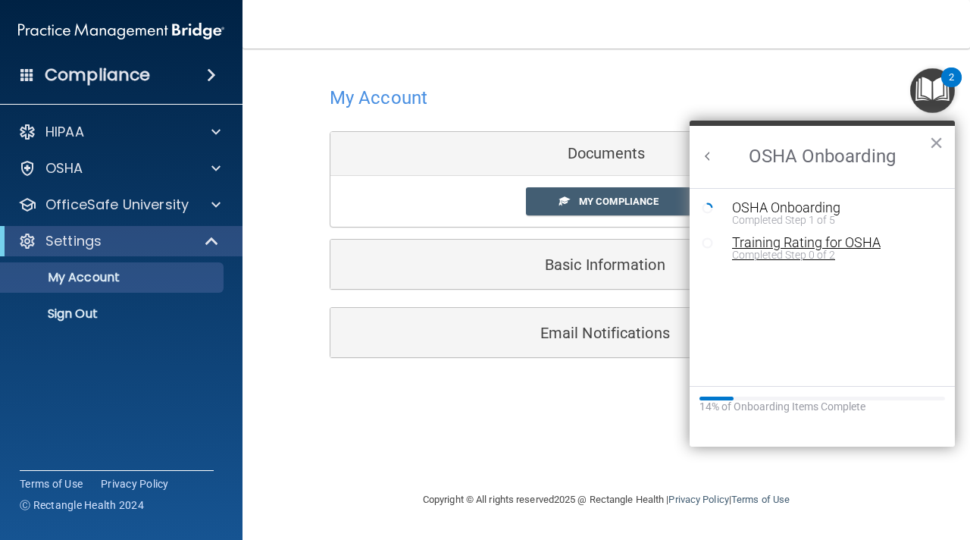
click at [795, 244] on div "Training Rating for OSHA" at bounding box center [833, 243] width 203 height 14
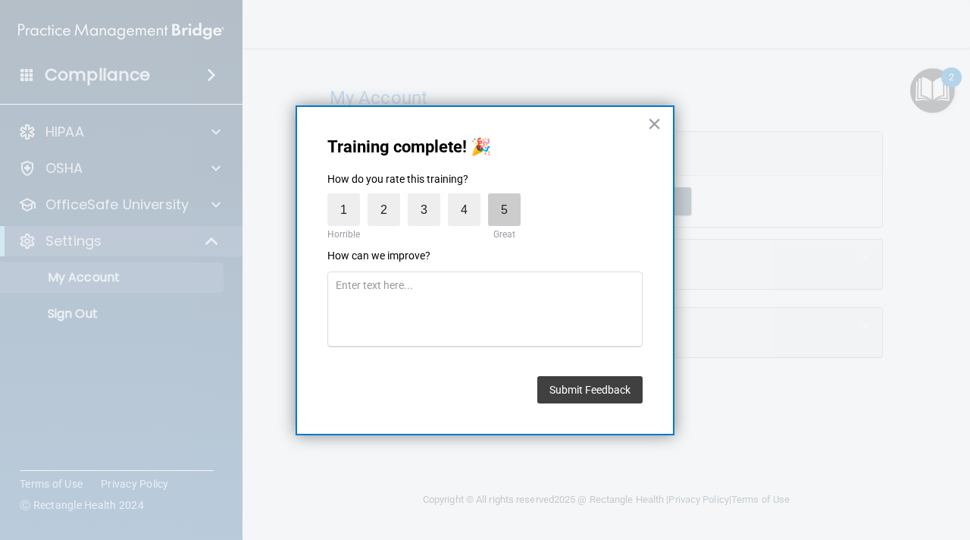
click at [499, 208] on label "5" at bounding box center [504, 209] width 33 height 33
click at [469, 197] on input "5" at bounding box center [469, 197] width 0 height 0
click at [584, 386] on button "Submit Feedback" at bounding box center [589, 389] width 105 height 27
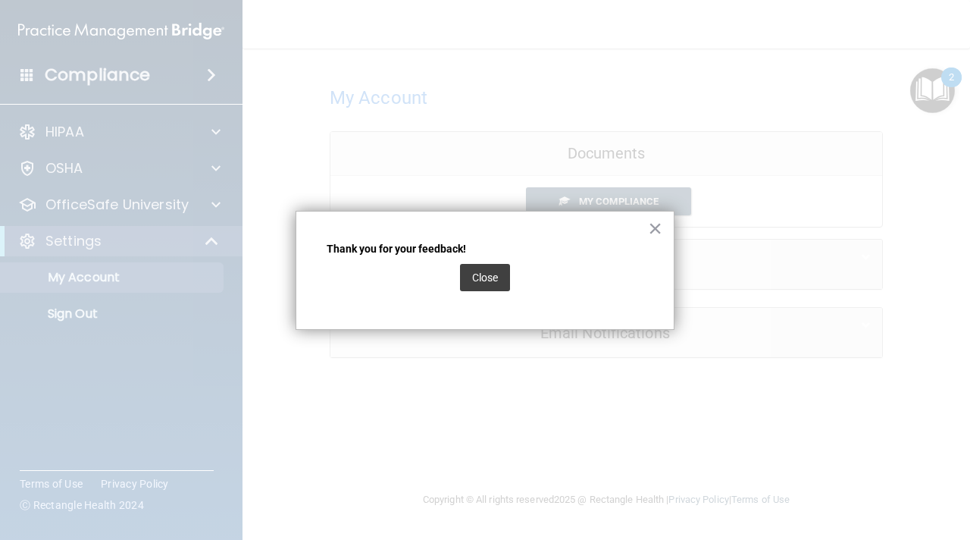
click at [494, 261] on div "Close" at bounding box center [485, 277] width 50 height 42
click at [494, 277] on button "Close" at bounding box center [485, 277] width 50 height 27
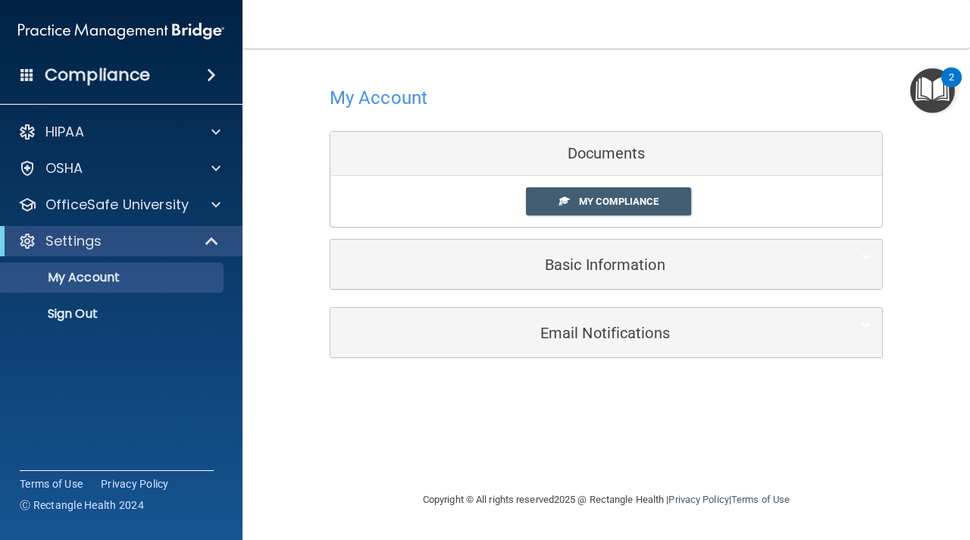
click at [944, 98] on img "Open Resource Center, 2 new notifications" at bounding box center [932, 90] width 45 height 45
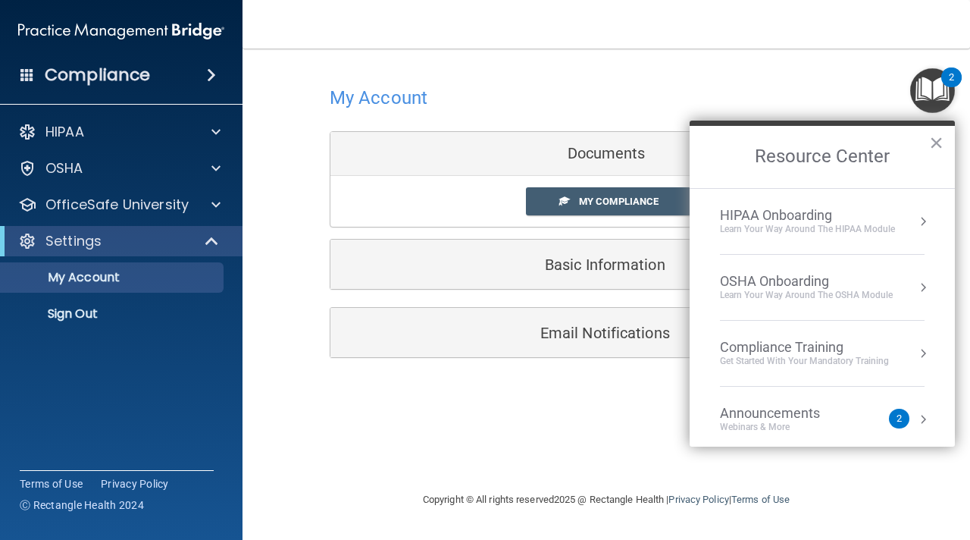
click at [803, 286] on div "OSHA Onboarding" at bounding box center [806, 281] width 173 height 17
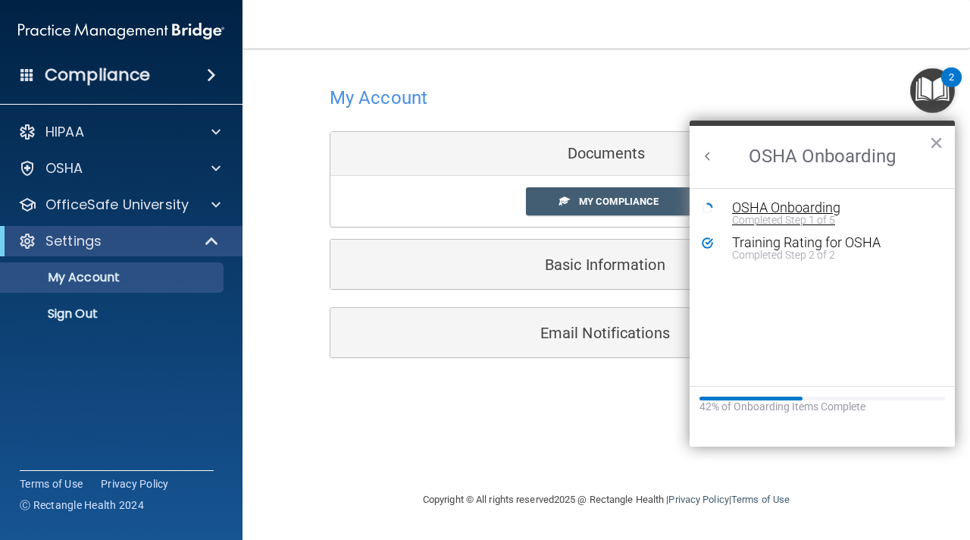
click at [772, 204] on div "OSHA Onboarding" at bounding box center [833, 208] width 203 height 14
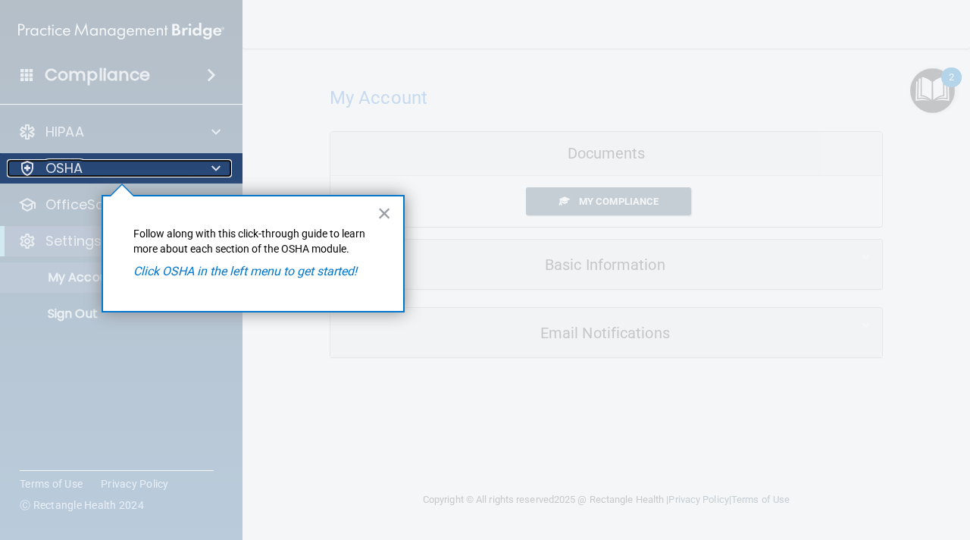
click at [155, 161] on div "OSHA" at bounding box center [101, 168] width 188 height 18
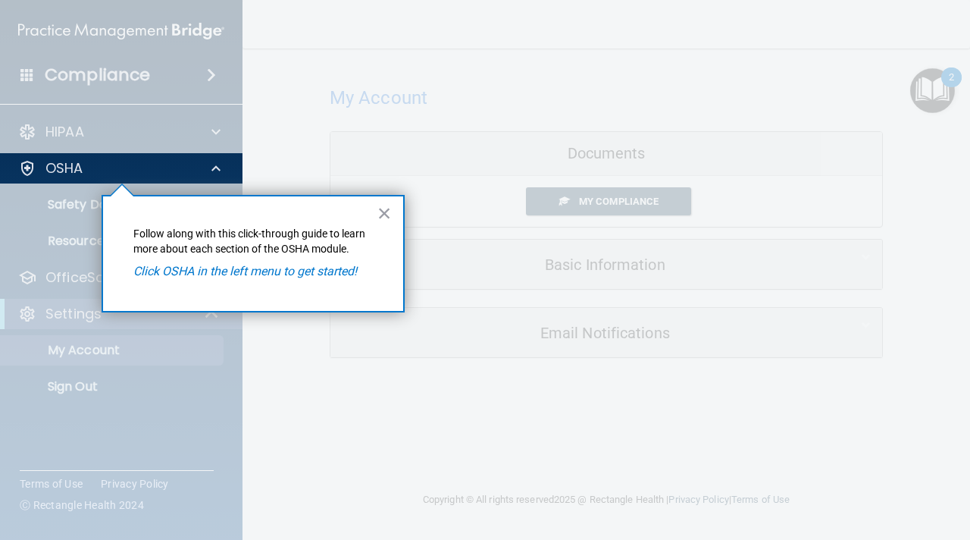
click at [99, 191] on div at bounding box center [121, 361] width 243 height 356
click at [383, 213] on button "×" at bounding box center [384, 213] width 14 height 24
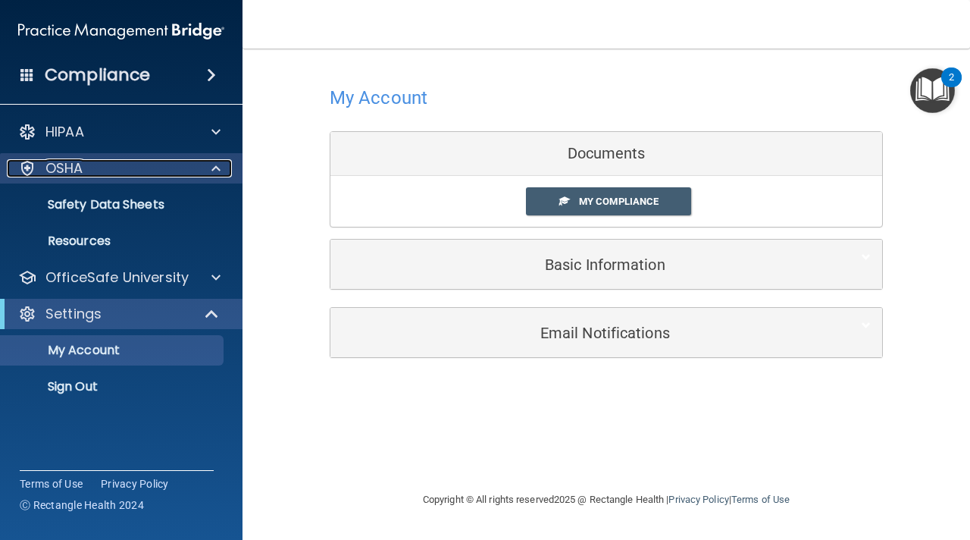
click at [196, 170] on div at bounding box center [214, 168] width 38 height 18
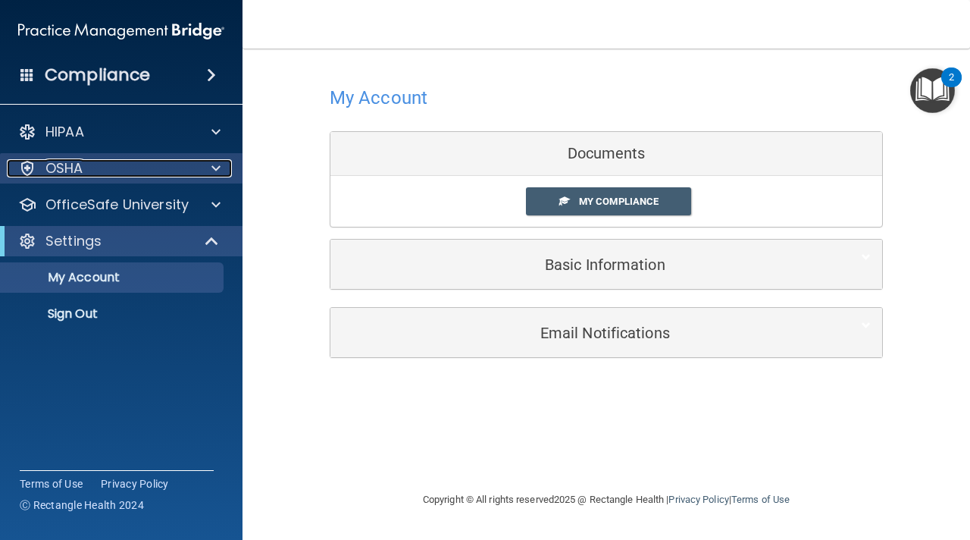
click at [186, 168] on div "OSHA" at bounding box center [101, 168] width 188 height 18
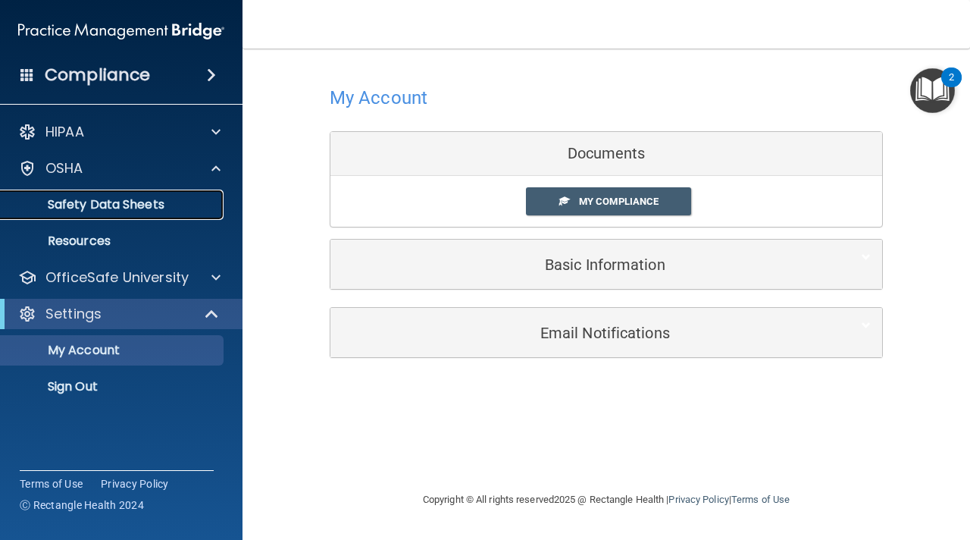
click at [186, 197] on p "Safety Data Sheets" at bounding box center [113, 204] width 207 height 15
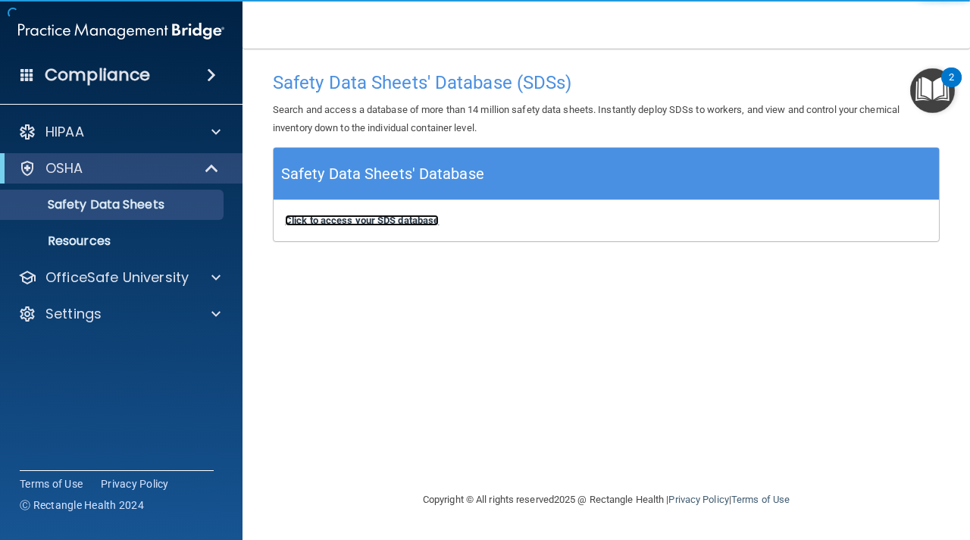
click at [409, 219] on b "Click to access your SDS database" at bounding box center [362, 219] width 154 height 11
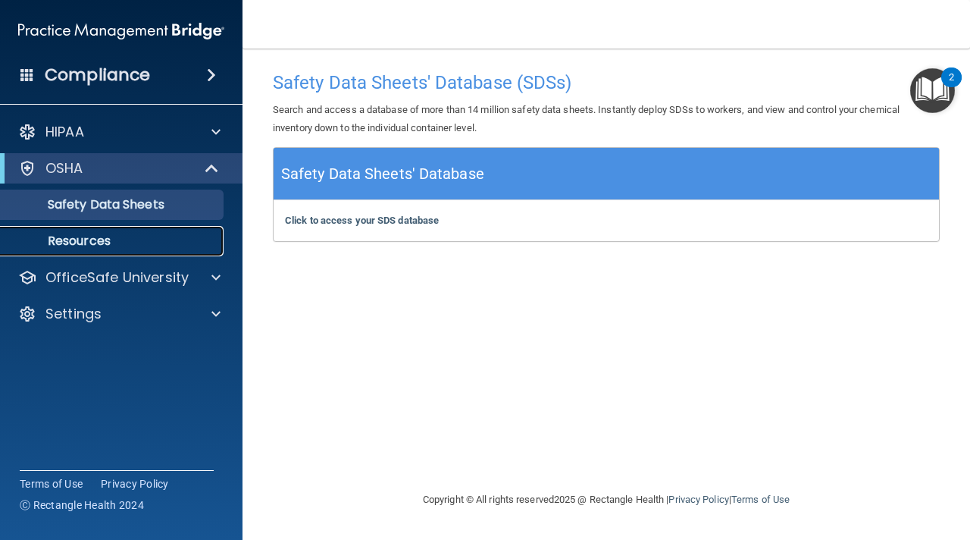
click at [187, 227] on link "Resources" at bounding box center [104, 241] width 239 height 30
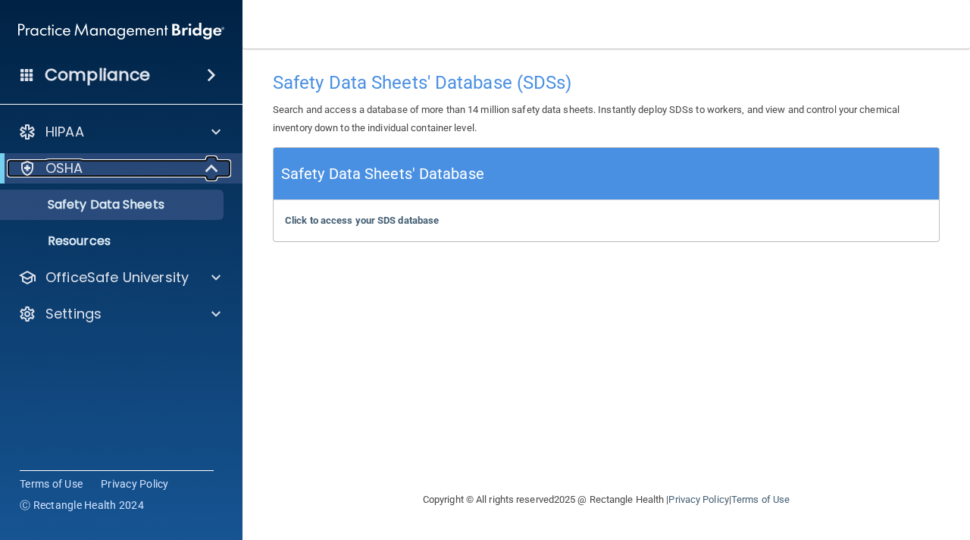
click at [211, 171] on span at bounding box center [213, 168] width 13 height 18
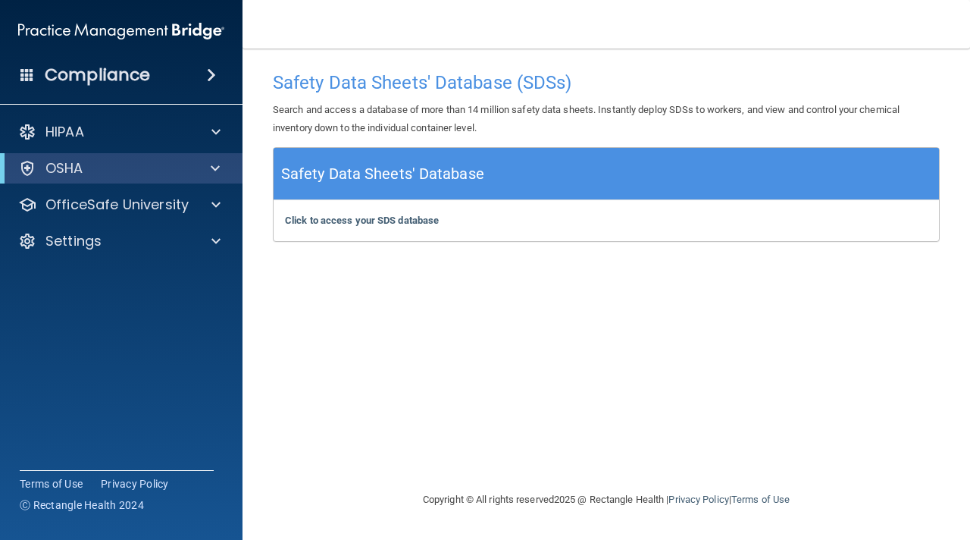
click at [162, 68] on div "Compliance" at bounding box center [121, 74] width 243 height 33
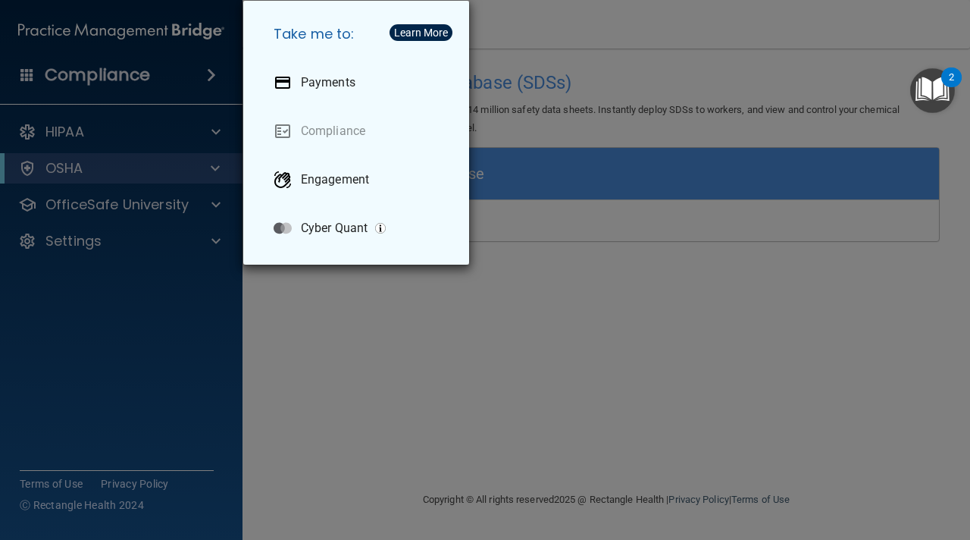
click at [194, 301] on div "Take me to: Payments Compliance Engagement Cyber Quant" at bounding box center [485, 270] width 970 height 540
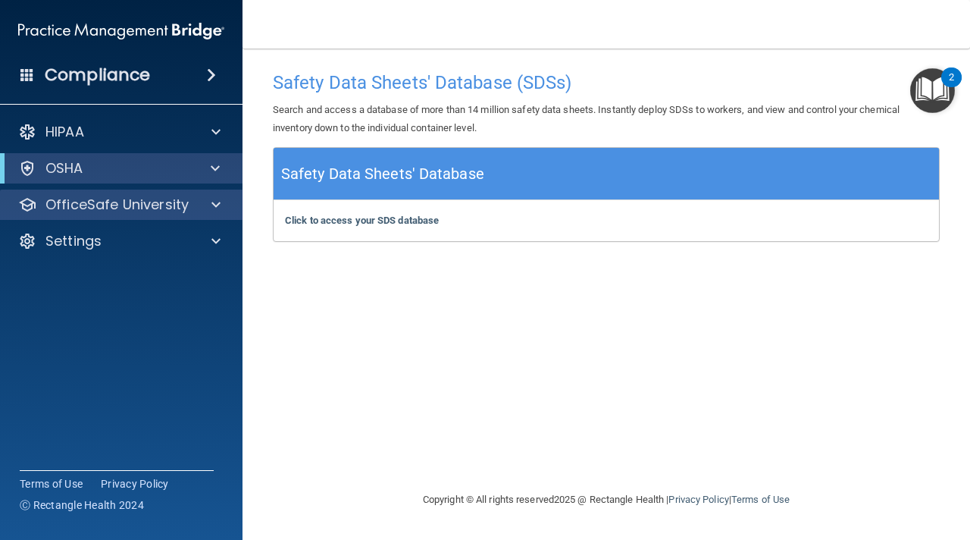
click at [193, 215] on div "OfficeSafe University" at bounding box center [121, 204] width 243 height 30
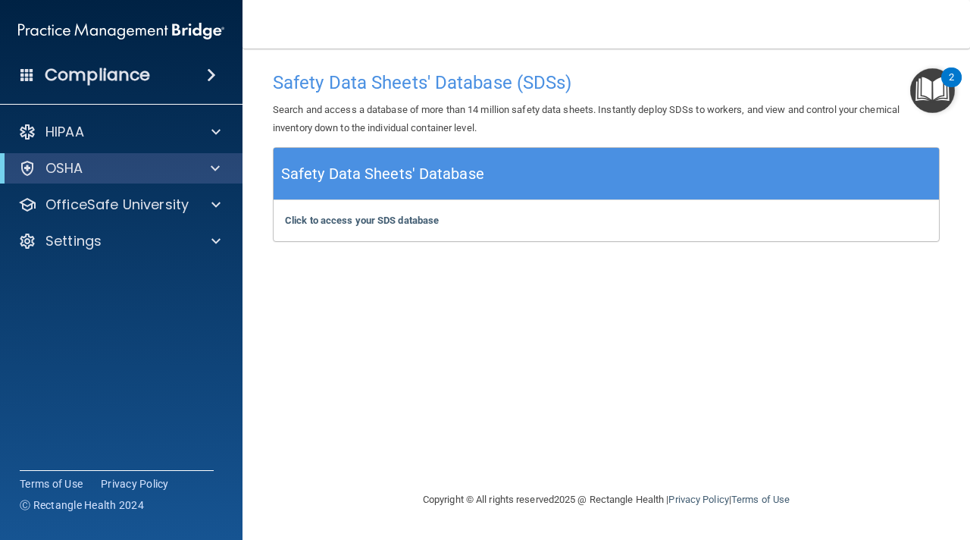
click at [937, 99] on img "Open Resource Center, 2 new notifications" at bounding box center [932, 90] width 45 height 45
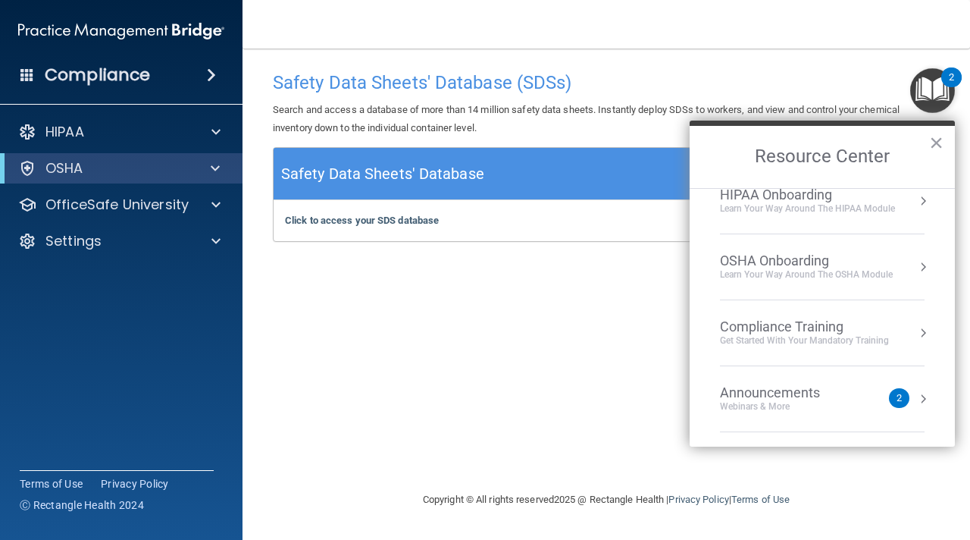
scroll to position [85, 0]
click at [844, 273] on div "Get Started with your mandatory training" at bounding box center [804, 276] width 169 height 13
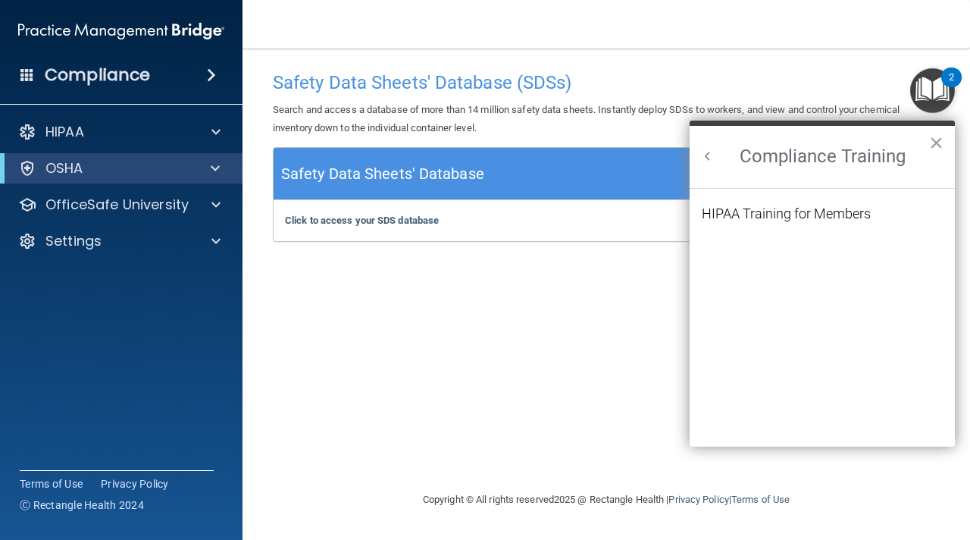
scroll to position [66, 0]
click at [741, 215] on div "HIPAA Training for Members" at bounding box center [786, 214] width 169 height 14
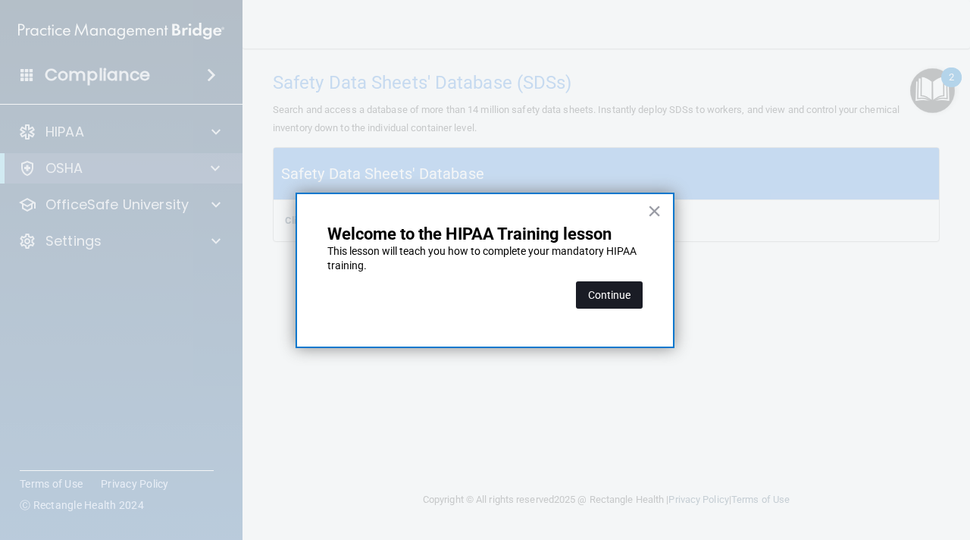
click at [628, 289] on button "Continue" at bounding box center [609, 294] width 67 height 27
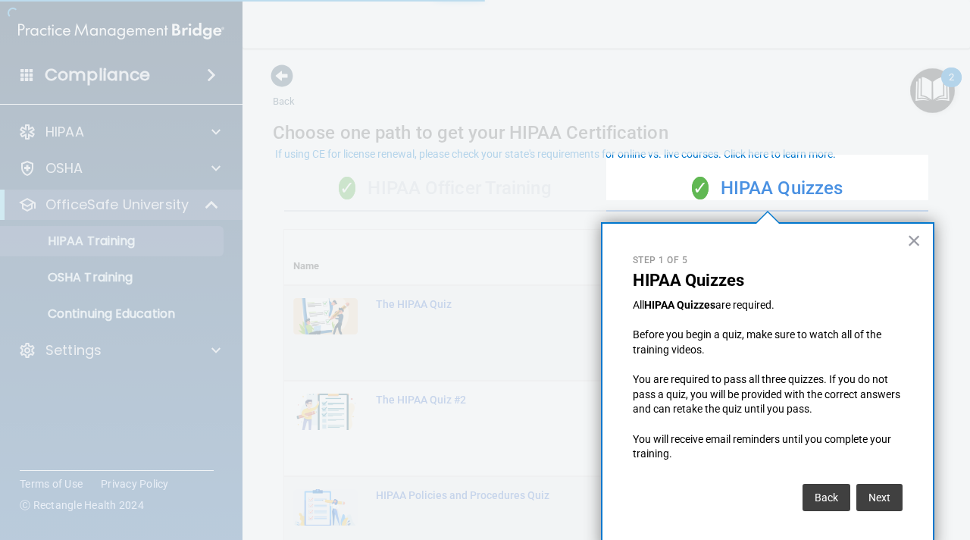
scroll to position [11, 0]
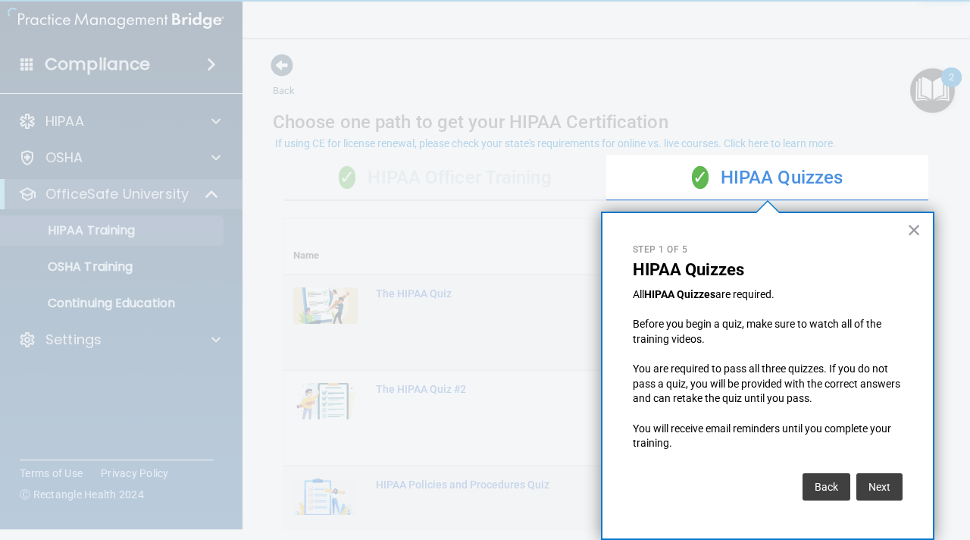
click at [875, 487] on button "Next" at bounding box center [879, 486] width 46 height 27
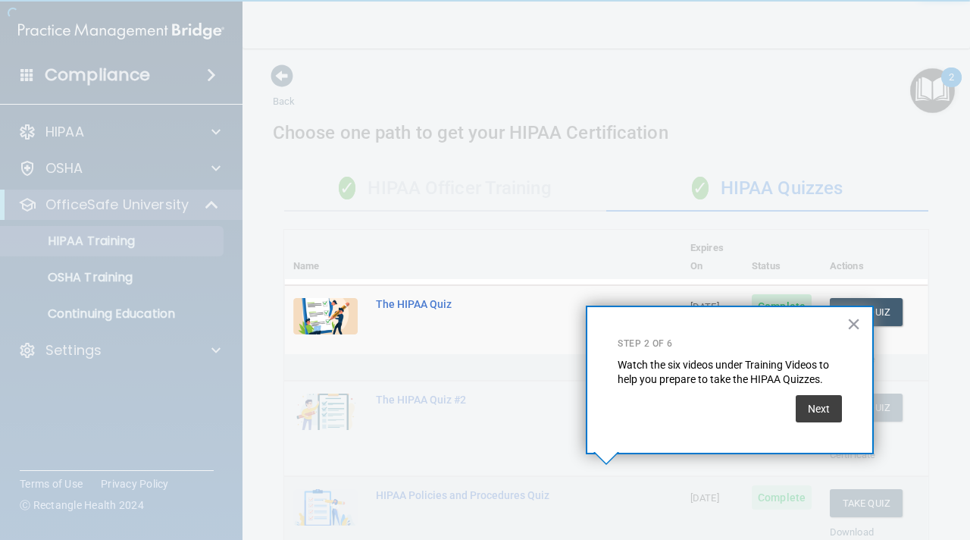
scroll to position [261, 0]
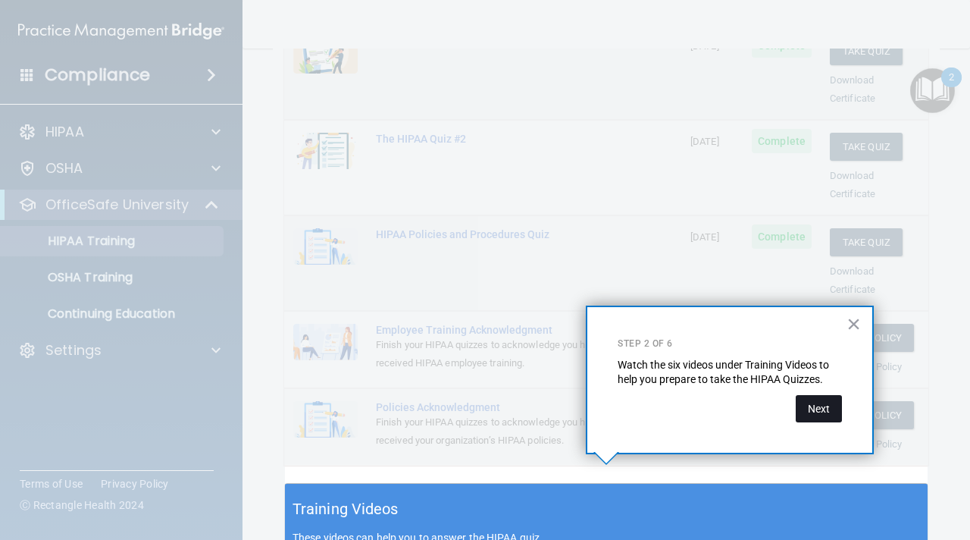
click at [821, 411] on button "Next" at bounding box center [819, 408] width 46 height 27
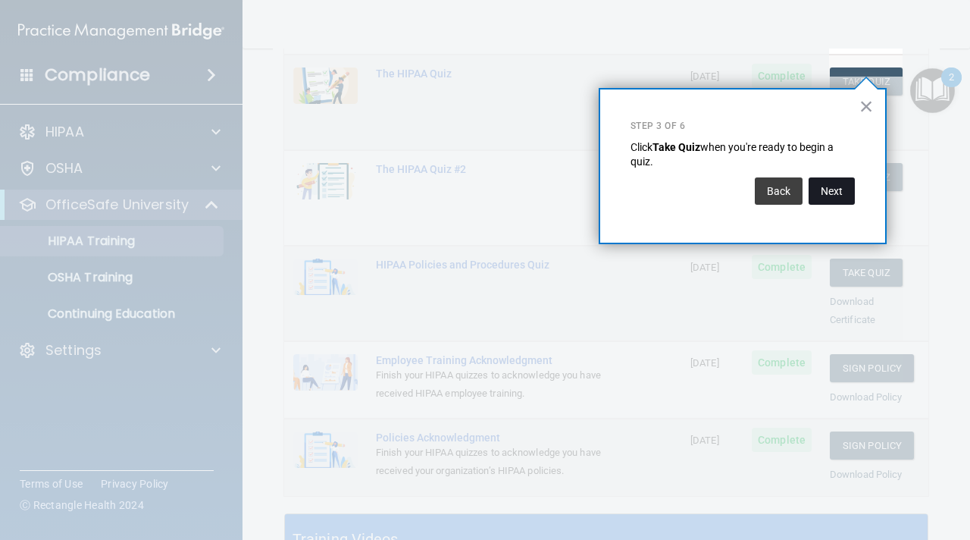
click at [825, 200] on button "Next" at bounding box center [832, 190] width 46 height 27
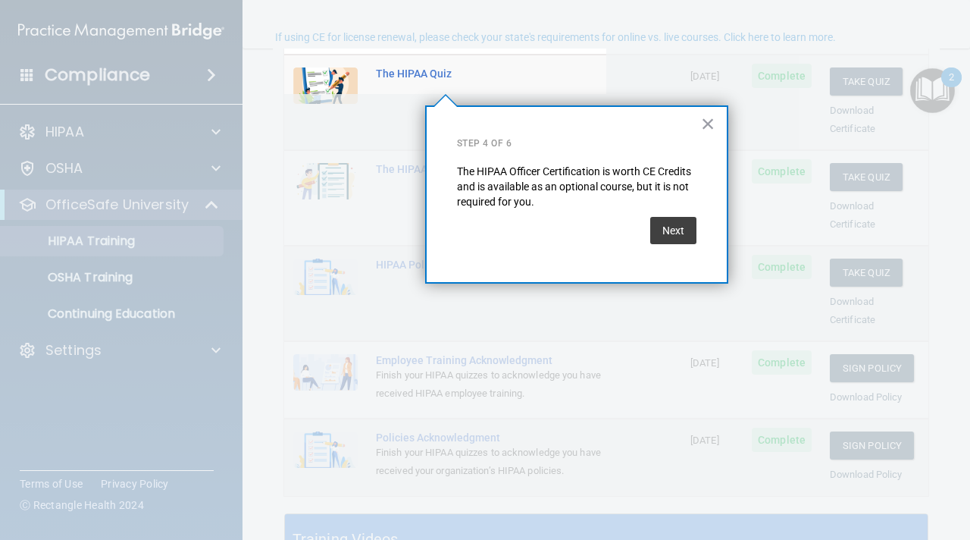
scroll to position [117, 0]
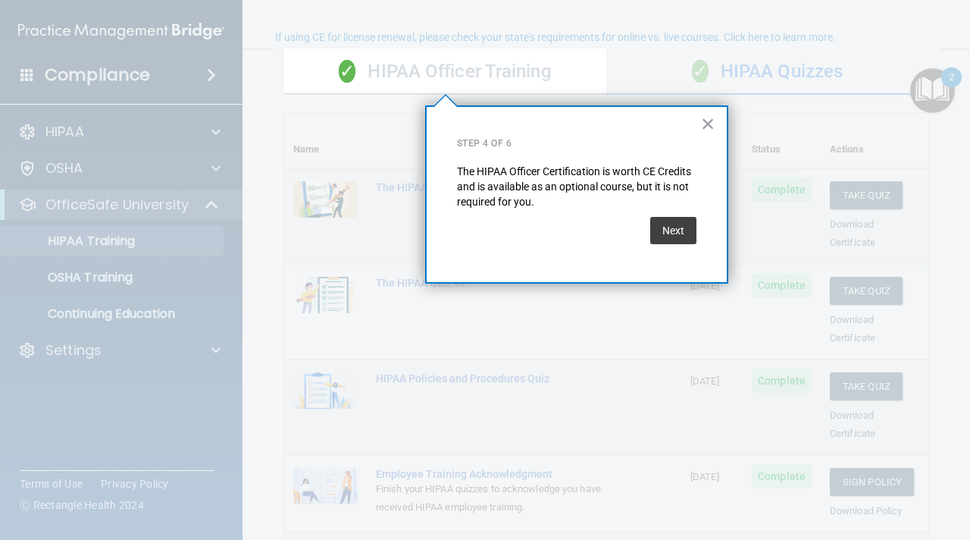
click at [660, 230] on button "Next" at bounding box center [673, 230] width 46 height 27
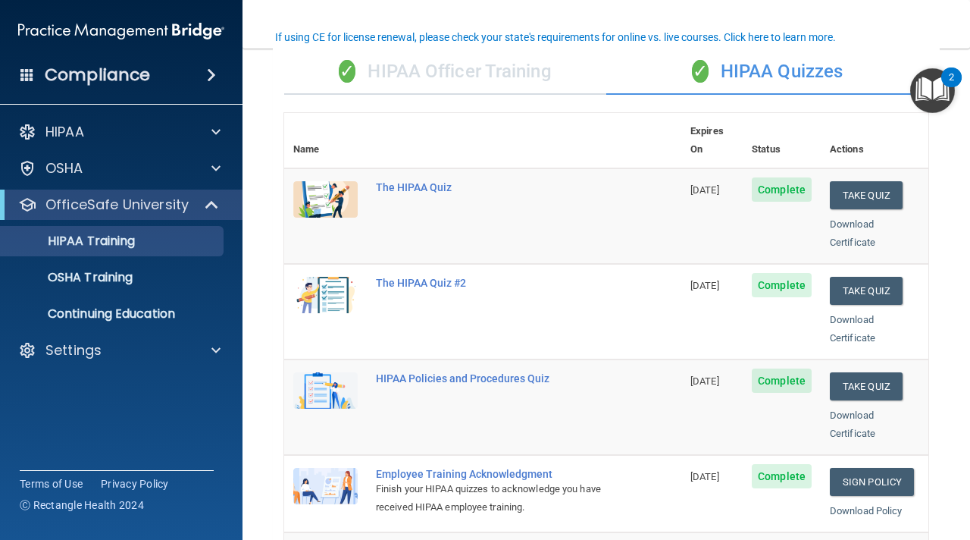
click at [940, 86] on img "Open Resource Center, 2 new notifications" at bounding box center [932, 90] width 45 height 45
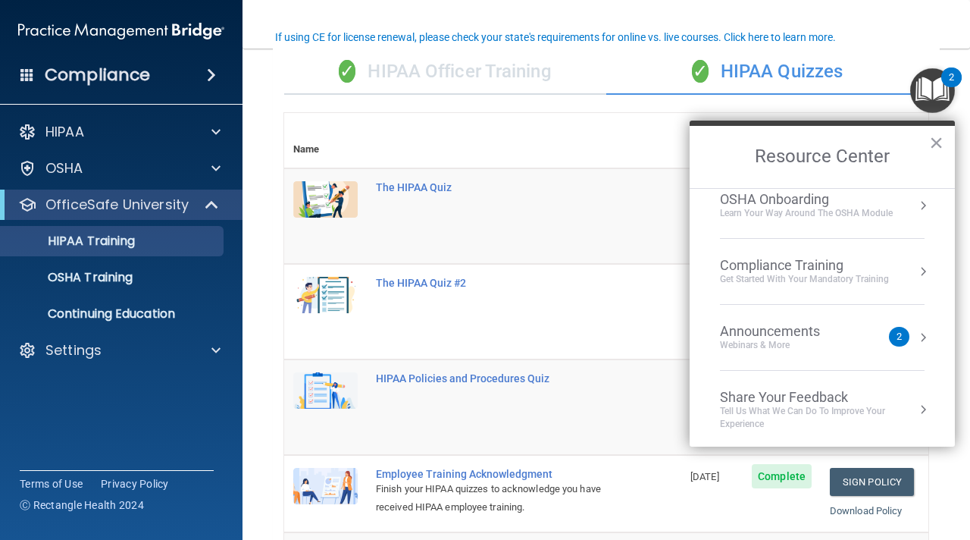
scroll to position [85, 0]
click at [787, 327] on div "Announcements" at bounding box center [785, 328] width 130 height 17
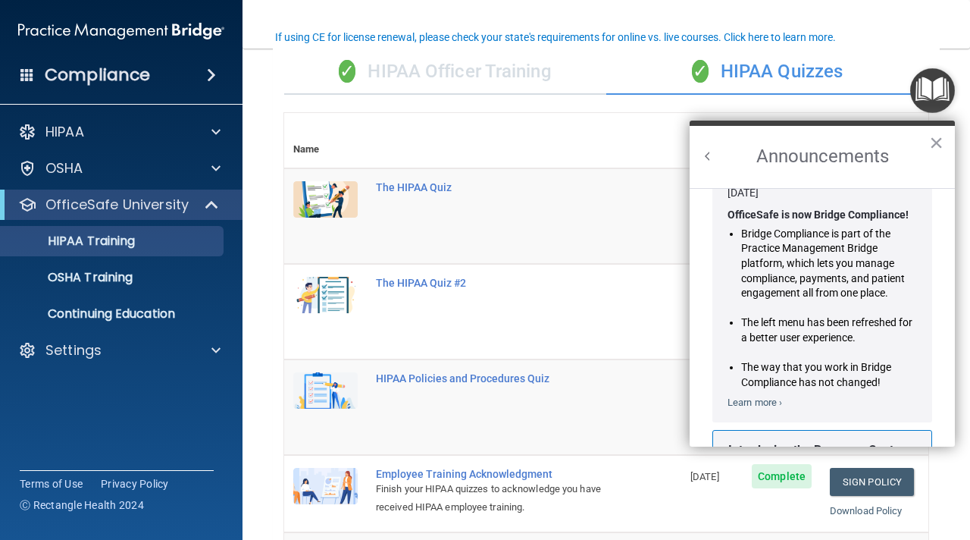
scroll to position [0, 0]
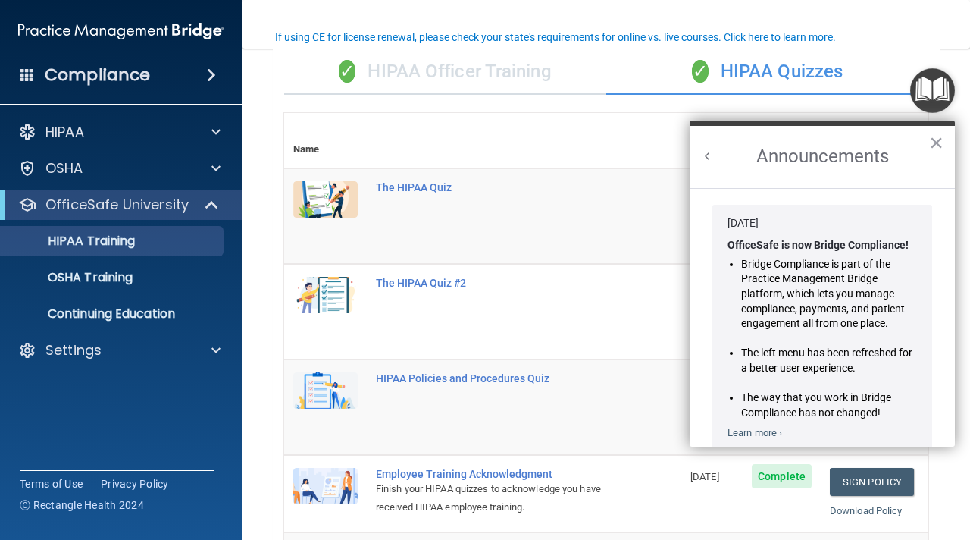
click at [891, 352] on li "The left menu has been refreshed for a better user experience." at bounding box center [829, 361] width 176 height 30
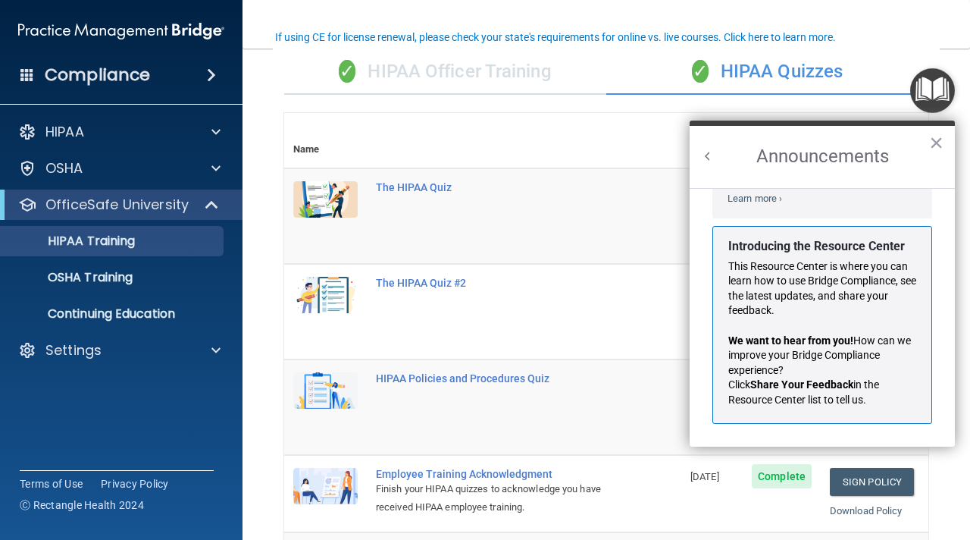
click at [888, 321] on div "This Resource Center is where you can learn how to use Bridge Compliance, see t…" at bounding box center [822, 333] width 188 height 149
click at [937, 143] on button "×" at bounding box center [936, 142] width 14 height 24
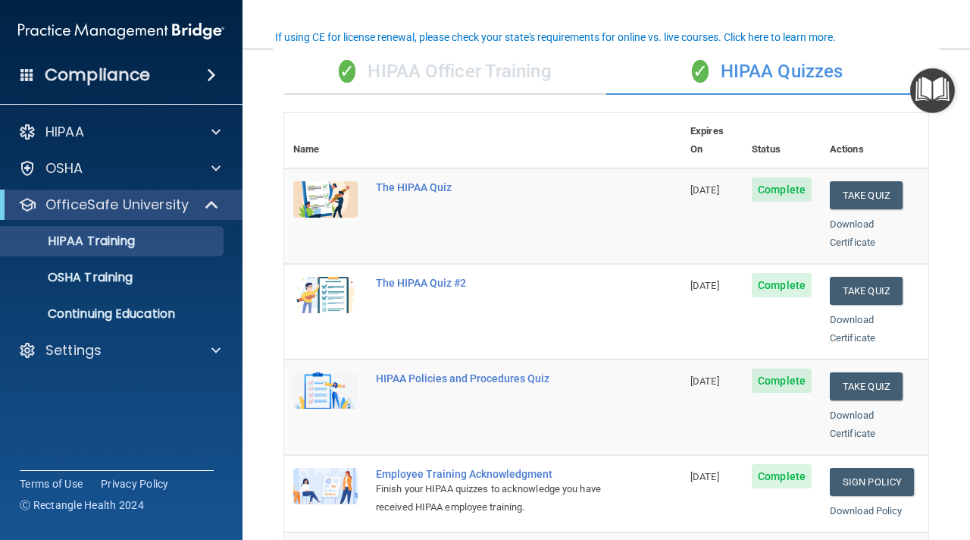
click at [927, 61] on div "✓ HIPAA Quizzes" at bounding box center [767, 71] width 322 height 45
click at [928, 84] on img "Open Resource Center" at bounding box center [932, 90] width 45 height 45
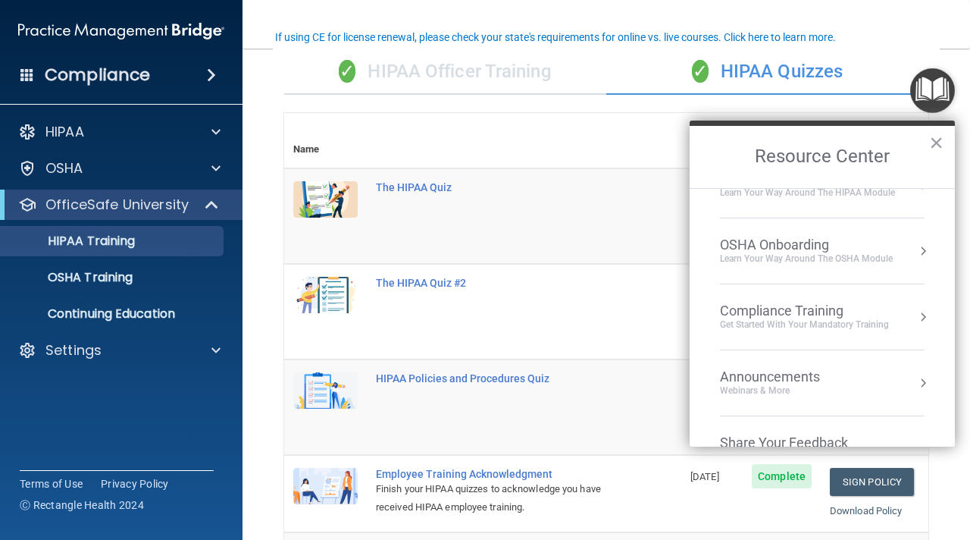
scroll to position [35, 0]
click at [833, 328] on div "Get Started with your mandatory training" at bounding box center [804, 326] width 169 height 13
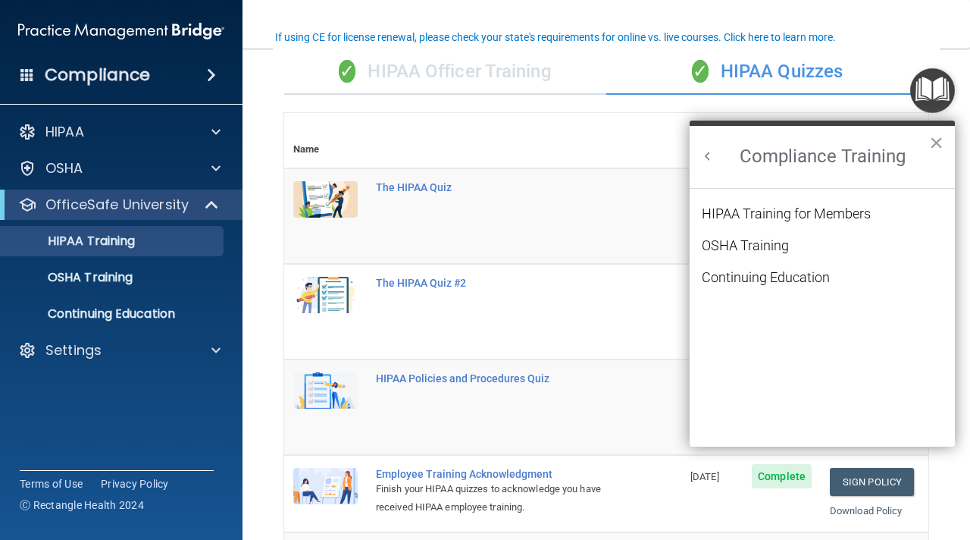
scroll to position [0, 0]
click at [754, 280] on div "Continuing Education" at bounding box center [766, 278] width 128 height 14
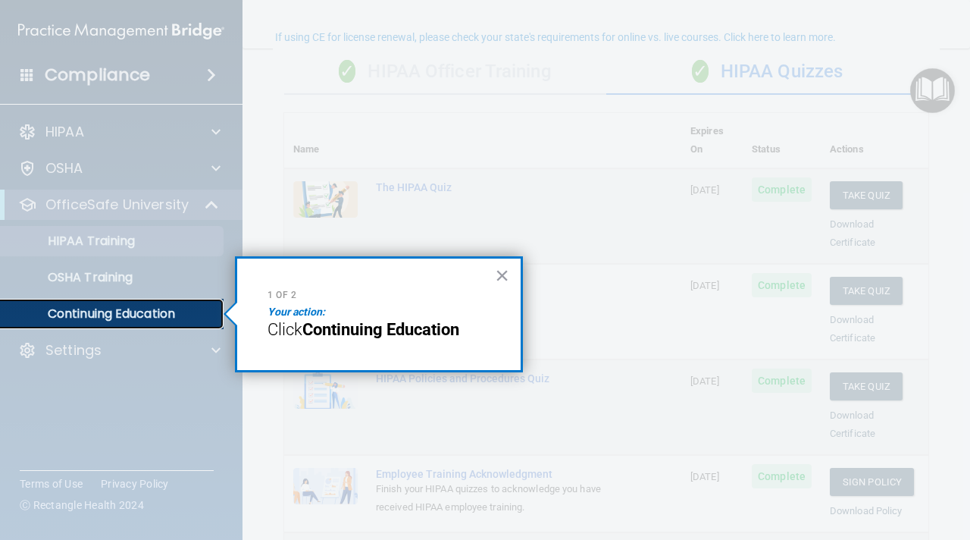
click at [164, 318] on p "Continuing Education" at bounding box center [113, 313] width 207 height 15
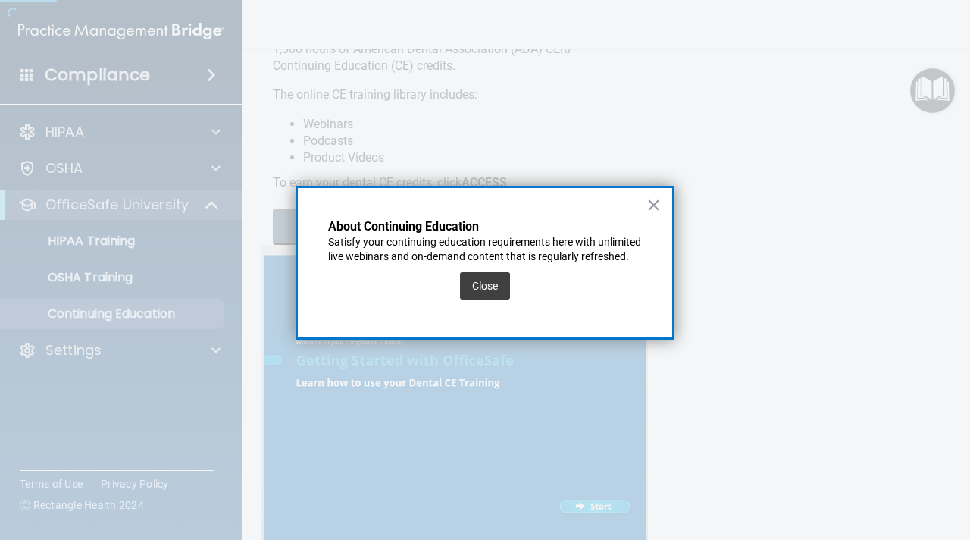
click at [487, 288] on button "Close" at bounding box center [485, 285] width 50 height 27
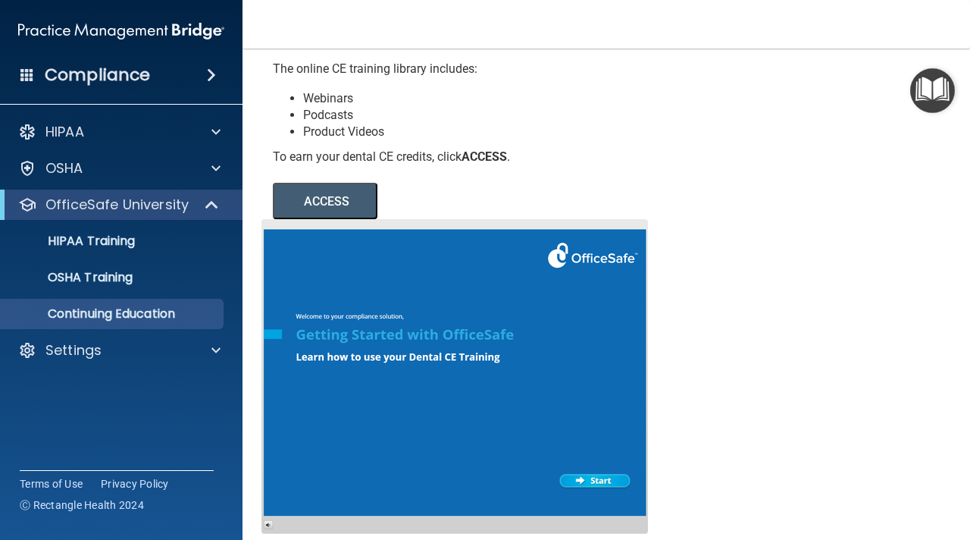
scroll to position [125, 0]
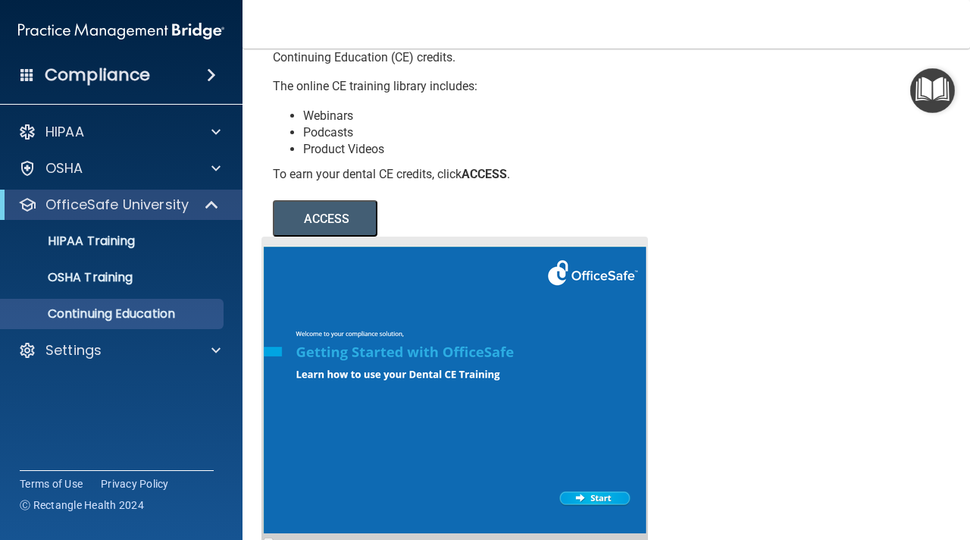
click at [346, 214] on button "ACCESS" at bounding box center [325, 218] width 105 height 36
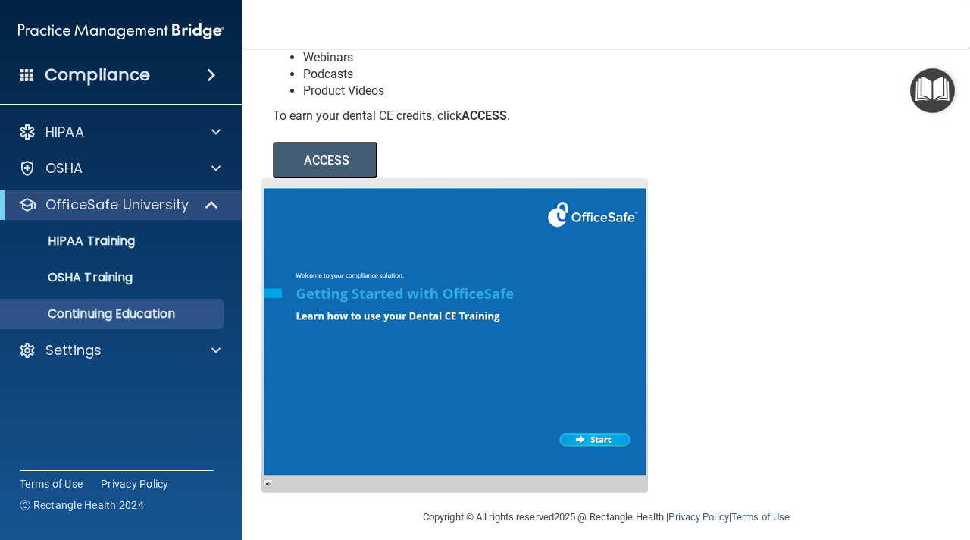
scroll to position [197, 0]
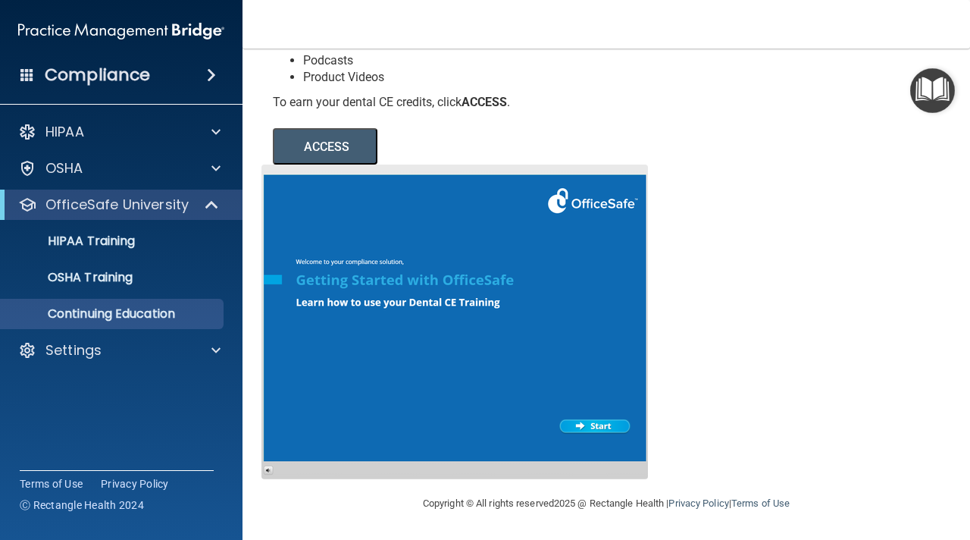
click at [600, 431] on div at bounding box center [454, 321] width 387 height 315
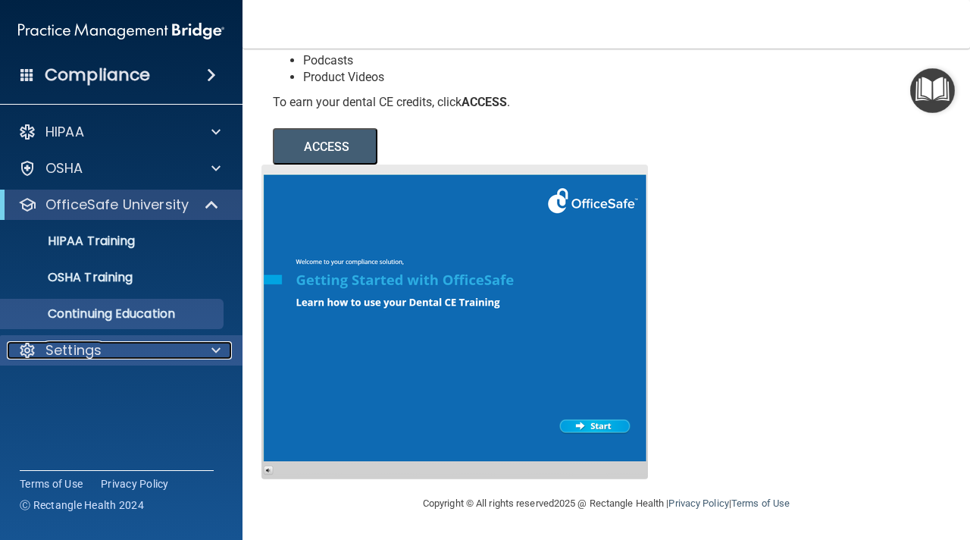
click at [123, 355] on div "Settings" at bounding box center [101, 350] width 188 height 18
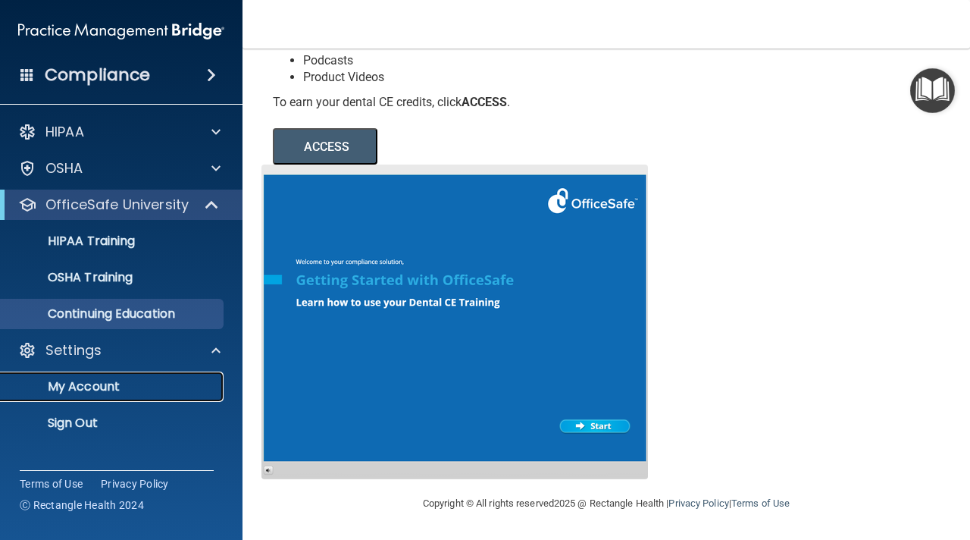
click at [111, 389] on p "My Account" at bounding box center [113, 386] width 207 height 15
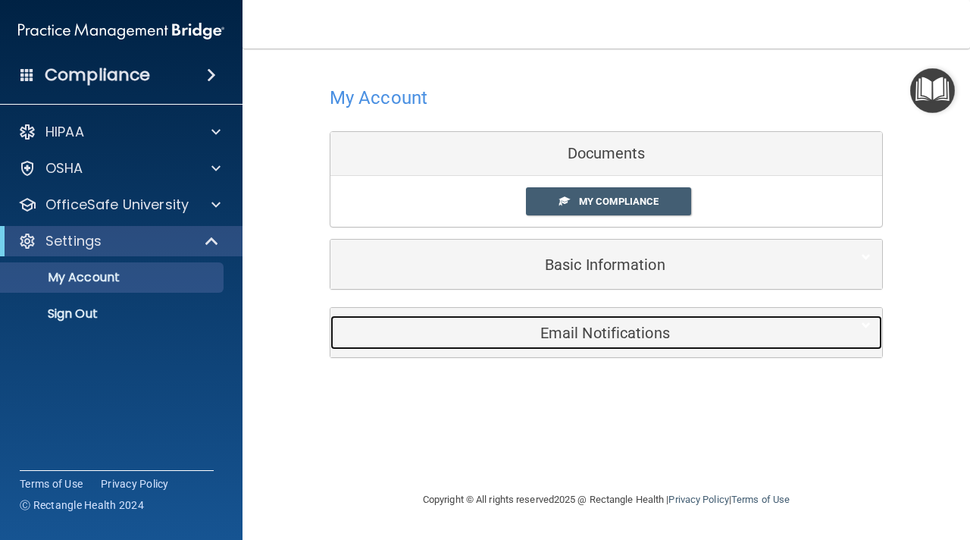
click at [601, 327] on h5 "Email Notifications" at bounding box center [583, 332] width 483 height 17
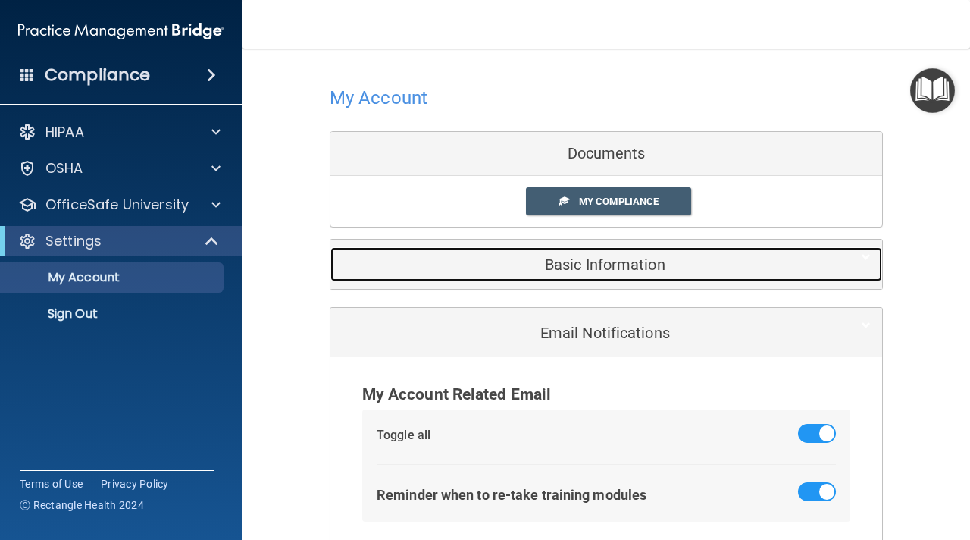
click at [593, 269] on h5 "Basic Information" at bounding box center [583, 264] width 483 height 17
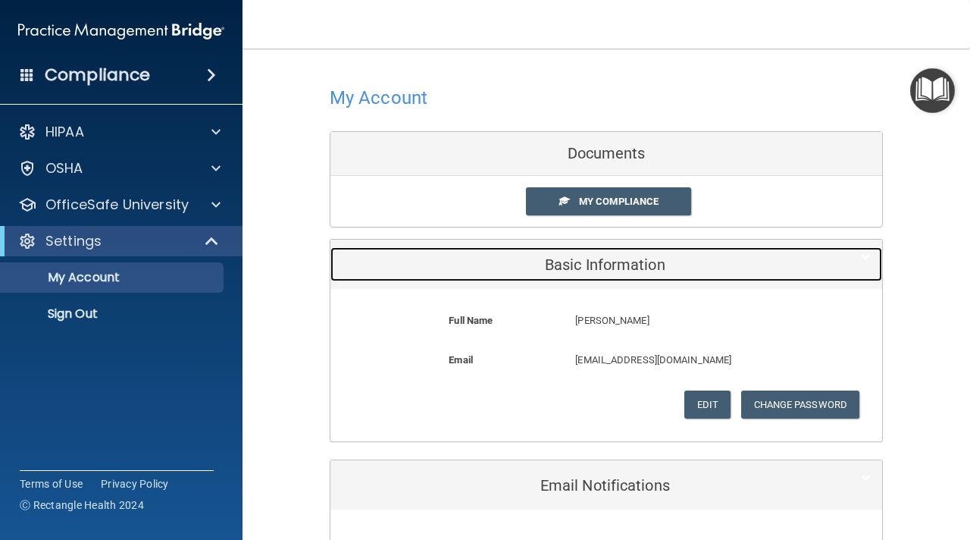
scroll to position [64, 0]
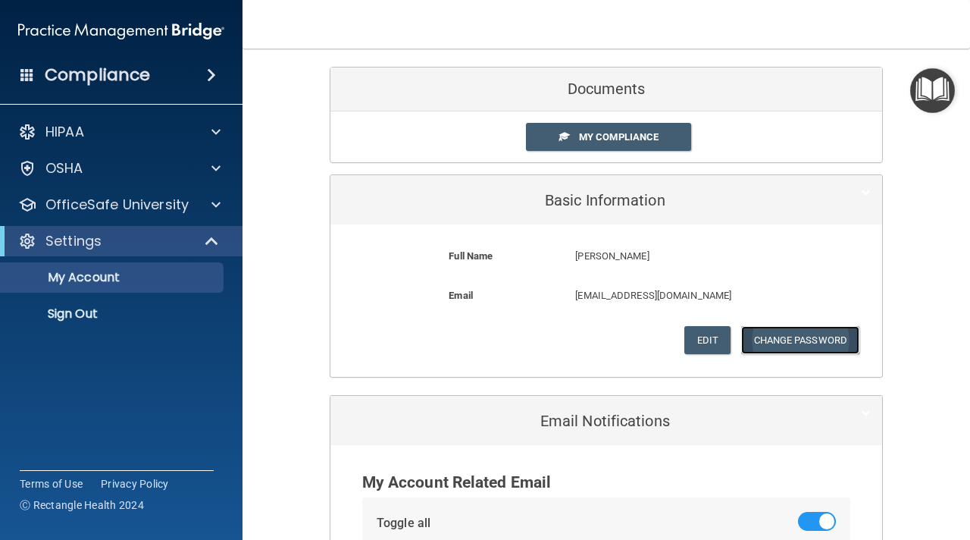
click at [813, 349] on button "Change Password" at bounding box center [800, 340] width 119 height 28
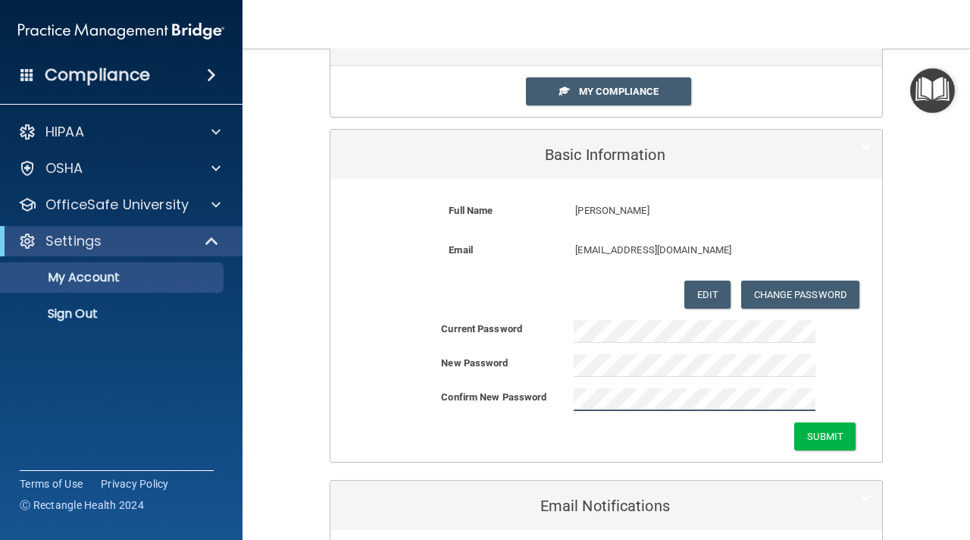
scroll to position [113, 0]
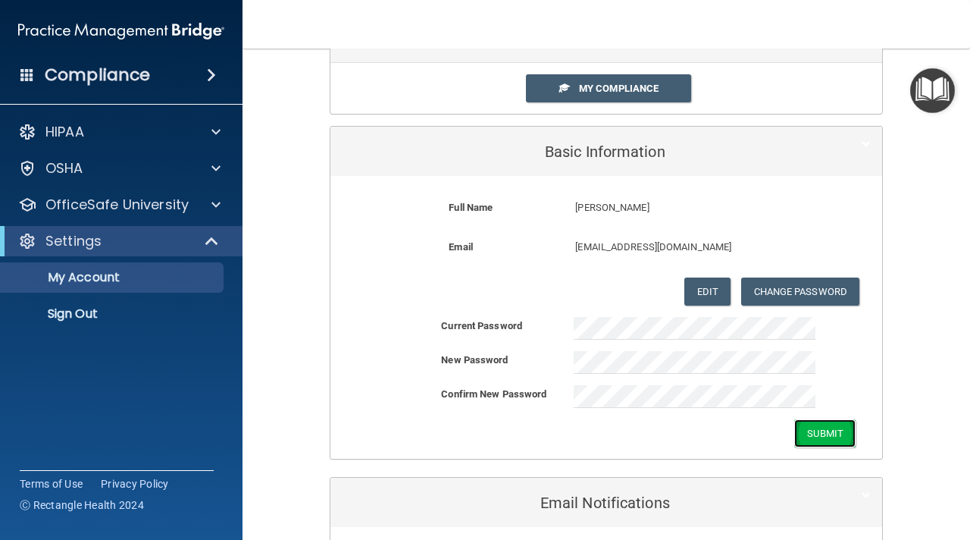
click at [815, 434] on button "Submit" at bounding box center [824, 433] width 61 height 28
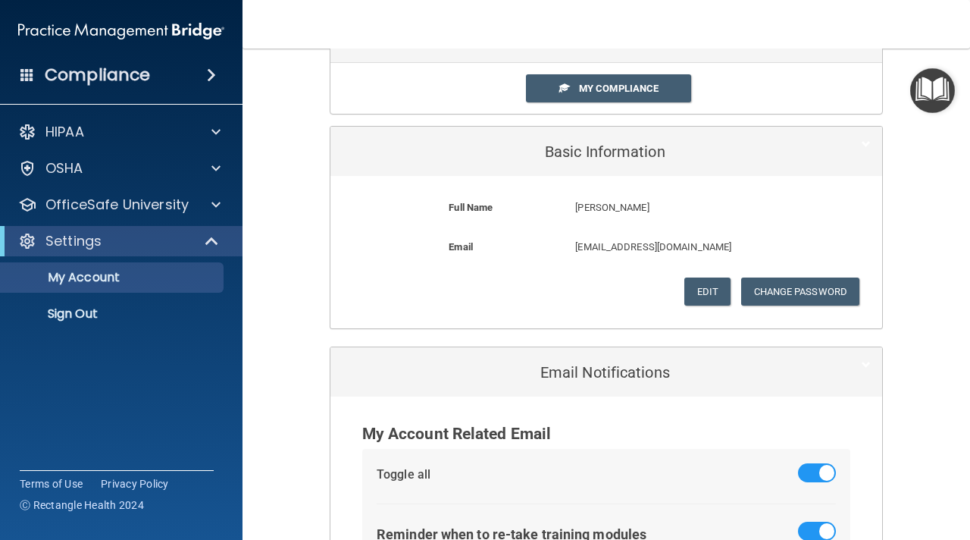
scroll to position [0, 0]
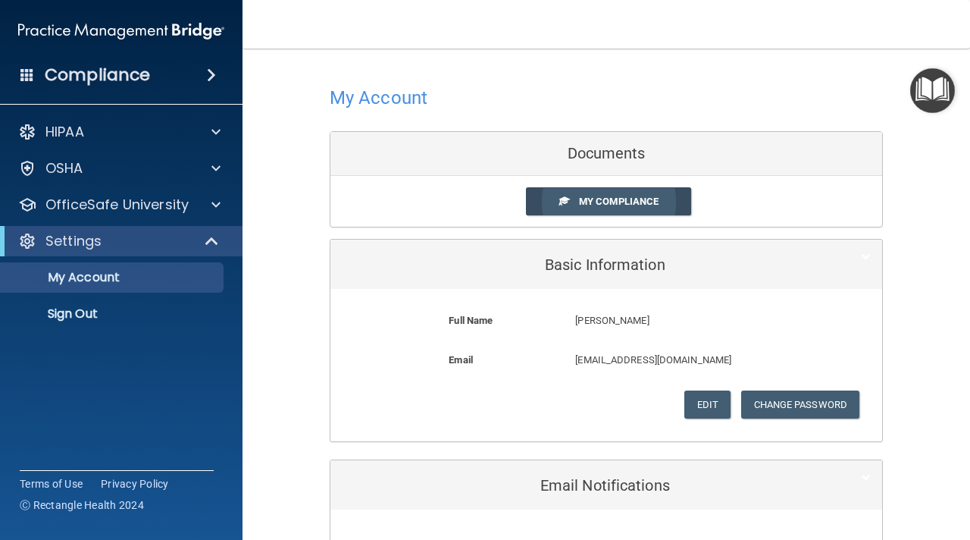
click at [615, 194] on link "My Compliance" at bounding box center [609, 201] width 166 height 28
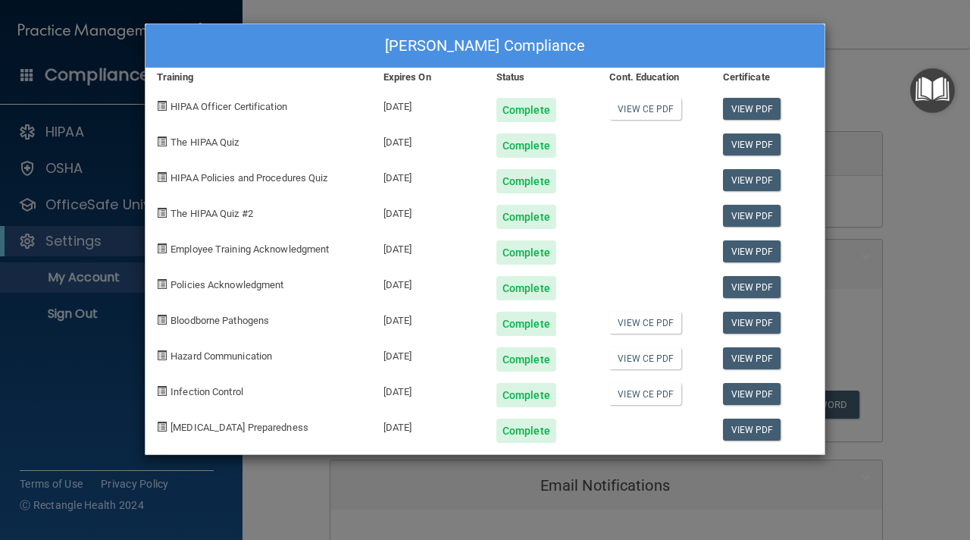
click at [865, 287] on div "[PERSON_NAME] Compliance Training Expires On Status Cont. Education Certificate…" at bounding box center [485, 270] width 970 height 540
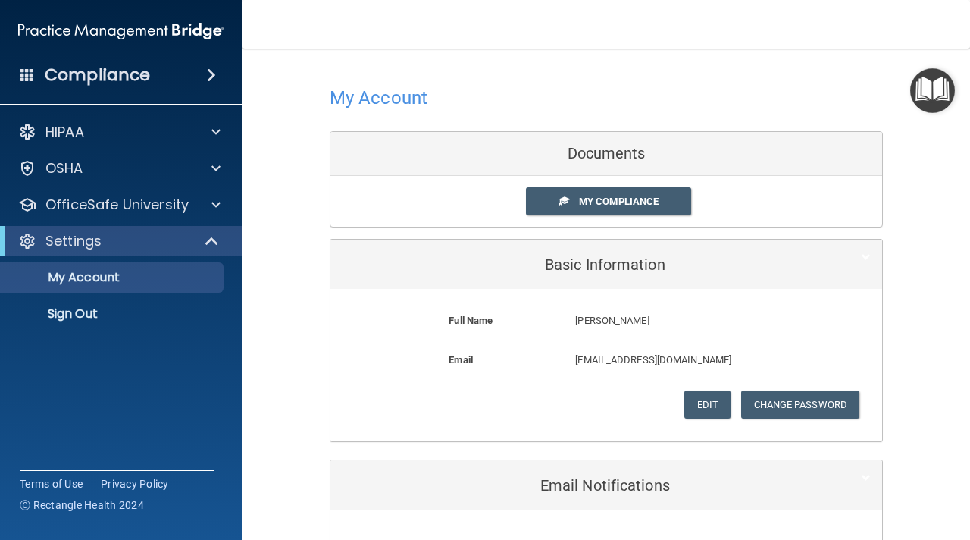
click at [944, 78] on img "Open Resource Center" at bounding box center [932, 90] width 45 height 45
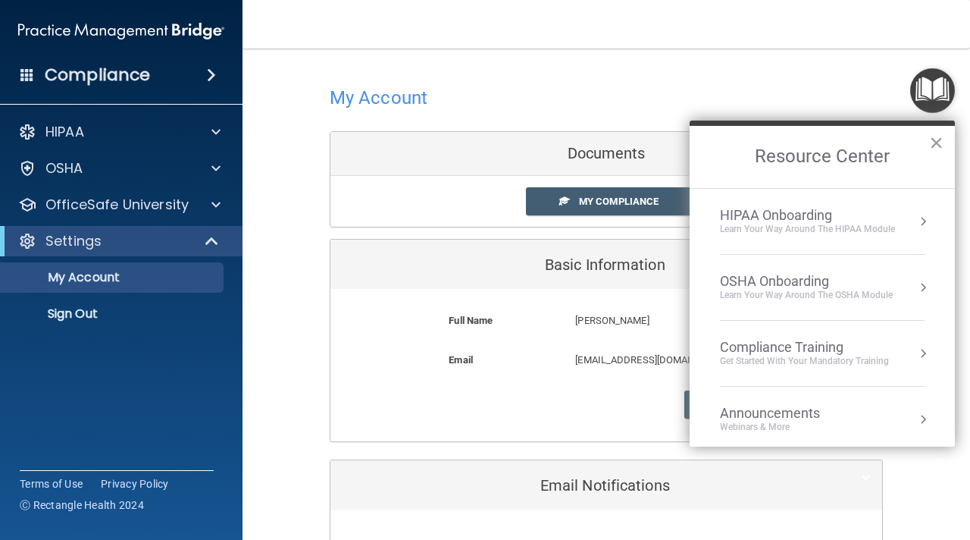
click at [936, 149] on button "×" at bounding box center [936, 142] width 14 height 24
